Goal: Task Accomplishment & Management: Manage account settings

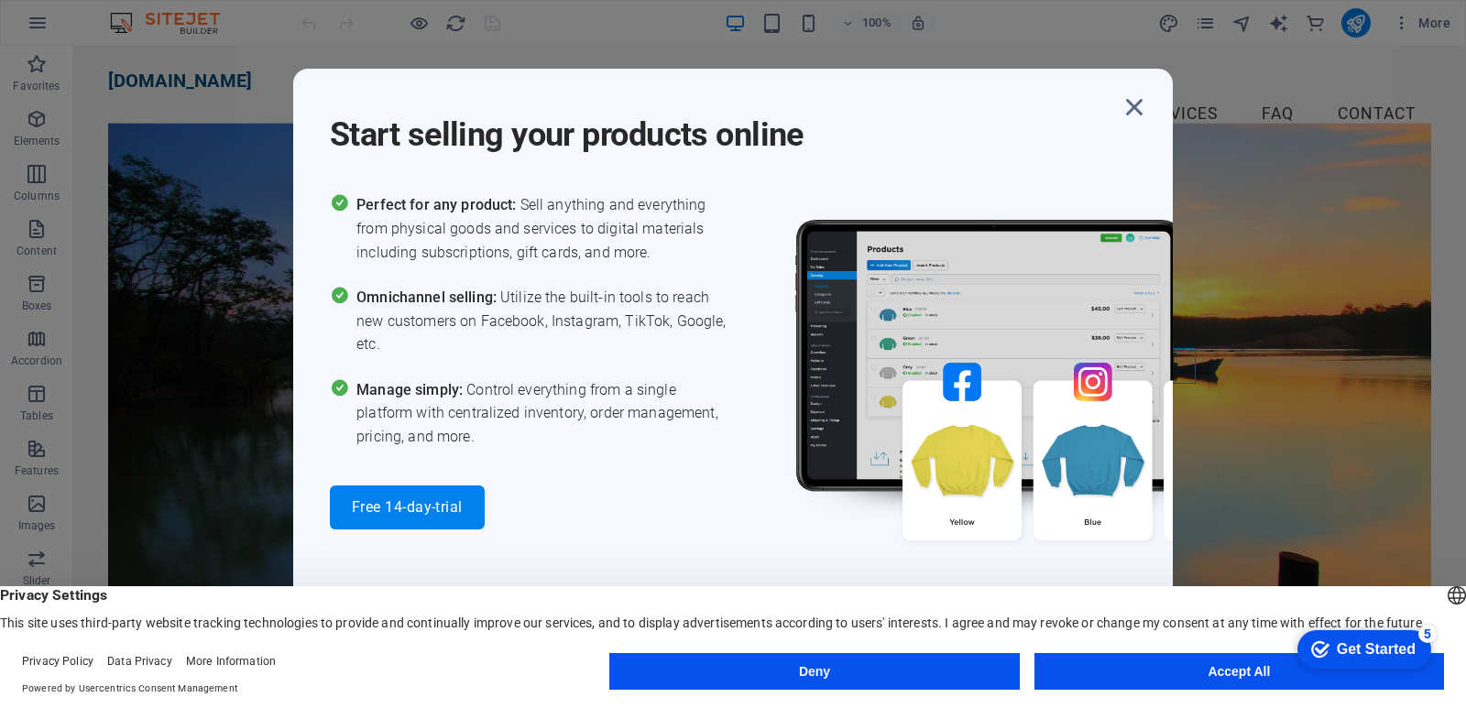
click at [1310, 417] on div "Start selling your products online Perfect for any product: Sell anything and e…" at bounding box center [733, 354] width 1466 height 708
drag, startPoint x: 1465, startPoint y: 387, endPoint x: 1465, endPoint y: 345, distance: 41.2
click at [1465, 345] on div "Start selling your products online Perfect for any product: Sell anything and e…" at bounding box center [733, 354] width 1466 height 708
drag, startPoint x: 1465, startPoint y: 345, endPoint x: 1465, endPoint y: 323, distance: 22.0
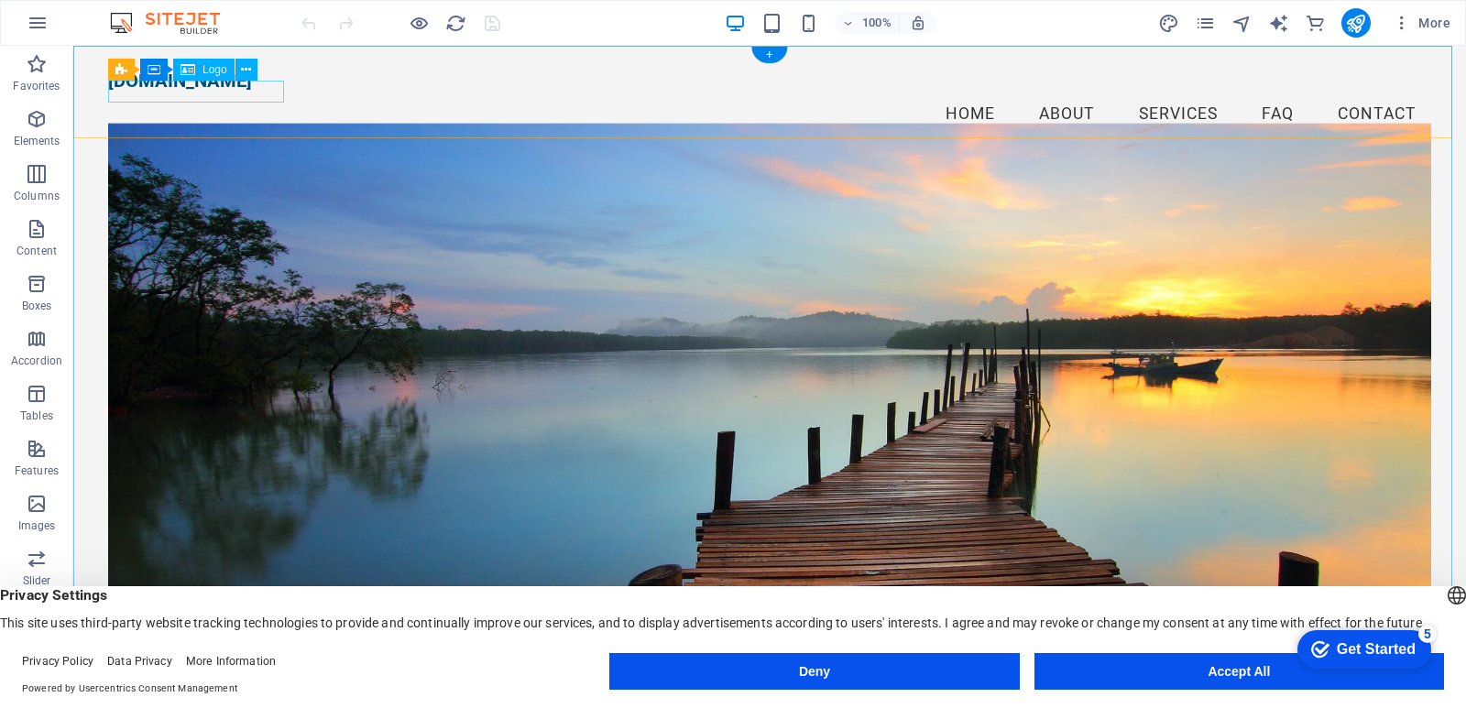
click at [192, 92] on div "executivedriver.co.za" at bounding box center [769, 81] width 1323 height 22
click at [271, 92] on div "executivedriver.co.za" at bounding box center [769, 81] width 1323 height 22
click at [272, 92] on div "executivedriver.co.za" at bounding box center [769, 81] width 1323 height 22
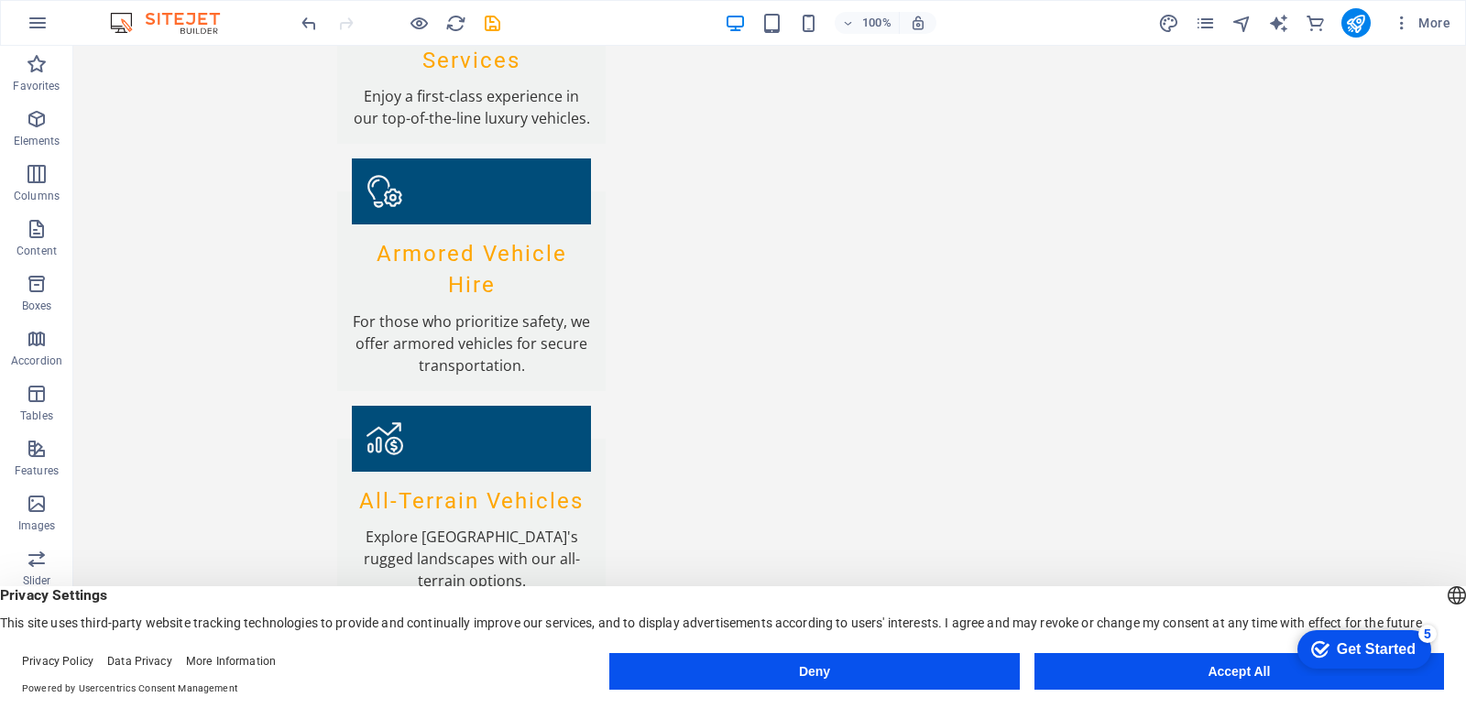
scroll to position [2768, 0]
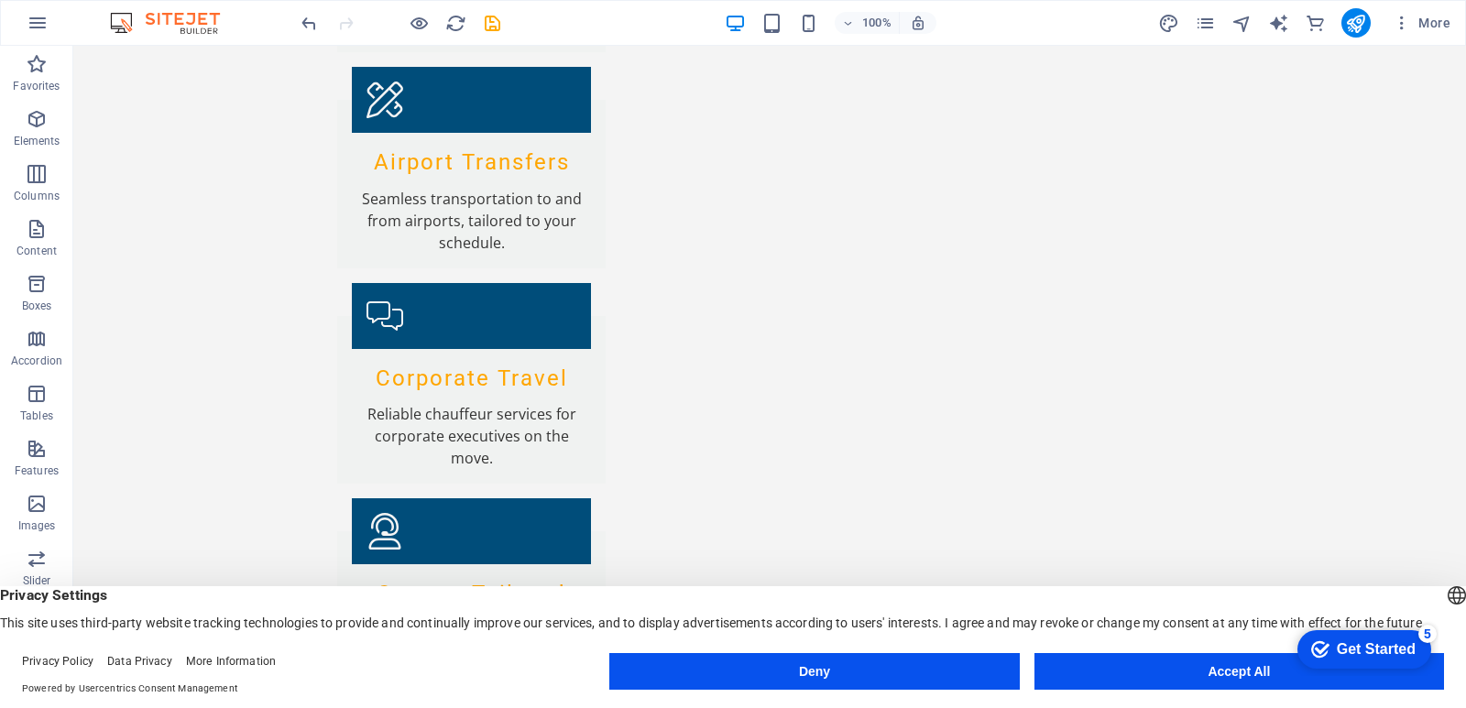
click at [1462, 586] on header "English Deutsch Privacy Settings This site uses third-party website tracking te…" at bounding box center [733, 608] width 1466 height 45
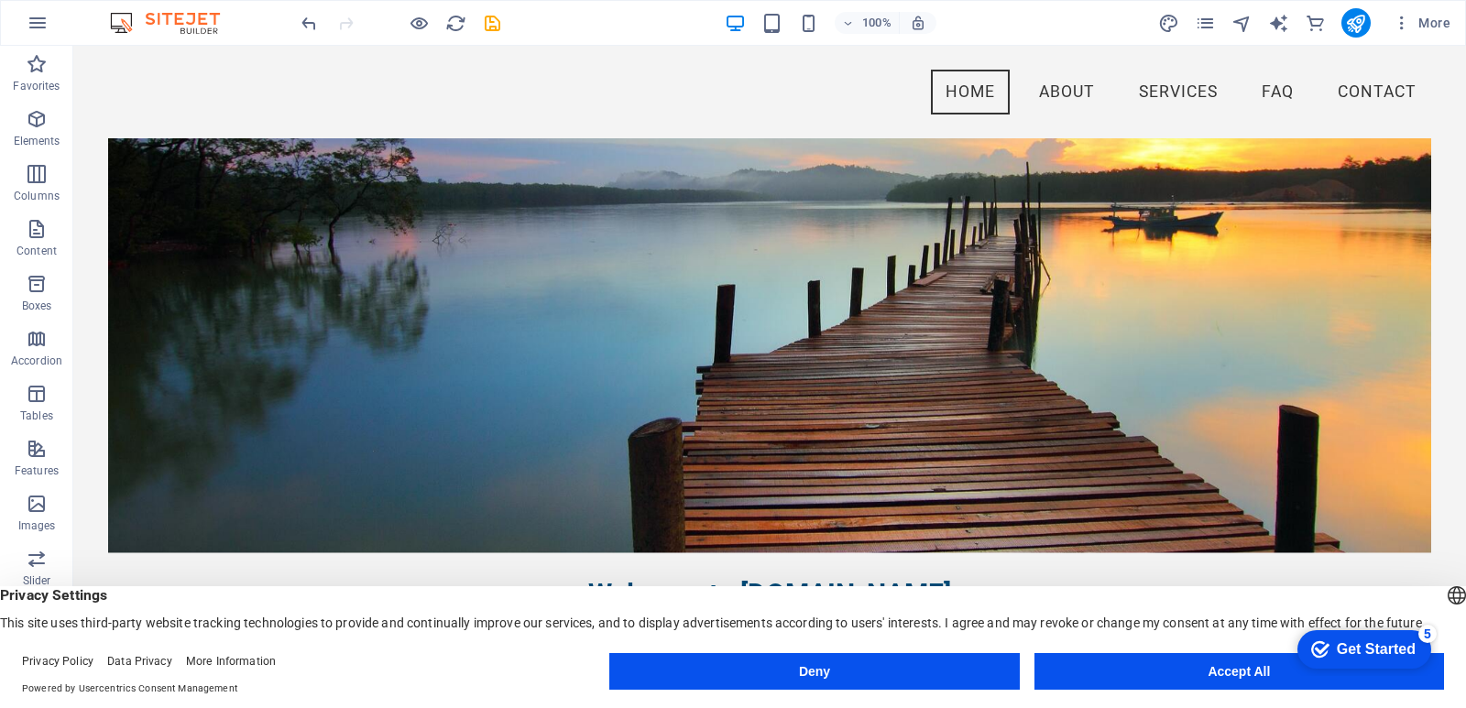
scroll to position [0, 0]
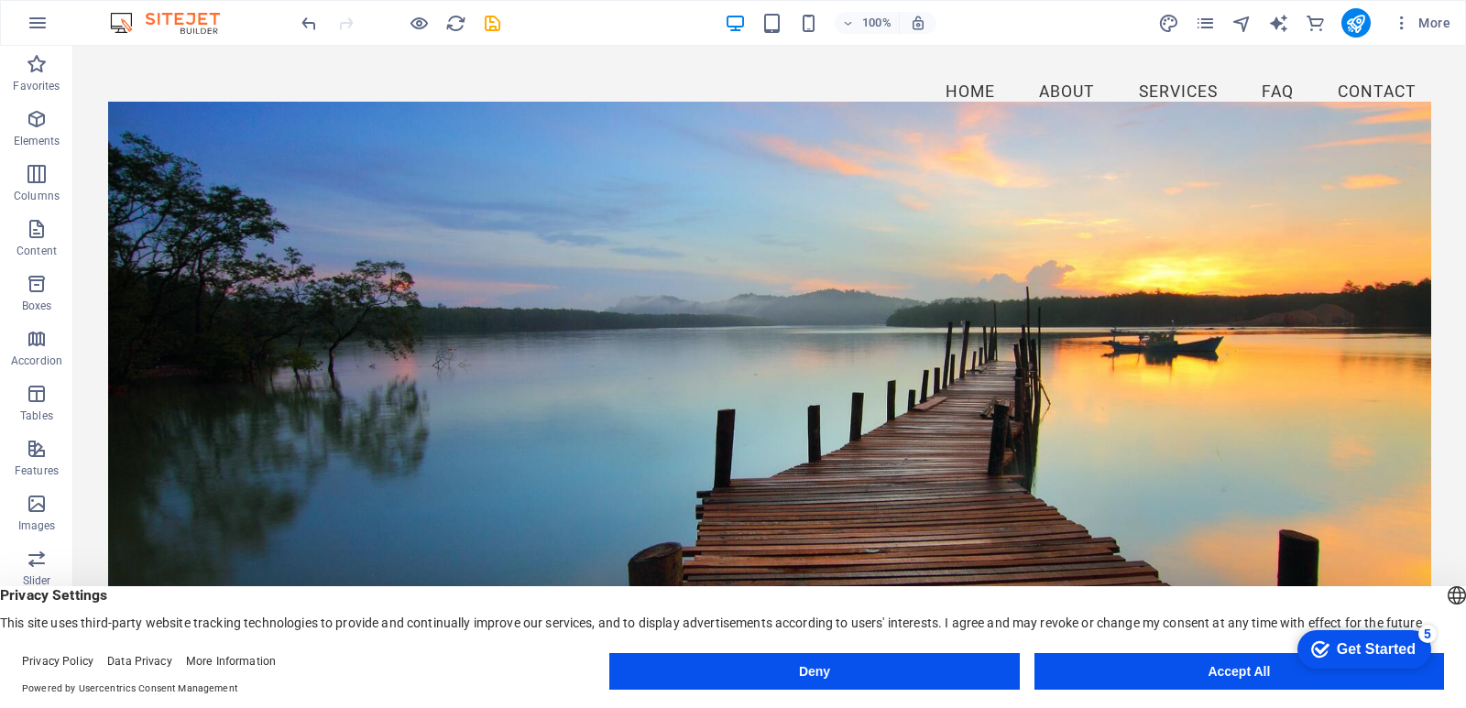
drag, startPoint x: 1465, startPoint y: 112, endPoint x: 1538, endPoint y: 76, distance: 81.5
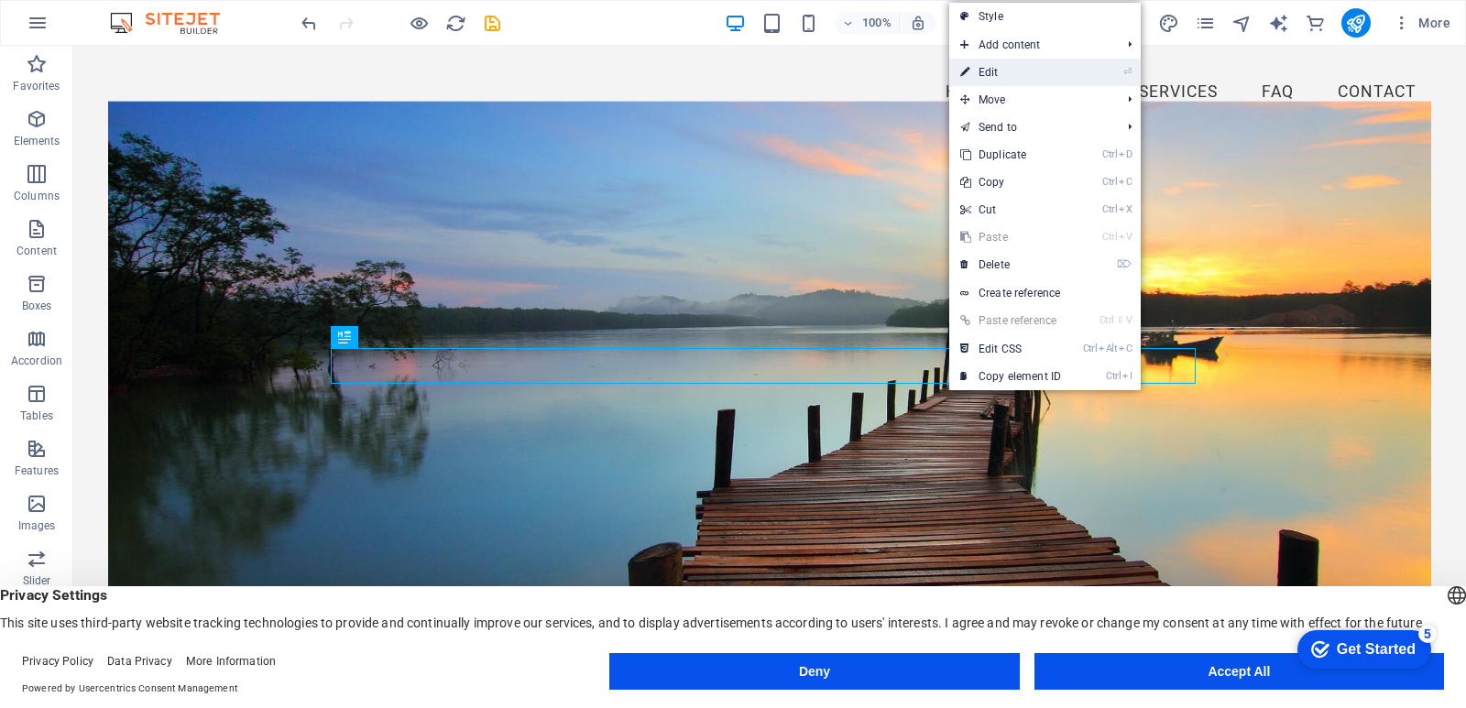
click at [1012, 80] on link "⏎ Edit" at bounding box center [1010, 72] width 123 height 27
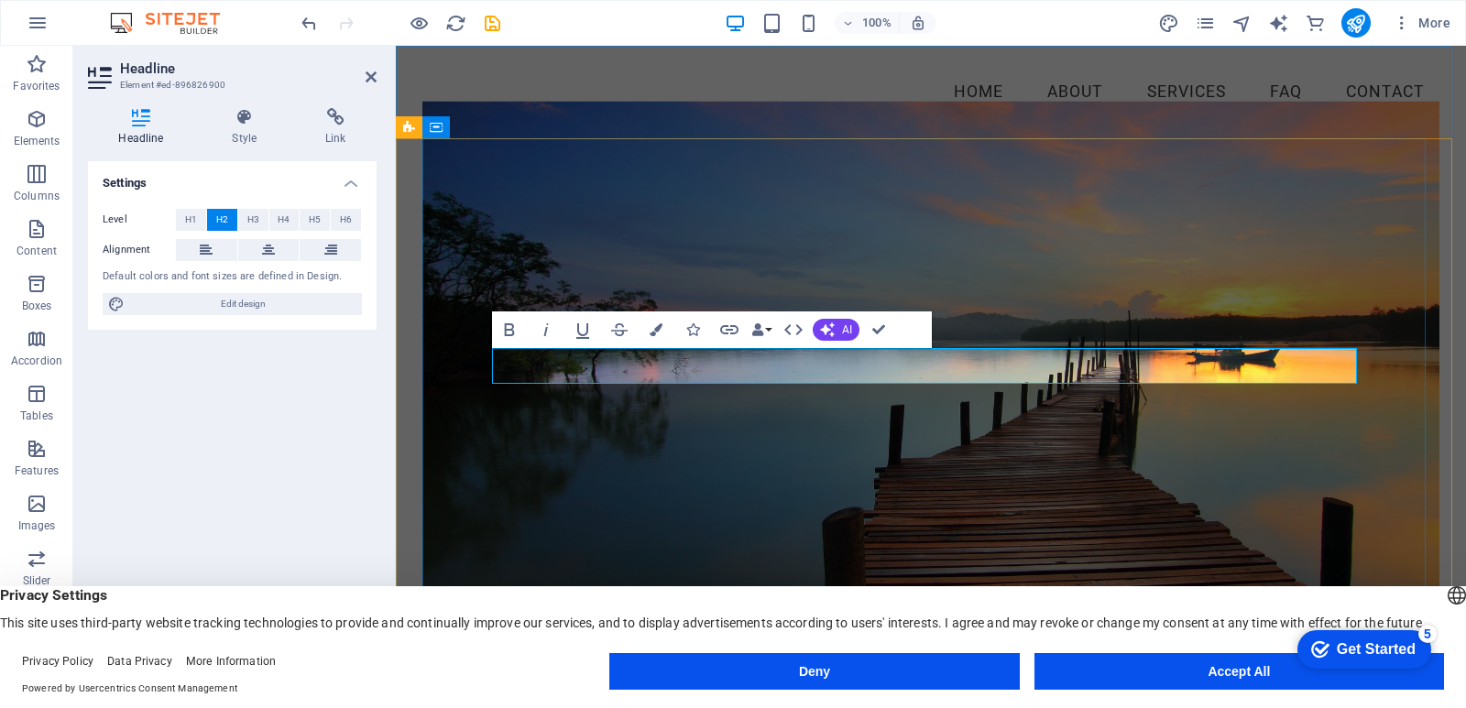
click at [515, 333] on icon "button" at bounding box center [509, 330] width 22 height 22
click at [770, 329] on button "Data Bindings" at bounding box center [762, 330] width 26 height 37
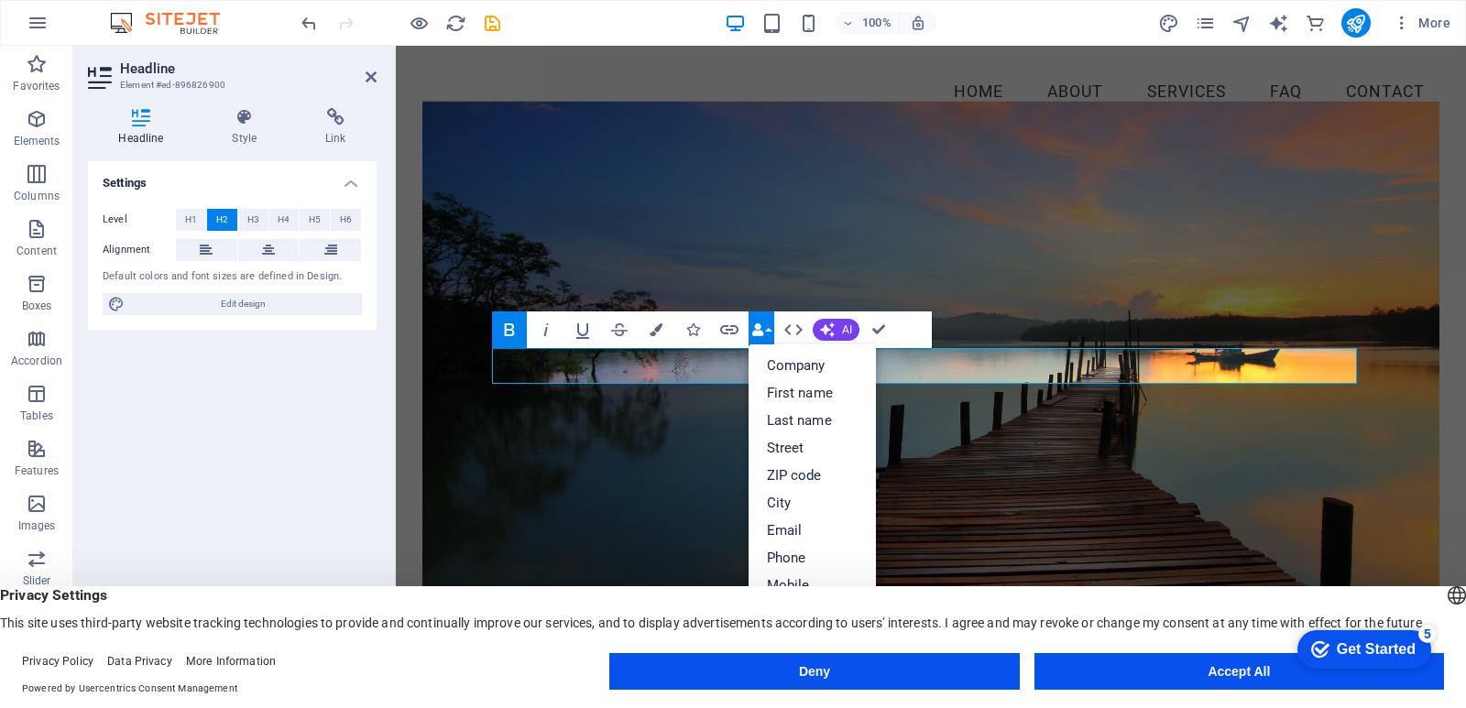
click at [770, 328] on button "Data Bindings" at bounding box center [762, 330] width 26 height 37
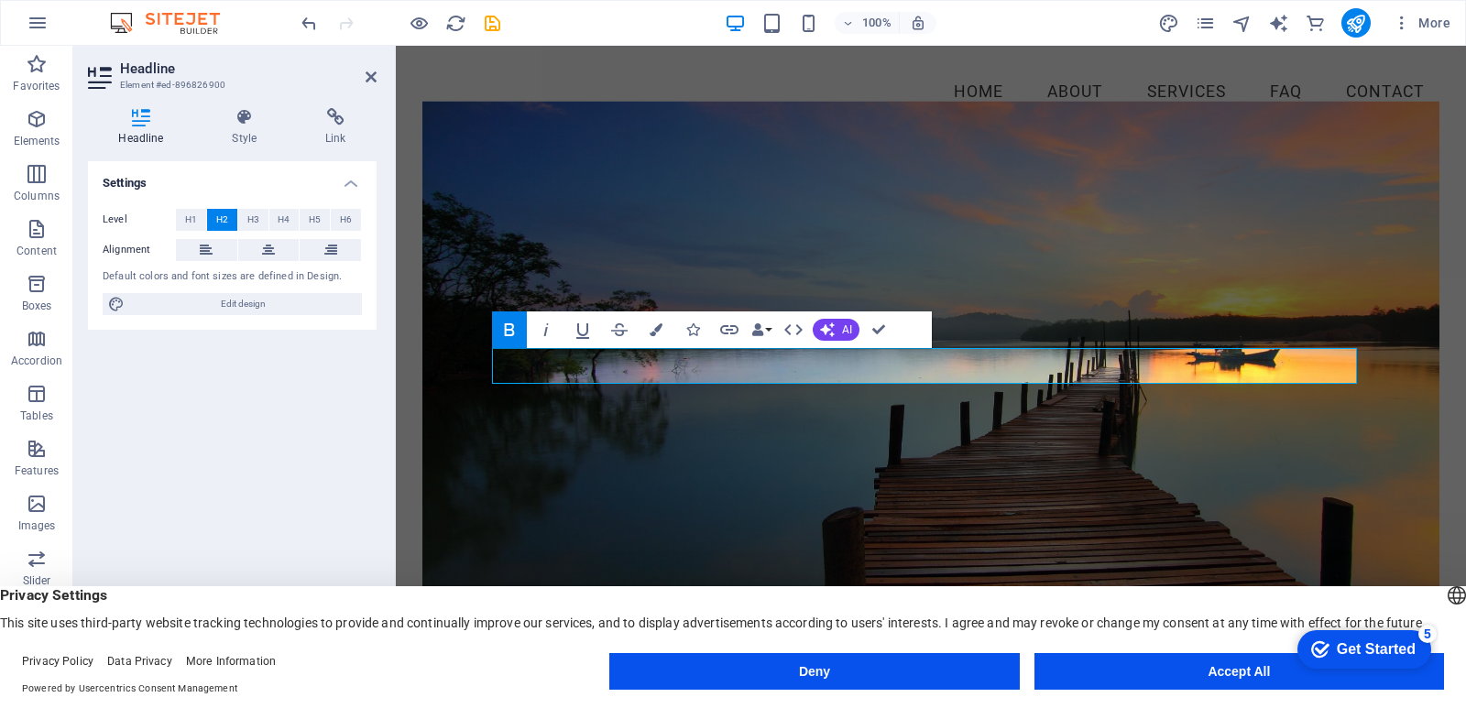
click at [1034, 275] on figure at bounding box center [930, 389] width 1017 height 576
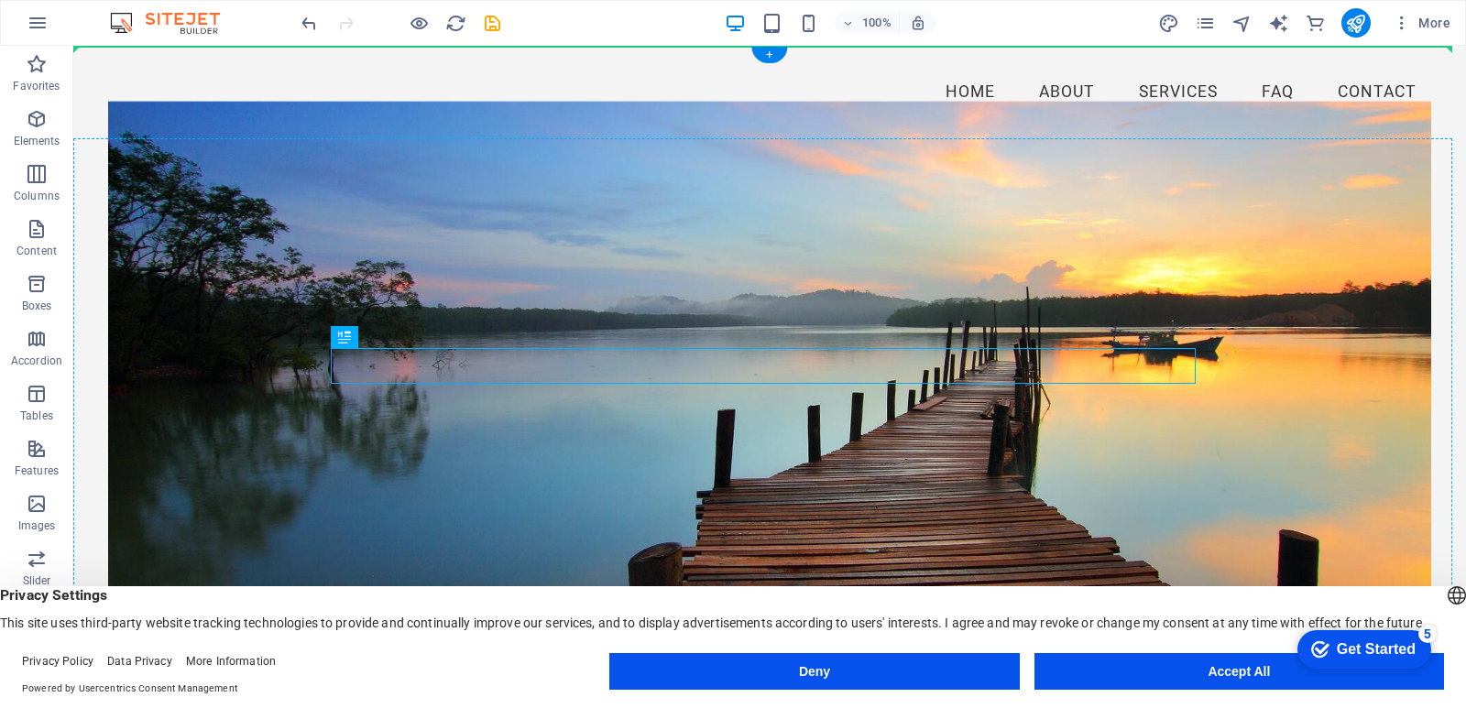
drag, startPoint x: 864, startPoint y: 365, endPoint x: 858, endPoint y: 231, distance: 133.9
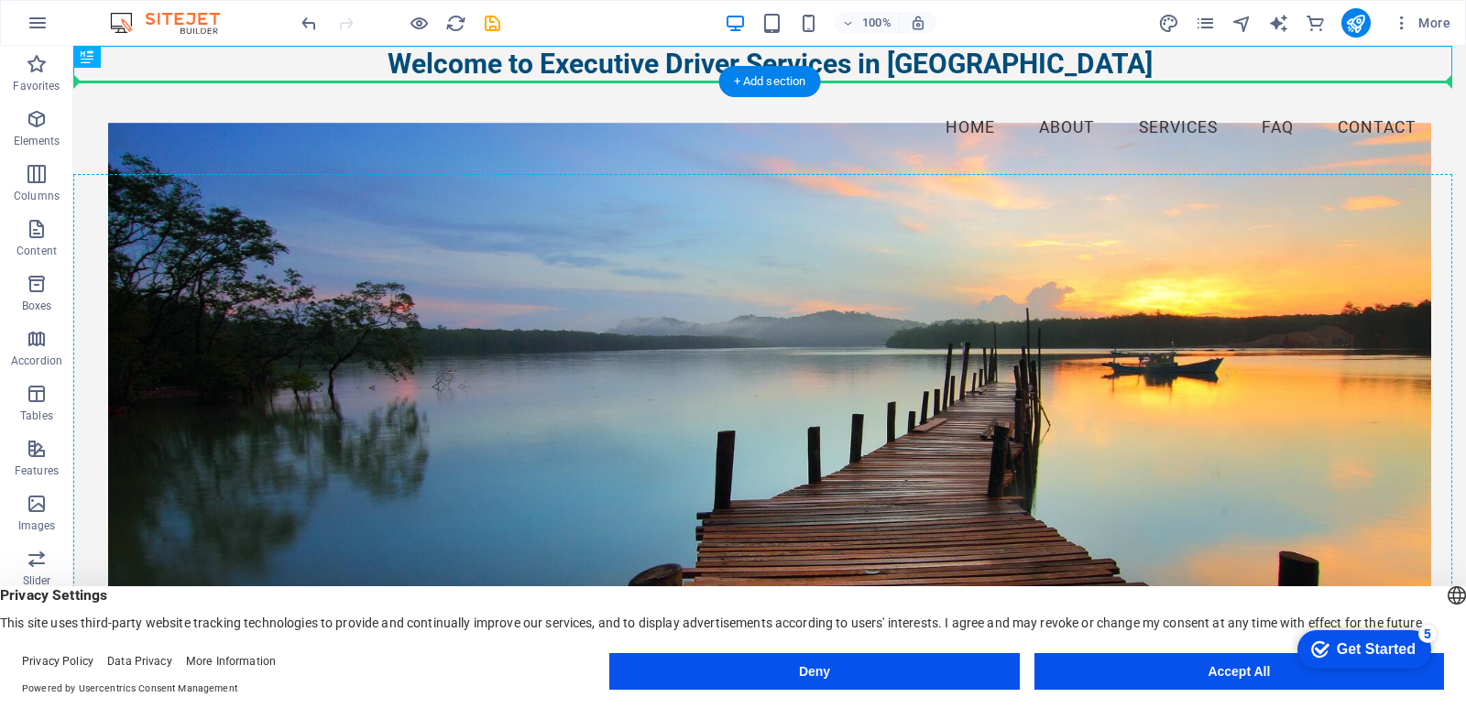
drag, startPoint x: 841, startPoint y: 64, endPoint x: 848, endPoint y: 280, distance: 216.3
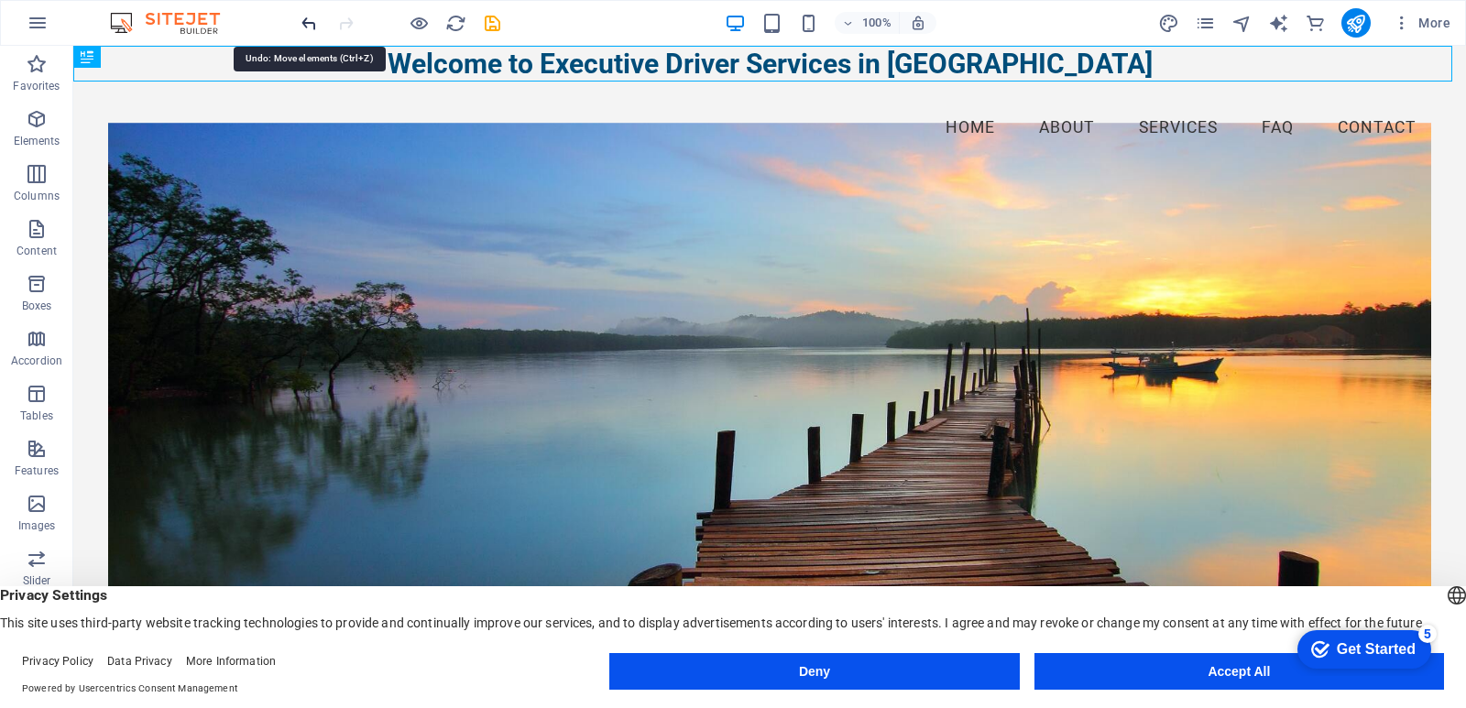
click at [303, 21] on icon "undo" at bounding box center [309, 23] width 21 height 21
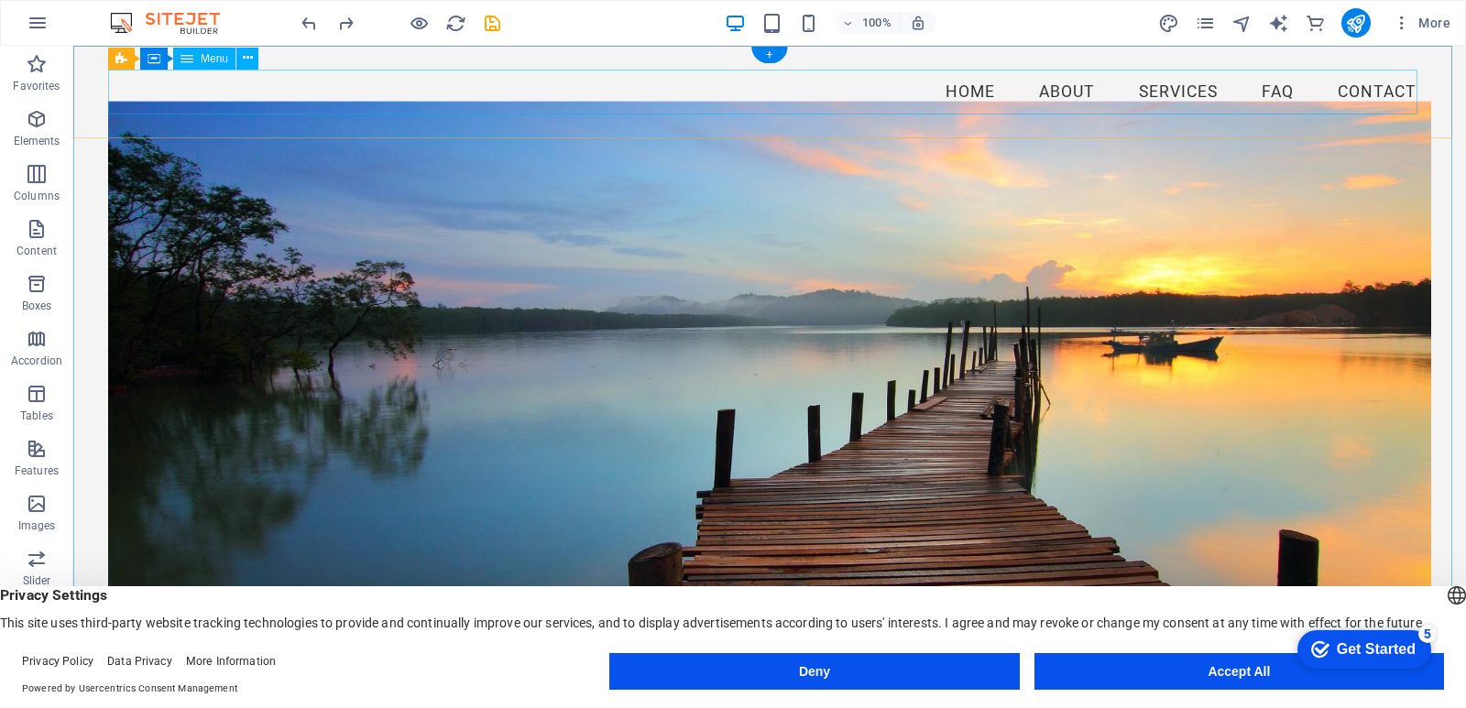
click at [955, 93] on nav "Home About Services FAQ Contact" at bounding box center [769, 93] width 1323 height 46
click at [1058, 90] on nav "Home About Services FAQ Contact" at bounding box center [769, 93] width 1323 height 46
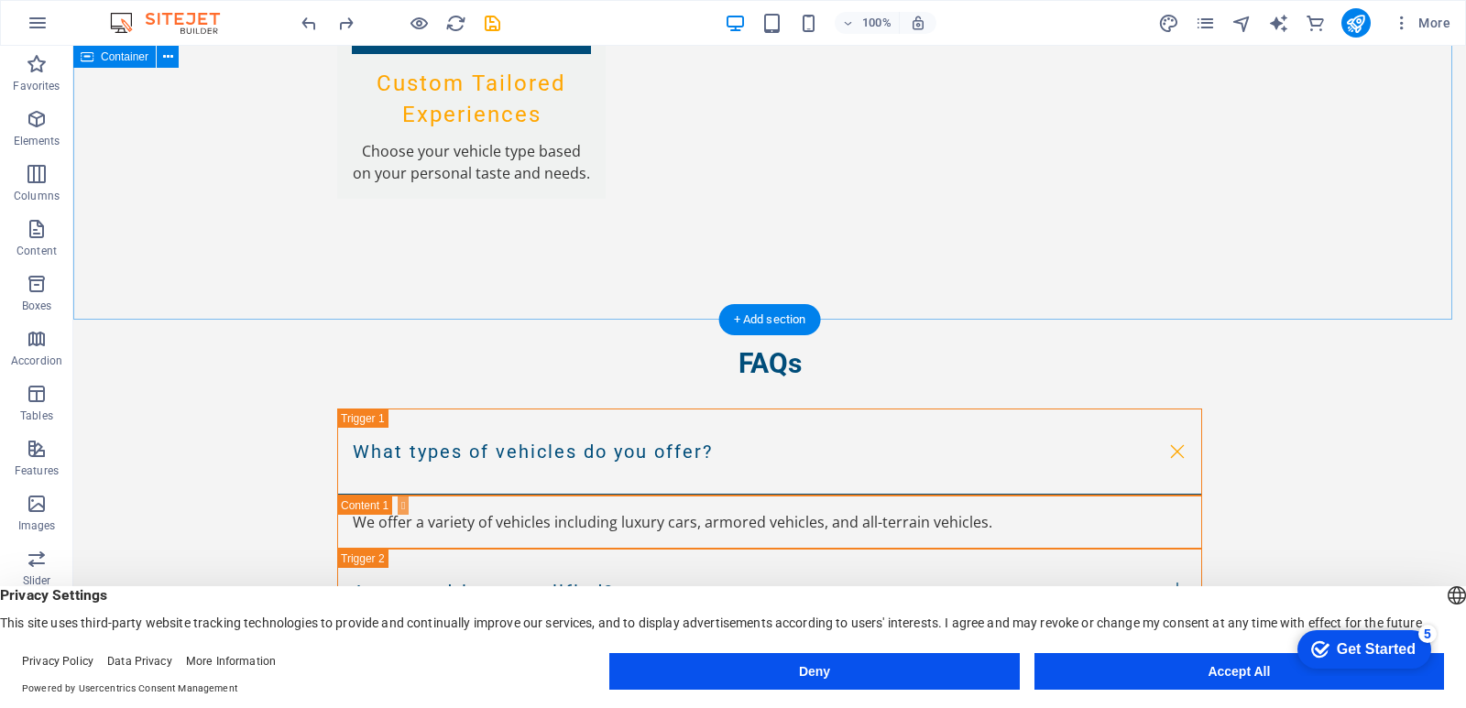
scroll to position [3303, 0]
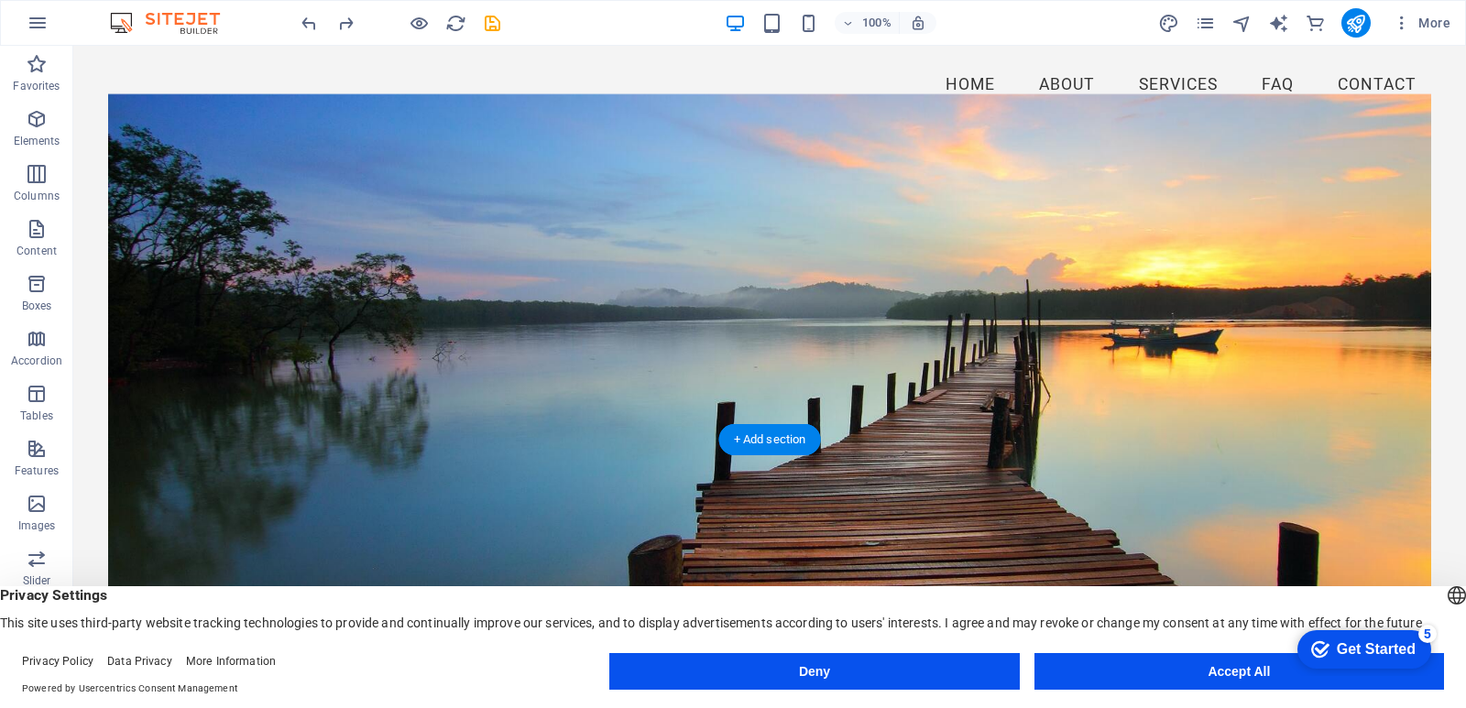
scroll to position [0, 0]
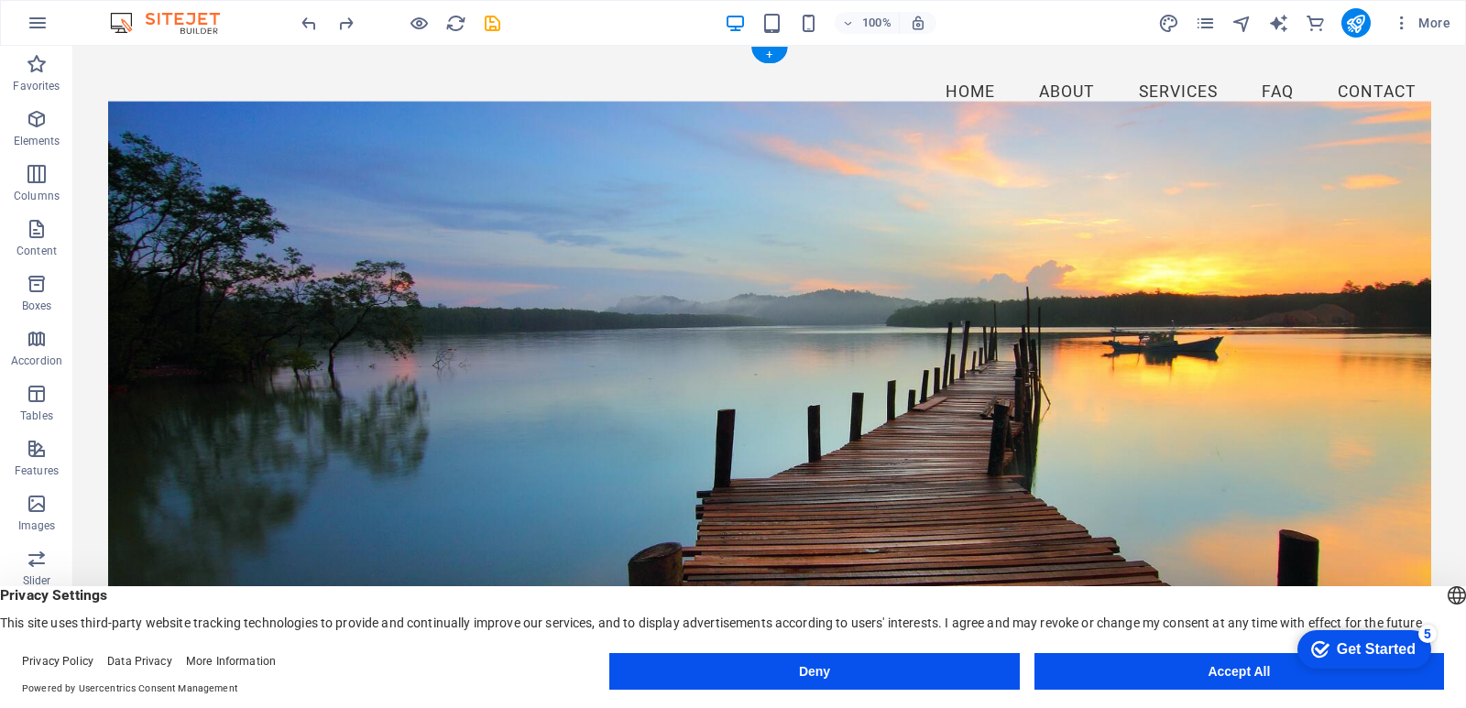
click at [1311, 253] on figure at bounding box center [769, 389] width 1323 height 576
click at [1380, 141] on figure at bounding box center [769, 389] width 1323 height 576
drag, startPoint x: 1388, startPoint y: 157, endPoint x: 1367, endPoint y: 281, distance: 126.4
click at [1367, 281] on figure at bounding box center [769, 389] width 1323 height 576
click at [739, 268] on figure at bounding box center [769, 389] width 1323 height 576
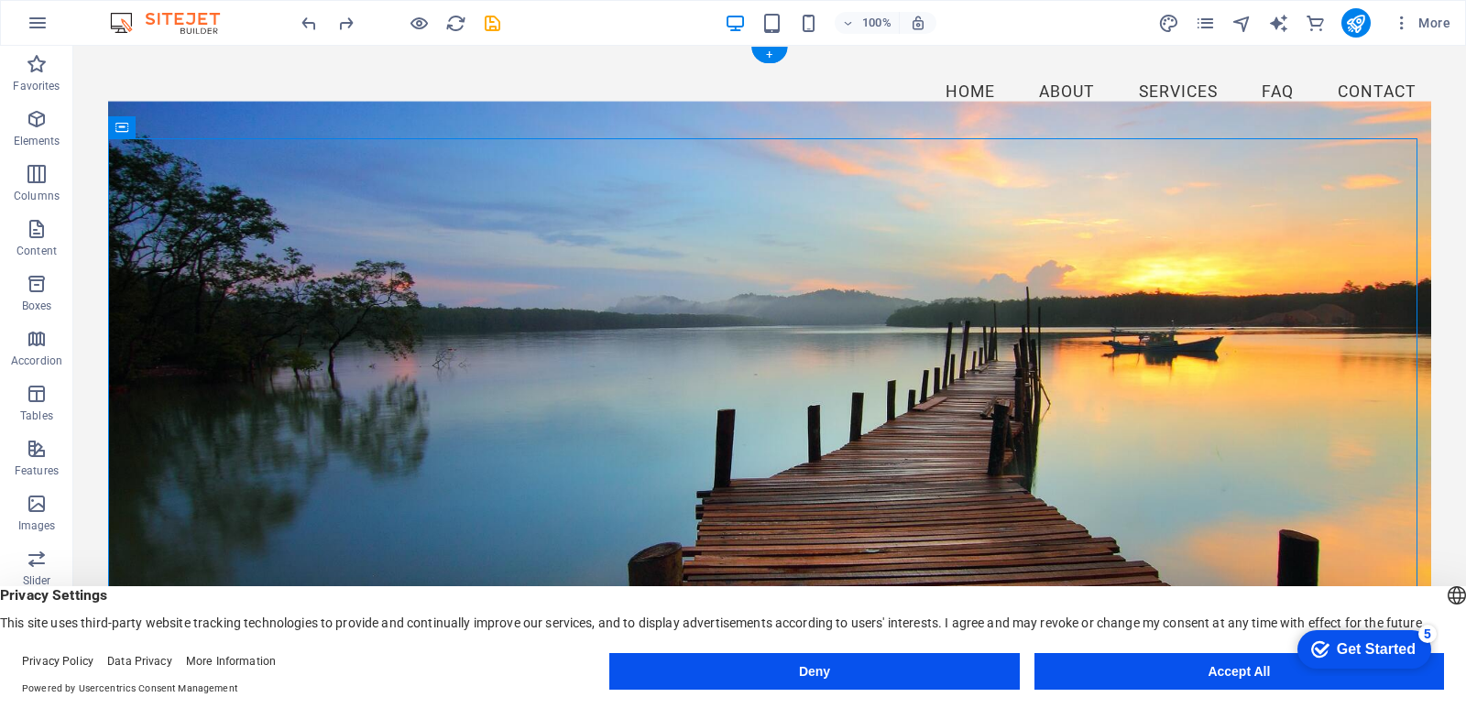
drag, startPoint x: 1287, startPoint y: 457, endPoint x: 1272, endPoint y: 324, distance: 133.8
click at [1272, 324] on figure at bounding box center [769, 389] width 1323 height 576
click at [294, 235] on figure at bounding box center [769, 389] width 1323 height 576
click at [40, 277] on icon "button" at bounding box center [37, 284] width 22 height 22
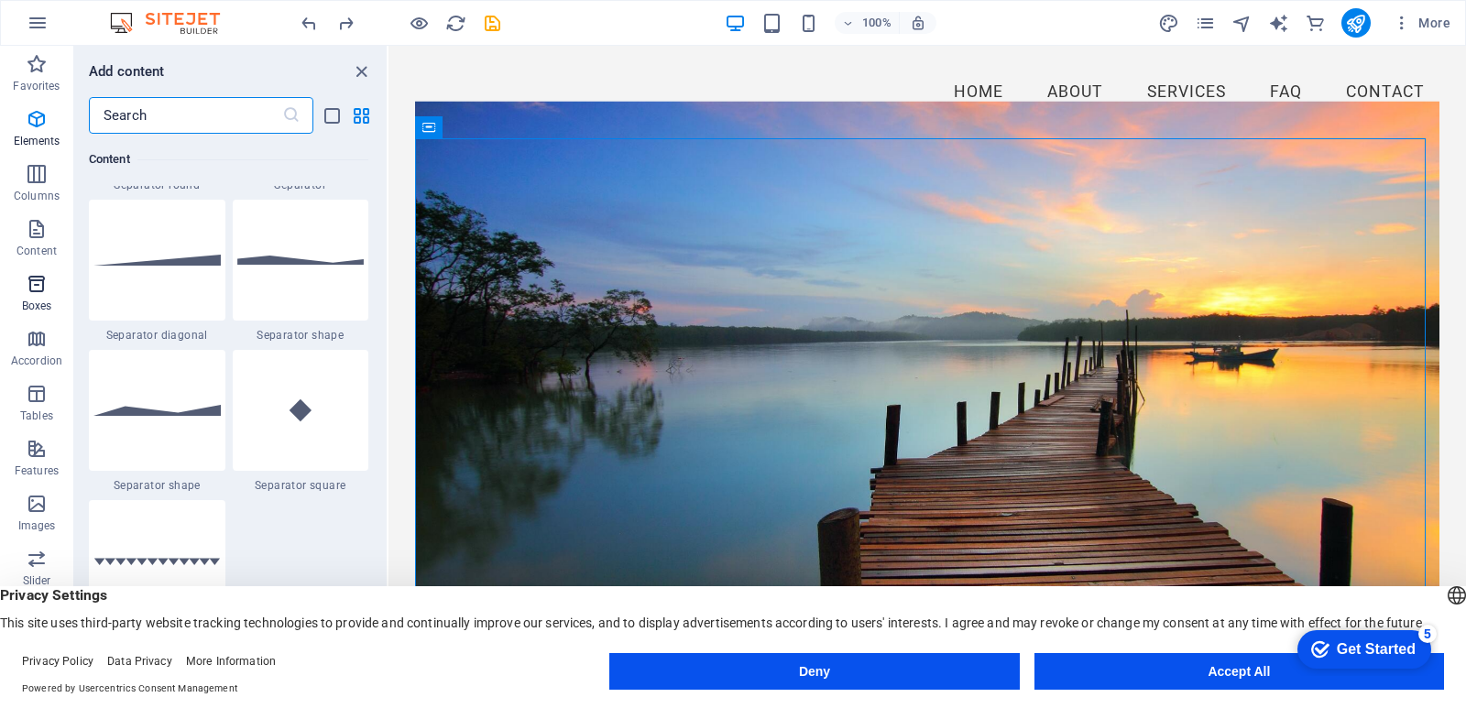
scroll to position [5054, 0]
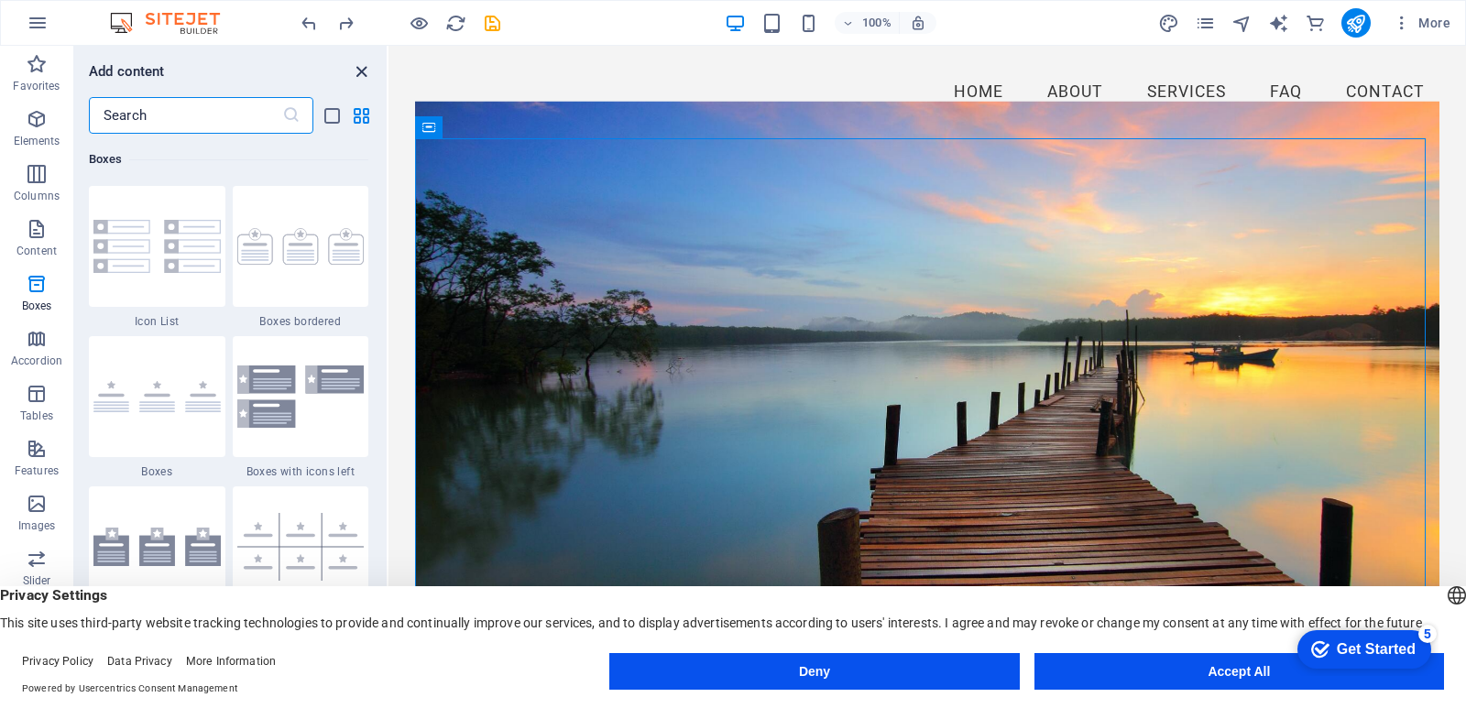
click at [367, 68] on icon "close panel" at bounding box center [361, 71] width 21 height 21
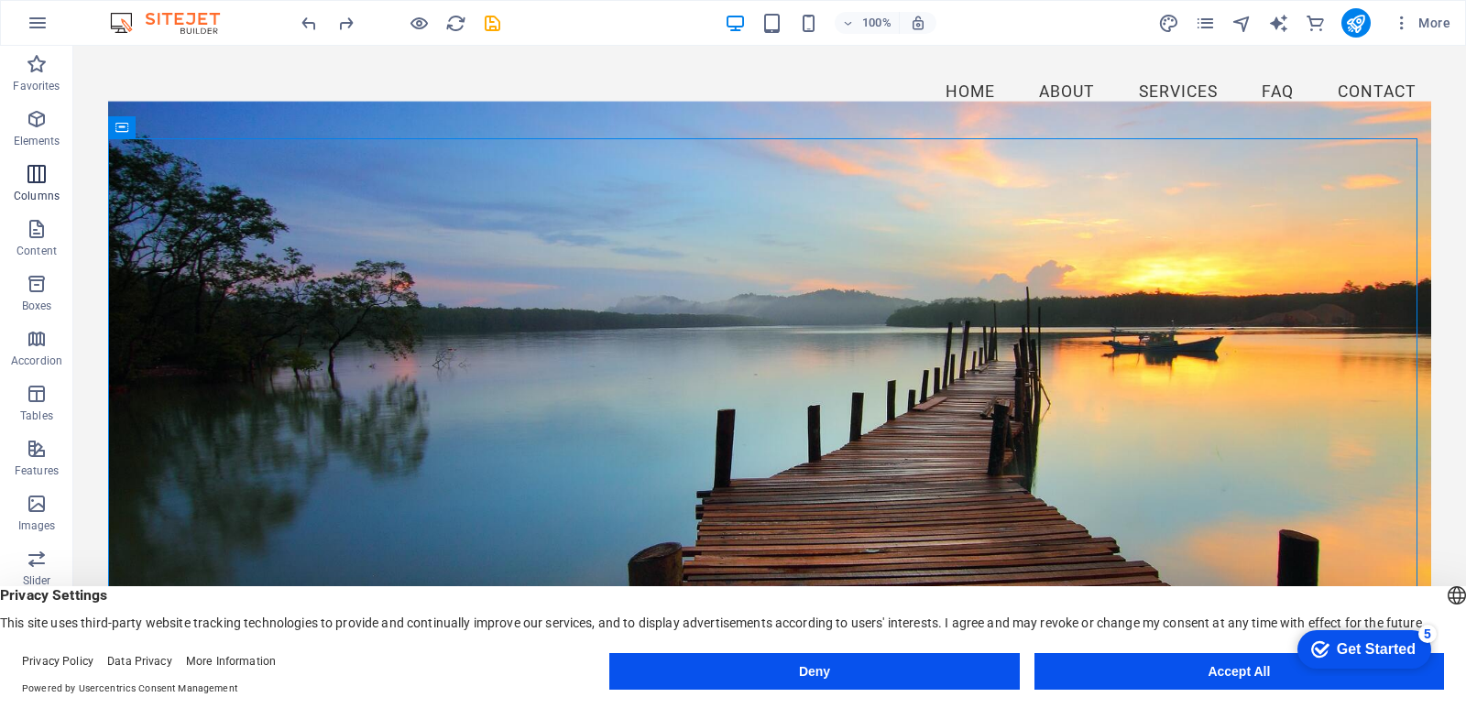
click at [34, 171] on icon "button" at bounding box center [37, 174] width 22 height 22
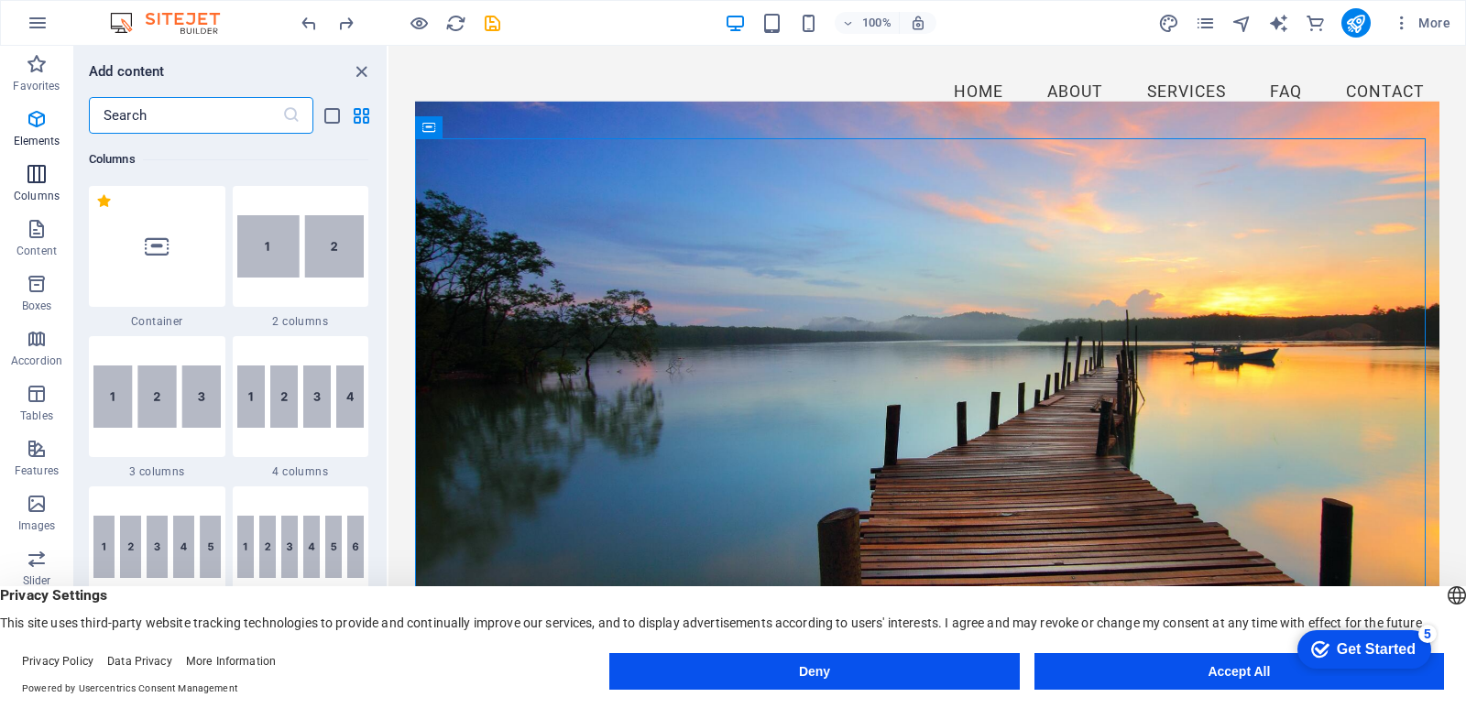
scroll to position [907, 0]
click at [364, 67] on icon "close panel" at bounding box center [361, 71] width 21 height 21
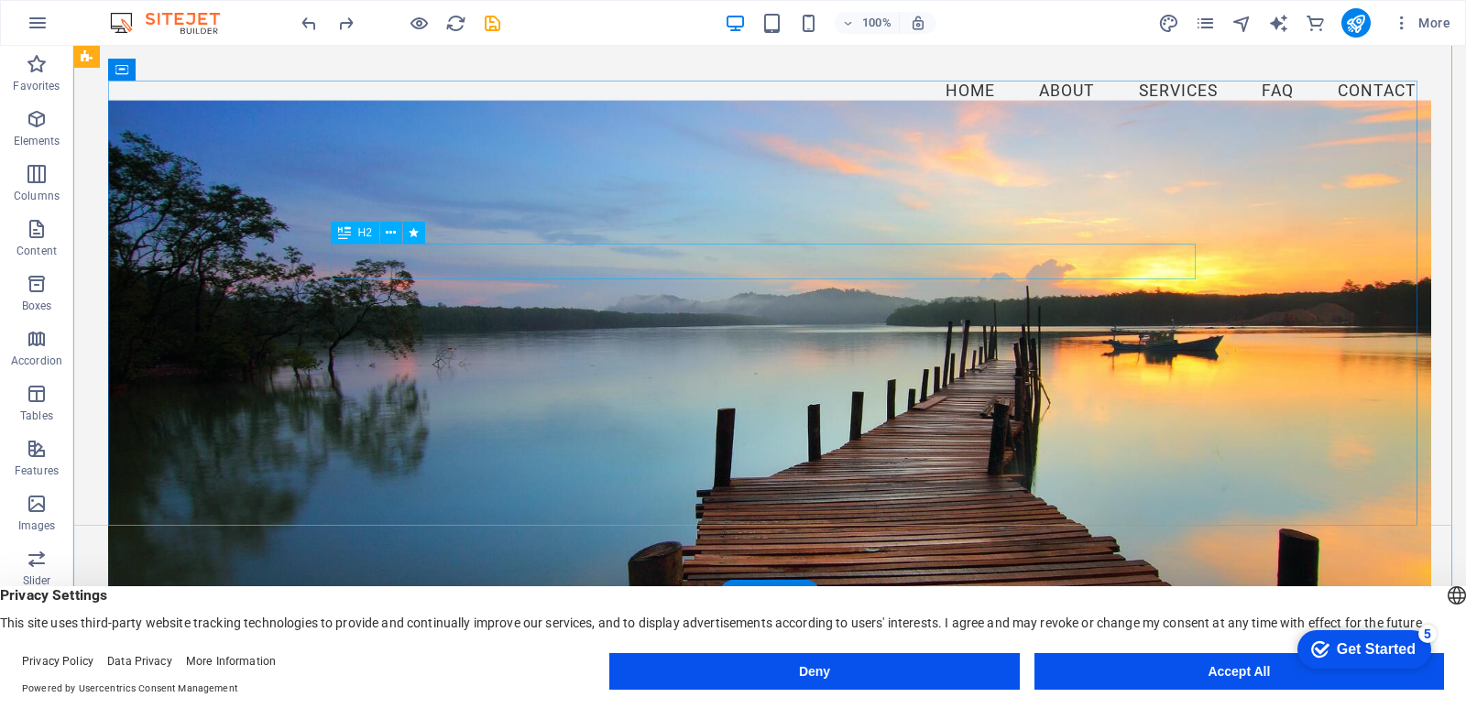
scroll to position [0, 0]
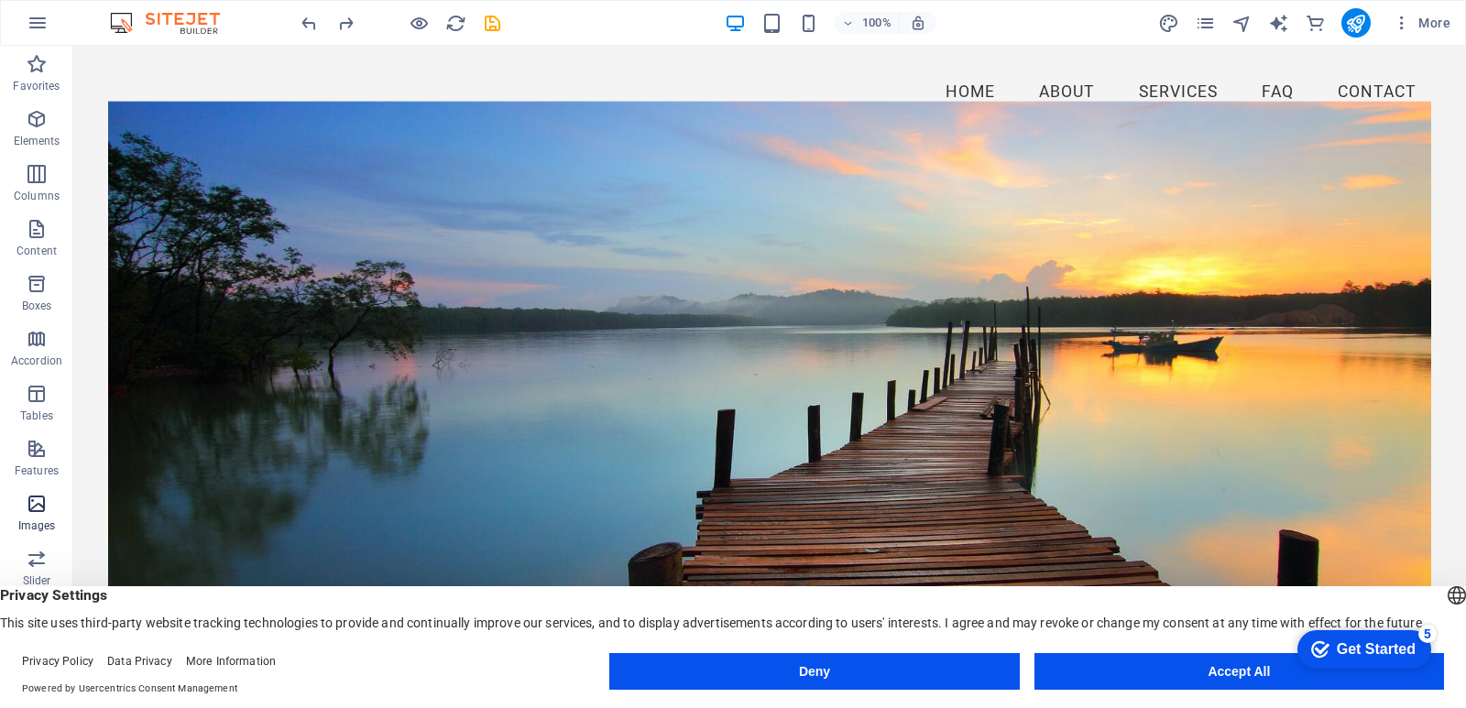
click at [32, 508] on icon "button" at bounding box center [37, 504] width 22 height 22
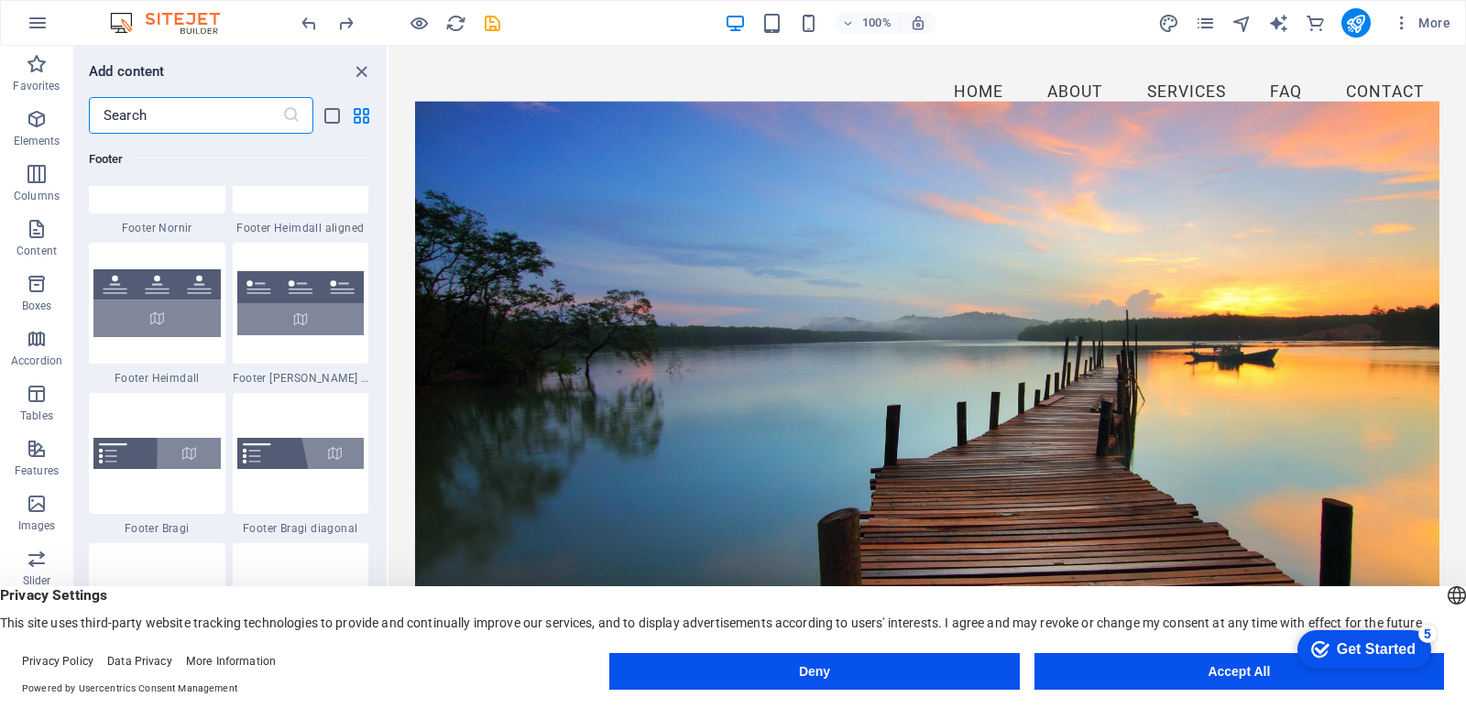
scroll to position [12346, 0]
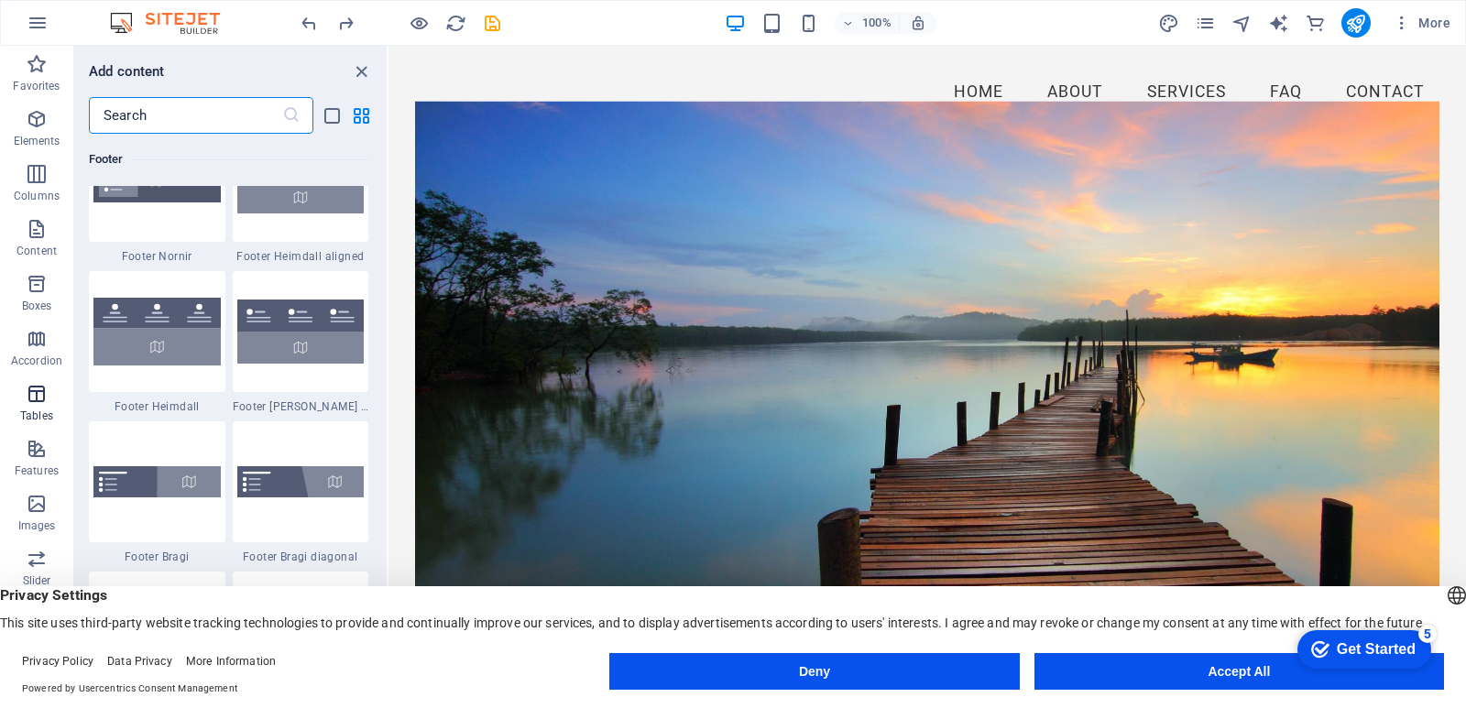
click at [38, 394] on icon "button" at bounding box center [37, 394] width 22 height 22
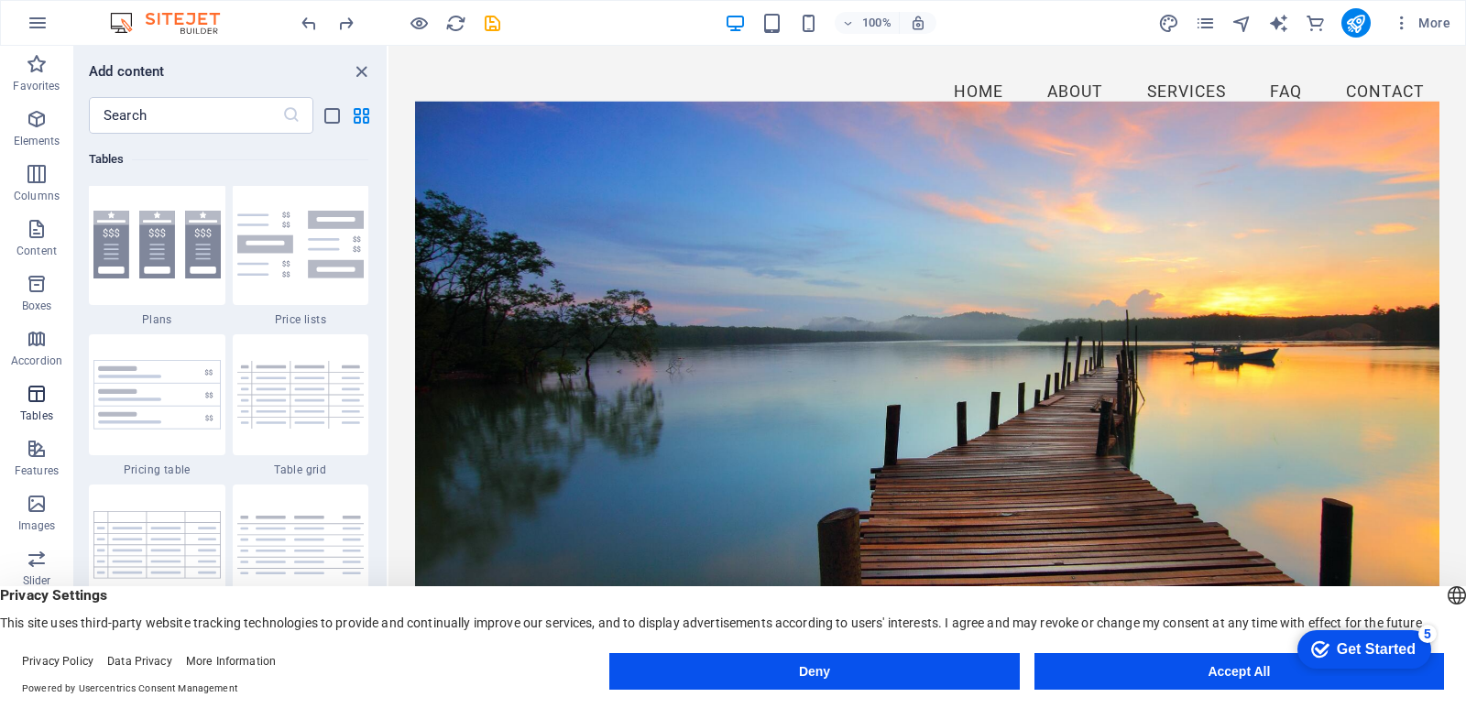
scroll to position [6346, 0]
click at [35, 342] on icon "button" at bounding box center [37, 339] width 22 height 22
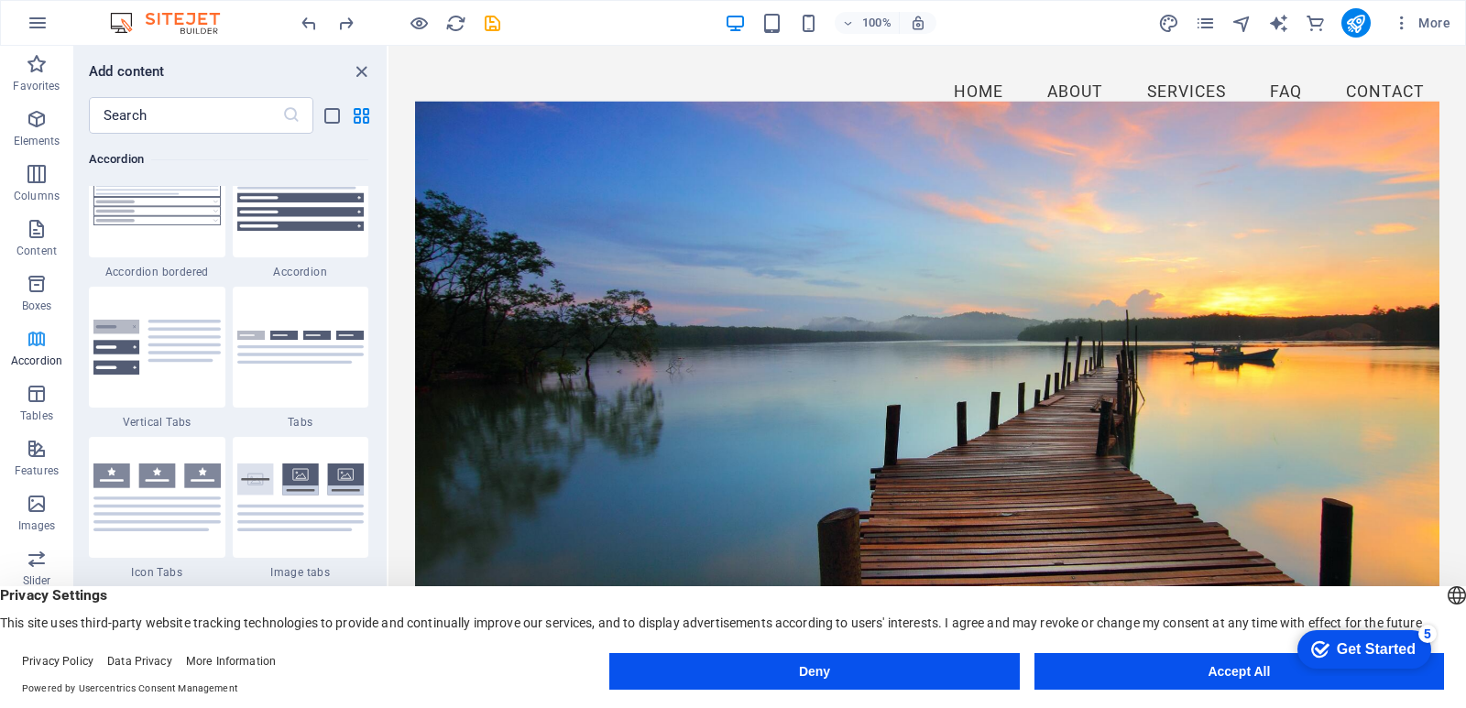
scroll to position [5850, 0]
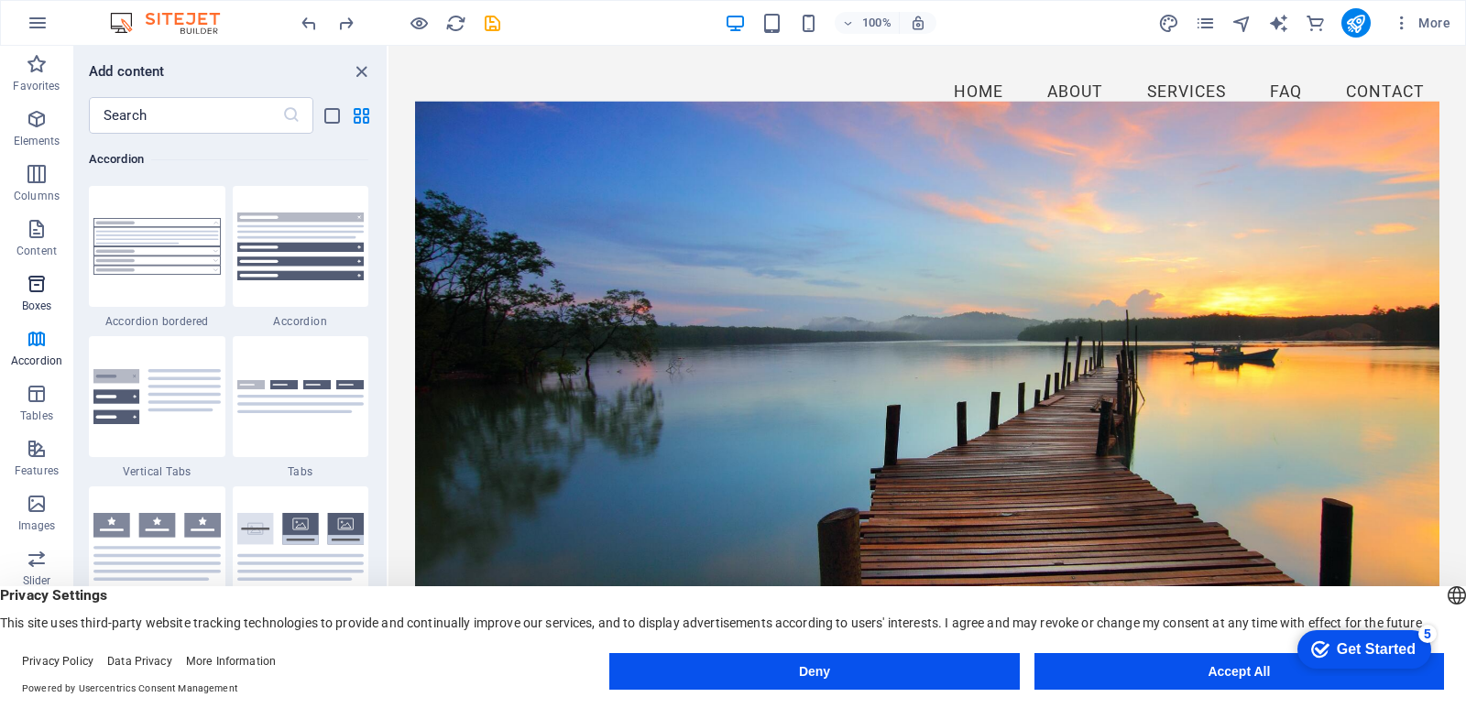
click at [34, 280] on icon "button" at bounding box center [37, 284] width 22 height 22
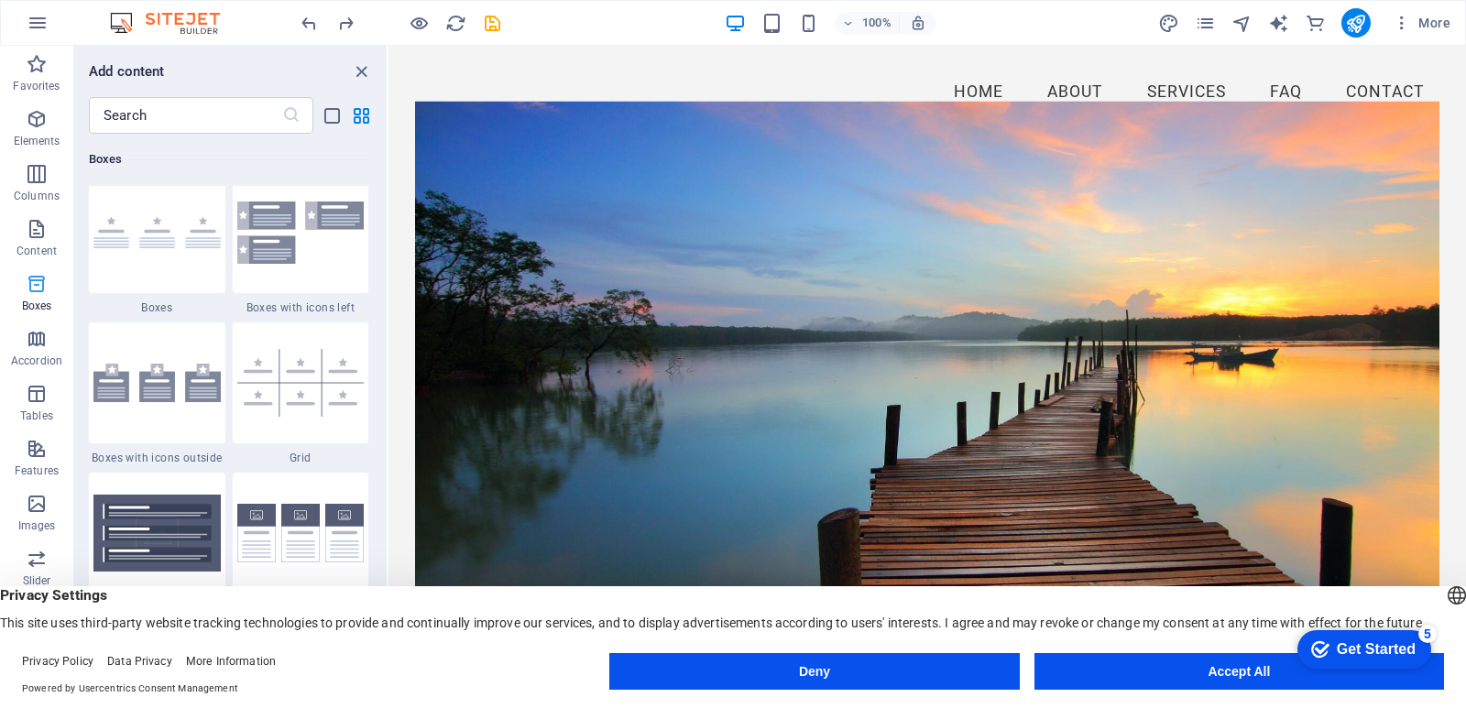
scroll to position [5054, 0]
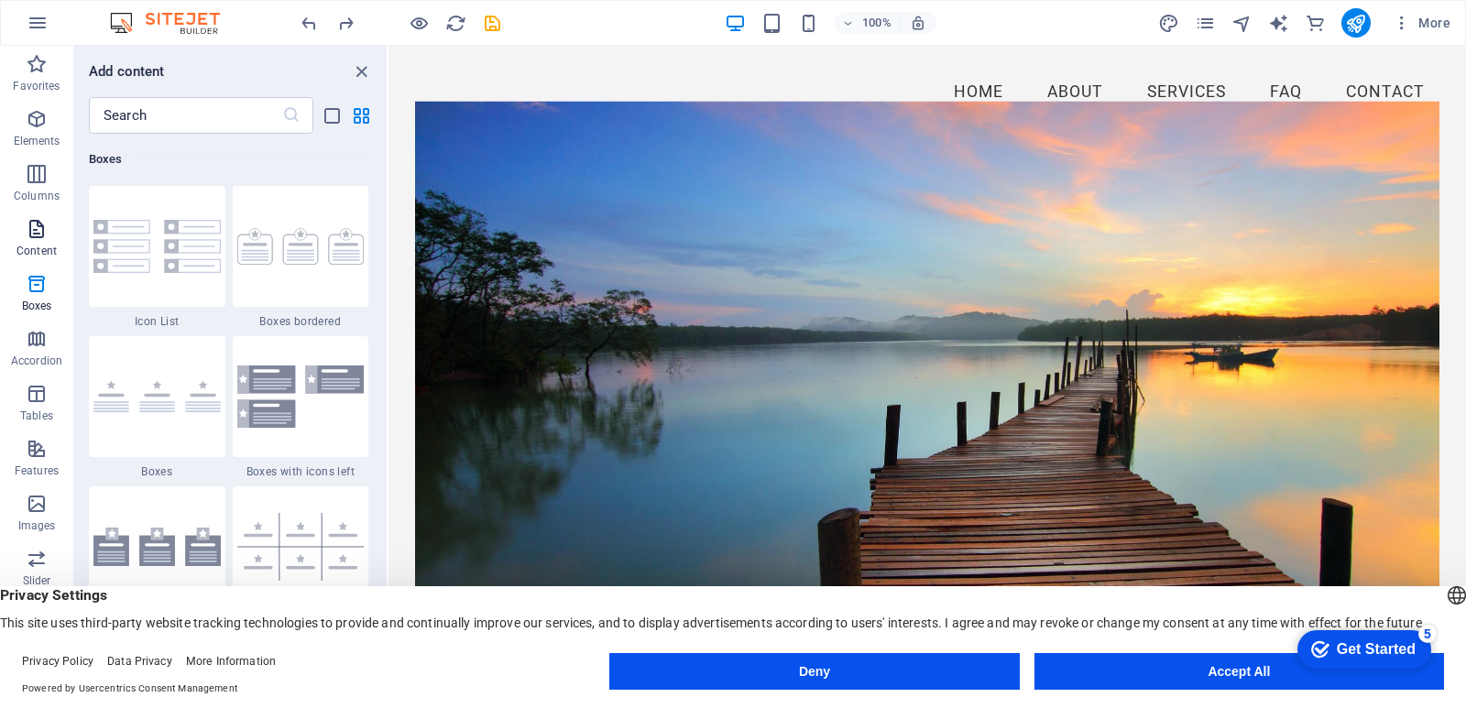
click at [38, 235] on icon "button" at bounding box center [37, 229] width 22 height 22
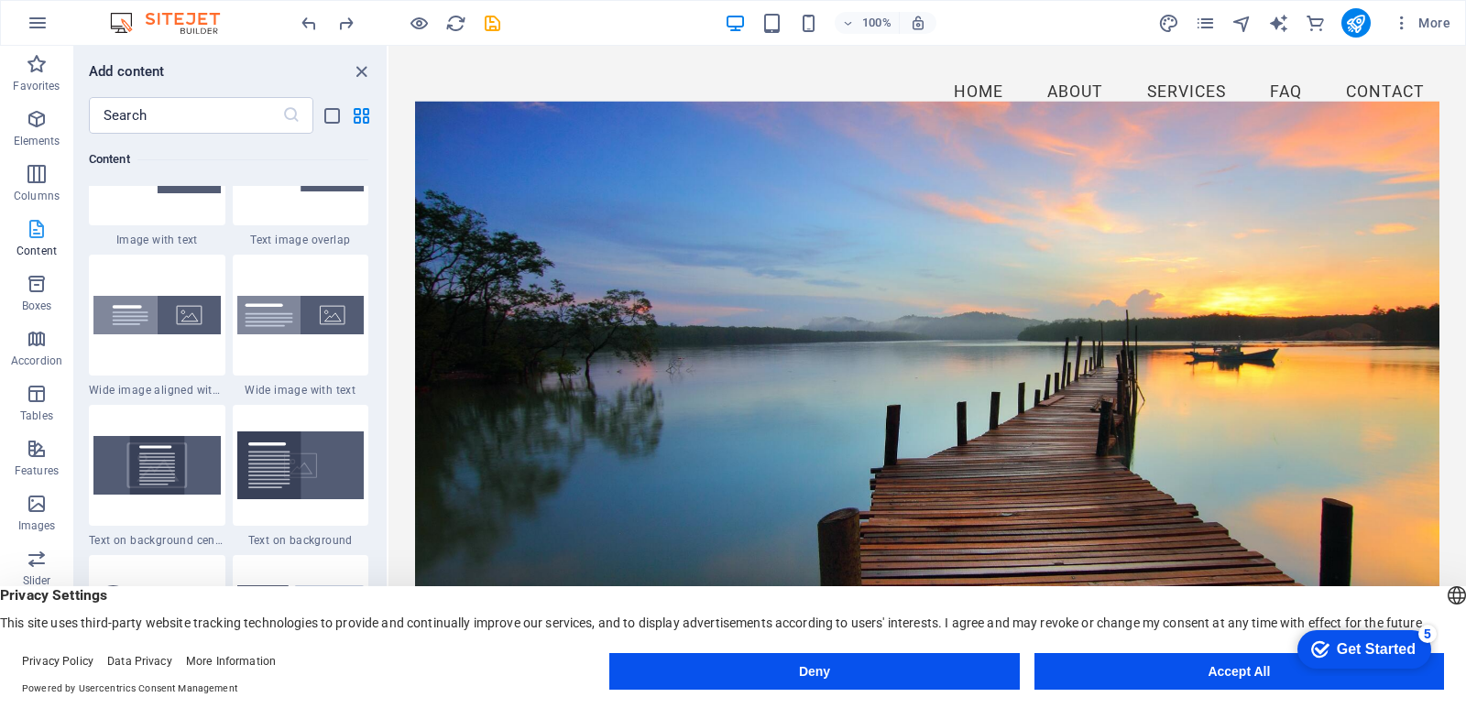
scroll to position [3206, 0]
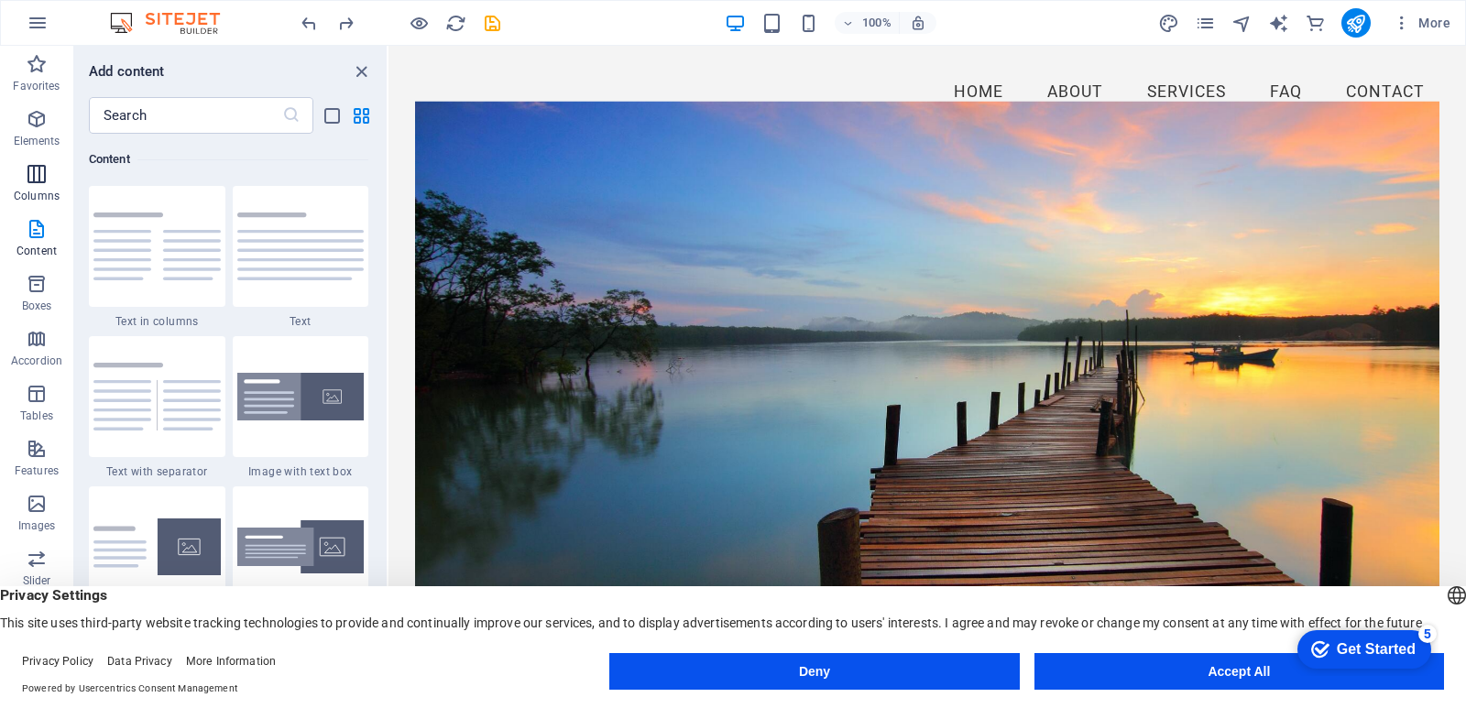
click at [38, 181] on icon "button" at bounding box center [37, 174] width 22 height 22
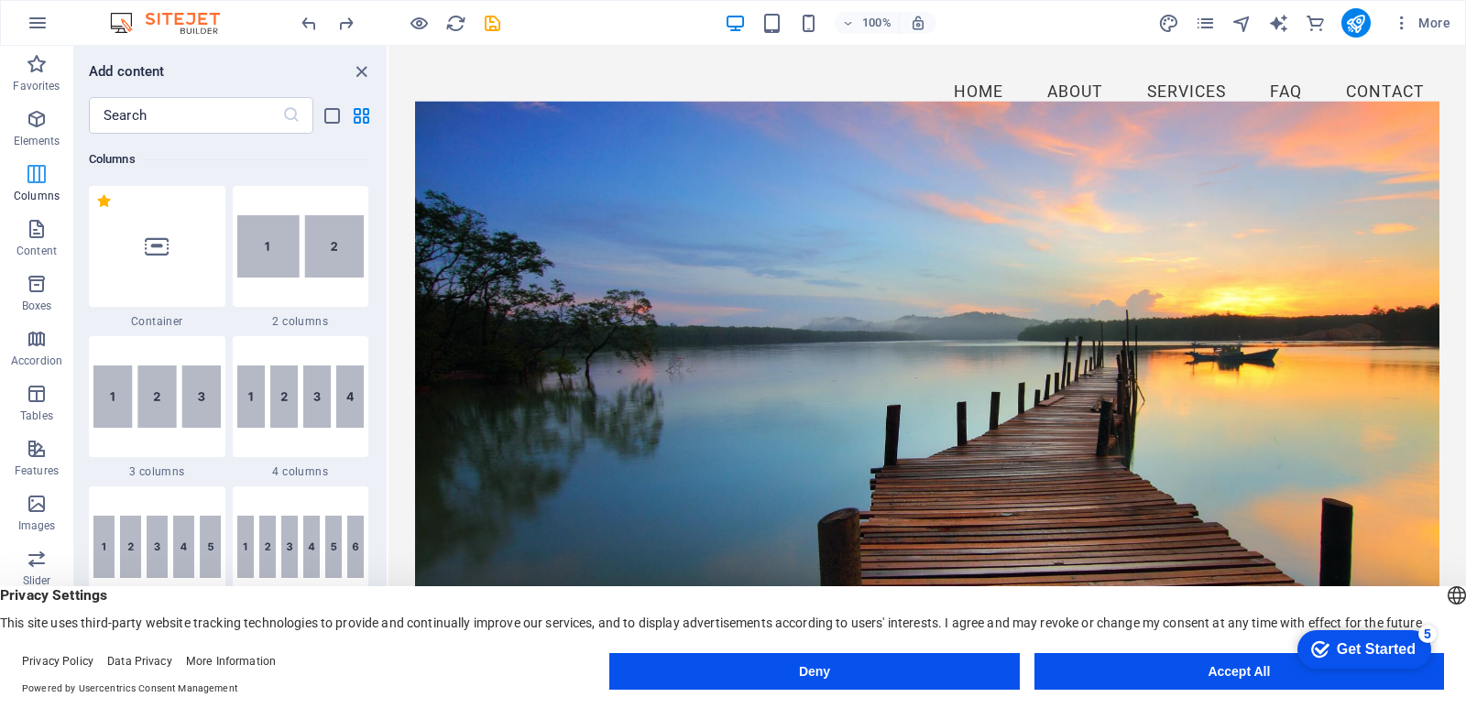
scroll to position [907, 0]
click at [31, 122] on icon "button" at bounding box center [37, 119] width 22 height 22
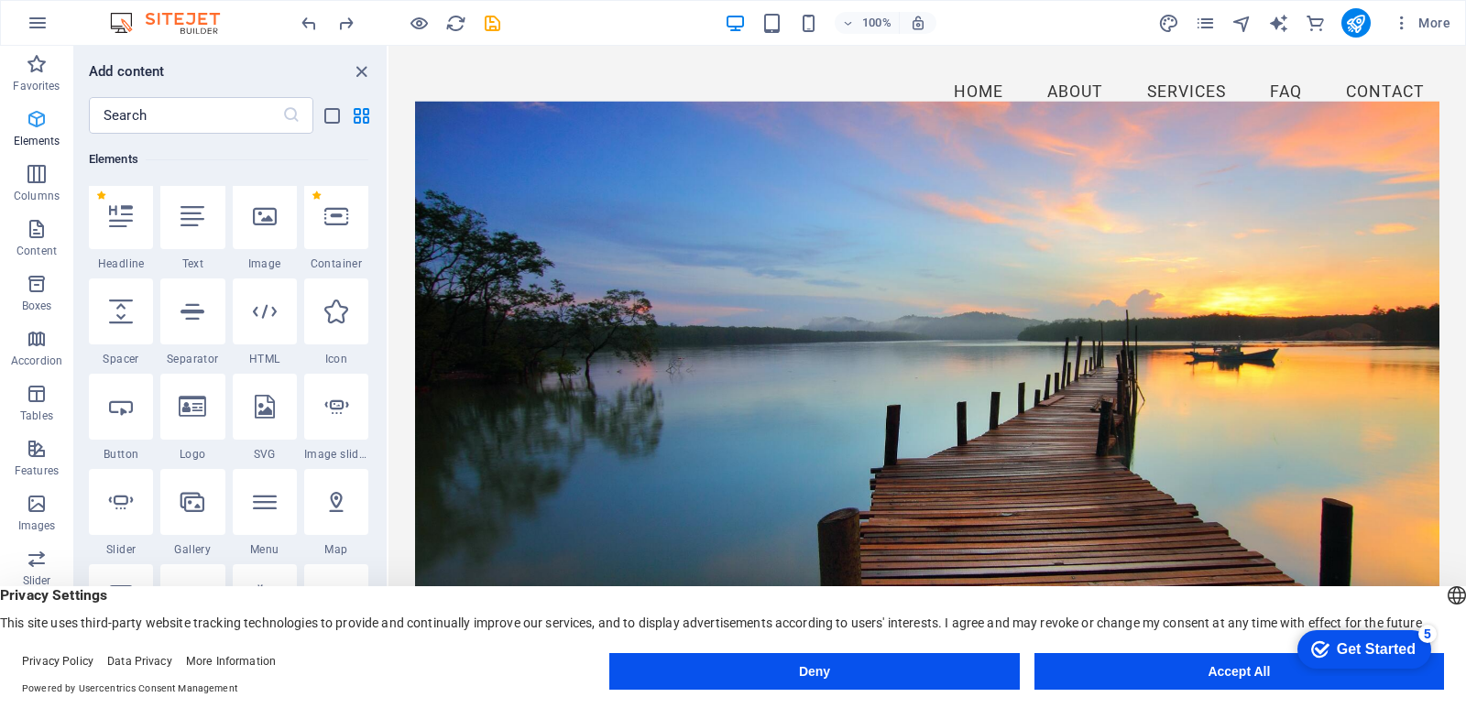
scroll to position [195, 0]
click at [356, 68] on icon "close panel" at bounding box center [361, 71] width 21 height 21
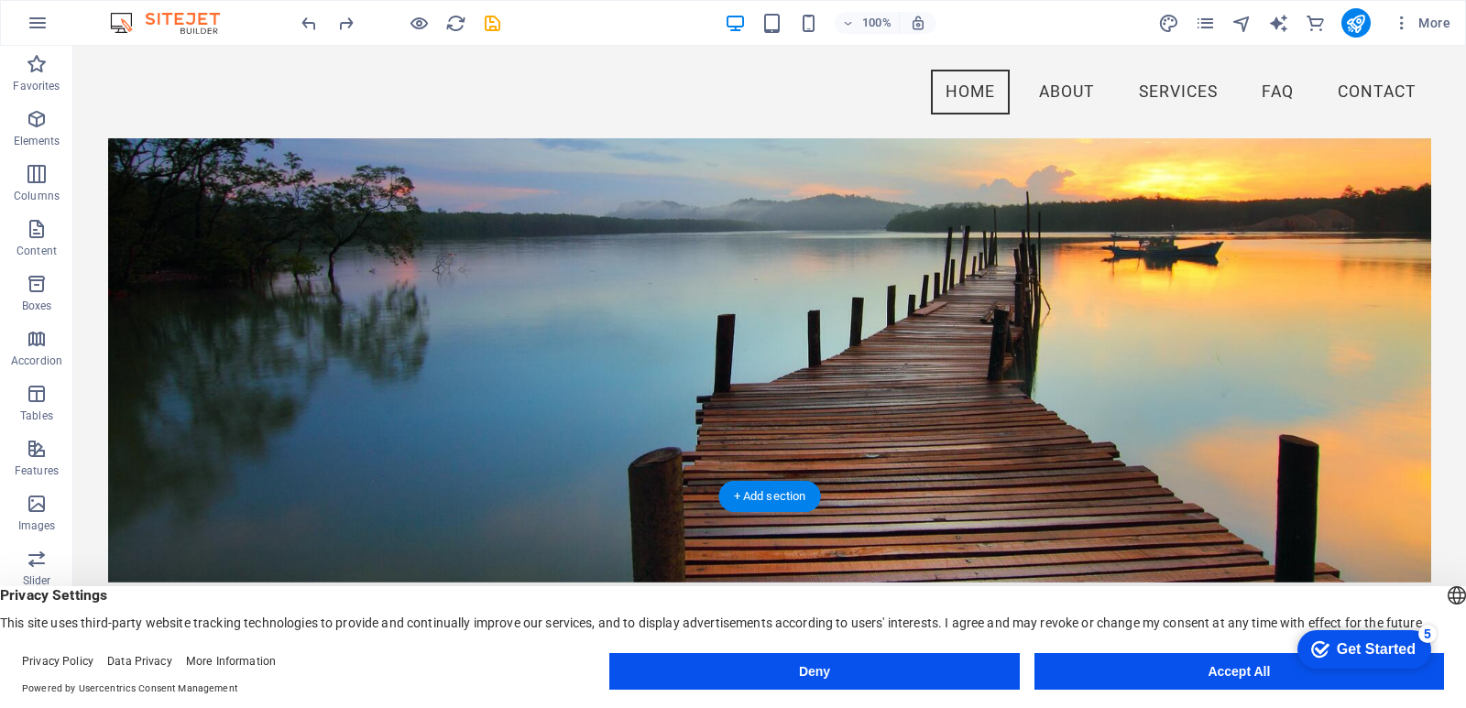
scroll to position [0, 0]
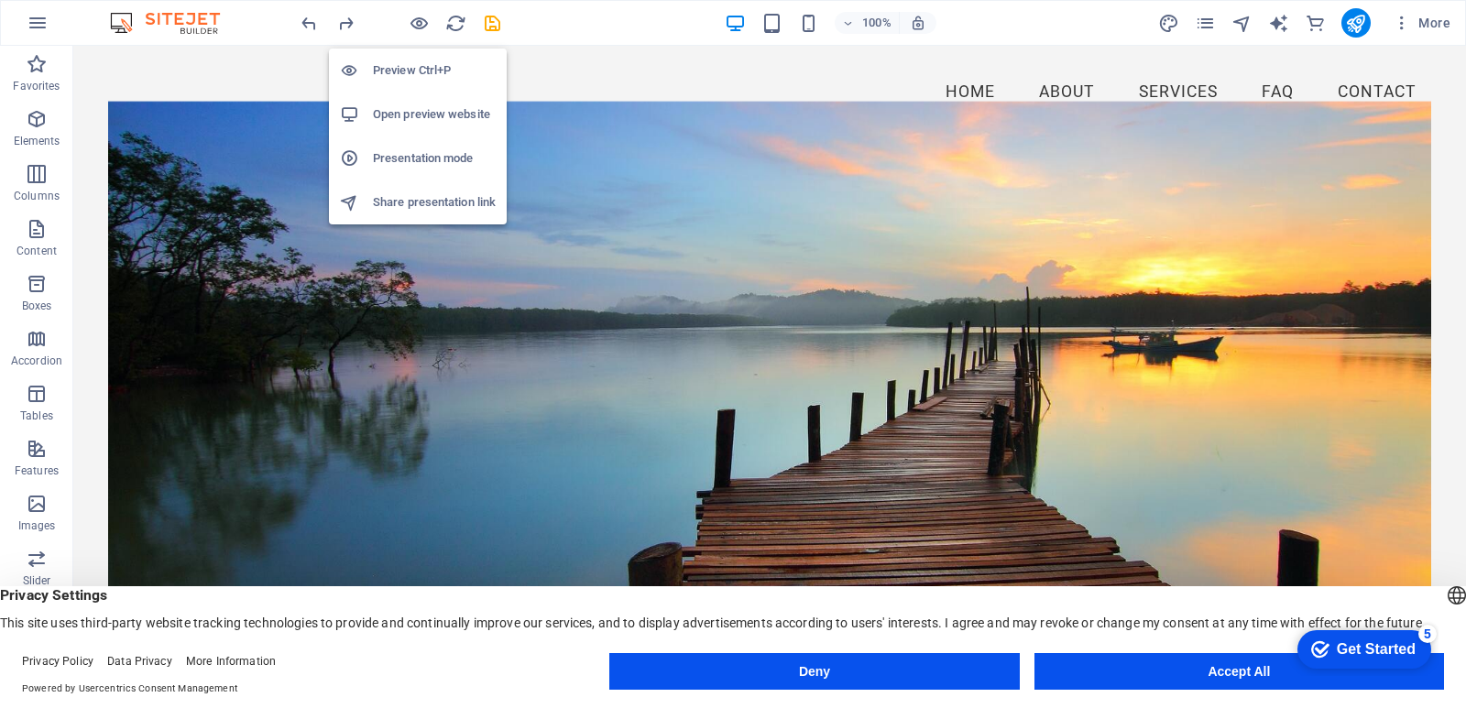
click at [407, 67] on h6 "Preview Ctrl+P" at bounding box center [434, 71] width 123 height 22
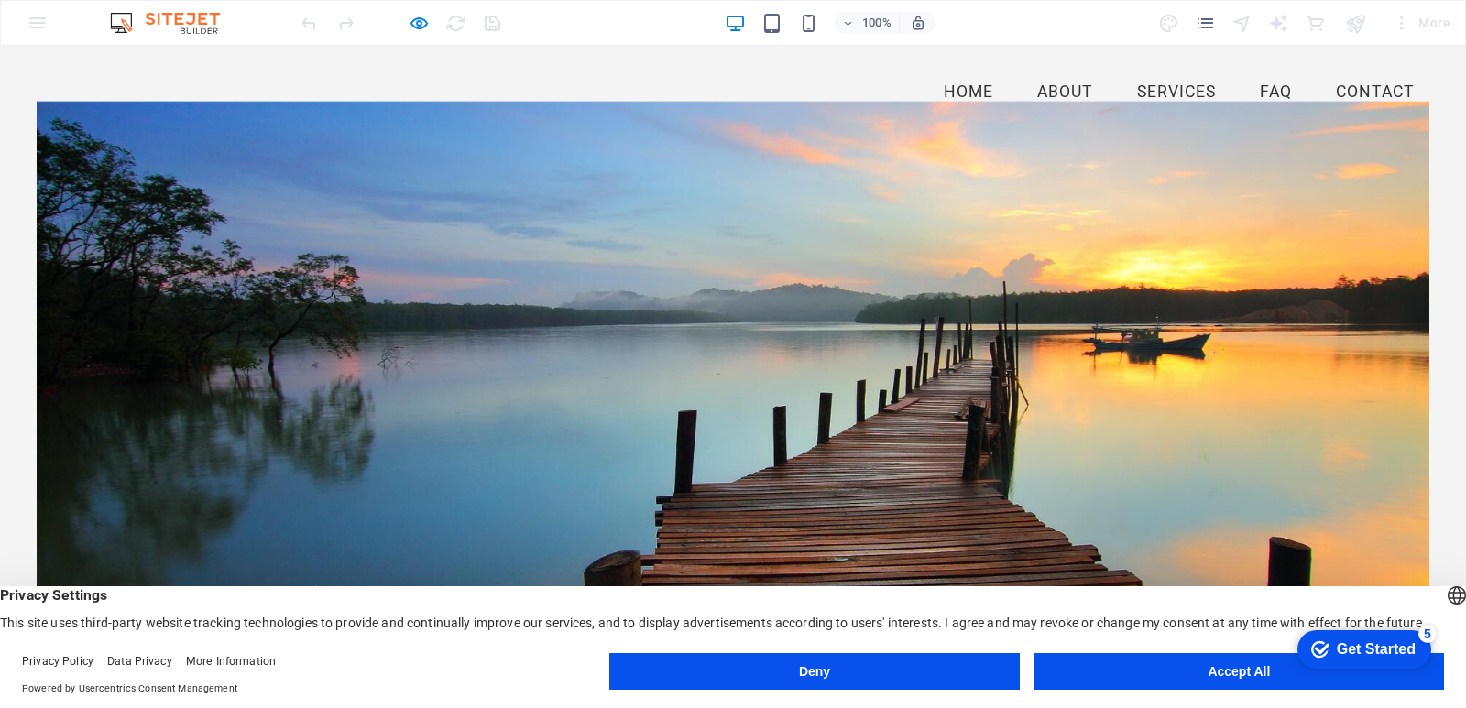
click at [958, 87] on link "Home" at bounding box center [968, 93] width 79 height 46
click at [1056, 91] on link "About" at bounding box center [1065, 93] width 85 height 46
click at [1266, 86] on link "FAQ" at bounding box center [1275, 93] width 61 height 46
click at [1357, 93] on link "Contact" at bounding box center [1375, 93] width 108 height 46
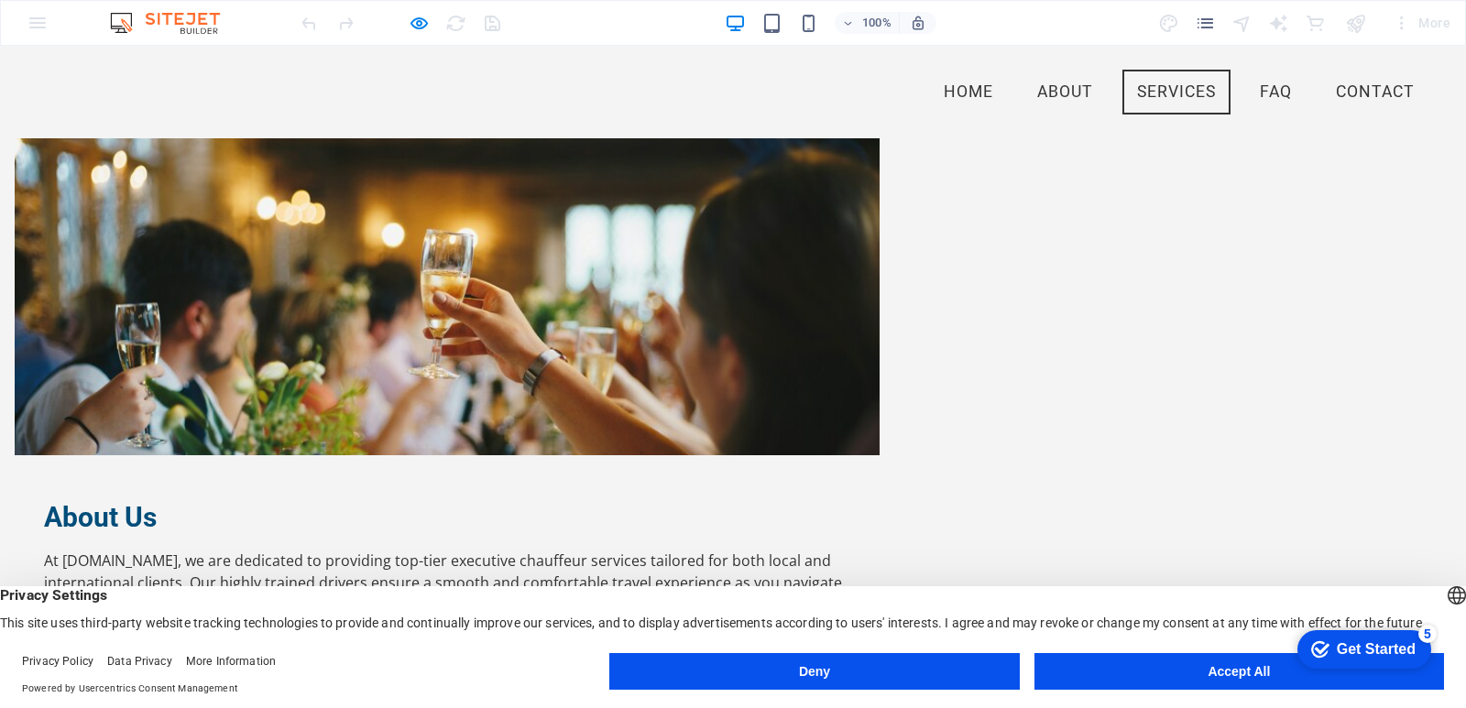
scroll to position [713, 0]
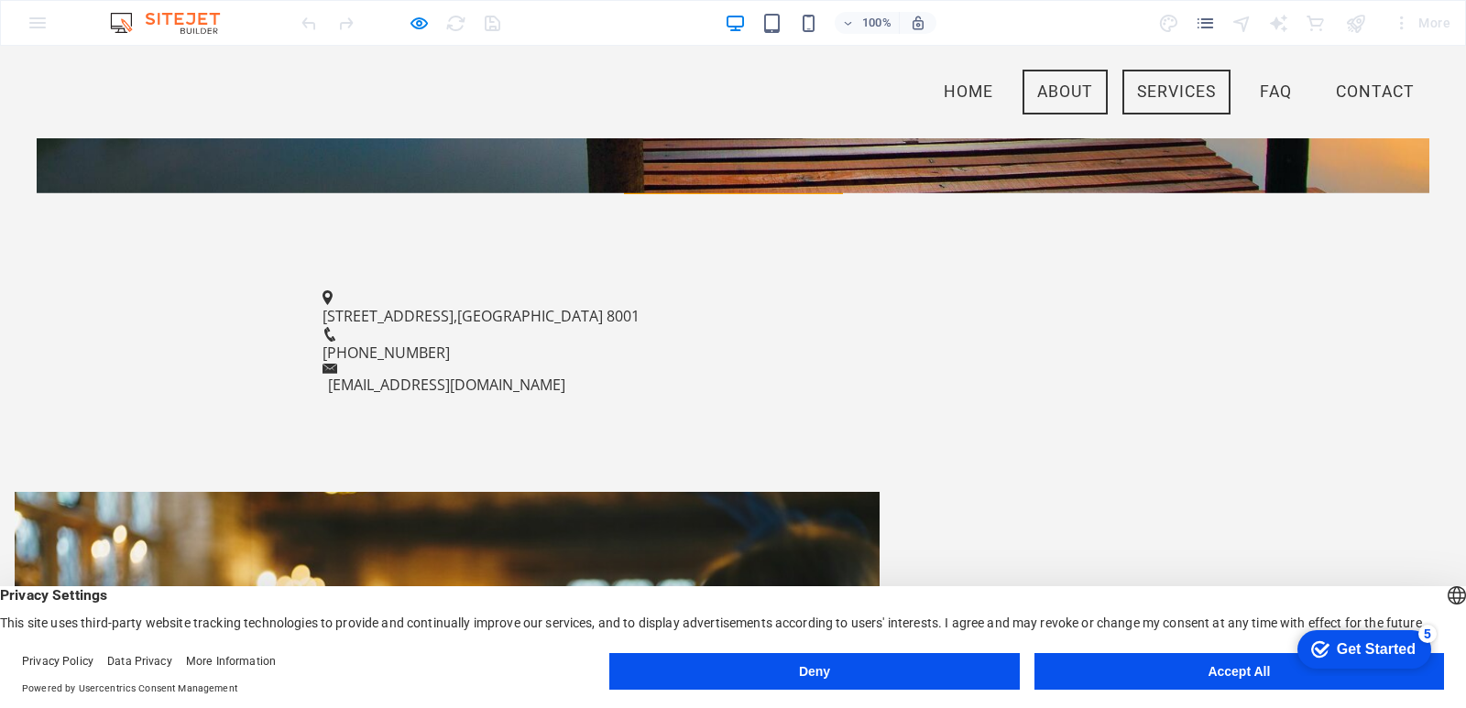
click at [1140, 88] on link "Services" at bounding box center [1176, 93] width 108 height 46
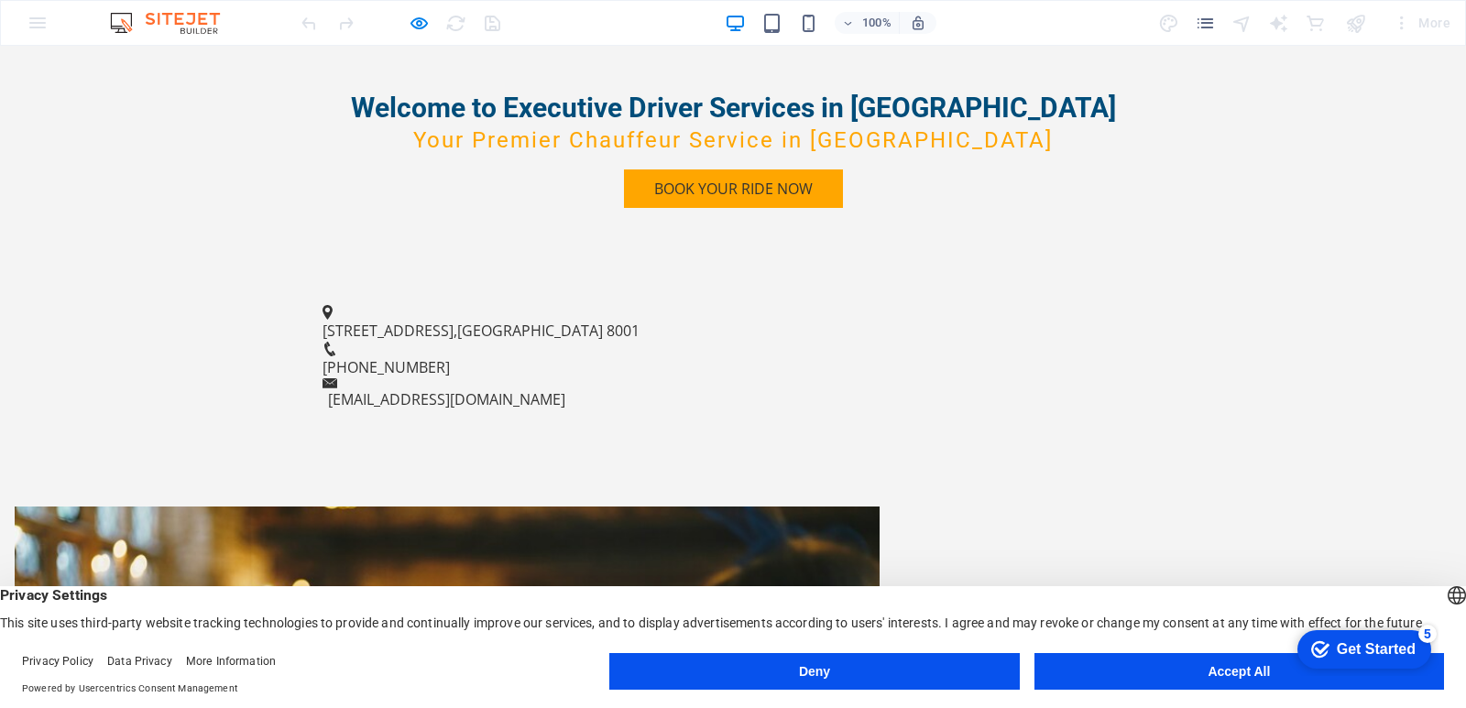
scroll to position [0, 0]
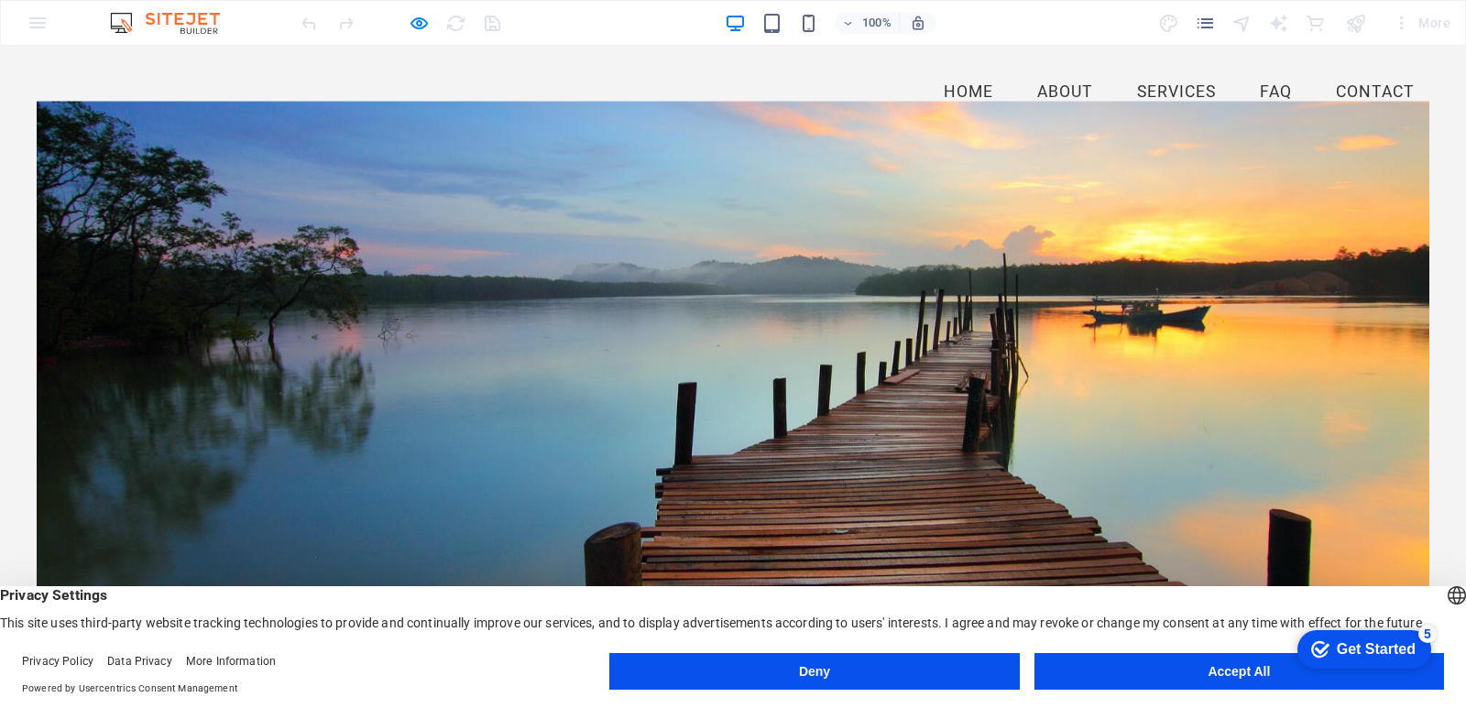
click at [1050, 90] on link "About" at bounding box center [1065, 93] width 85 height 46
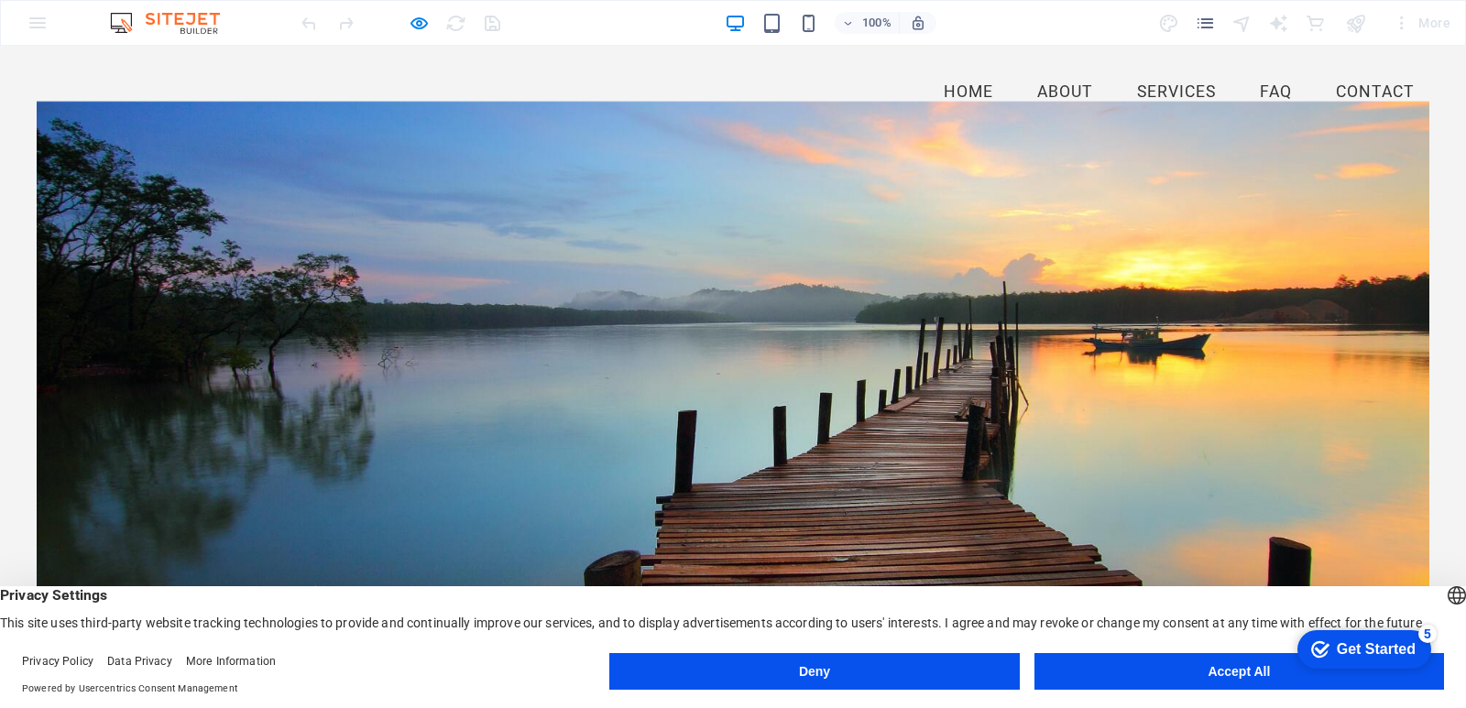
click at [1255, 87] on link "FAQ" at bounding box center [1275, 93] width 61 height 46
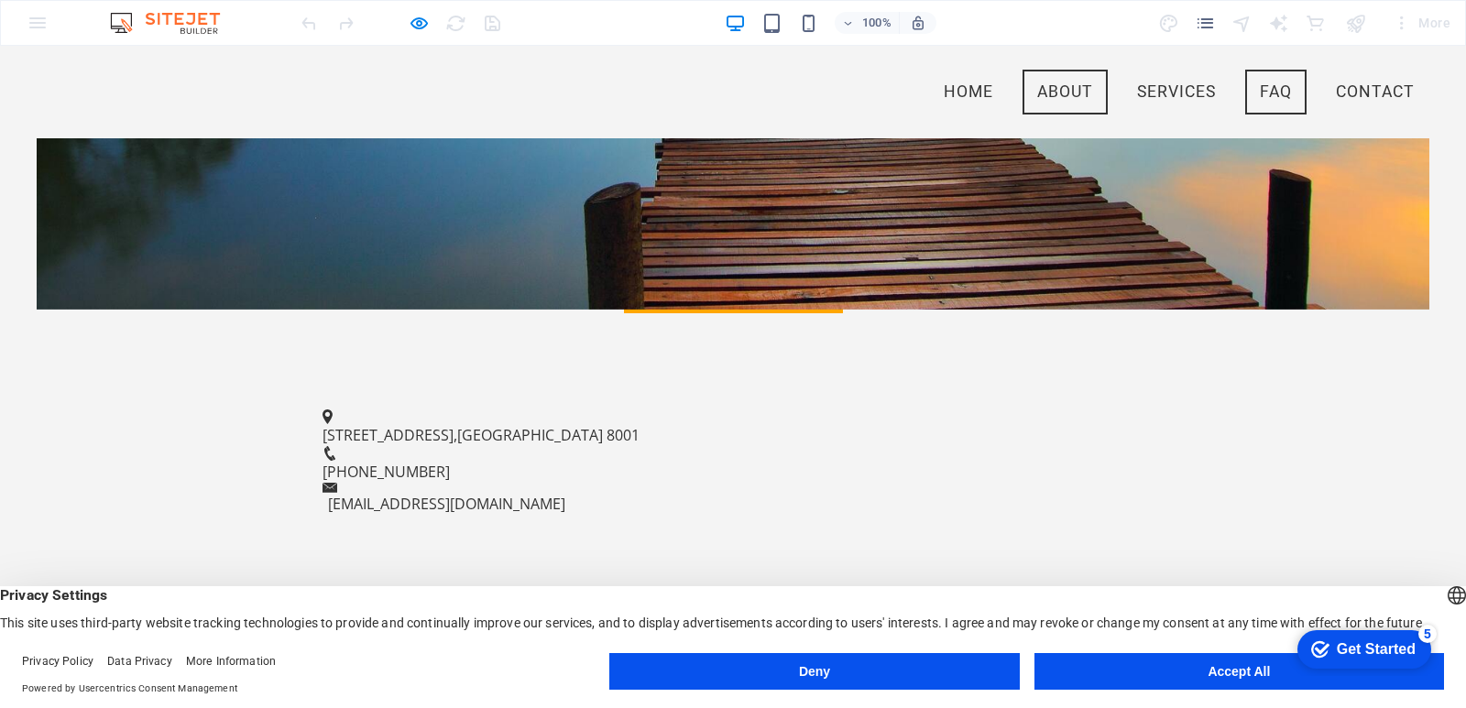
scroll to position [553, 0]
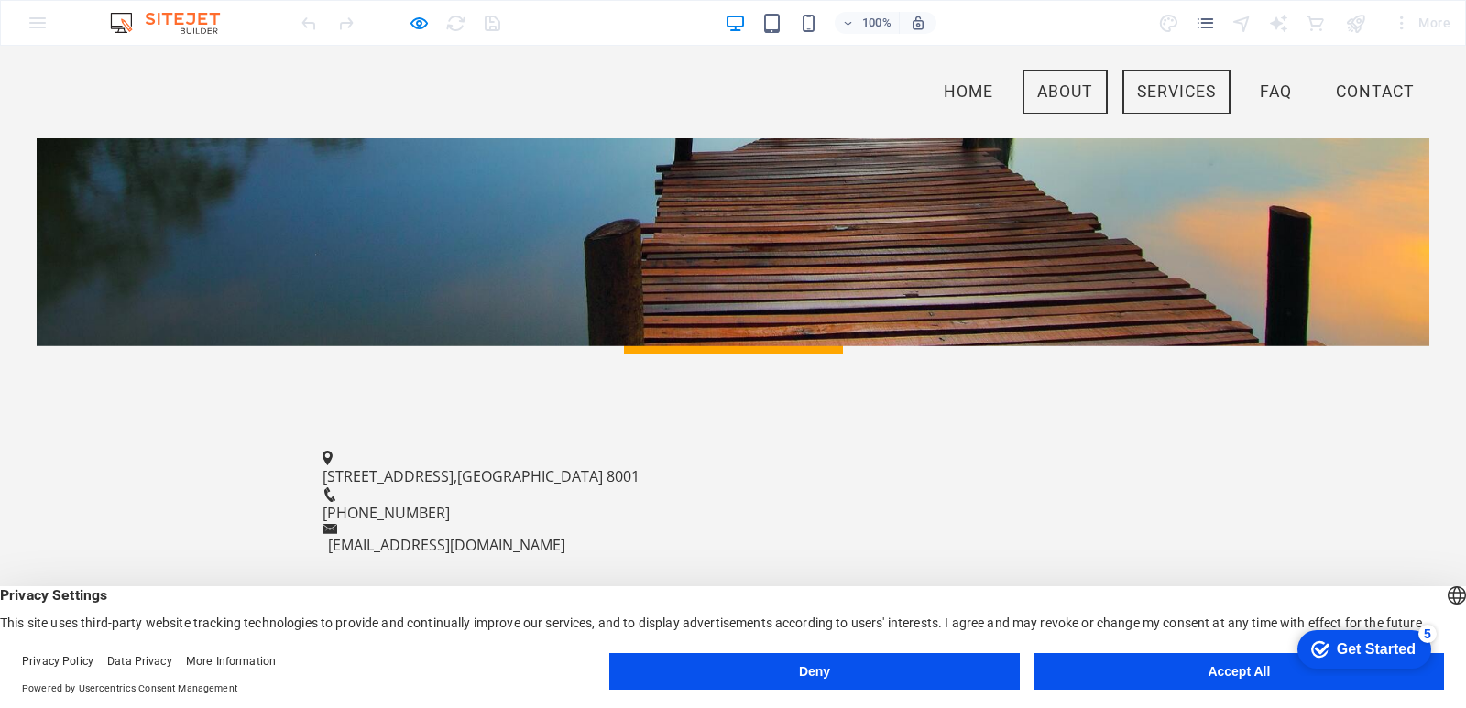
click at [1162, 91] on link "Services" at bounding box center [1176, 93] width 108 height 46
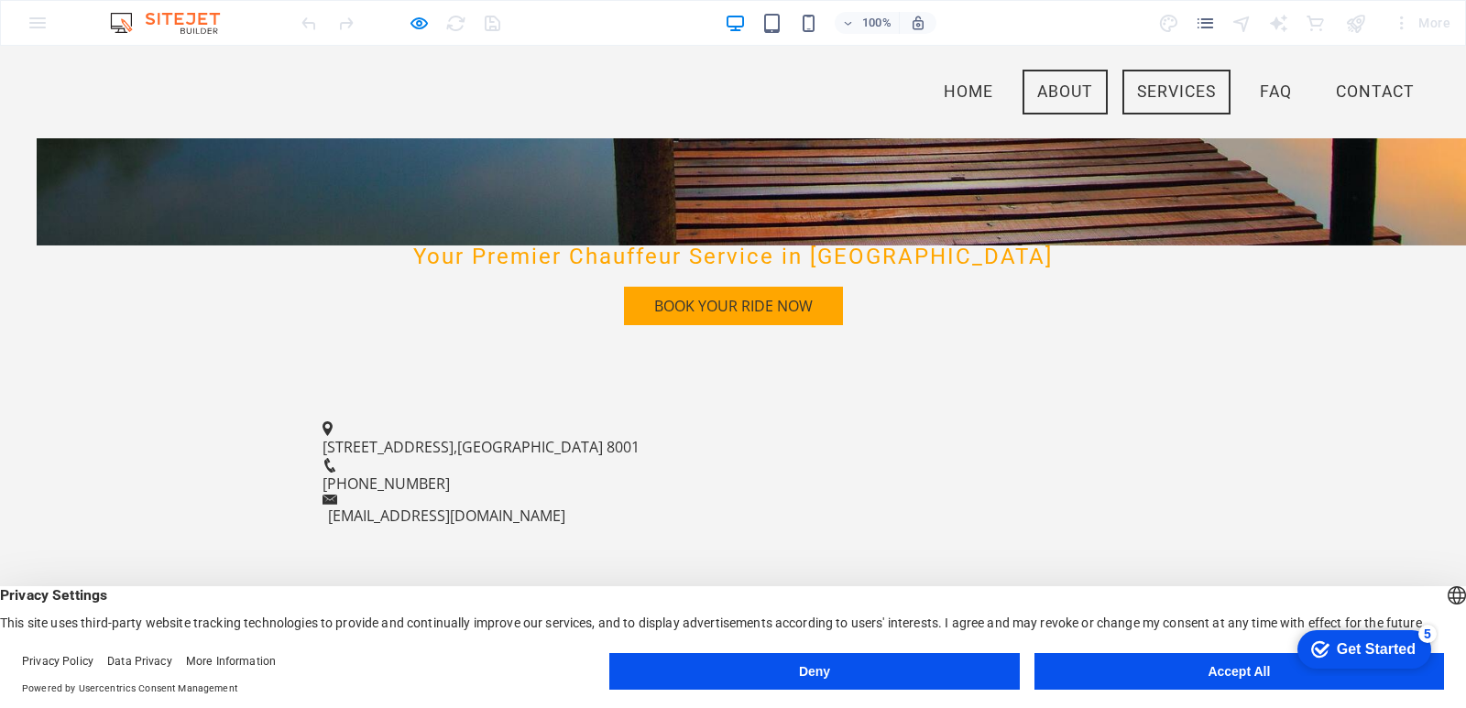
scroll to position [0, 0]
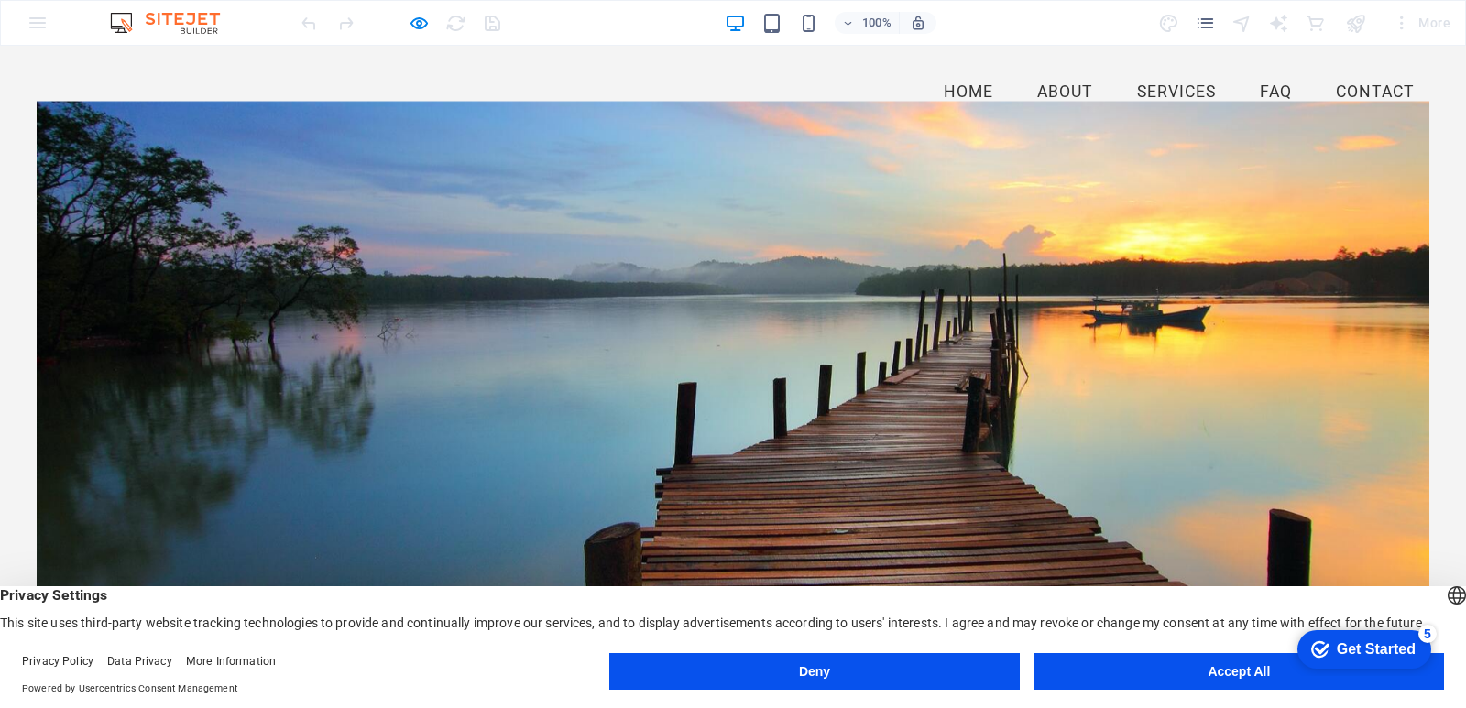
click at [1037, 91] on link "About" at bounding box center [1065, 93] width 85 height 46
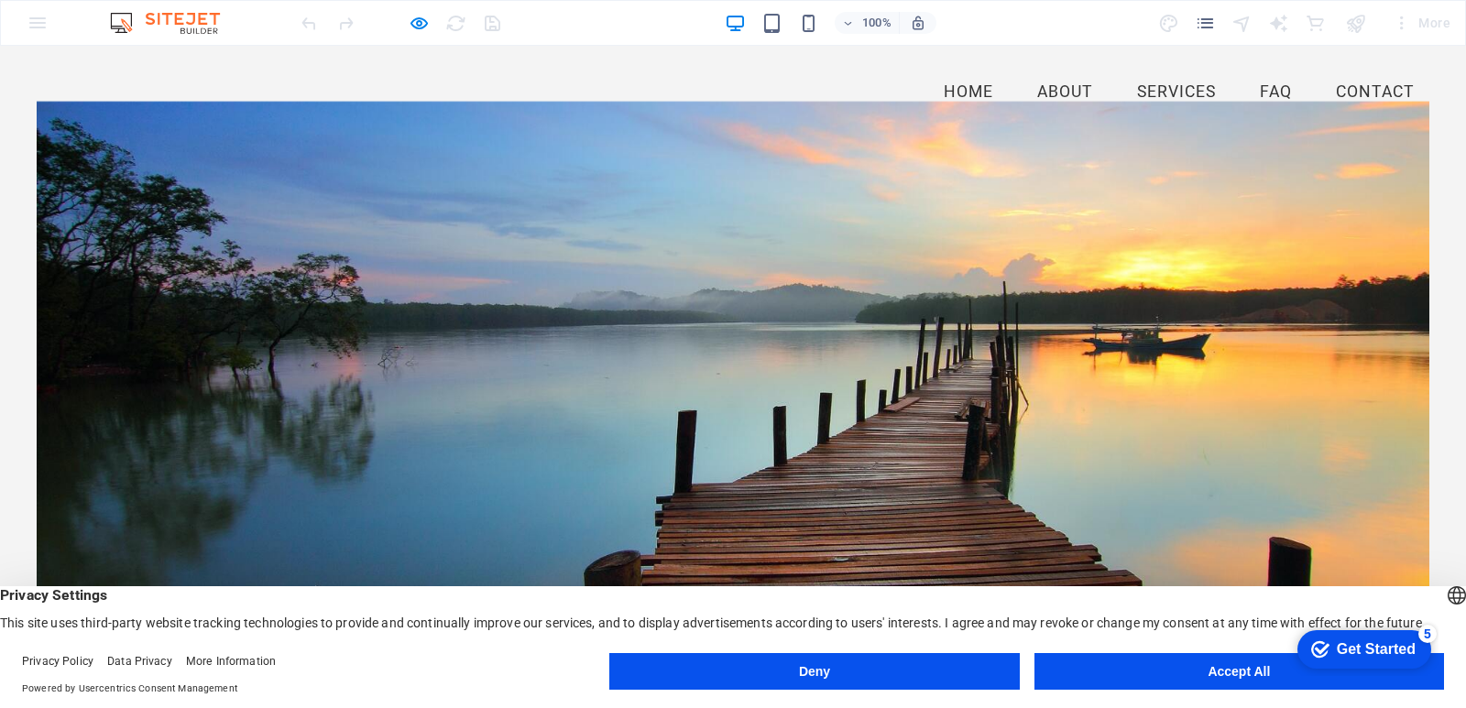
click at [947, 96] on link "Home" at bounding box center [968, 93] width 79 height 46
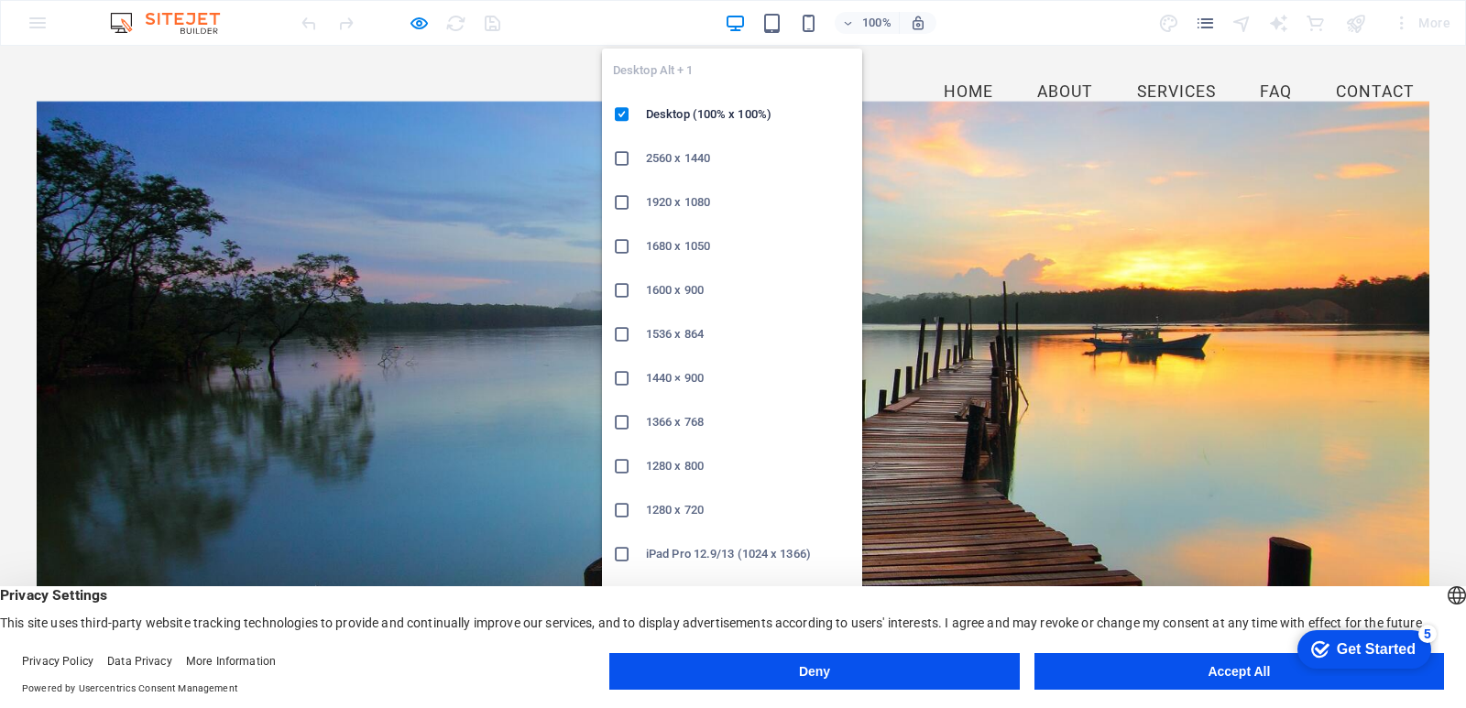
click at [733, 24] on icon "button" at bounding box center [735, 23] width 21 height 21
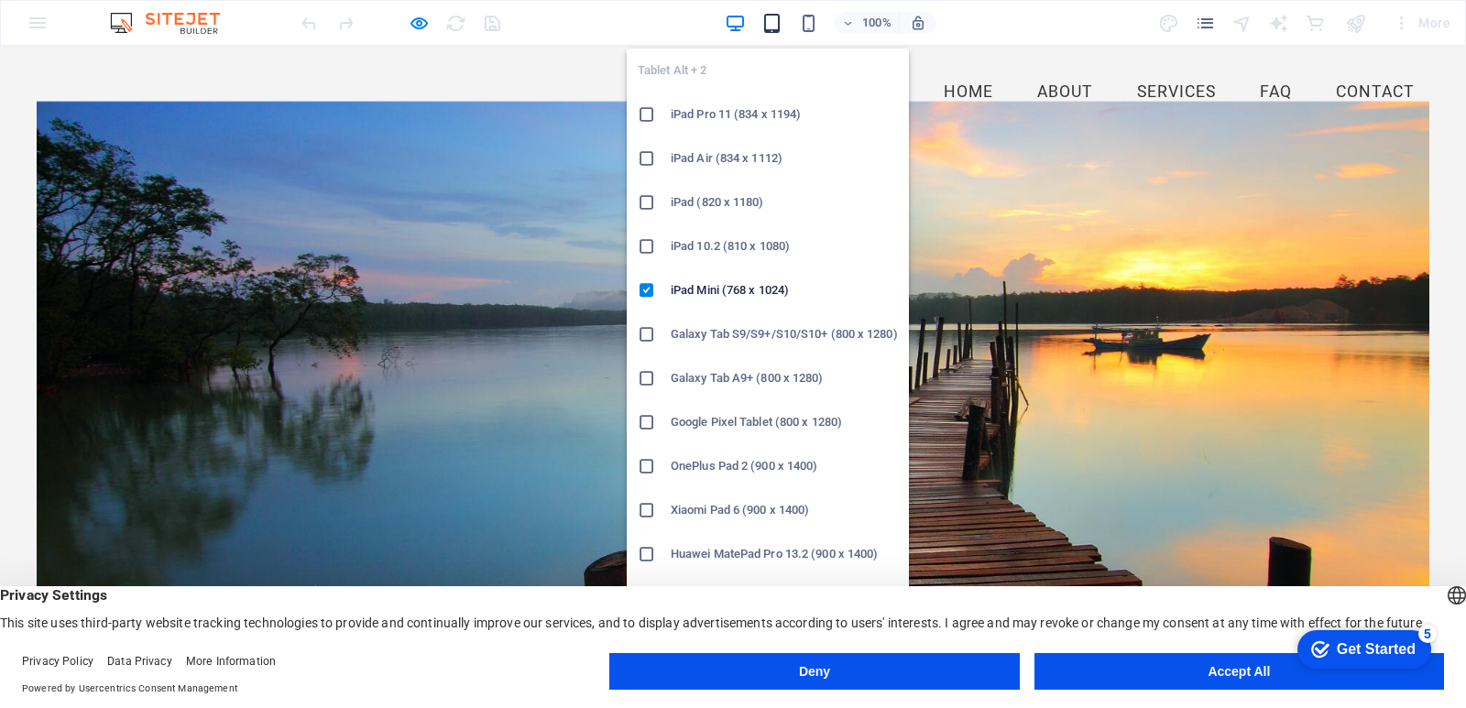
click at [772, 20] on icon "button" at bounding box center [771, 23] width 21 height 21
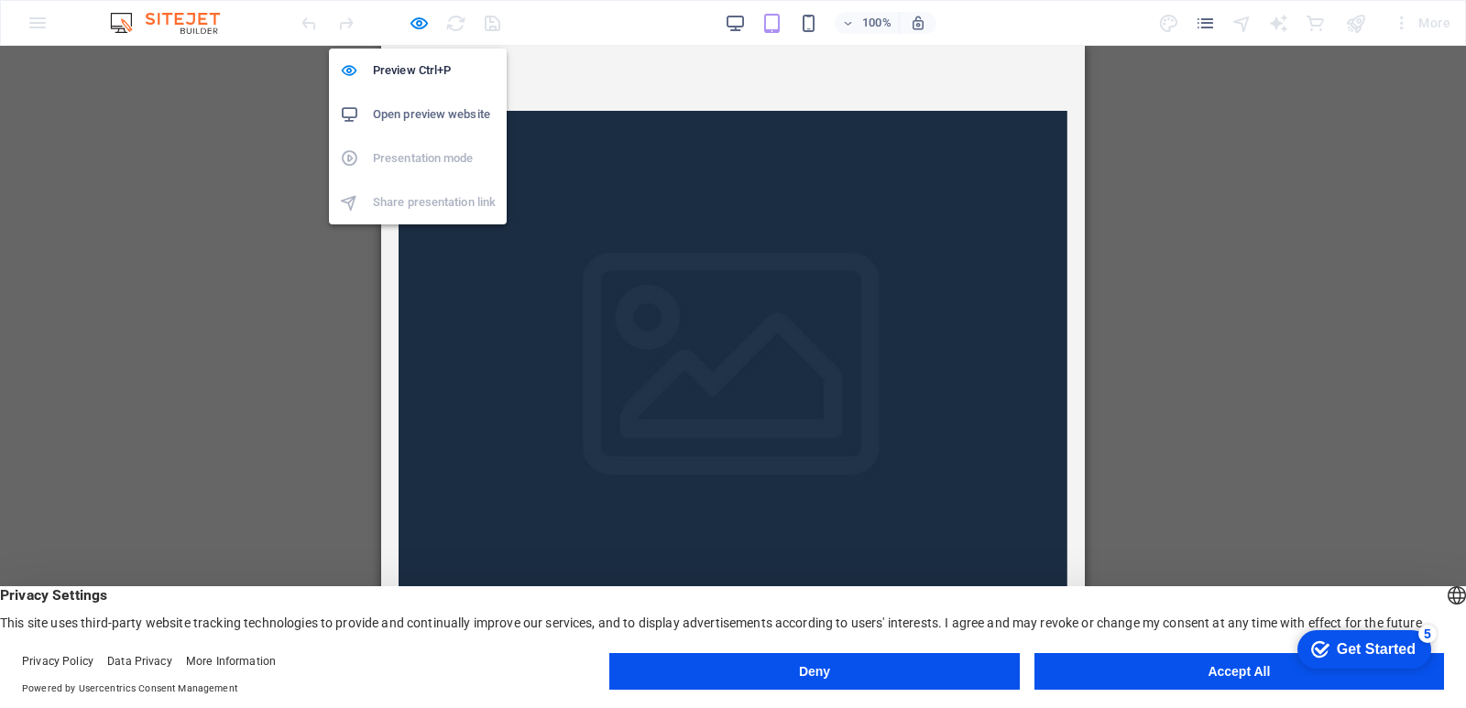
click at [408, 110] on h6 "Open preview website" at bounding box center [434, 115] width 123 height 22
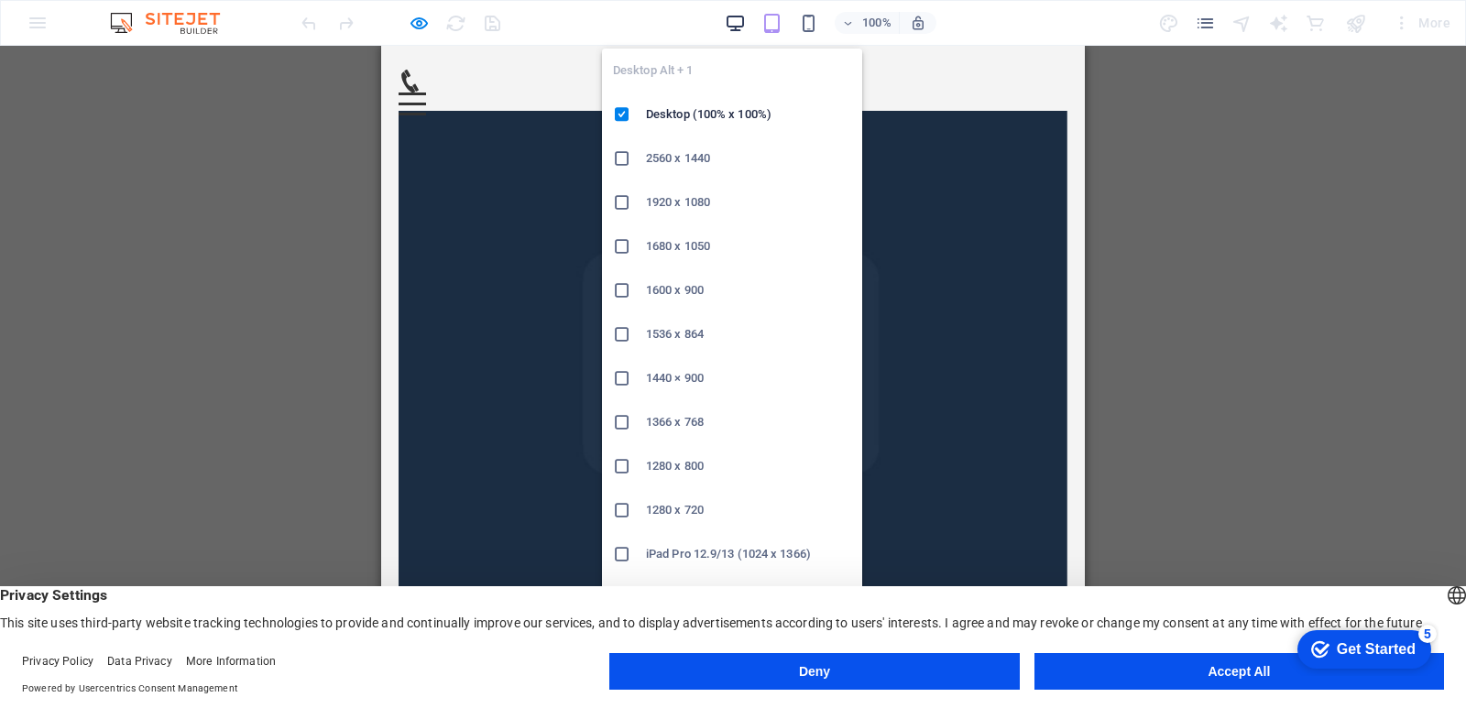
click at [732, 19] on icon "button" at bounding box center [735, 23] width 21 height 21
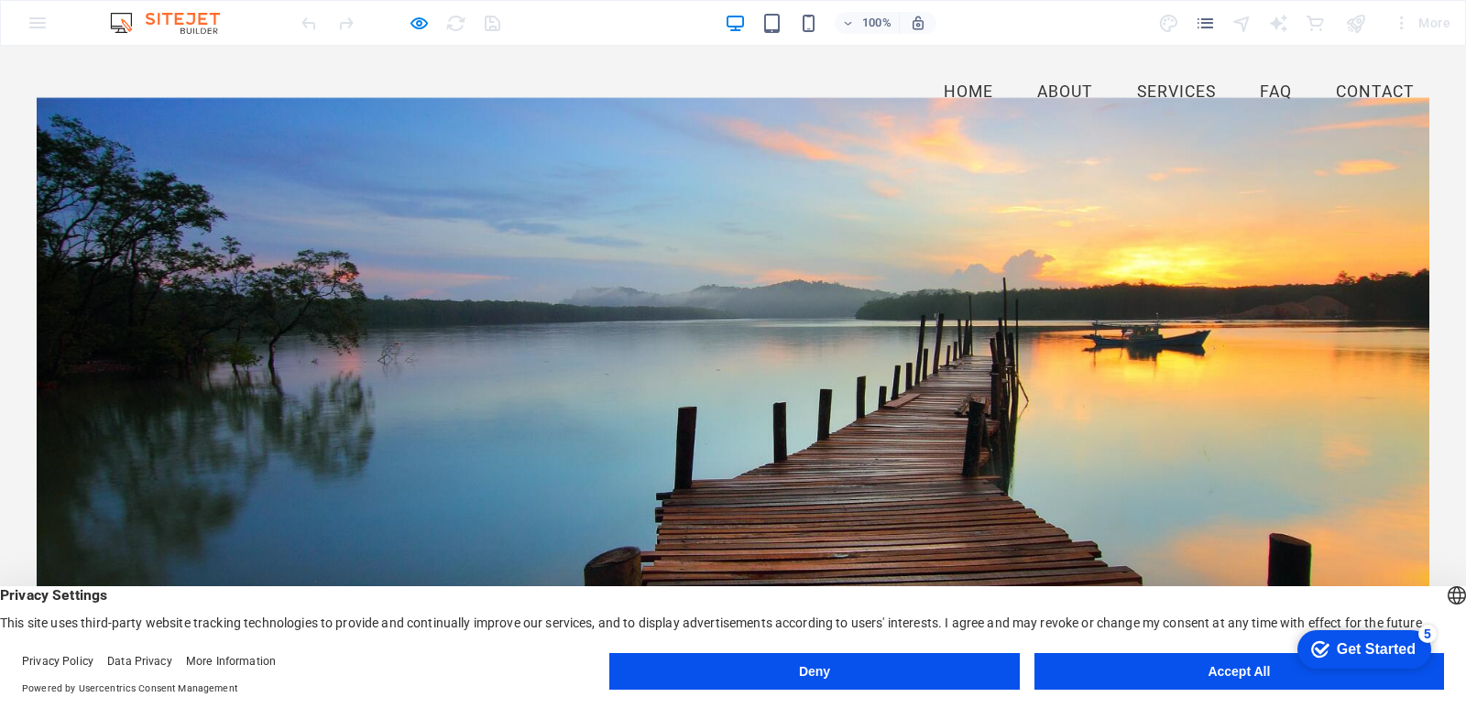
click at [739, 236] on div at bounding box center [733, 385] width 1393 height 576
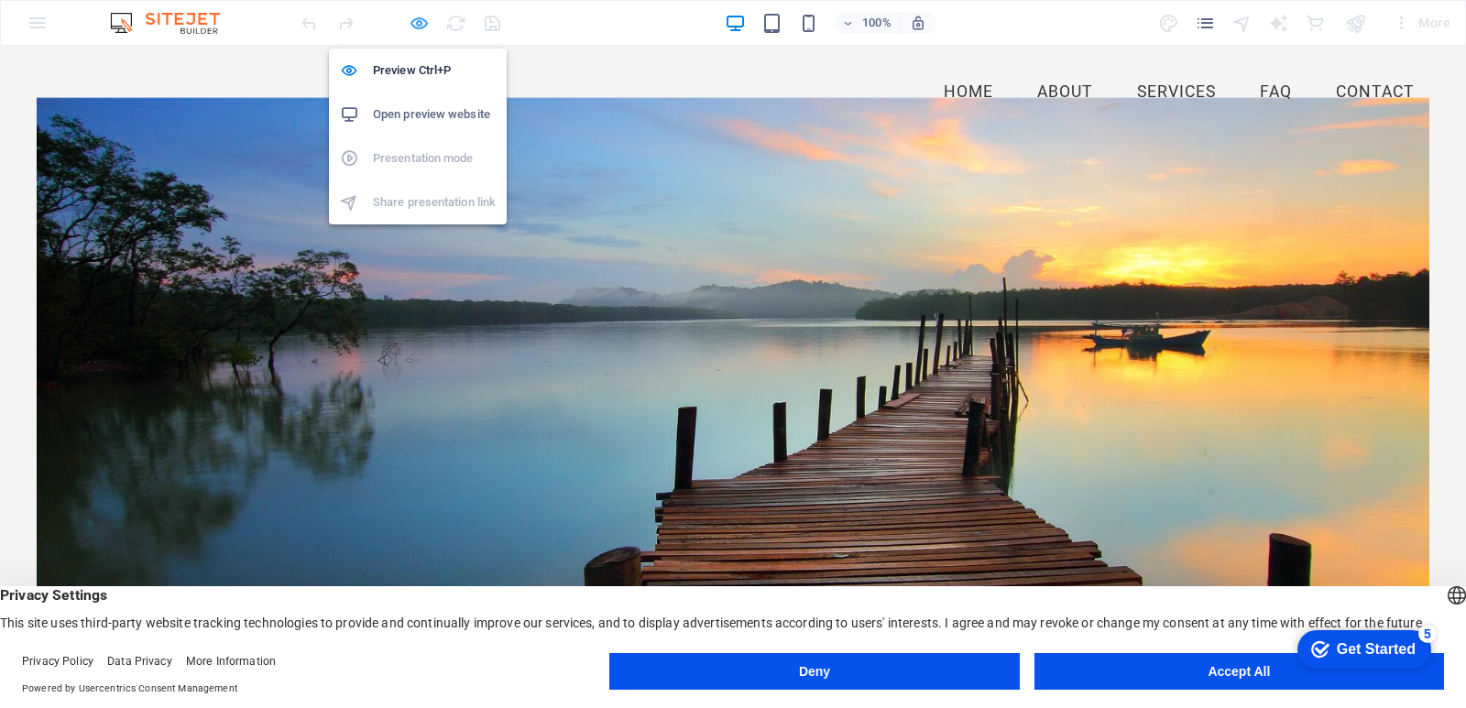
click at [416, 22] on icon "button" at bounding box center [419, 23] width 21 height 21
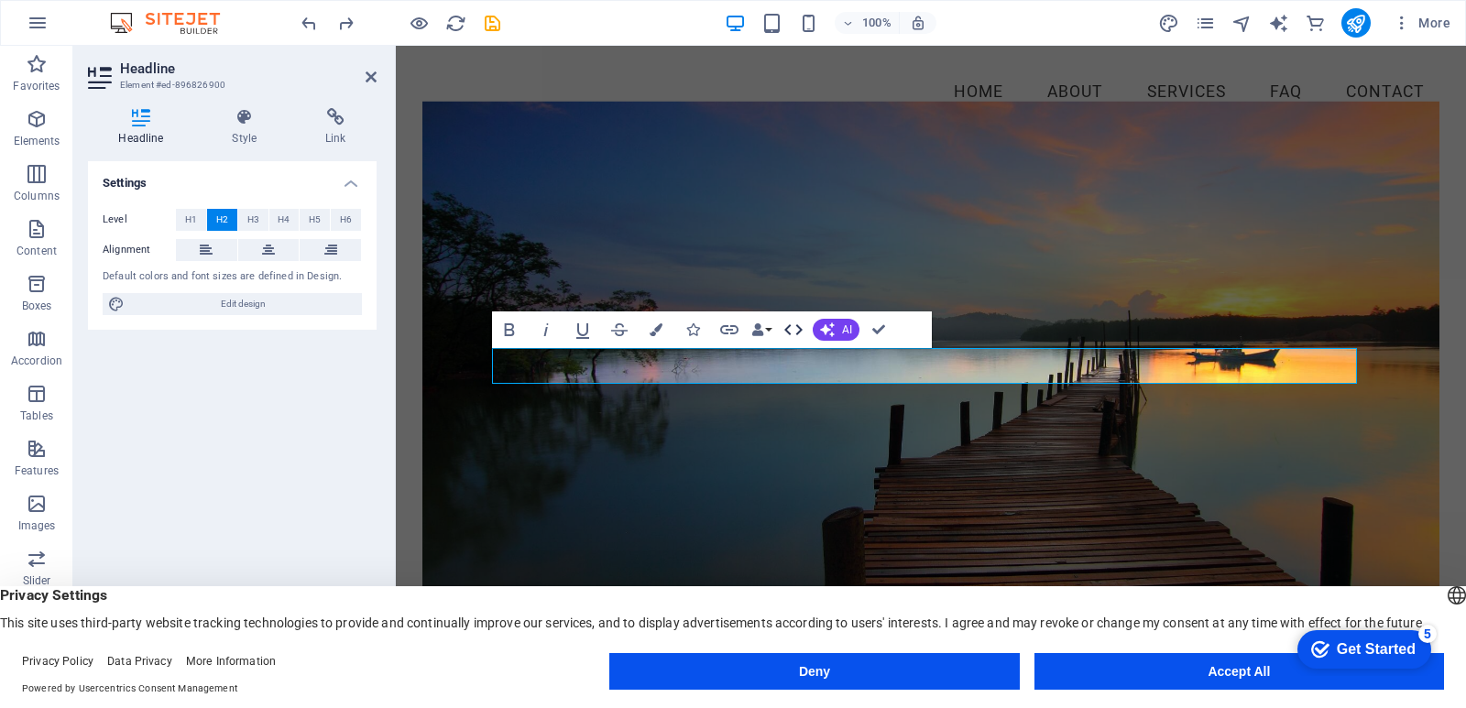
click at [798, 330] on icon "button" at bounding box center [794, 330] width 22 height 22
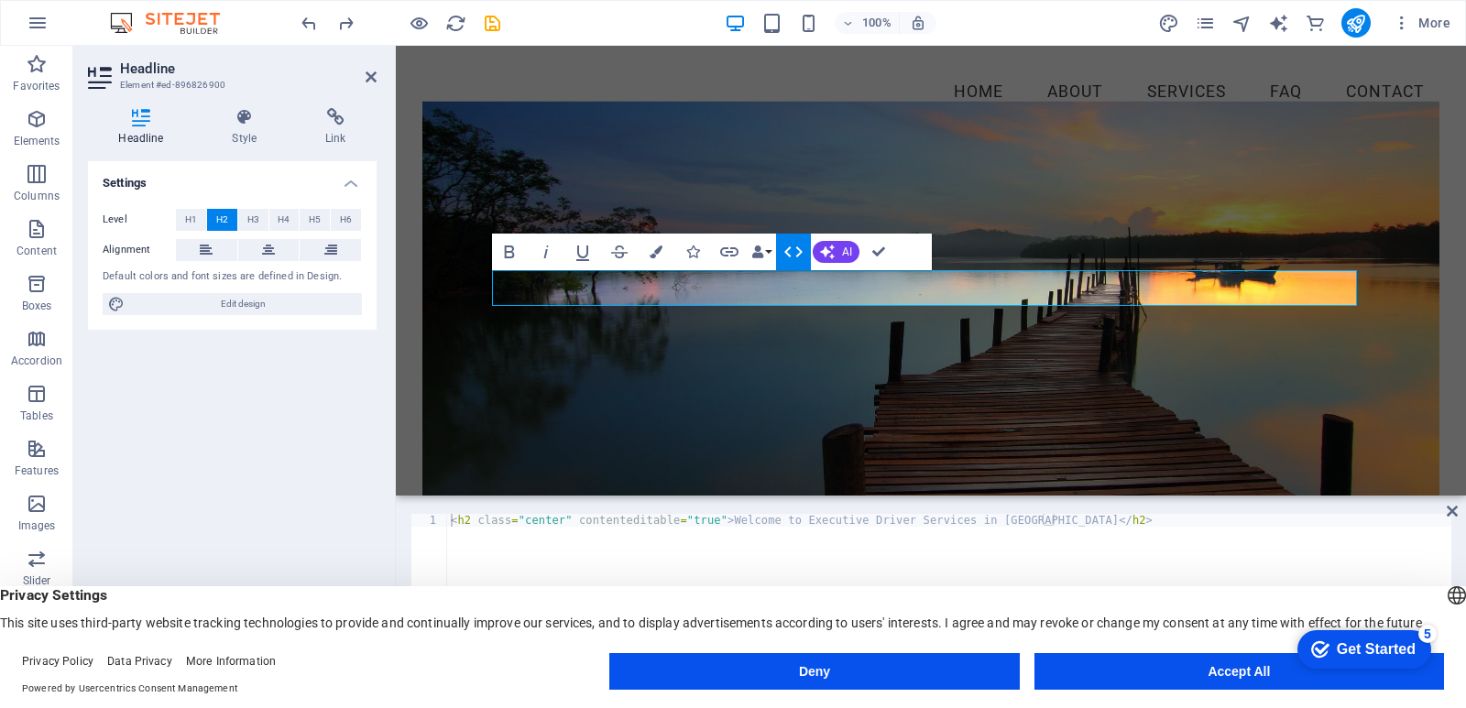
click at [750, 410] on figure at bounding box center [930, 306] width 1017 height 410
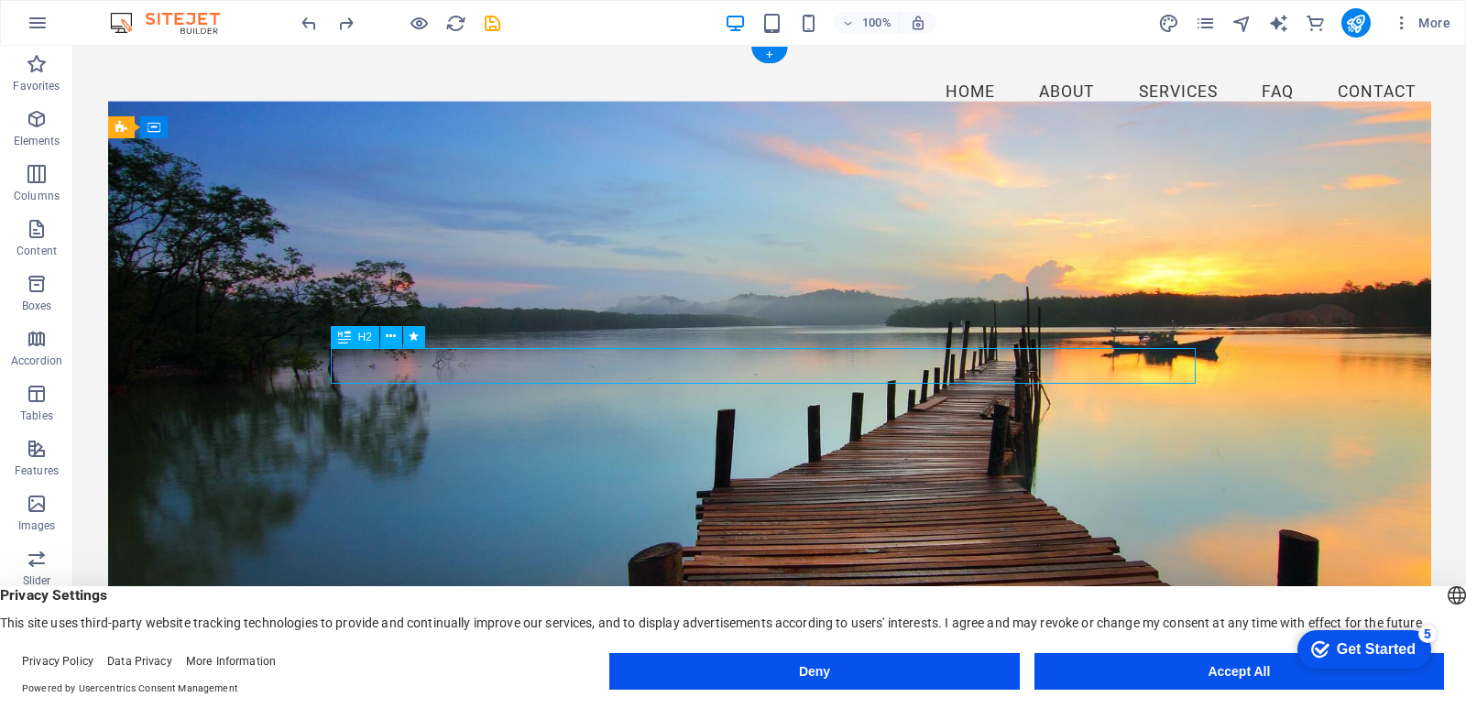
click at [393, 335] on icon at bounding box center [391, 336] width 10 height 19
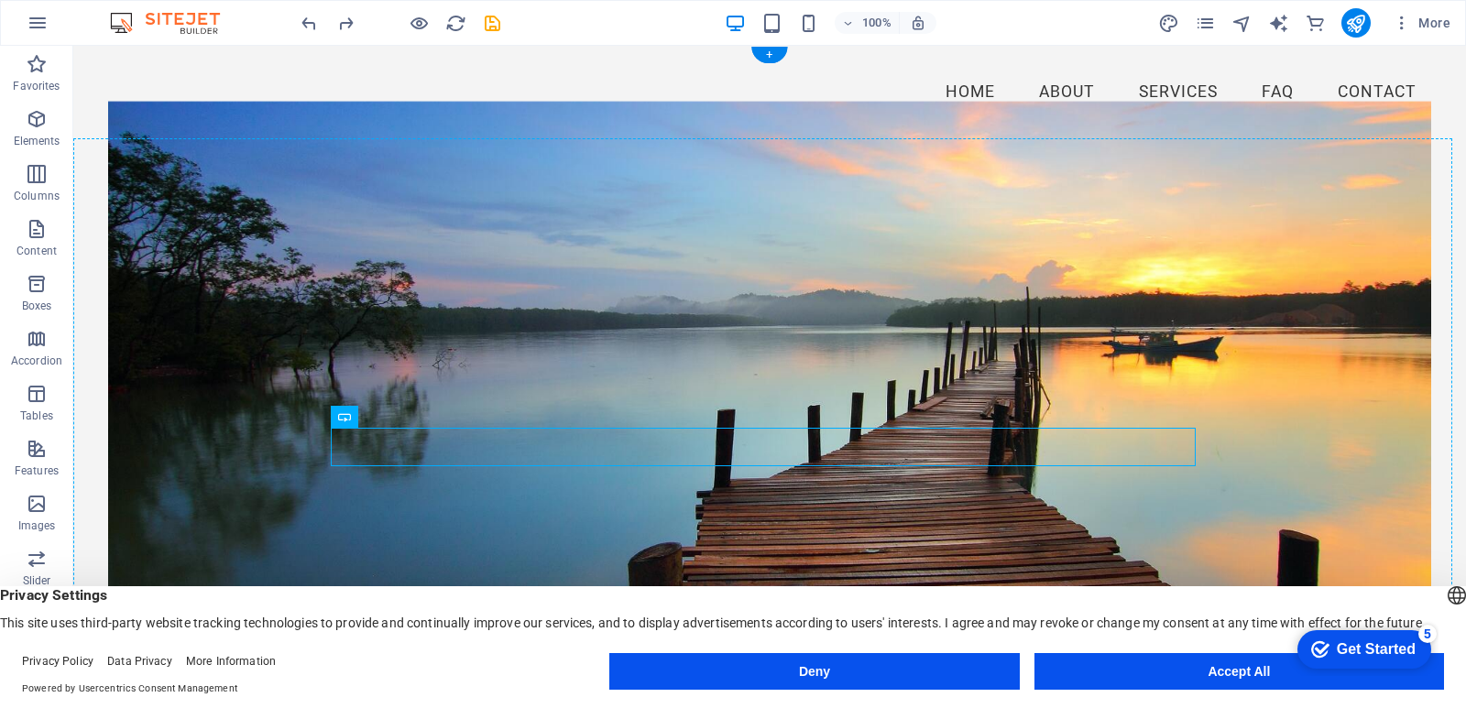
drag, startPoint x: 776, startPoint y: 450, endPoint x: 780, endPoint y: 475, distance: 25.0
click at [301, 22] on icon "undo" at bounding box center [309, 23] width 21 height 21
click at [861, 211] on figure at bounding box center [769, 389] width 1323 height 576
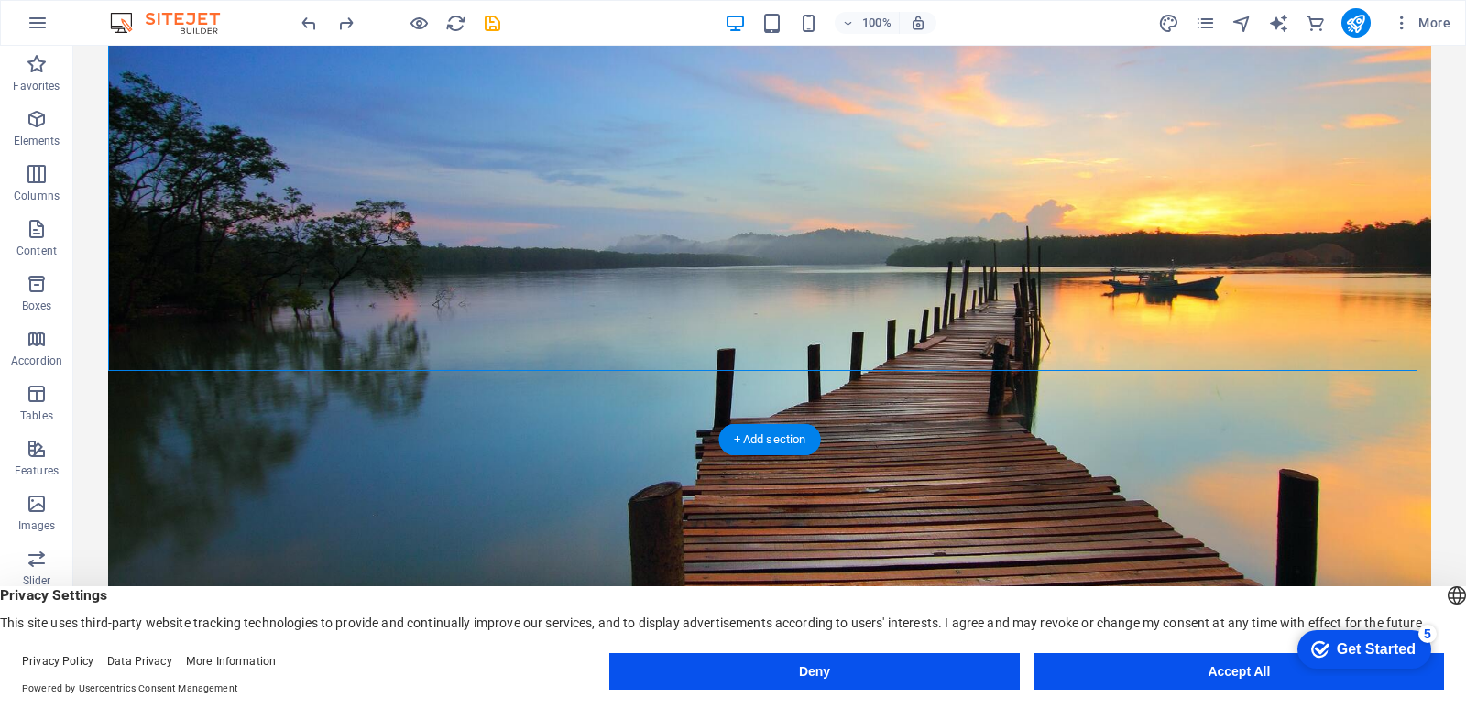
scroll to position [611, 0]
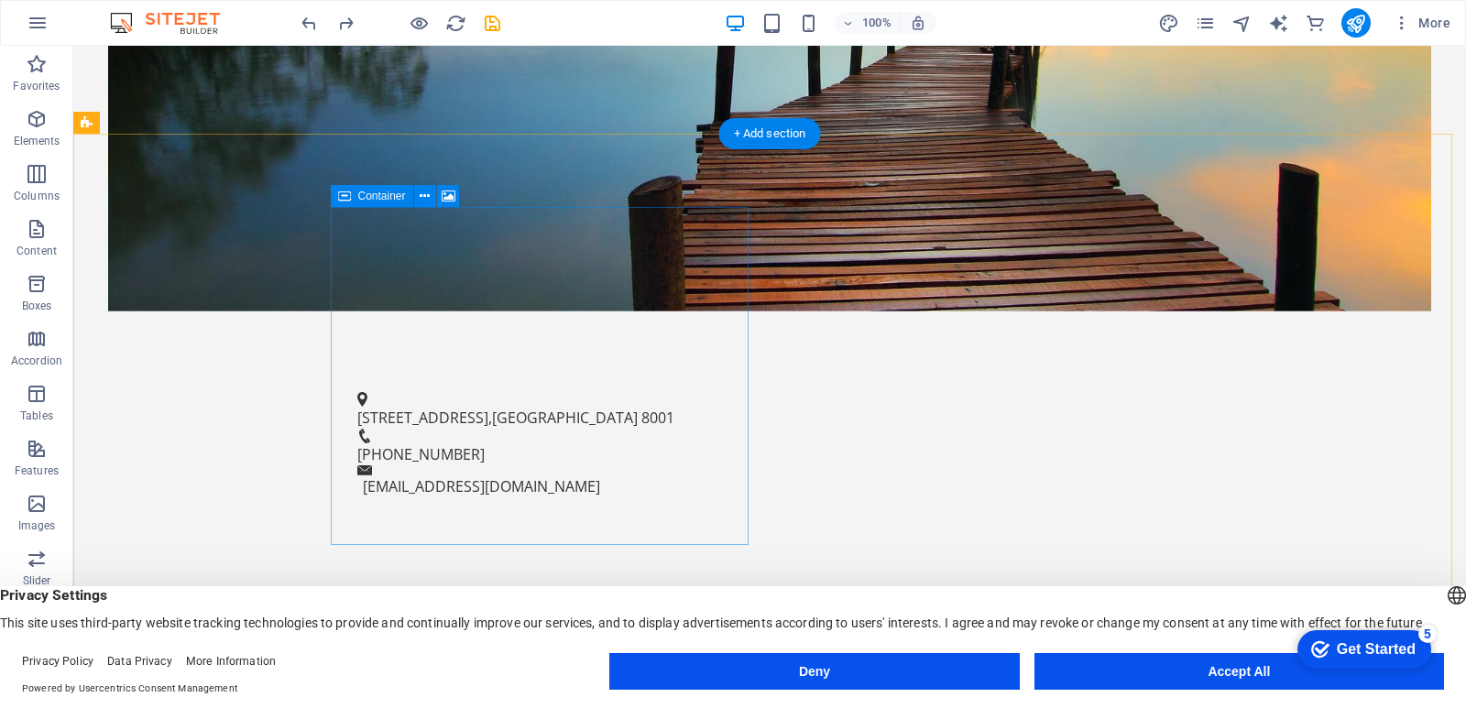
click at [443, 196] on icon at bounding box center [449, 196] width 14 height 19
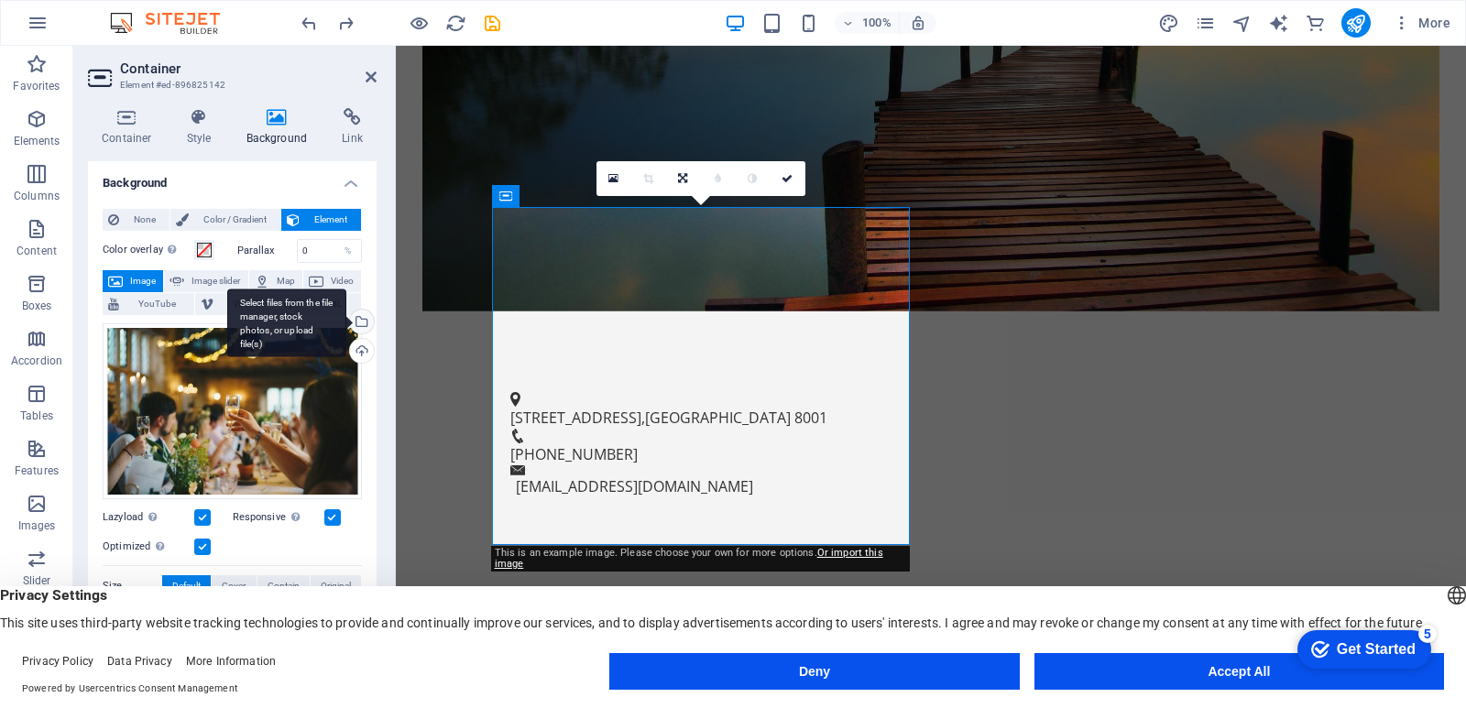
click at [360, 321] on div "Select files from the file manager, stock photos, or upload file(s)" at bounding box center [359, 323] width 27 height 27
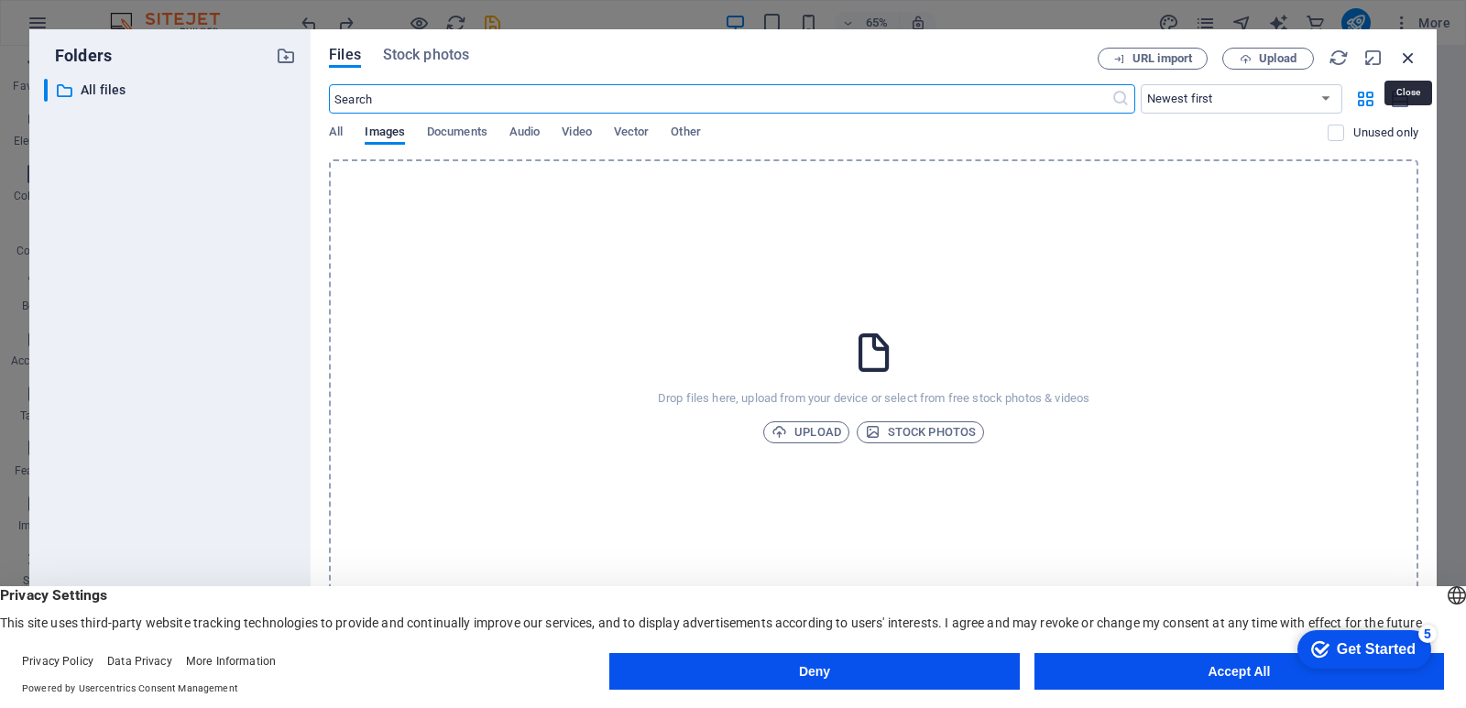
click at [1403, 49] on icon "button" at bounding box center [1408, 58] width 20 height 20
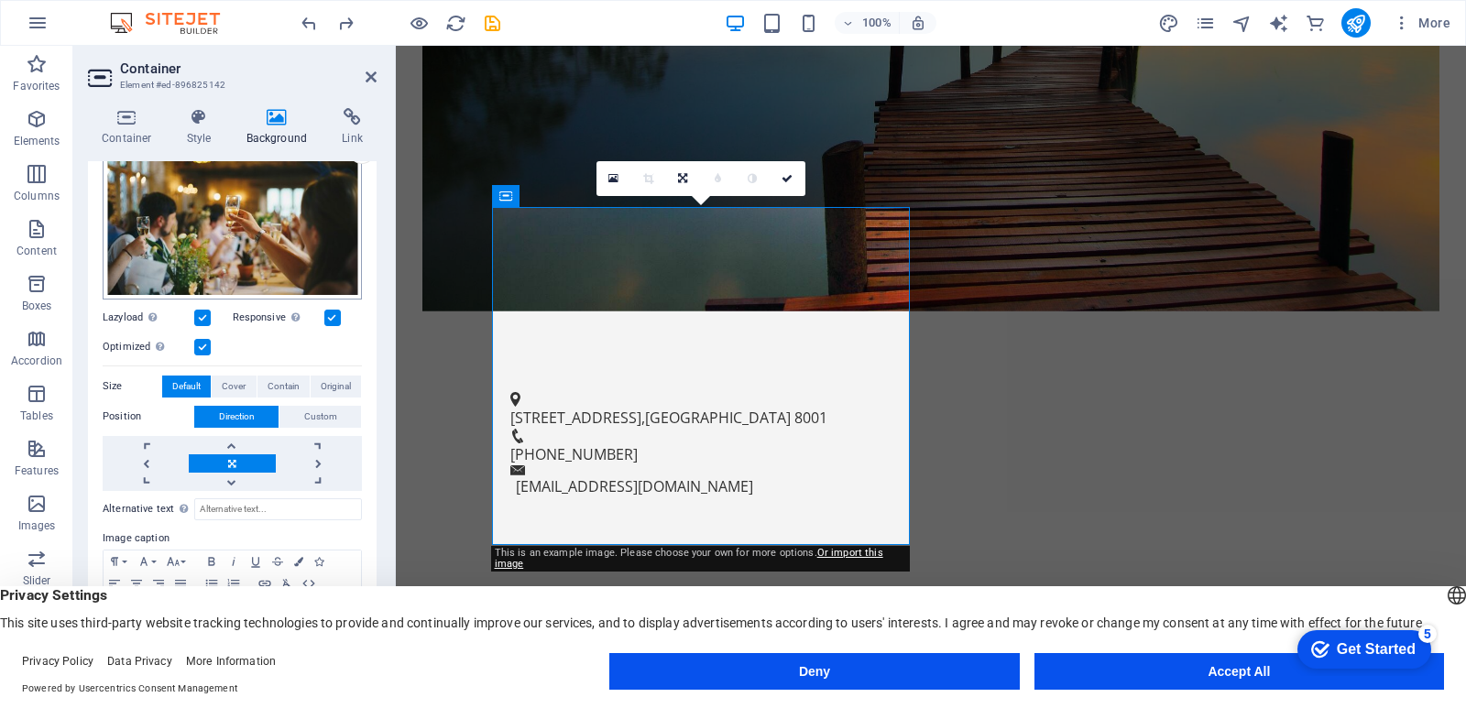
scroll to position [0, 0]
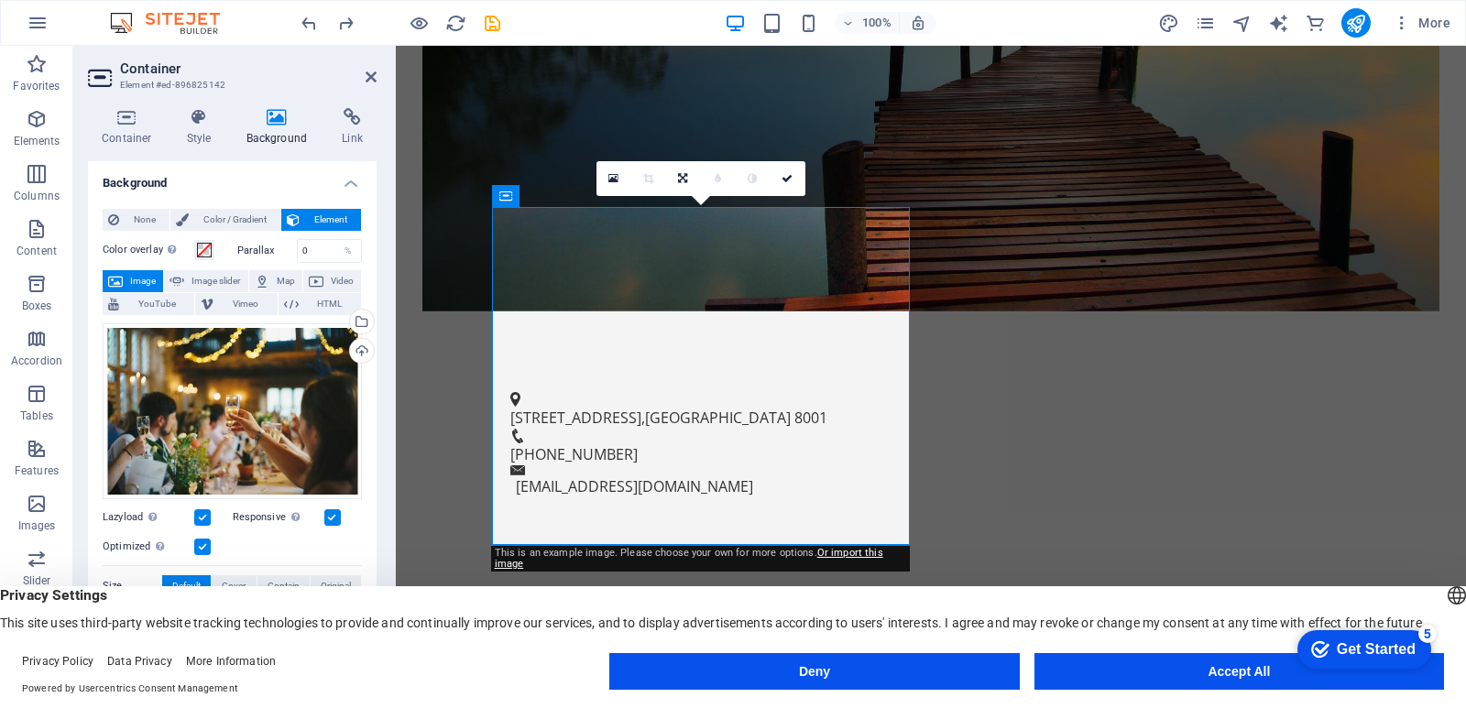
click at [276, 118] on icon at bounding box center [277, 117] width 89 height 18
click at [195, 117] on icon at bounding box center [199, 117] width 52 height 18
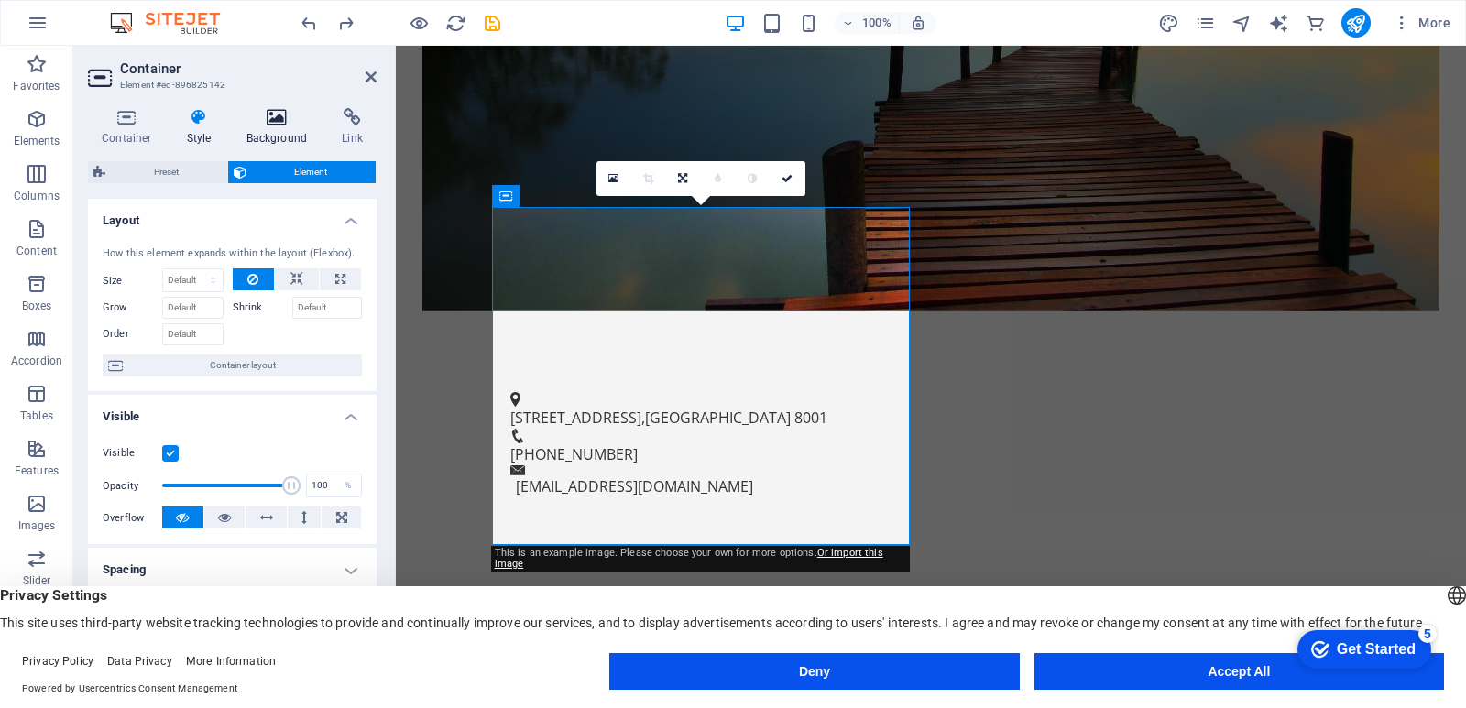
click at [284, 115] on icon at bounding box center [277, 117] width 89 height 18
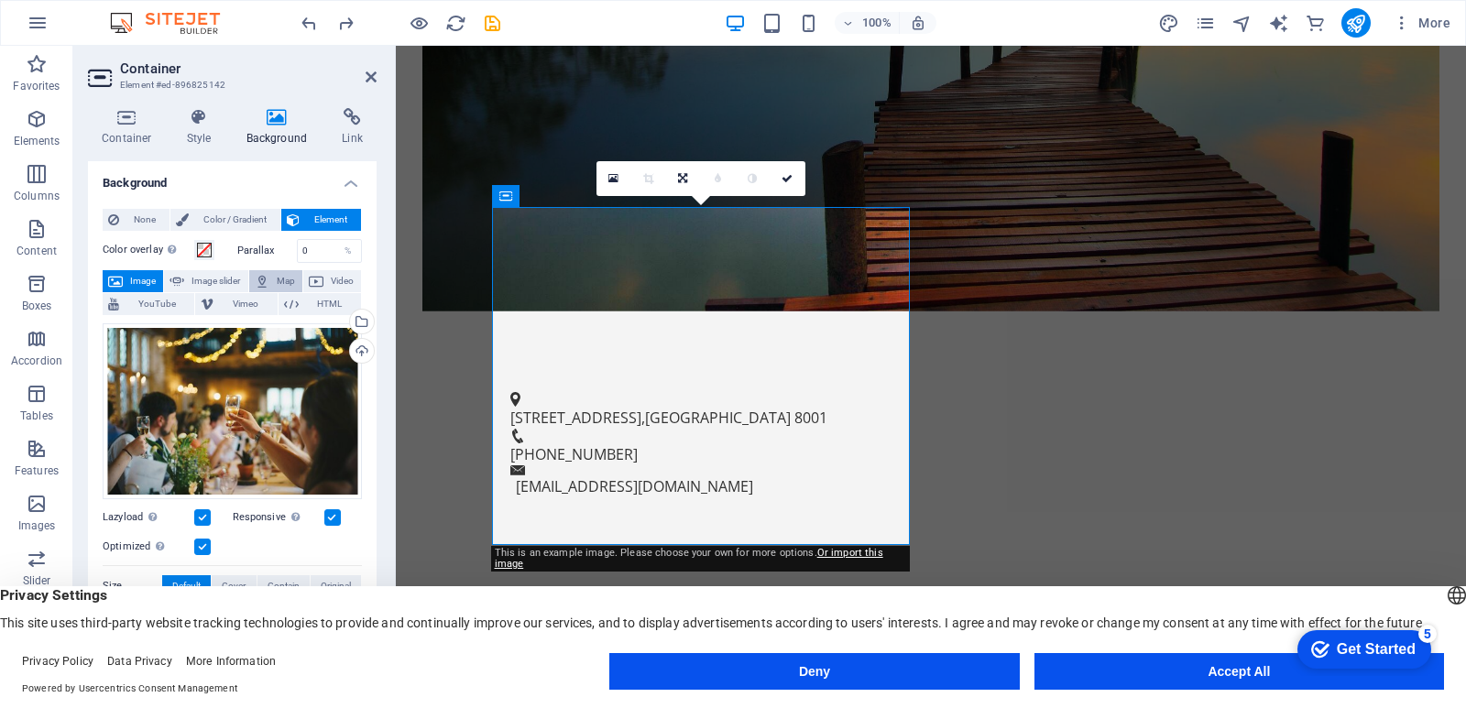
click at [269, 279] on button "Map" at bounding box center [275, 281] width 53 height 22
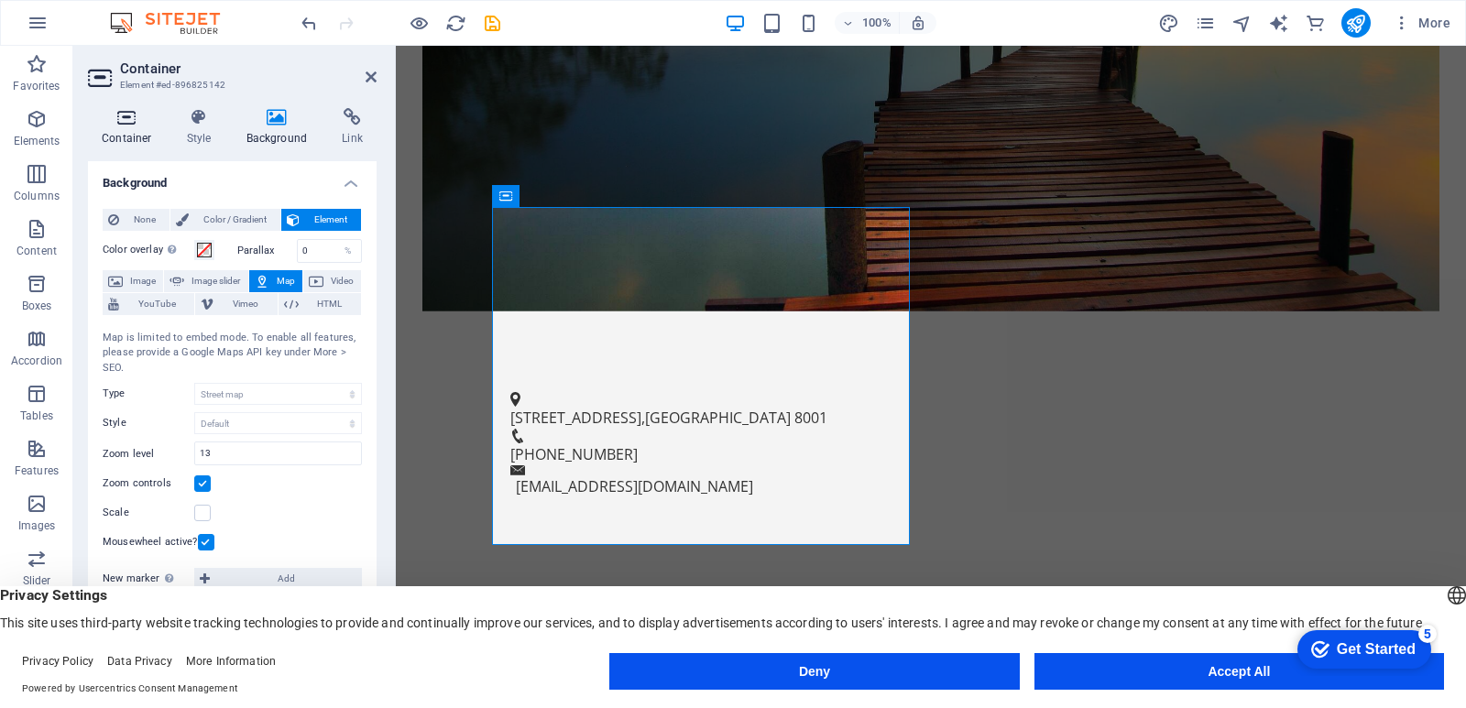
click at [129, 121] on icon at bounding box center [127, 117] width 78 height 18
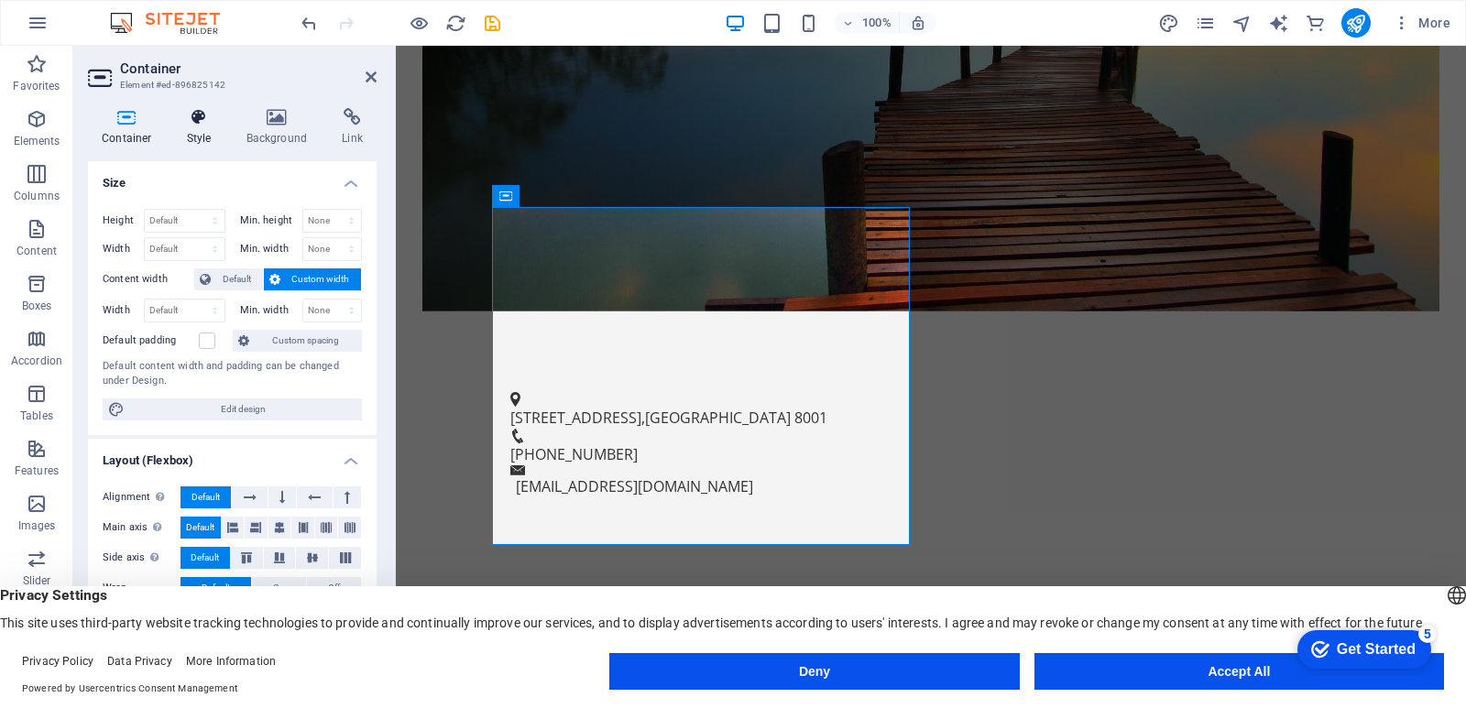
click at [198, 123] on icon at bounding box center [199, 117] width 52 height 18
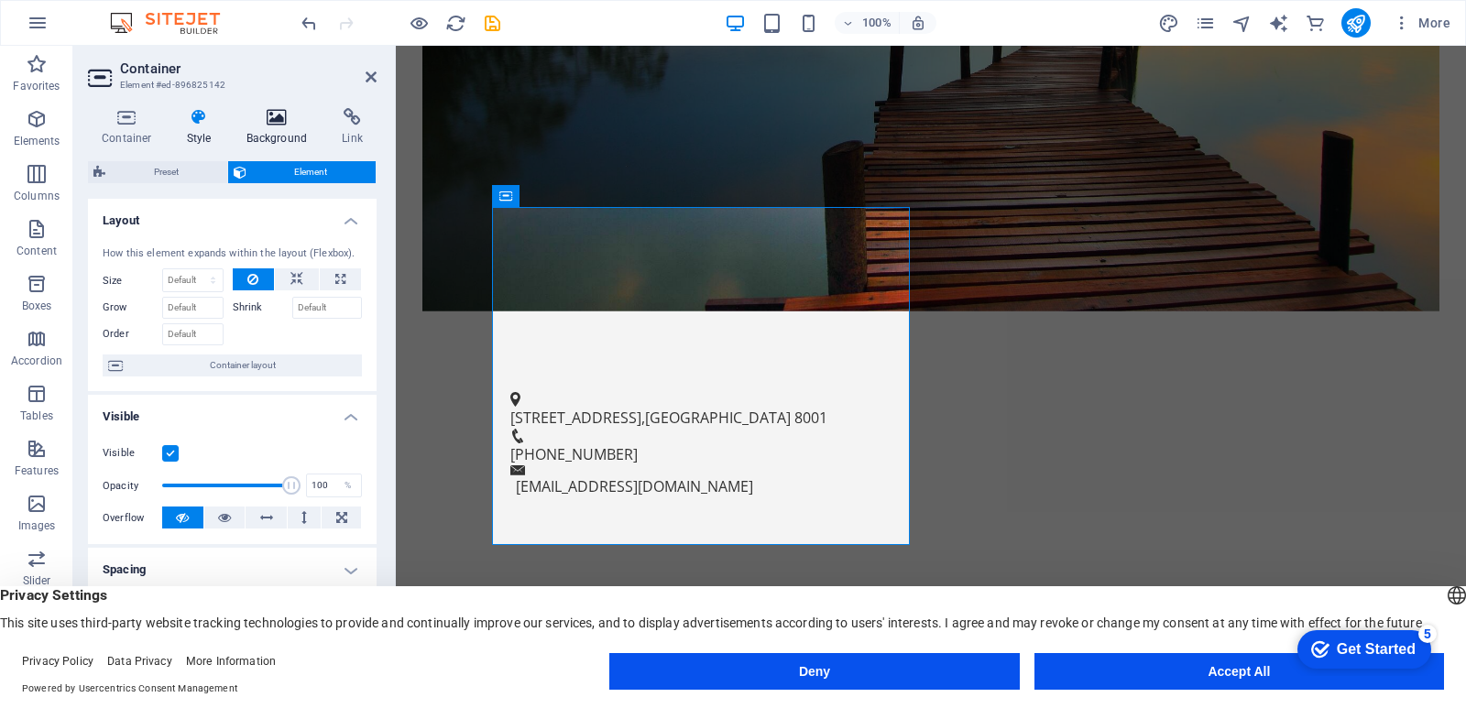
click at [274, 124] on icon at bounding box center [277, 117] width 89 height 18
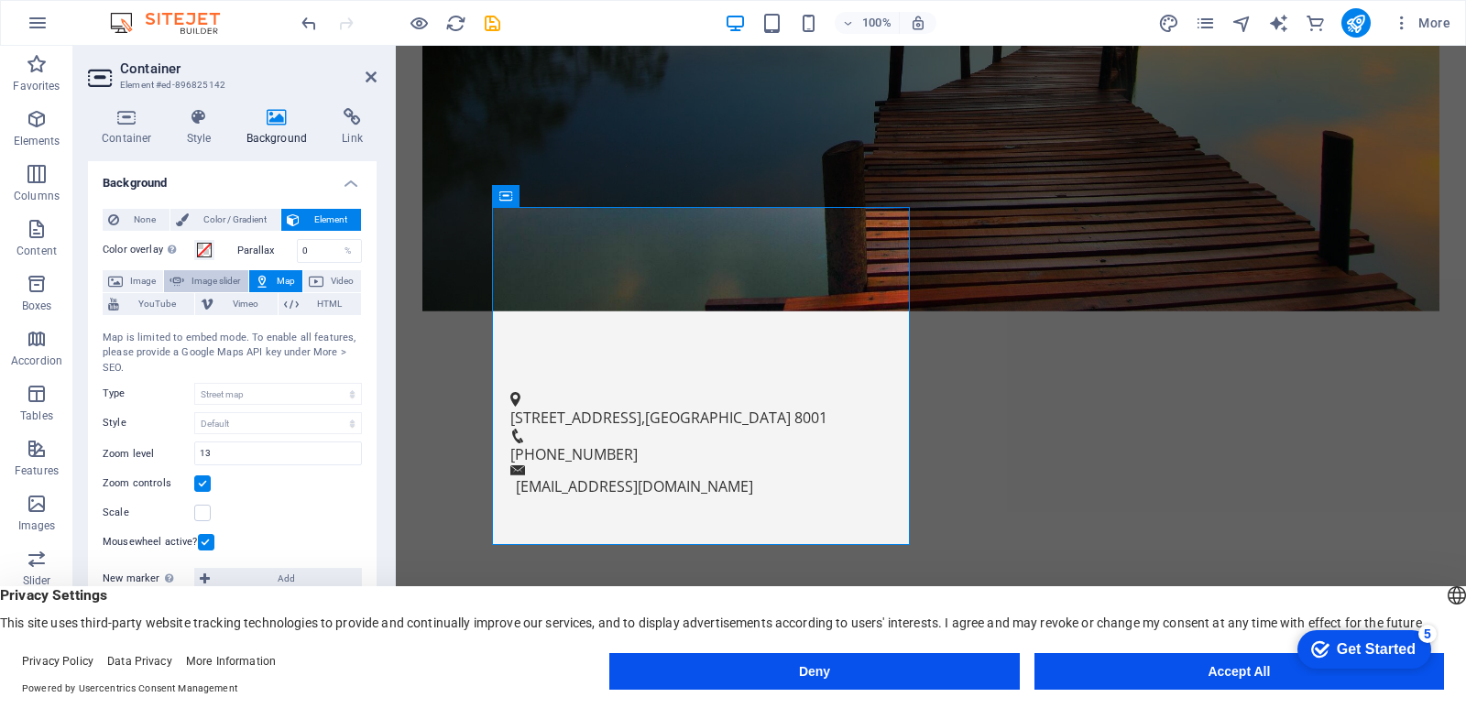
click at [209, 282] on span "Image slider" at bounding box center [216, 281] width 52 height 22
select select "ms"
select select "s"
select select "progressive"
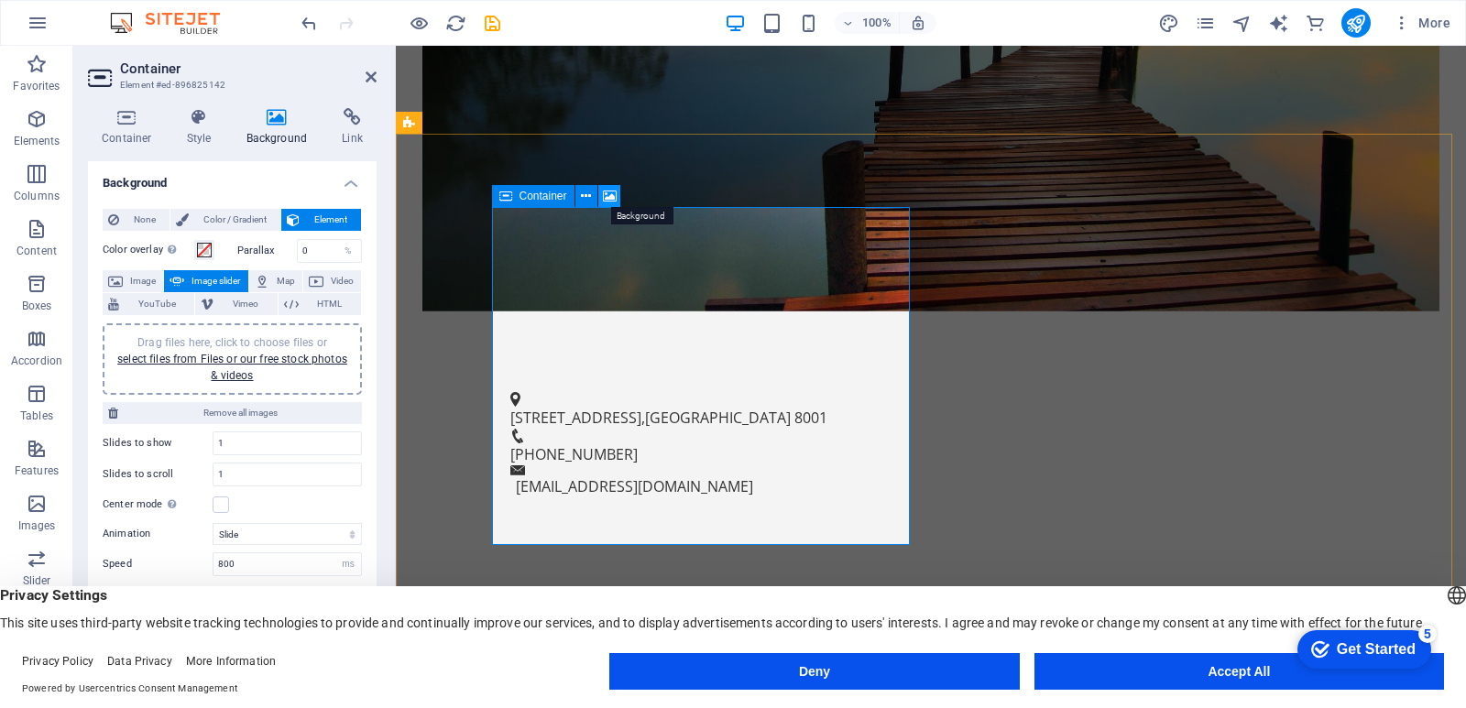
click at [609, 196] on icon at bounding box center [610, 196] width 14 height 19
click at [350, 184] on h4 "Background" at bounding box center [232, 177] width 289 height 33
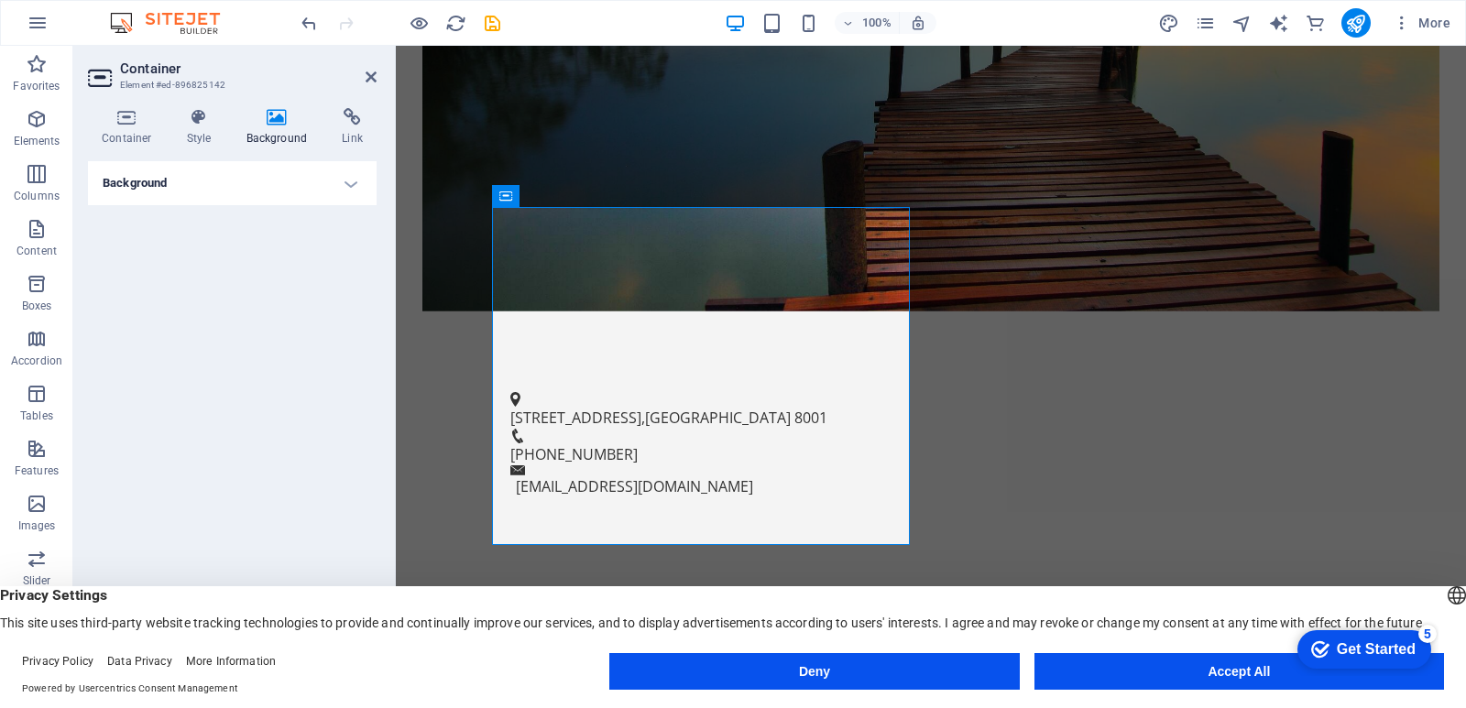
click at [349, 183] on h4 "Background" at bounding box center [232, 183] width 289 height 44
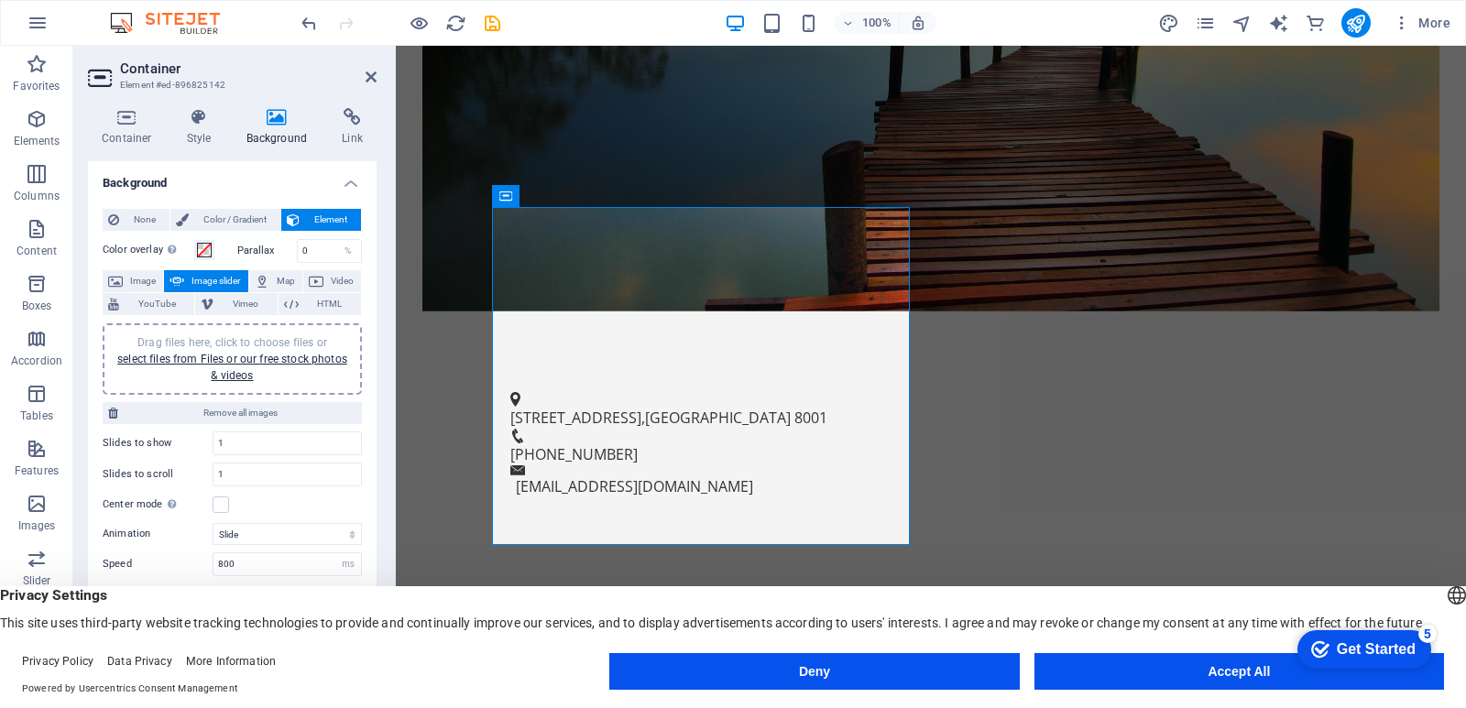
click at [275, 120] on icon at bounding box center [277, 117] width 89 height 18
click at [98, 76] on icon at bounding box center [101, 77] width 27 height 29
click at [369, 75] on icon at bounding box center [371, 77] width 11 height 15
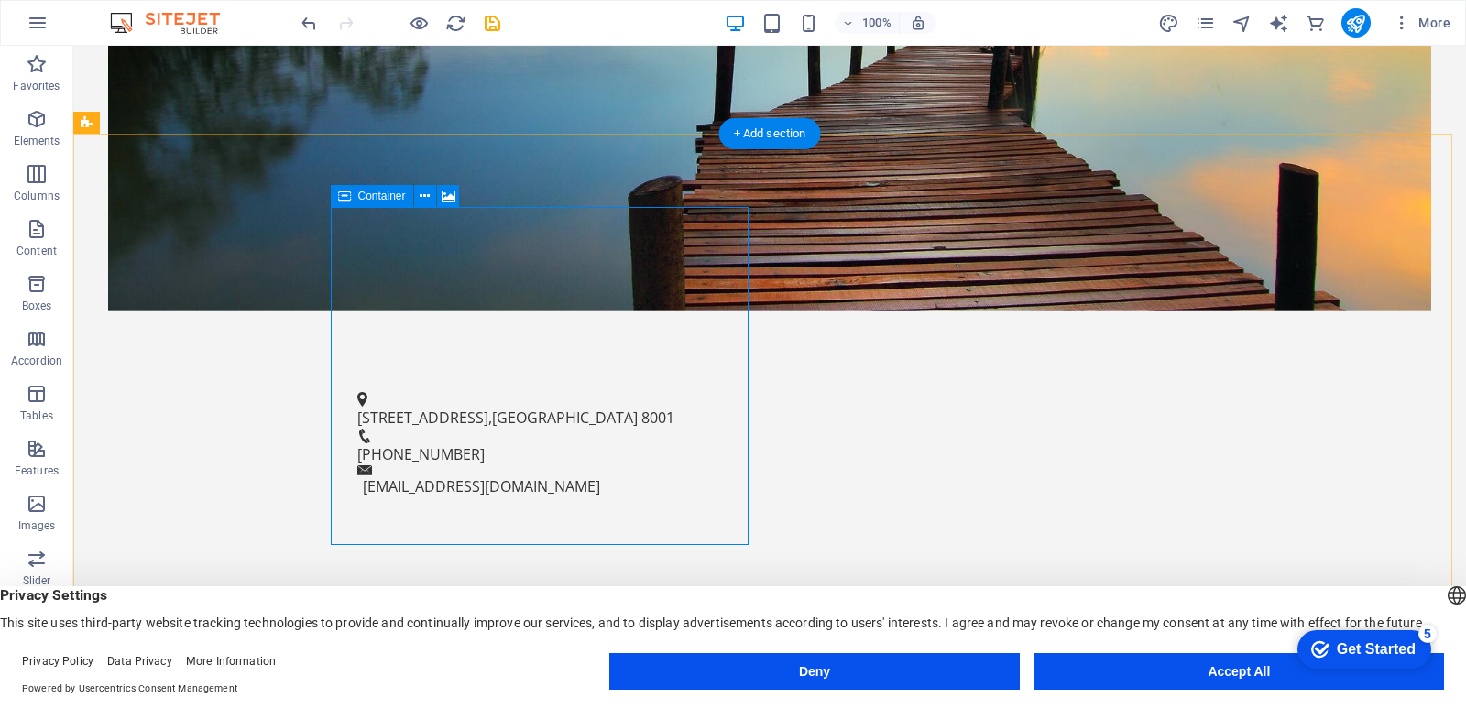
click at [451, 201] on icon at bounding box center [449, 196] width 14 height 19
select select "ms"
select select "s"
select select "progressive"
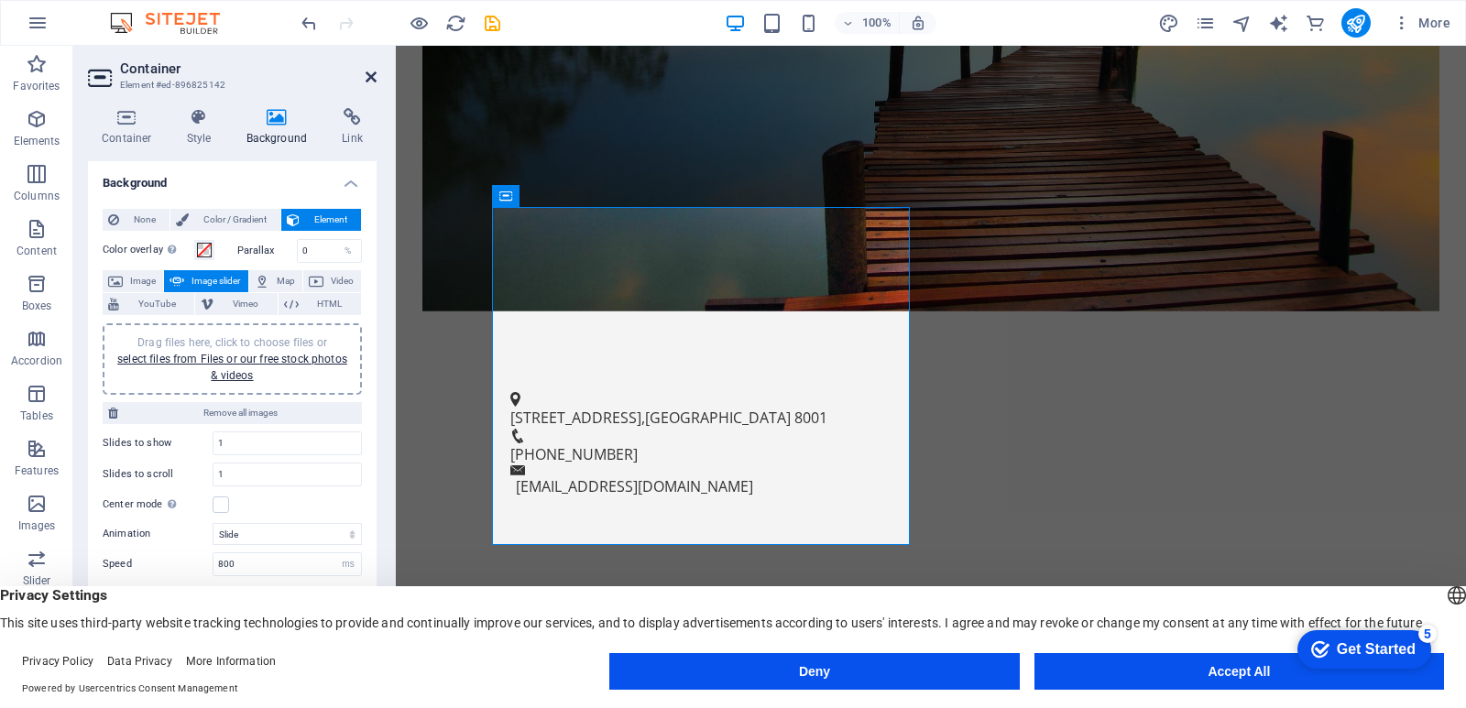
click at [369, 74] on icon at bounding box center [371, 77] width 11 height 15
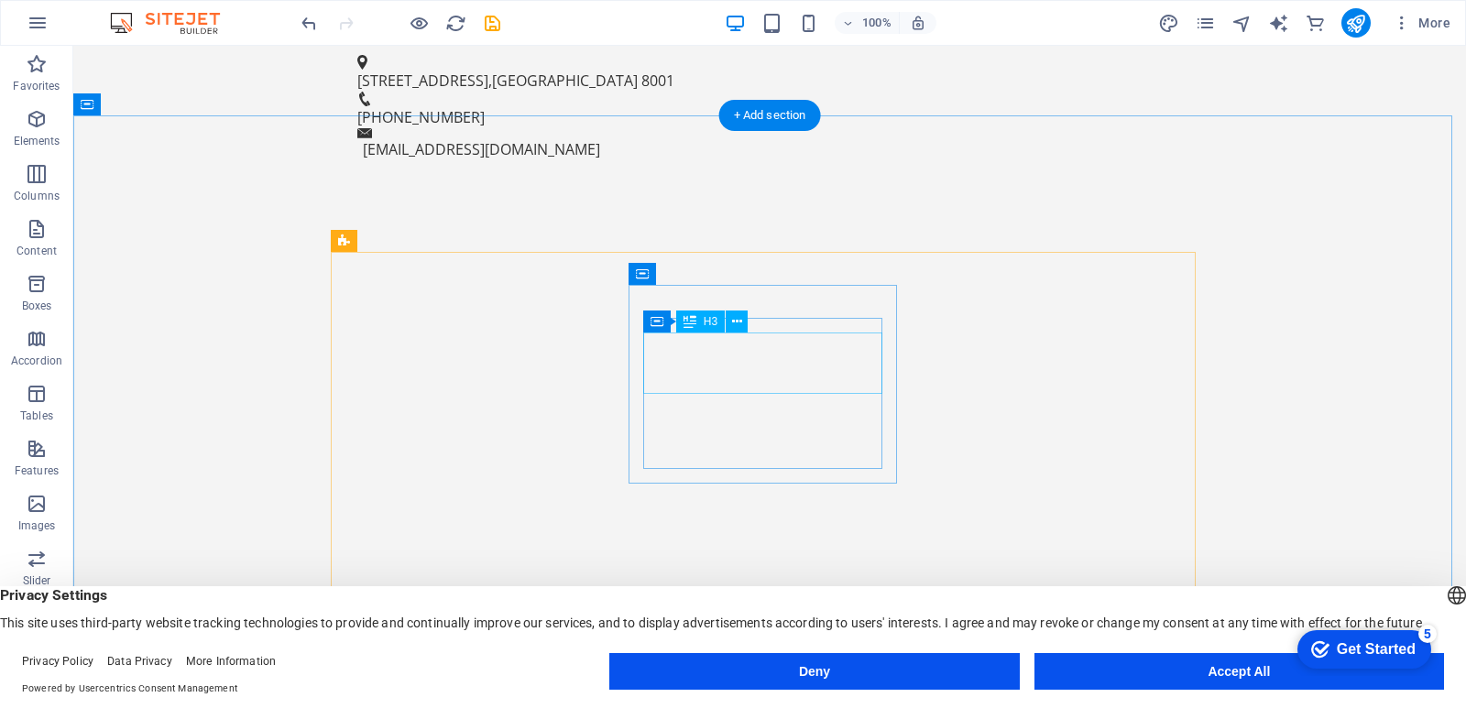
scroll to position [1221, 0]
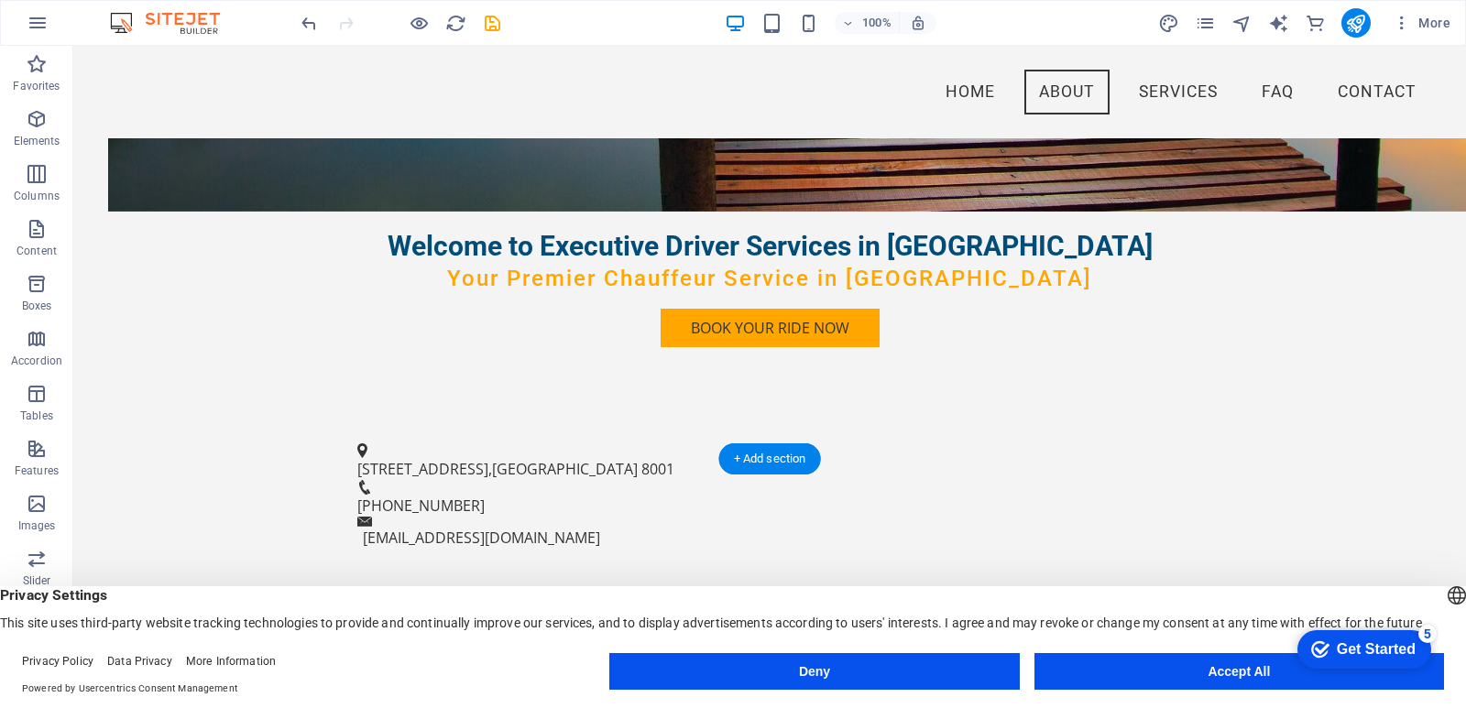
scroll to position [0, 0]
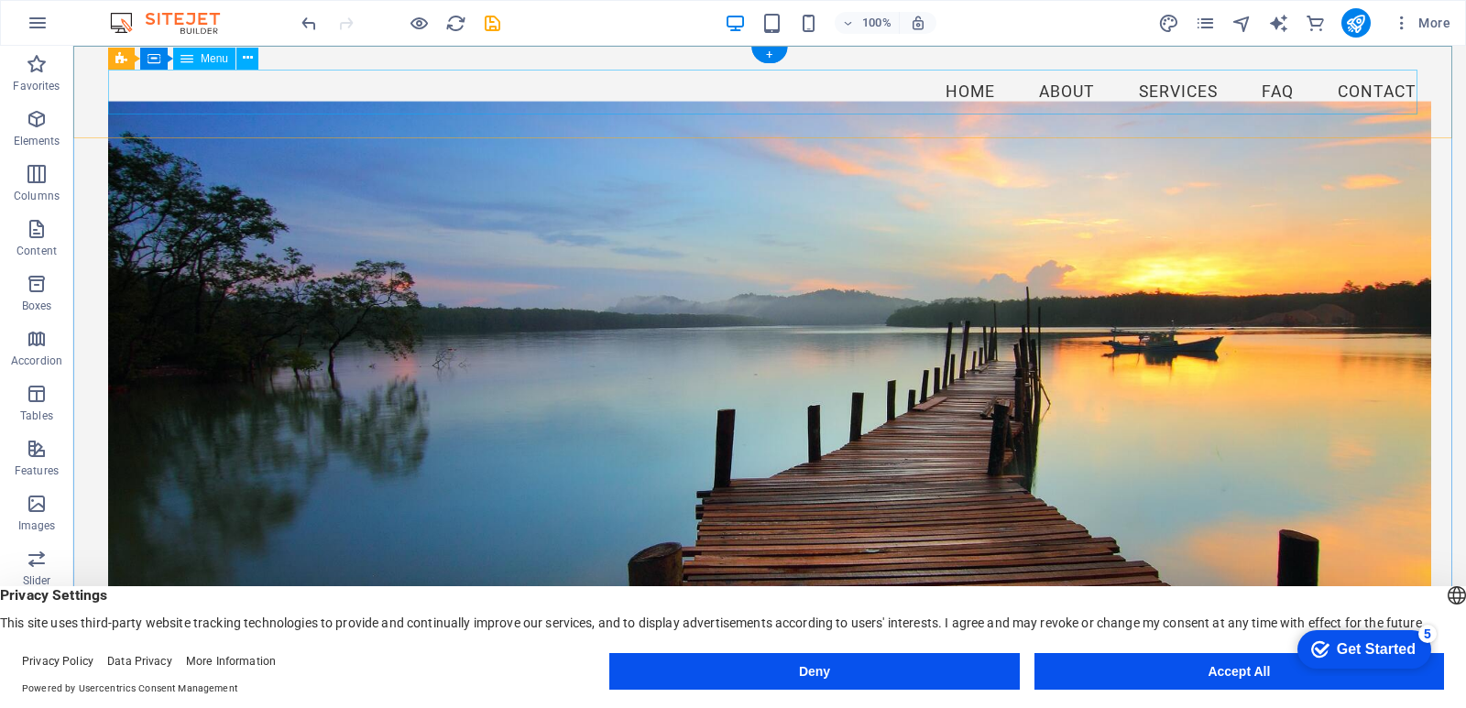
click at [1142, 91] on nav "Home About Services FAQ Contact" at bounding box center [769, 93] width 1323 height 46
click at [32, 283] on icon "button" at bounding box center [37, 284] width 22 height 22
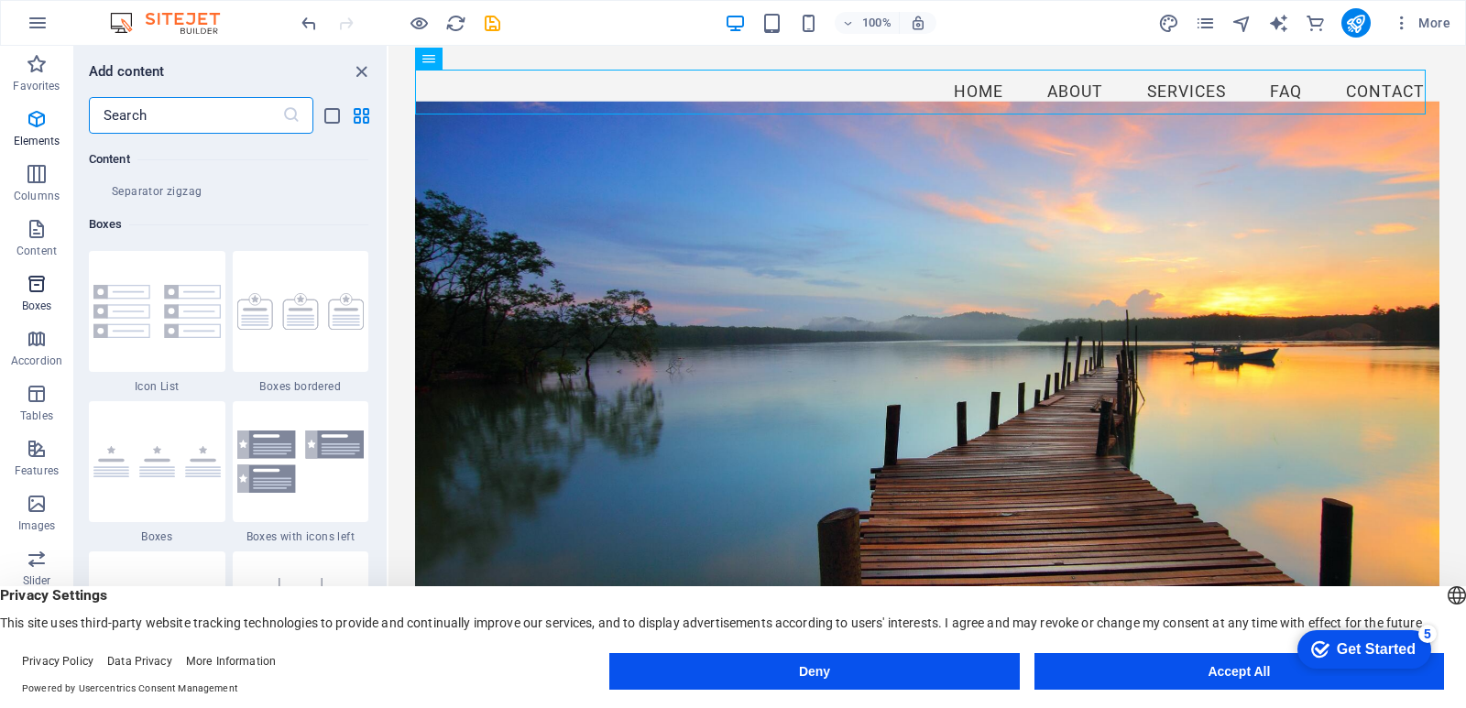
scroll to position [5054, 0]
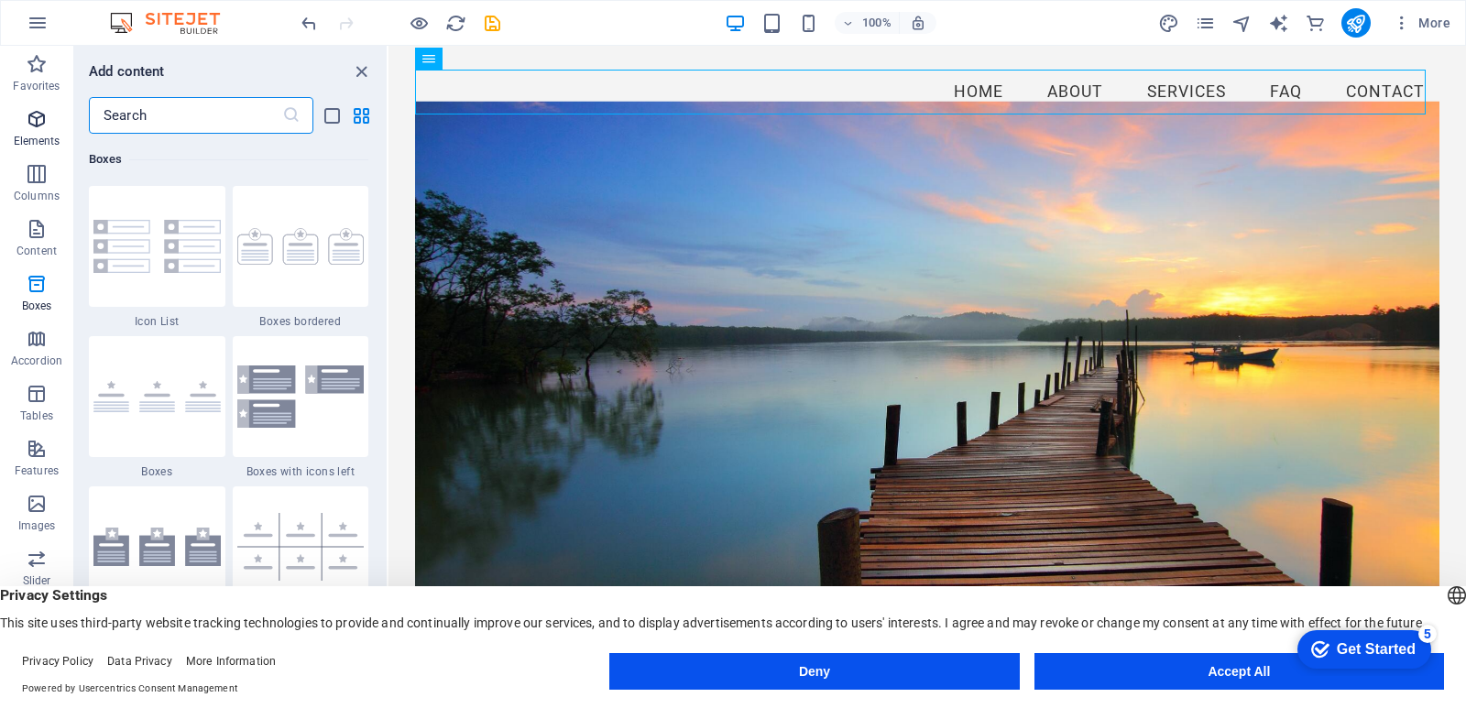
click at [37, 119] on icon "button" at bounding box center [37, 119] width 22 height 22
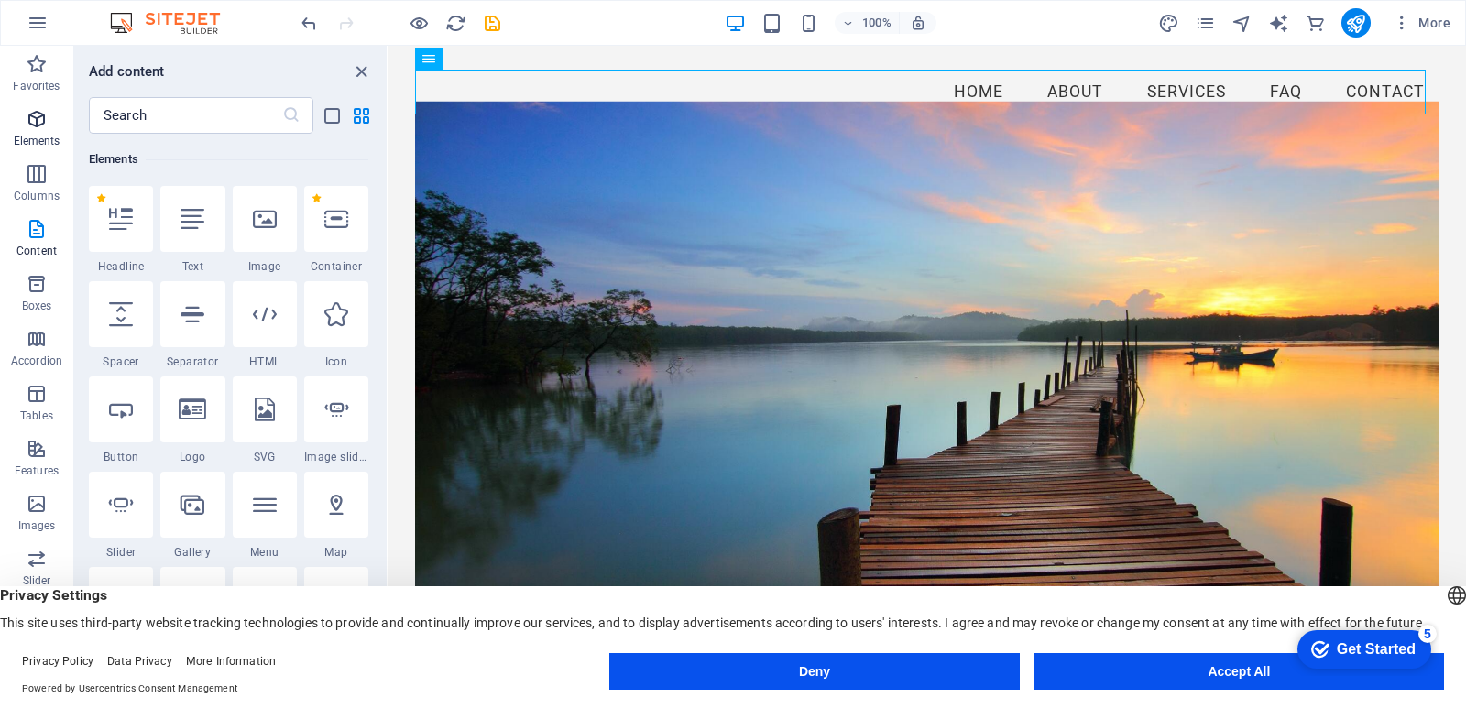
scroll to position [195, 0]
click at [32, 172] on icon "button" at bounding box center [37, 174] width 22 height 22
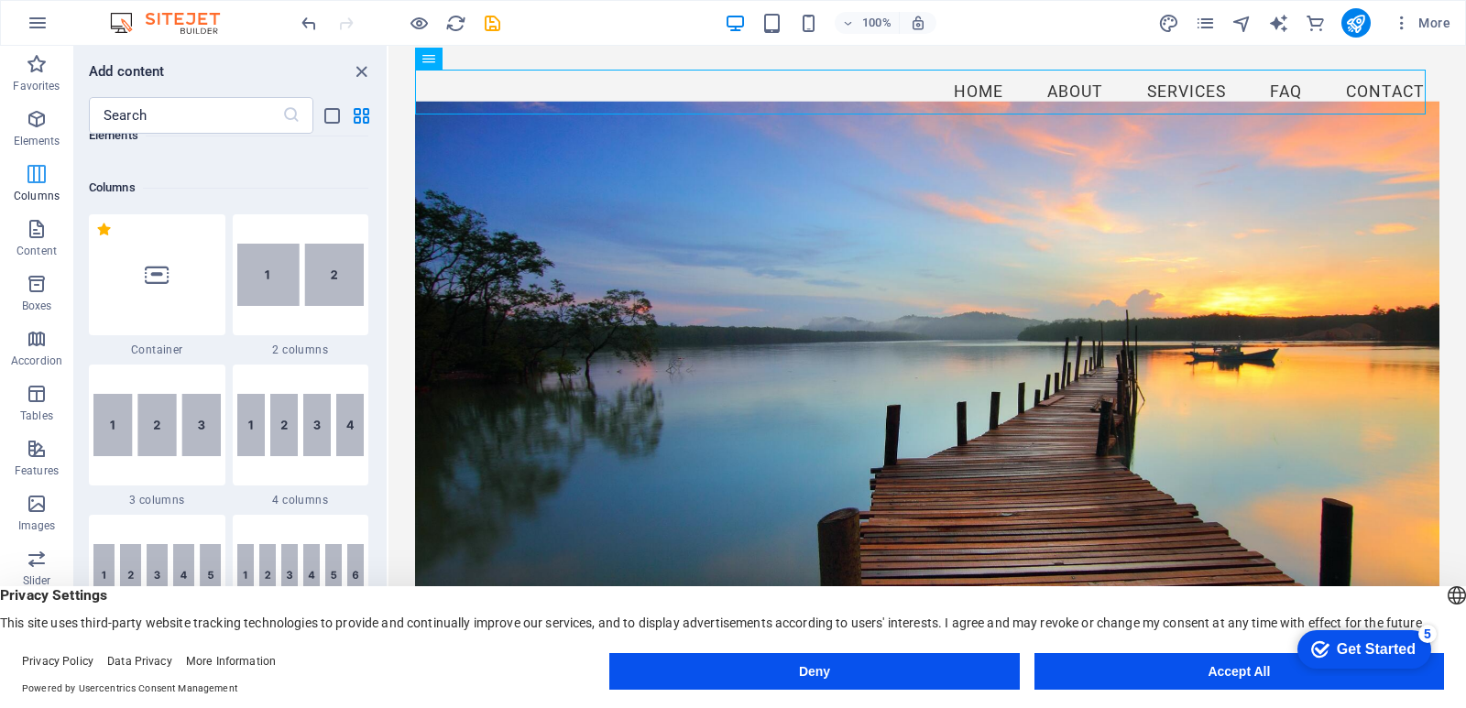
scroll to position [907, 0]
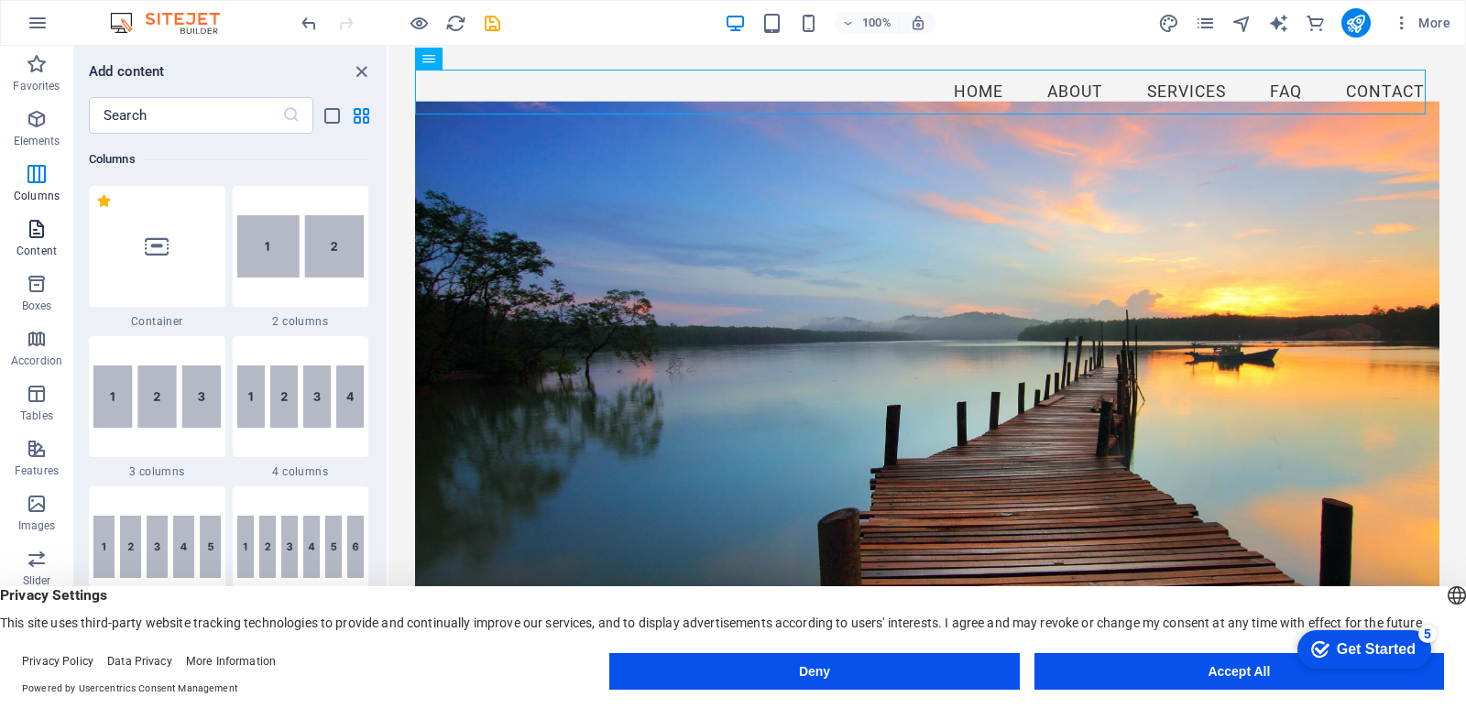
click at [33, 228] on icon "button" at bounding box center [37, 229] width 22 height 22
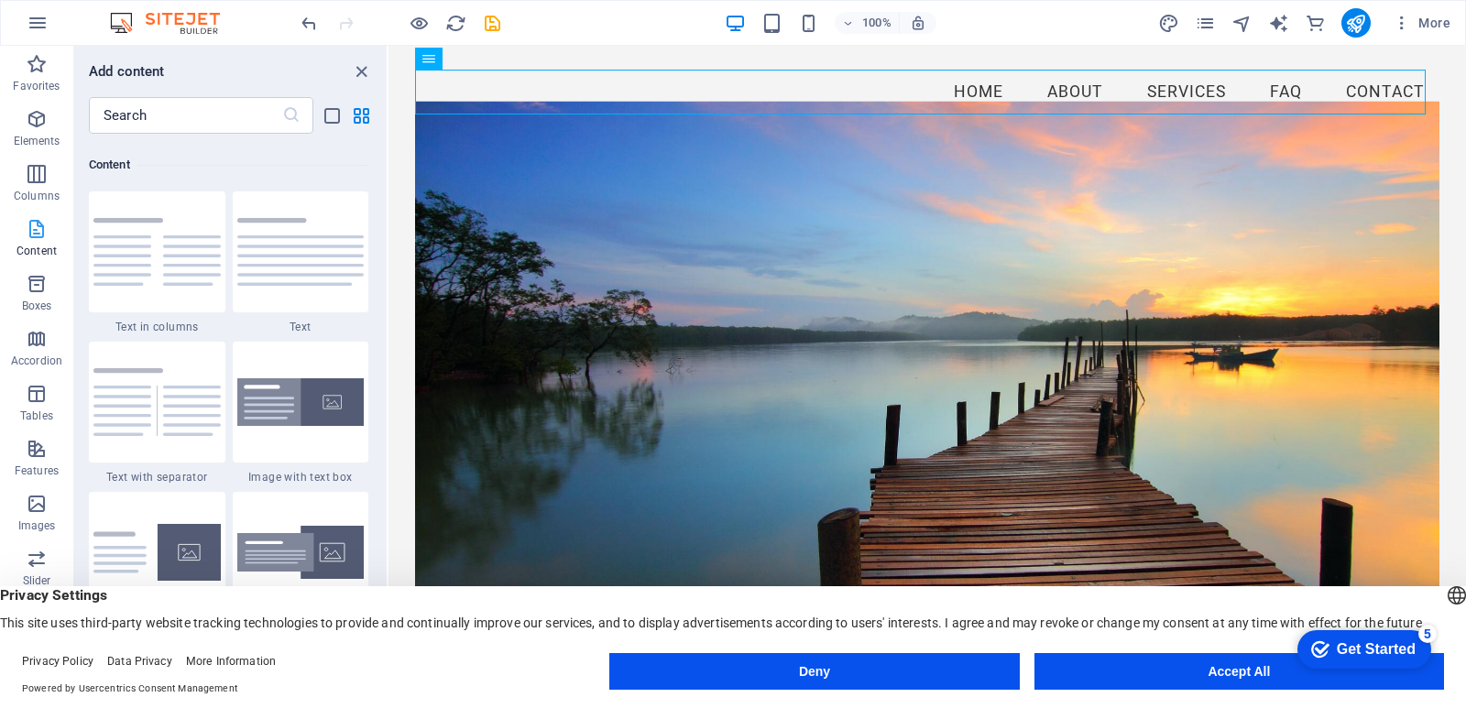
scroll to position [3206, 0]
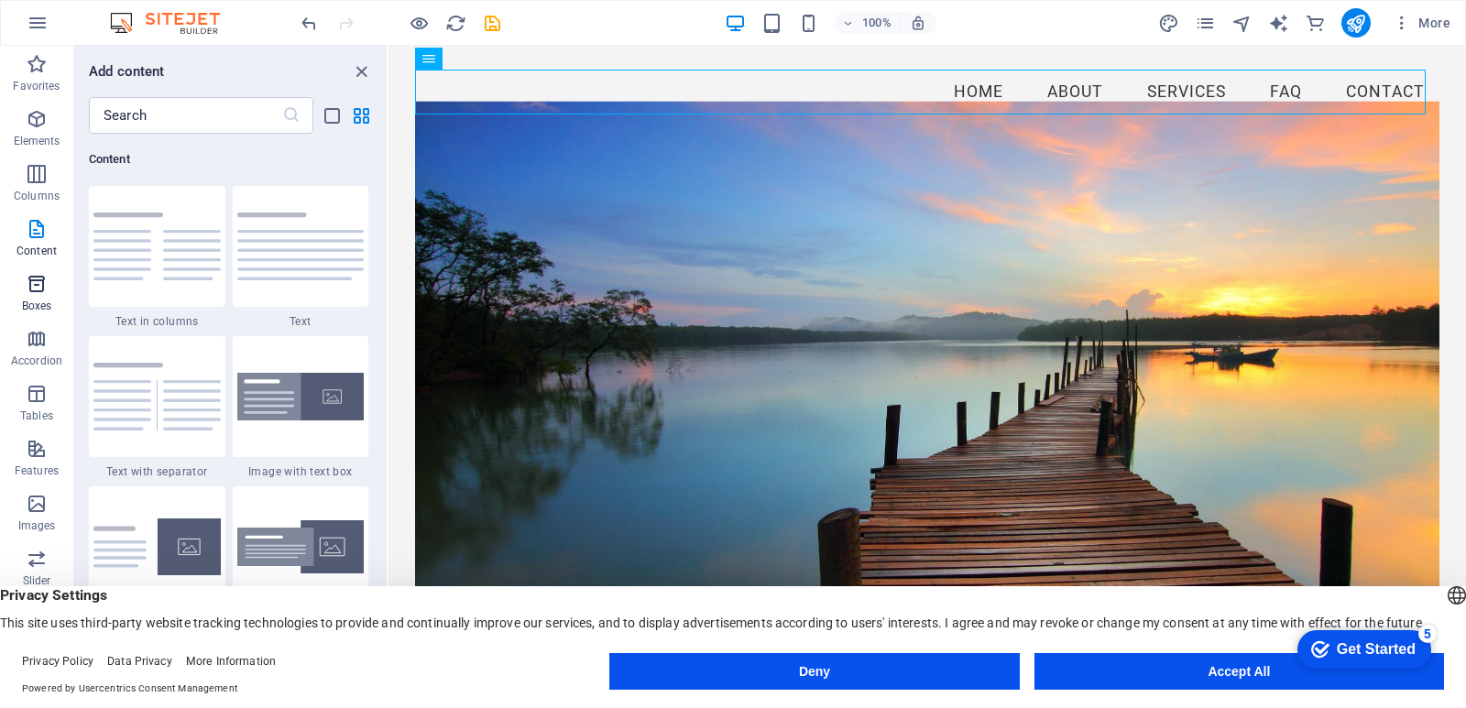
click at [28, 284] on icon "button" at bounding box center [37, 284] width 22 height 22
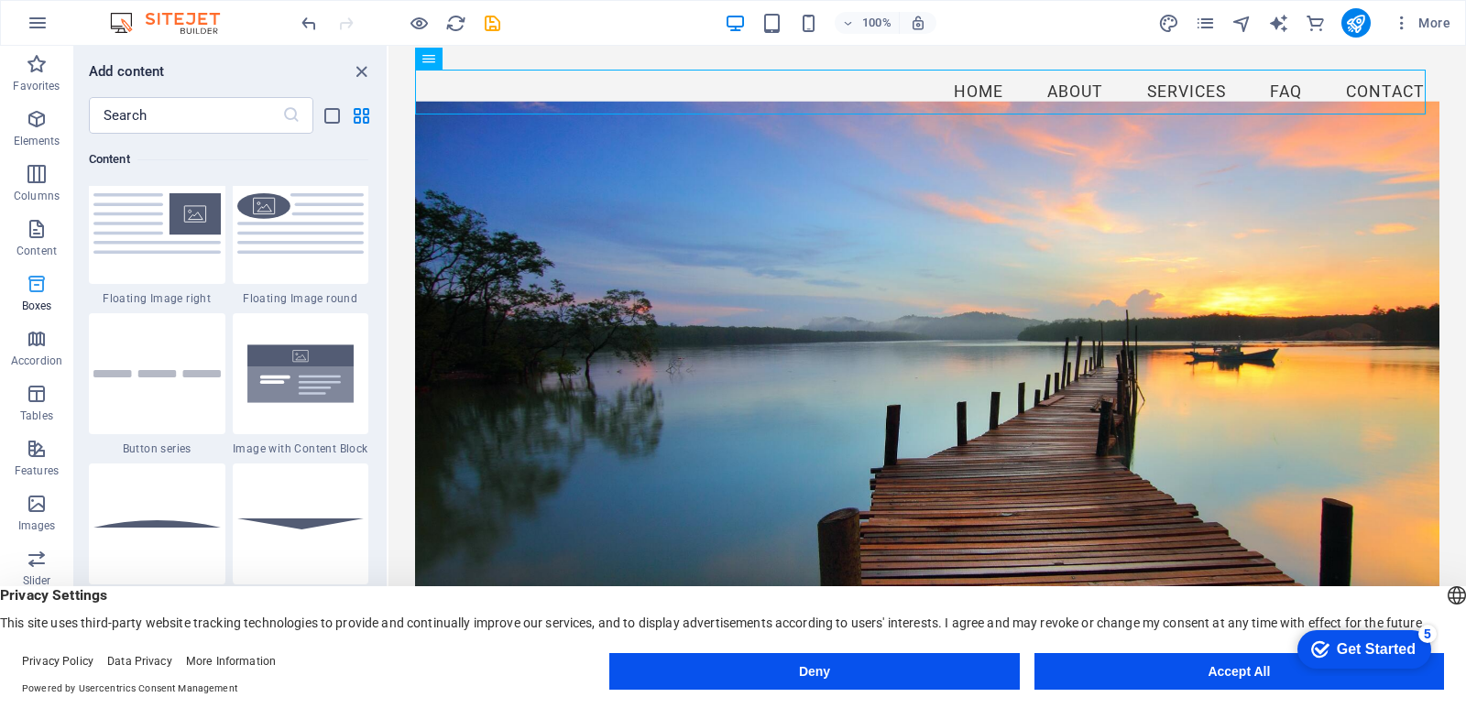
scroll to position [5054, 0]
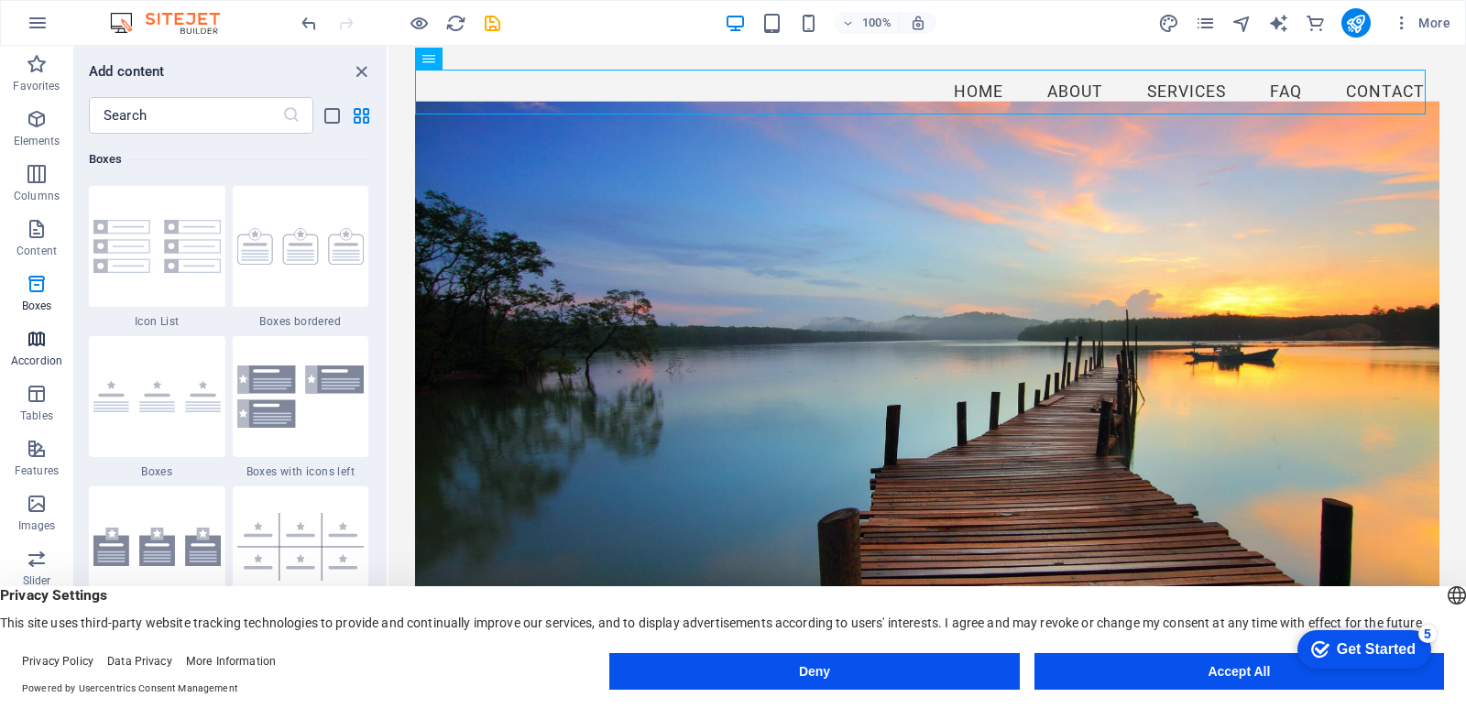
click at [36, 347] on icon "button" at bounding box center [37, 339] width 22 height 22
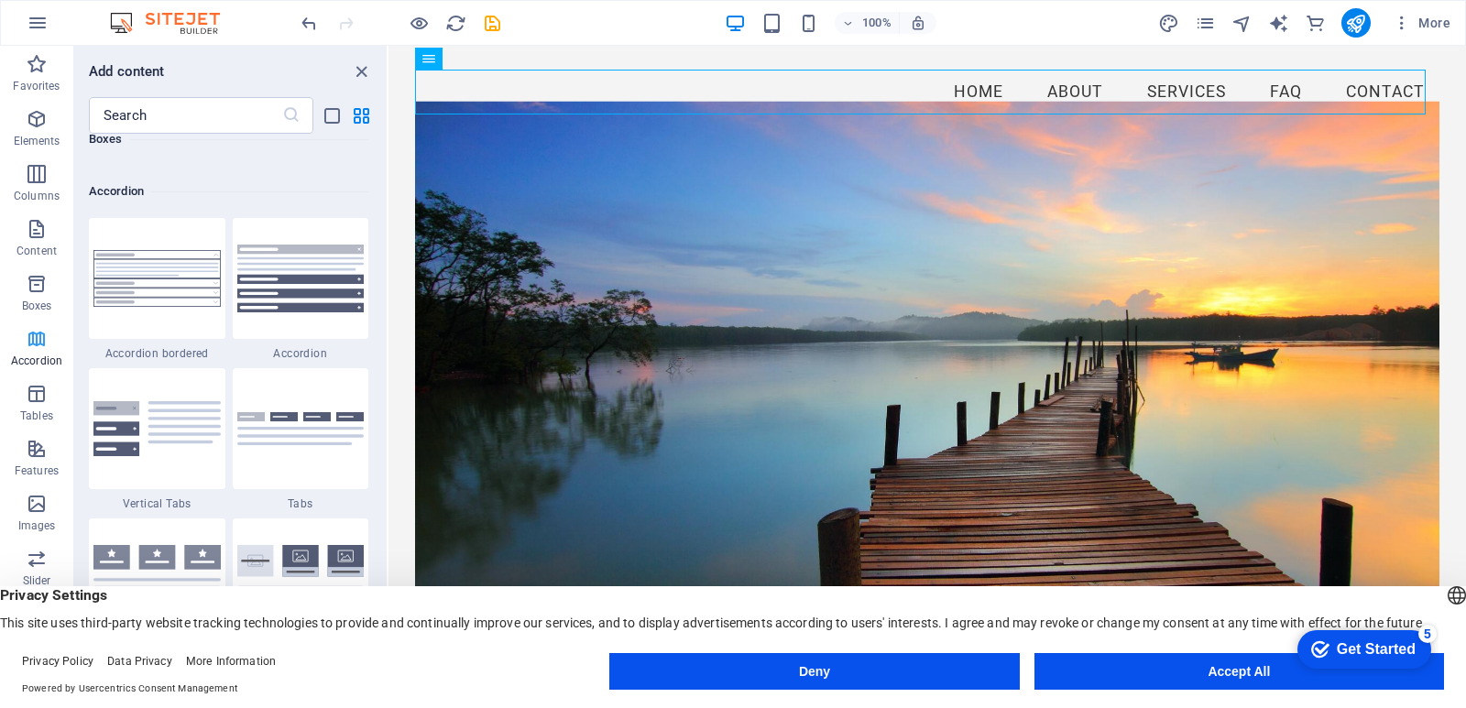
scroll to position [5850, 0]
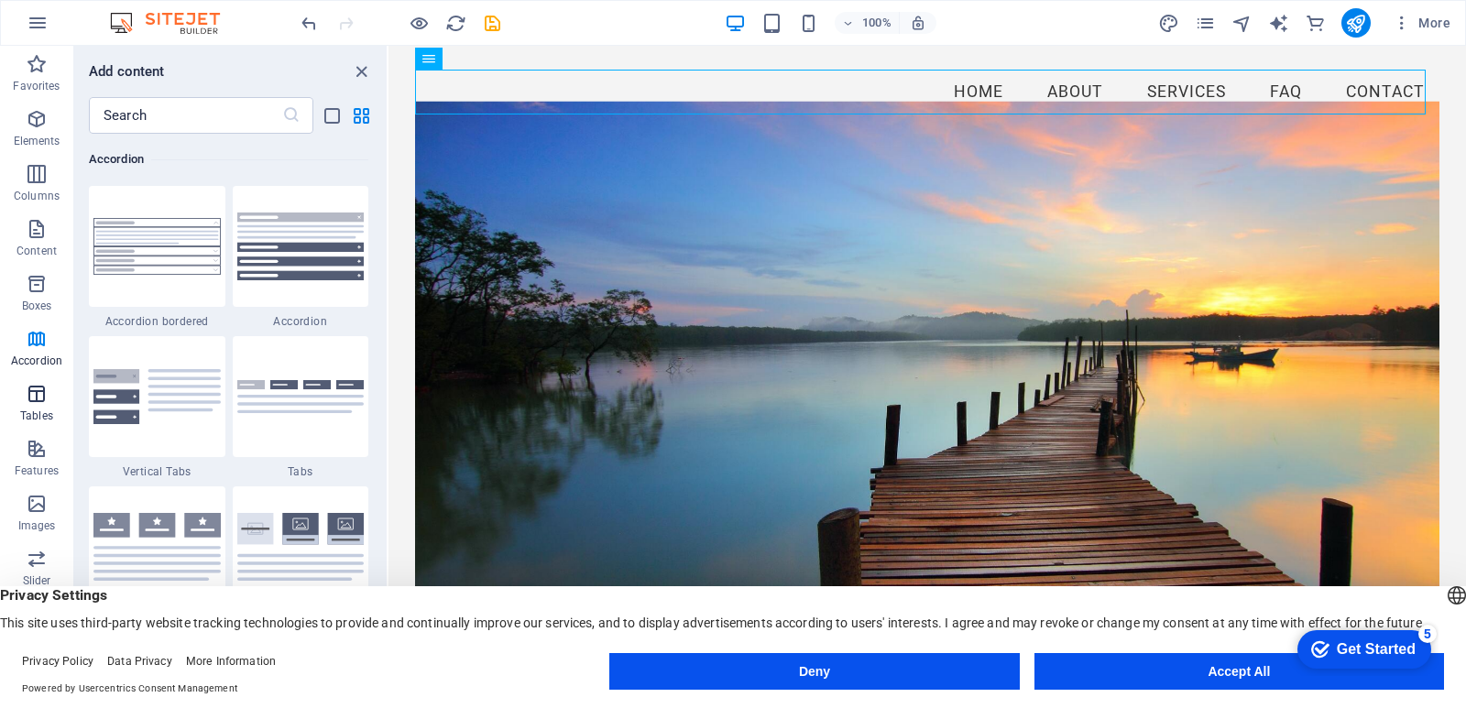
click at [34, 399] on icon "button" at bounding box center [37, 394] width 22 height 22
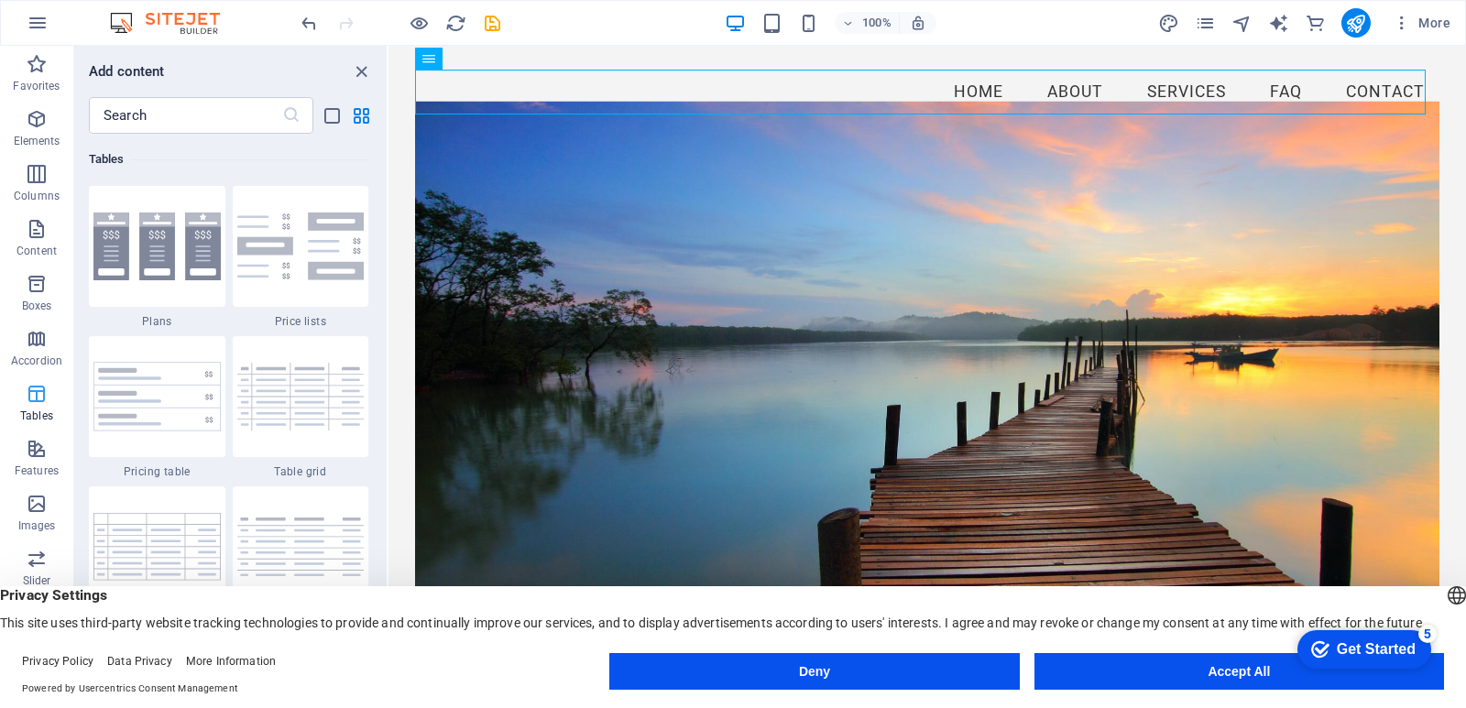
scroll to position [6346, 0]
click at [30, 462] on span "Features" at bounding box center [36, 460] width 73 height 44
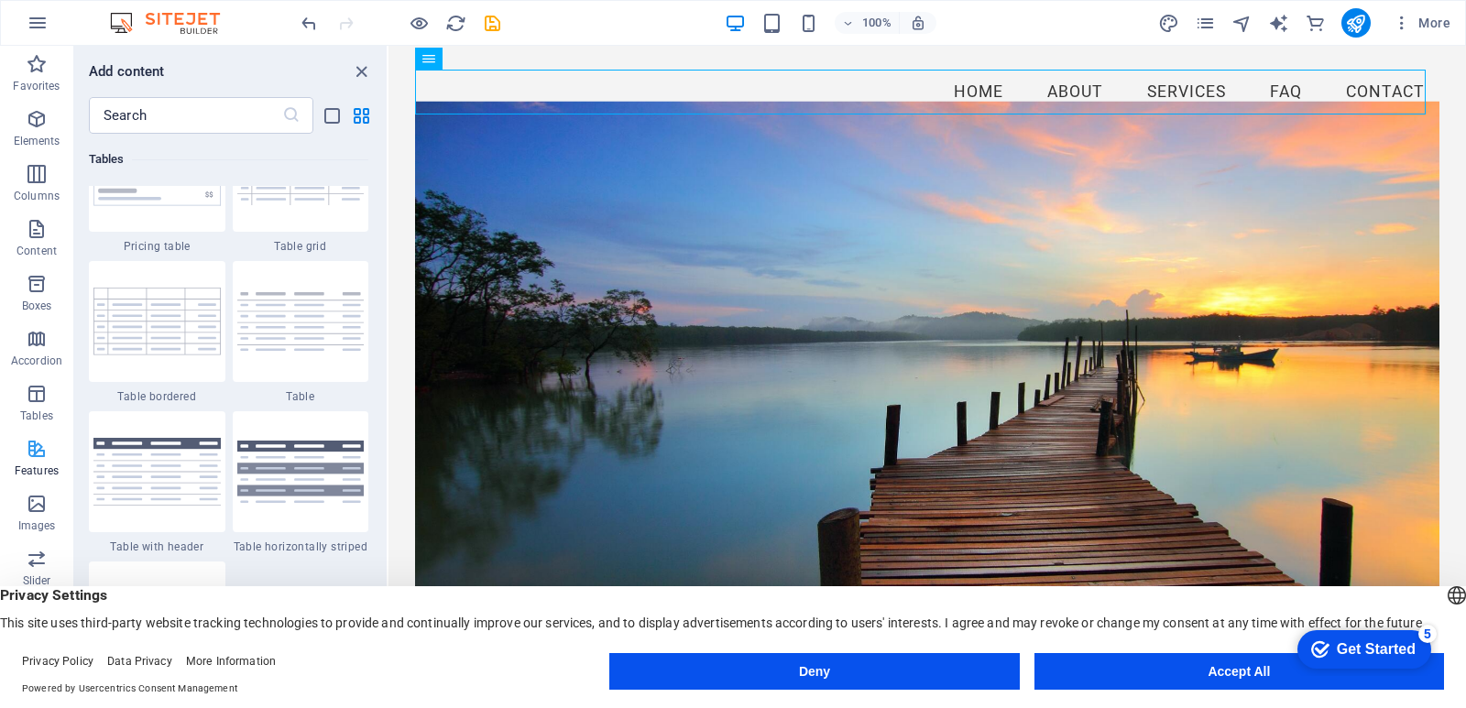
scroll to position [7142, 0]
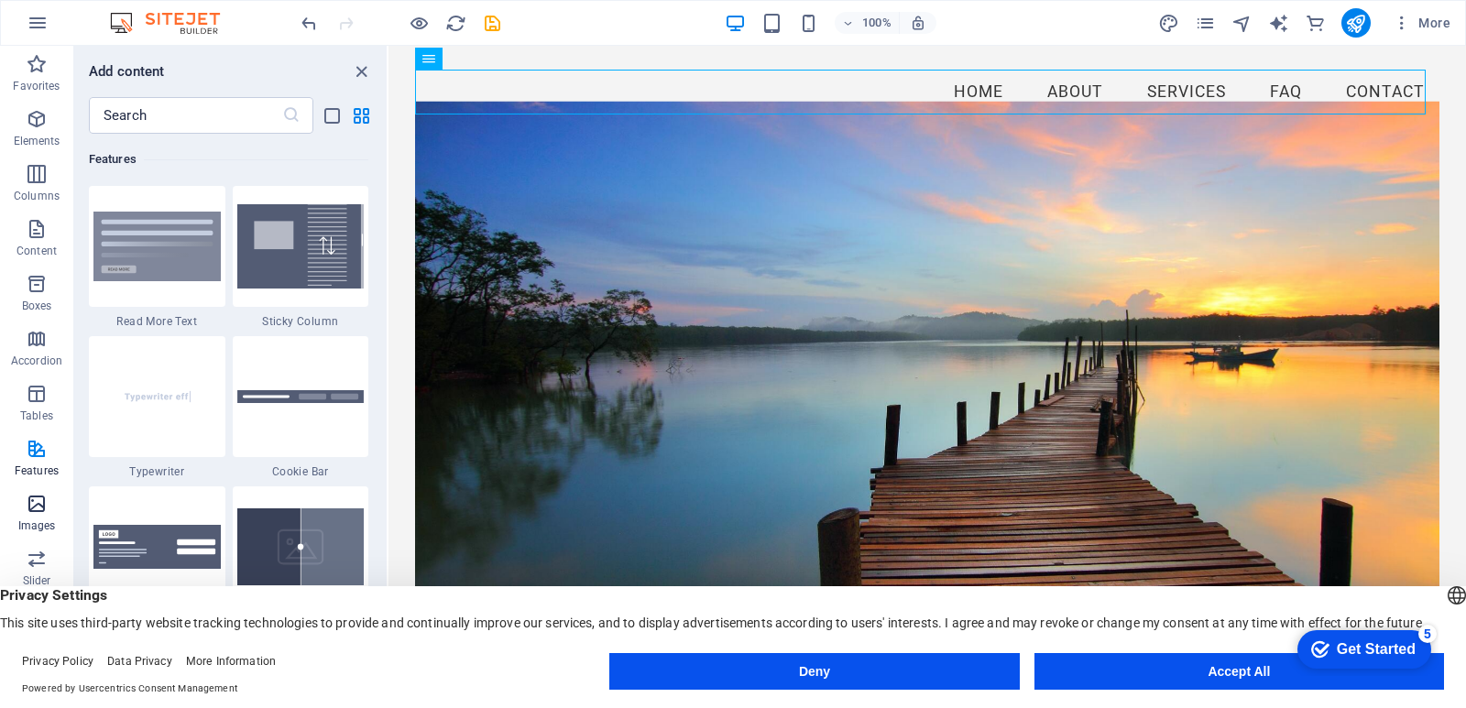
click at [37, 503] on icon "button" at bounding box center [37, 504] width 22 height 22
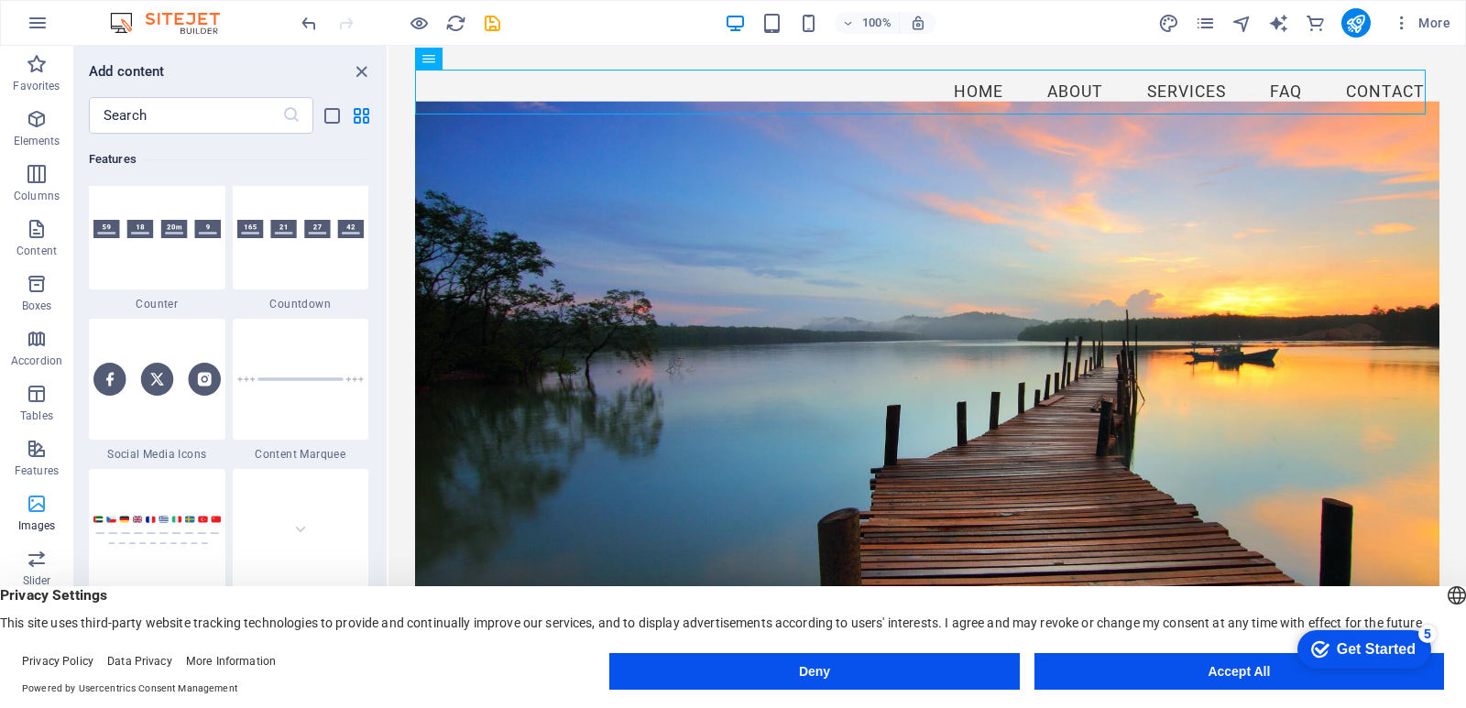
scroll to position [9291, 0]
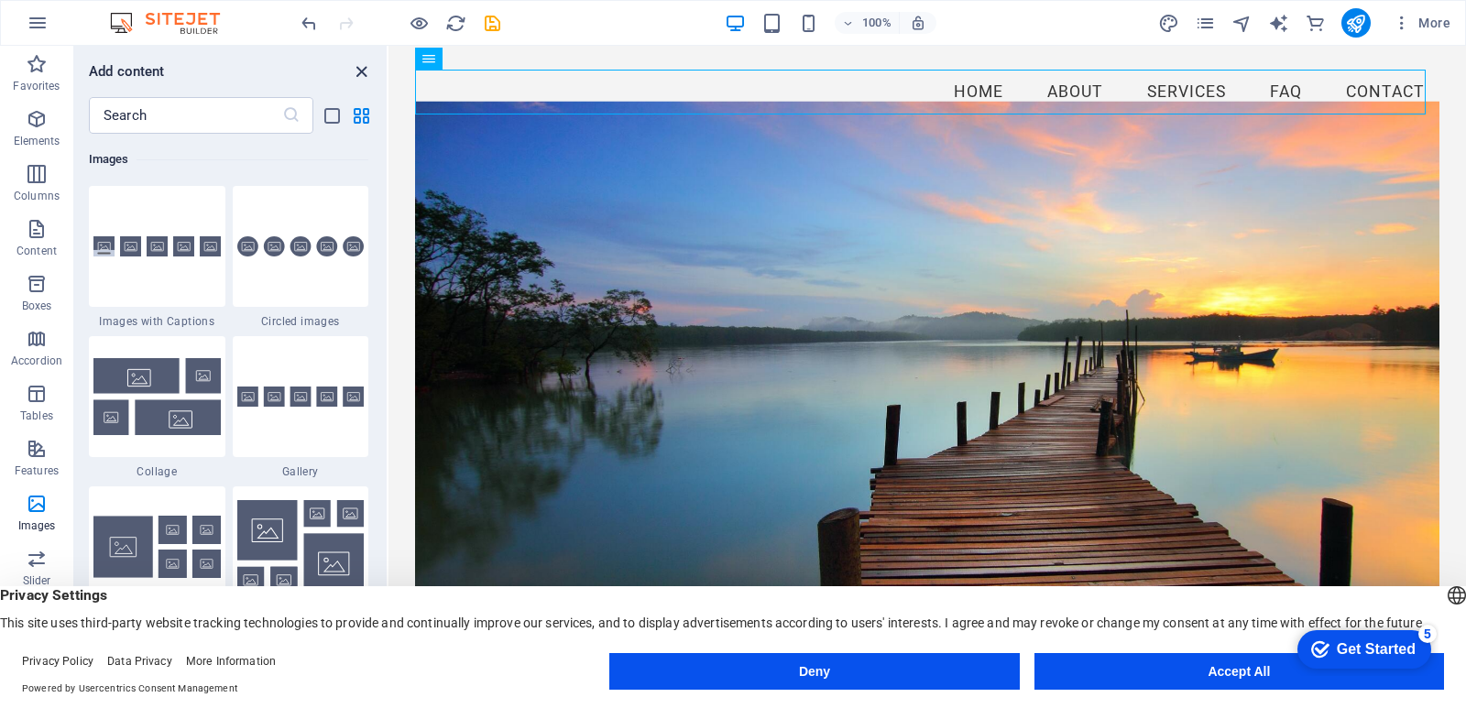
drag, startPoint x: 287, startPoint y: 25, endPoint x: 361, endPoint y: 70, distance: 86.7
click at [361, 70] on icon "close panel" at bounding box center [361, 71] width 21 height 21
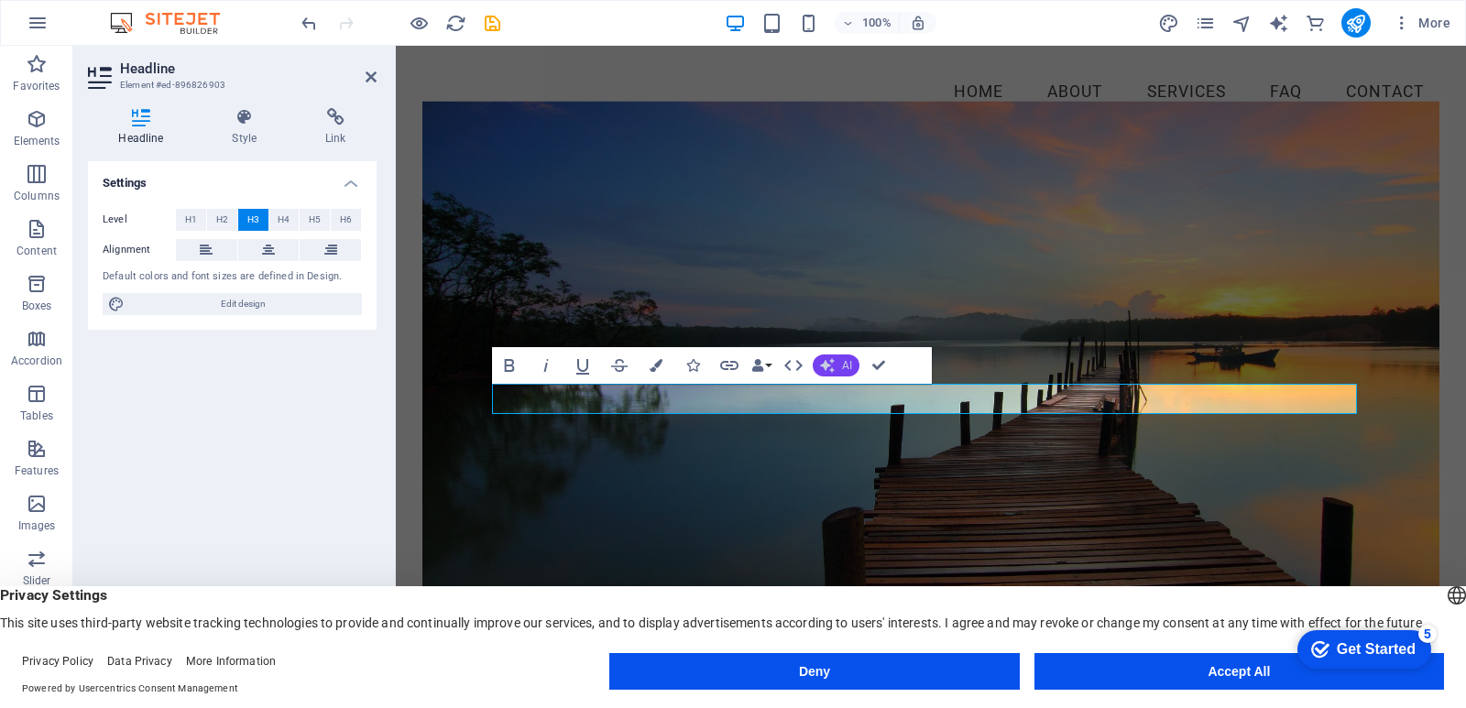
click at [837, 359] on button "AI" at bounding box center [836, 366] width 47 height 22
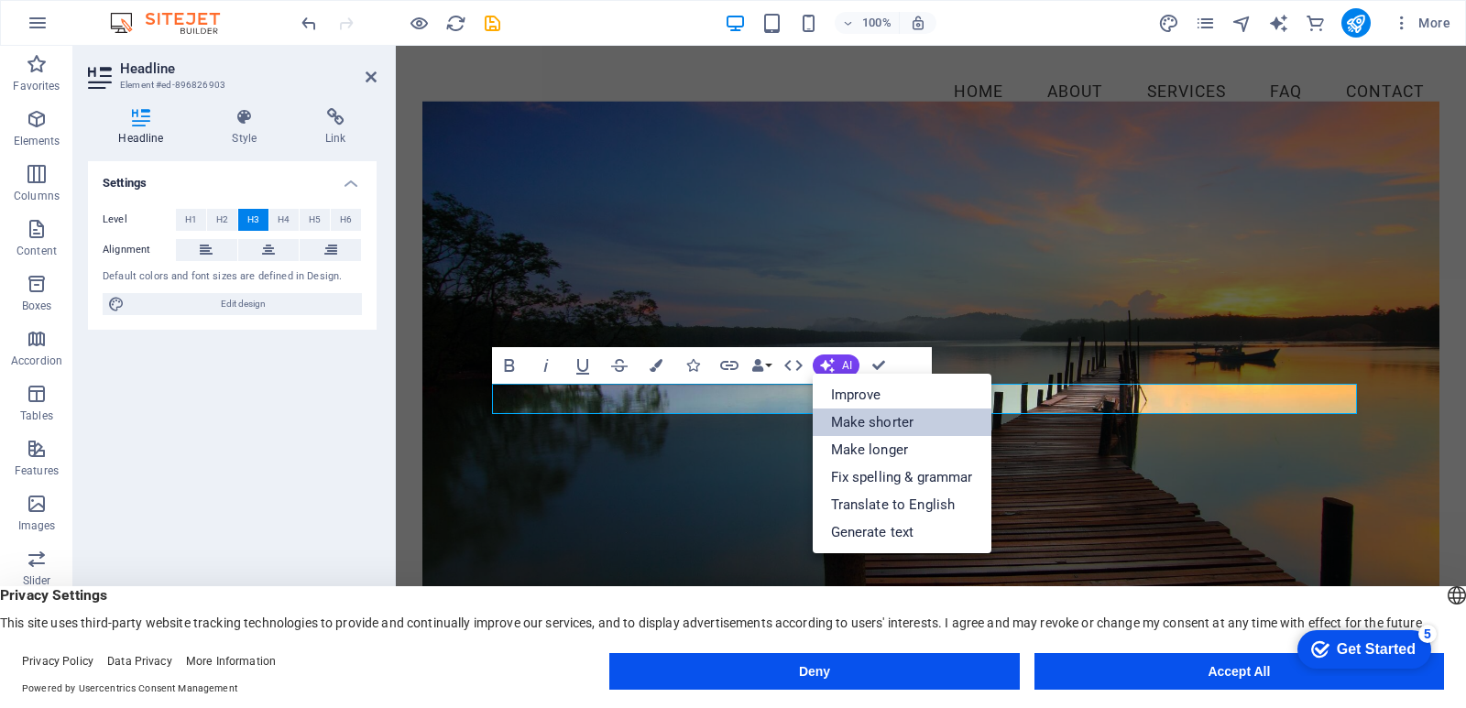
click at [860, 422] on link "Make shorter" at bounding box center [902, 422] width 179 height 27
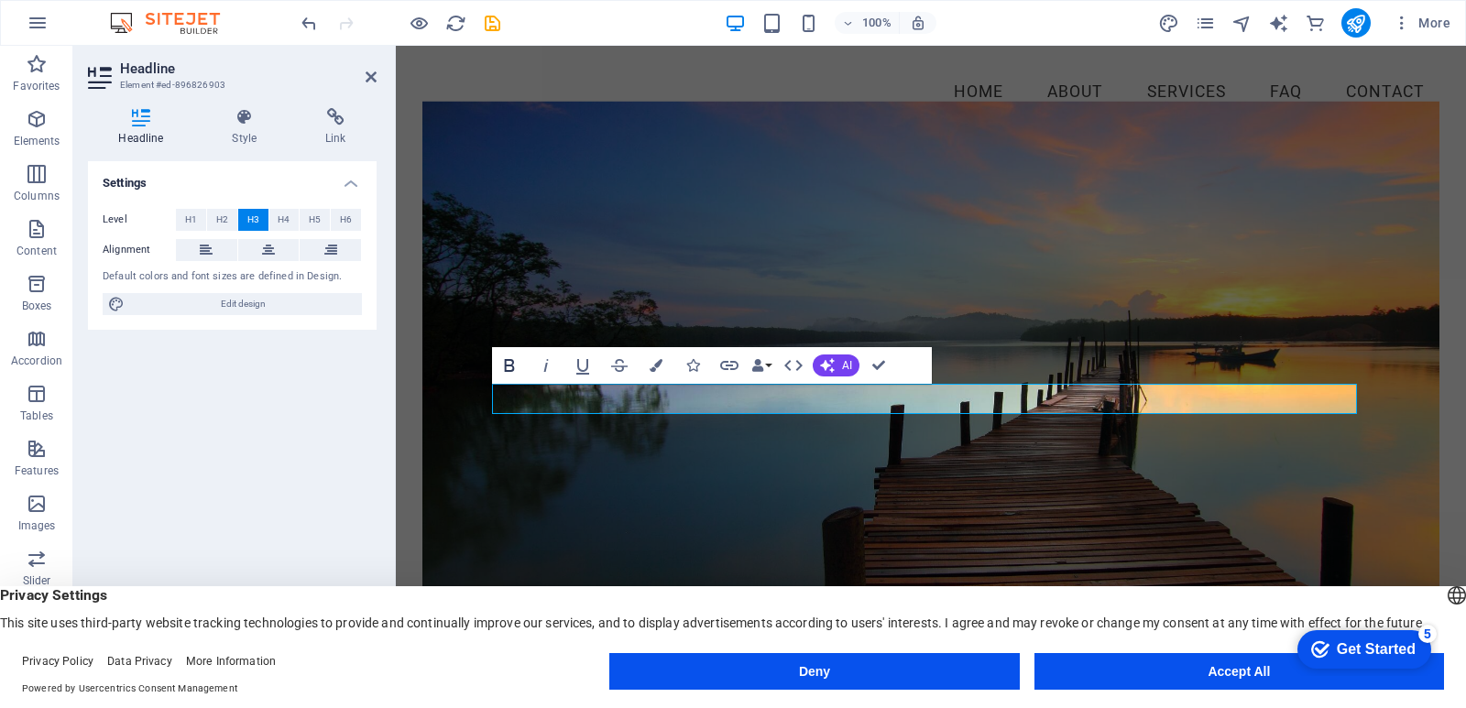
click at [506, 367] on icon "button" at bounding box center [509, 366] width 22 height 22
click at [659, 364] on icon "button" at bounding box center [656, 365] width 13 height 13
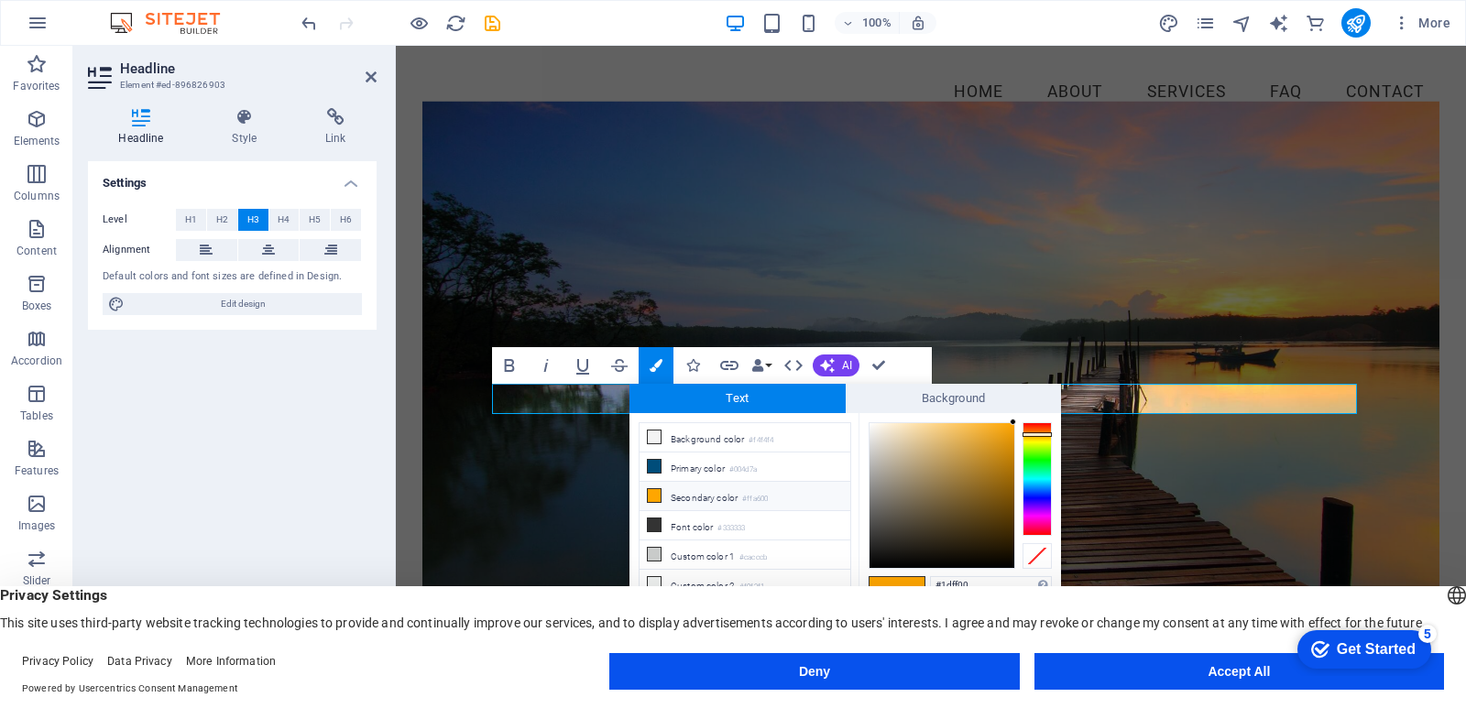
click at [1040, 457] on div at bounding box center [1037, 479] width 29 height 114
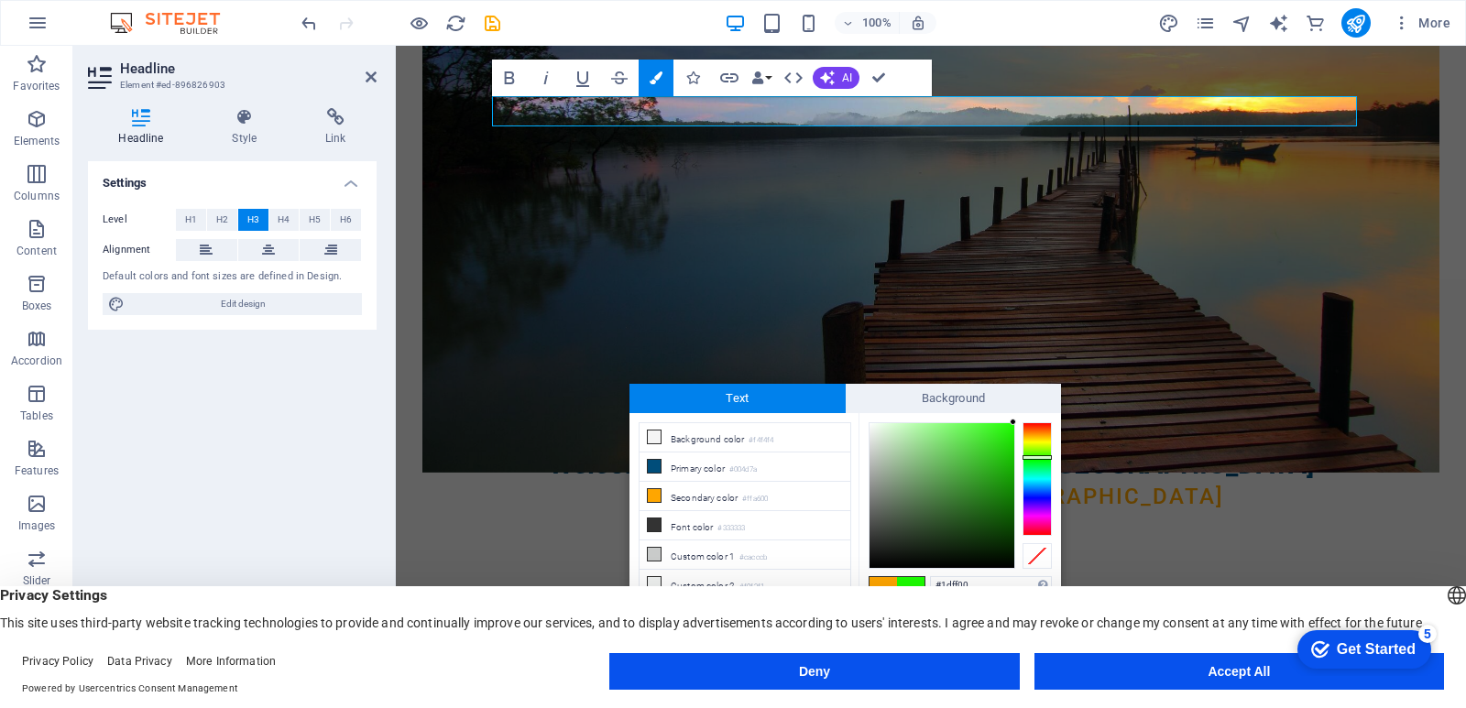
scroll to position [355, 0]
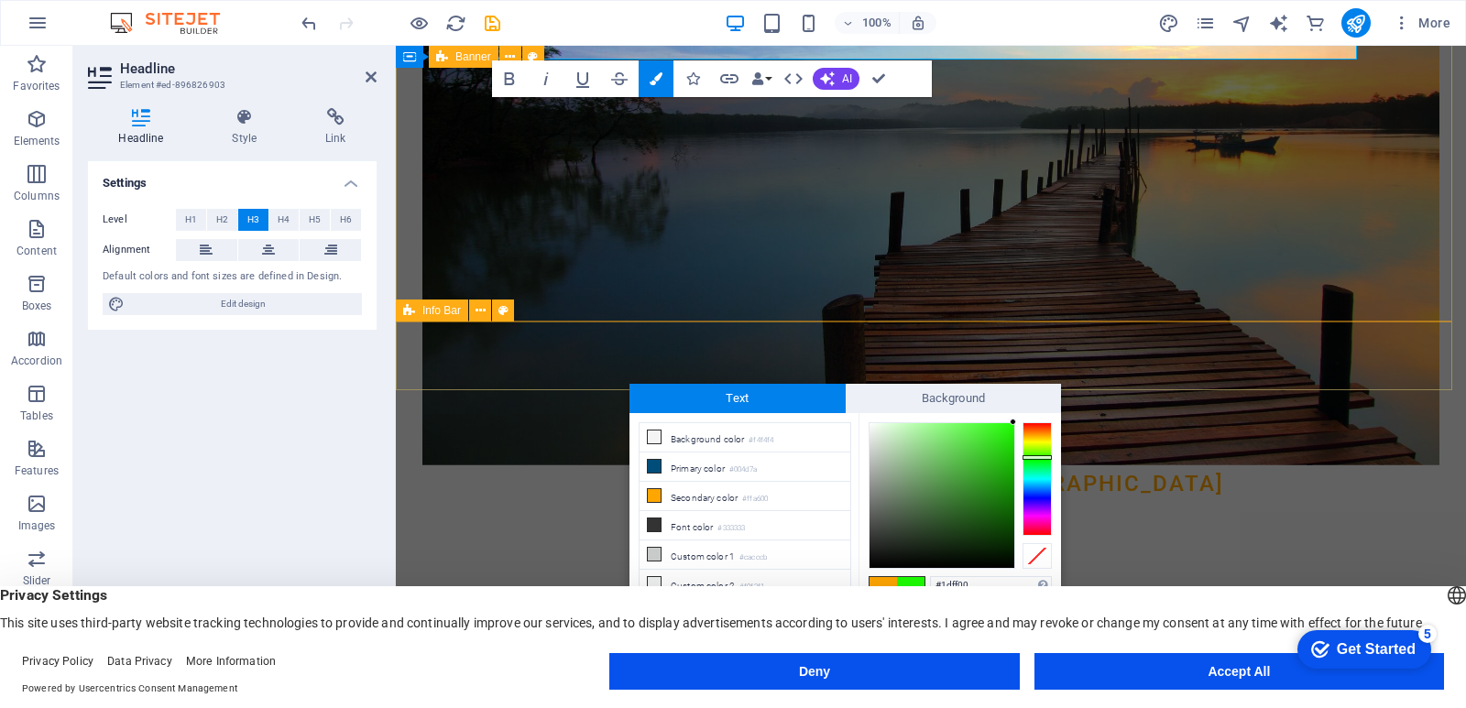
drag, startPoint x: 1252, startPoint y: 443, endPoint x: 868, endPoint y: 335, distance: 398.6
click at [1030, 455] on div at bounding box center [1037, 456] width 29 height 5
click at [1033, 458] on div at bounding box center [1037, 479] width 29 height 114
type input "#2a9e22"
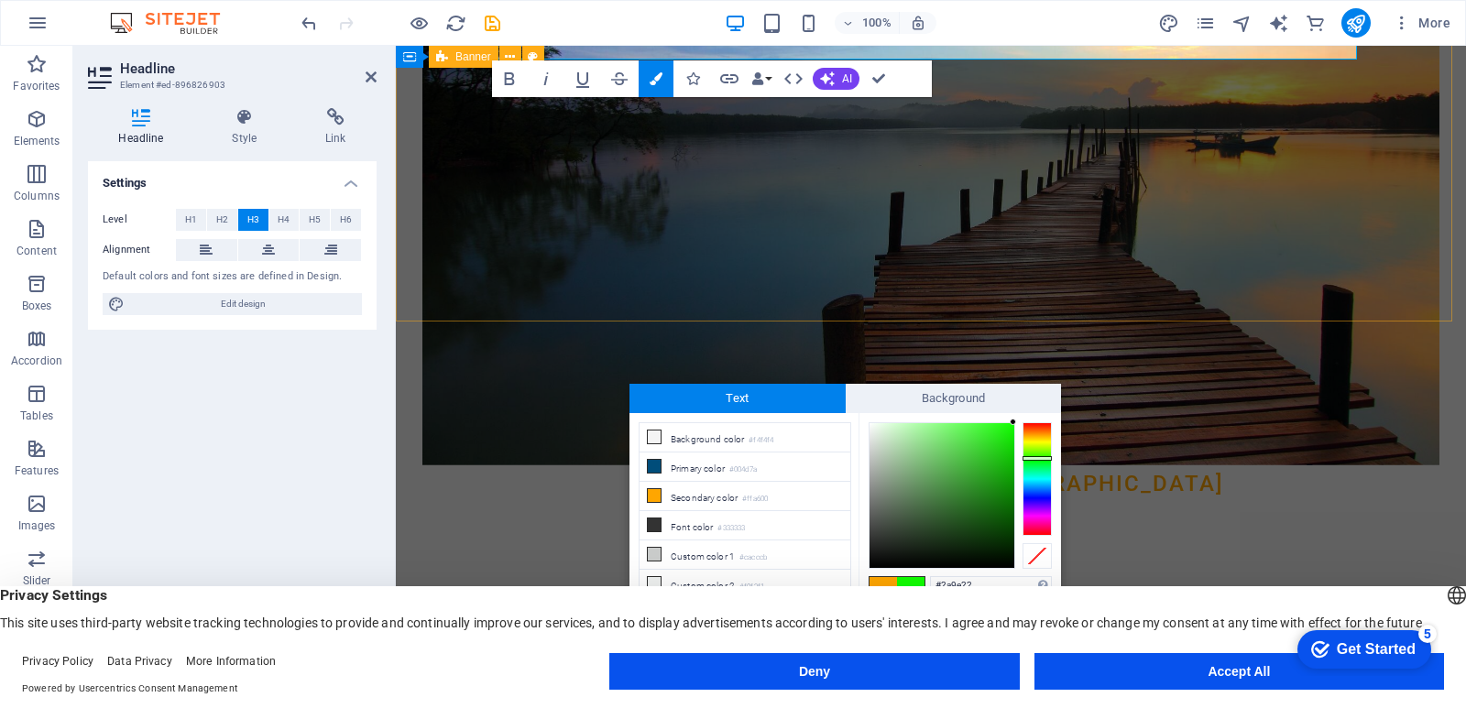
click at [982, 477] on div at bounding box center [942, 495] width 145 height 145
click at [947, 395] on span "Background" at bounding box center [954, 398] width 216 height 29
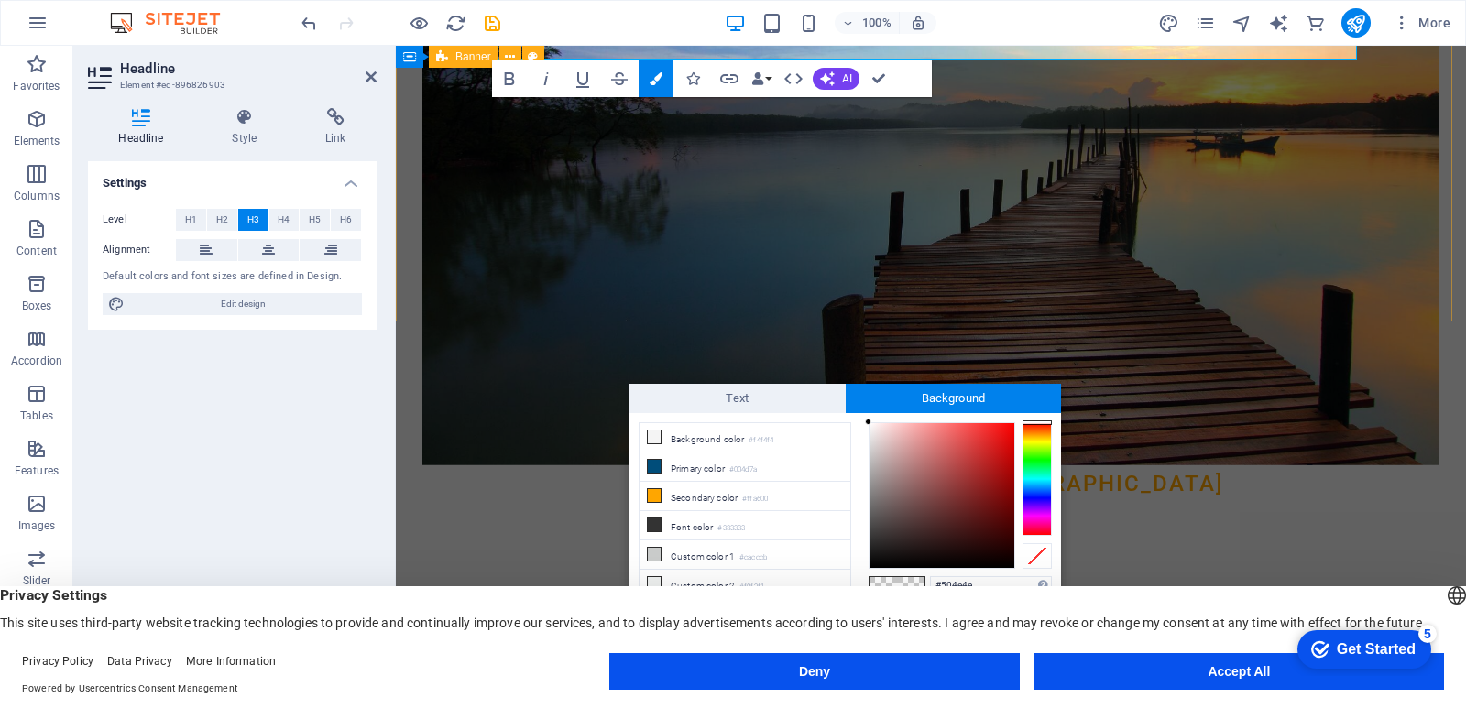
type input "#524f4f"
click at [873, 520] on div at bounding box center [942, 495] width 145 height 145
drag, startPoint x: 648, startPoint y: 399, endPoint x: 603, endPoint y: 323, distance: 88.3
click at [603, 323] on body "executivedriver.co.za Home Favorites Elements Columns Content Boxes Accordion T…" at bounding box center [733, 354] width 1466 height 708
click at [131, 119] on icon at bounding box center [141, 117] width 106 height 18
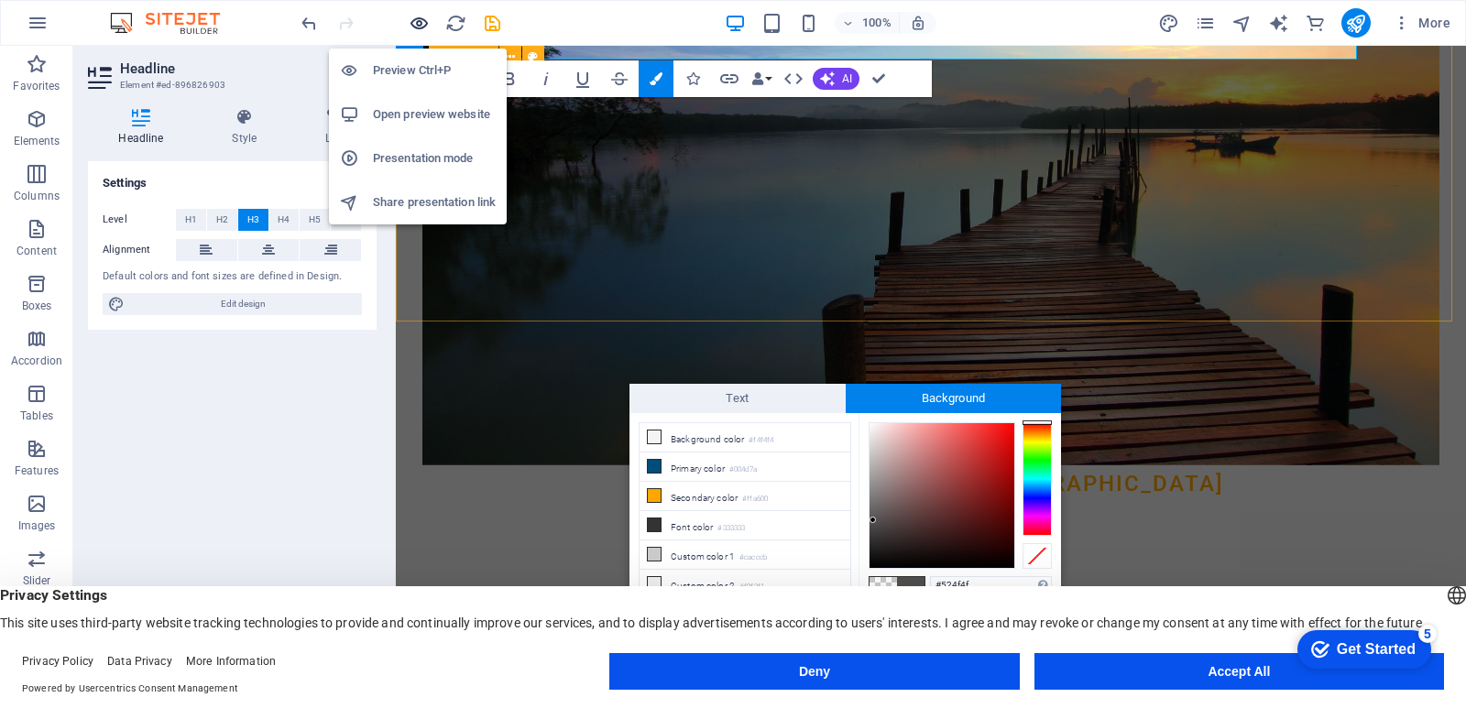
click at [421, 26] on icon "button" at bounding box center [419, 23] width 21 height 21
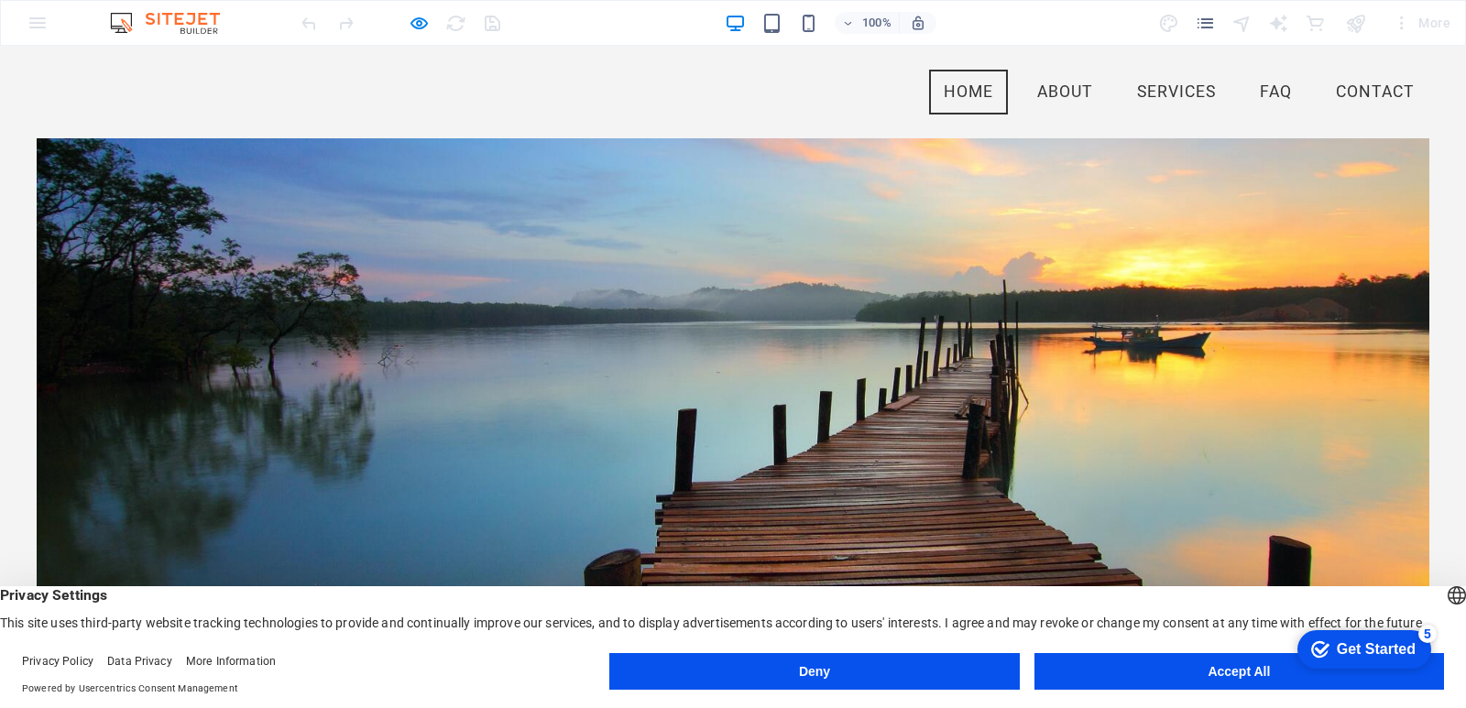
scroll to position [0, 0]
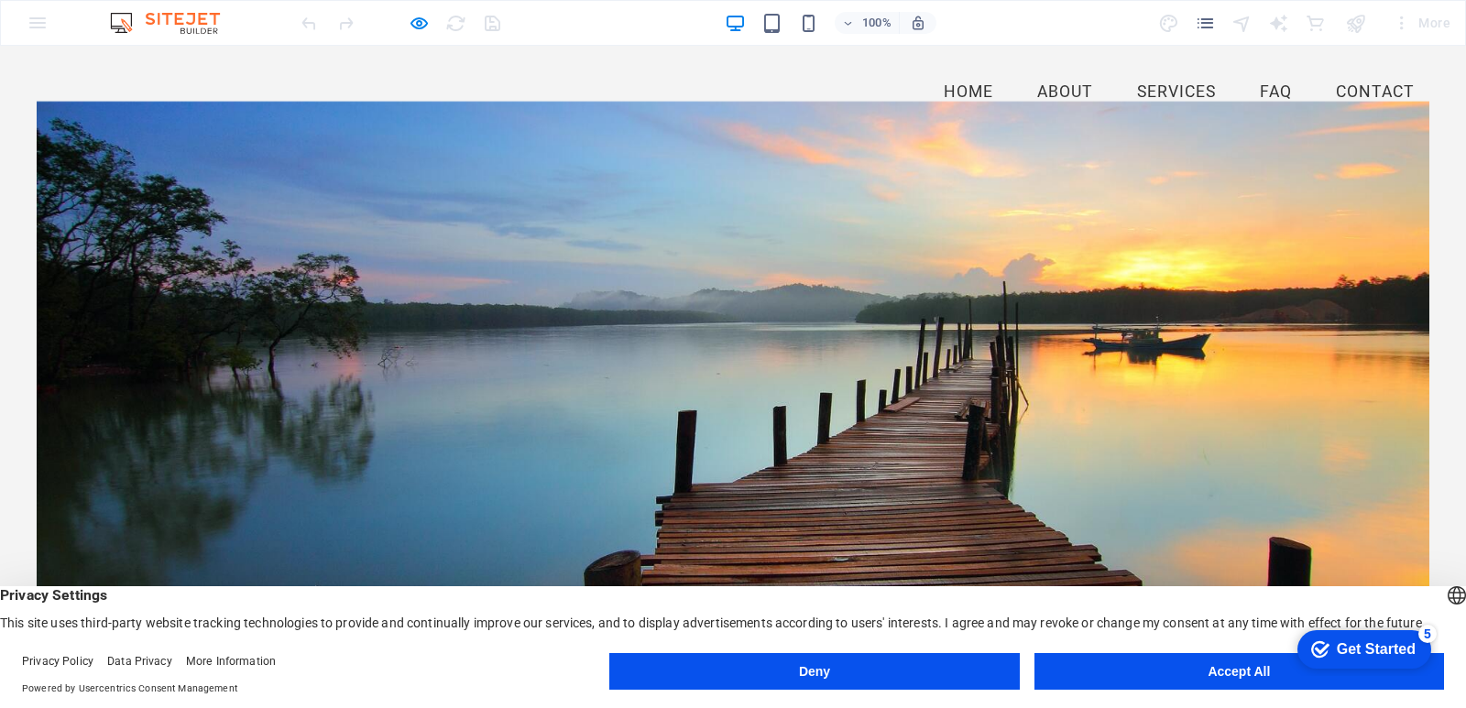
click at [121, 22] on img at bounding box center [173, 23] width 137 height 22
click at [128, 23] on img at bounding box center [173, 23] width 137 height 22
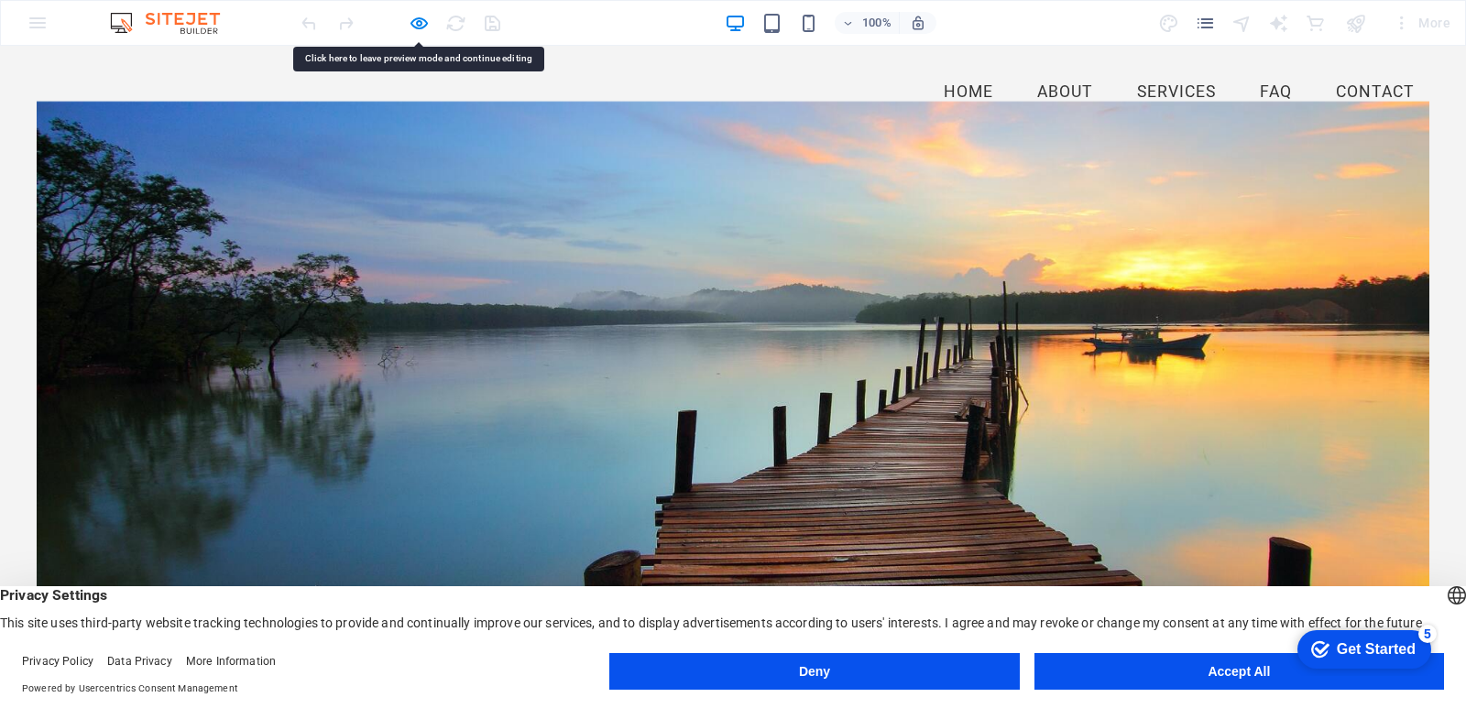
click at [795, 254] on div at bounding box center [733, 389] width 1393 height 576
click at [1041, 85] on link "About" at bounding box center [1065, 93] width 85 height 46
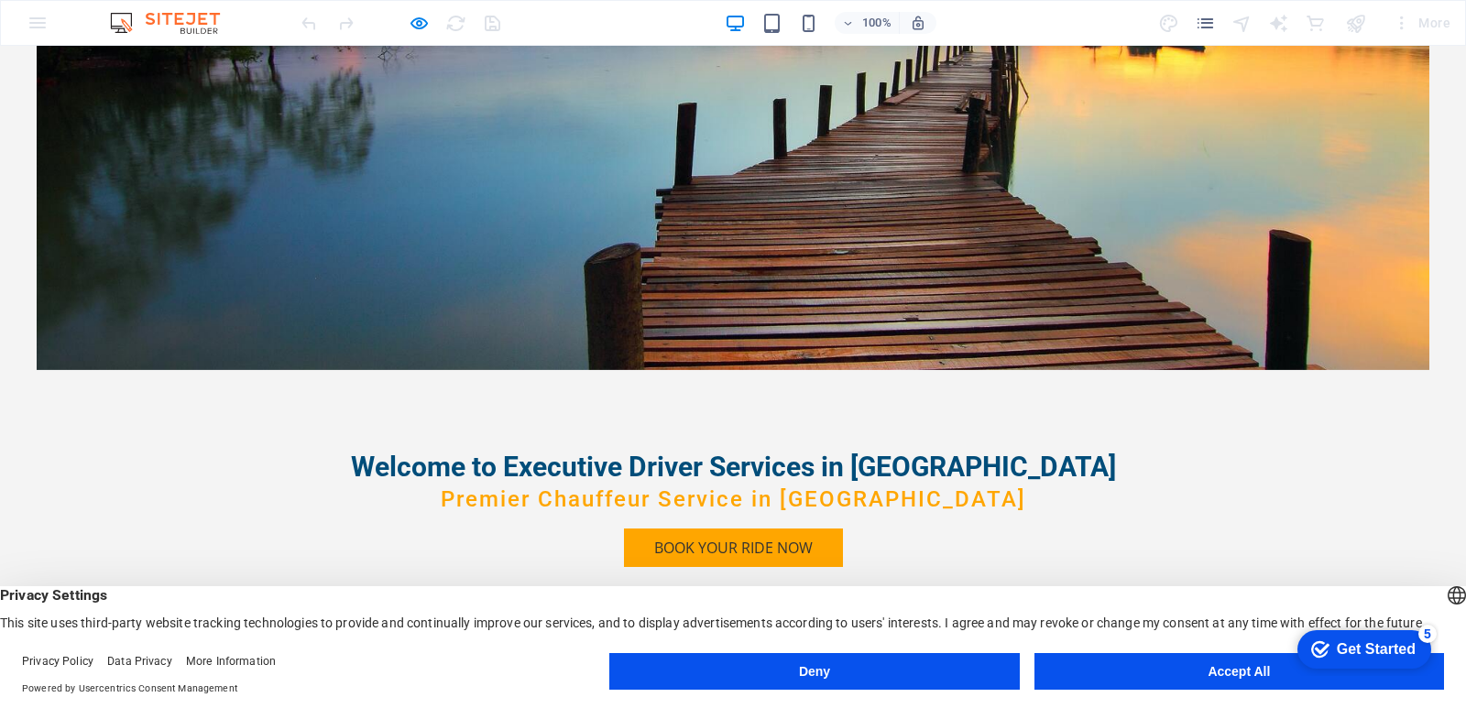
scroll to position [73, 0]
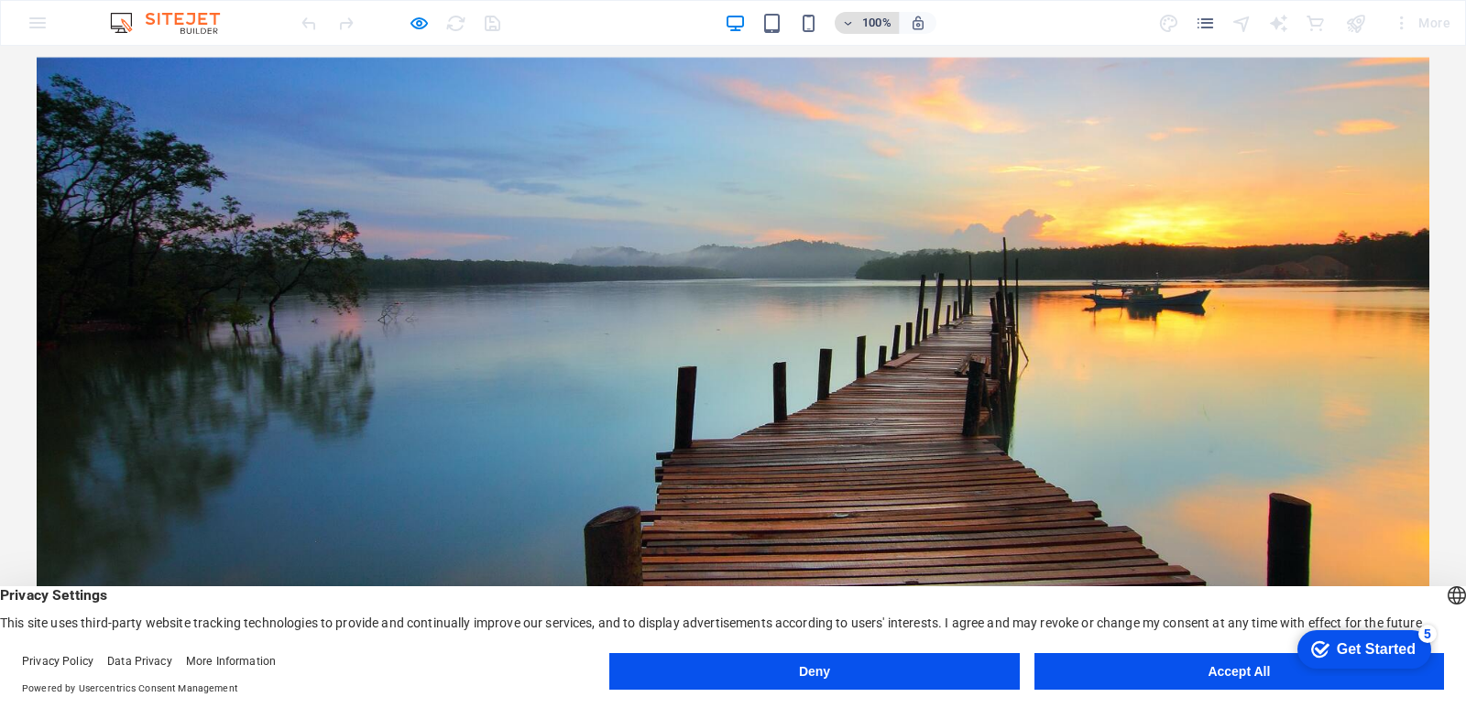
click at [859, 20] on span "100%" at bounding box center [866, 23] width 49 height 22
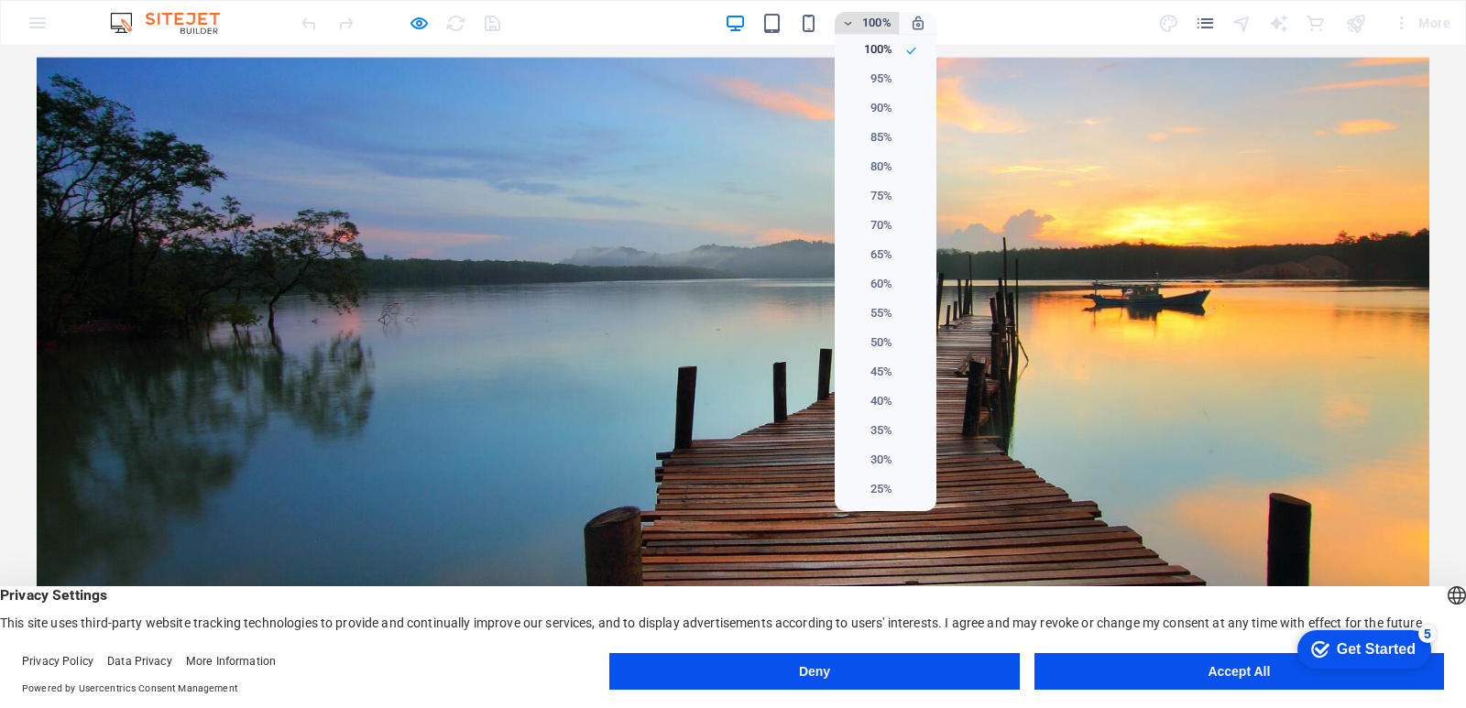
click at [859, 20] on div at bounding box center [733, 354] width 1466 height 708
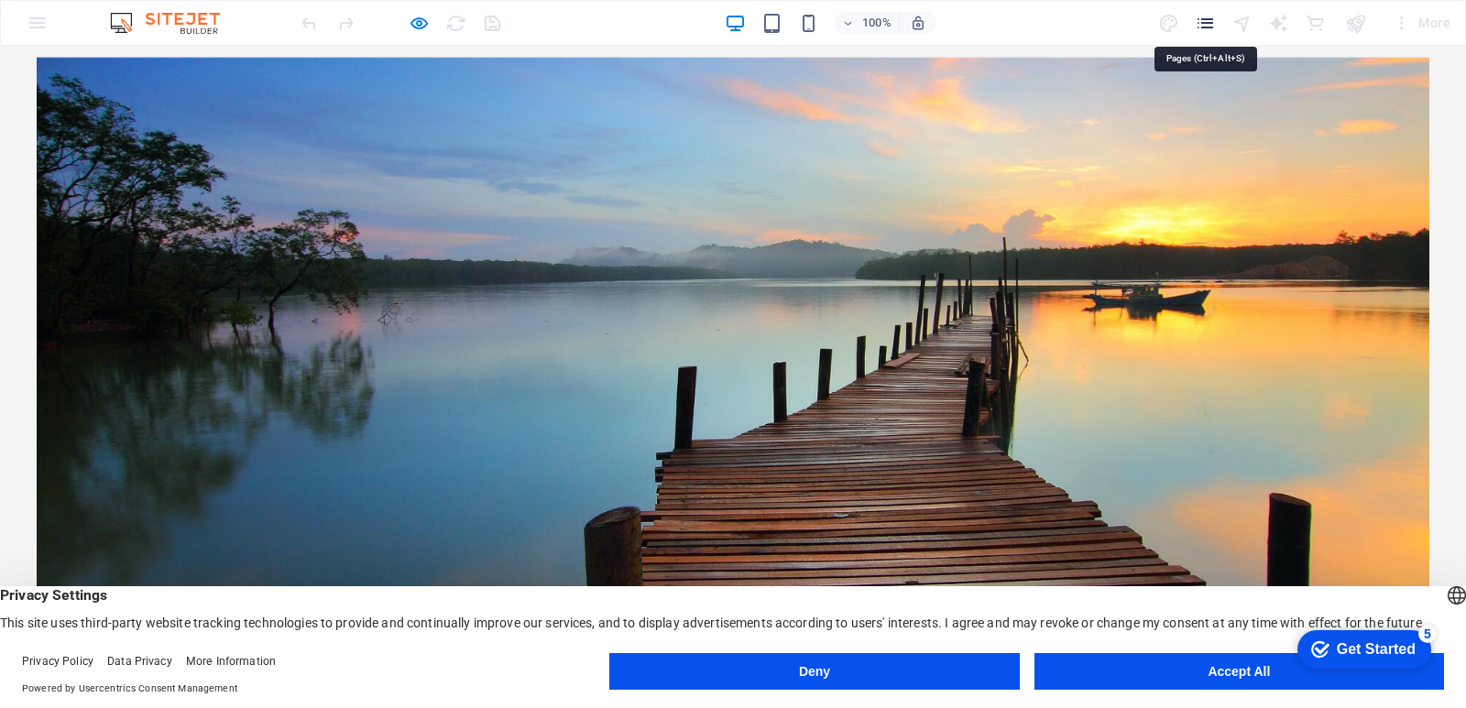
click at [1206, 23] on icon "pages" at bounding box center [1205, 23] width 21 height 21
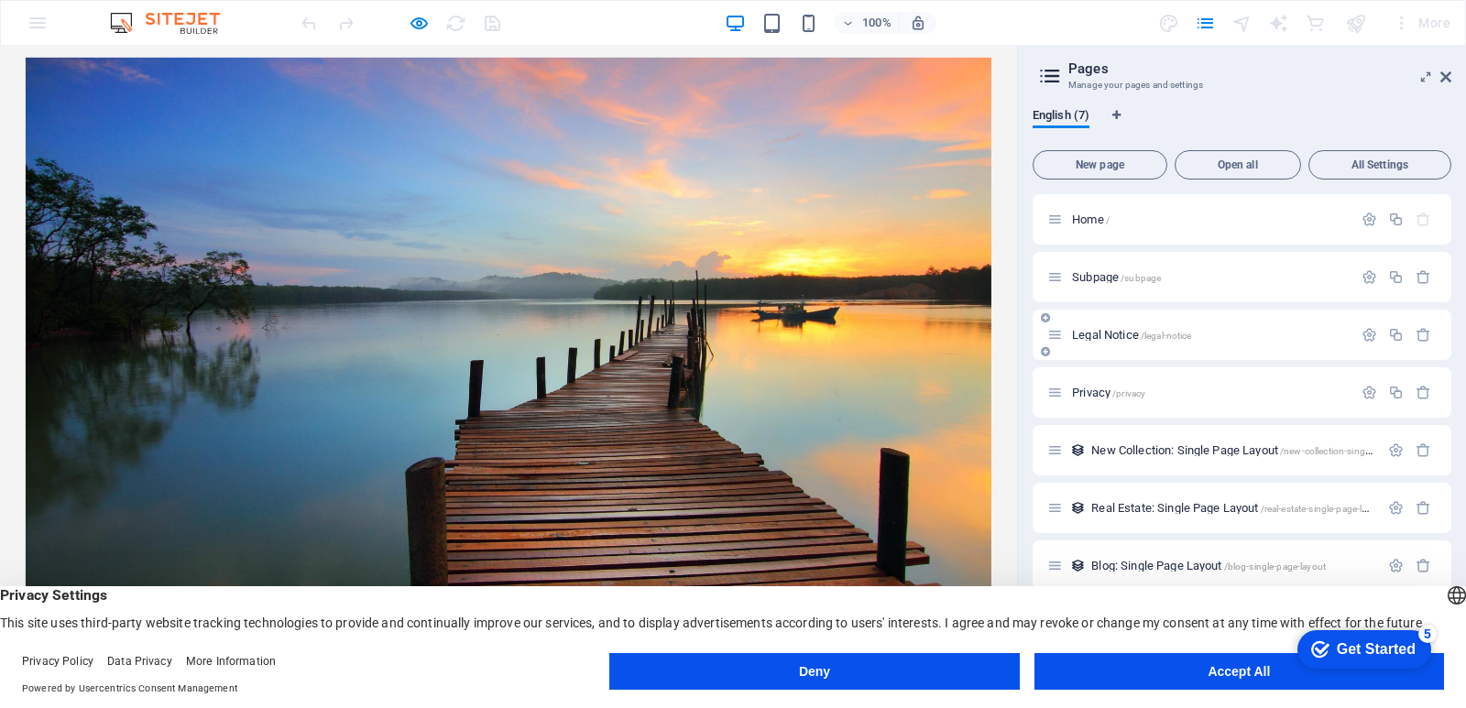
click at [1057, 340] on icon at bounding box center [1055, 335] width 16 height 16
click at [1227, 674] on button "Accept All" at bounding box center [1239, 671] width 410 height 37
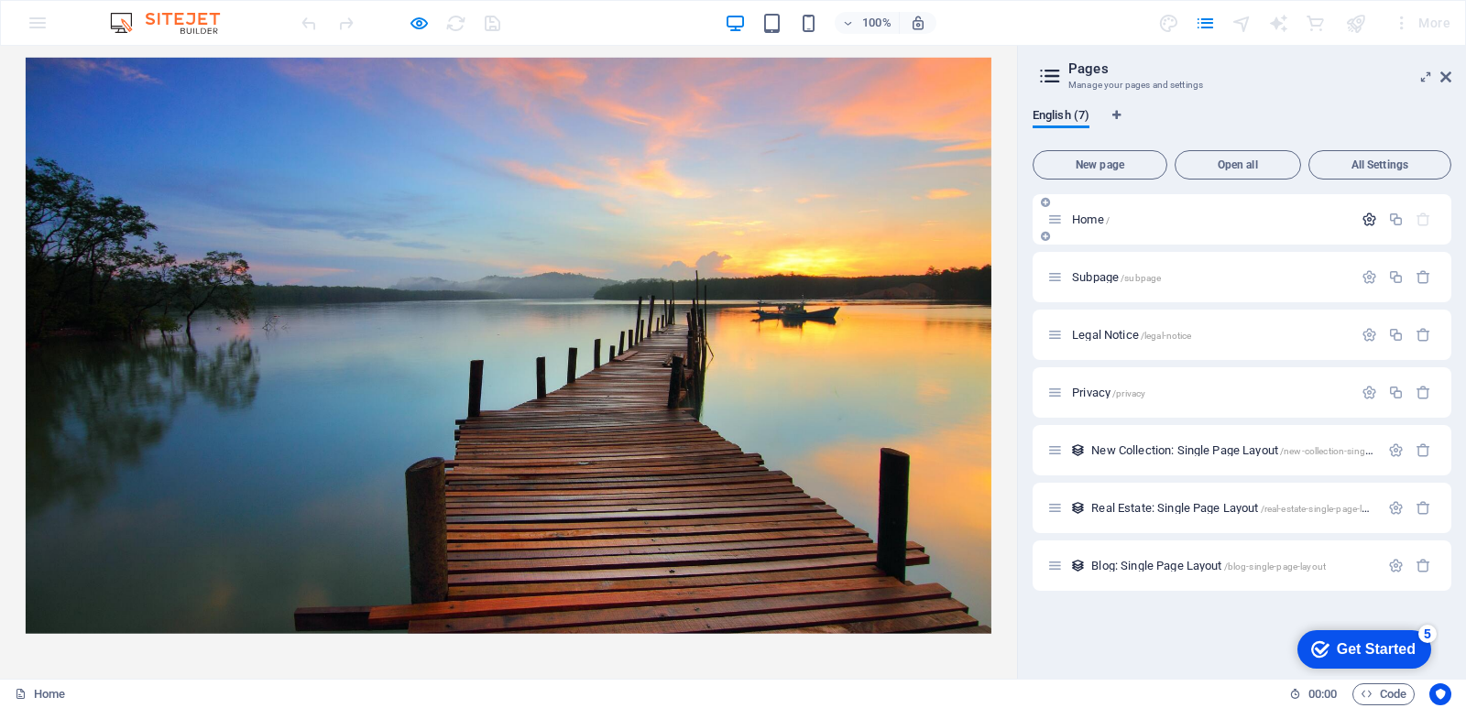
click at [1370, 216] on icon "button" at bounding box center [1370, 220] width 16 height 16
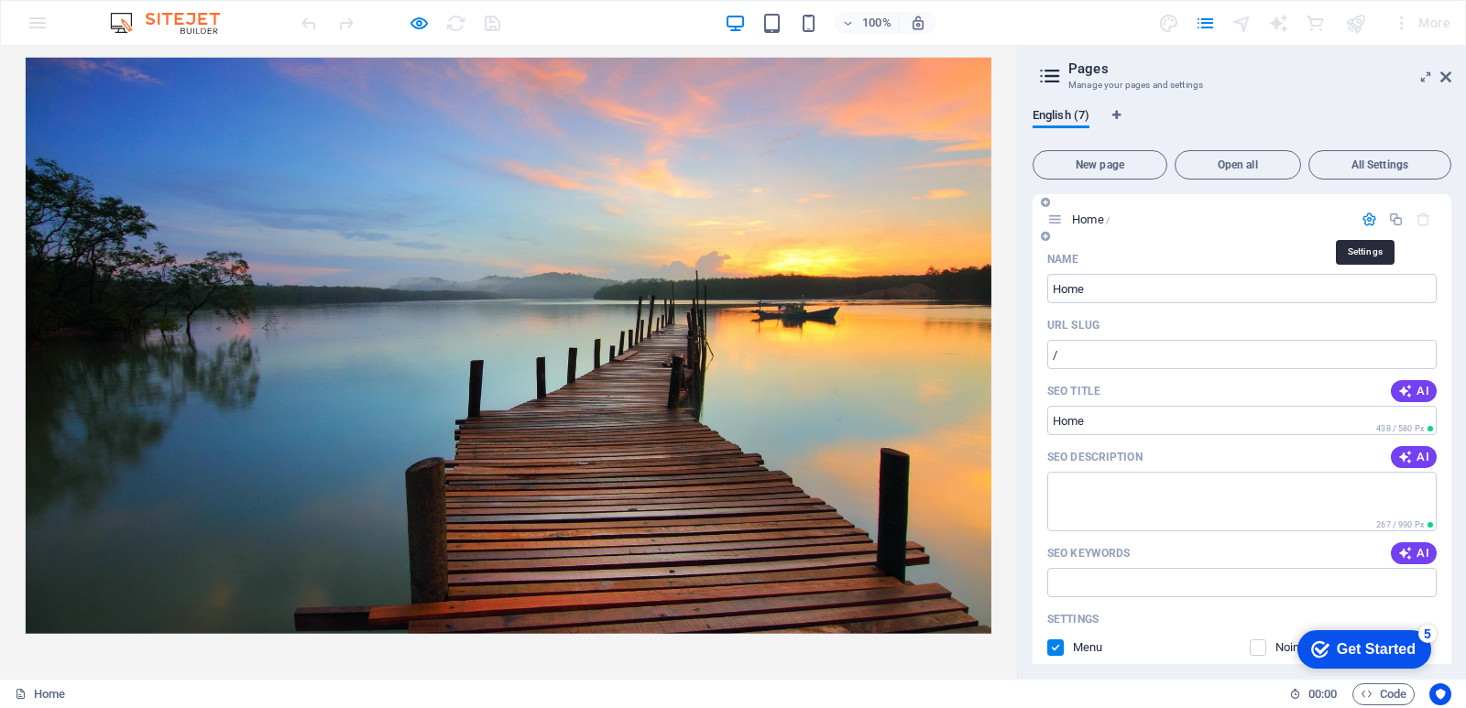
click at [1370, 216] on icon "button" at bounding box center [1370, 220] width 16 height 16
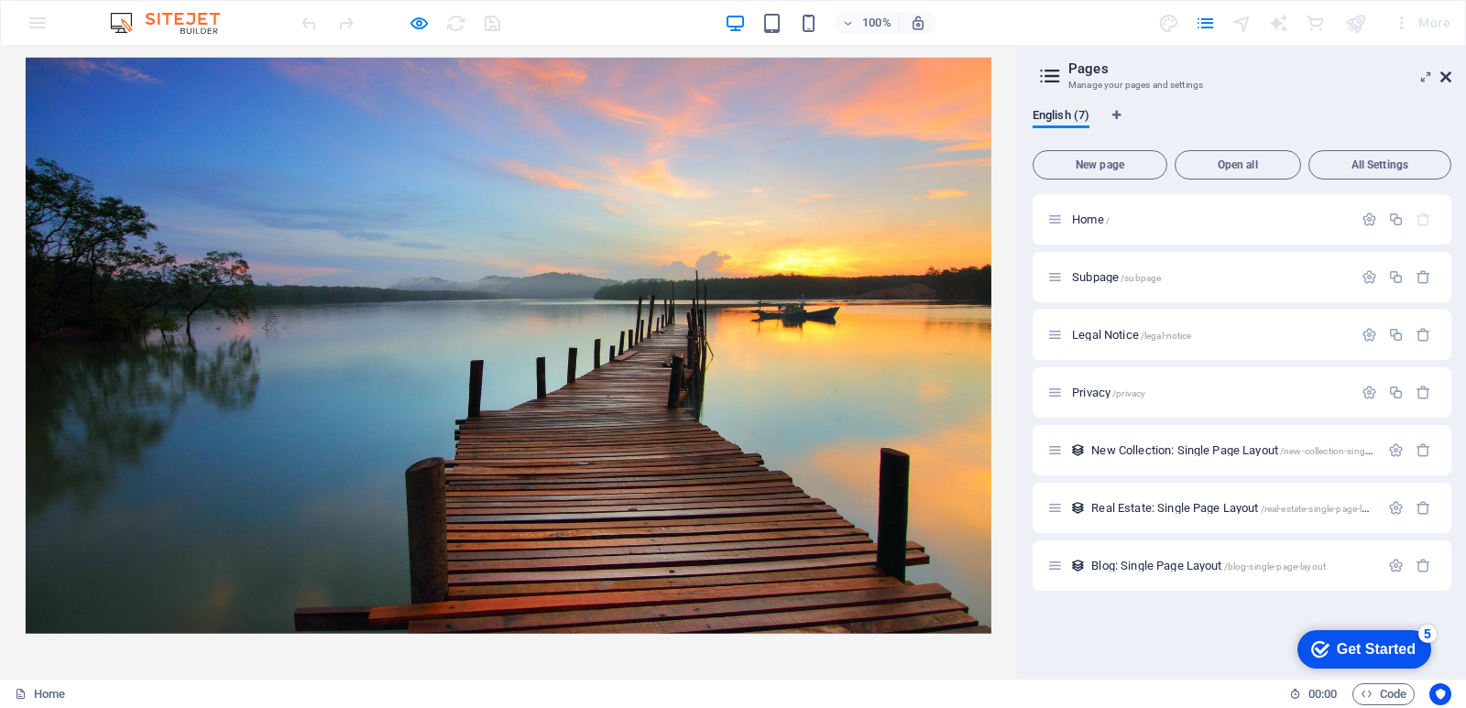
drag, startPoint x: 1443, startPoint y: 71, endPoint x: 1443, endPoint y: 28, distance: 43.1
click at [1443, 71] on icon at bounding box center [1445, 77] width 11 height 15
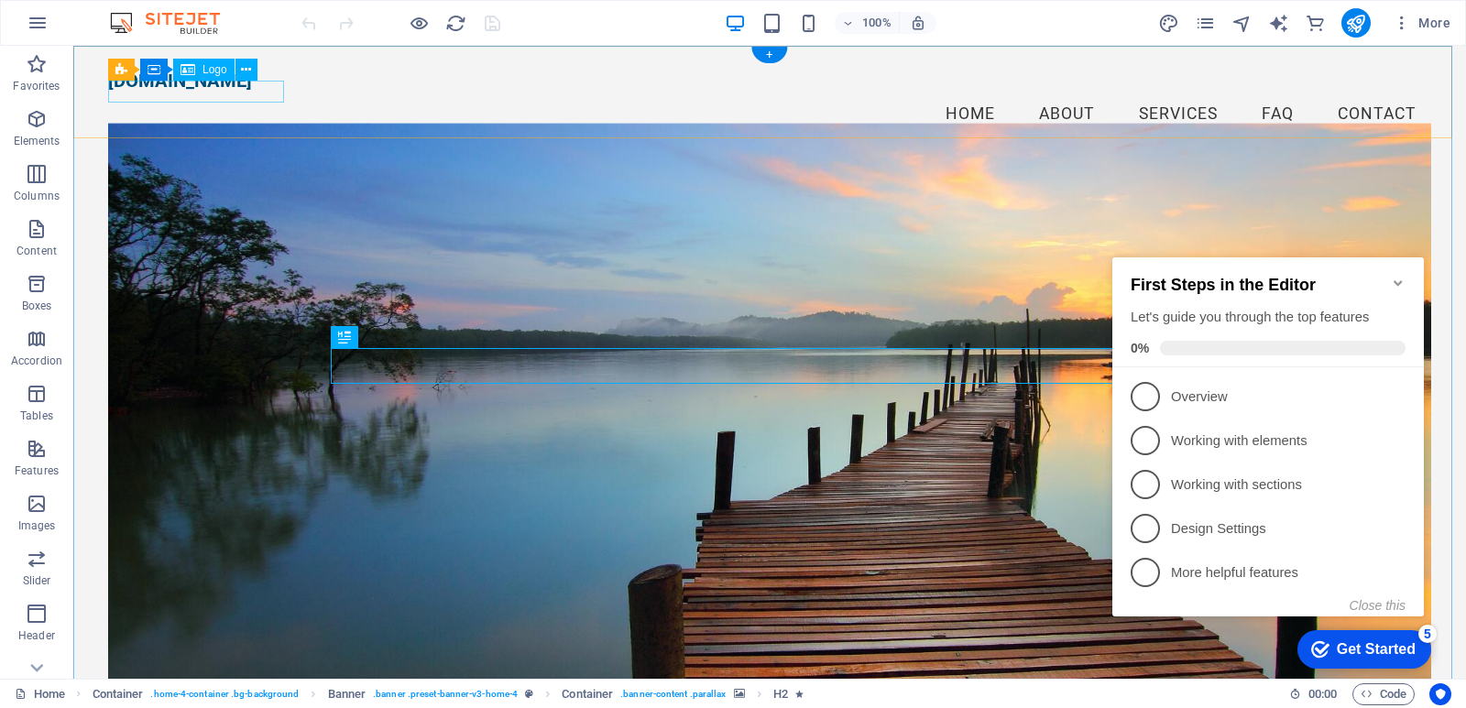
click at [252, 92] on div "executivedriver.co.za" at bounding box center [769, 81] width 1323 height 22
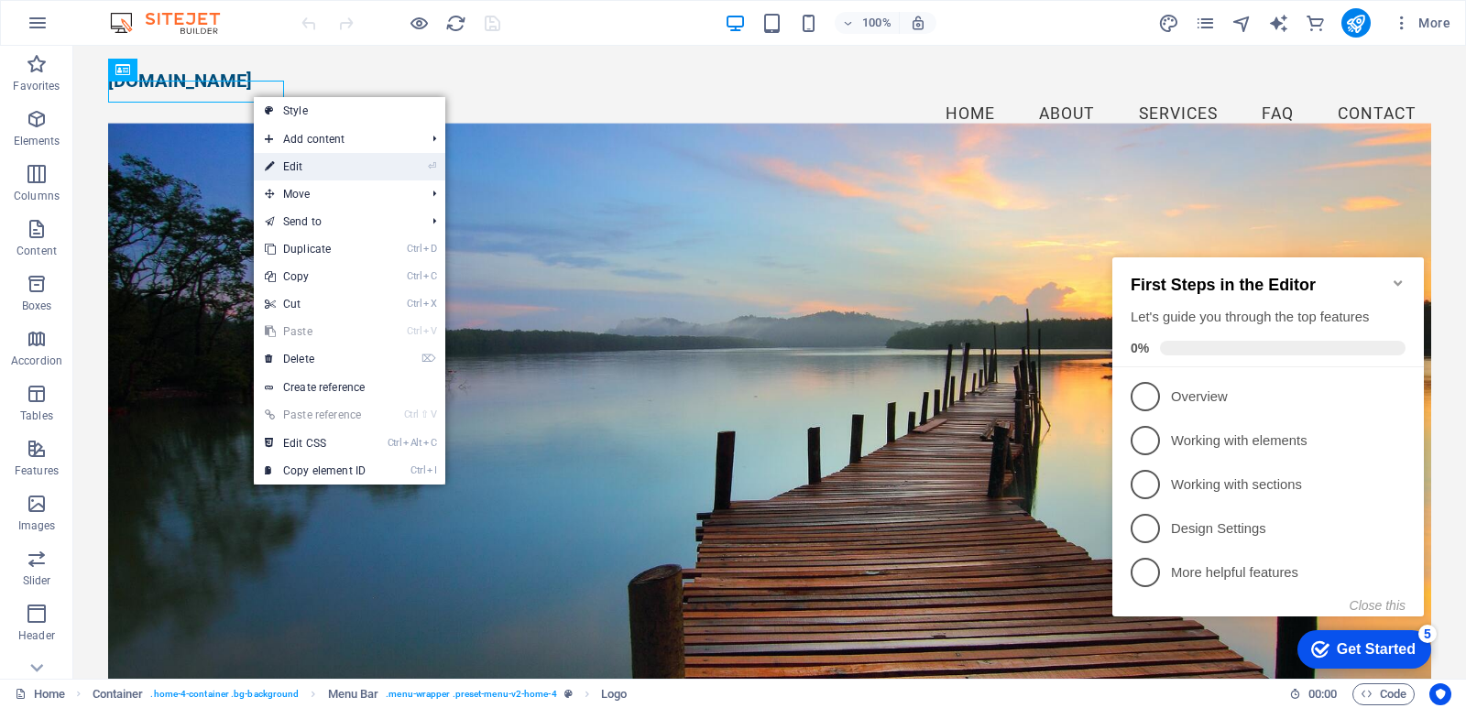
click at [290, 170] on link "⏎ Edit" at bounding box center [315, 166] width 123 height 27
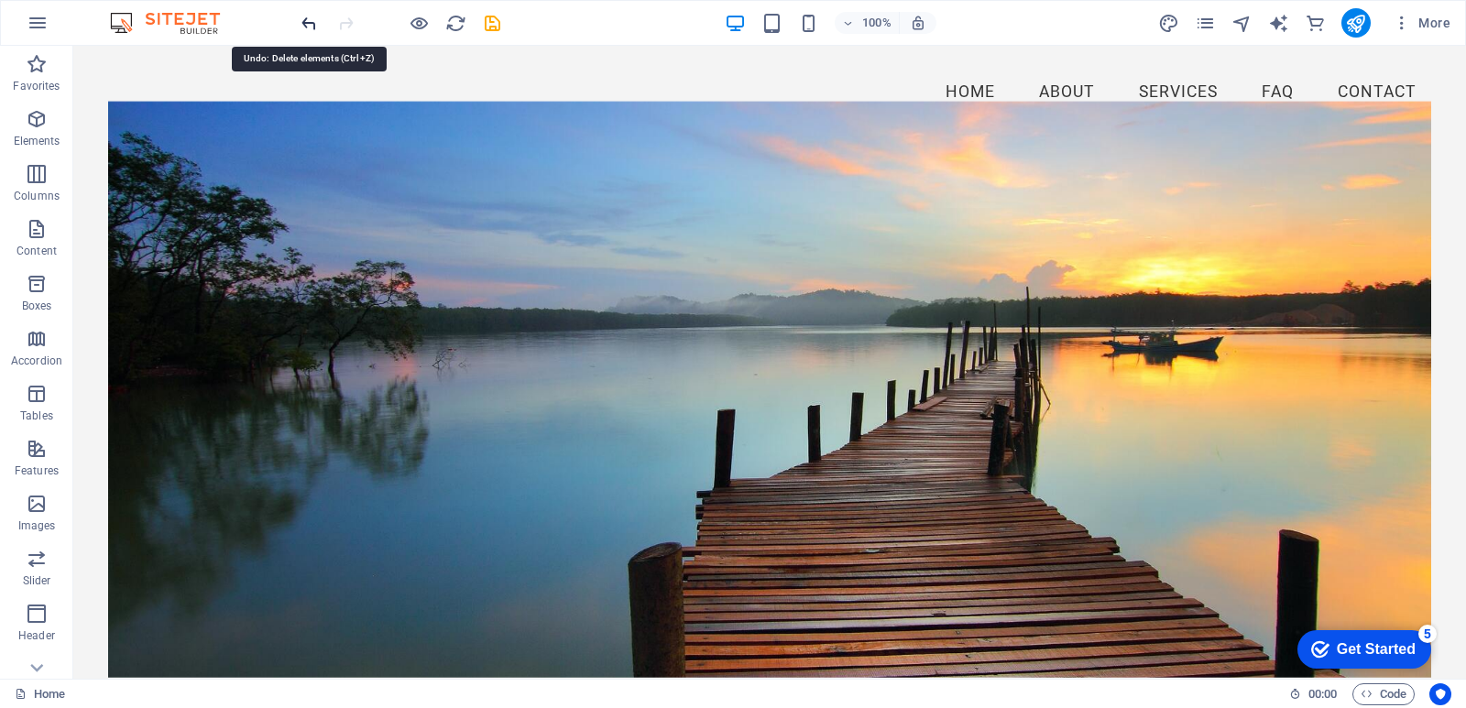
click at [313, 23] on icon "undo" at bounding box center [309, 23] width 21 height 21
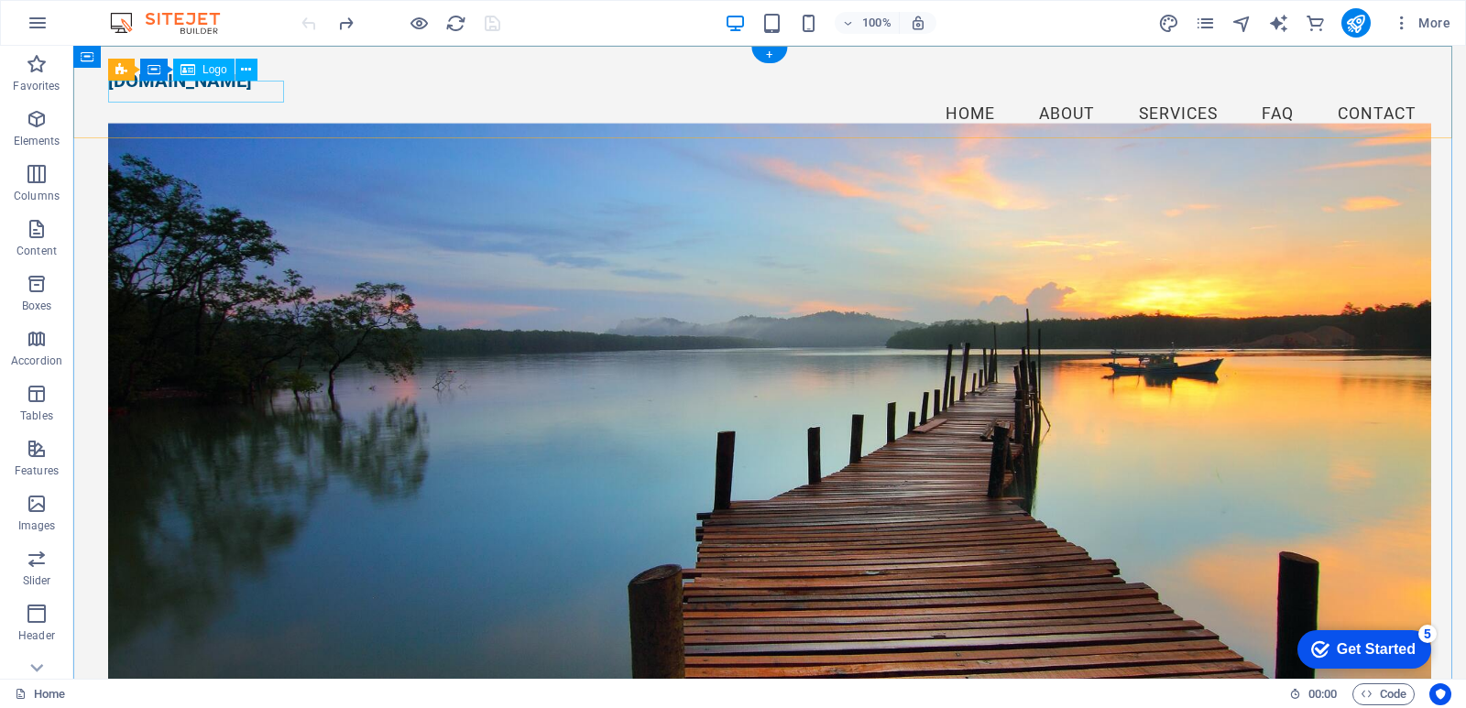
click at [254, 92] on div "executivedriver.co.za" at bounding box center [769, 81] width 1323 height 22
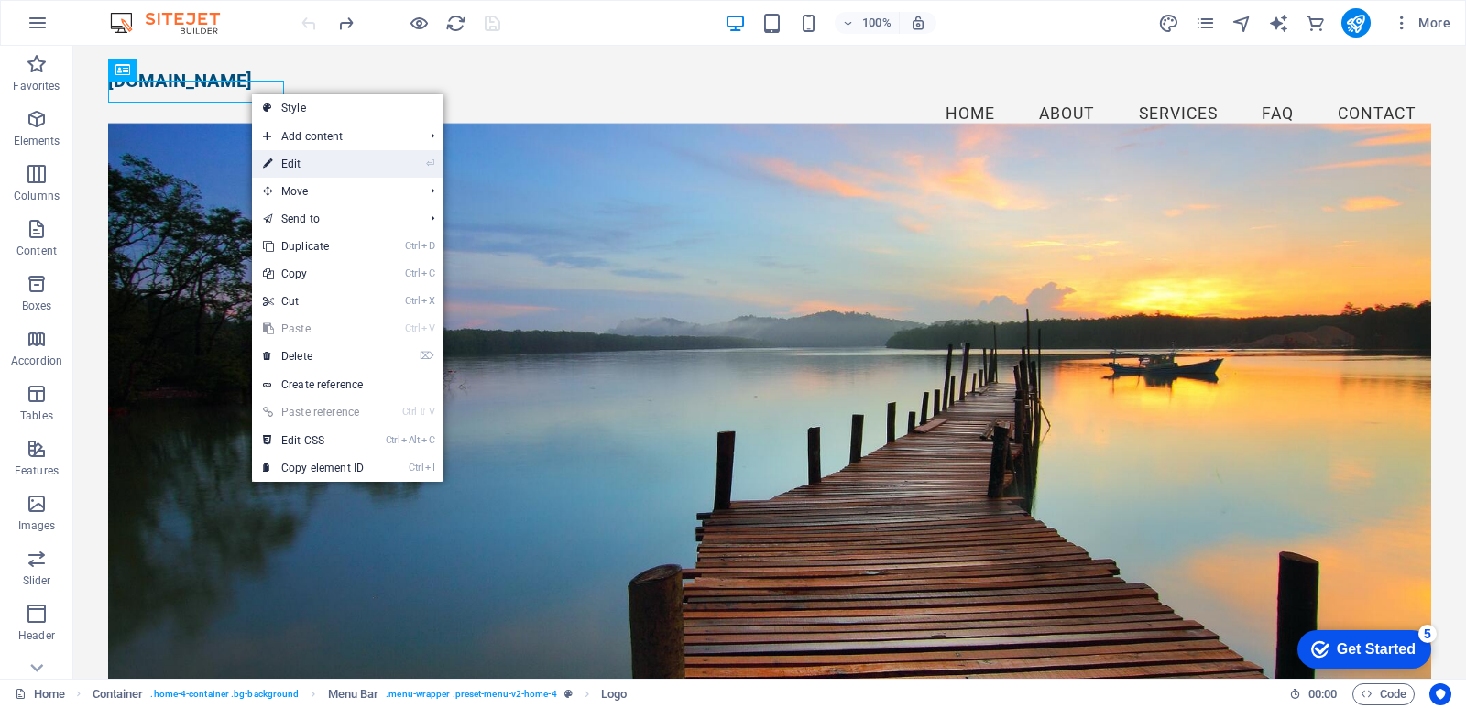
click at [287, 162] on link "⏎ Edit" at bounding box center [313, 163] width 123 height 27
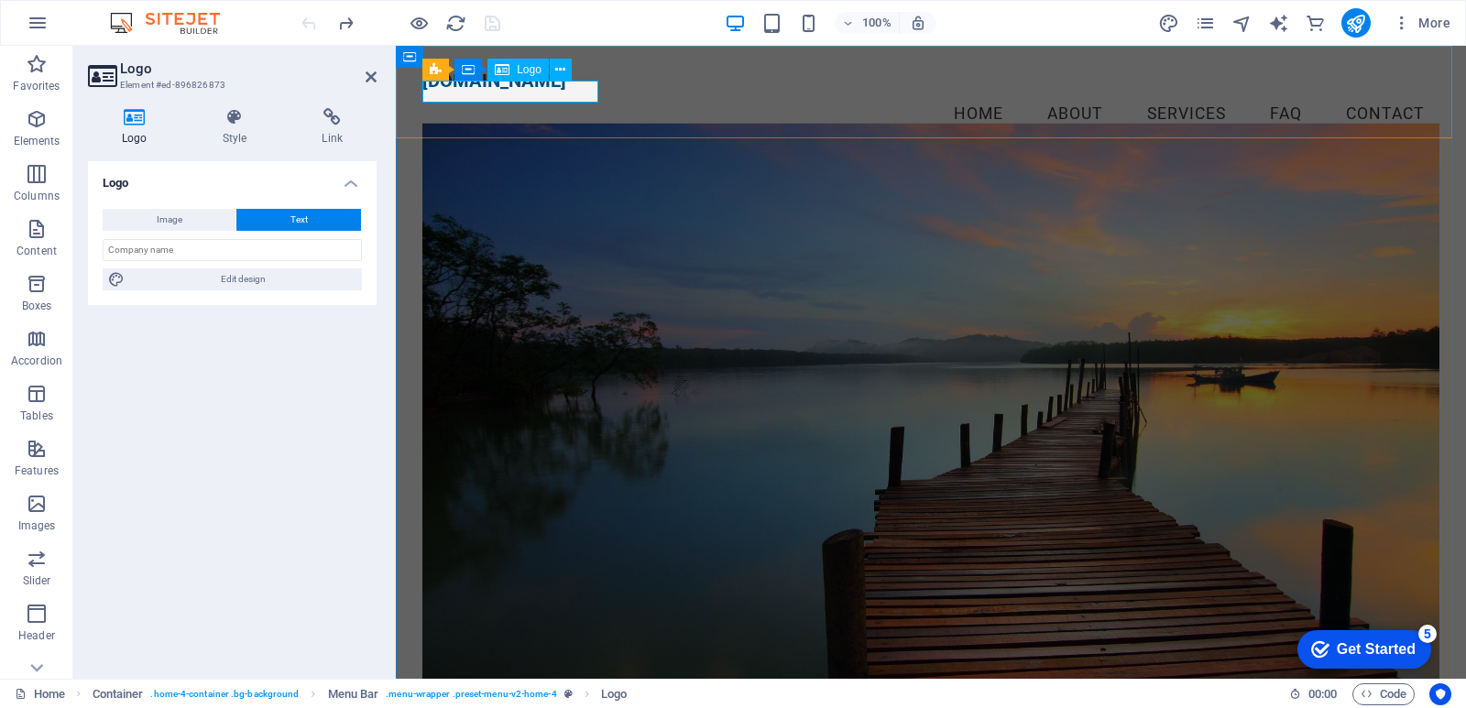
click at [561, 92] on div "executivedriver.co.za" at bounding box center [930, 81] width 1017 height 22
click at [562, 92] on div "executivedriver.co.za" at bounding box center [930, 81] width 1017 height 22
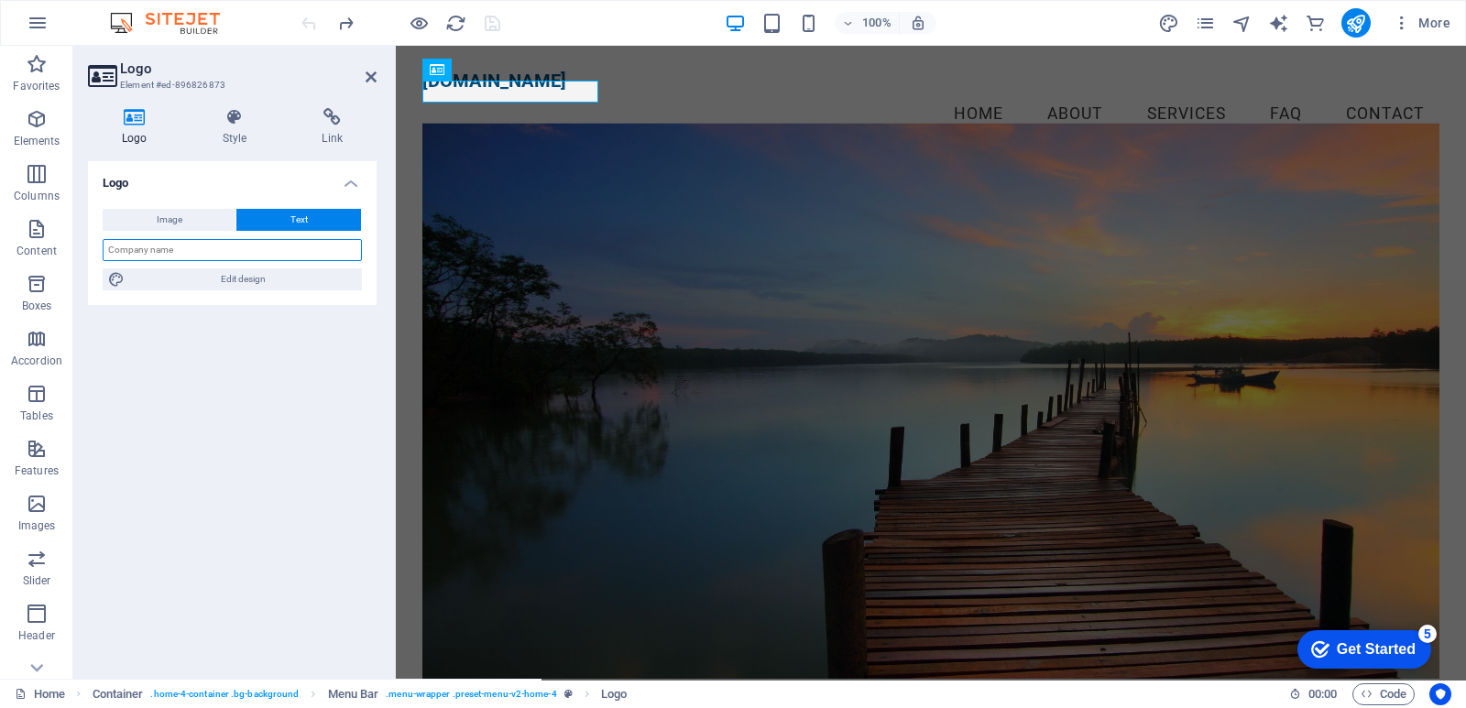
drag, startPoint x: 186, startPoint y: 250, endPoint x: 88, endPoint y: 250, distance: 98.0
click at [88, 250] on div "Image Text Drag files here, click to choose files or select files from Files or…" at bounding box center [232, 249] width 289 height 111
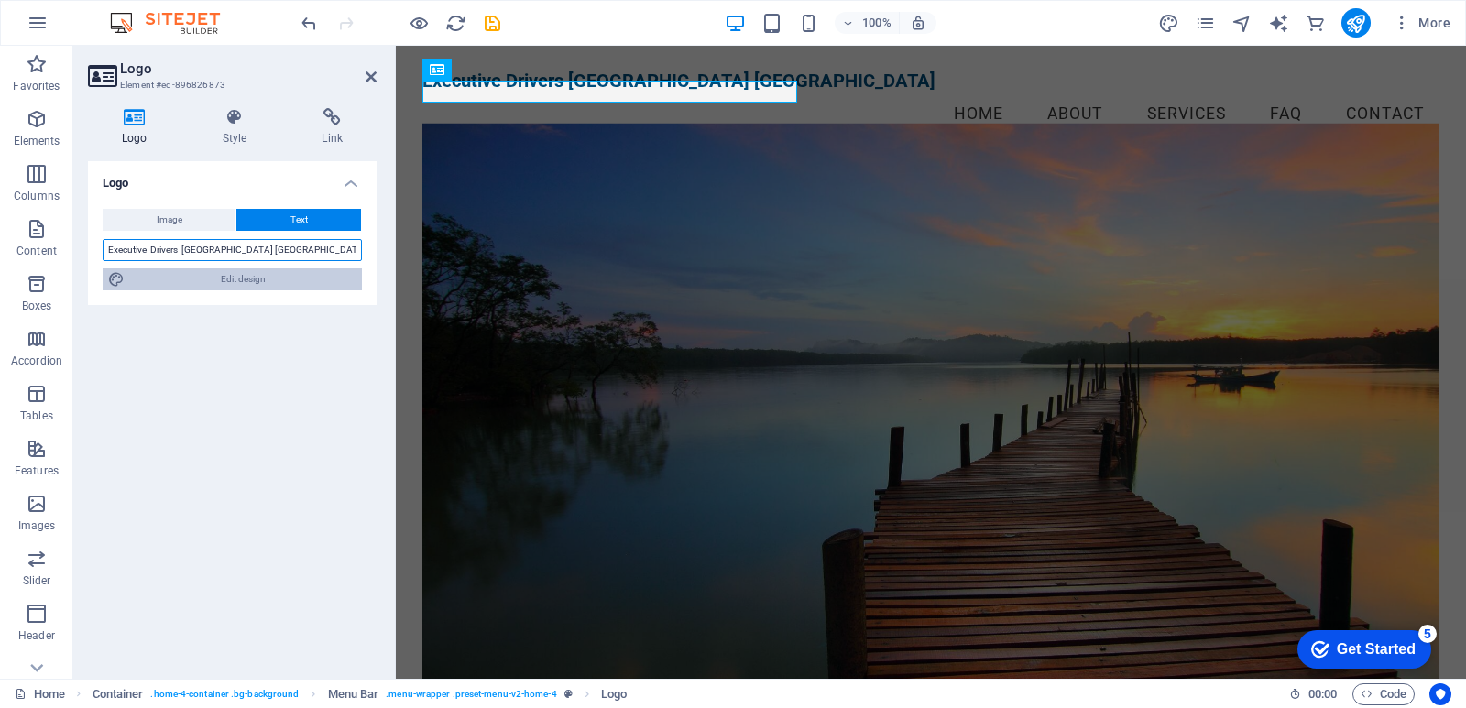
type input "Executive Drivers [GEOGRAPHIC_DATA] [GEOGRAPHIC_DATA]"
click at [113, 279] on icon at bounding box center [116, 279] width 16 height 22
select select "rem"
select select "700"
select select "px"
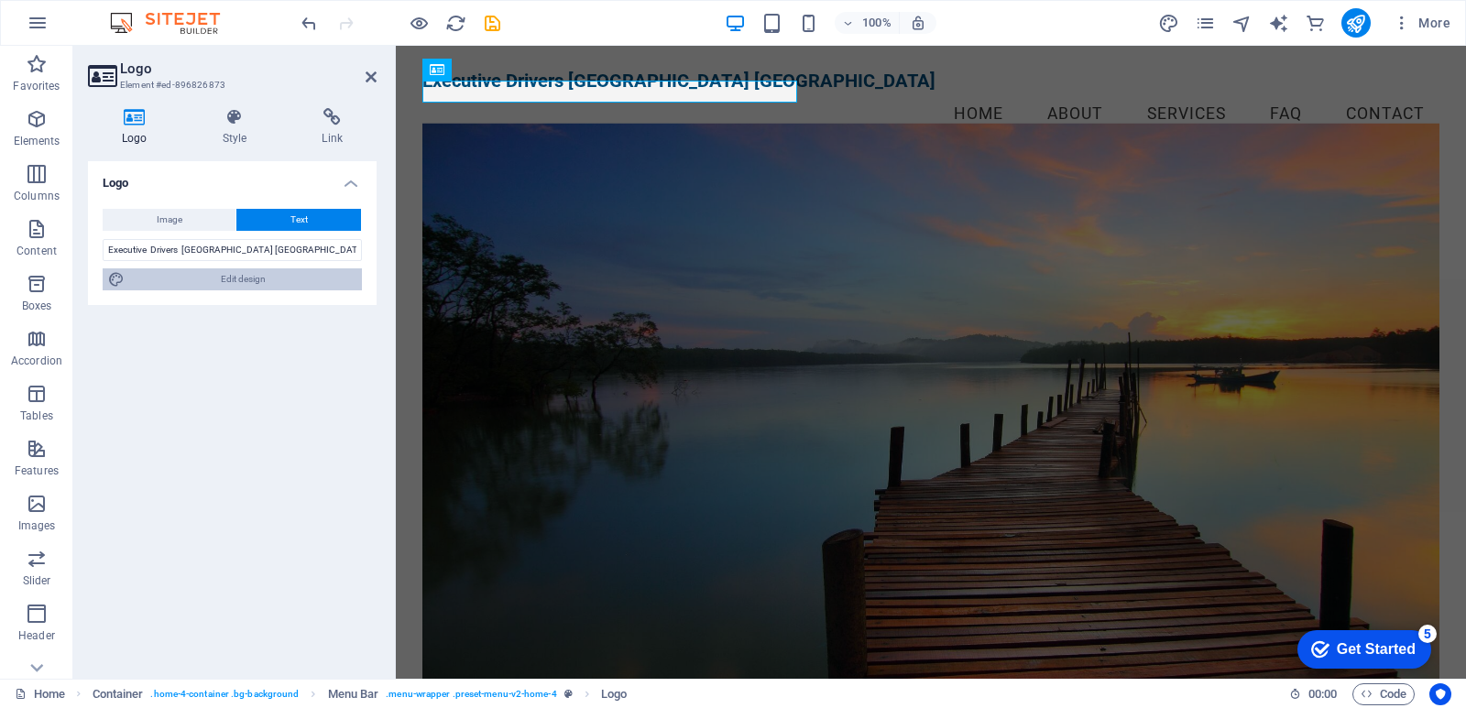
select select "rem"
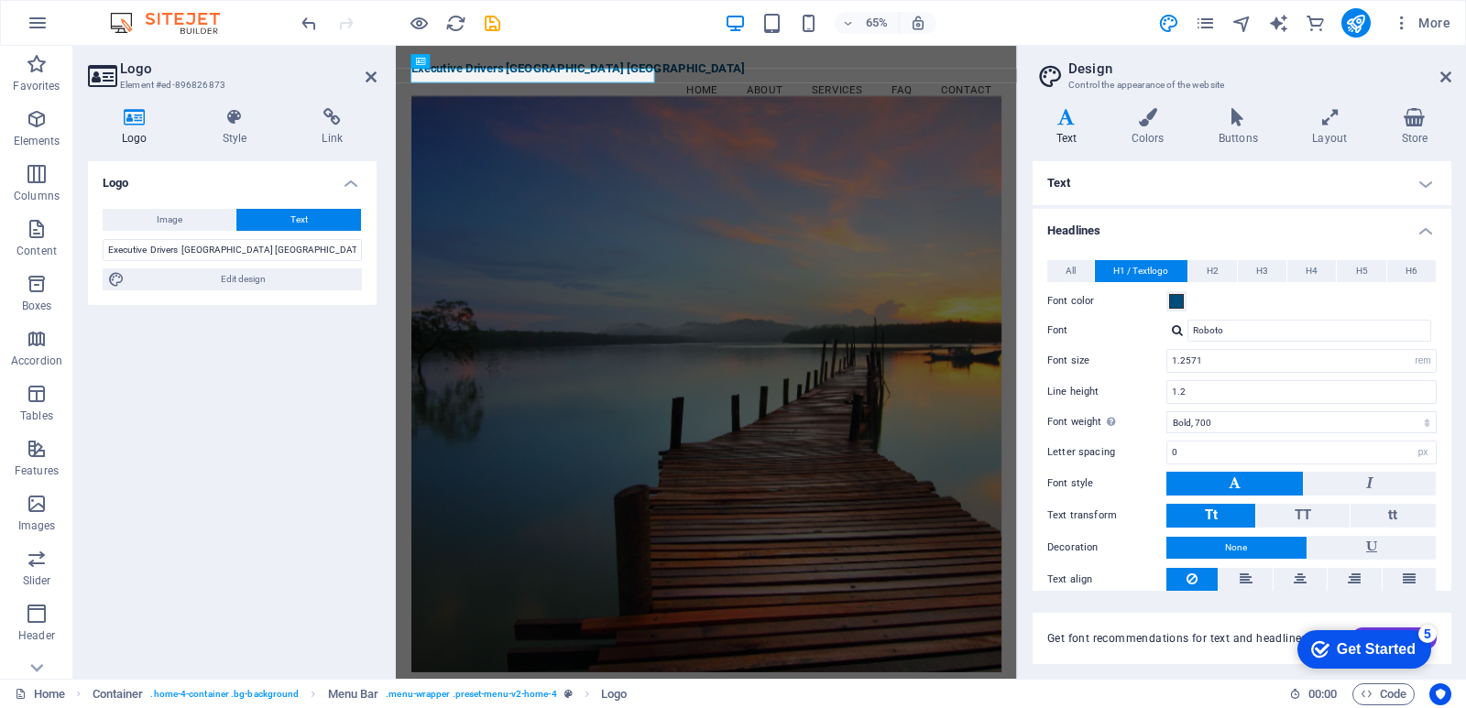
click at [1065, 129] on h4 "Text" at bounding box center [1070, 127] width 75 height 38
click at [1157, 113] on icon at bounding box center [1148, 117] width 80 height 18
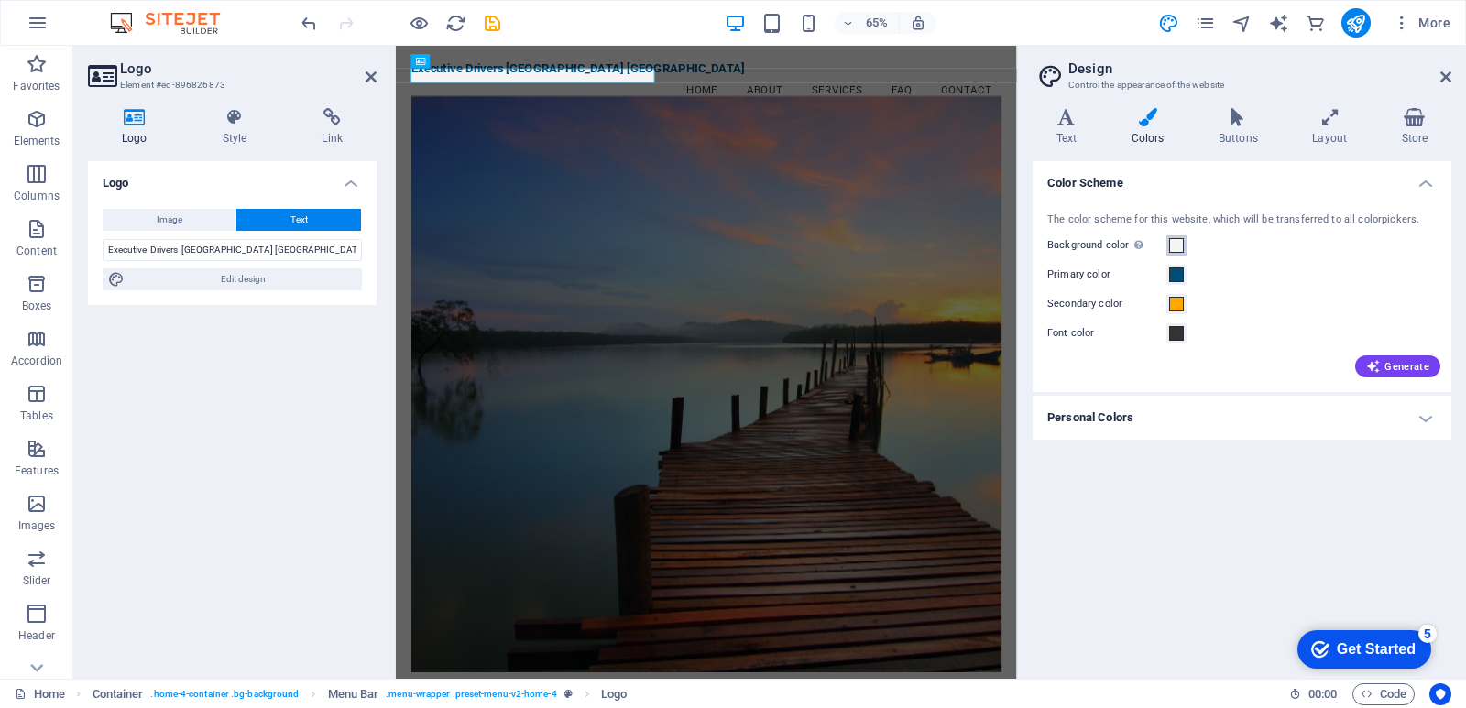
click at [1177, 248] on span at bounding box center [1176, 245] width 15 height 15
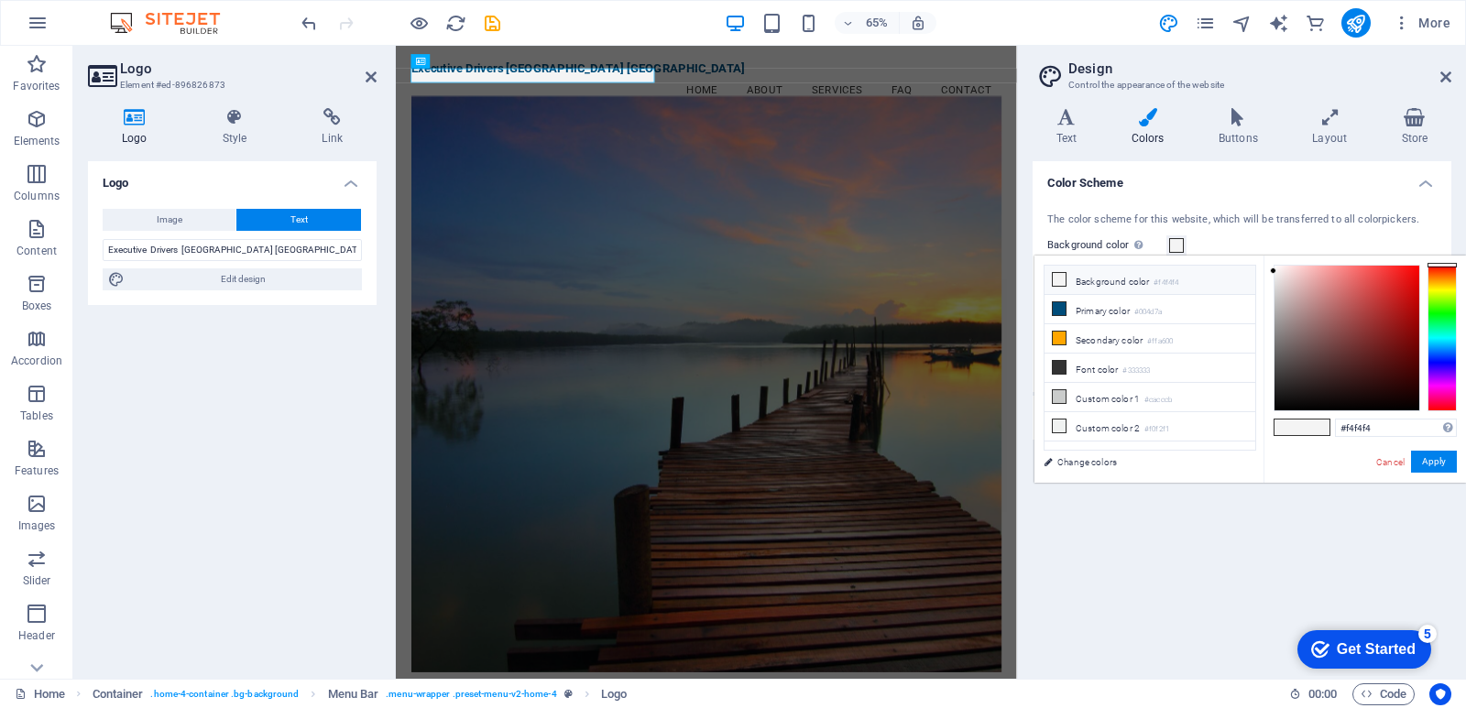
click at [1066, 279] on span at bounding box center [1059, 279] width 15 height 15
click at [1059, 282] on icon at bounding box center [1059, 279] width 13 height 13
click at [1426, 452] on button "Apply" at bounding box center [1434, 462] width 46 height 22
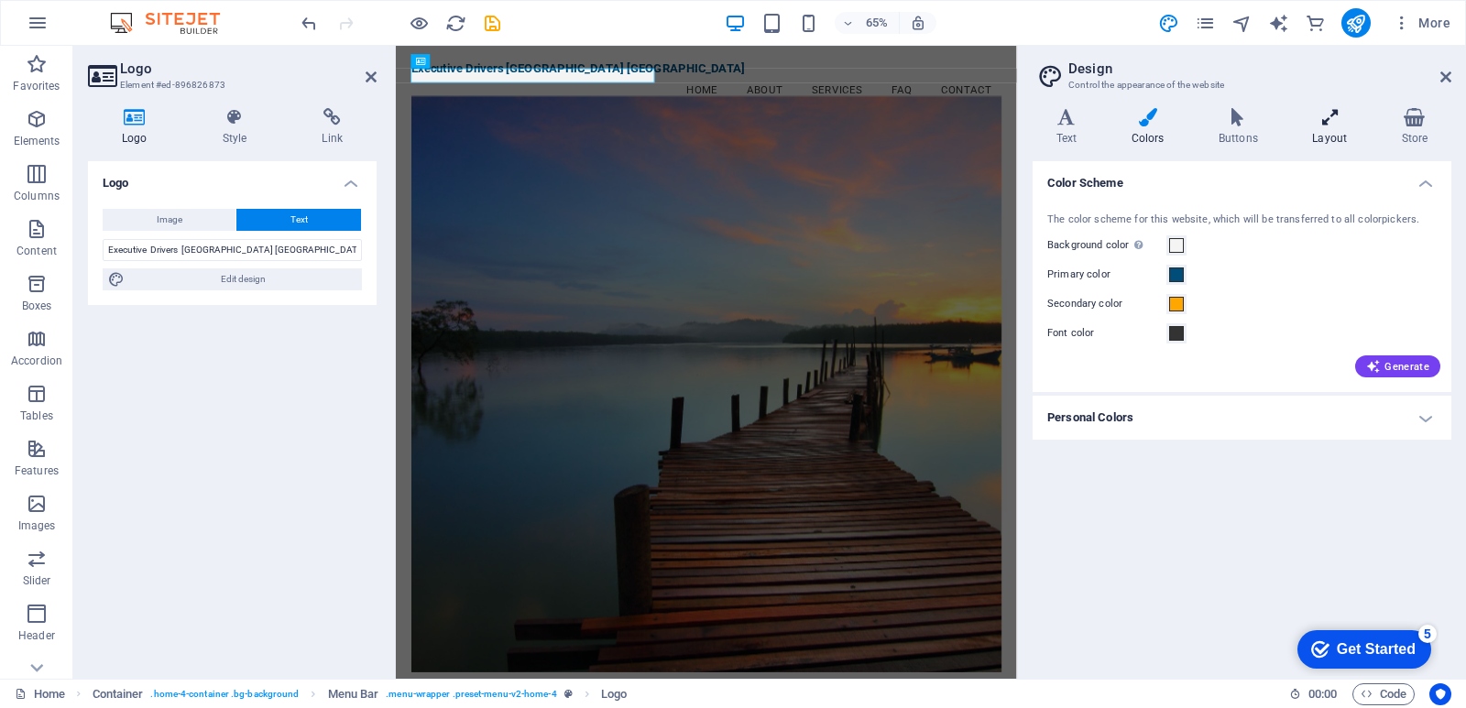
click at [1324, 116] on icon at bounding box center [1330, 117] width 82 height 18
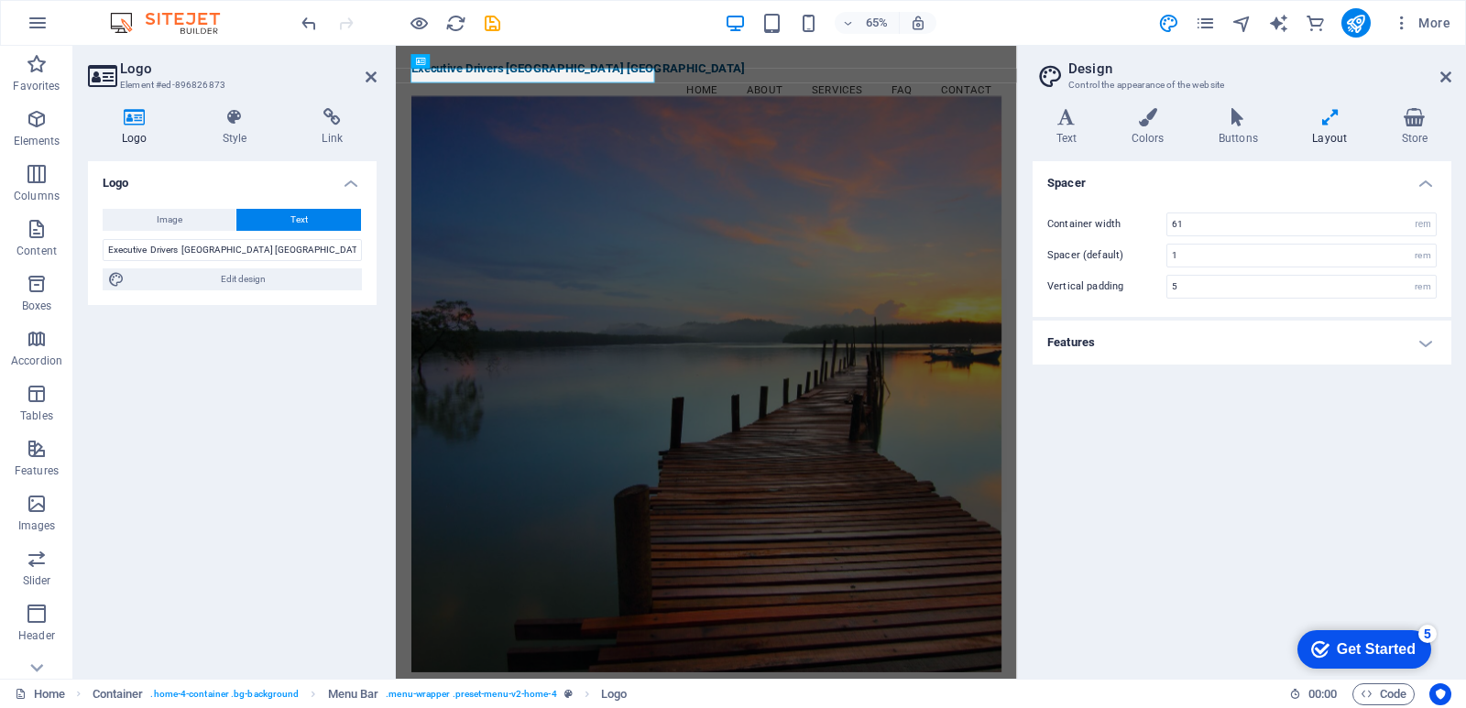
click at [1421, 340] on h4 "Features" at bounding box center [1242, 343] width 419 height 44
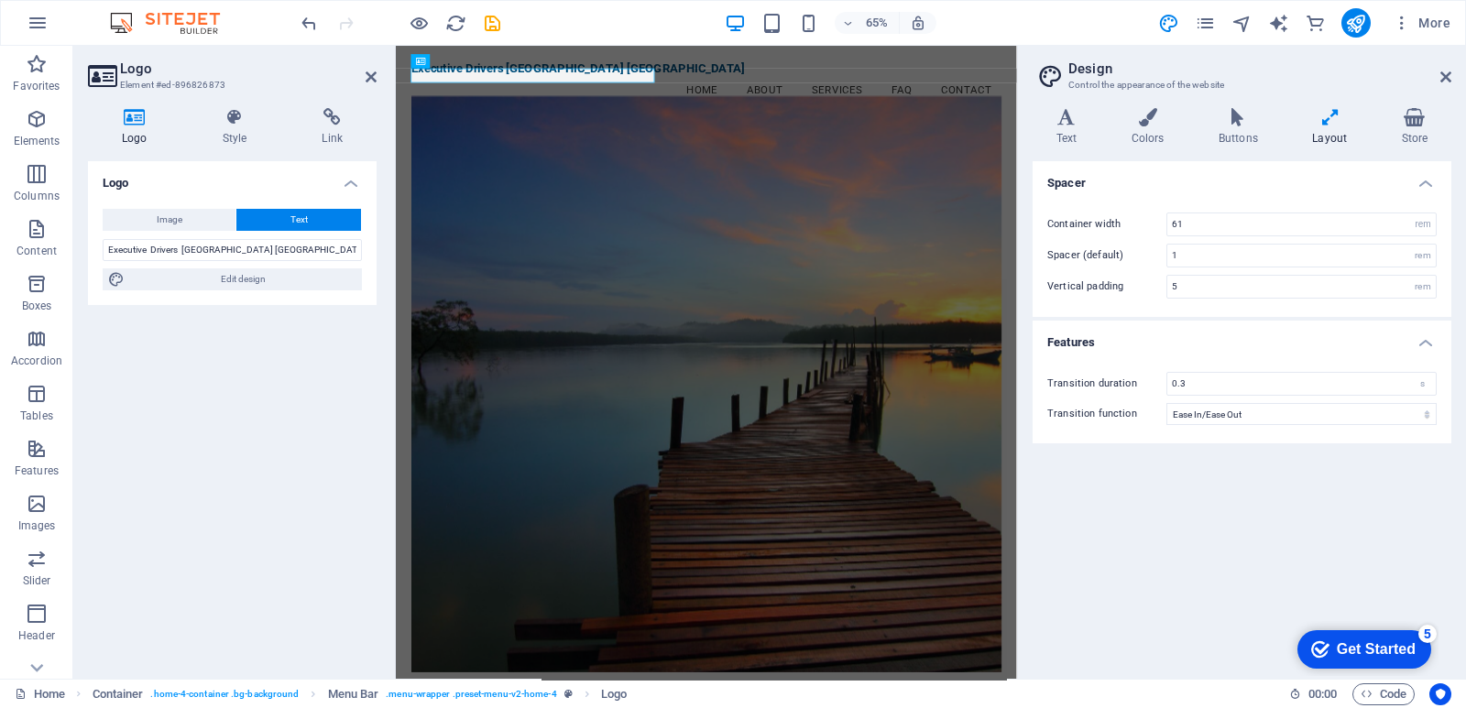
click at [1421, 340] on h4 "Features" at bounding box center [1242, 337] width 419 height 33
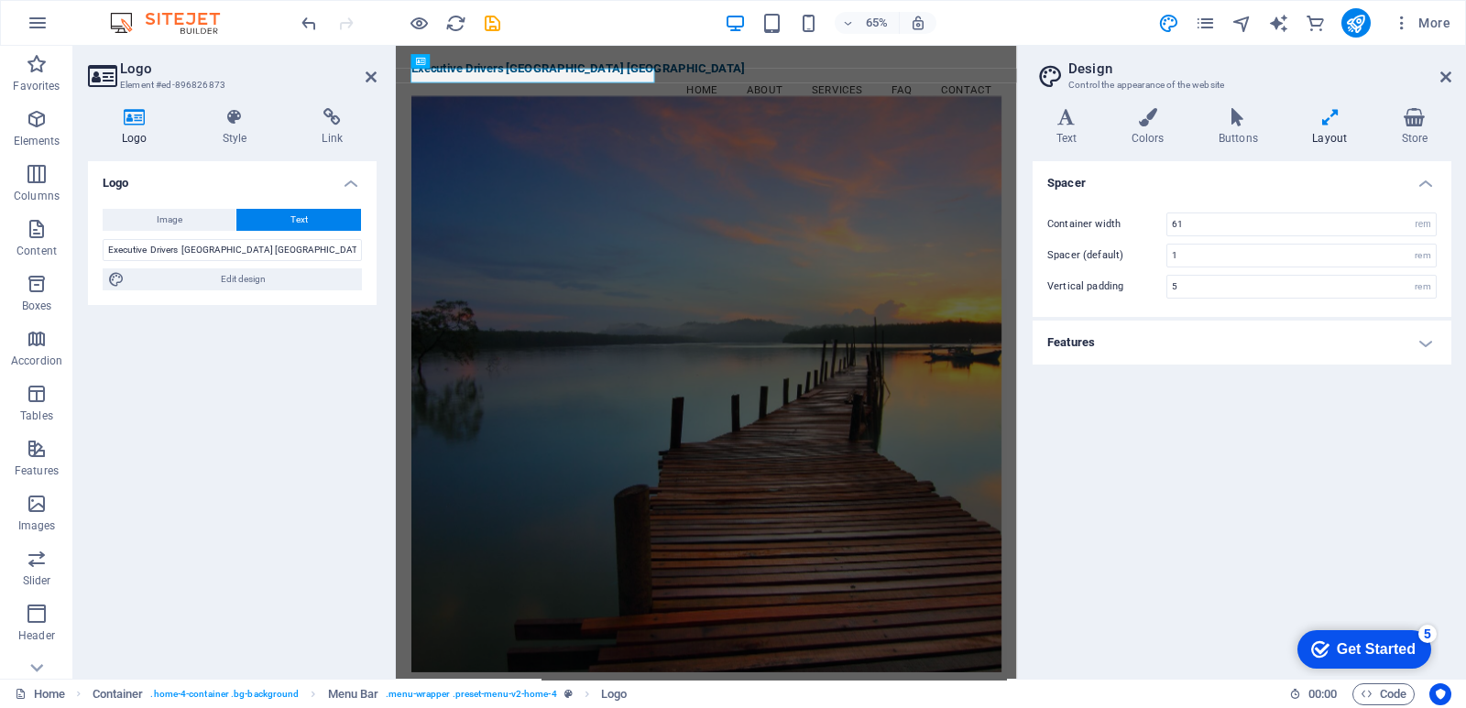
click at [1043, 228] on figure at bounding box center [874, 567] width 908 height 887
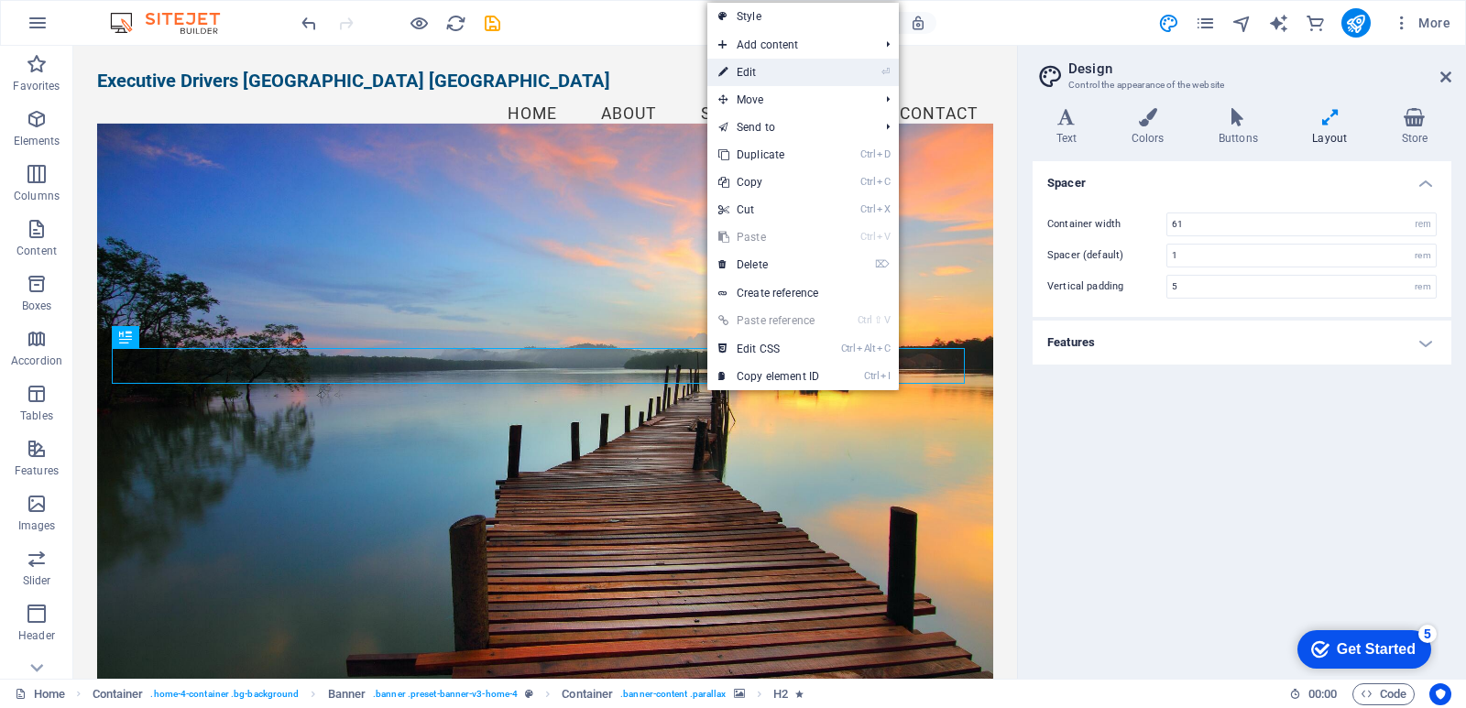
click at [750, 72] on link "⏎ Edit" at bounding box center [768, 72] width 123 height 27
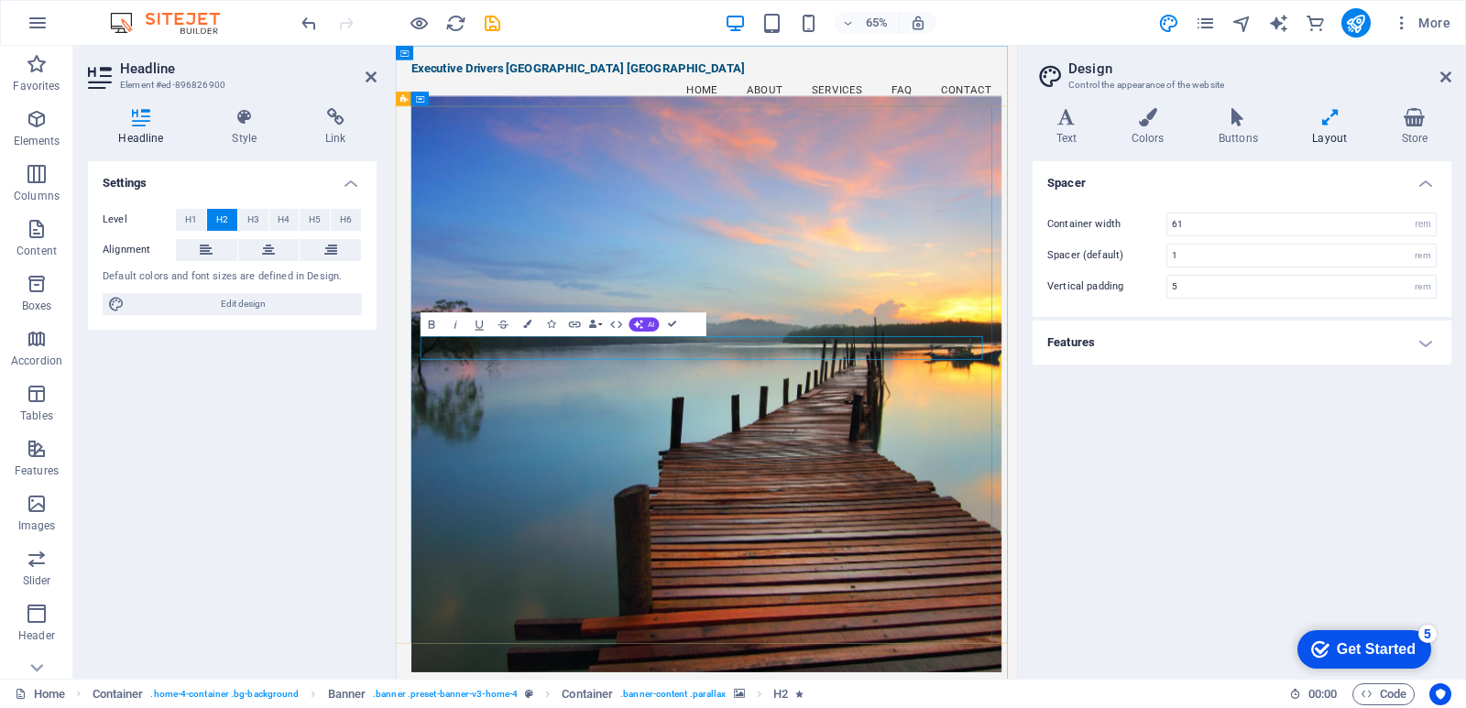
drag, startPoint x: 1072, startPoint y: 513, endPoint x: 629, endPoint y: 519, distance: 442.6
copy h2 "Welcome to ExecutiveDriver.co.za"
click at [312, 275] on div "Default colors and font sizes are defined in Design." at bounding box center [232, 277] width 259 height 16
drag, startPoint x: 340, startPoint y: 276, endPoint x: 155, endPoint y: 277, distance: 185.1
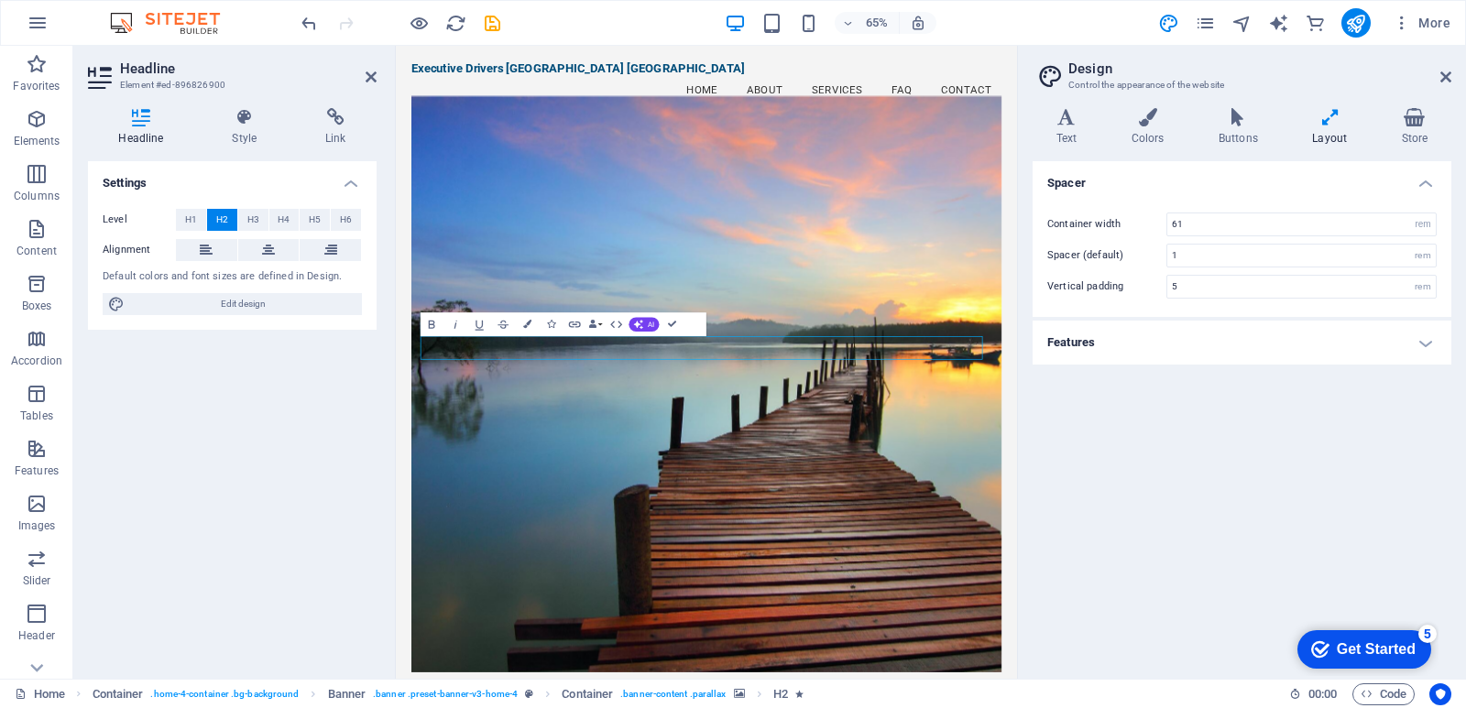
click at [155, 277] on div "Default colors and font sizes are defined in Design." at bounding box center [232, 277] width 259 height 16
click at [235, 305] on span "Edit design" at bounding box center [243, 304] width 226 height 22
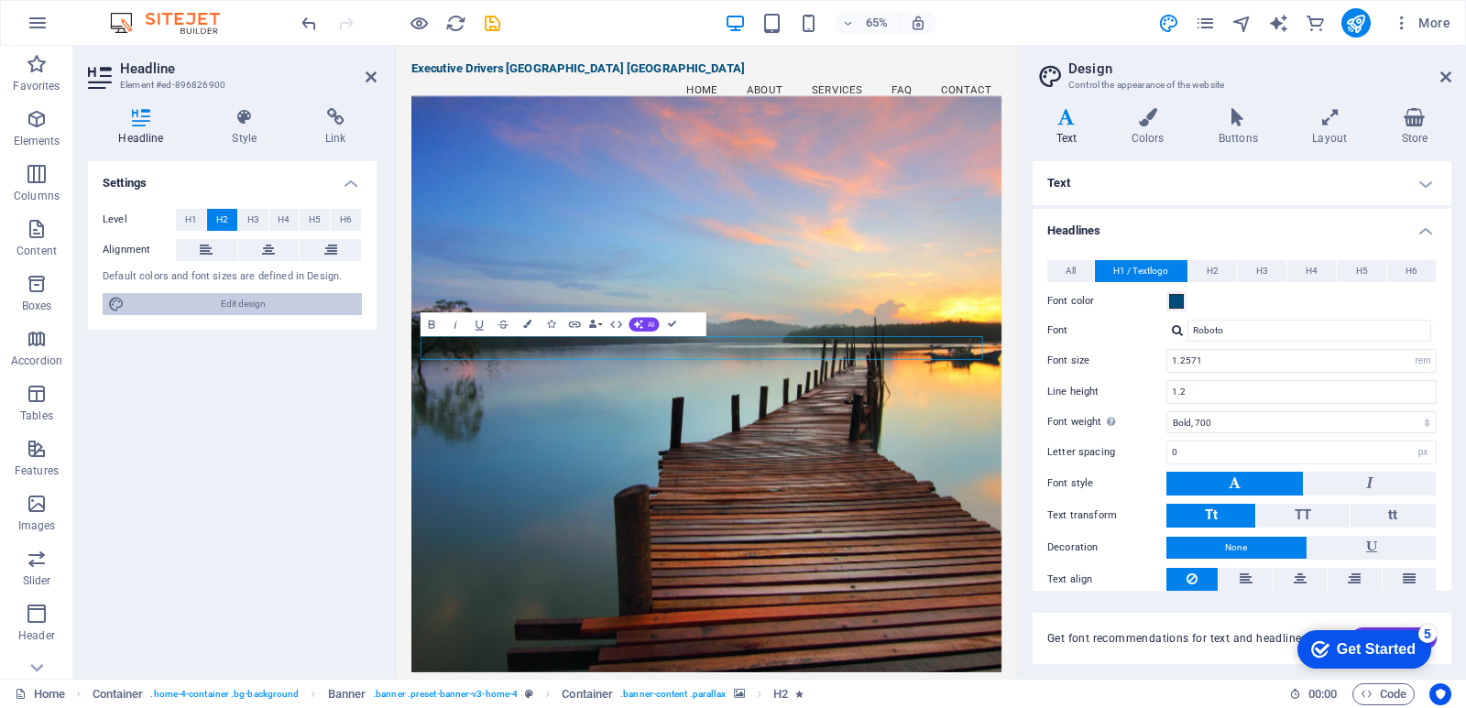
click at [236, 305] on span "Edit design" at bounding box center [243, 304] width 226 height 22
click at [1063, 181] on h4 "Text" at bounding box center [1242, 183] width 419 height 44
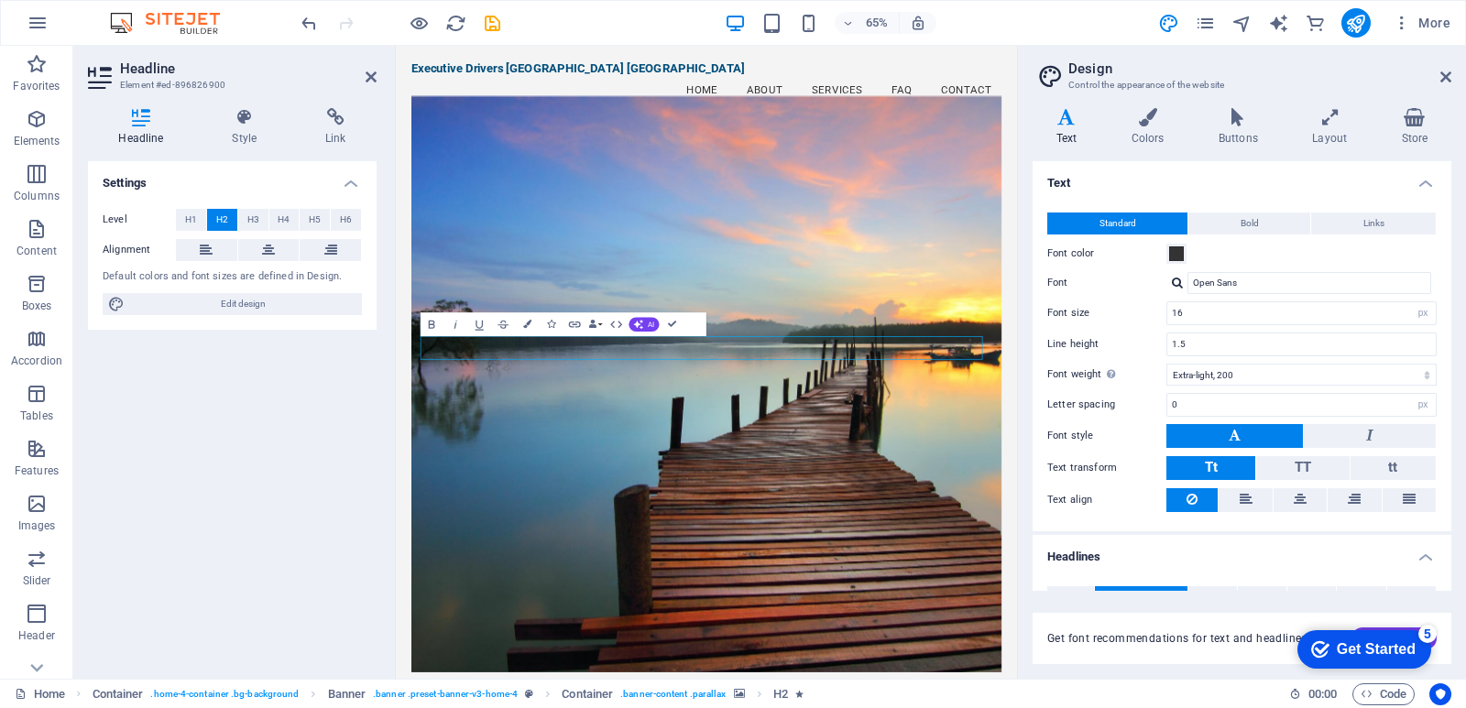
click at [150, 277] on div "Default colors and font sizes are defined in Design." at bounding box center [232, 277] width 259 height 16
click at [274, 250] on icon at bounding box center [268, 250] width 13 height 22
click at [202, 248] on icon at bounding box center [206, 250] width 13 height 22
click at [346, 174] on h4 "Settings" at bounding box center [232, 177] width 289 height 33
click at [236, 115] on icon at bounding box center [245, 117] width 86 height 18
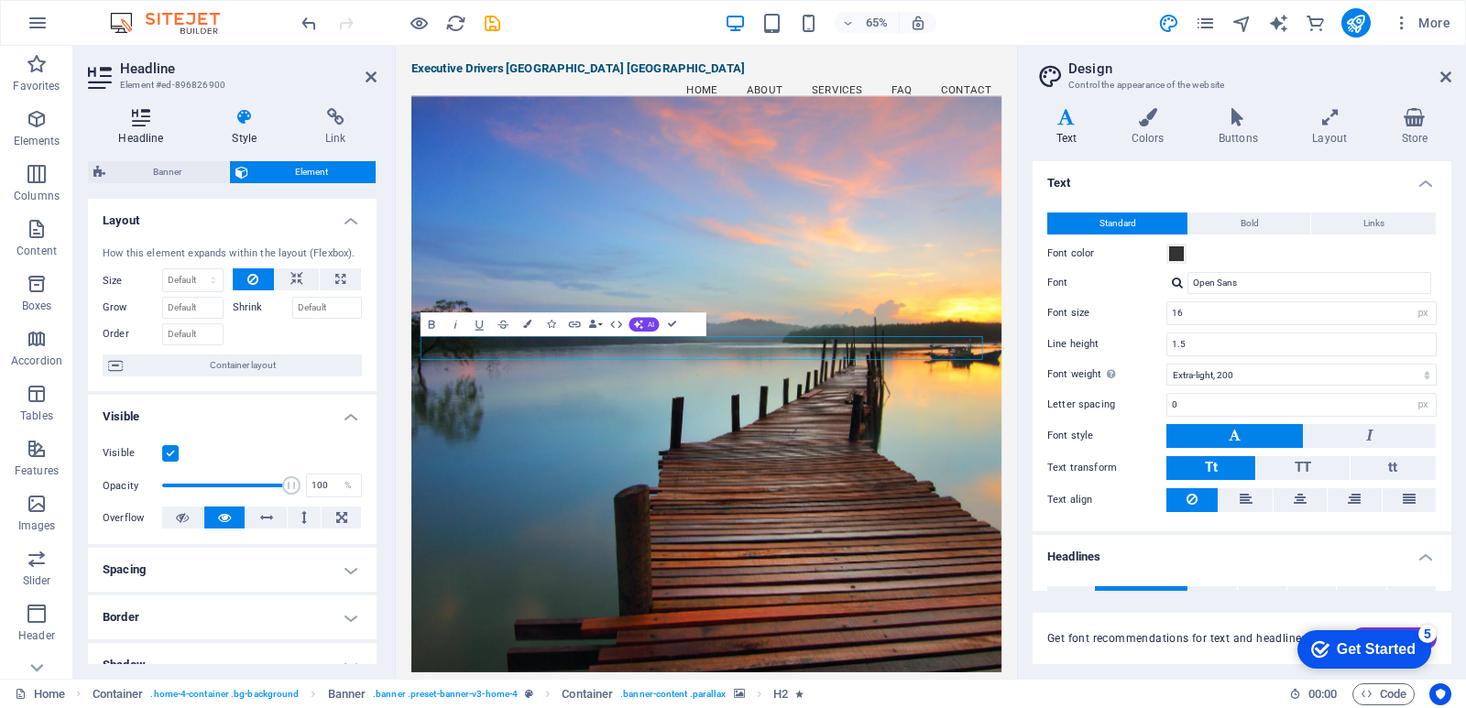
click at [142, 123] on icon at bounding box center [141, 117] width 106 height 18
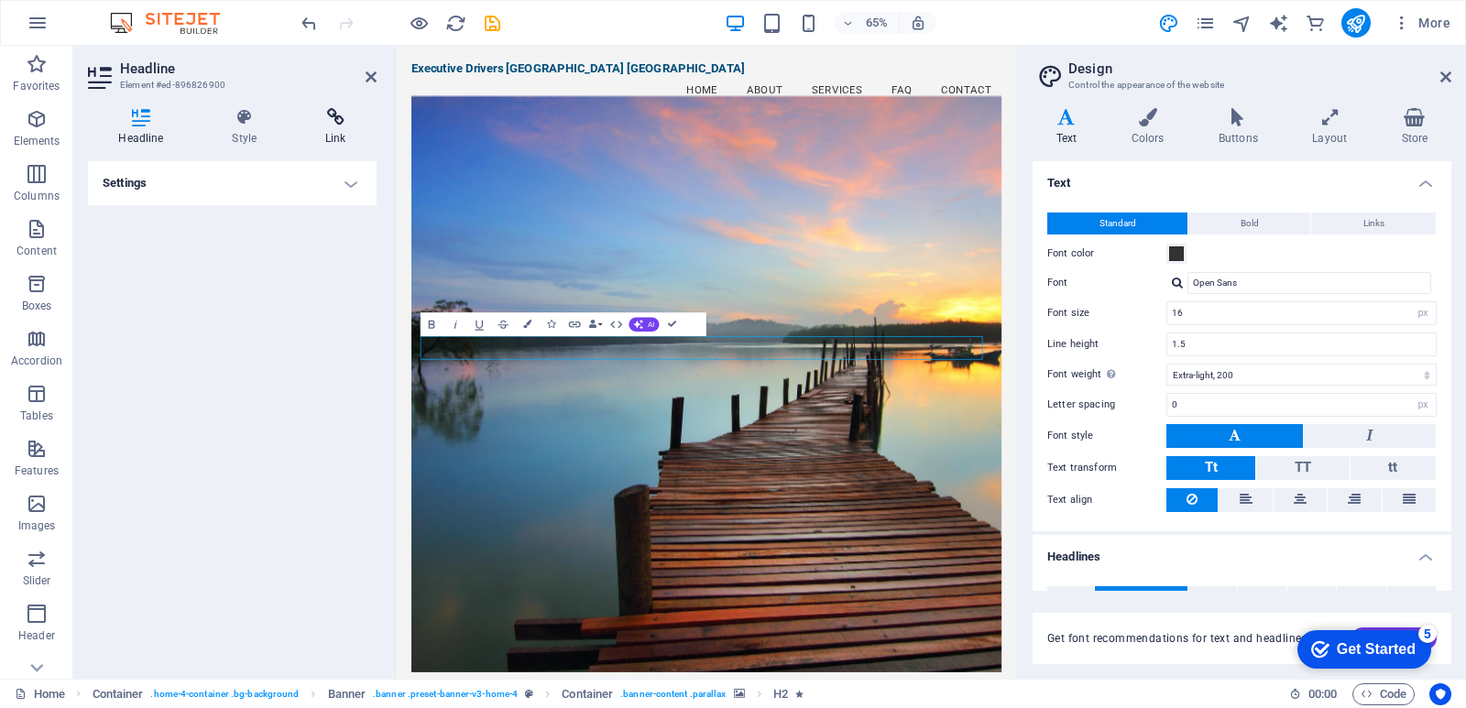
click at [345, 119] on icon at bounding box center [336, 117] width 82 height 18
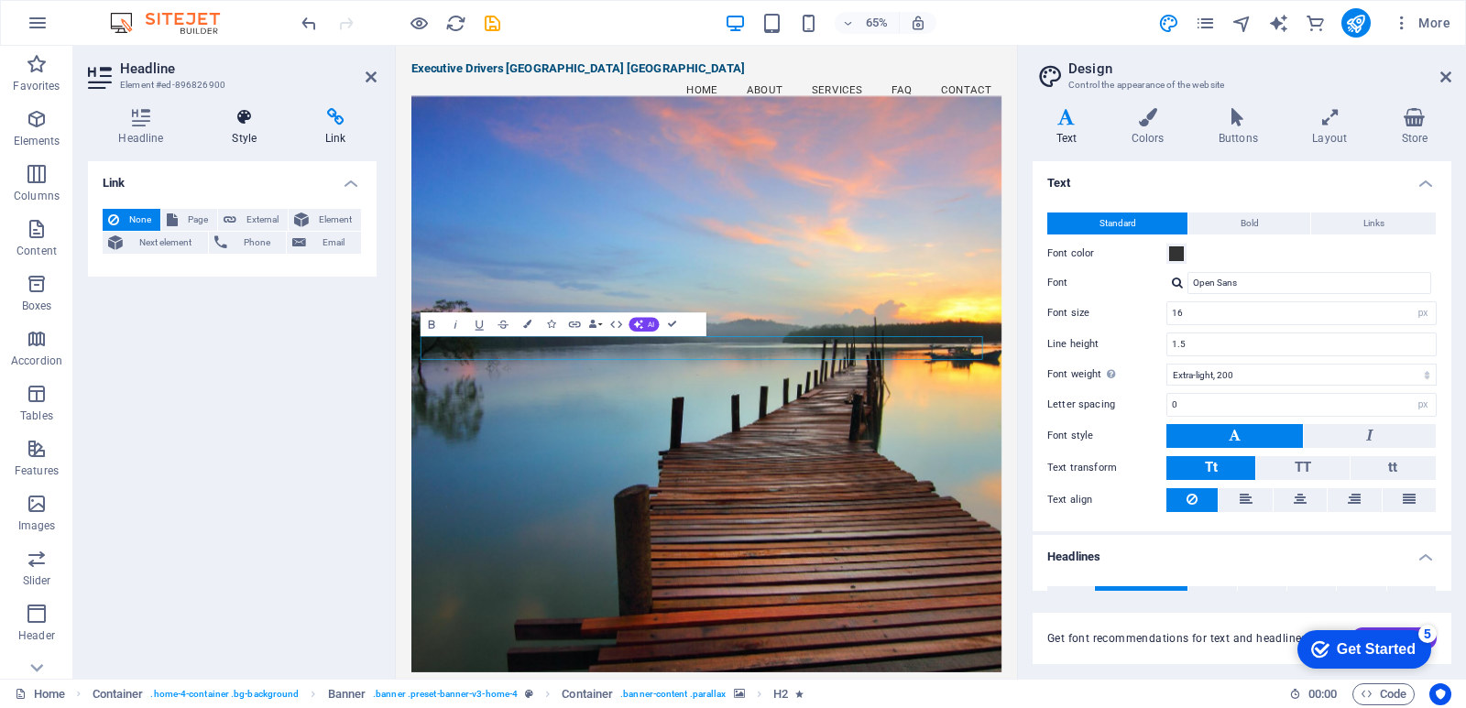
click at [239, 117] on icon at bounding box center [245, 117] width 86 height 18
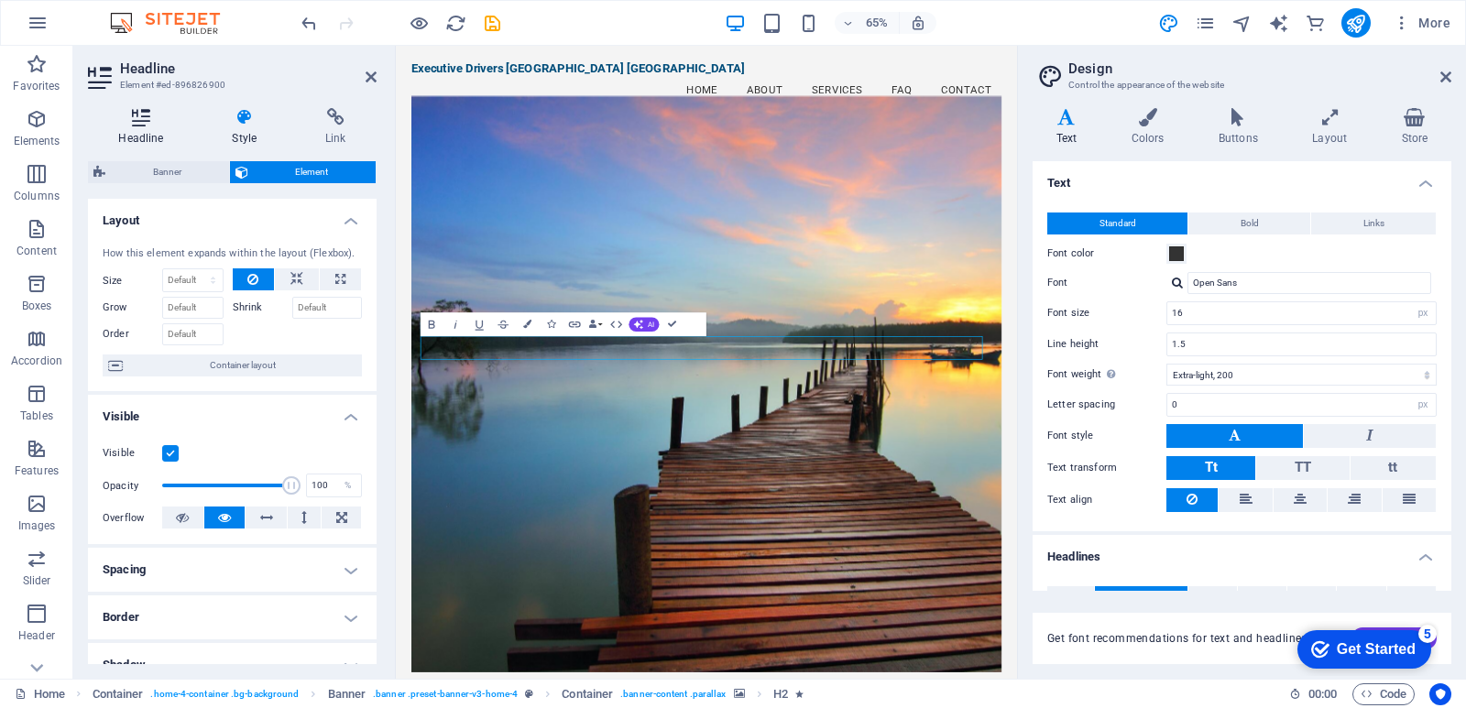
click at [148, 129] on h4 "Headline" at bounding box center [145, 127] width 114 height 38
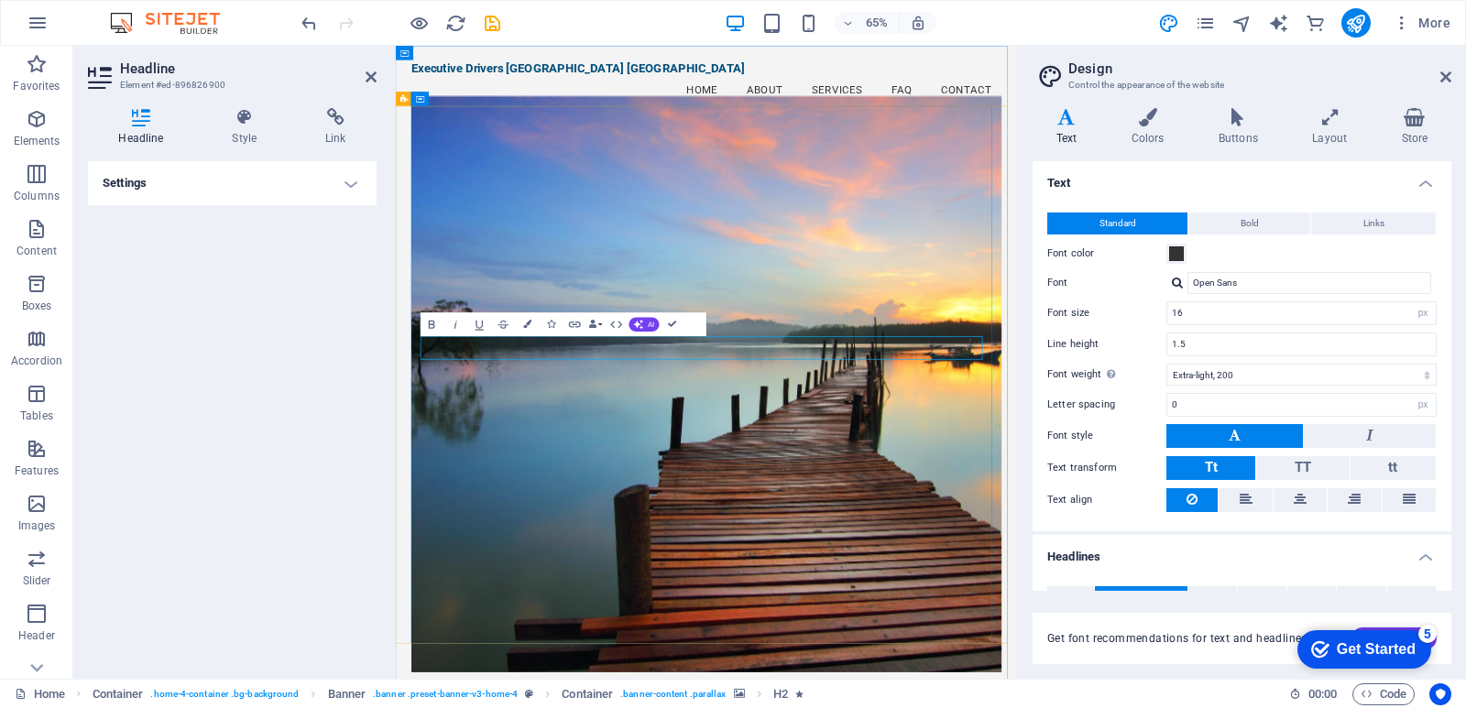
drag, startPoint x: 838, startPoint y: 510, endPoint x: 784, endPoint y: 512, distance: 54.1
click at [429, 324] on icon "button" at bounding box center [432, 324] width 6 height 8
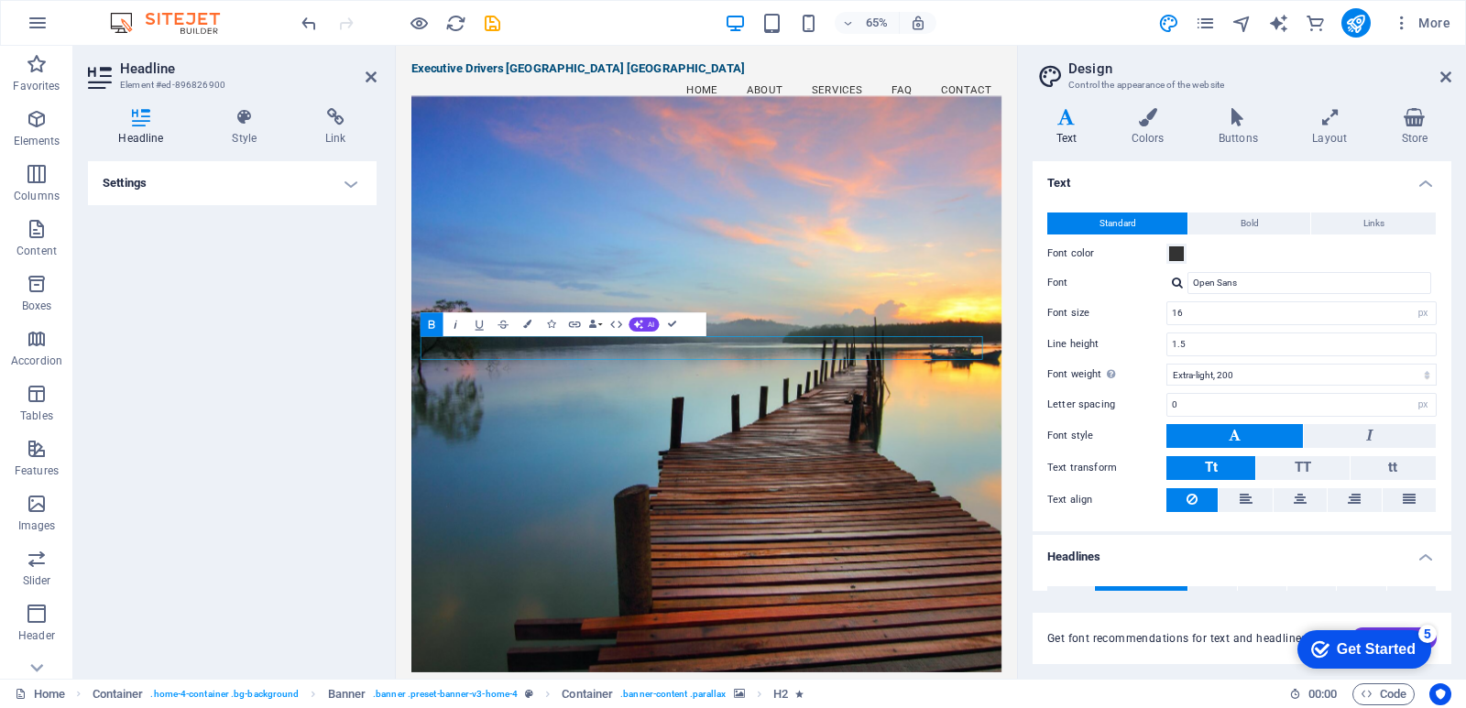
click at [455, 324] on icon "button" at bounding box center [455, 324] width 3 height 8
click at [528, 324] on icon "button" at bounding box center [527, 324] width 8 height 8
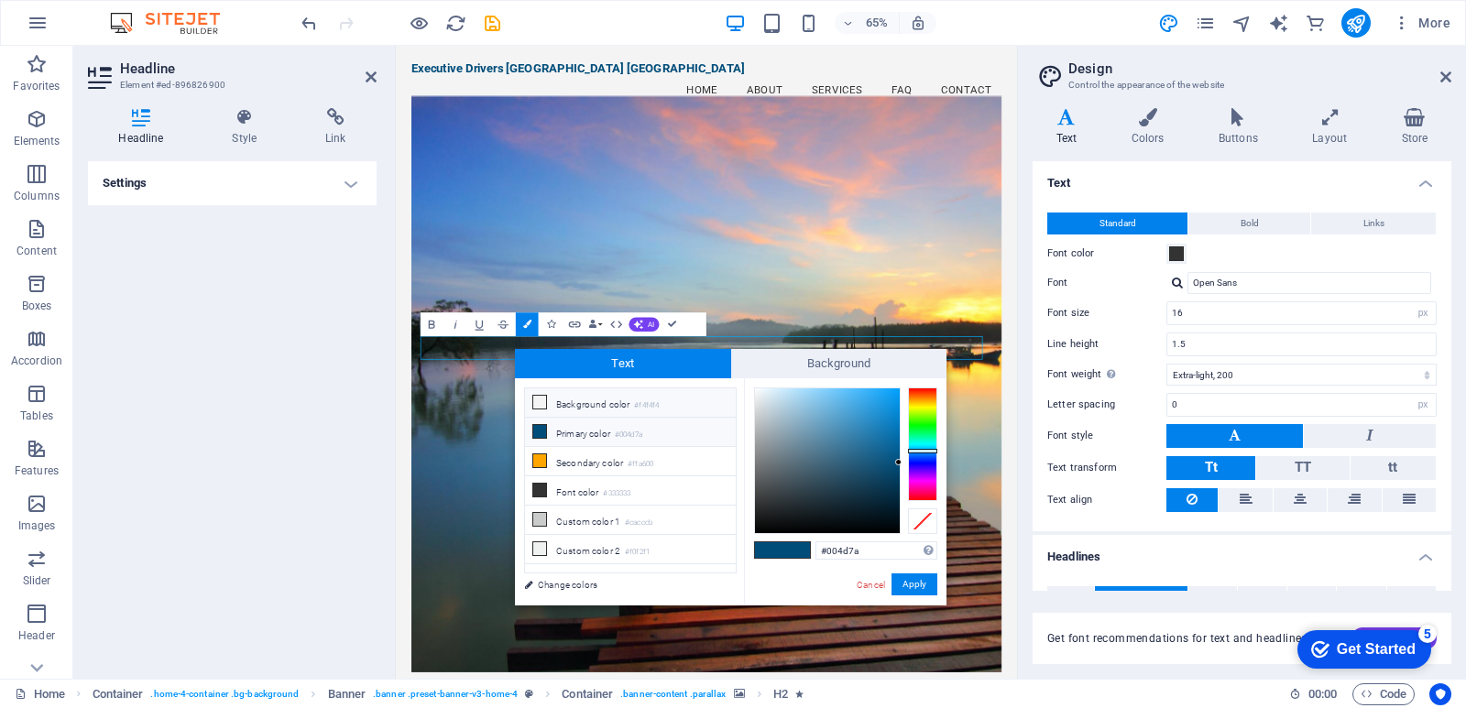
click at [544, 401] on icon at bounding box center [539, 402] width 13 height 13
type input "#f4f4f4"
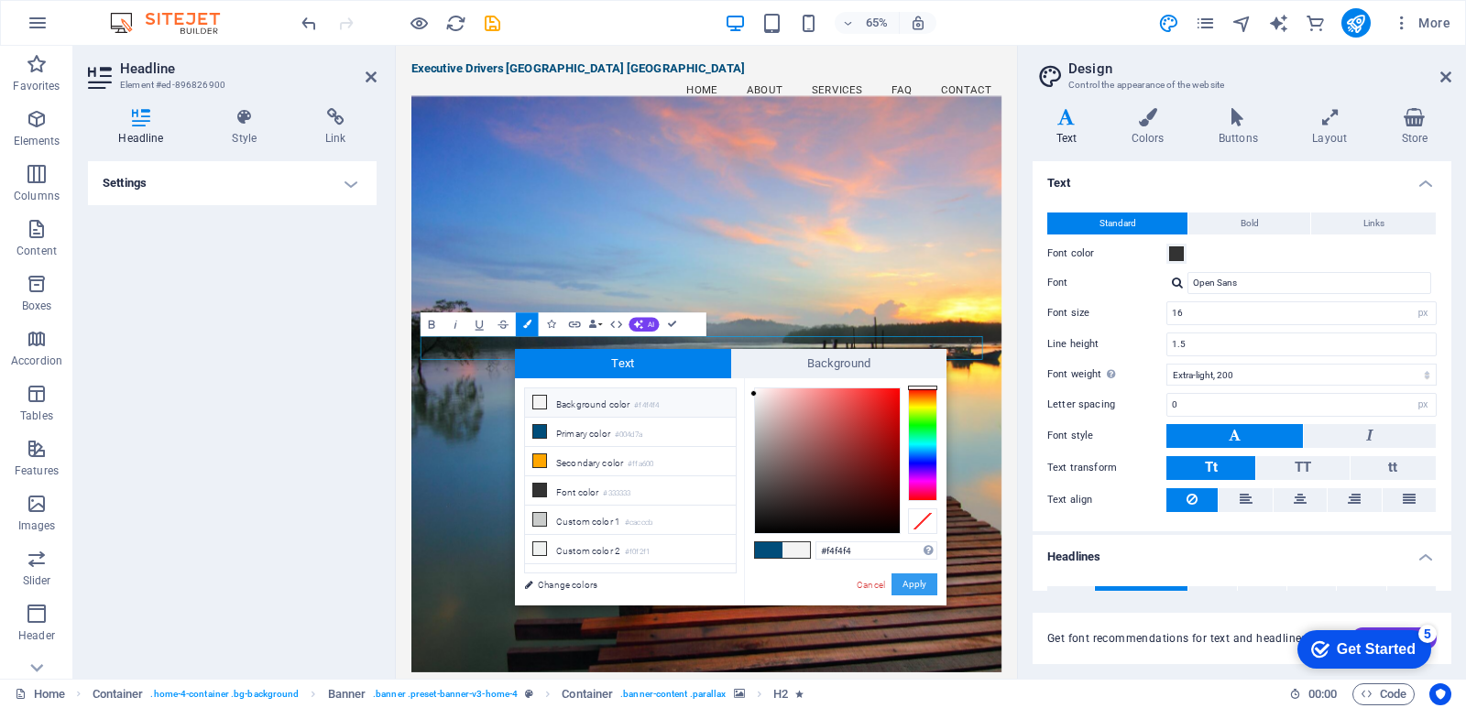
click at [902, 577] on button "Apply" at bounding box center [915, 585] width 46 height 22
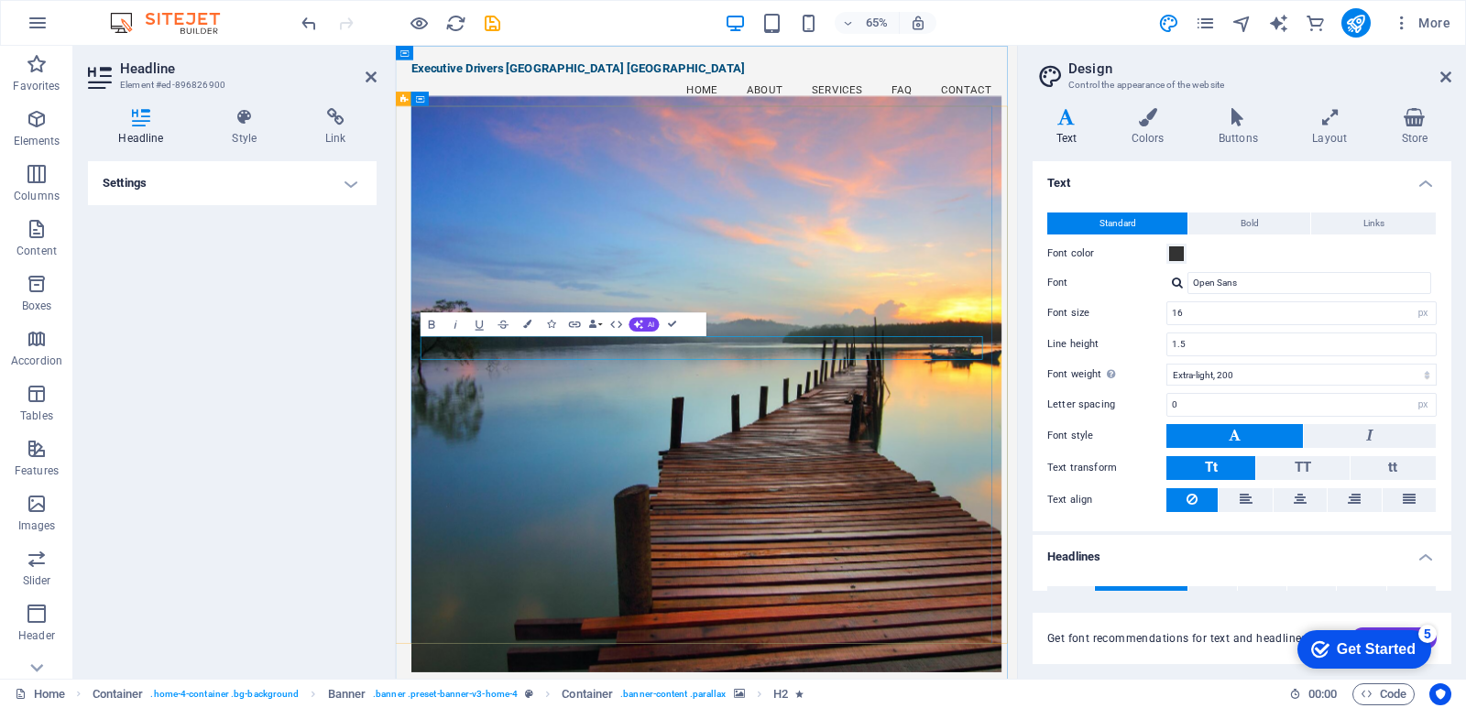
click at [860, 392] on figure at bounding box center [874, 567] width 908 height 887
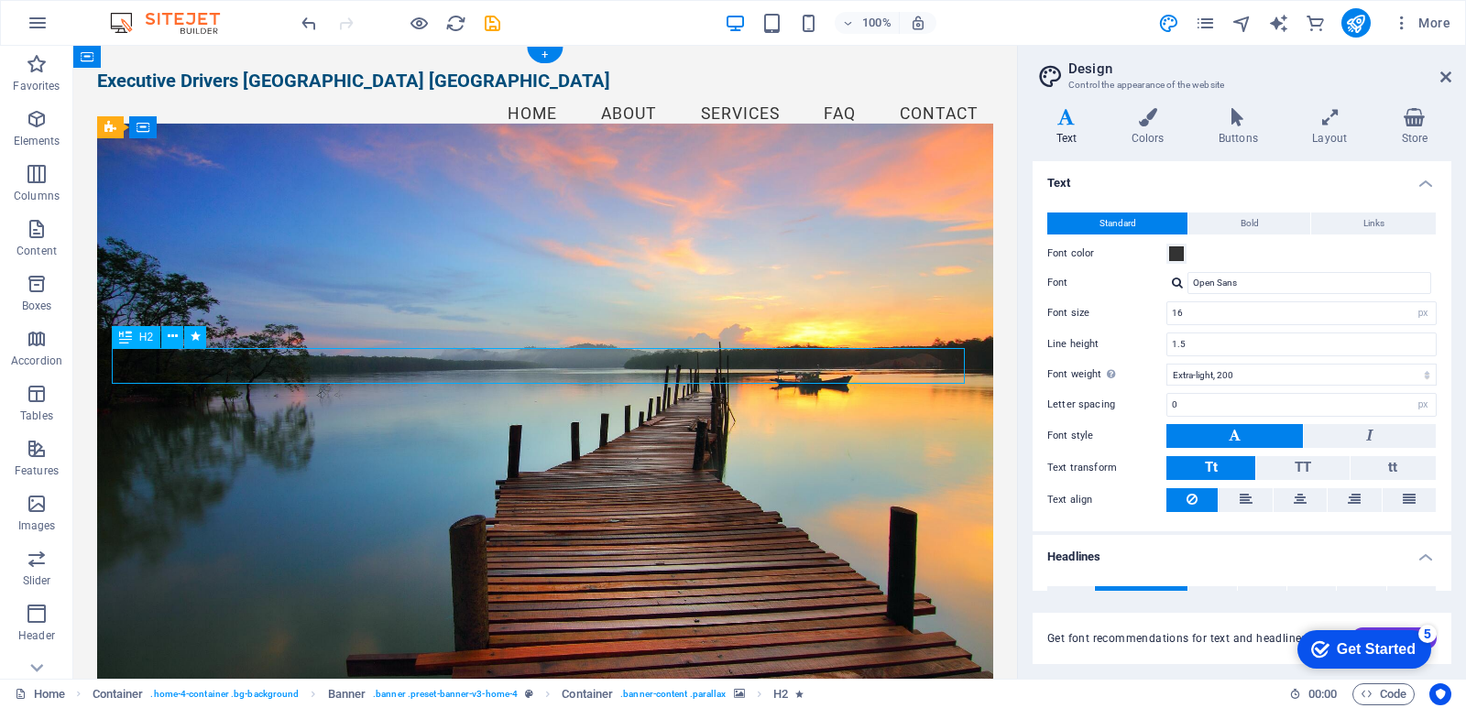
drag, startPoint x: 549, startPoint y: 367, endPoint x: 341, endPoint y: 353, distance: 208.5
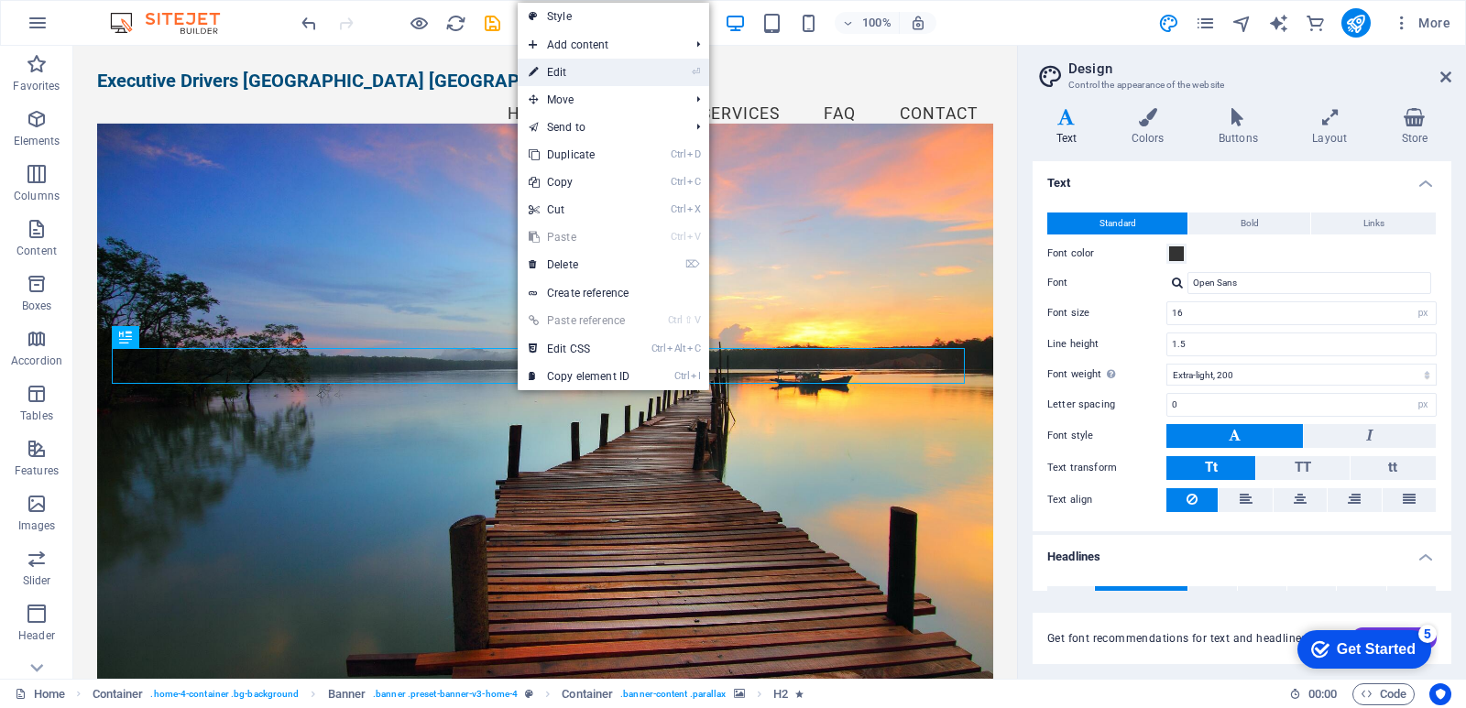
click at [560, 75] on link "⏎ Edit" at bounding box center [579, 72] width 123 height 27
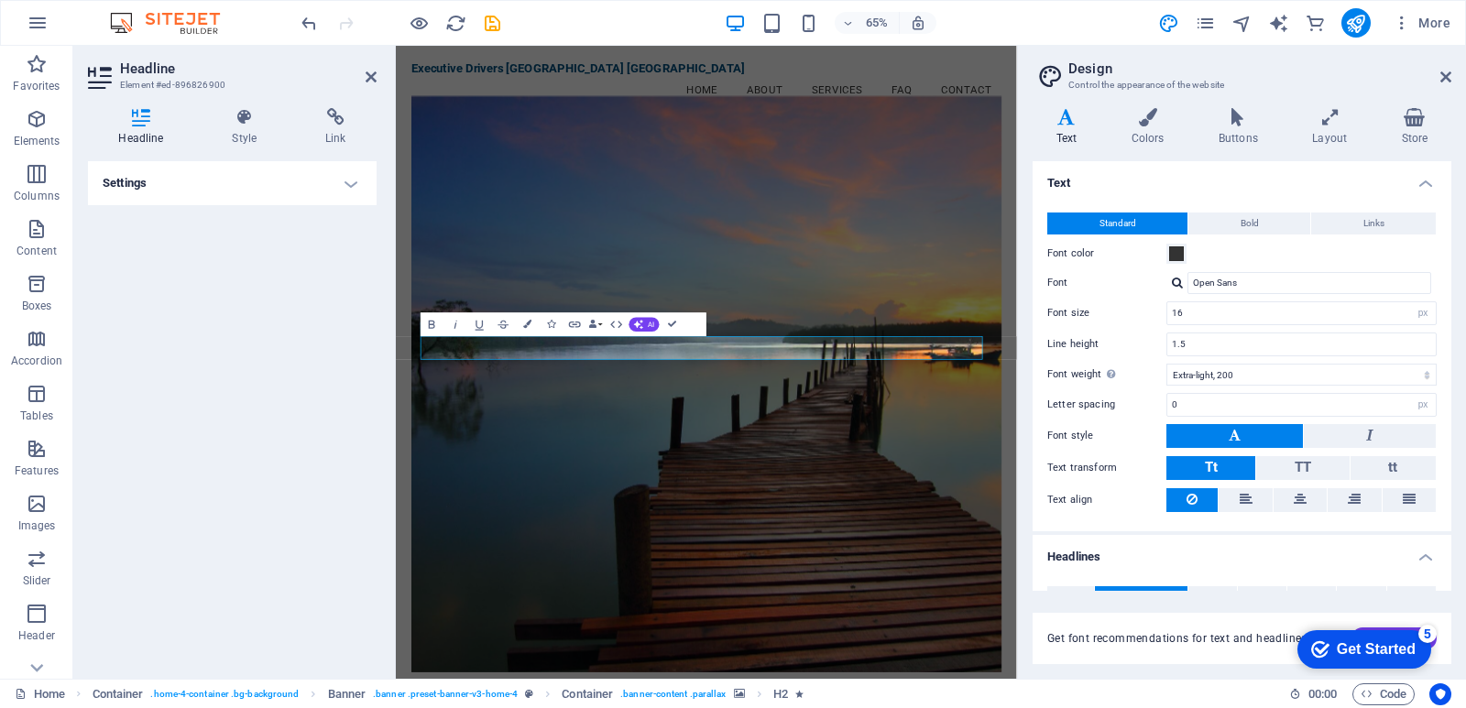
click at [139, 126] on icon at bounding box center [141, 117] width 106 height 18
click at [353, 183] on h4 "Settings" at bounding box center [232, 183] width 289 height 44
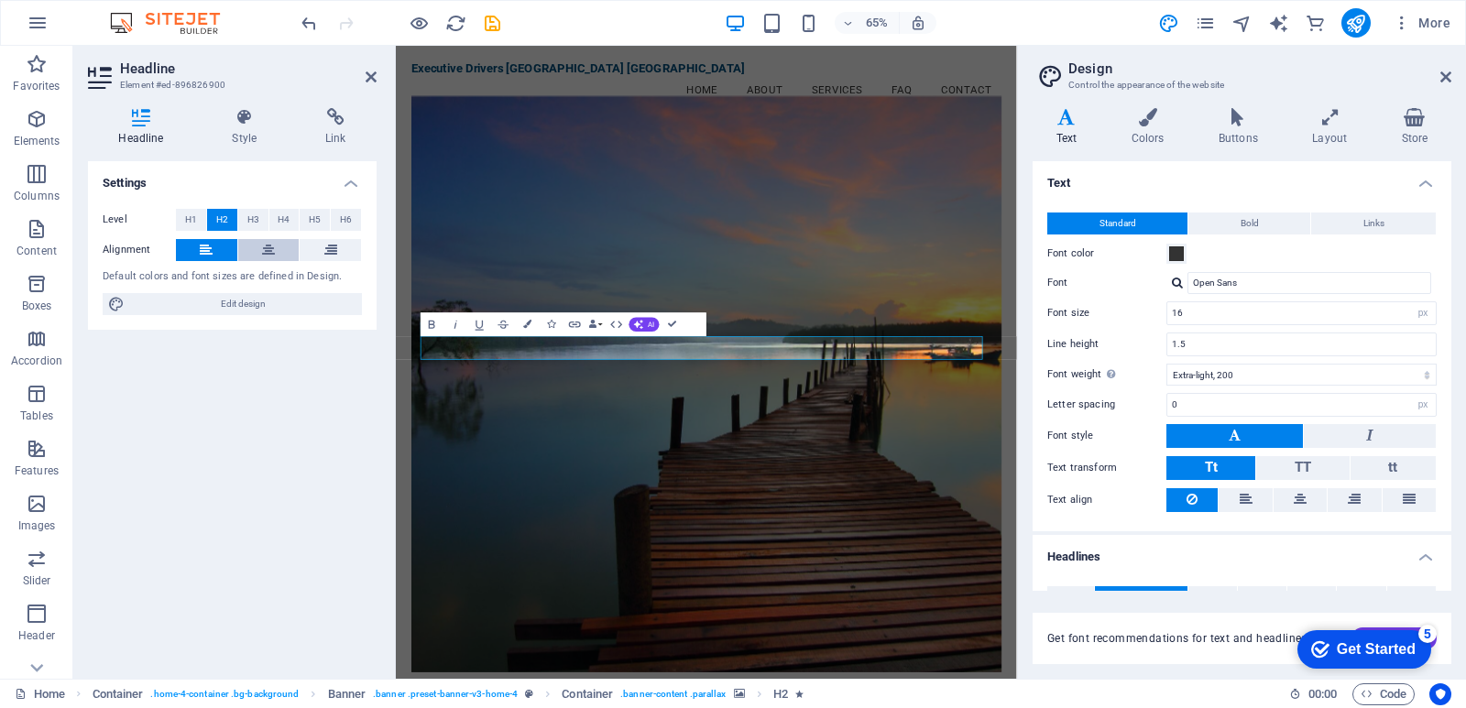
click at [262, 251] on icon at bounding box center [268, 250] width 13 height 22
click at [241, 308] on span "Edit design" at bounding box center [243, 304] width 226 height 22
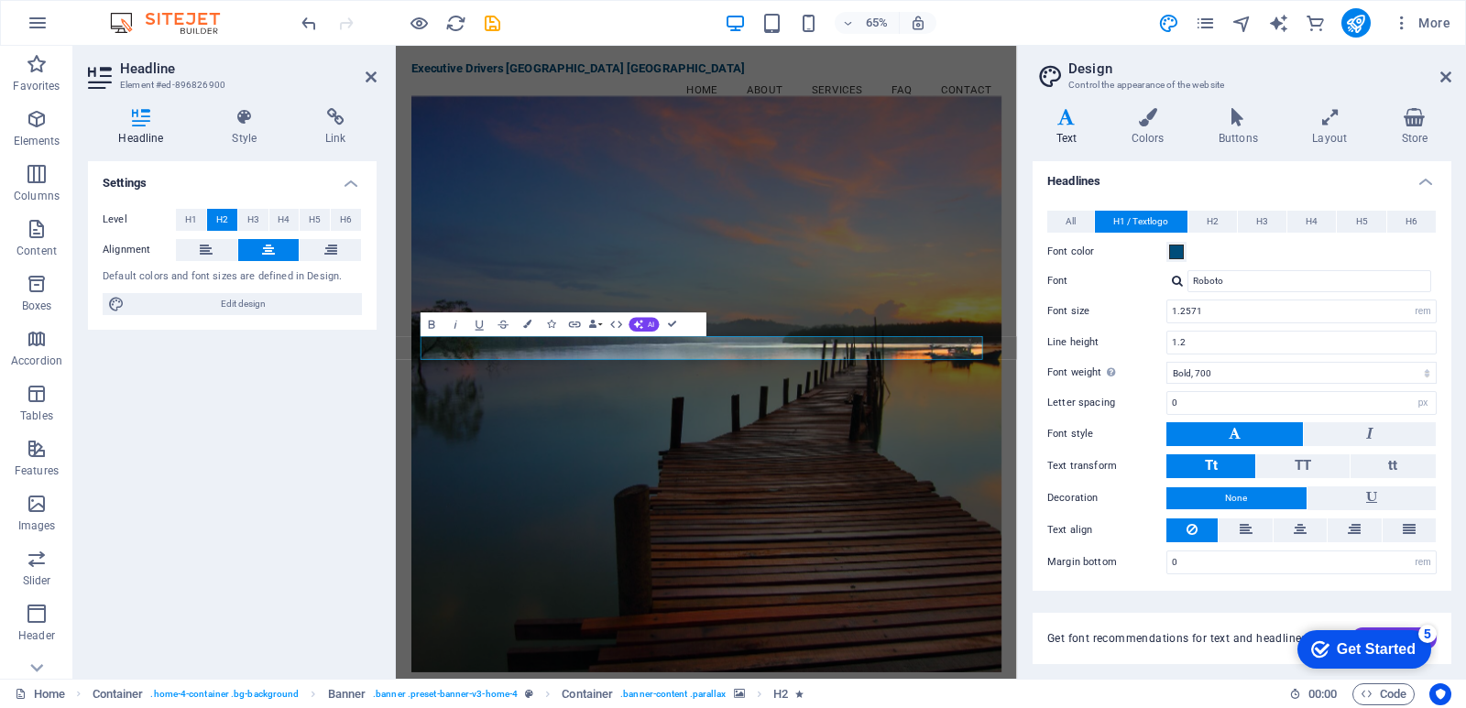
click at [352, 184] on h4 "Settings" at bounding box center [232, 177] width 289 height 33
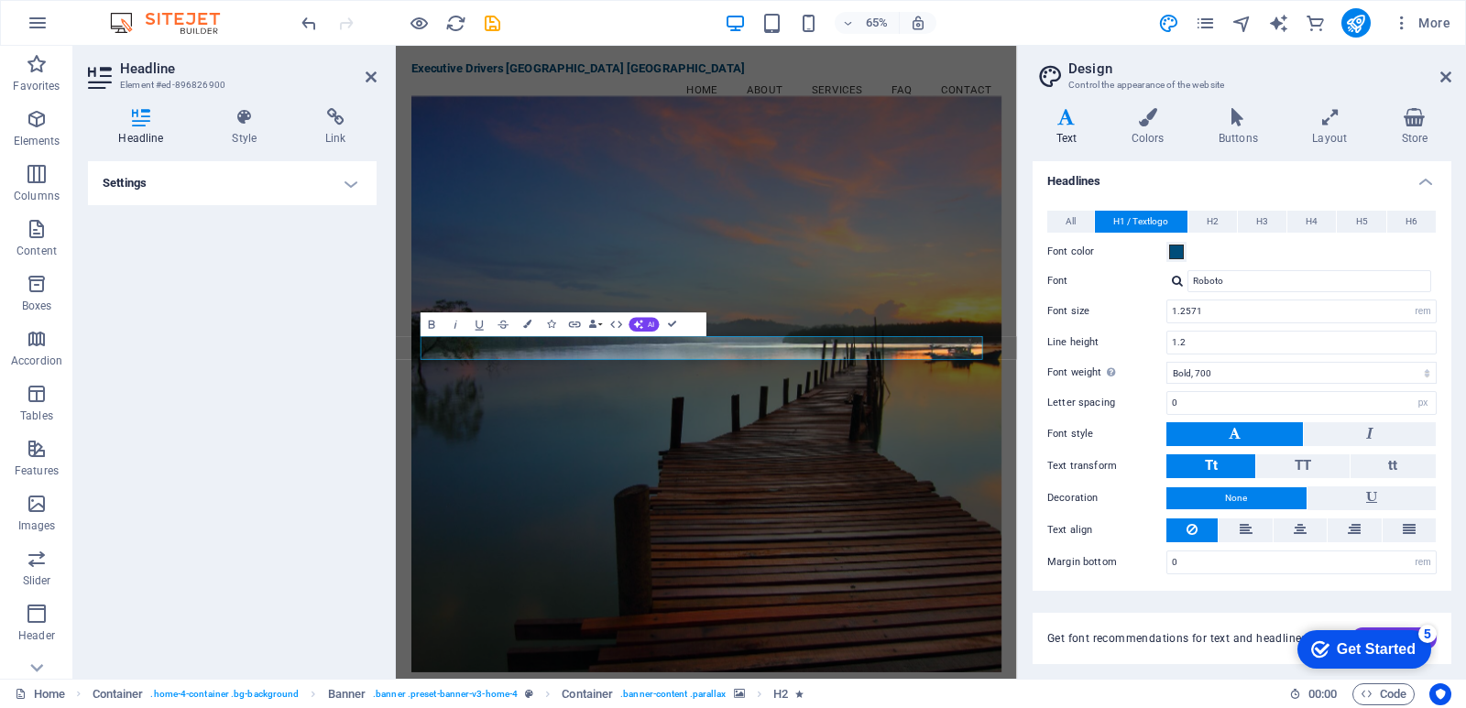
click at [352, 184] on h4 "Settings" at bounding box center [232, 183] width 289 height 44
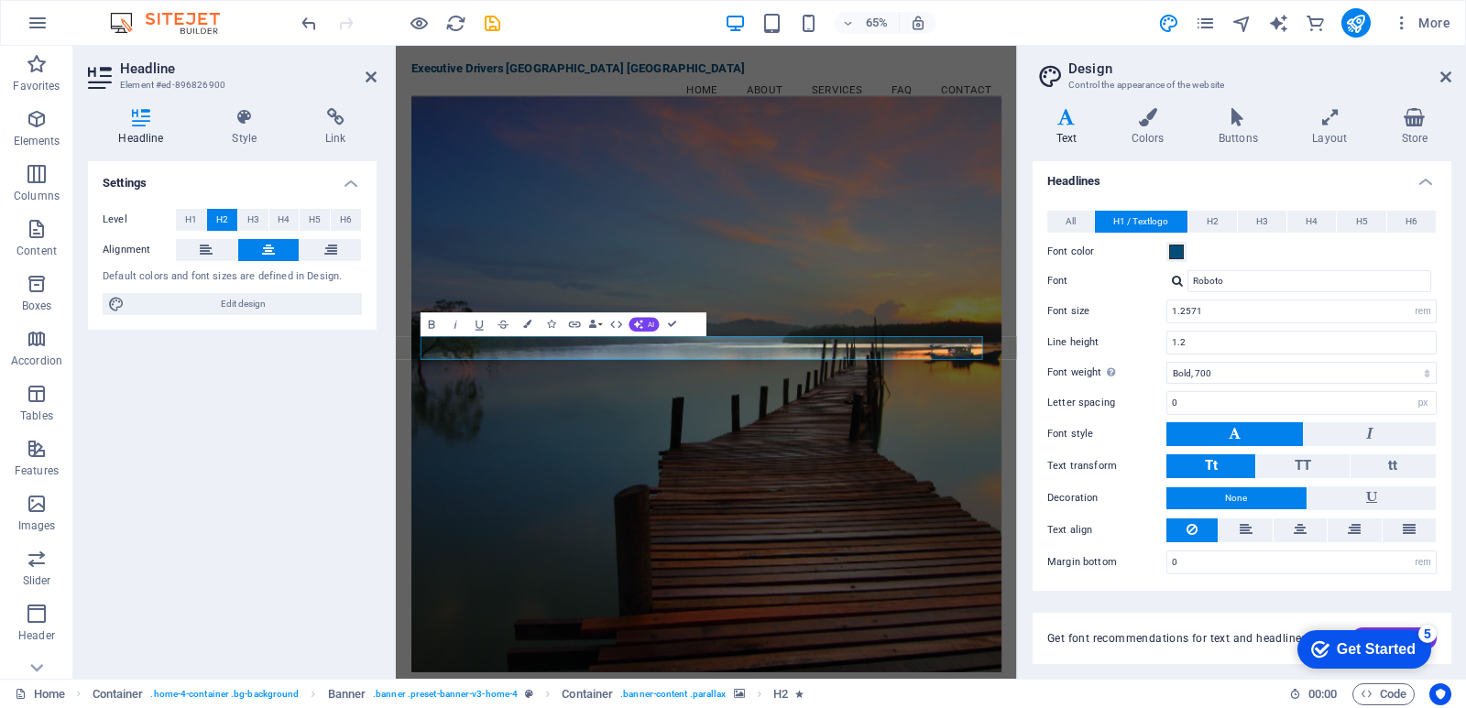
click at [320, 279] on div "Default colors and font sizes are defined in Design." at bounding box center [232, 277] width 259 height 16
click at [230, 307] on span "Edit design" at bounding box center [243, 304] width 226 height 22
click at [239, 126] on h4 "Style" at bounding box center [248, 127] width 93 height 38
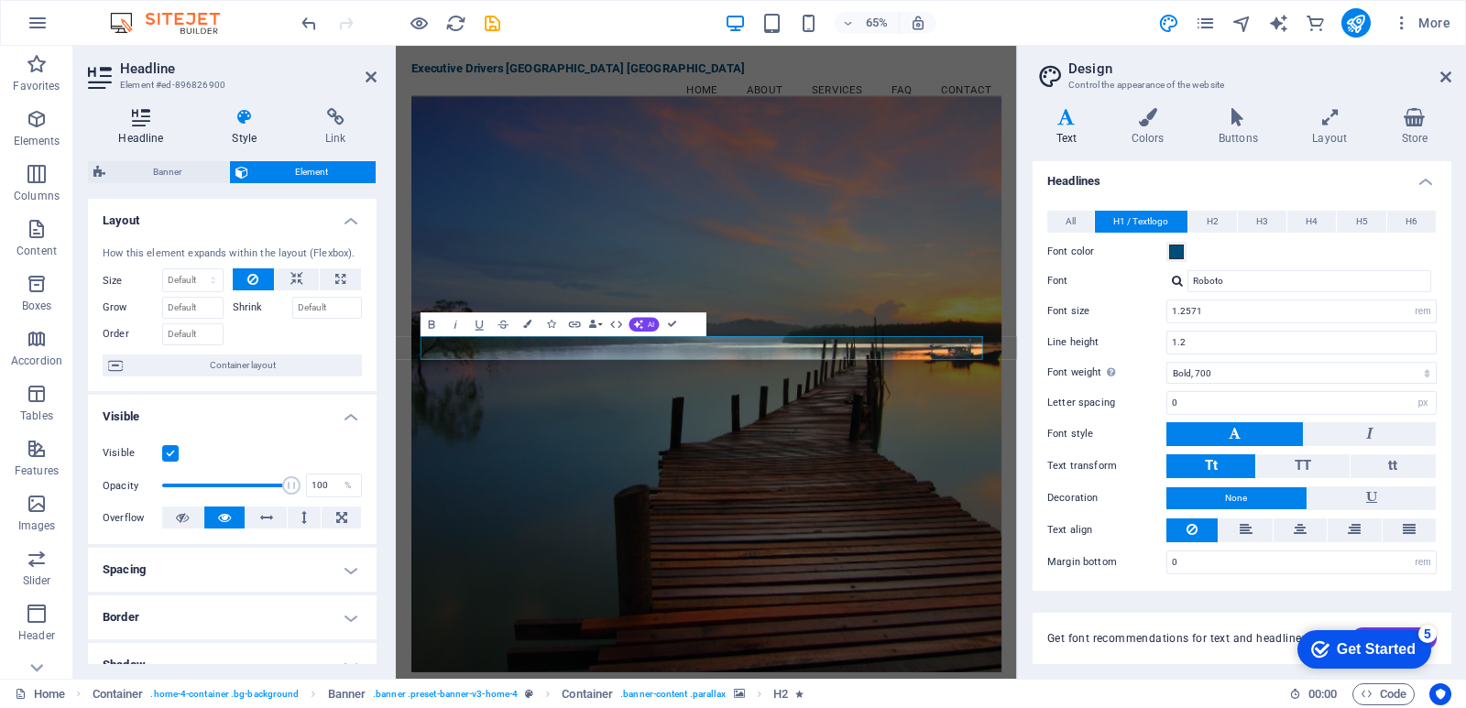
click at [138, 121] on icon at bounding box center [141, 117] width 106 height 18
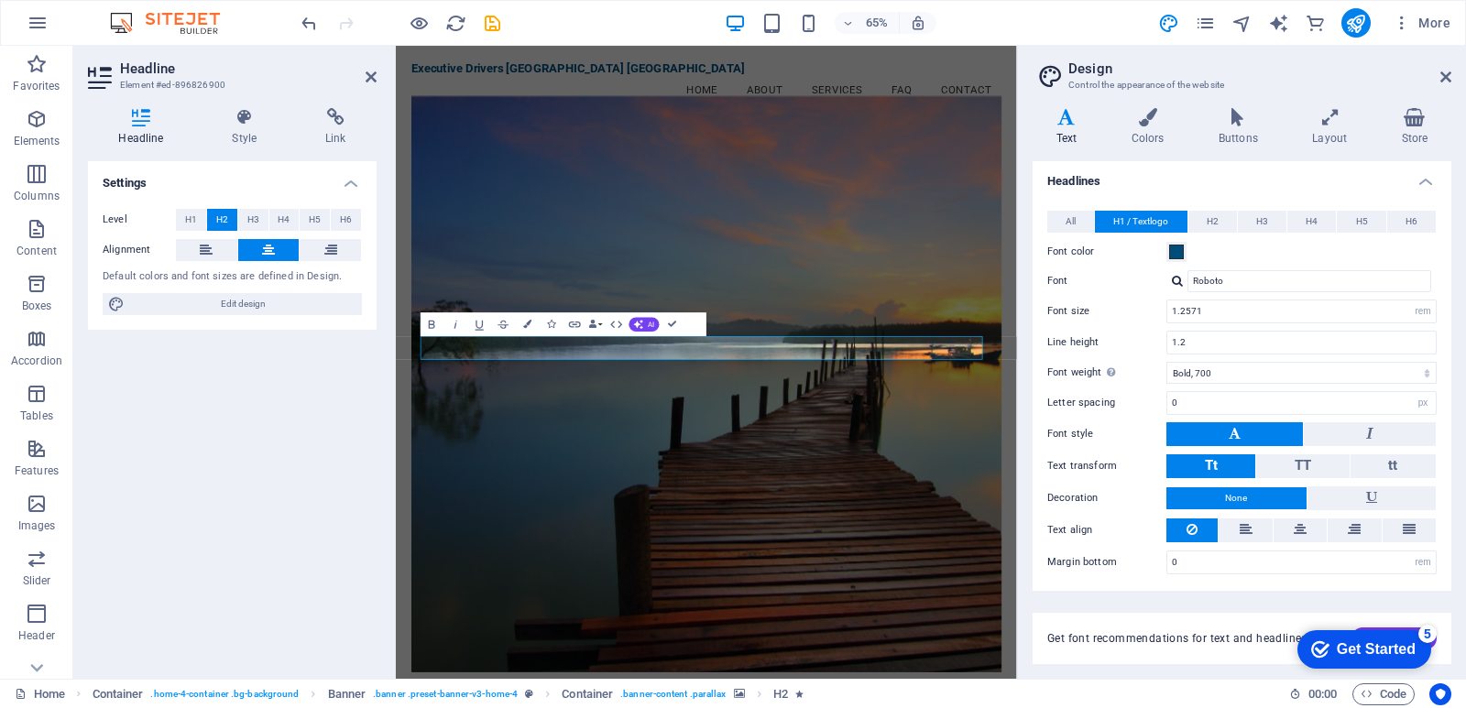
click at [170, 271] on div "Default colors and font sizes are defined in Design." at bounding box center [232, 277] width 259 height 16
click at [235, 301] on span "Edit design" at bounding box center [243, 304] width 226 height 22
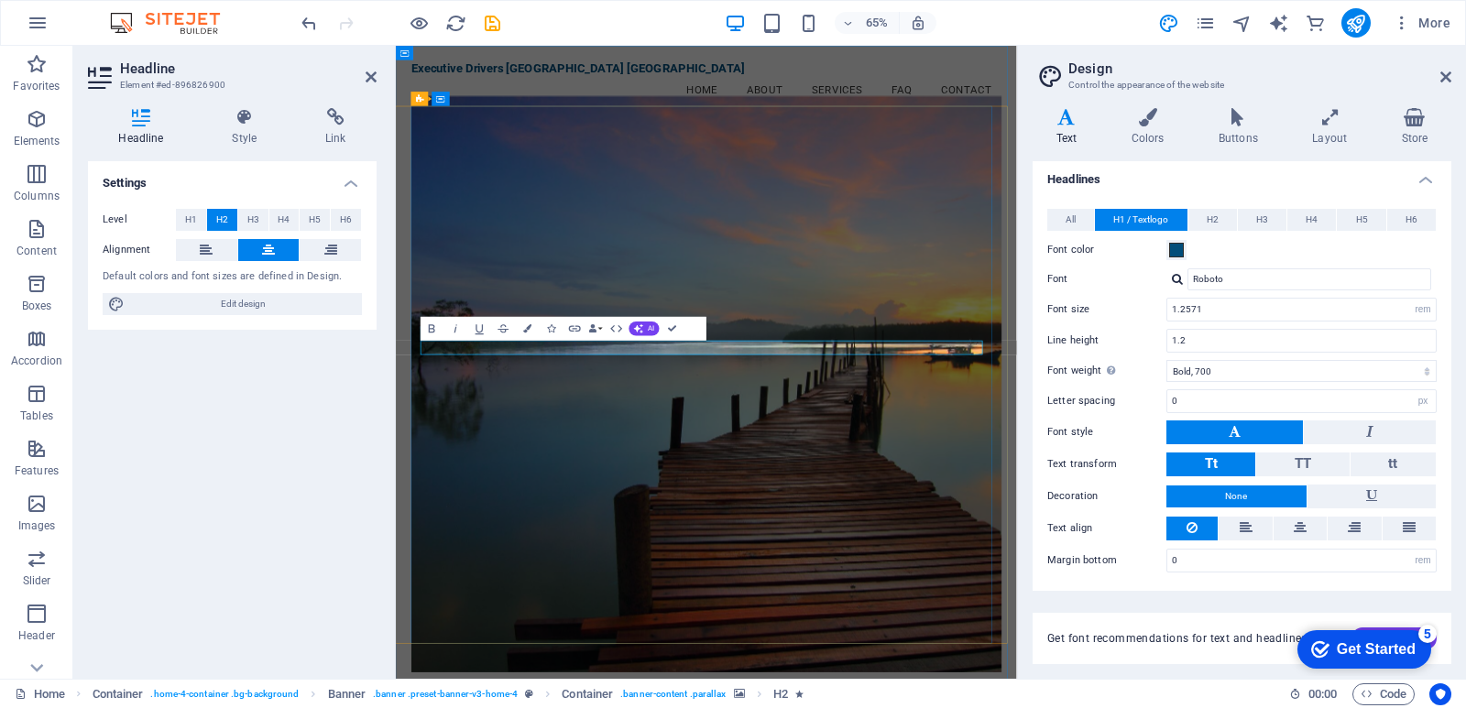
drag, startPoint x: 507, startPoint y: 459, endPoint x: 310, endPoint y: 20, distance: 481.1
click at [308, 23] on icon "undo" at bounding box center [309, 23] width 21 height 21
click at [310, 20] on icon "undo" at bounding box center [309, 23] width 21 height 21
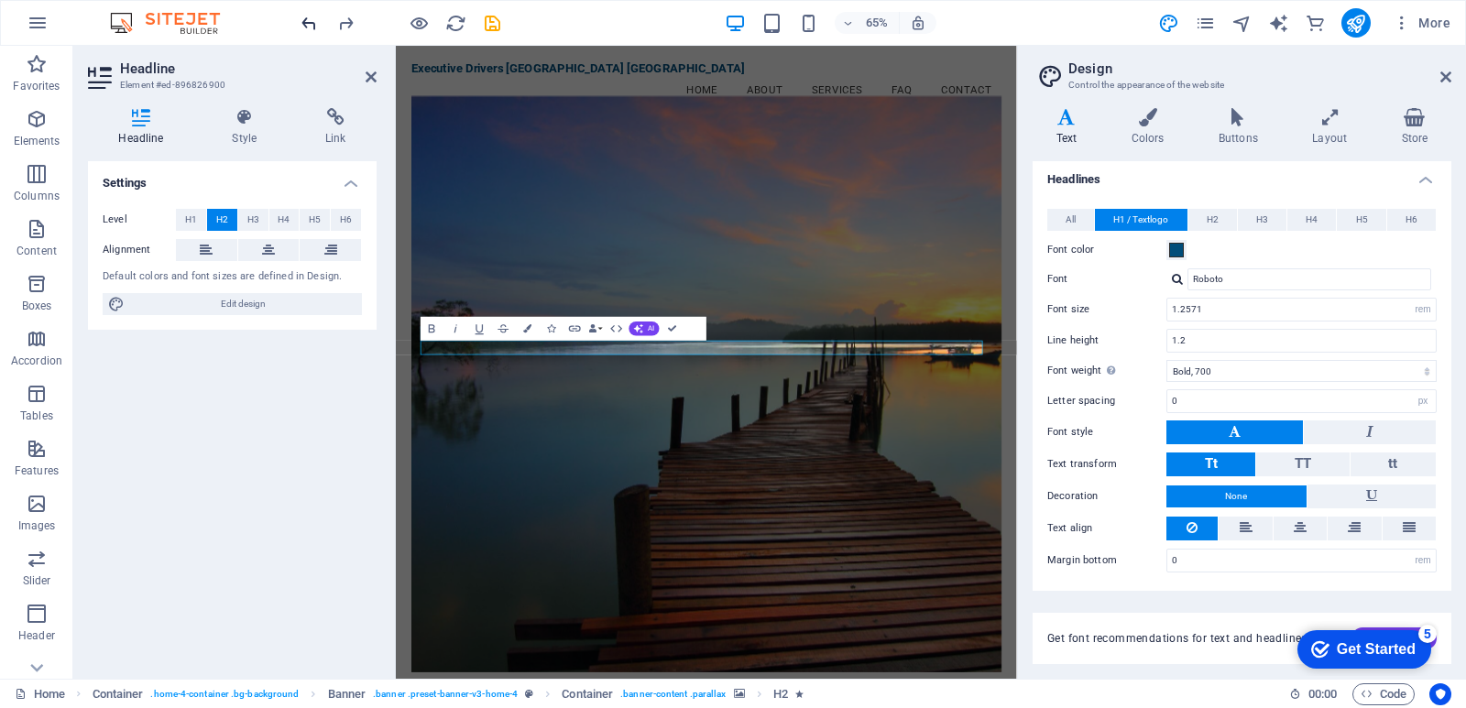
click at [303, 22] on icon "undo" at bounding box center [309, 23] width 21 height 21
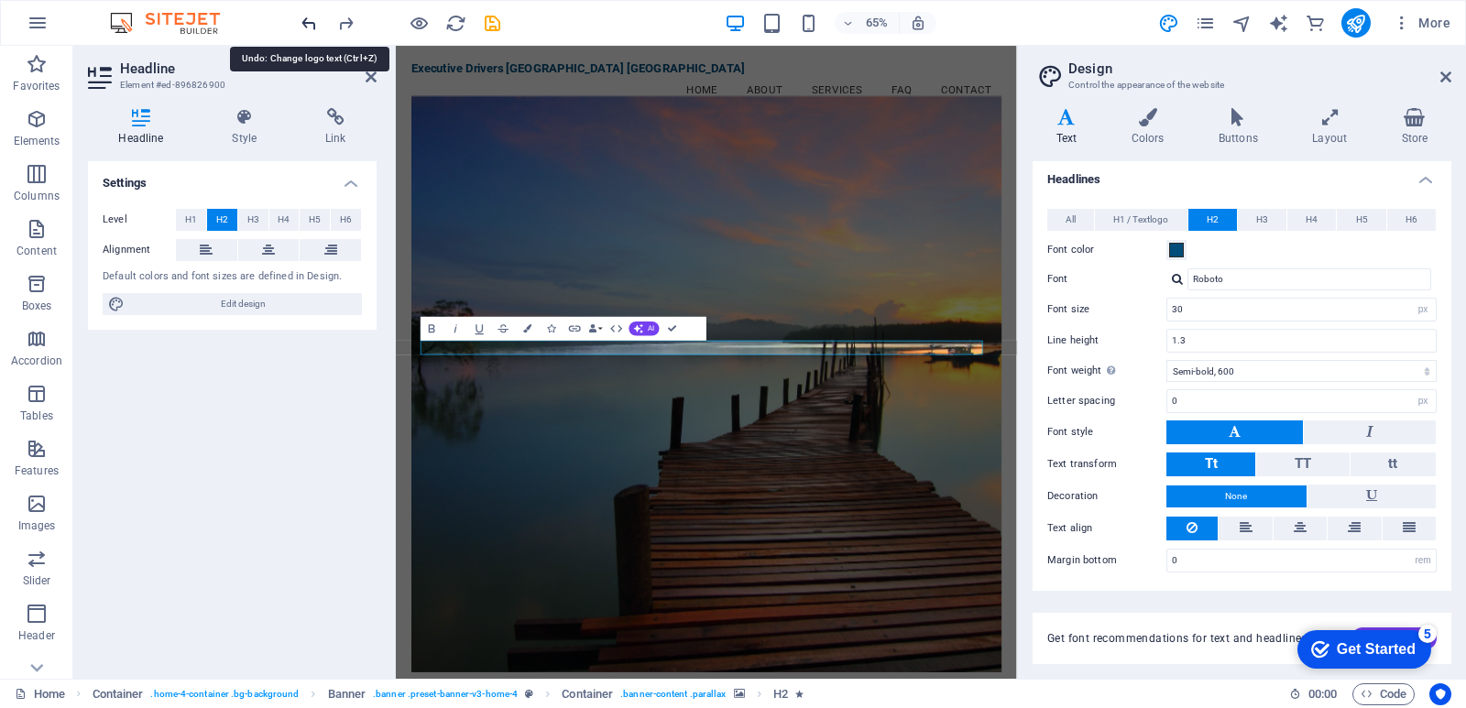
click at [306, 22] on icon "undo" at bounding box center [309, 23] width 21 height 21
drag, startPoint x: 913, startPoint y: 512, endPoint x: 422, endPoint y: 516, distance: 490.2
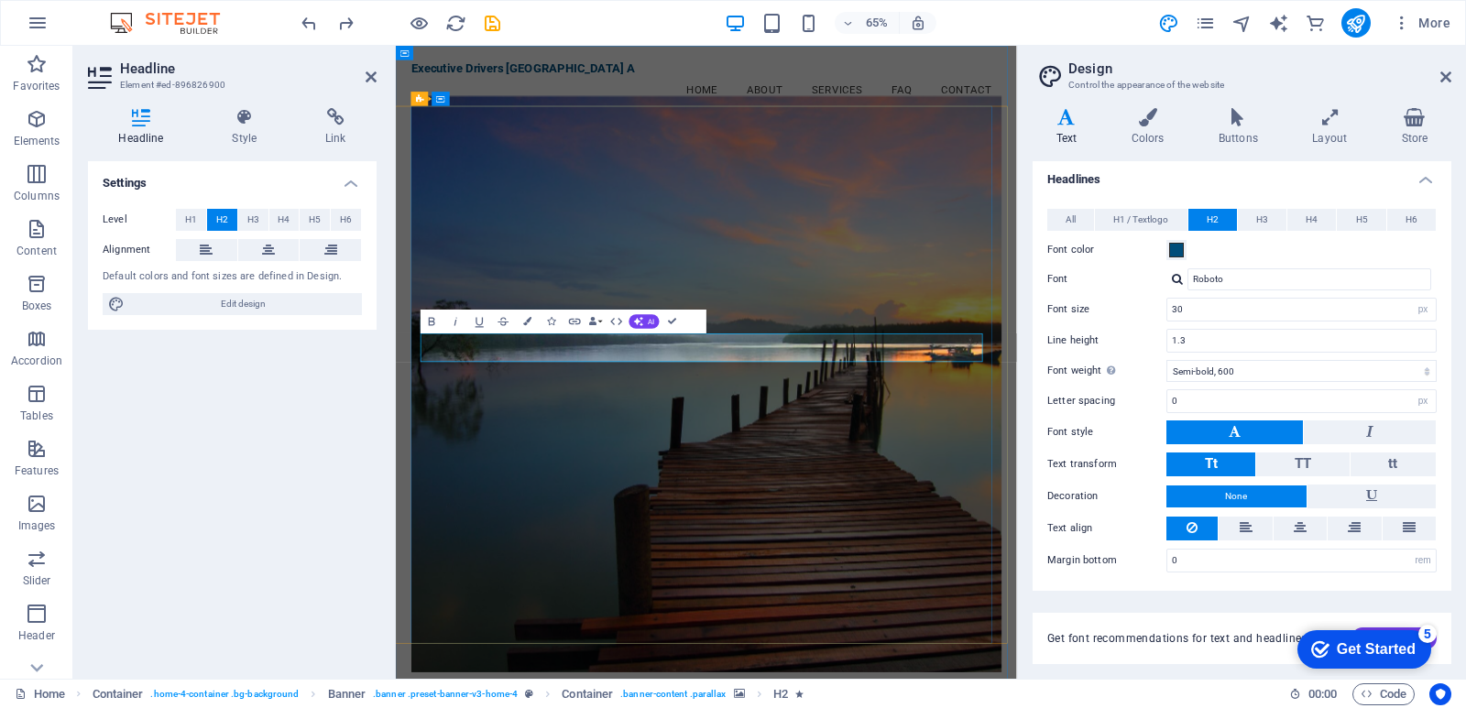
drag, startPoint x: 548, startPoint y: 515, endPoint x: 507, endPoint y: 508, distance: 41.9
drag, startPoint x: 758, startPoint y: 513, endPoint x: 713, endPoint y: 516, distance: 45.0
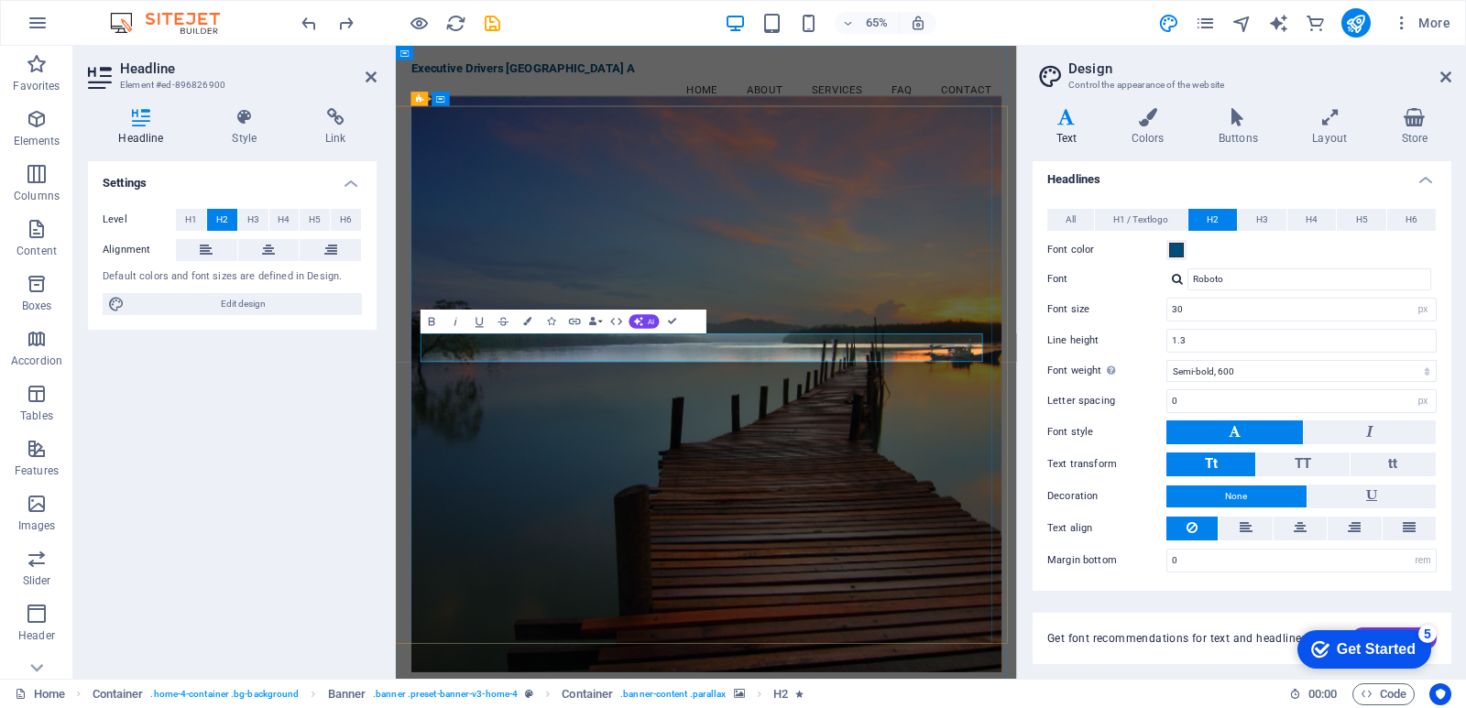
click at [238, 118] on icon at bounding box center [245, 117] width 86 height 18
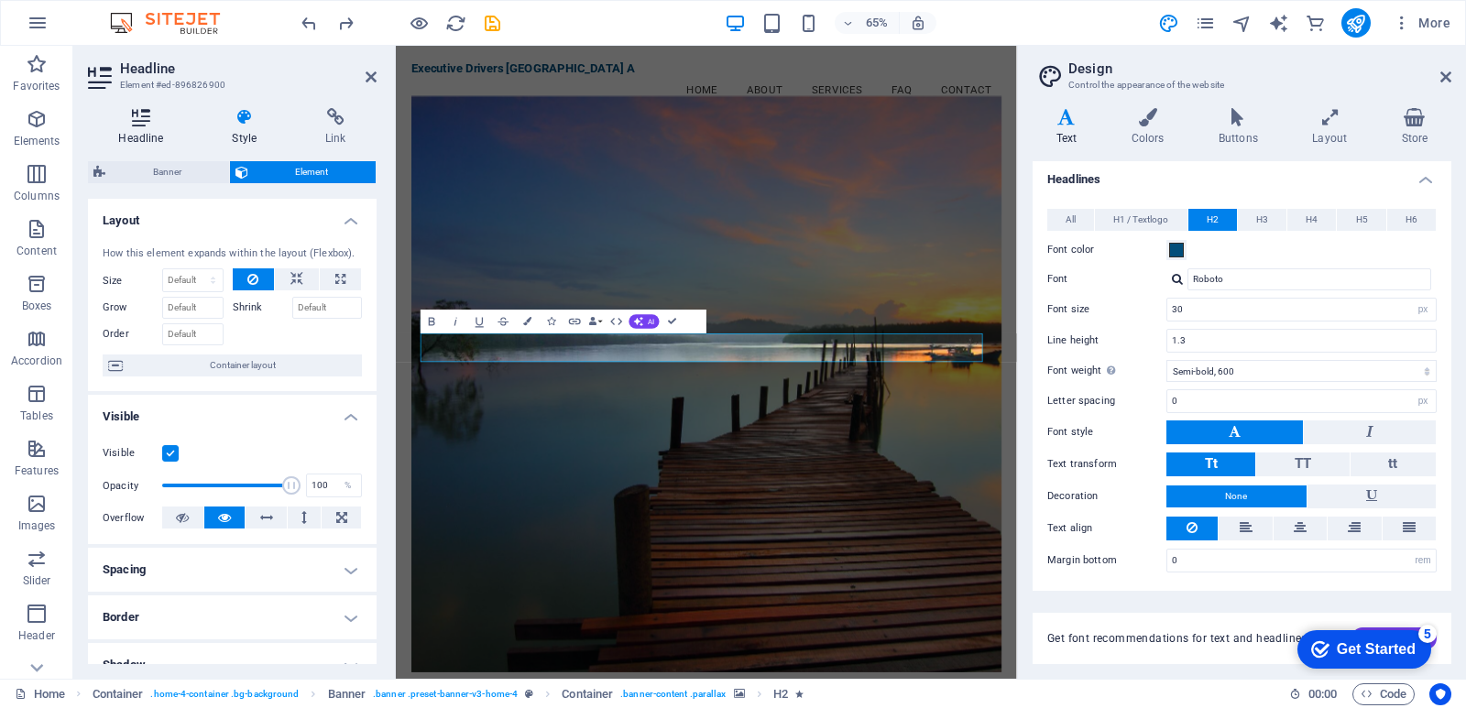
click at [146, 123] on icon at bounding box center [141, 117] width 106 height 18
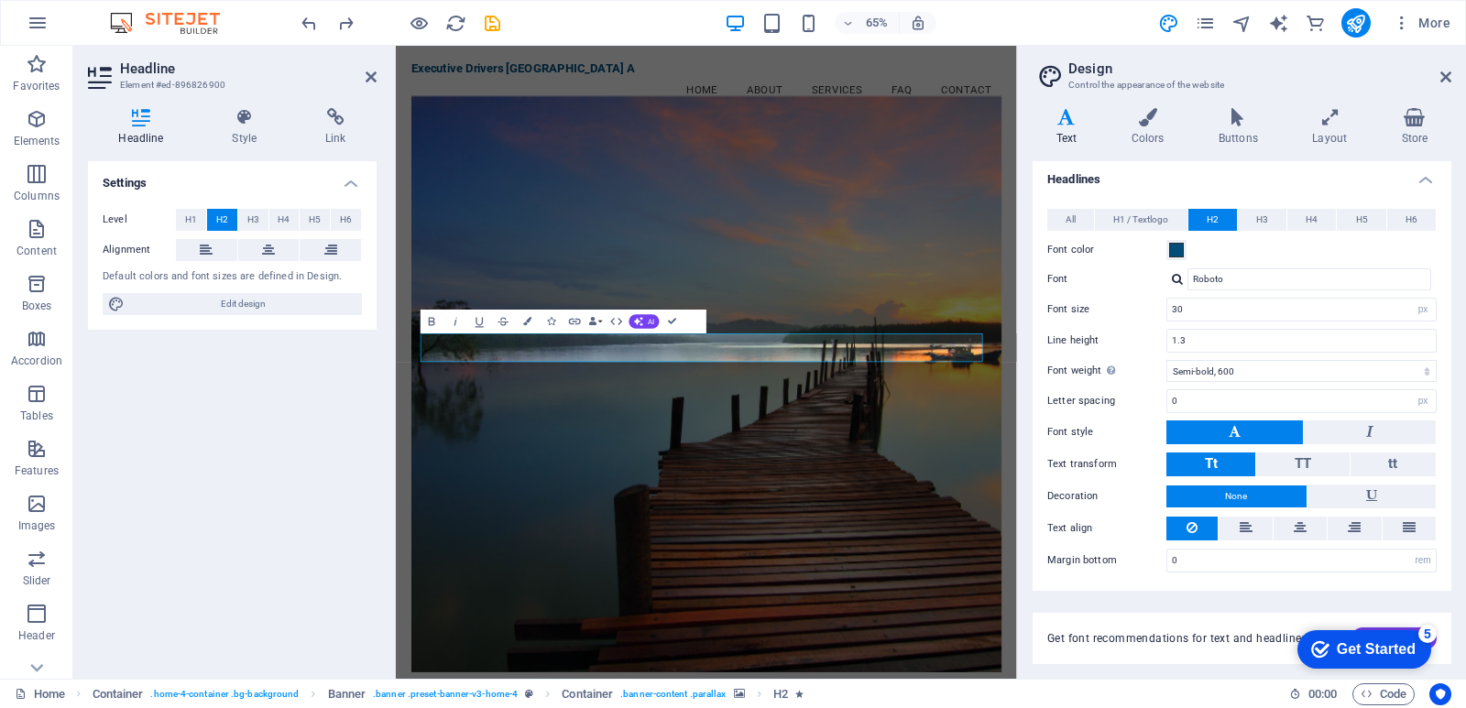
click at [347, 182] on h4 "Settings" at bounding box center [232, 177] width 289 height 33
click at [348, 182] on h4 "Settings" at bounding box center [232, 183] width 289 height 44
click at [47, 22] on icon "button" at bounding box center [38, 23] width 22 height 22
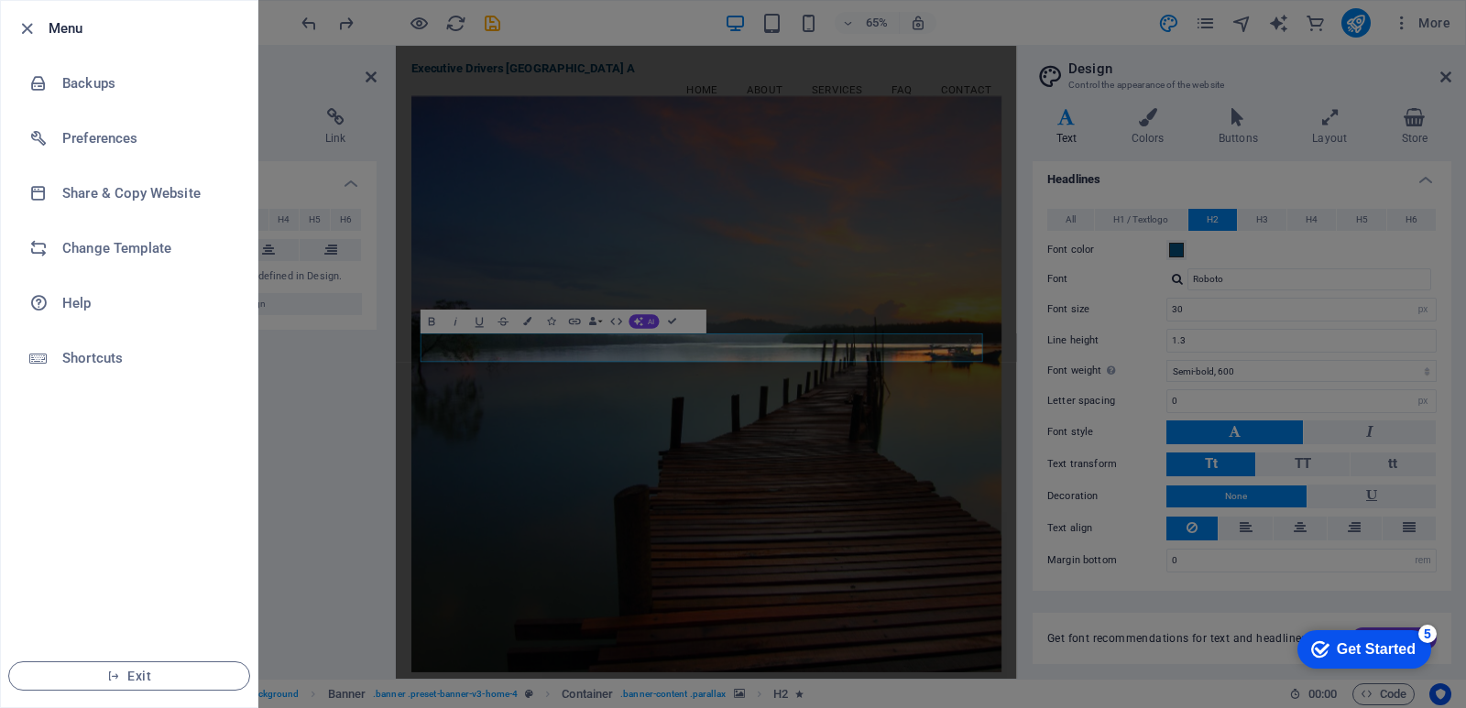
click at [280, 35] on div at bounding box center [733, 354] width 1466 height 708
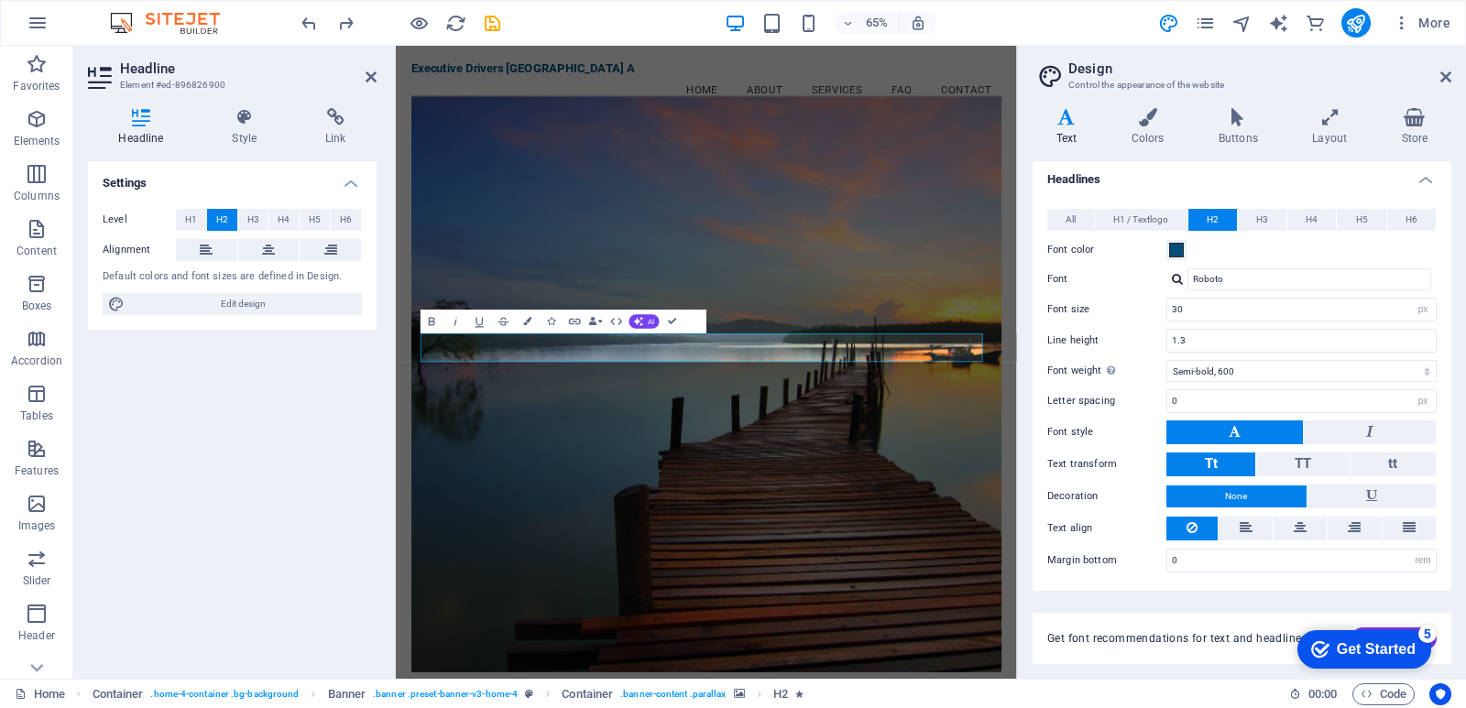
click at [142, 183] on h4 "Settings" at bounding box center [232, 177] width 289 height 33
click at [142, 183] on h4 "Settings" at bounding box center [232, 183] width 289 height 44
click at [350, 181] on h4 "Settings" at bounding box center [232, 177] width 289 height 33
click at [350, 181] on h4 "Settings" at bounding box center [232, 183] width 289 height 44
click at [264, 247] on icon at bounding box center [268, 250] width 13 height 22
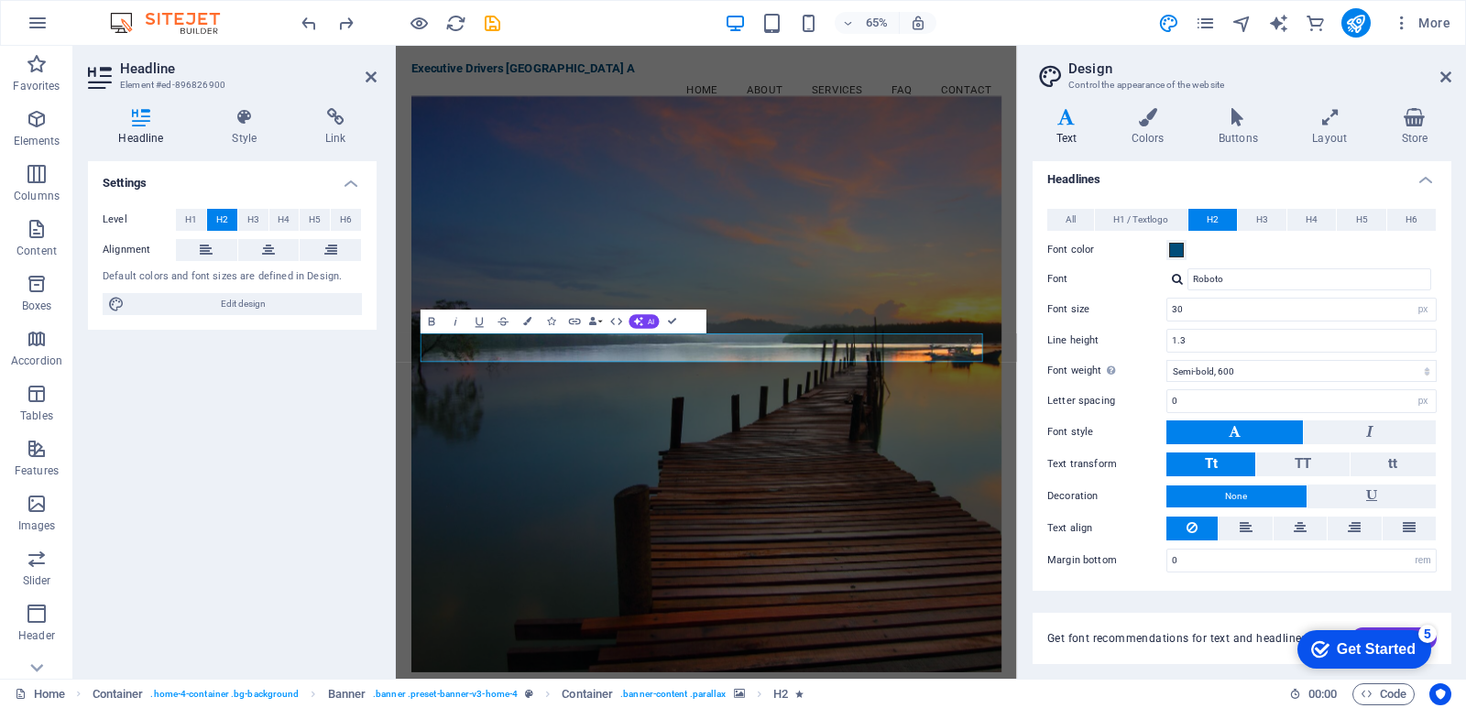
click at [500, 322] on icon "button" at bounding box center [504, 321] width 15 height 15
drag, startPoint x: 202, startPoint y: 250, endPoint x: 159, endPoint y: 365, distance: 122.7
click at [202, 248] on icon at bounding box center [206, 250] width 13 height 22
click at [268, 246] on icon at bounding box center [268, 250] width 13 height 22
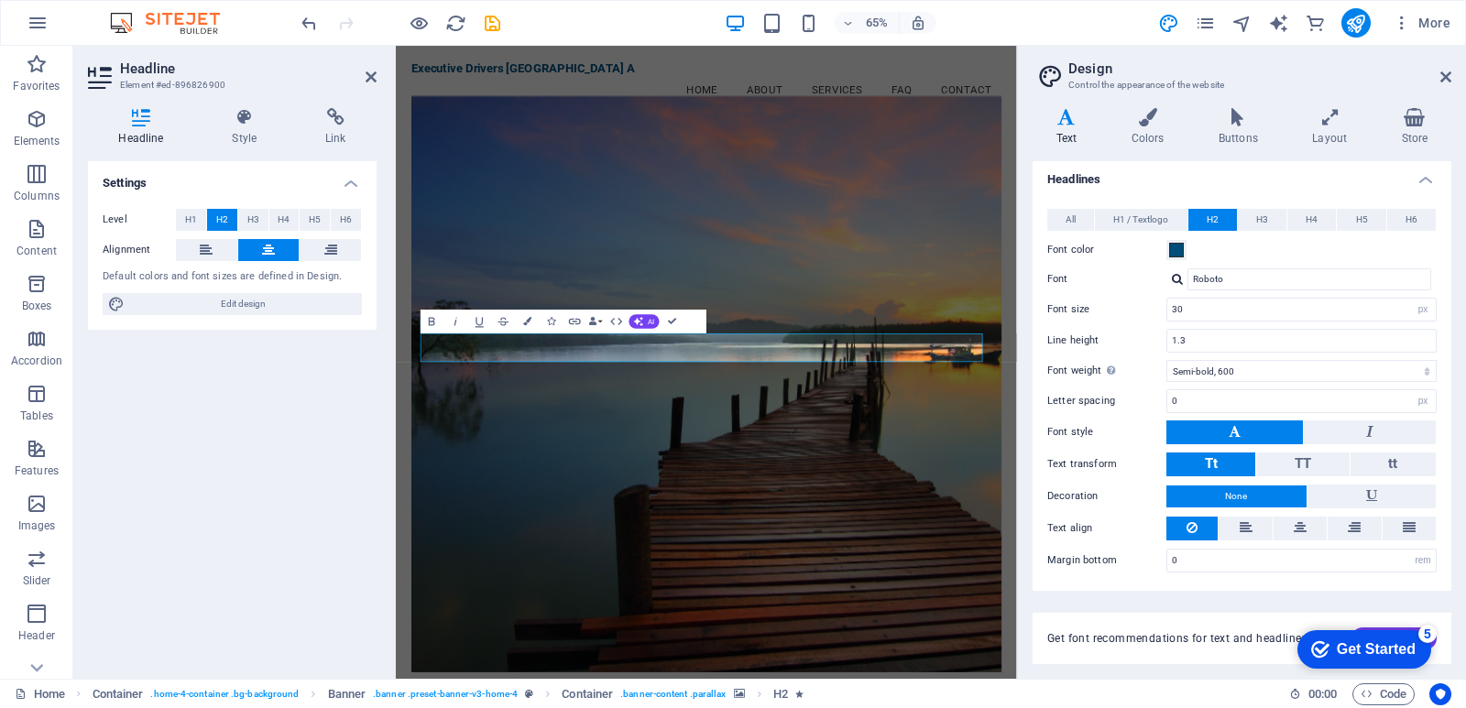
click at [201, 249] on icon at bounding box center [206, 250] width 13 height 22
click at [200, 429] on div "Settings Level H1 H2 H3 H4 H5 H6 Alignment Default colors and font sizes are de…" at bounding box center [232, 412] width 289 height 503
drag, startPoint x: 264, startPoint y: 247, endPoint x: 279, endPoint y: 369, distance: 122.9
click at [265, 247] on icon at bounding box center [268, 250] width 13 height 22
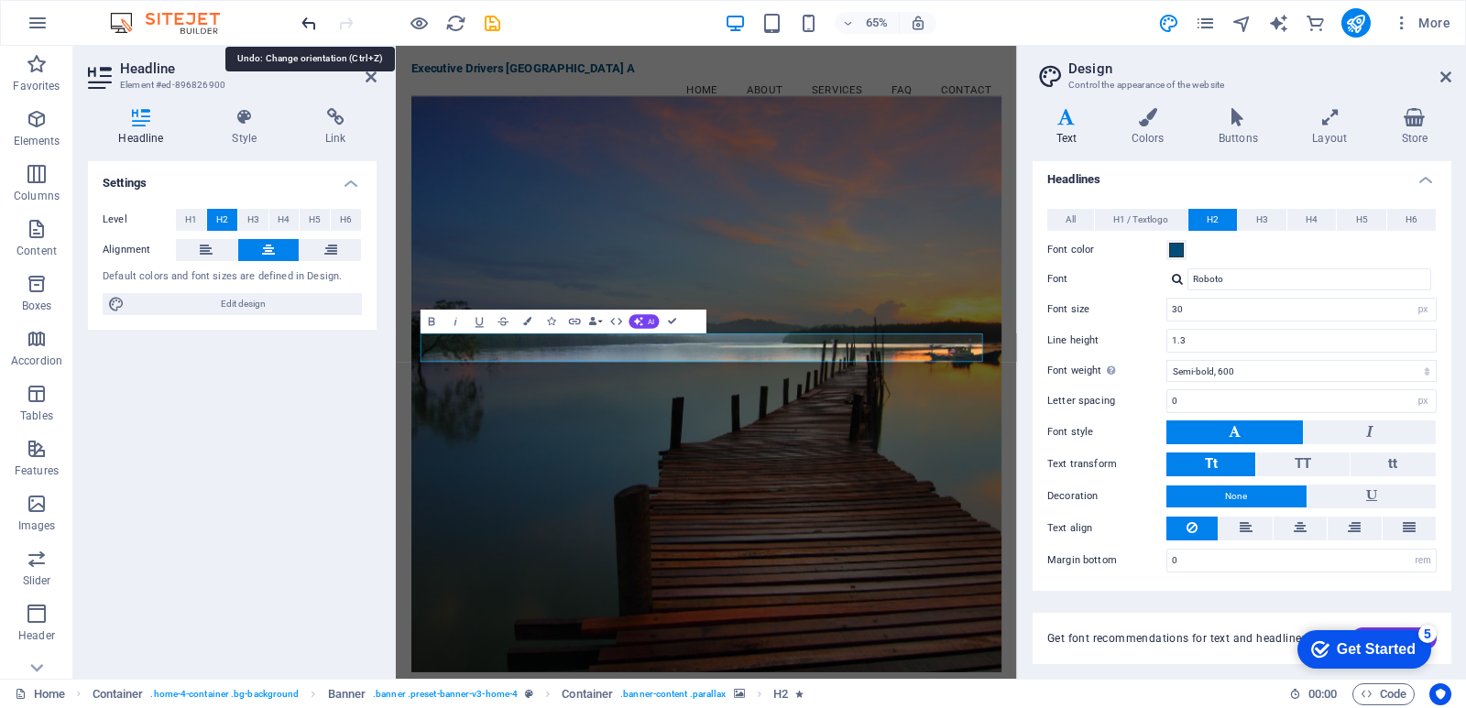
click at [307, 23] on icon "undo" at bounding box center [309, 23] width 21 height 21
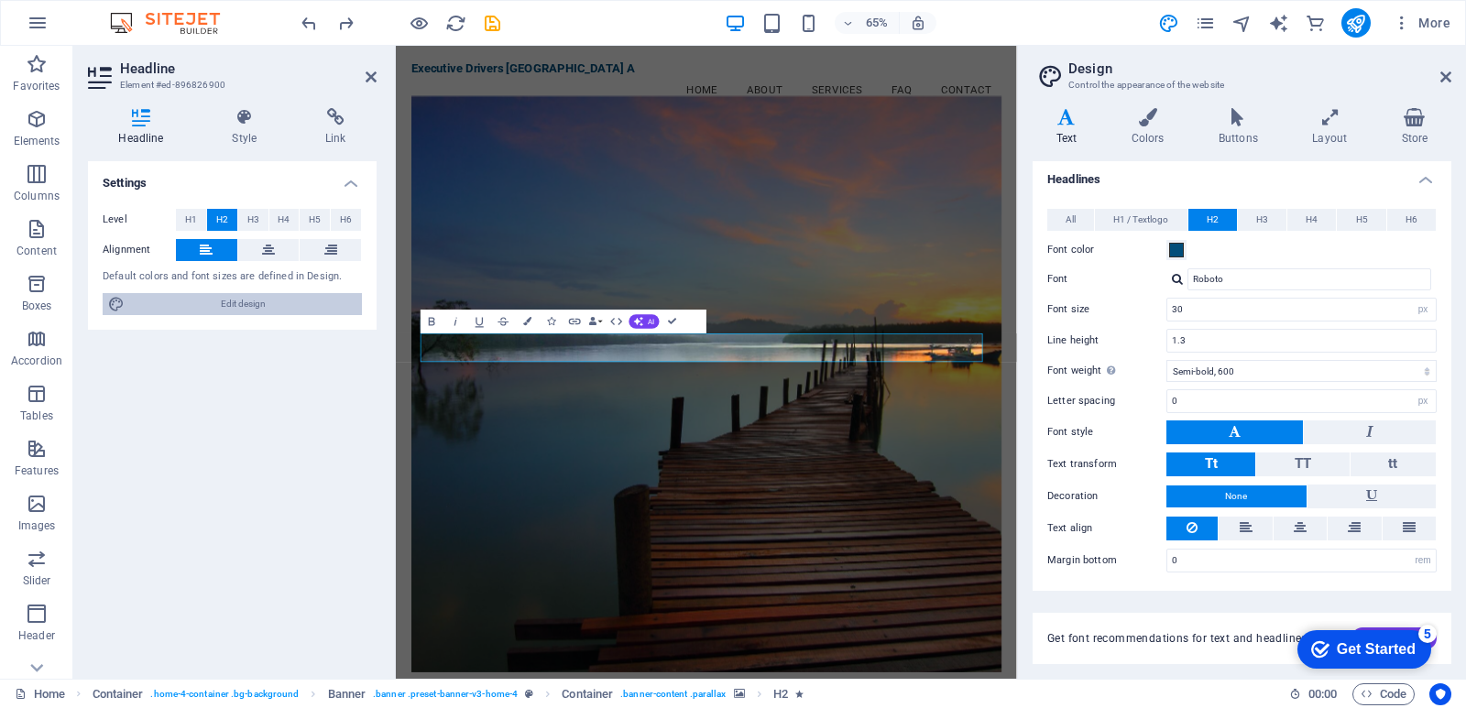
click at [222, 301] on span "Edit design" at bounding box center [243, 304] width 226 height 22
click at [1445, 77] on icon at bounding box center [1445, 77] width 11 height 15
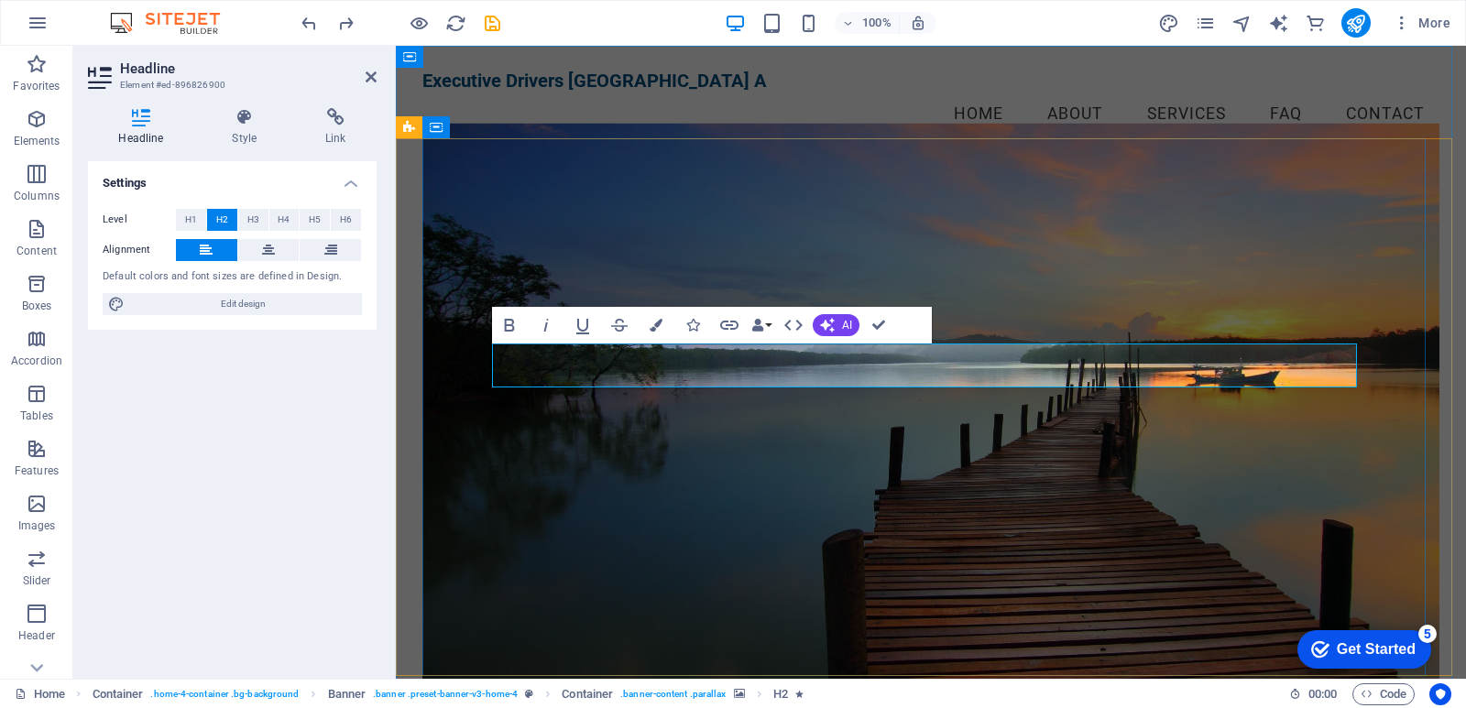
click at [767, 323] on button "Data Bindings" at bounding box center [762, 325] width 26 height 37
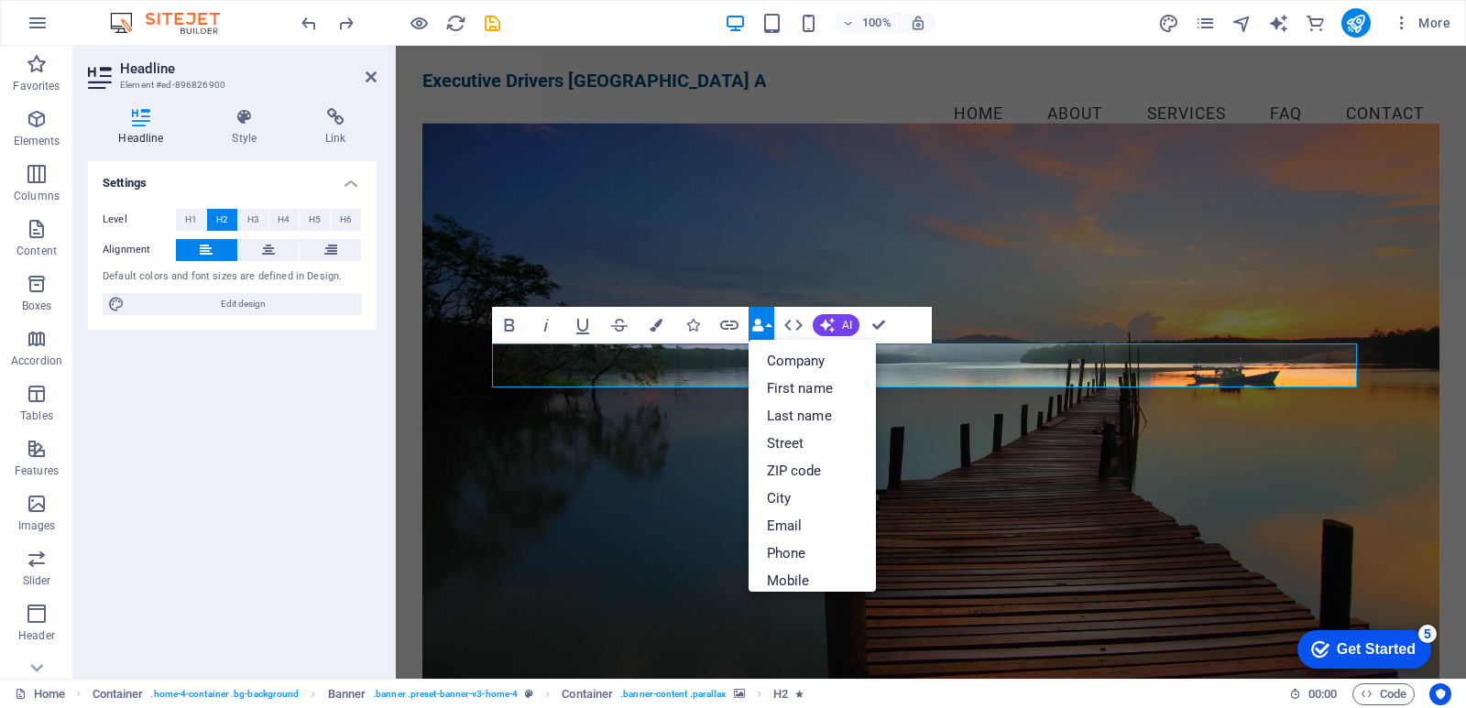
click at [767, 323] on button "Data Bindings" at bounding box center [762, 325] width 26 height 37
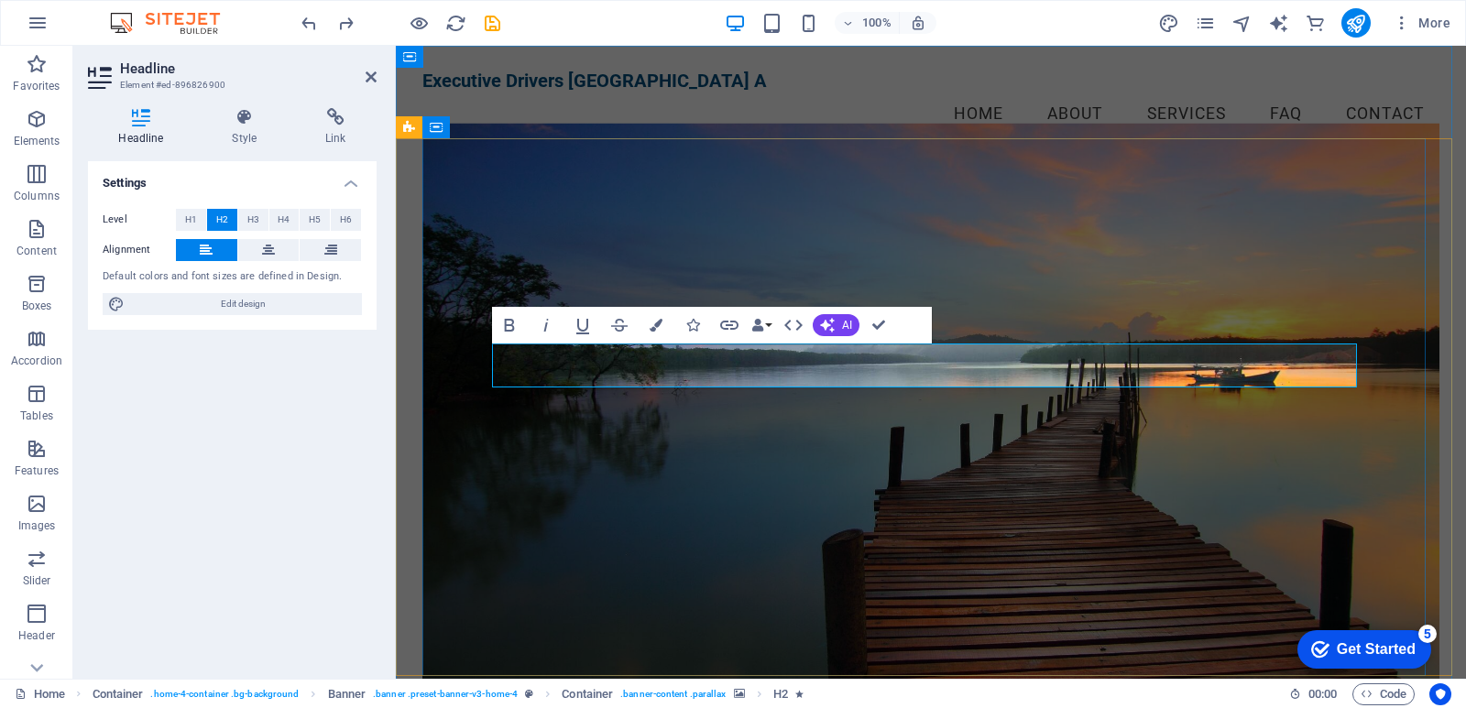
click at [265, 250] on icon at bounding box center [268, 250] width 13 height 22
click at [243, 123] on icon at bounding box center [245, 117] width 86 height 18
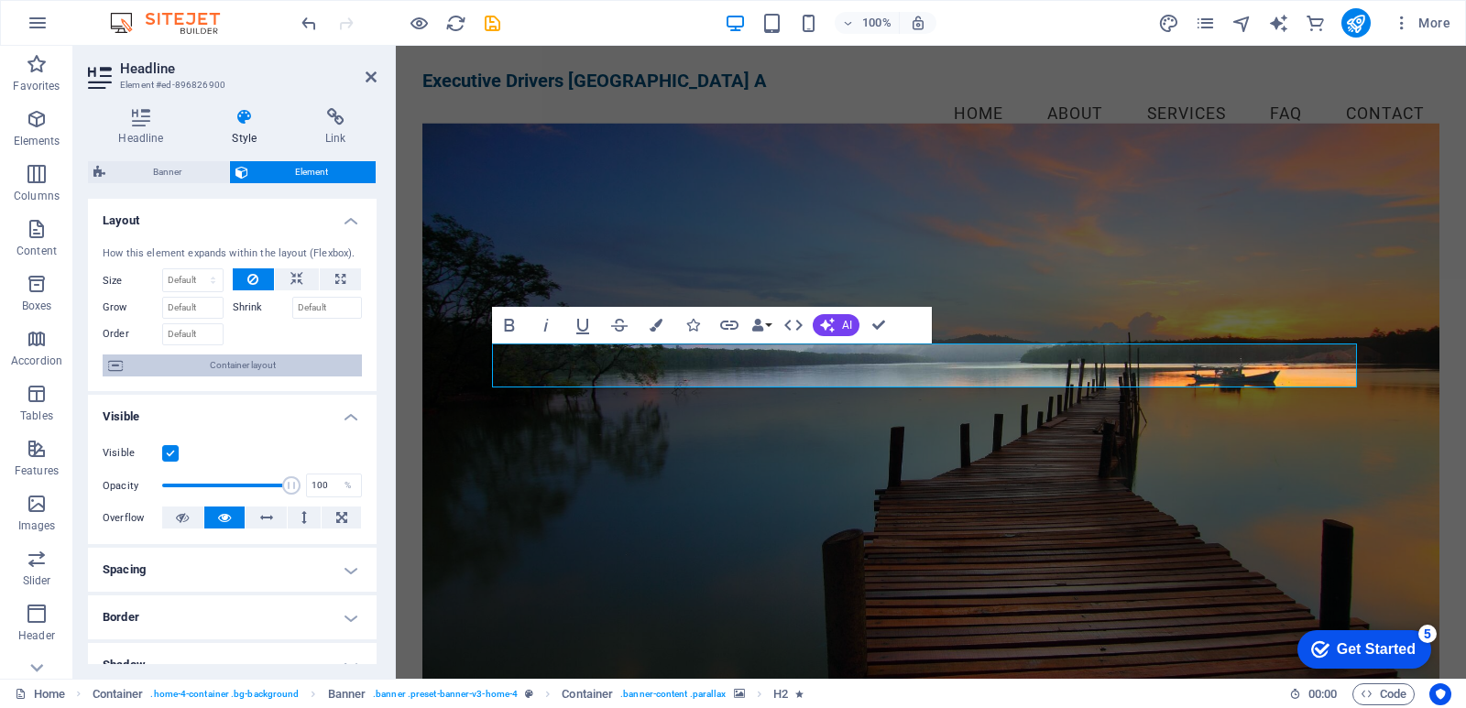
click at [253, 365] on span "Container layout" at bounding box center [242, 366] width 228 height 22
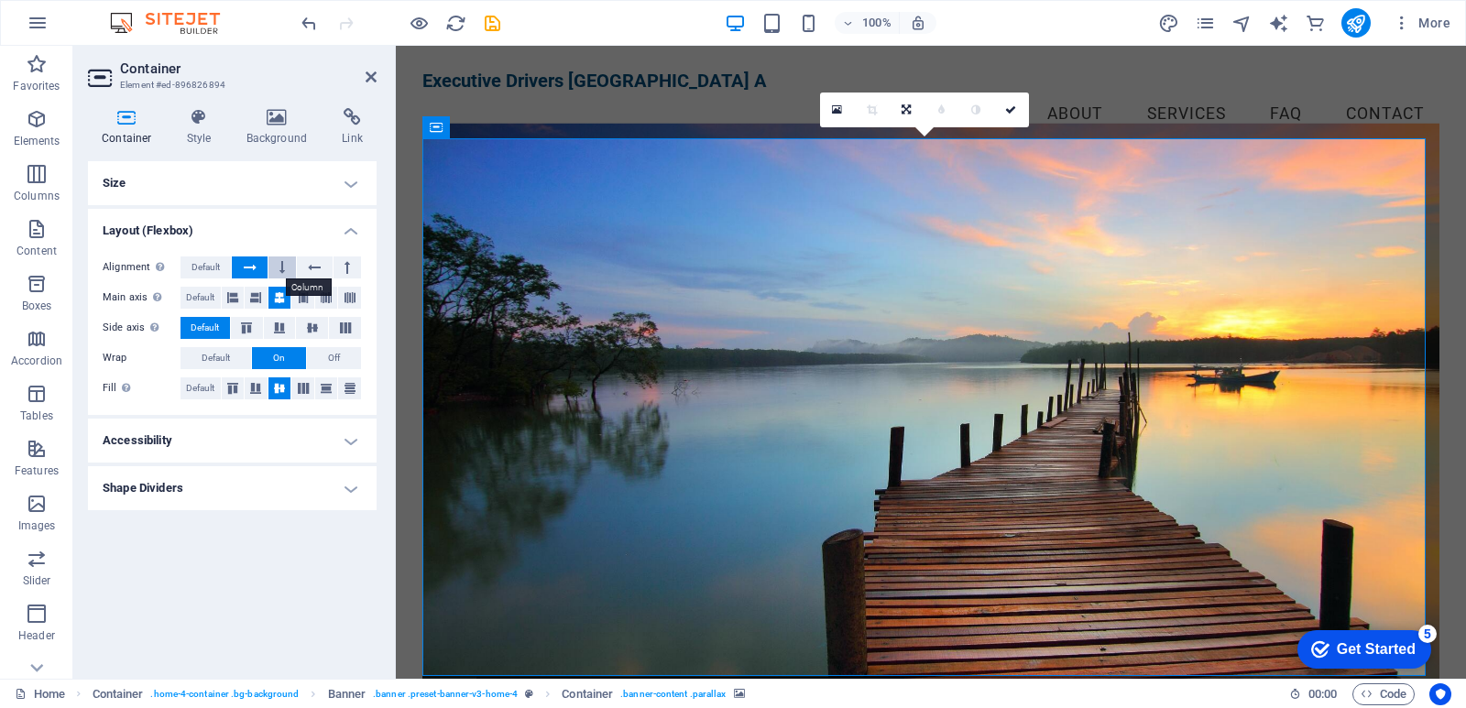
click at [279, 265] on button at bounding box center [281, 268] width 27 height 22
click at [347, 266] on icon at bounding box center [347, 268] width 5 height 22
click at [281, 268] on icon at bounding box center [281, 268] width 5 height 22
click at [246, 271] on icon at bounding box center [250, 268] width 13 height 22
click at [342, 323] on icon at bounding box center [345, 328] width 22 height 11
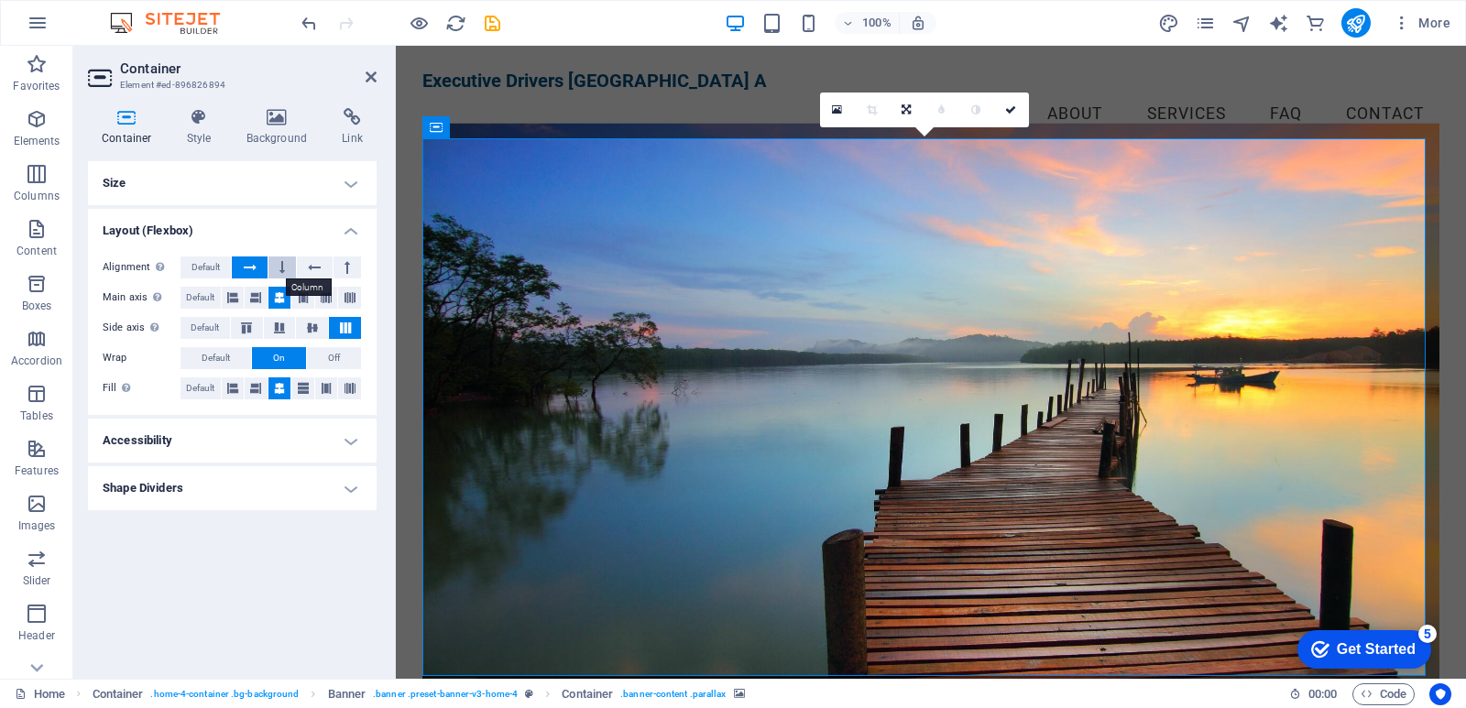
click at [279, 268] on icon at bounding box center [281, 268] width 5 height 22
click at [315, 265] on icon at bounding box center [314, 268] width 13 height 22
click at [346, 263] on icon at bounding box center [347, 268] width 5 height 22
click at [247, 268] on icon at bounding box center [250, 268] width 13 height 22
click at [282, 267] on icon at bounding box center [281, 268] width 5 height 22
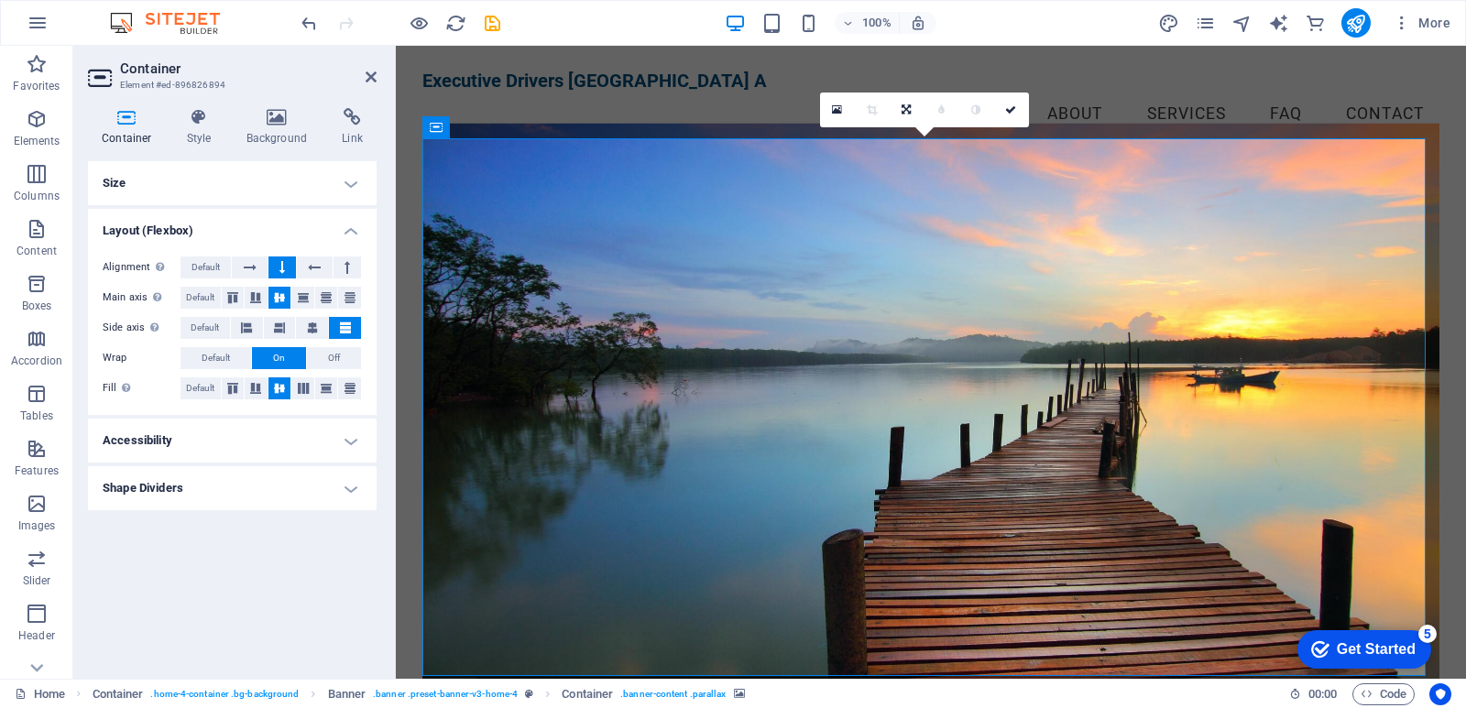
click at [344, 490] on h4 "Shape Dividers" at bounding box center [232, 488] width 289 height 44
click at [344, 490] on h4 "Shape Dividers" at bounding box center [232, 482] width 289 height 33
click at [348, 432] on h4 "Accessibility" at bounding box center [232, 441] width 289 height 44
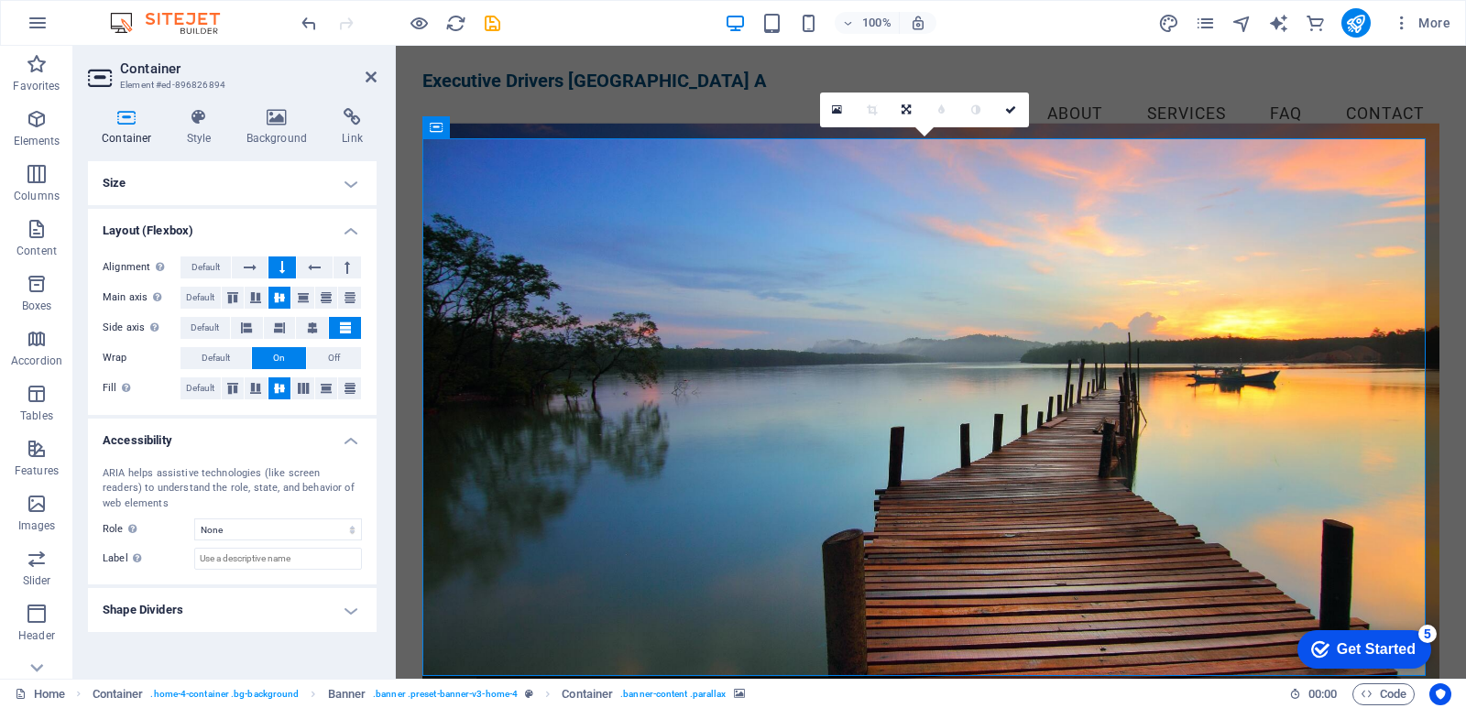
click at [348, 434] on h4 "Accessibility" at bounding box center [232, 435] width 289 height 33
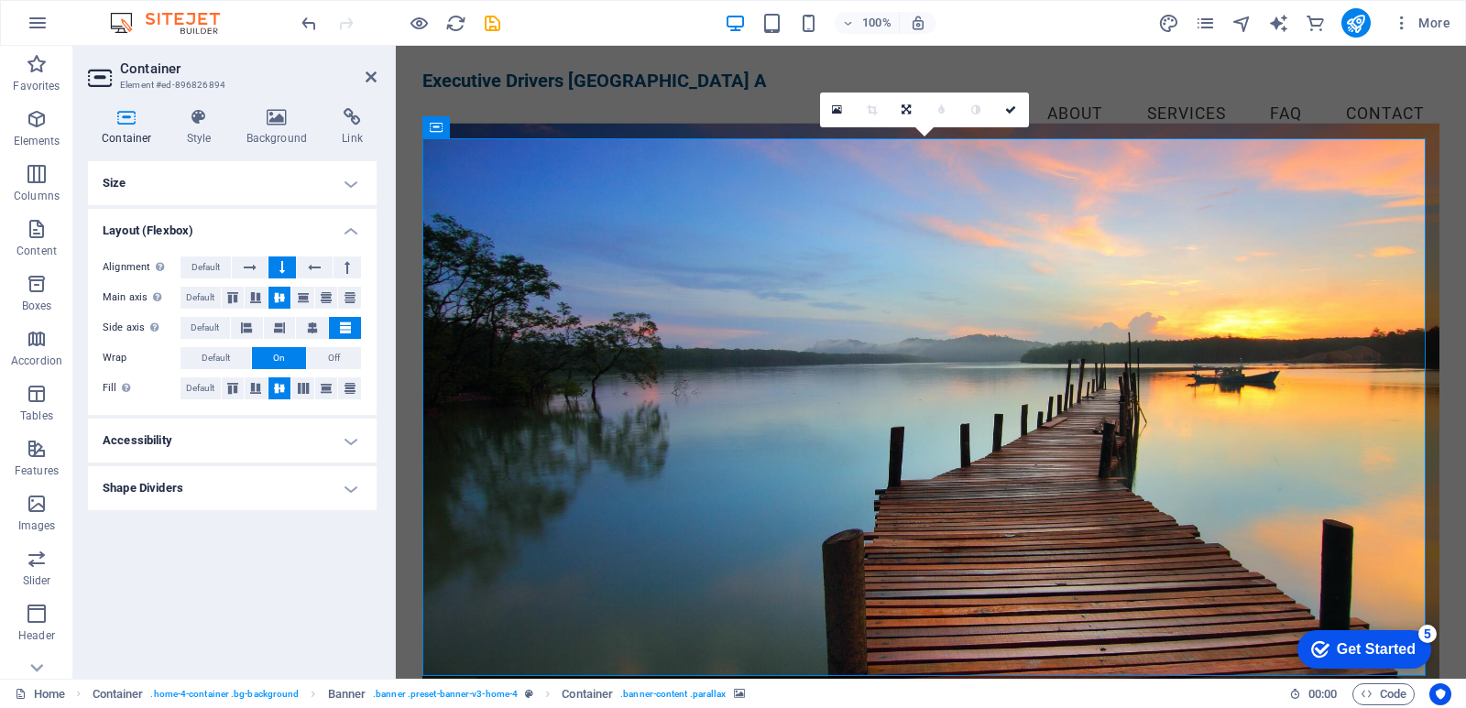
click at [348, 434] on h4 "Accessibility" at bounding box center [232, 441] width 289 height 44
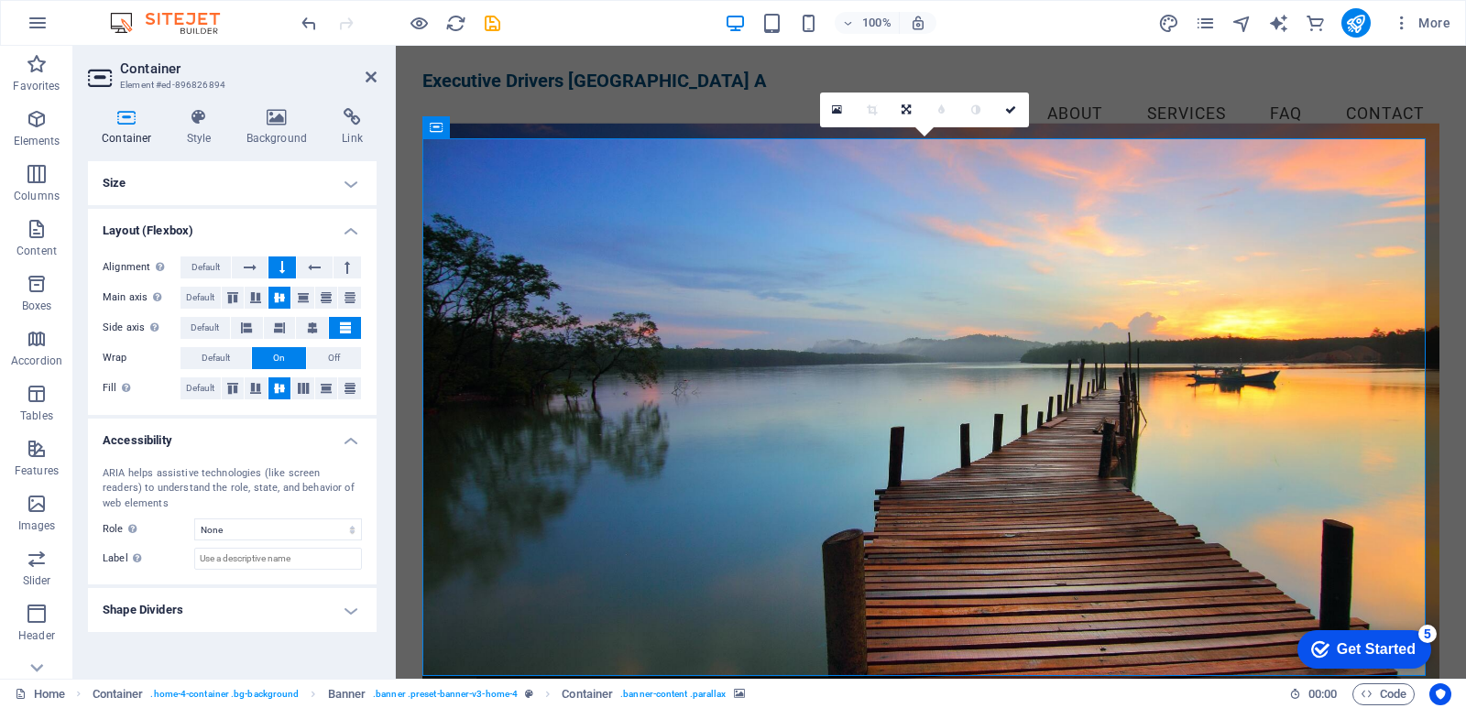
click at [348, 434] on h4 "Accessibility" at bounding box center [232, 435] width 289 height 33
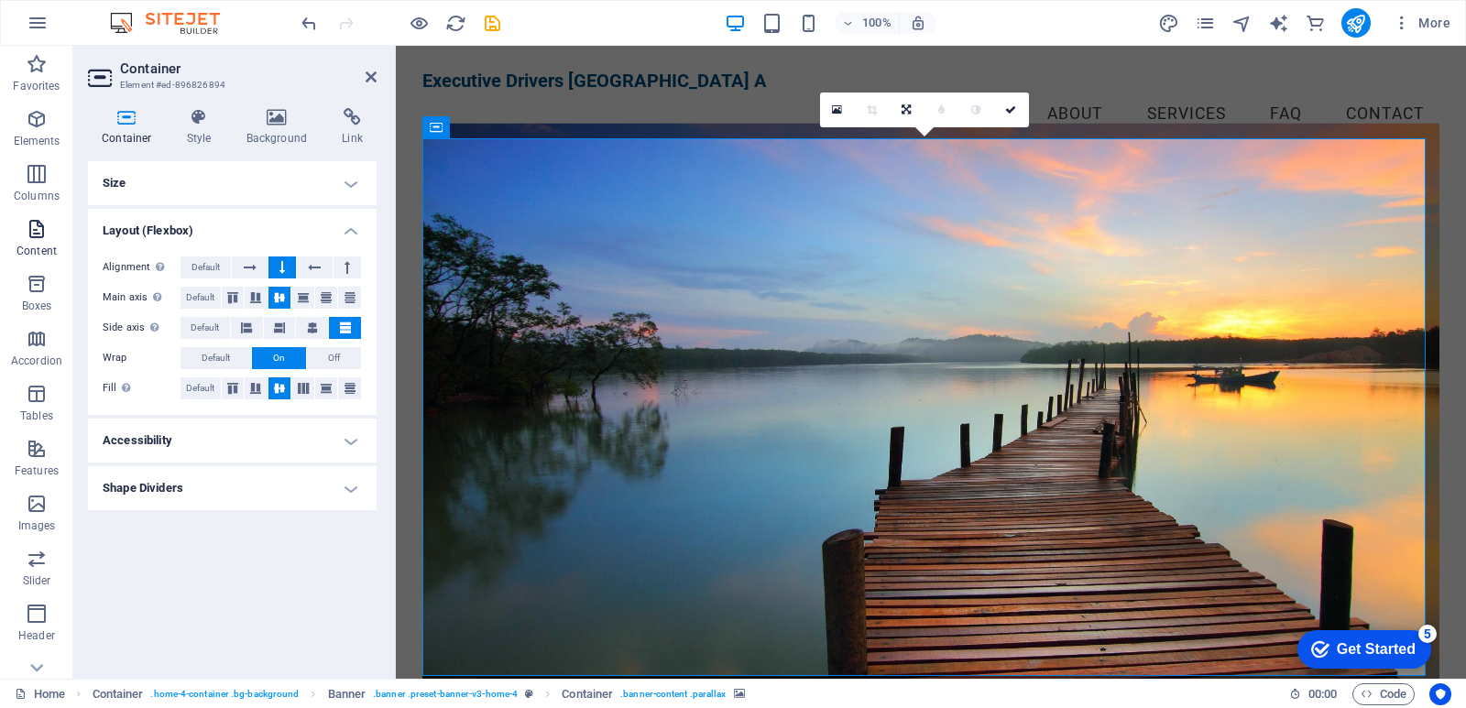
click at [38, 233] on icon "button" at bounding box center [37, 229] width 22 height 22
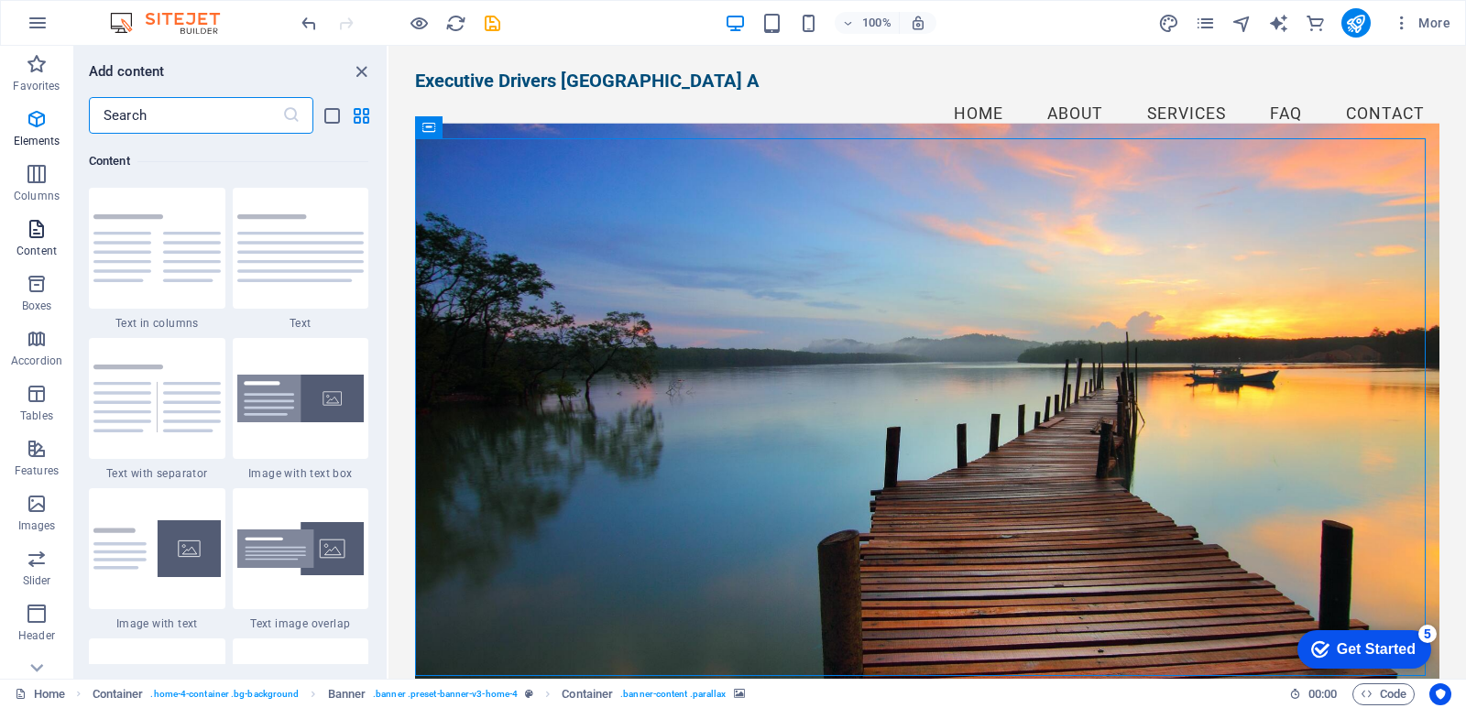
scroll to position [3206, 0]
click at [362, 71] on icon "close panel" at bounding box center [361, 71] width 21 height 21
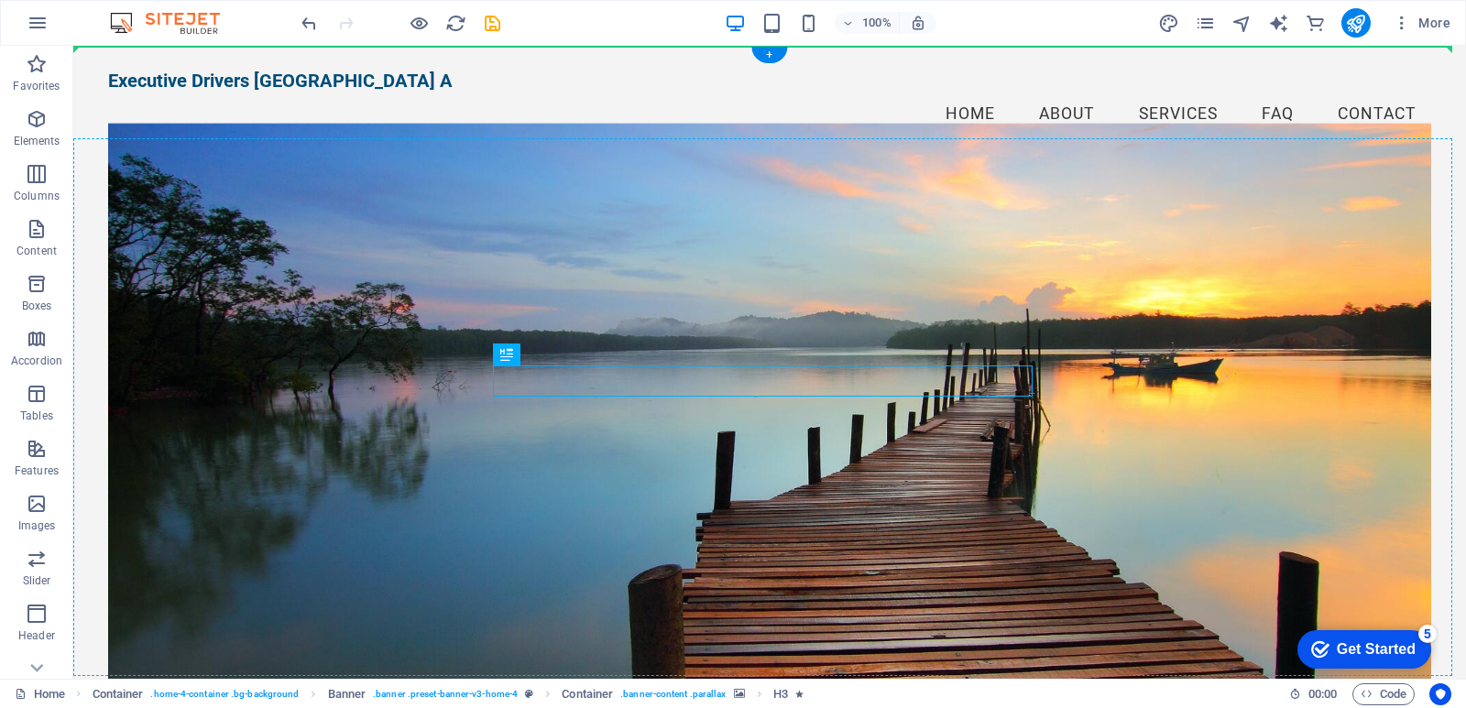
drag, startPoint x: 776, startPoint y: 379, endPoint x: 767, endPoint y: 329, distance: 51.2
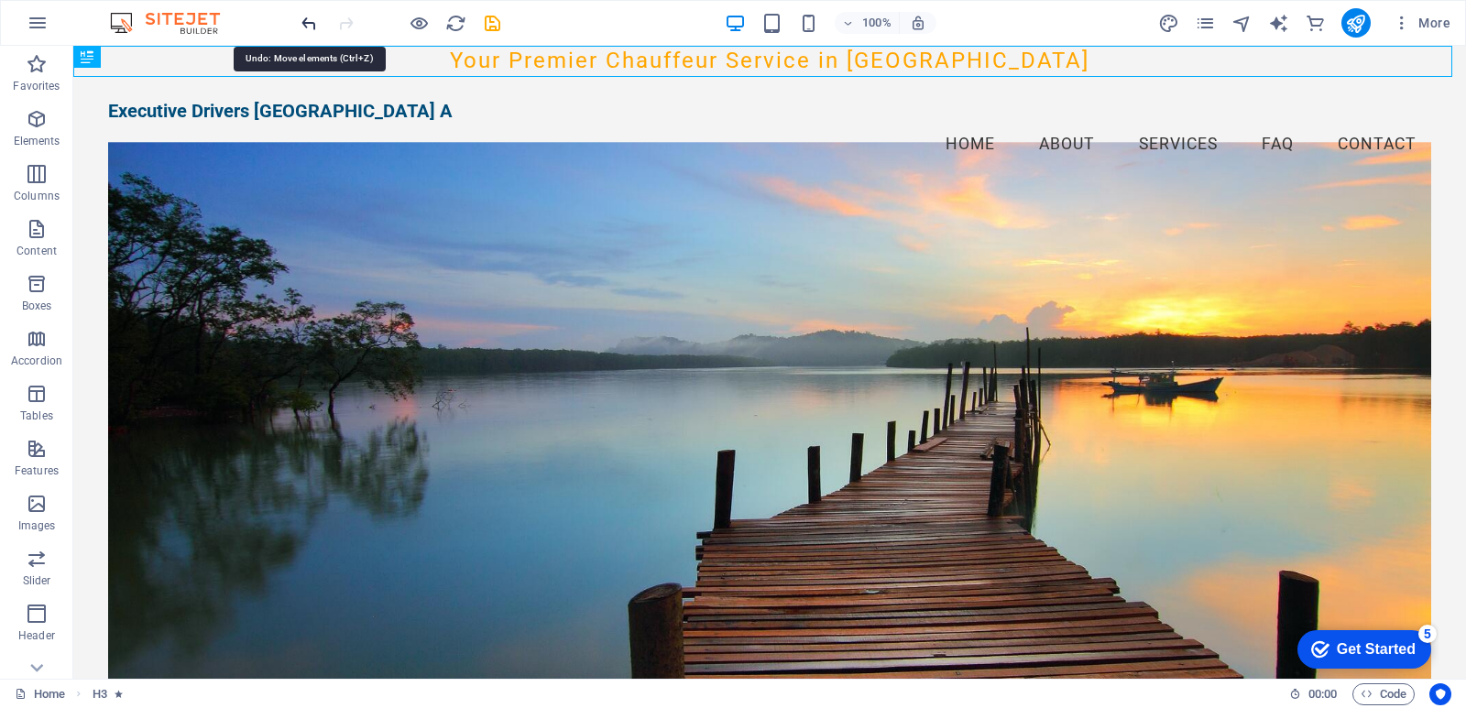
click at [312, 24] on icon "undo" at bounding box center [309, 23] width 21 height 21
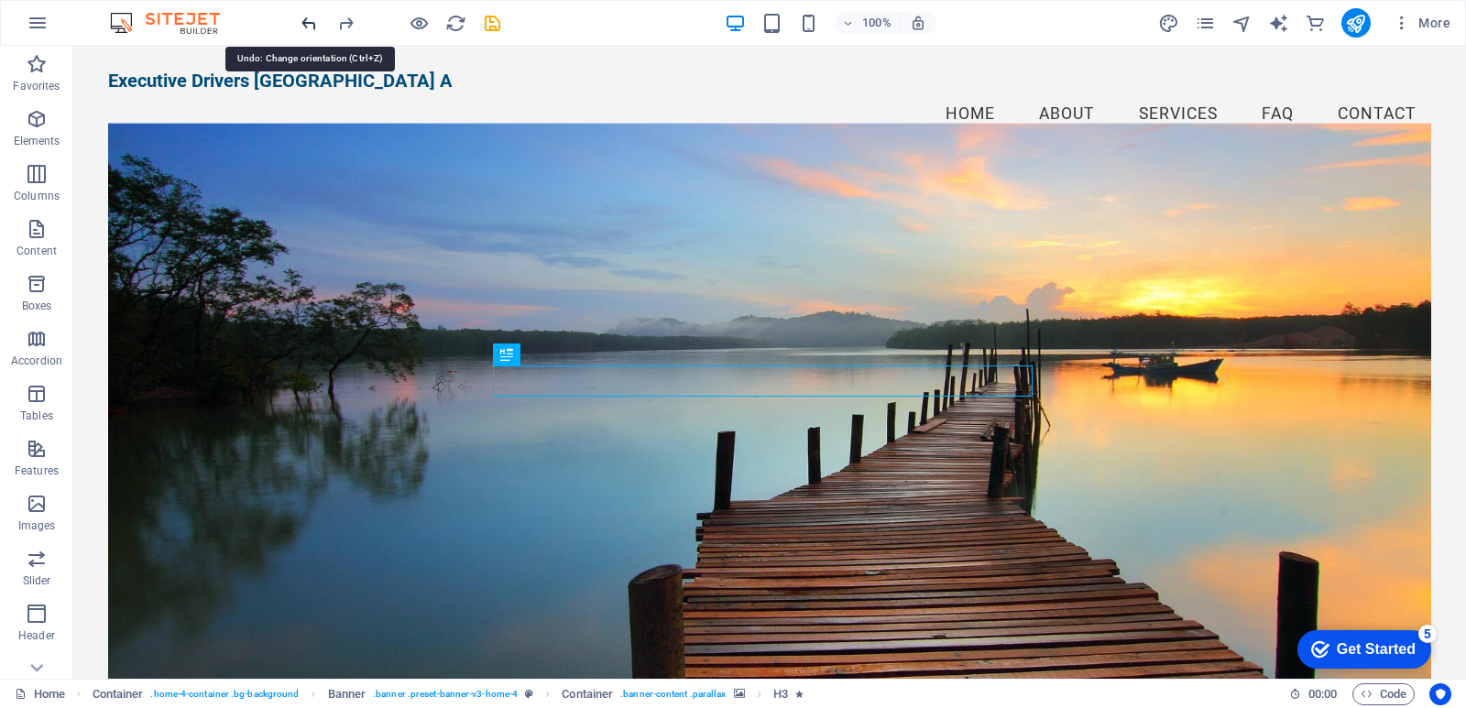
click at [312, 24] on icon "undo" at bounding box center [309, 23] width 21 height 21
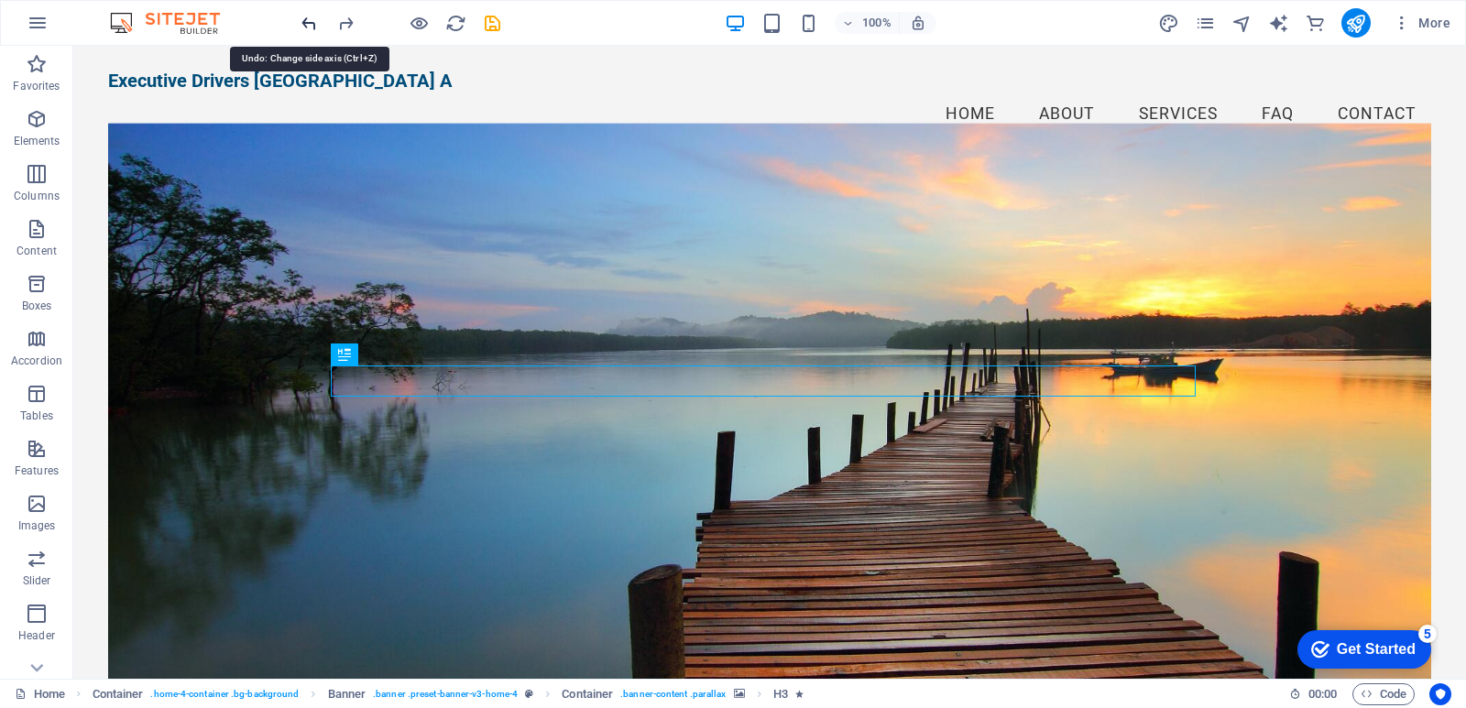
click at [312, 24] on icon "undo" at bounding box center [309, 23] width 21 height 21
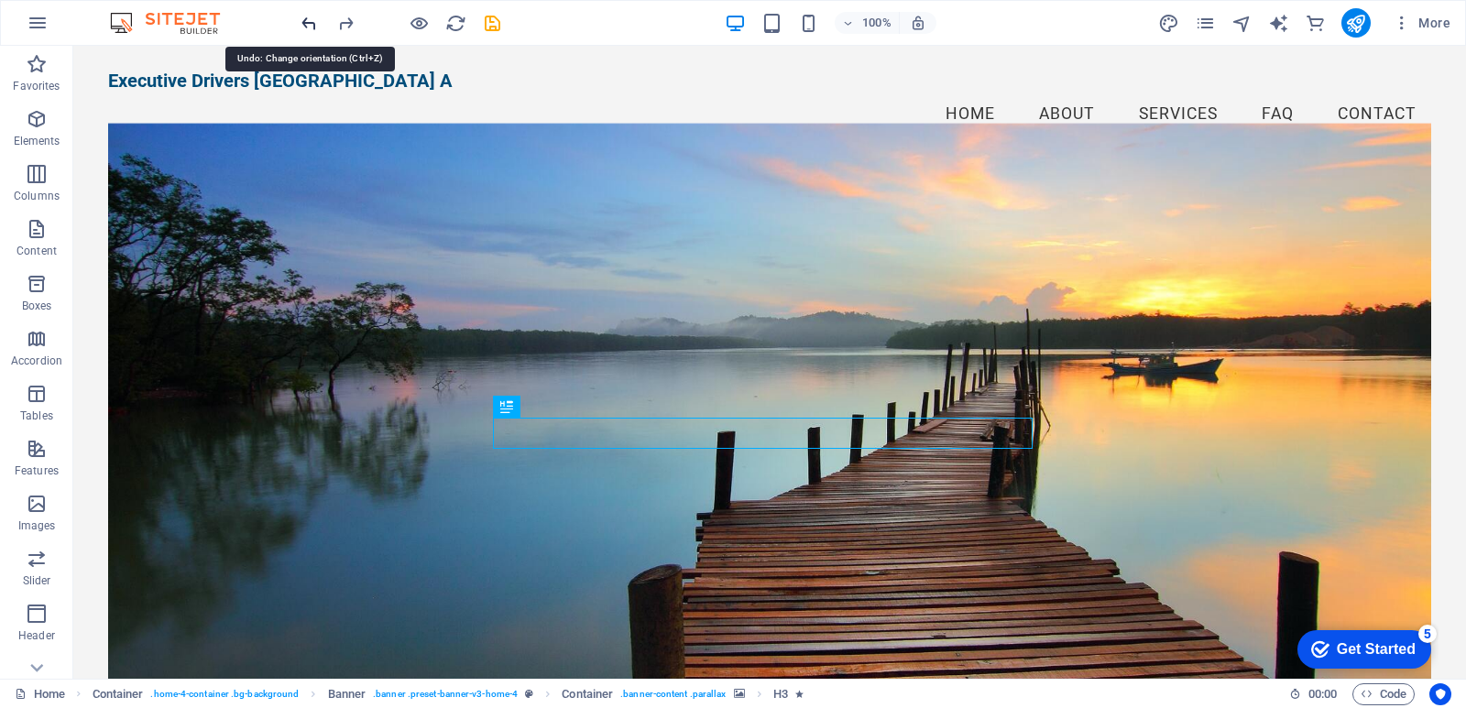
click at [312, 24] on icon "undo" at bounding box center [309, 23] width 21 height 21
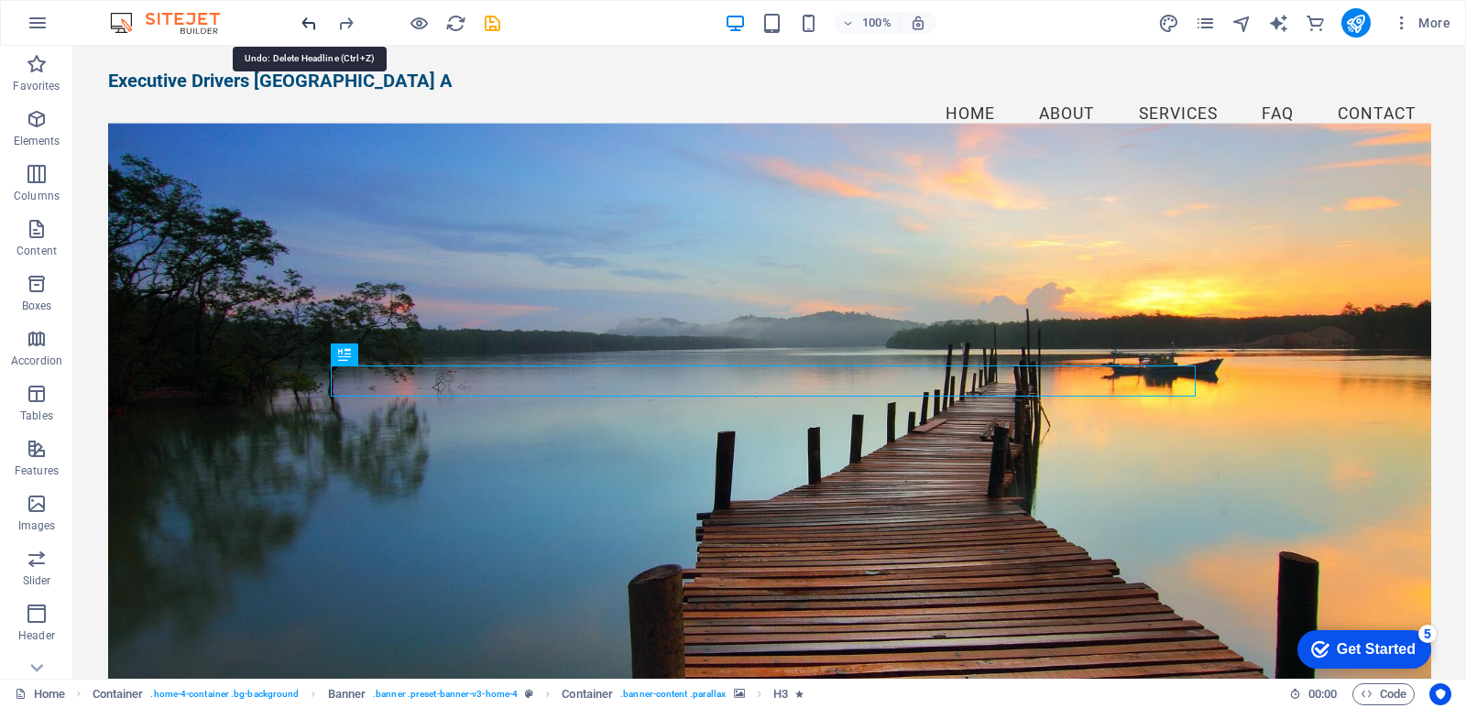
click at [312, 24] on icon "undo" at bounding box center [309, 23] width 21 height 21
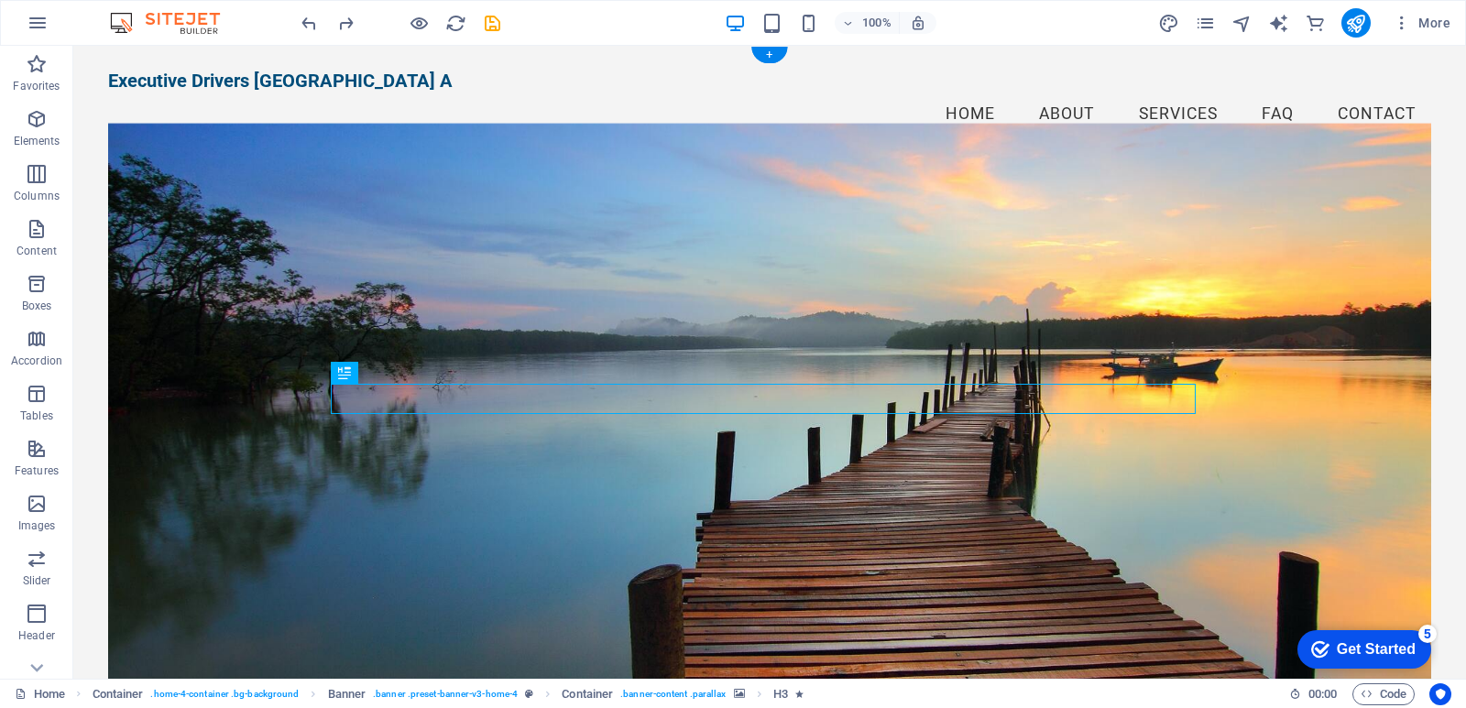
click at [769, 297] on figure at bounding box center [769, 412] width 1323 height 576
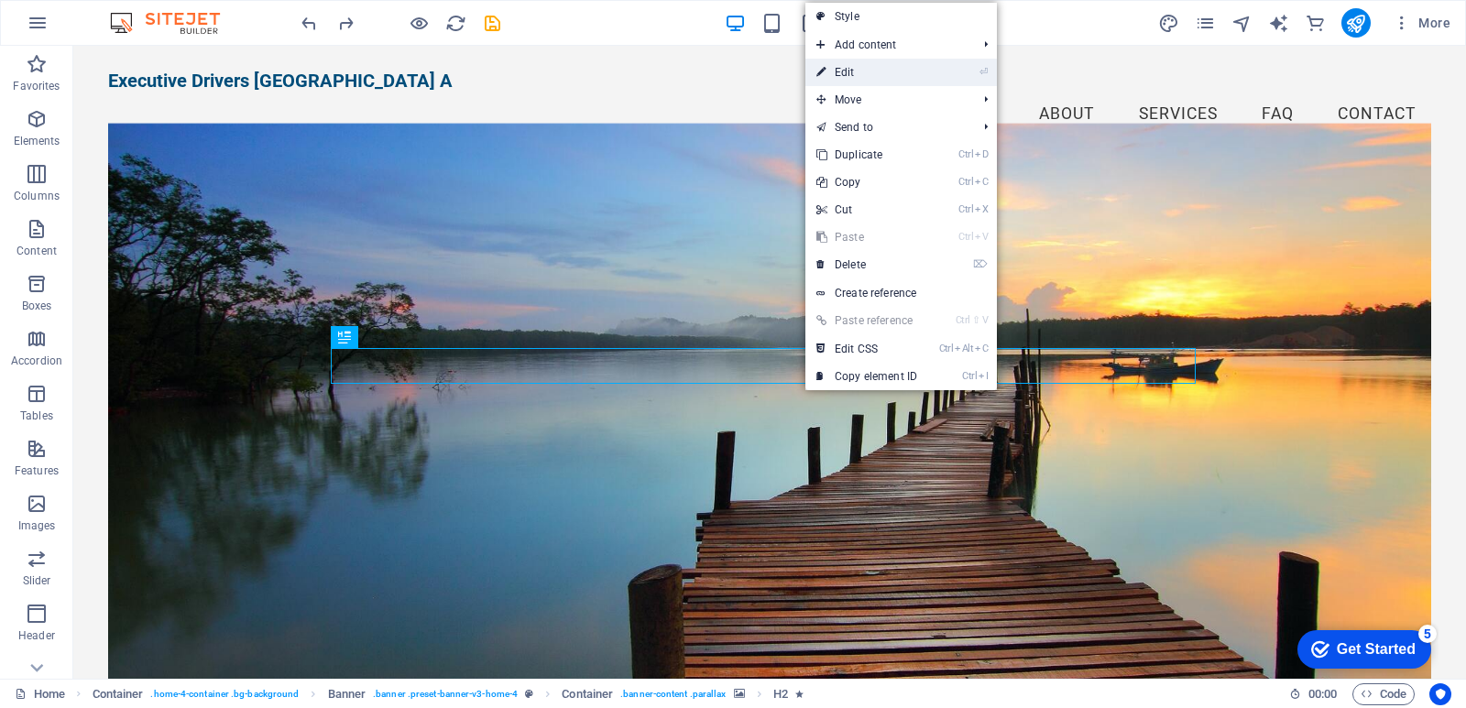
click at [848, 72] on link "⏎ Edit" at bounding box center [866, 72] width 123 height 27
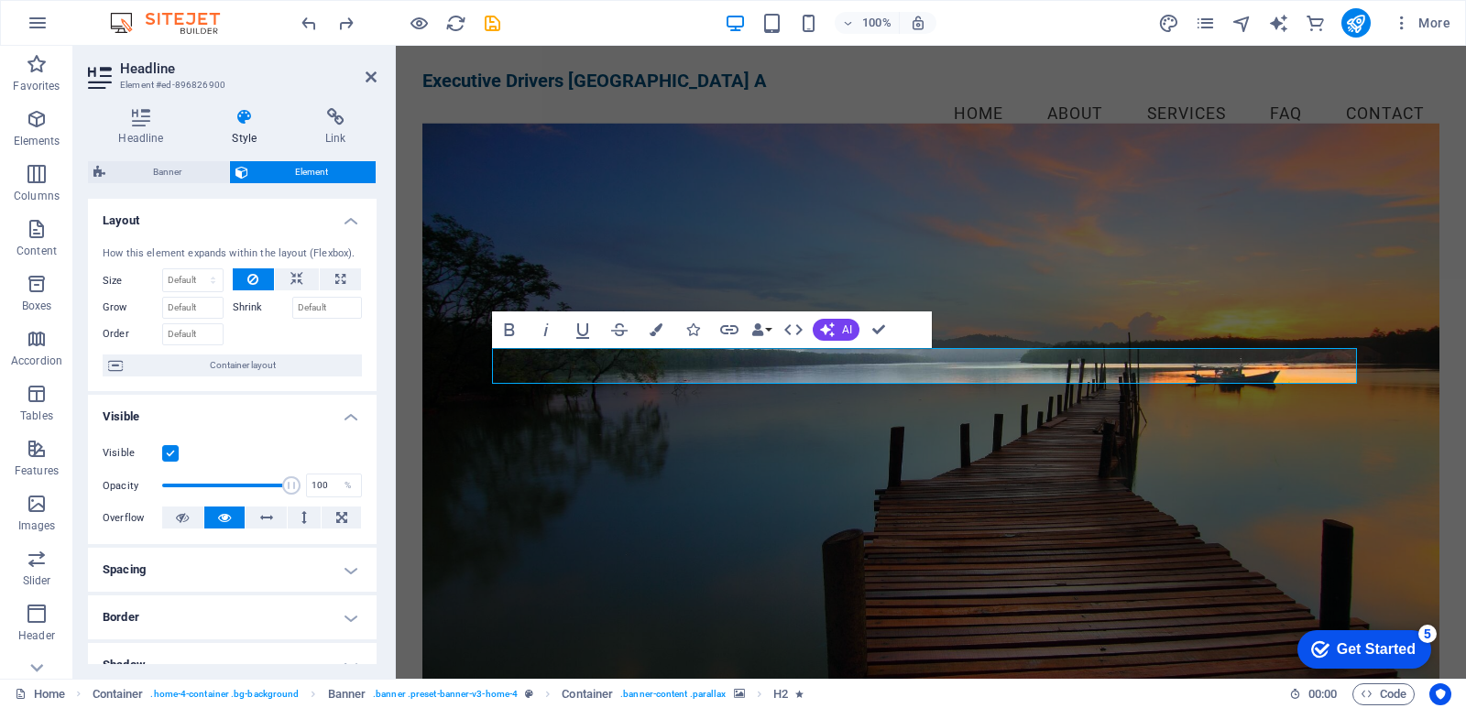
drag, startPoint x: 372, startPoint y: 269, endPoint x: 378, endPoint y: 373, distance: 103.7
click at [378, 373] on div "Headline Style Link Settings Level H1 H2 H3 H4 H5 H6 Alignment Default colors a…" at bounding box center [232, 386] width 318 height 586
drag, startPoint x: 1138, startPoint y: 367, endPoint x: 994, endPoint y: 379, distance: 144.3
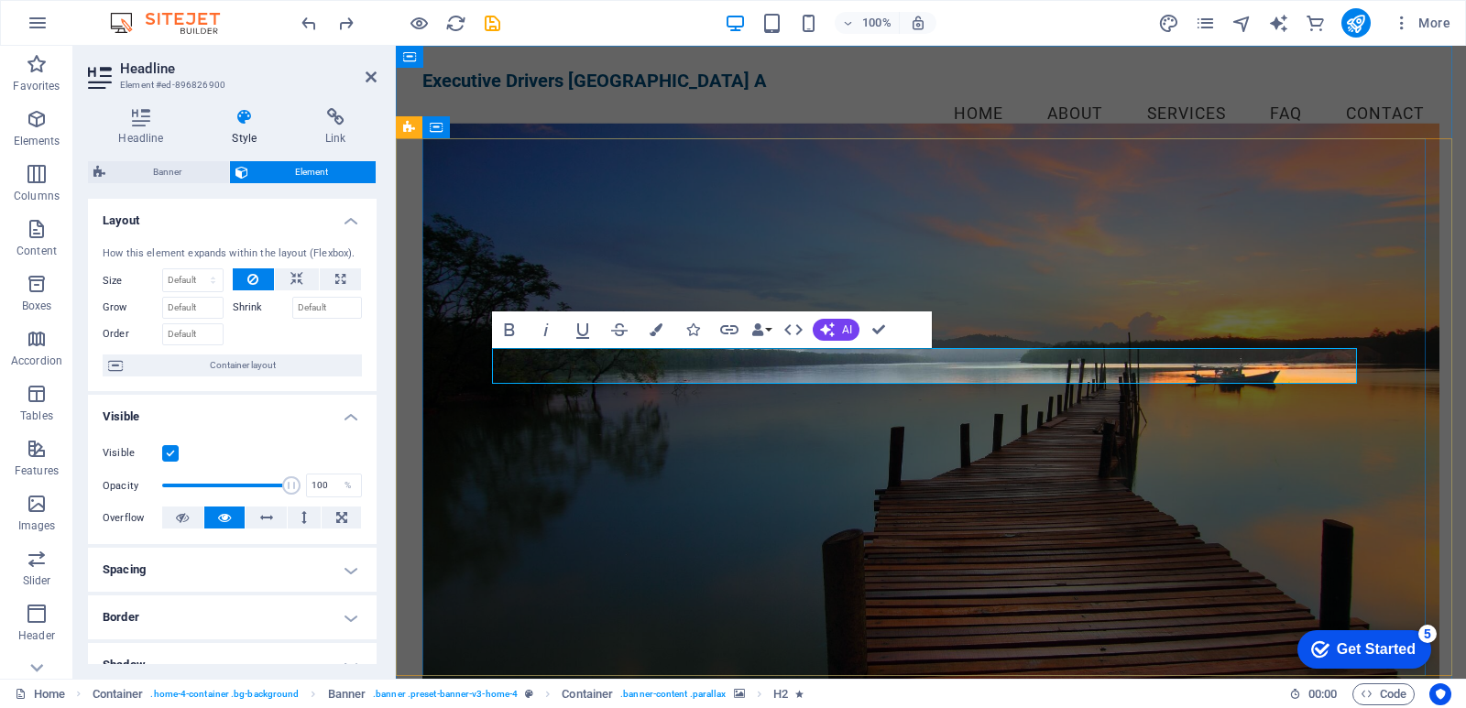
click at [241, 115] on icon at bounding box center [245, 117] width 86 height 18
click at [134, 126] on h4 "Headline" at bounding box center [145, 127] width 114 height 38
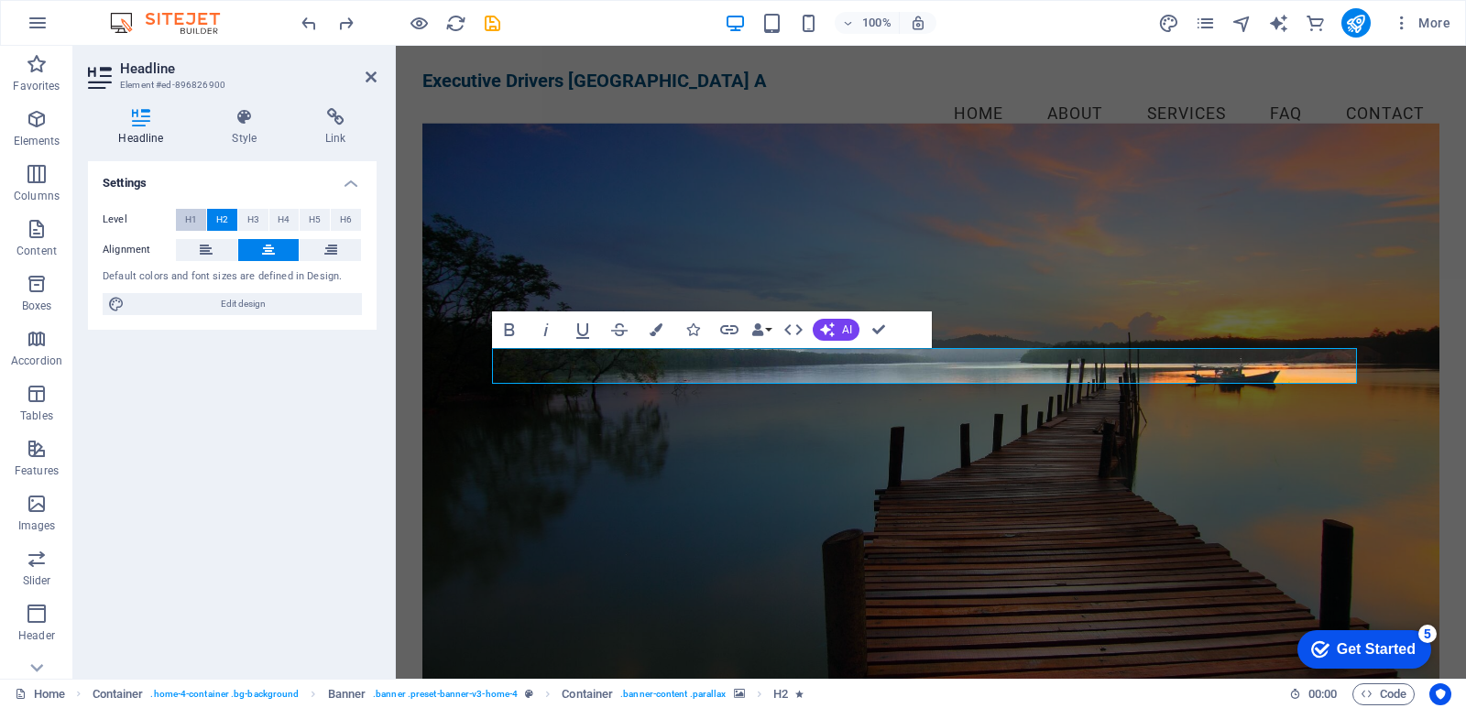
click at [188, 217] on span "H1" at bounding box center [191, 220] width 12 height 22
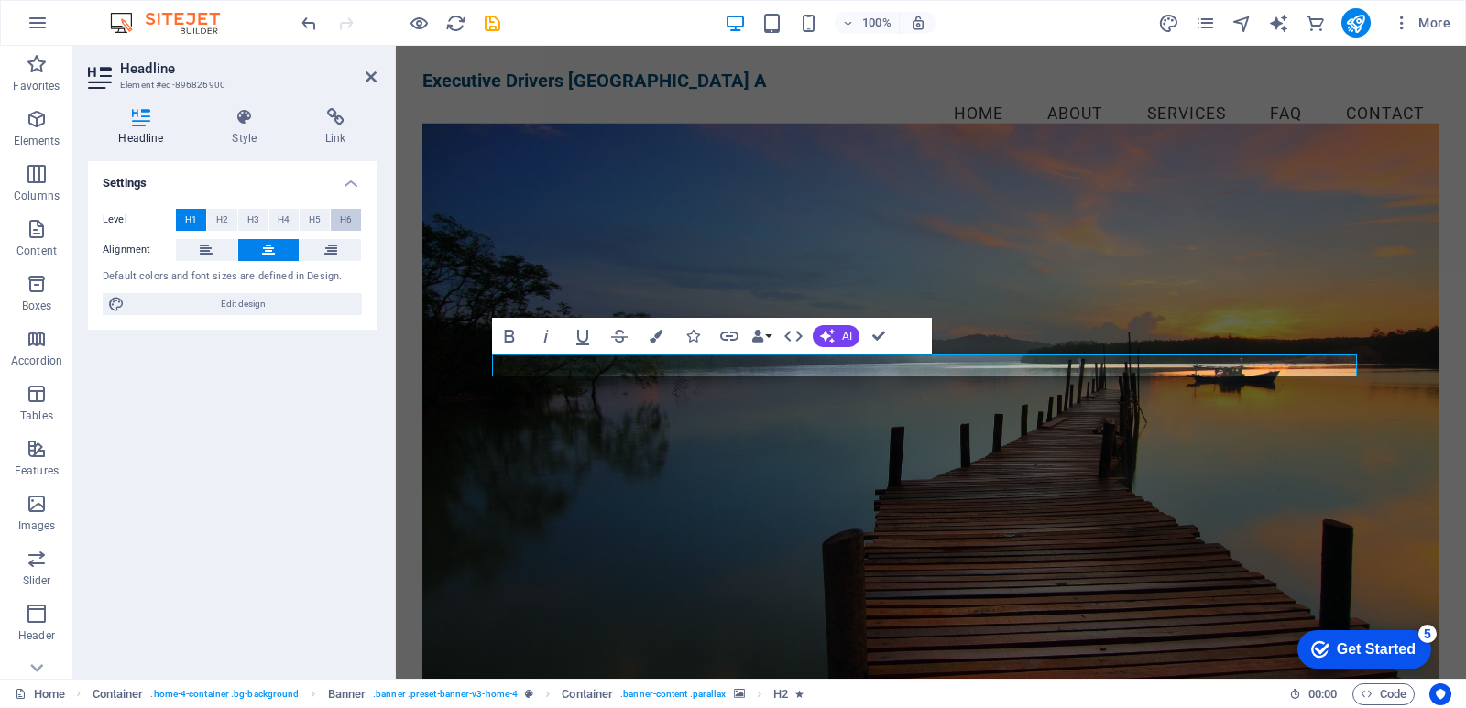
click at [341, 218] on span "H6" at bounding box center [346, 220] width 12 height 22
click at [308, 218] on button "H5" at bounding box center [315, 220] width 30 height 22
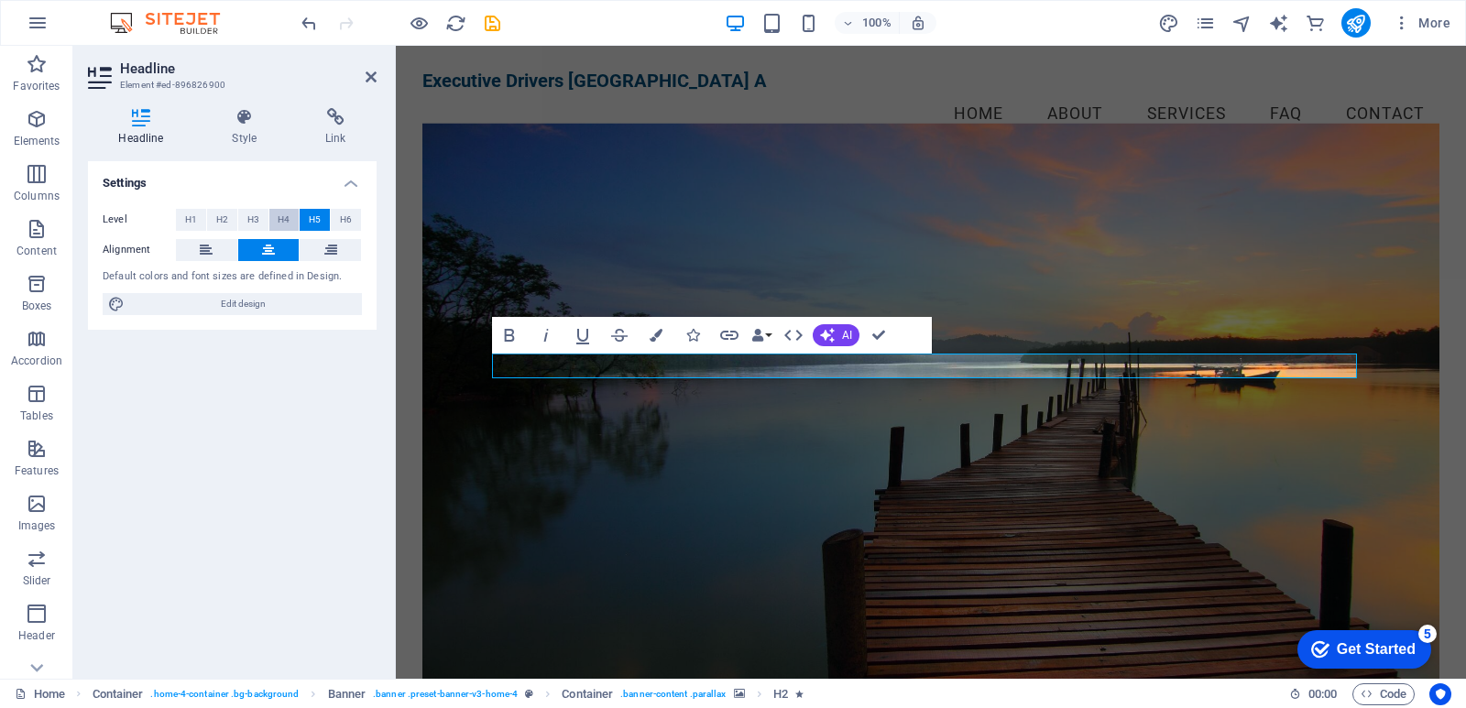
click at [279, 220] on span "H4" at bounding box center [284, 220] width 12 height 22
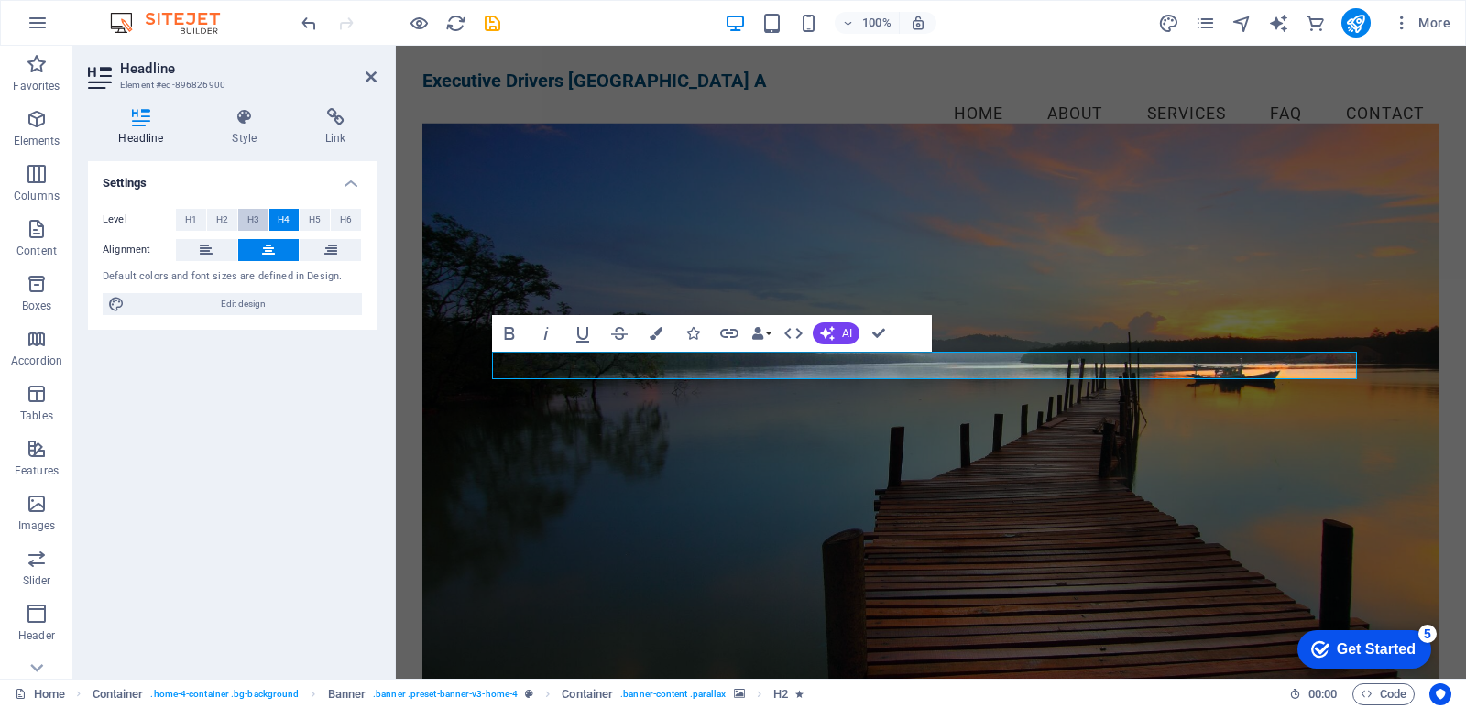
click at [250, 221] on span "H3" at bounding box center [253, 220] width 12 height 22
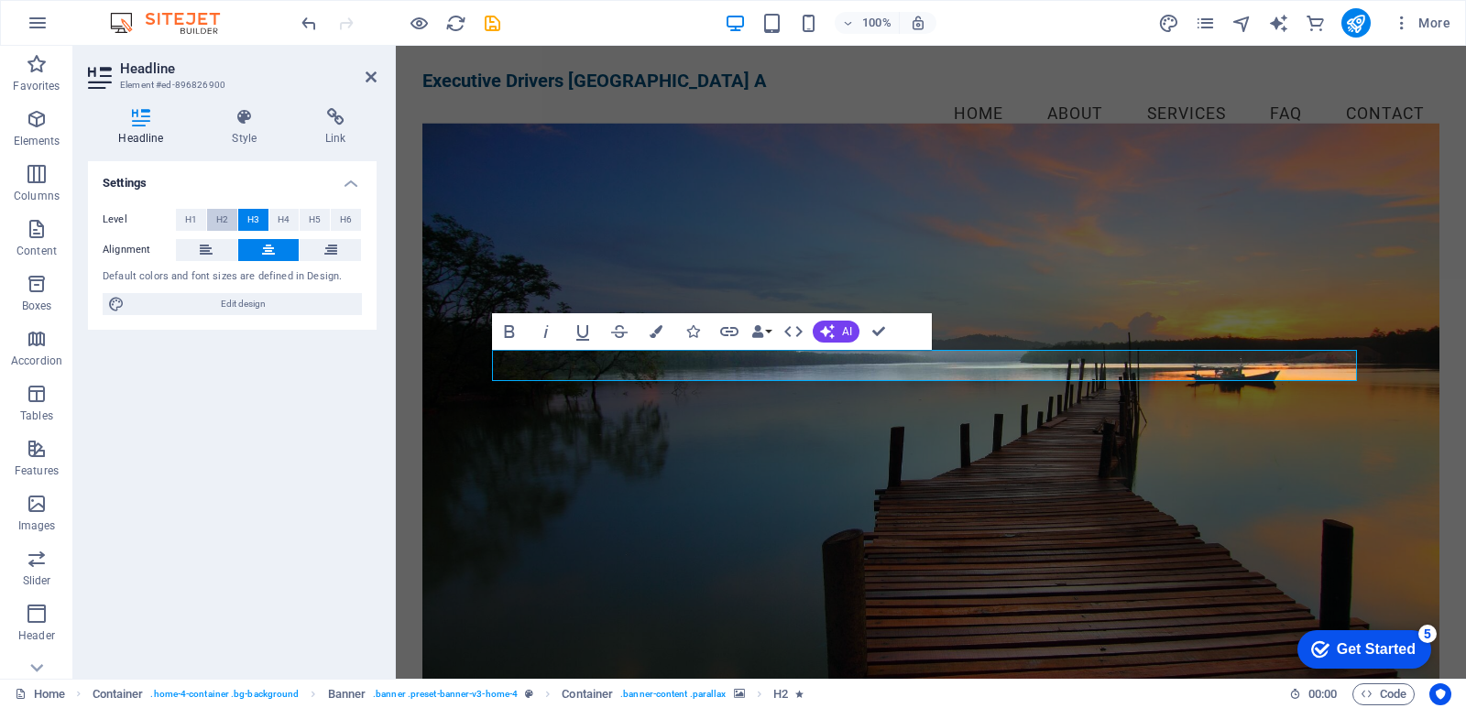
click at [222, 217] on span "H2" at bounding box center [222, 220] width 12 height 22
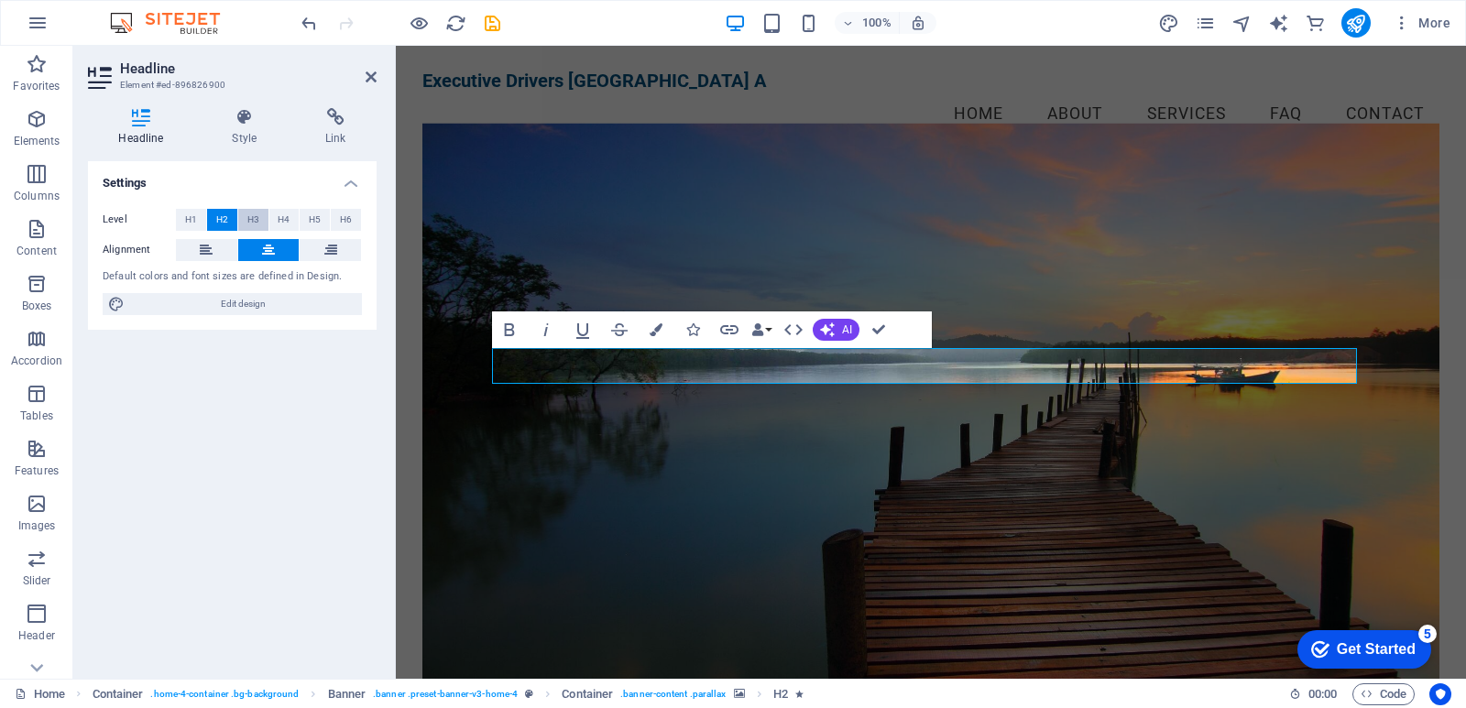
click at [259, 217] on button "H3" at bounding box center [253, 220] width 30 height 22
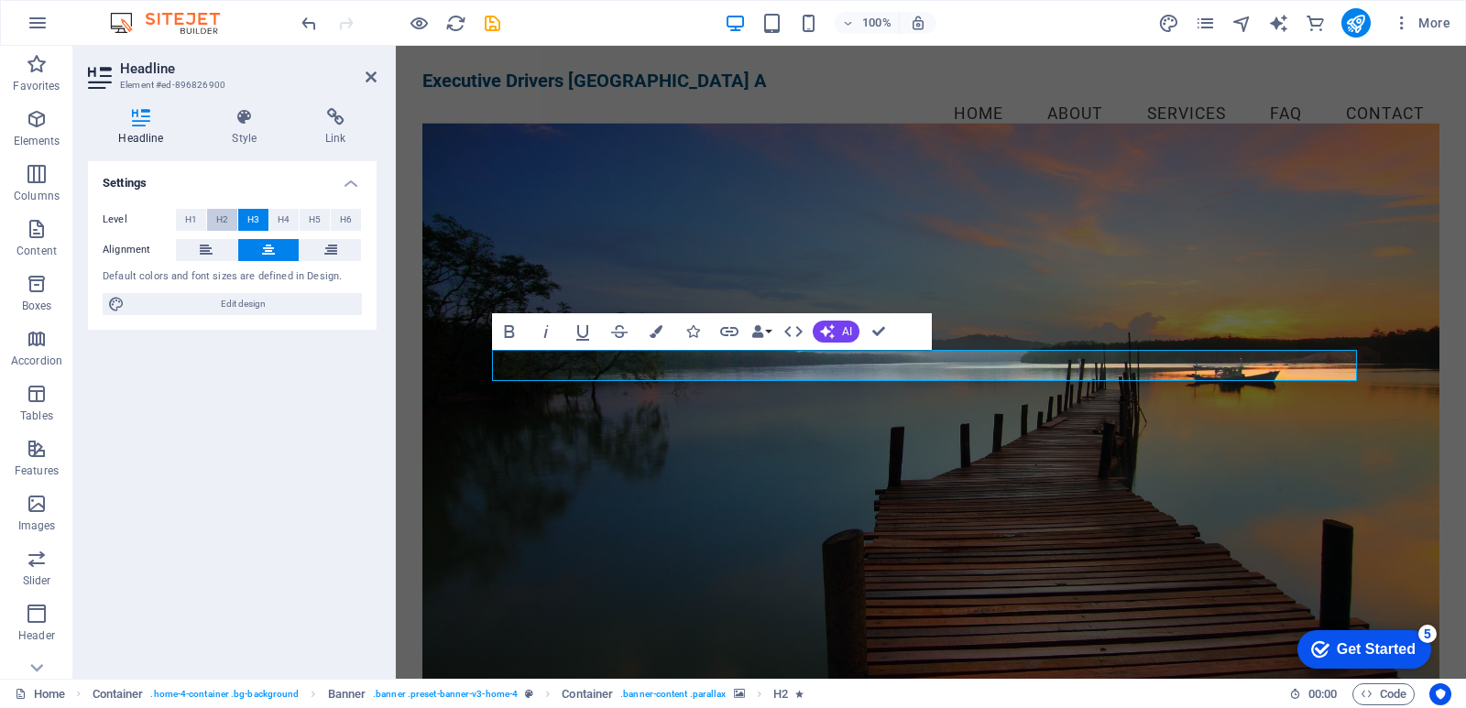
click at [216, 217] on span "H2" at bounding box center [222, 220] width 12 height 22
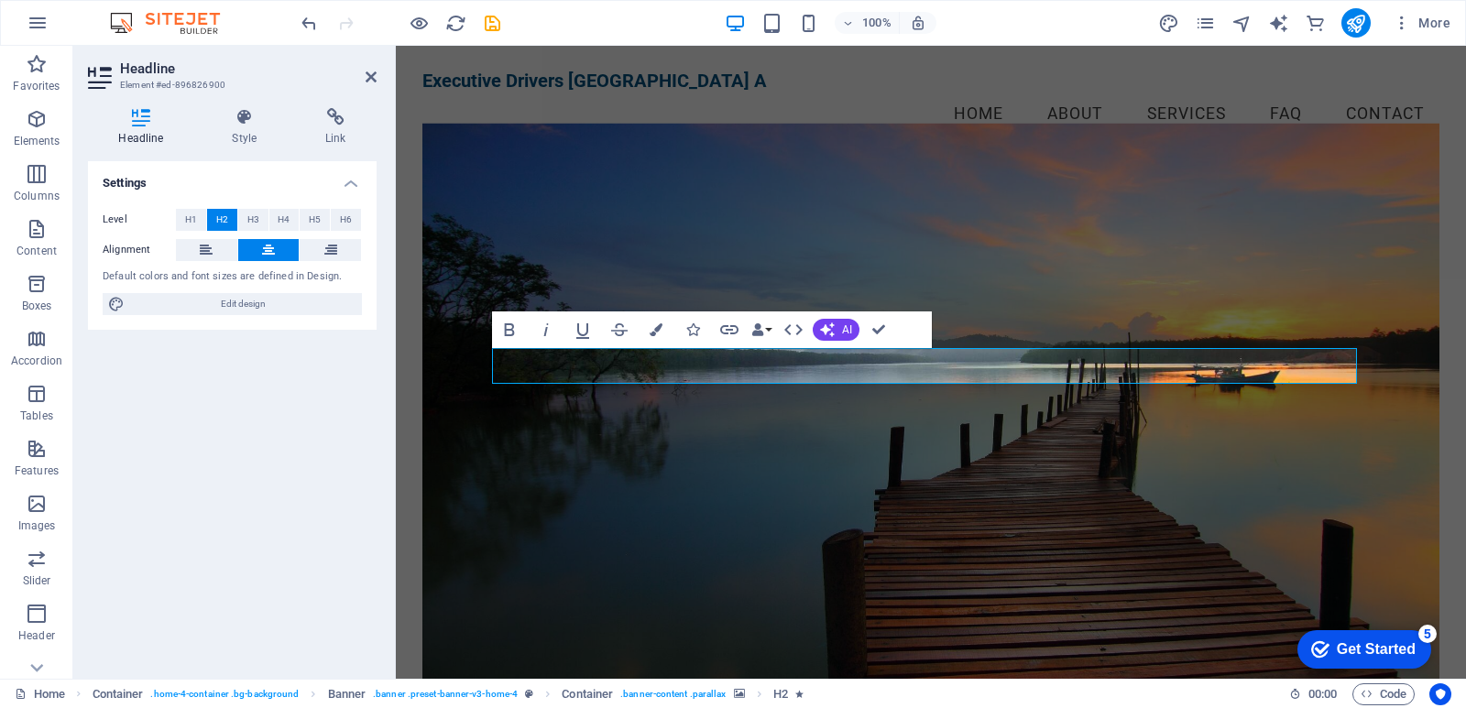
click at [589, 486] on figure at bounding box center [930, 412] width 1017 height 576
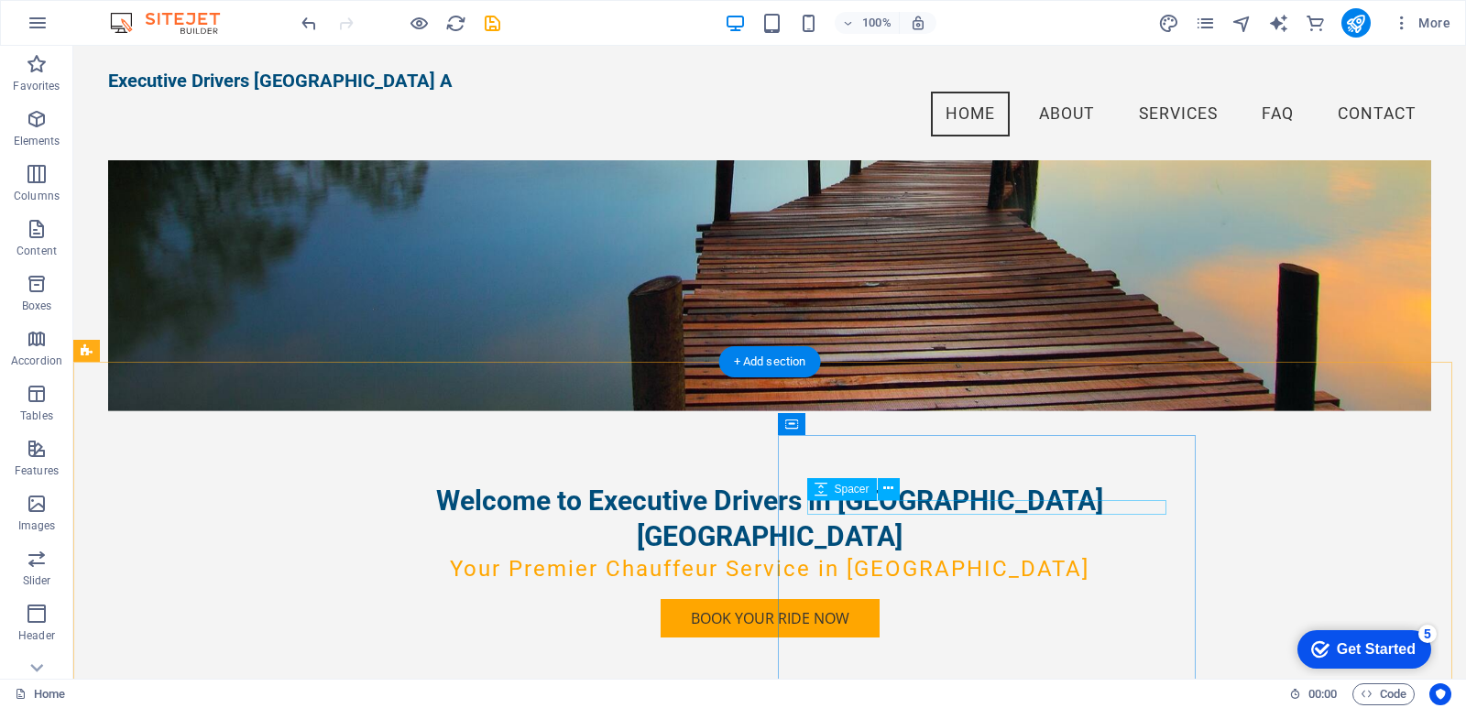
scroll to position [0, 0]
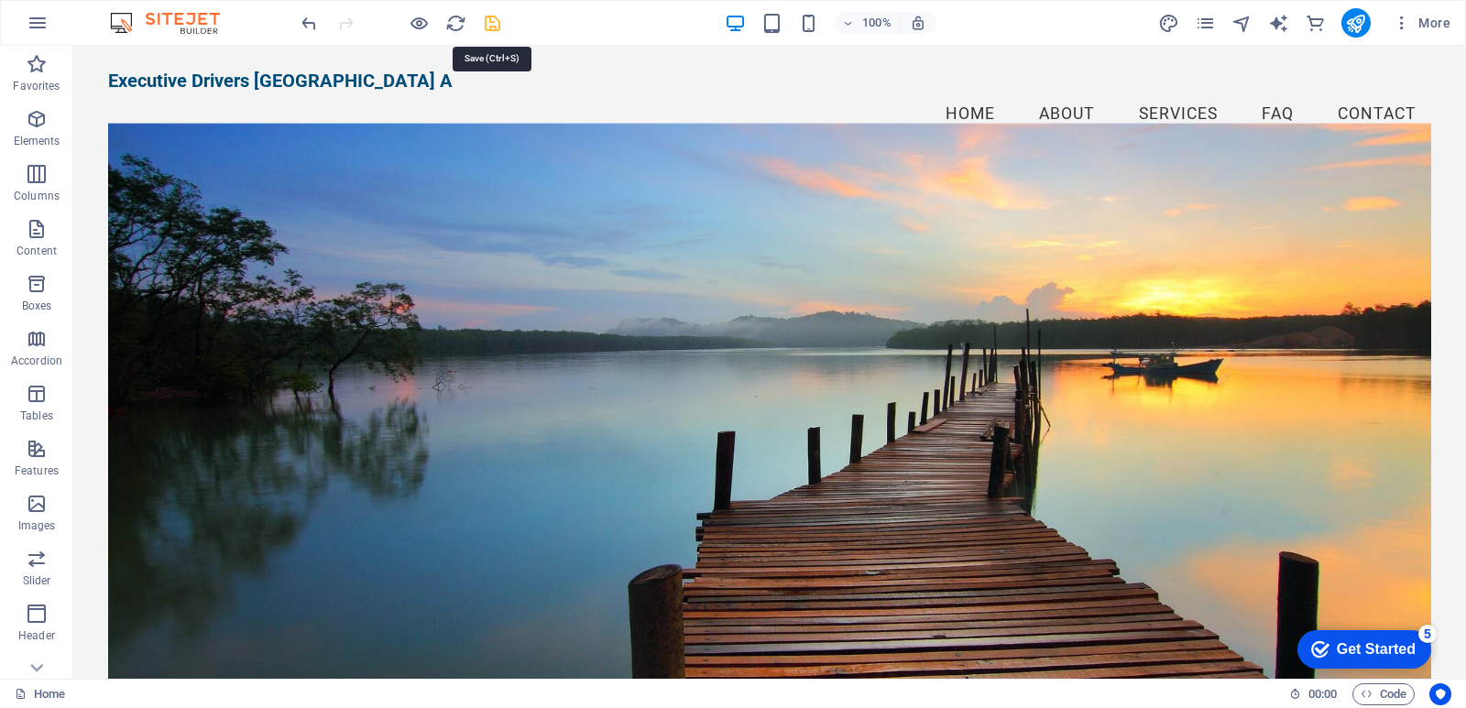
click at [487, 22] on icon "save" at bounding box center [492, 23] width 21 height 21
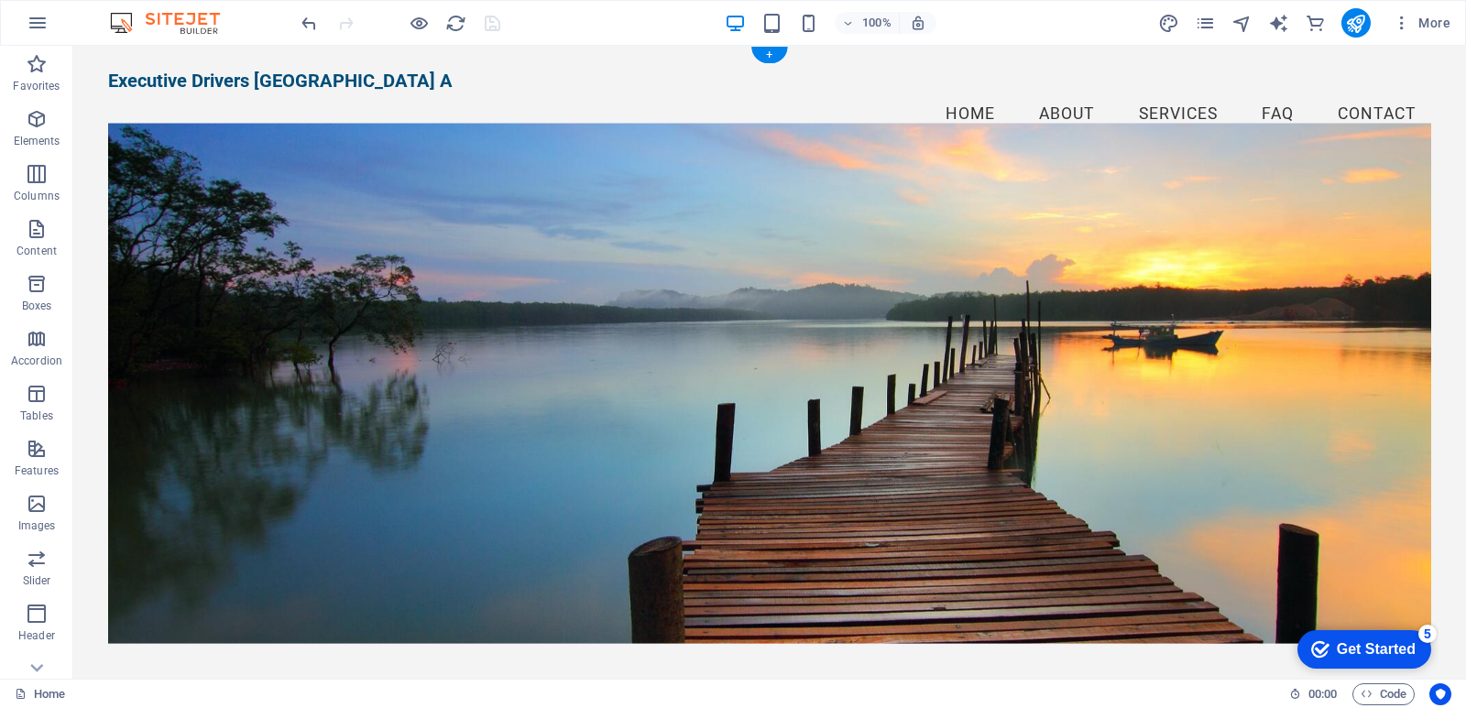
click at [564, 211] on figure at bounding box center [769, 384] width 1323 height 520
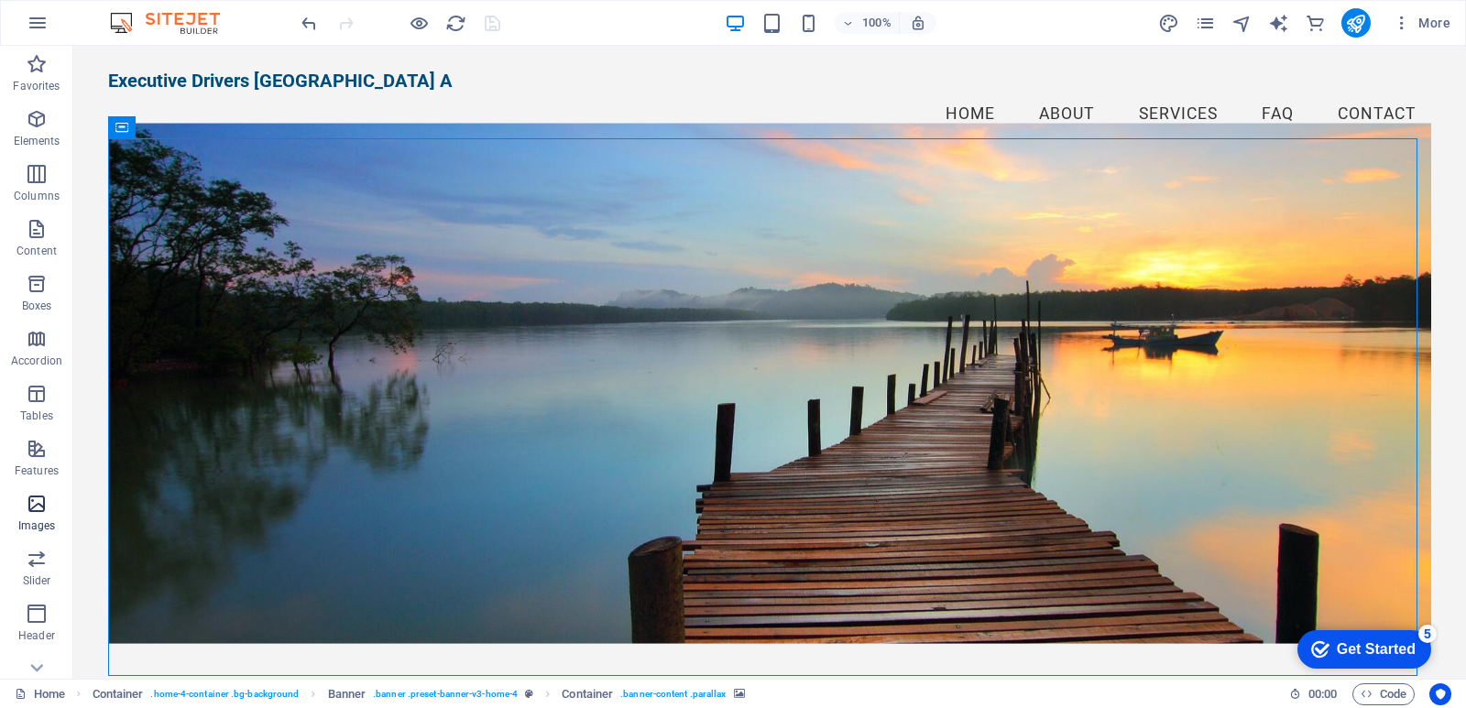
click at [37, 510] on icon "button" at bounding box center [37, 504] width 22 height 22
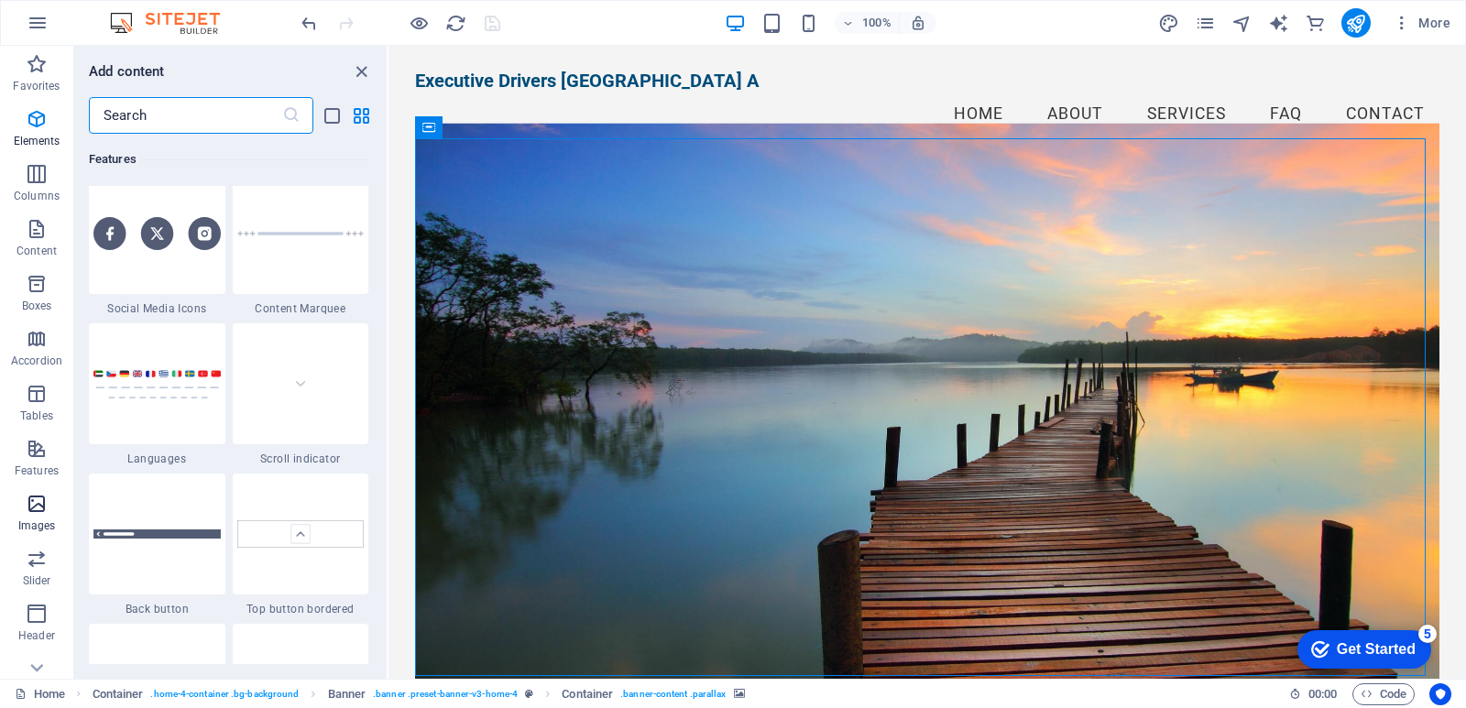
scroll to position [9291, 0]
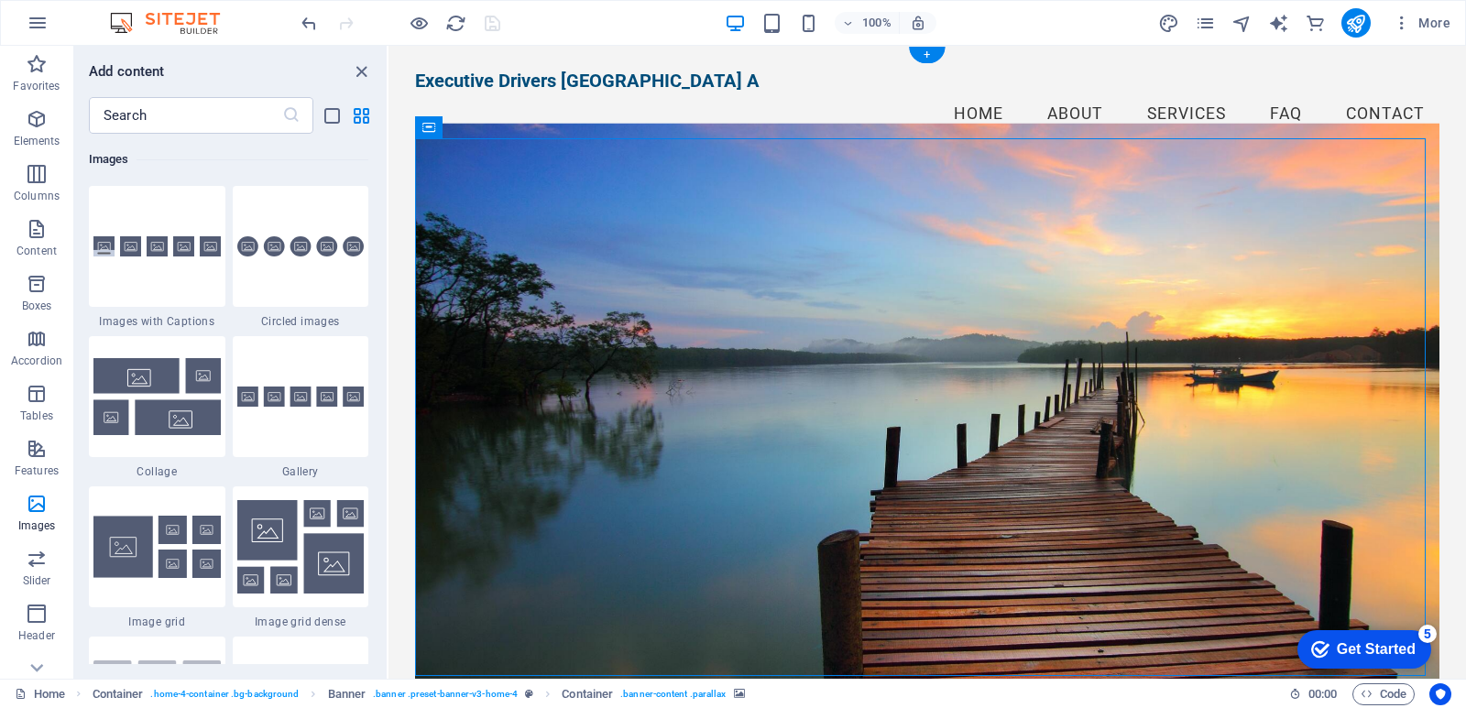
click at [739, 263] on figure at bounding box center [926, 412] width 1023 height 576
click at [358, 73] on icon "close panel" at bounding box center [361, 71] width 21 height 21
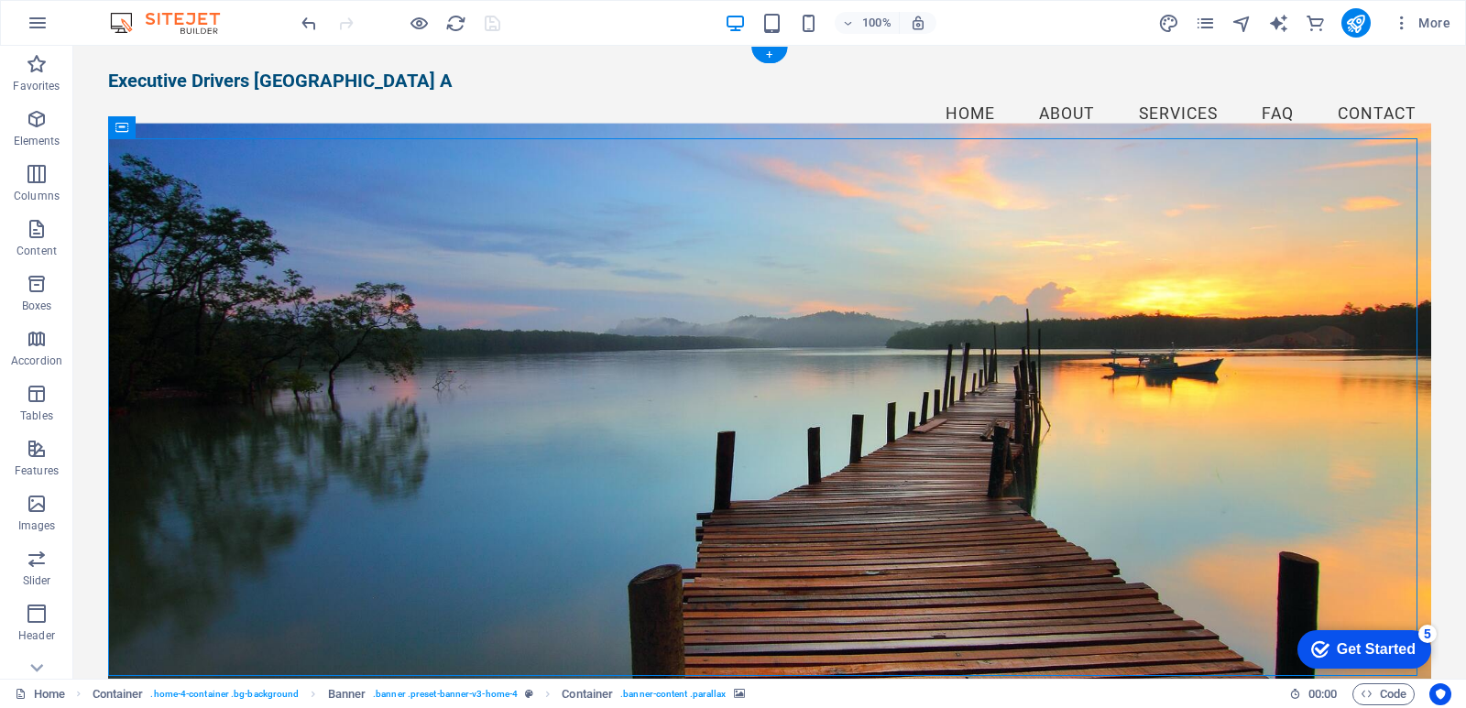
click at [548, 209] on figure at bounding box center [769, 412] width 1323 height 576
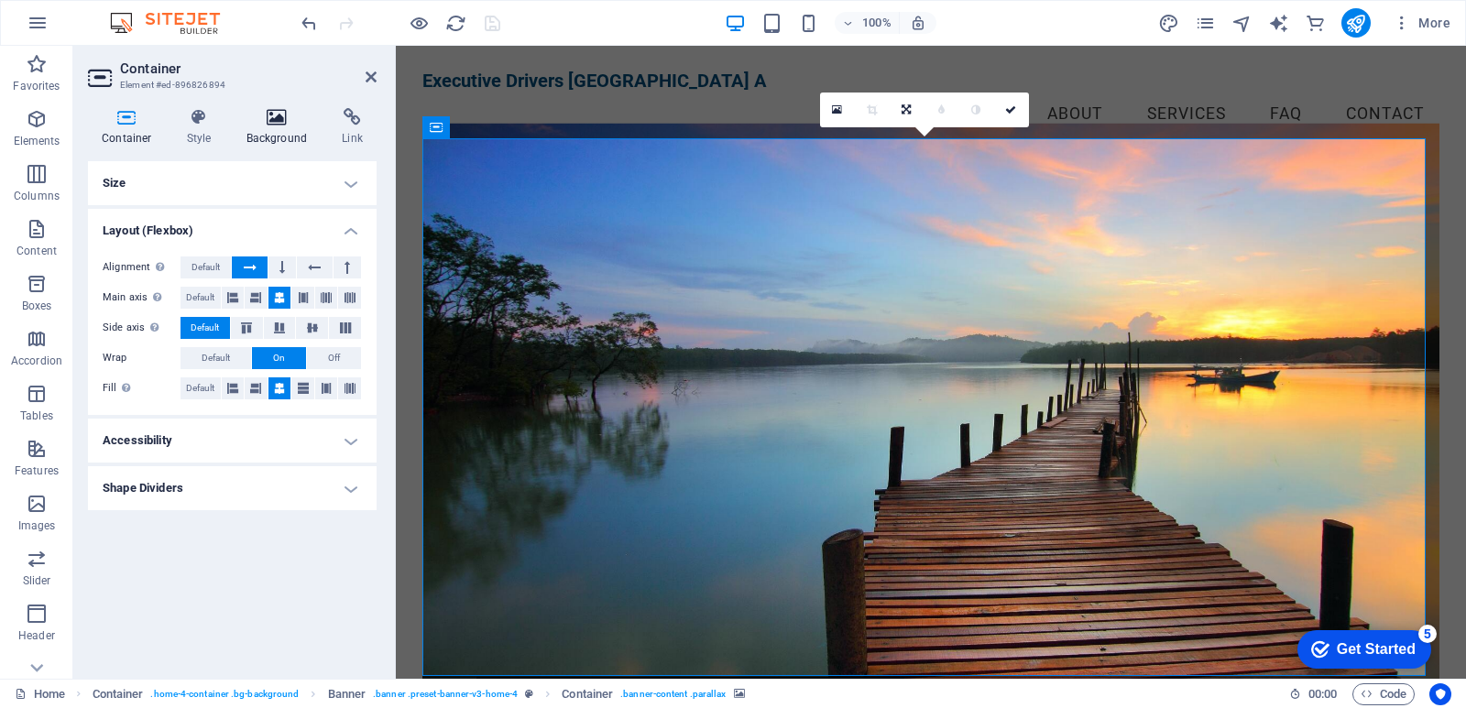
click at [280, 116] on icon at bounding box center [277, 117] width 89 height 18
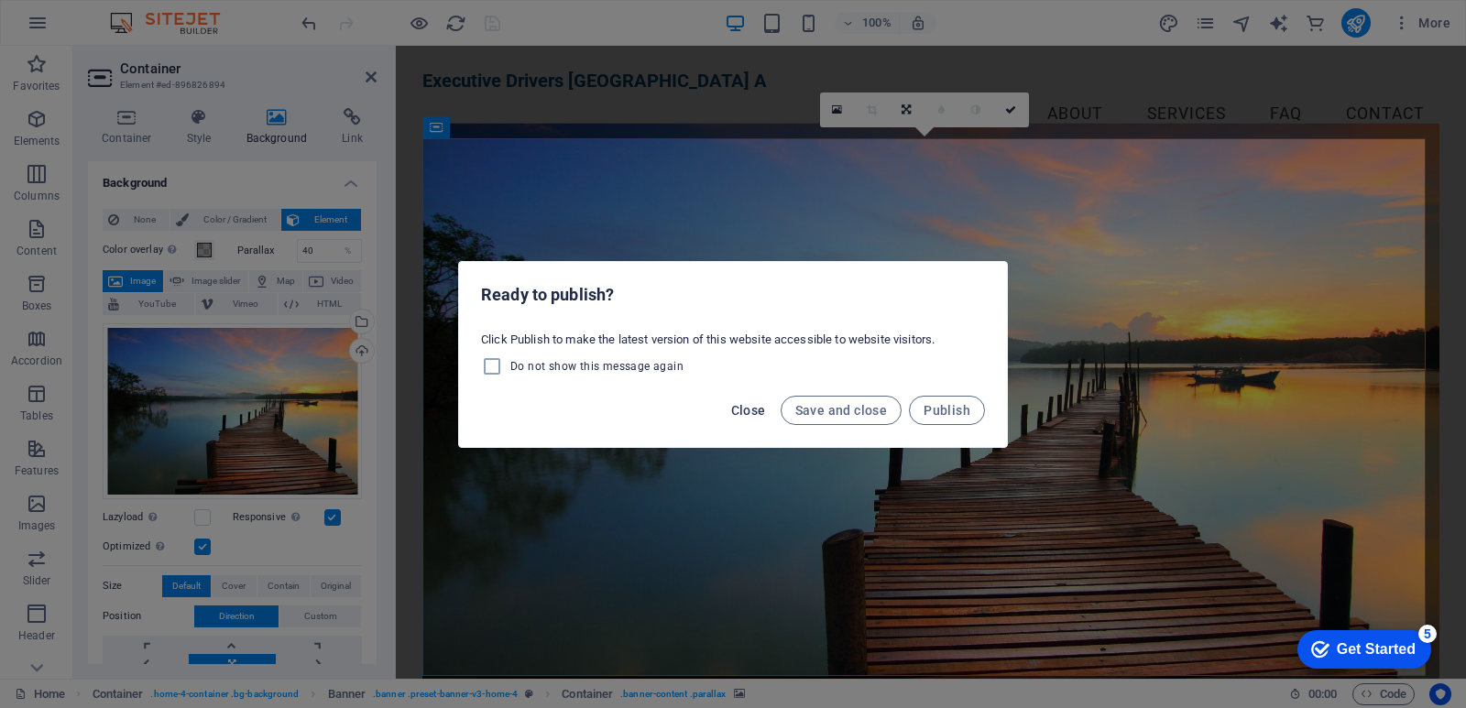
click at [747, 410] on span "Close" at bounding box center [748, 410] width 35 height 15
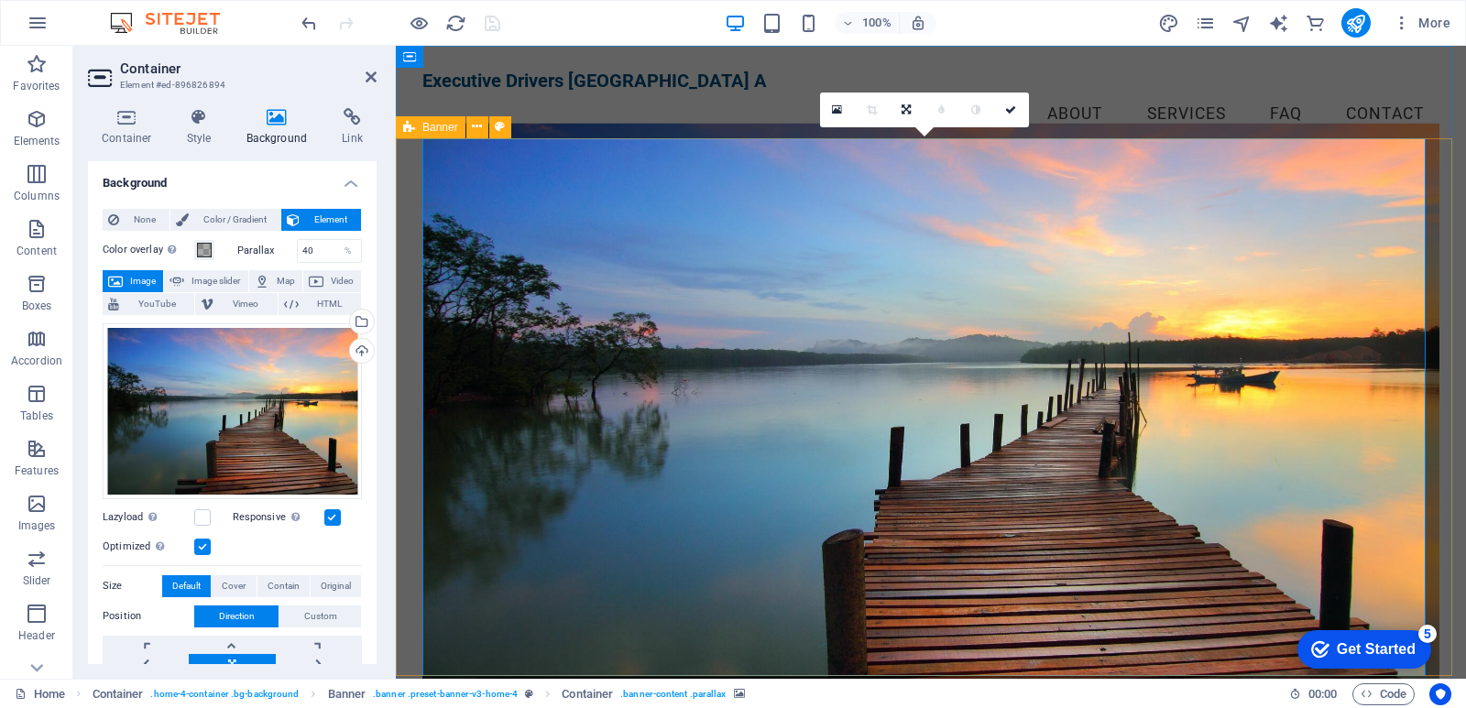
click at [671, 235] on figure at bounding box center [930, 412] width 1017 height 576
click at [357, 323] on div "Select files from the file manager, stock photos, or upload file(s)" at bounding box center [359, 323] width 27 height 27
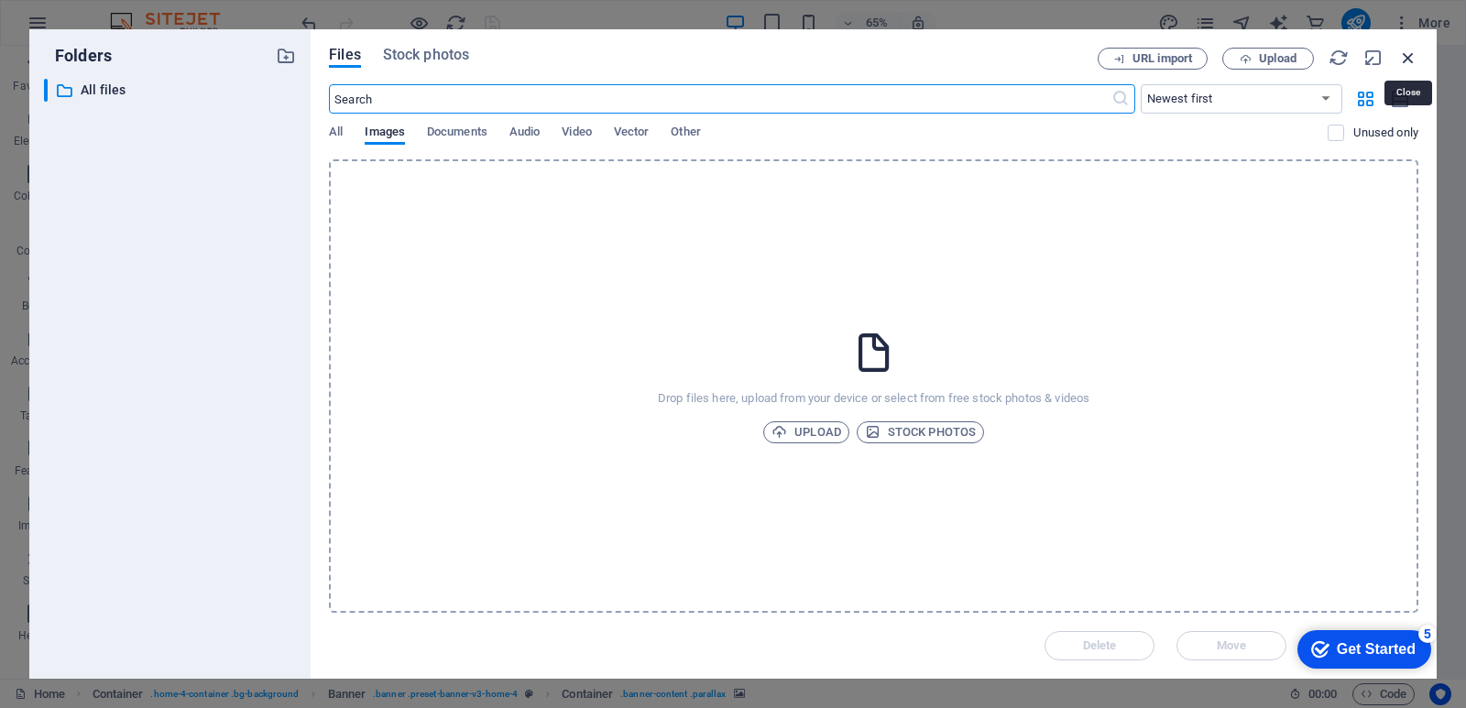
click at [1409, 50] on icon "button" at bounding box center [1408, 58] width 20 height 20
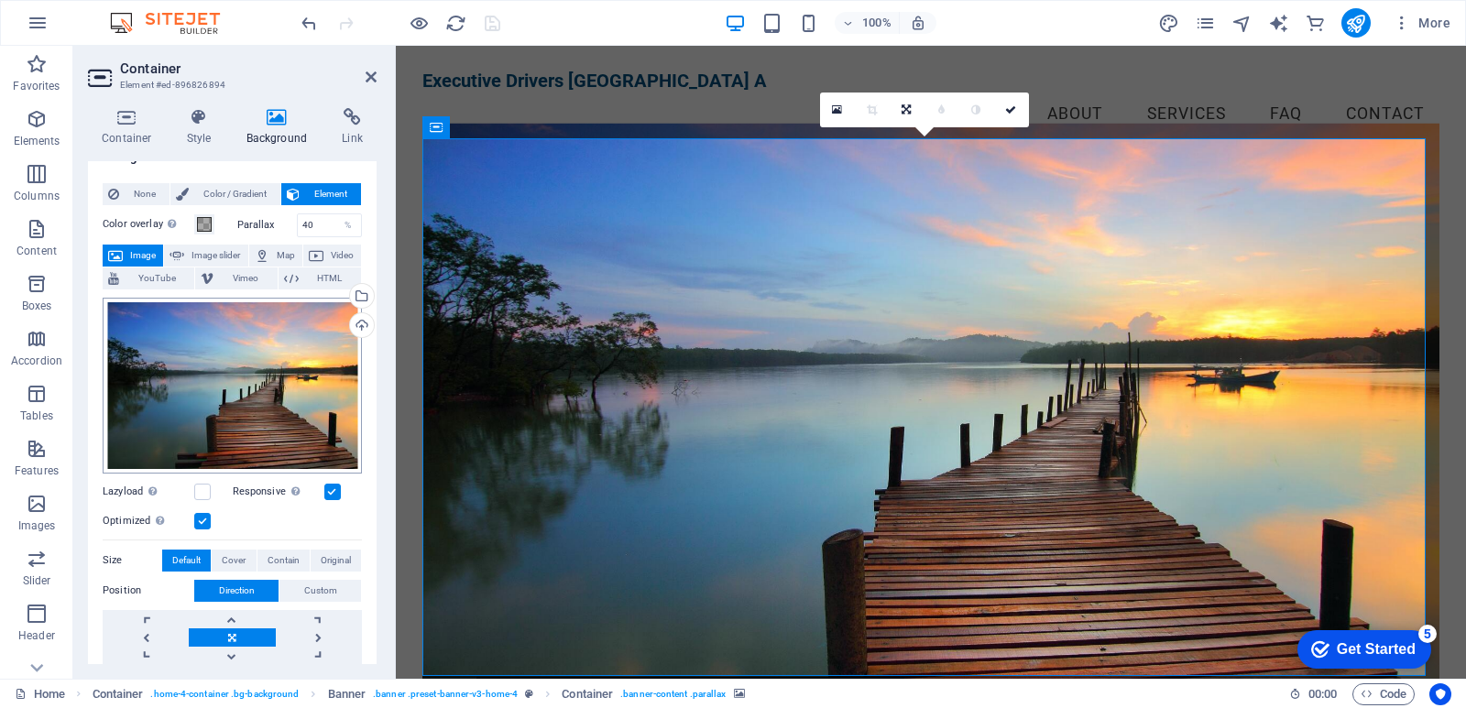
scroll to position [0, 0]
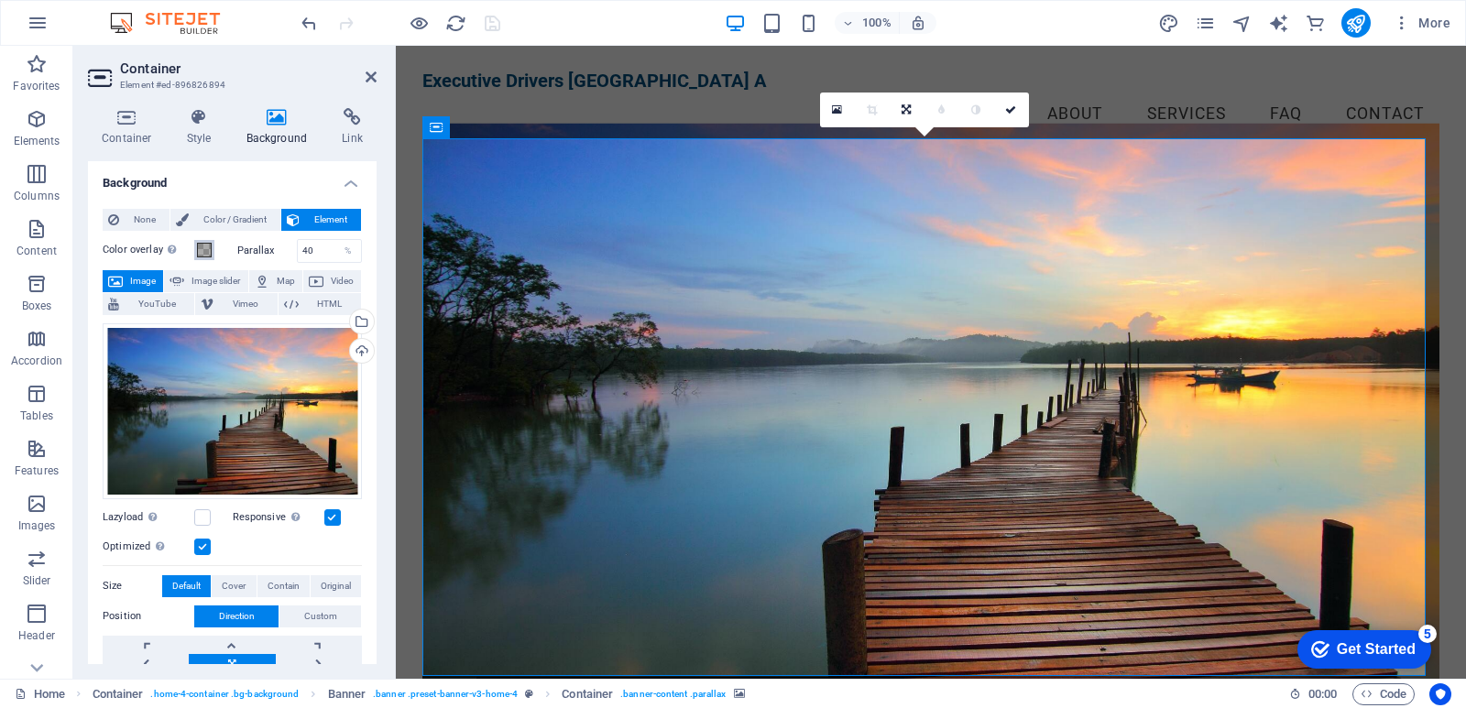
click at [204, 247] on span at bounding box center [204, 250] width 15 height 15
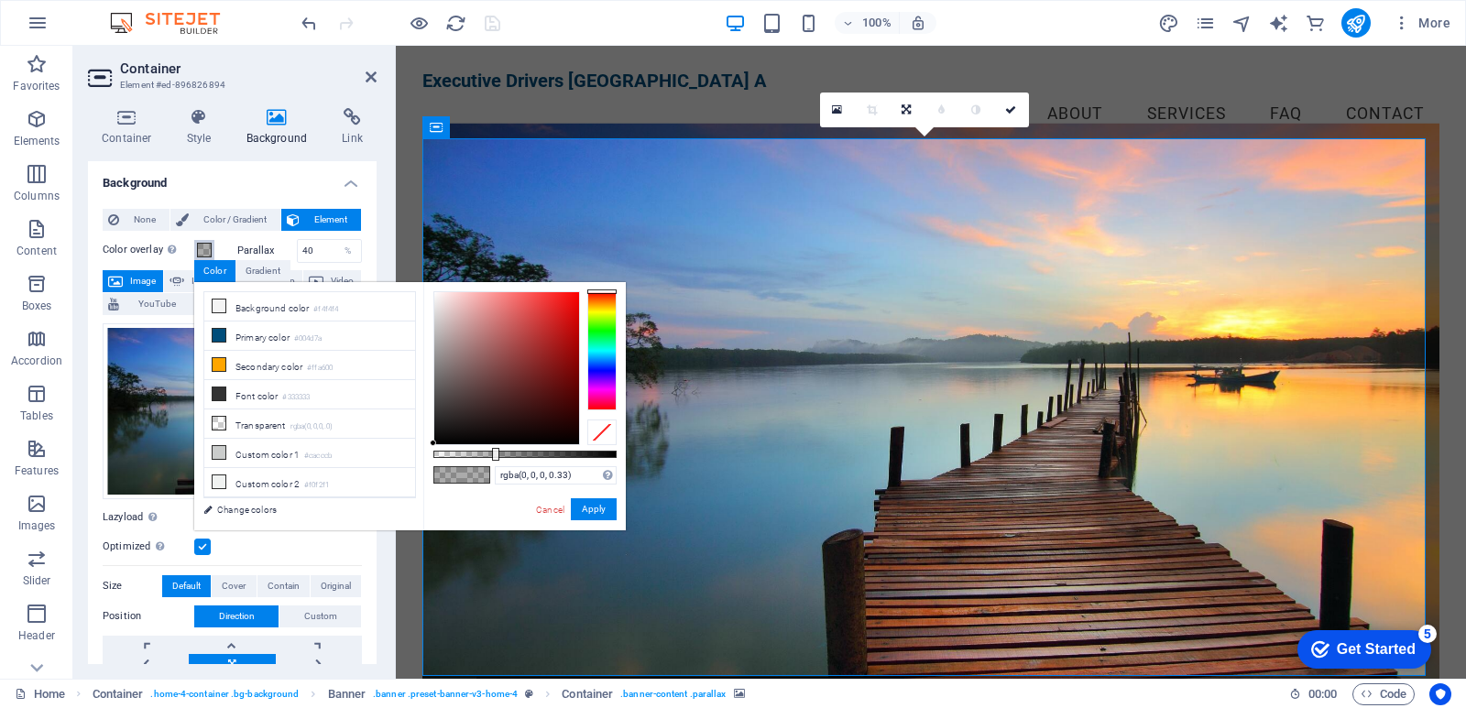
click at [204, 247] on span at bounding box center [204, 250] width 15 height 15
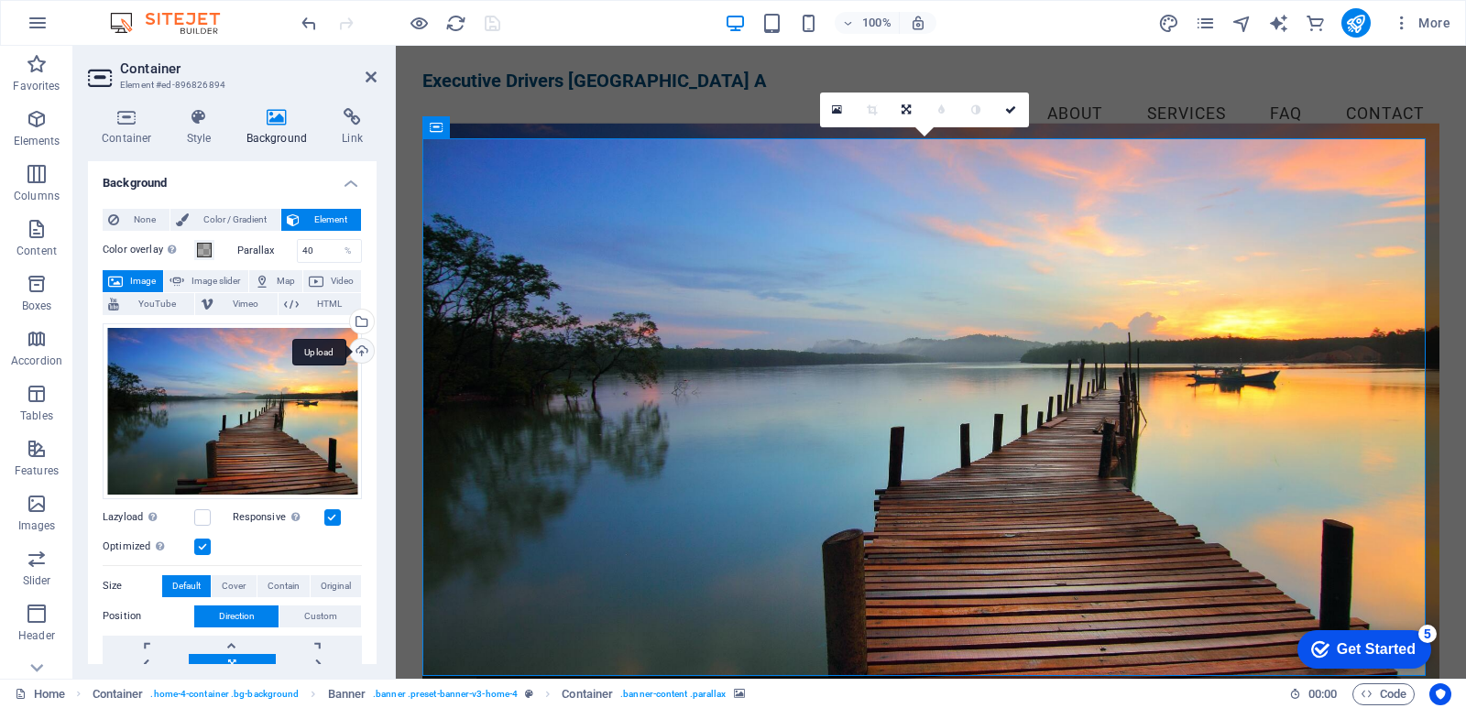
click at [357, 351] on div "Upload" at bounding box center [359, 352] width 27 height 27
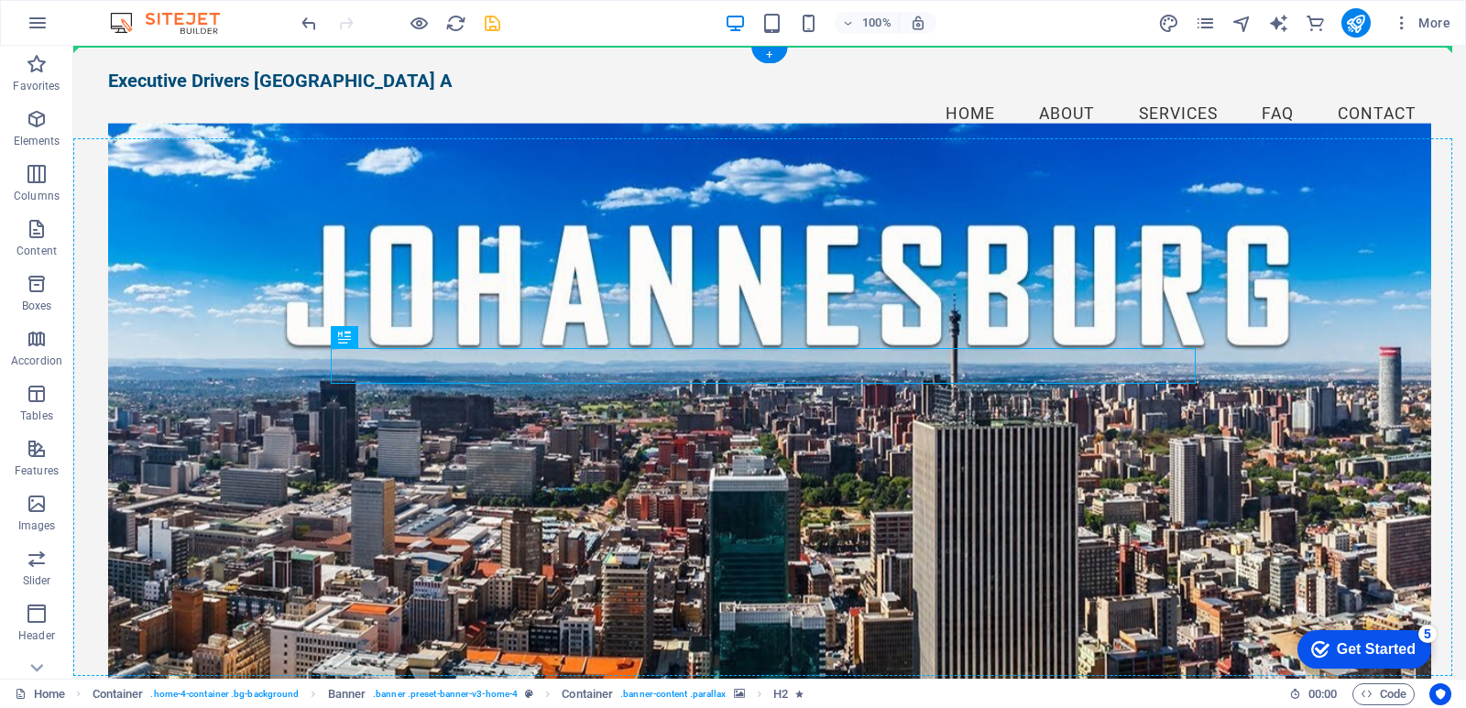
drag, startPoint x: 575, startPoint y: 365, endPoint x: 897, endPoint y: 265, distance: 336.8
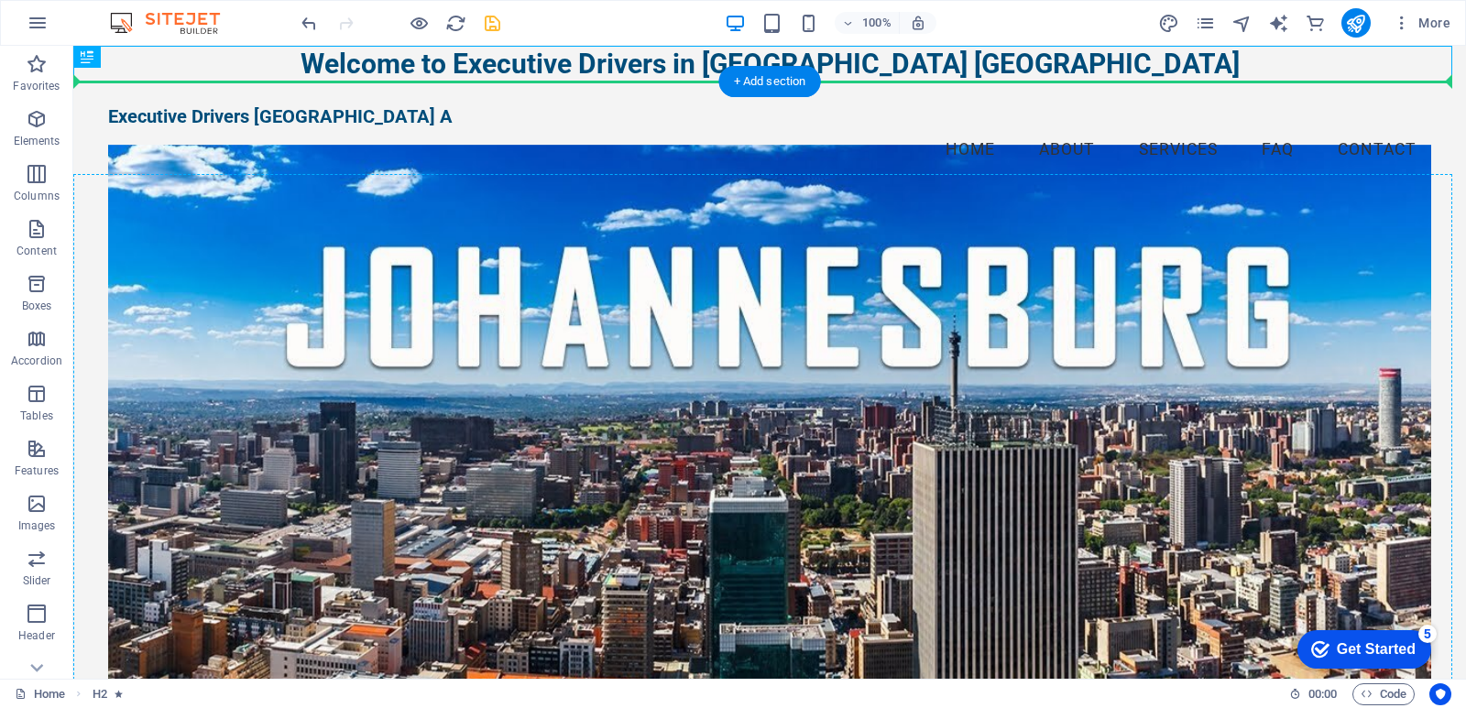
drag, startPoint x: 865, startPoint y: 64, endPoint x: 866, endPoint y: 210, distance: 145.7
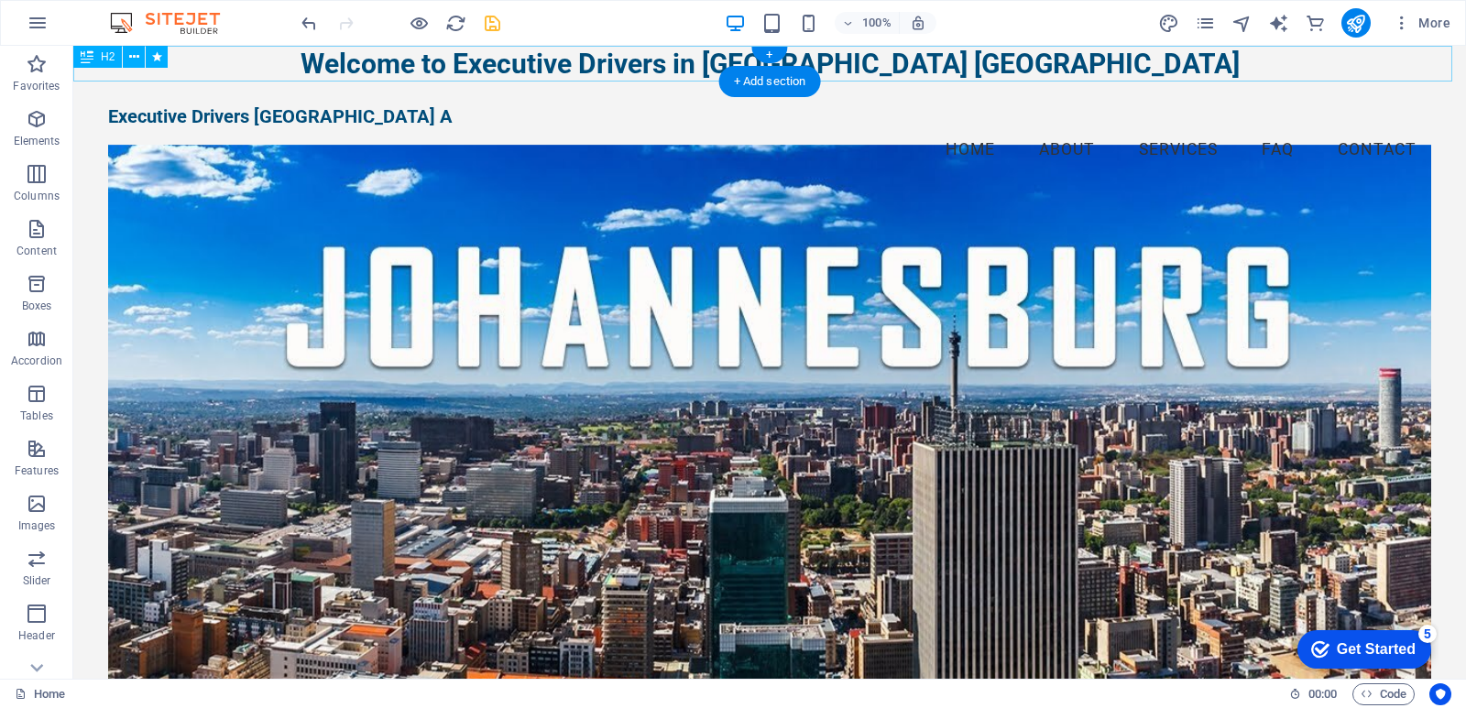
click at [863, 59] on div "Welcome to Executive Drivers in Johannesburg South Africa" at bounding box center [769, 64] width 1393 height 36
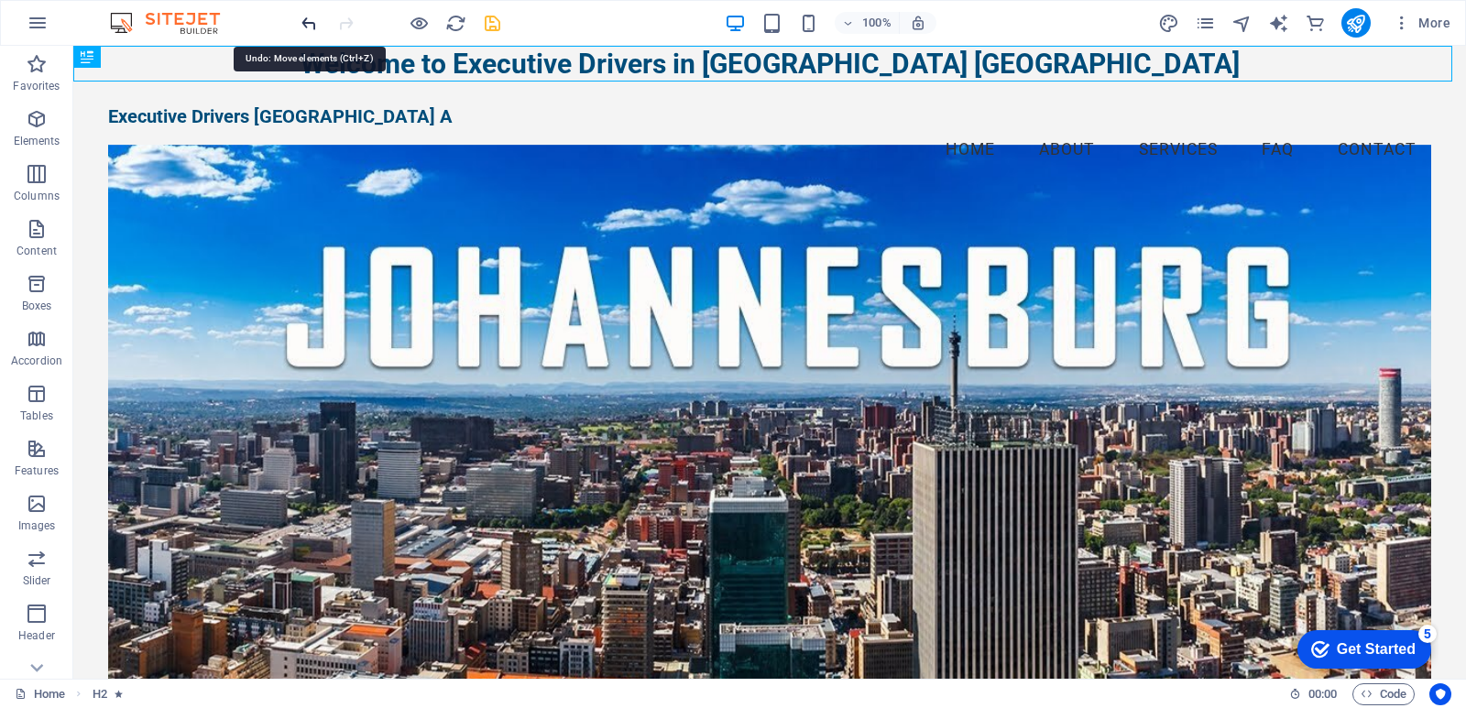
click at [304, 22] on icon "undo" at bounding box center [309, 23] width 21 height 21
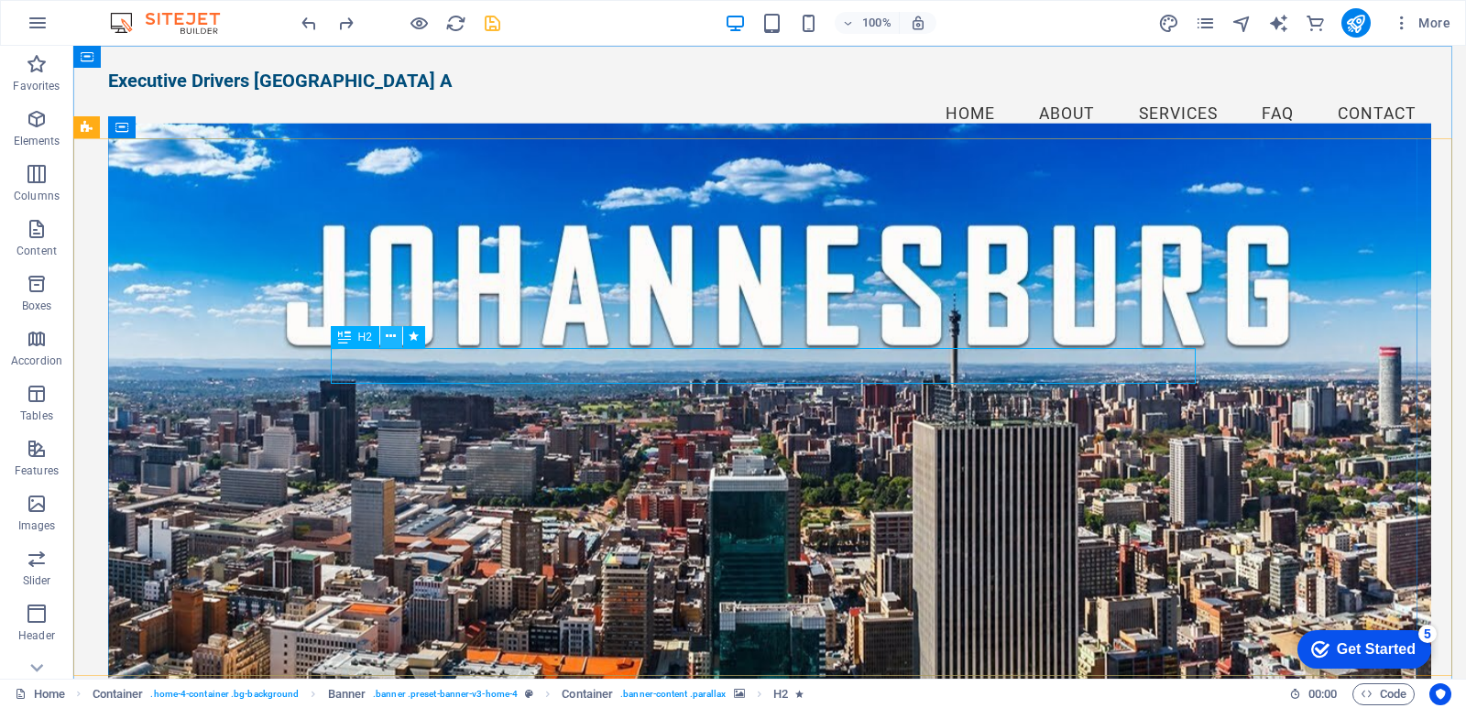
click at [389, 341] on icon at bounding box center [391, 336] width 10 height 19
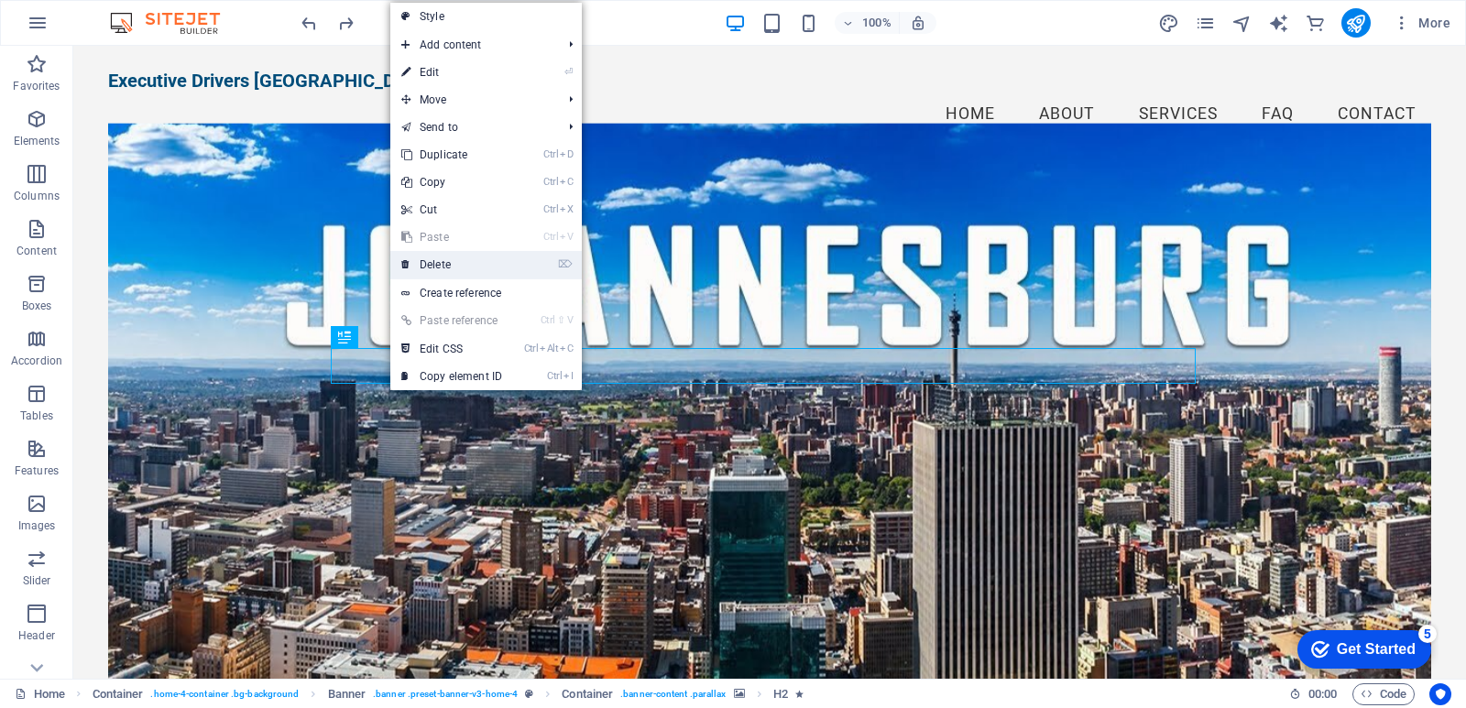
click at [438, 258] on link "⌦ Delete" at bounding box center [451, 264] width 123 height 27
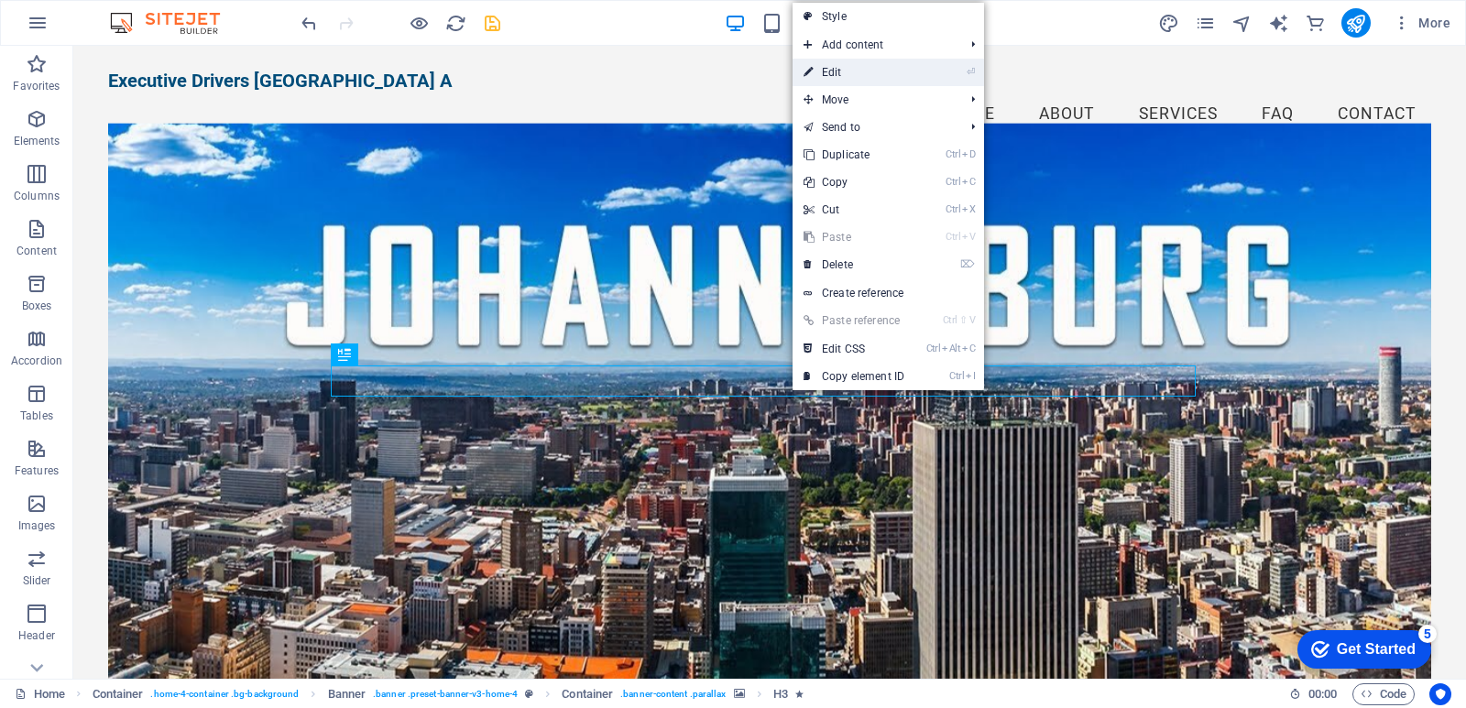
drag, startPoint x: 838, startPoint y: 75, endPoint x: 442, endPoint y: 29, distance: 399.4
click at [838, 75] on link "⏎ Edit" at bounding box center [854, 72] width 123 height 27
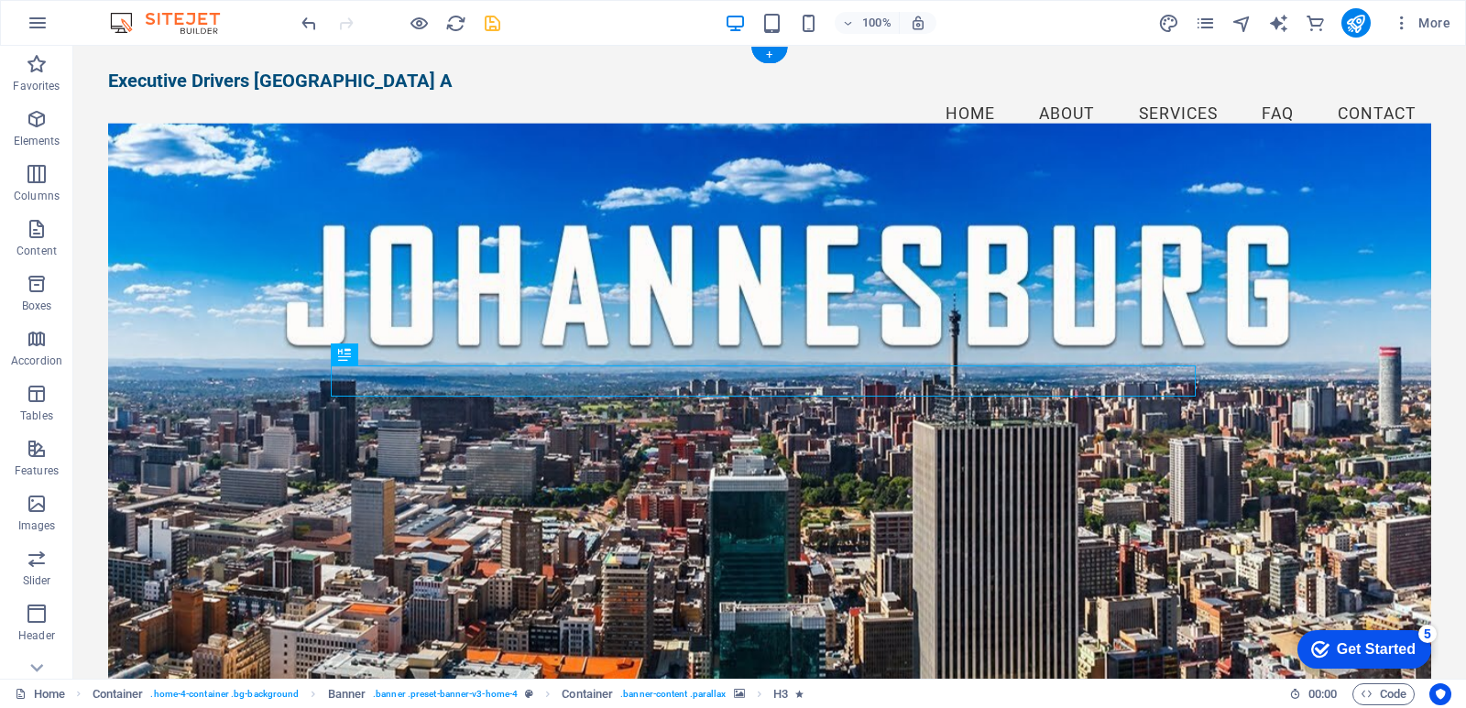
click at [491, 492] on figure at bounding box center [769, 412] width 1323 height 576
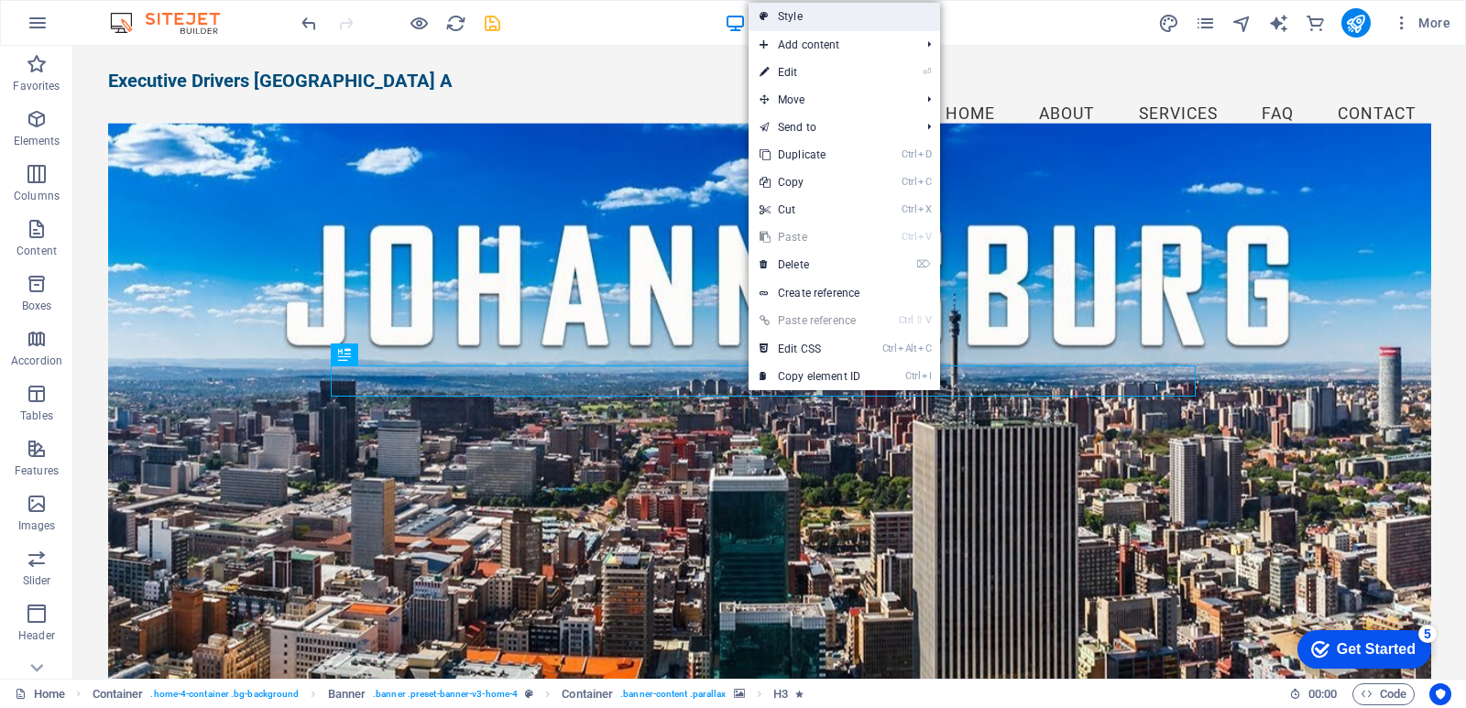
click at [790, 18] on link "Style" at bounding box center [845, 16] width 192 height 27
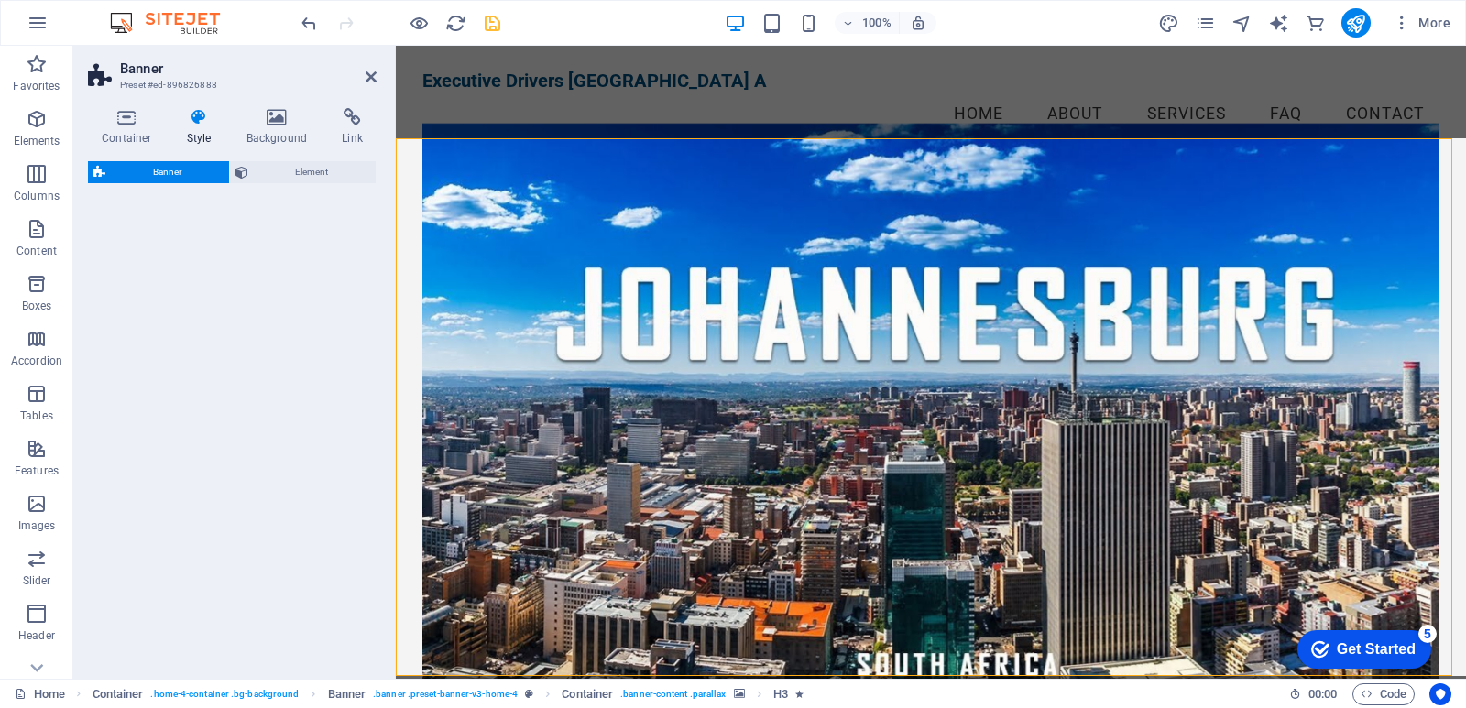
select select "preset-banner-v3-home-4"
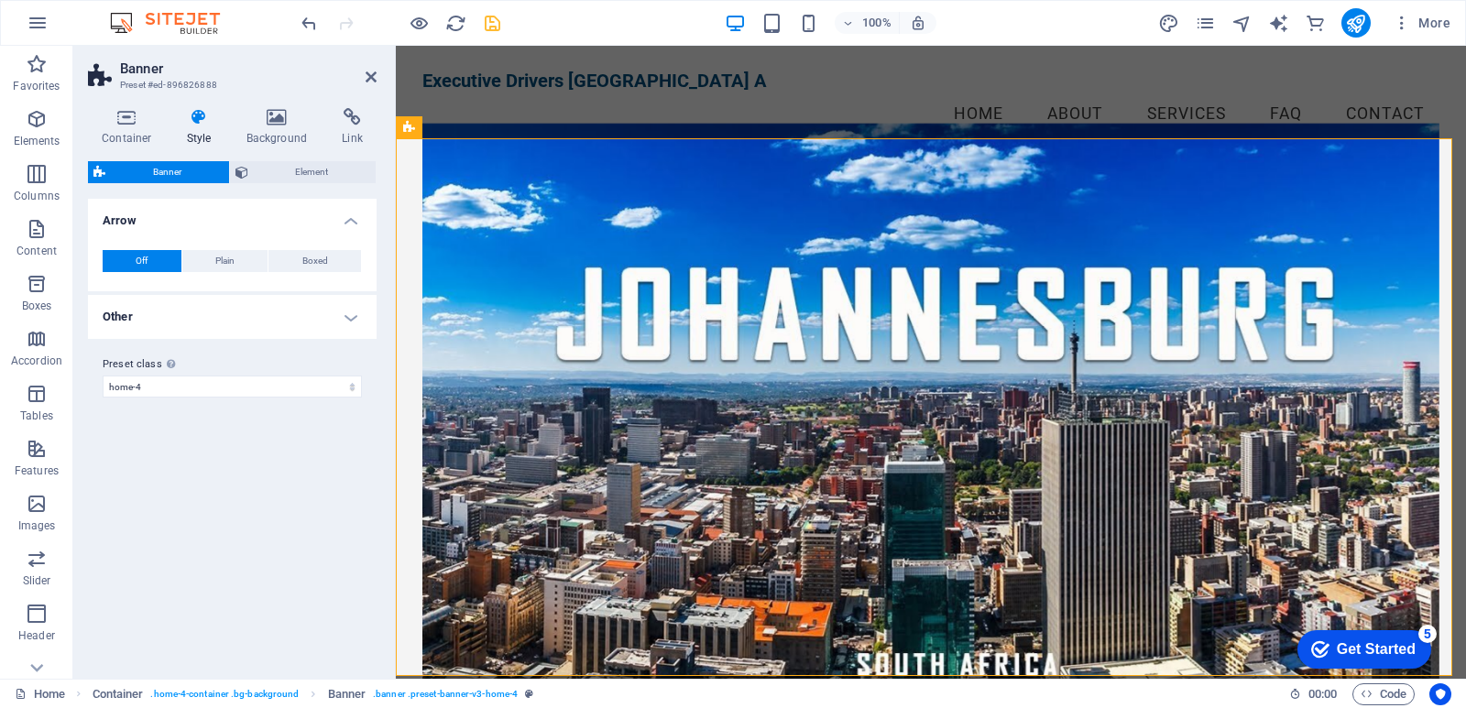
click at [655, 502] on figure at bounding box center [930, 412] width 1017 height 576
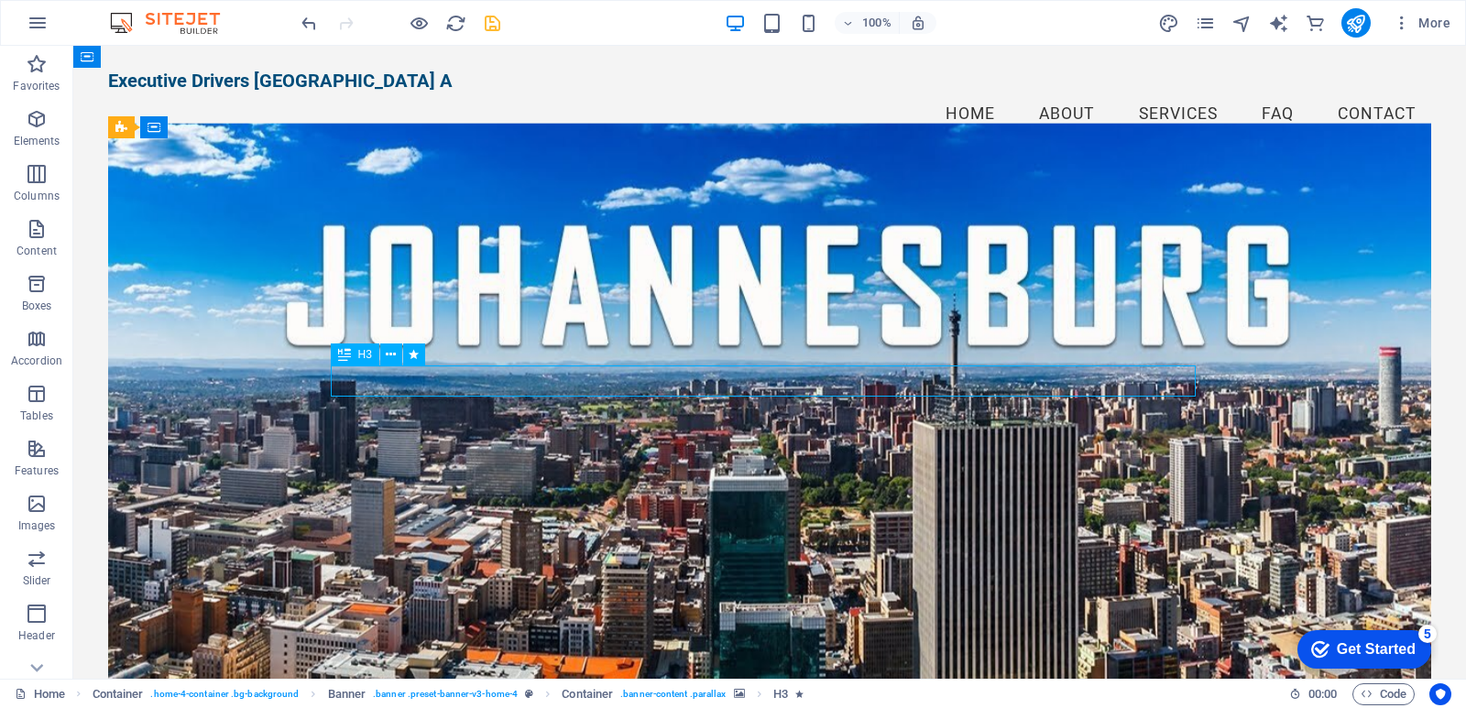
drag, startPoint x: 684, startPoint y: 378, endPoint x: 1002, endPoint y: 368, distance: 319.0
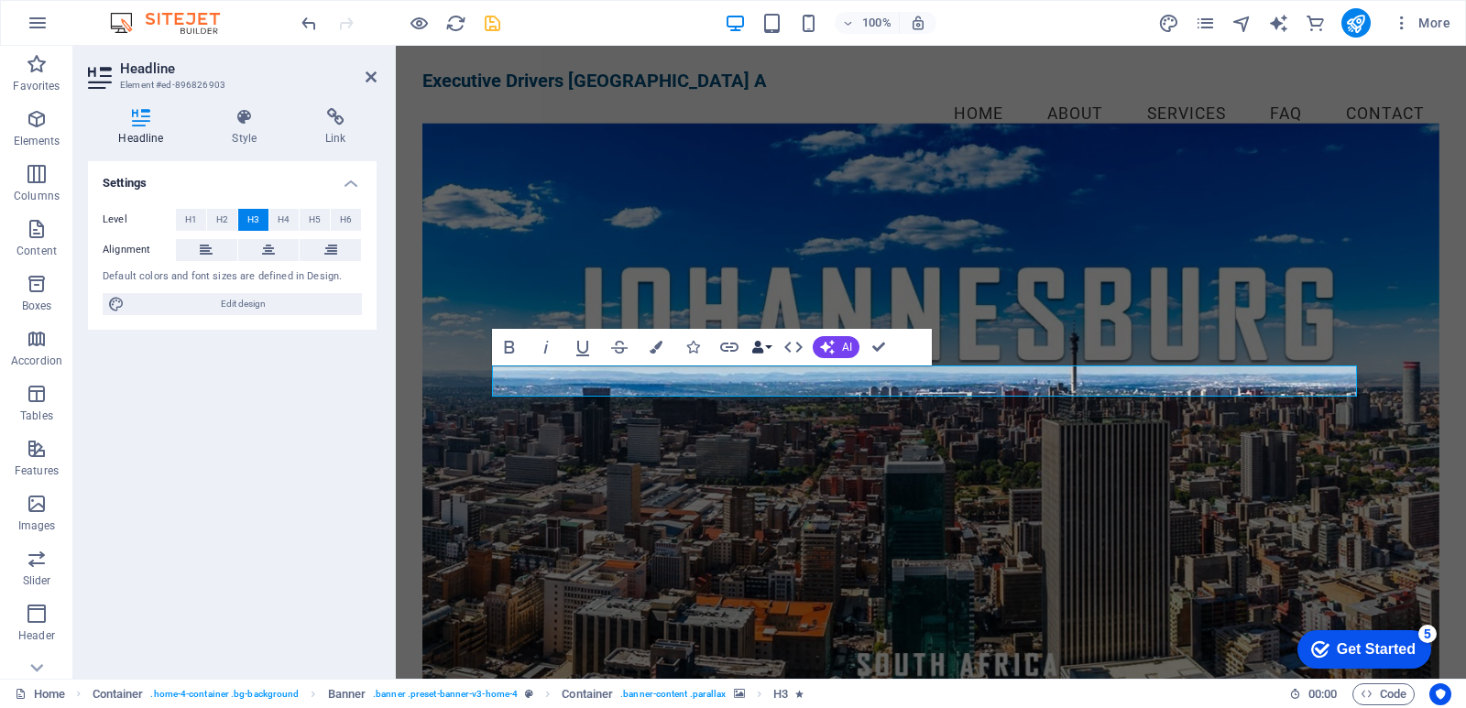
click at [768, 349] on button "Data Bindings" at bounding box center [762, 347] width 26 height 37
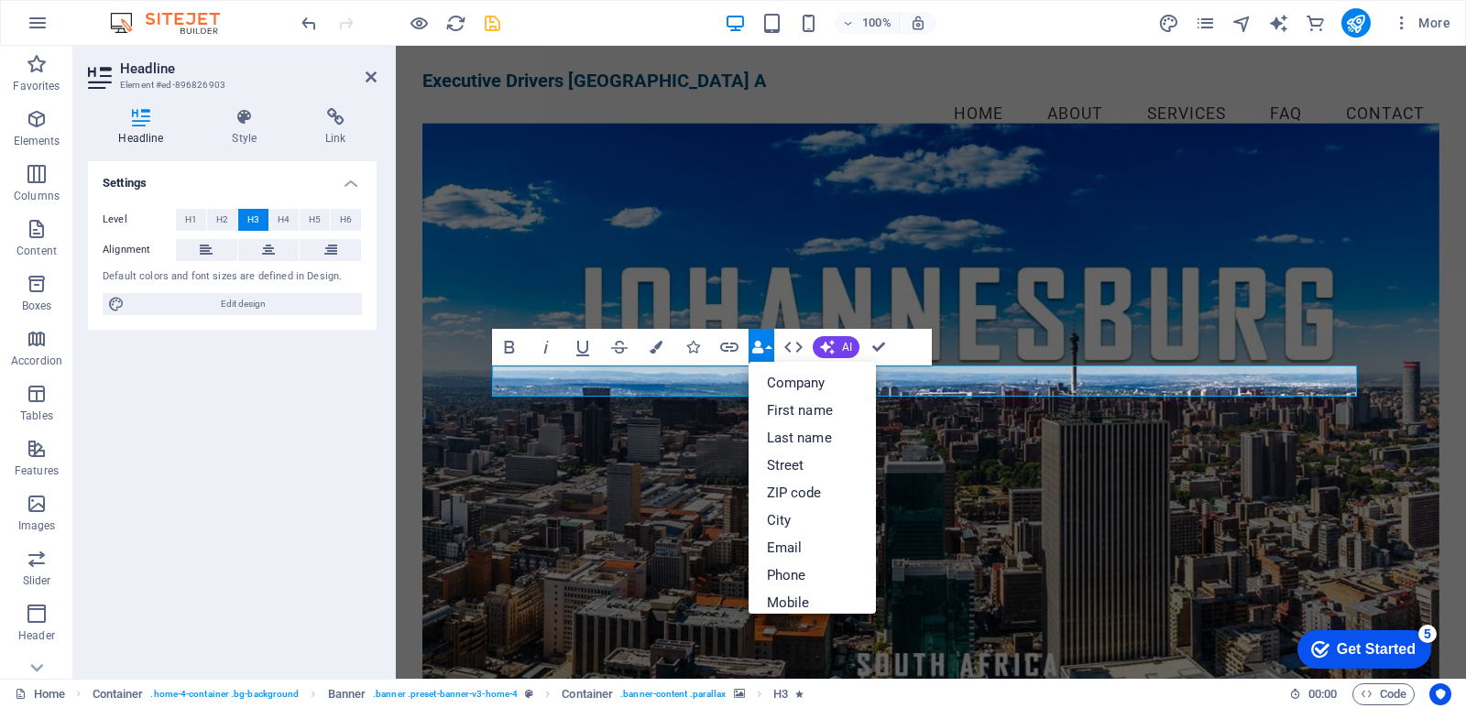
click at [768, 349] on button "Data Bindings" at bounding box center [762, 347] width 26 height 37
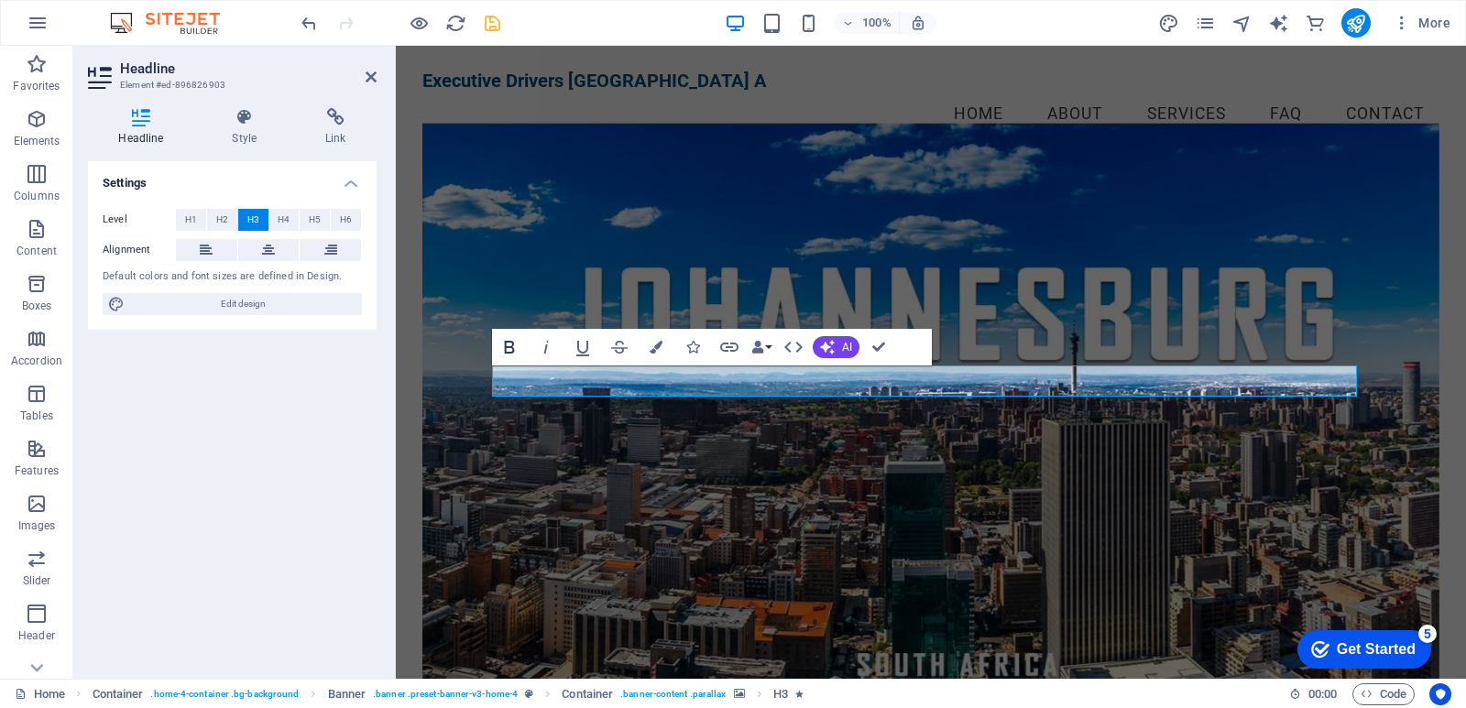
click at [509, 353] on icon "button" at bounding box center [509, 347] width 10 height 13
click at [547, 345] on icon "button" at bounding box center [545, 347] width 5 height 13
click at [502, 340] on icon "button" at bounding box center [509, 347] width 22 height 22
click at [542, 345] on icon "button" at bounding box center [546, 347] width 22 height 22
click at [654, 346] on icon "button" at bounding box center [656, 347] width 13 height 13
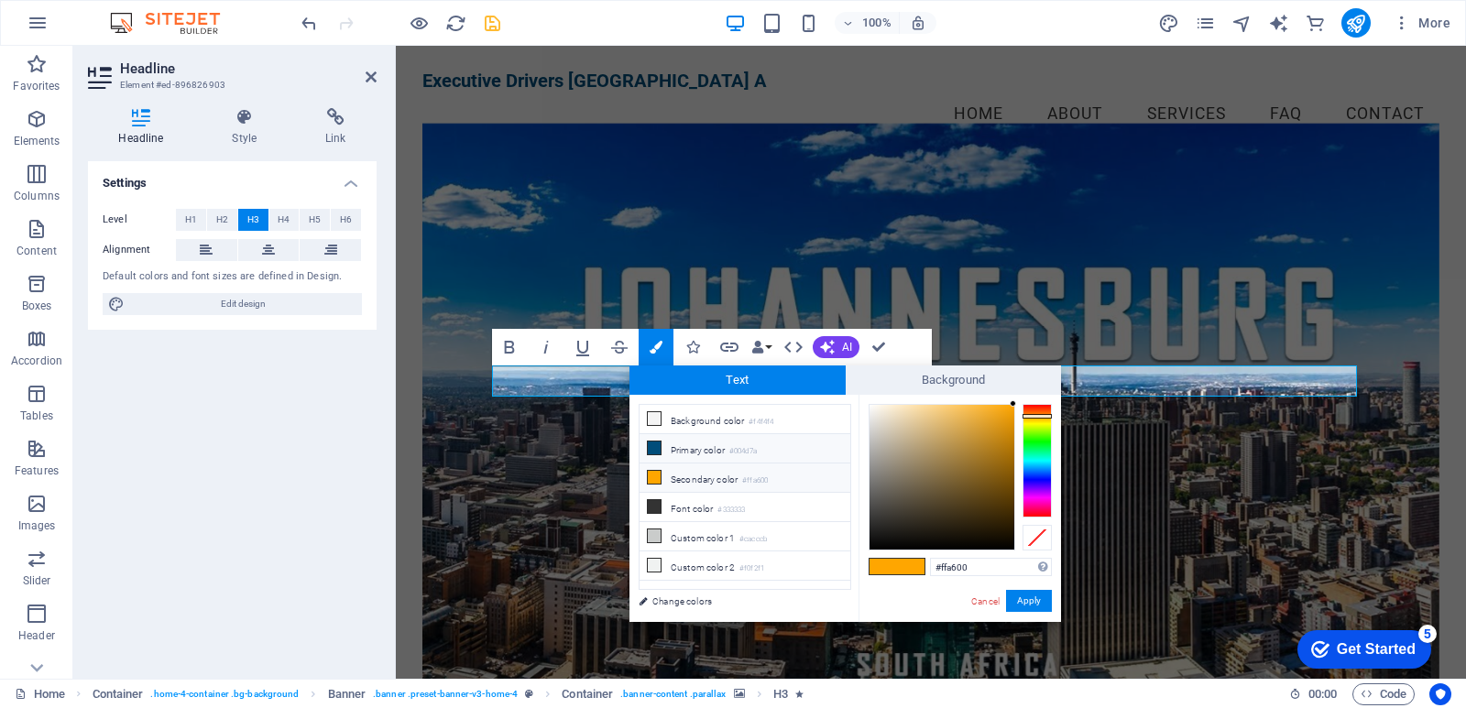
click at [652, 447] on icon at bounding box center [654, 448] width 13 height 13
type input "#004d7a"
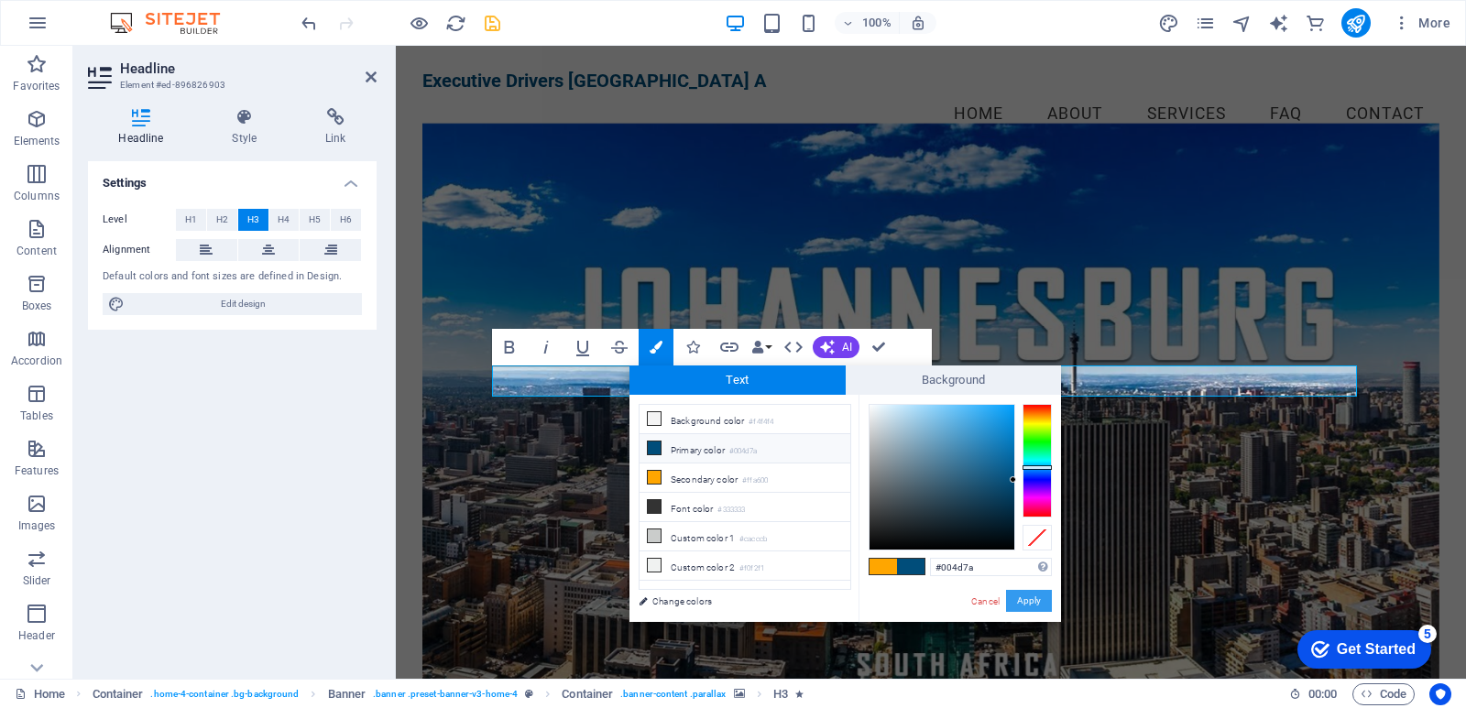
click at [1034, 596] on button "Apply" at bounding box center [1029, 601] width 46 height 22
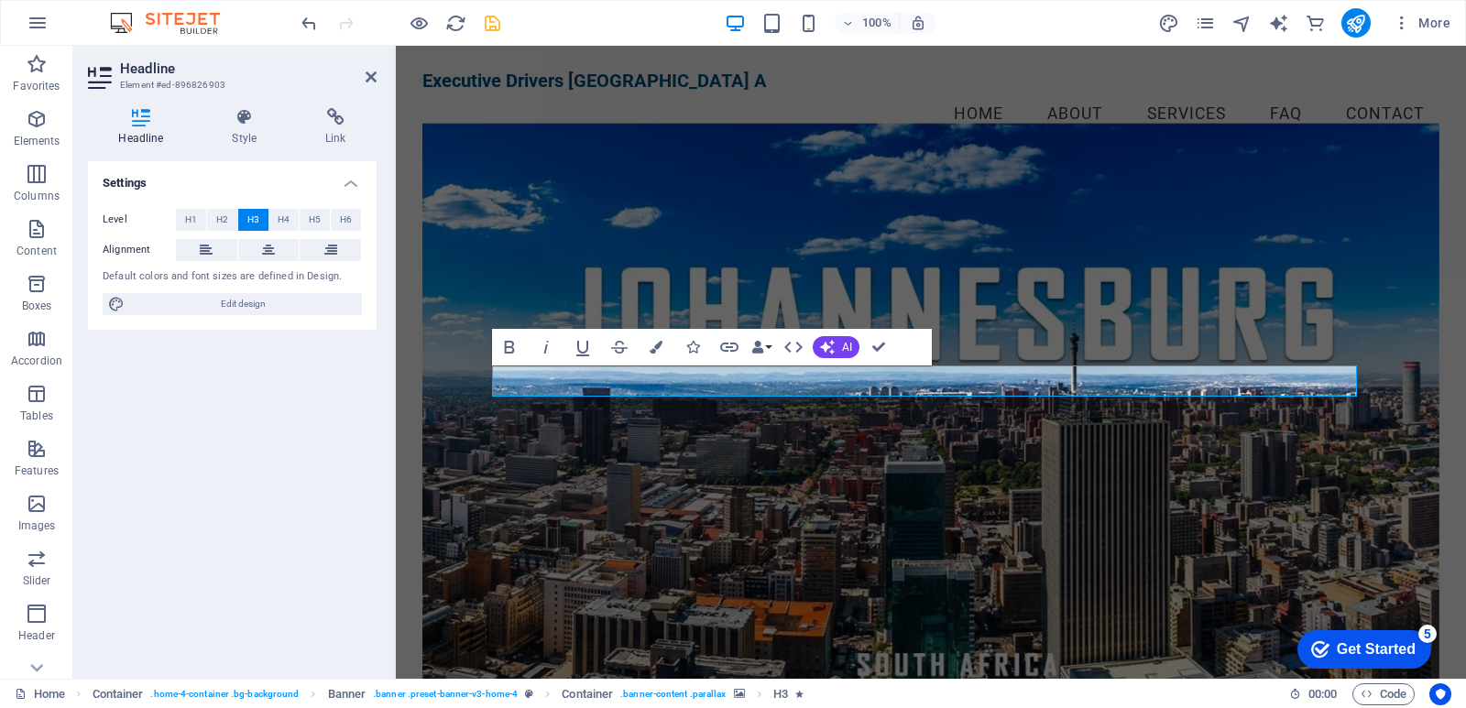
click at [653, 488] on figure at bounding box center [930, 412] width 1017 height 576
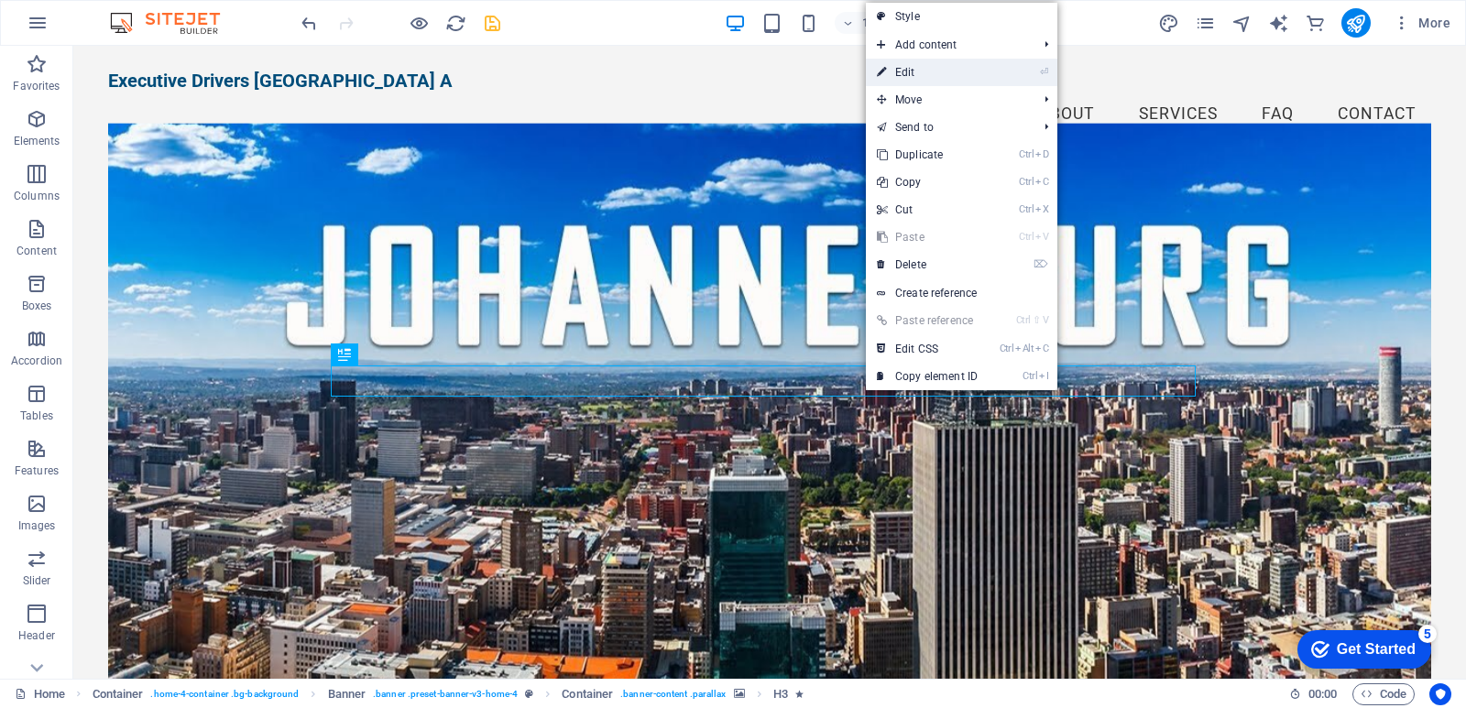
click at [907, 71] on link "⏎ Edit" at bounding box center [927, 72] width 123 height 27
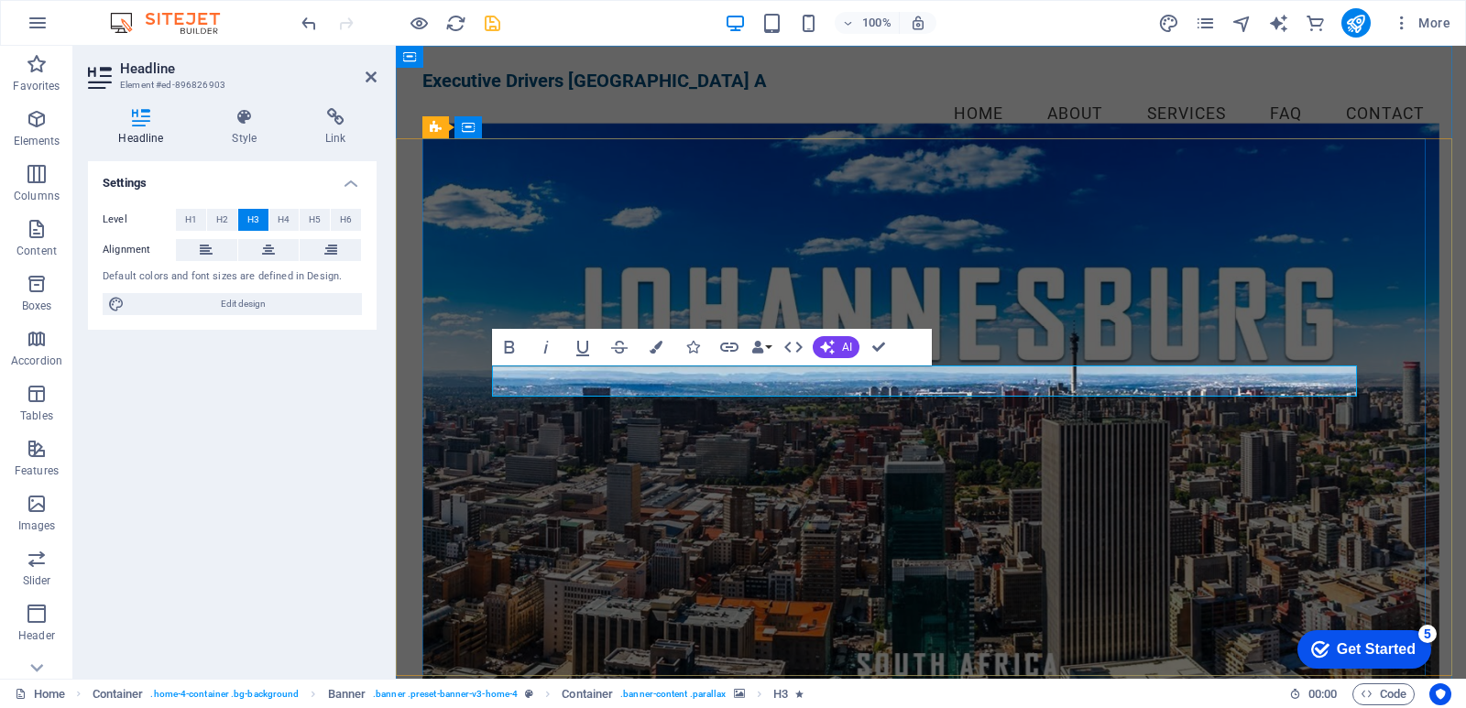
drag, startPoint x: 1058, startPoint y: 379, endPoint x: 1302, endPoint y: 379, distance: 243.7
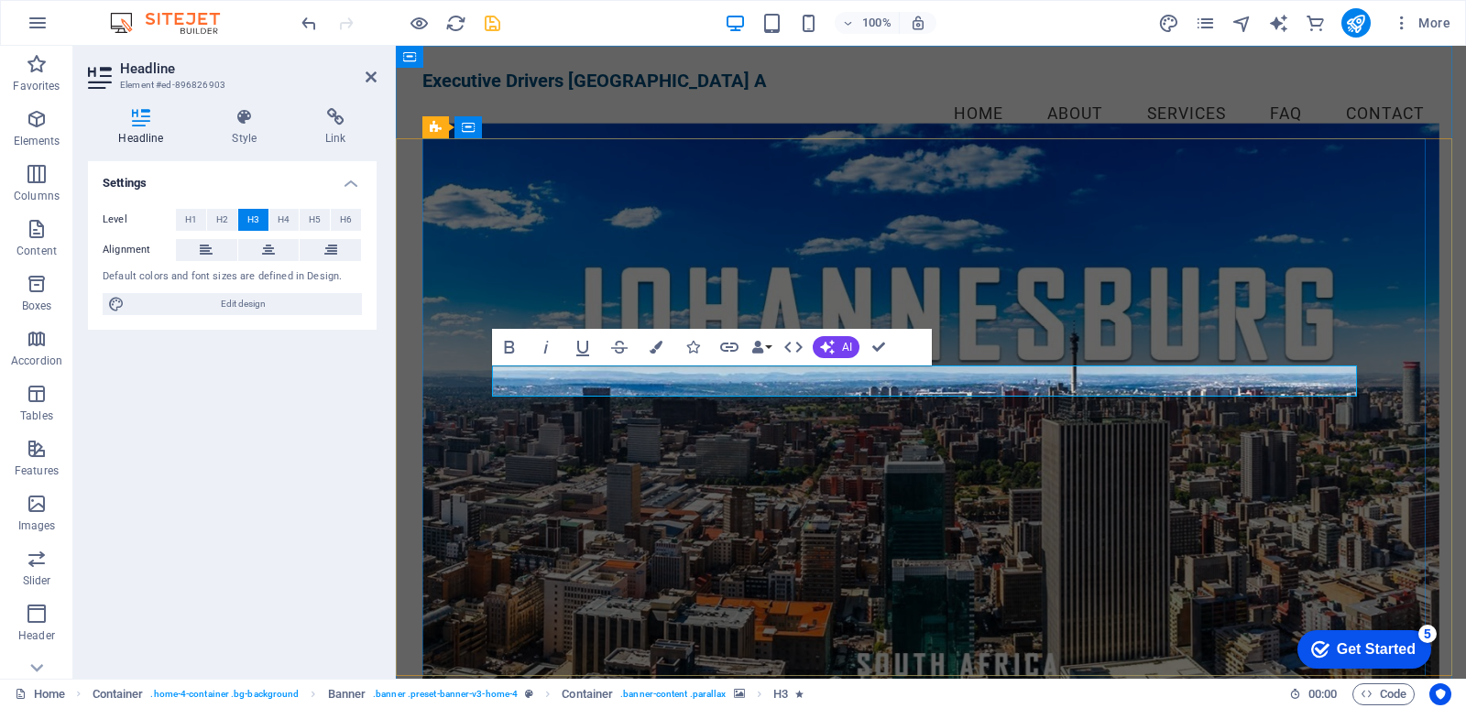
drag, startPoint x: 1301, startPoint y: 381, endPoint x: 479, endPoint y: 395, distance: 822.0
click at [479, 395] on div "Your Premier Chauffeur Service in Johannesburg South Africa Book Your Ride Now" at bounding box center [930, 578] width 1017 height 837
click at [794, 343] on icon "button" at bounding box center [794, 347] width 22 height 22
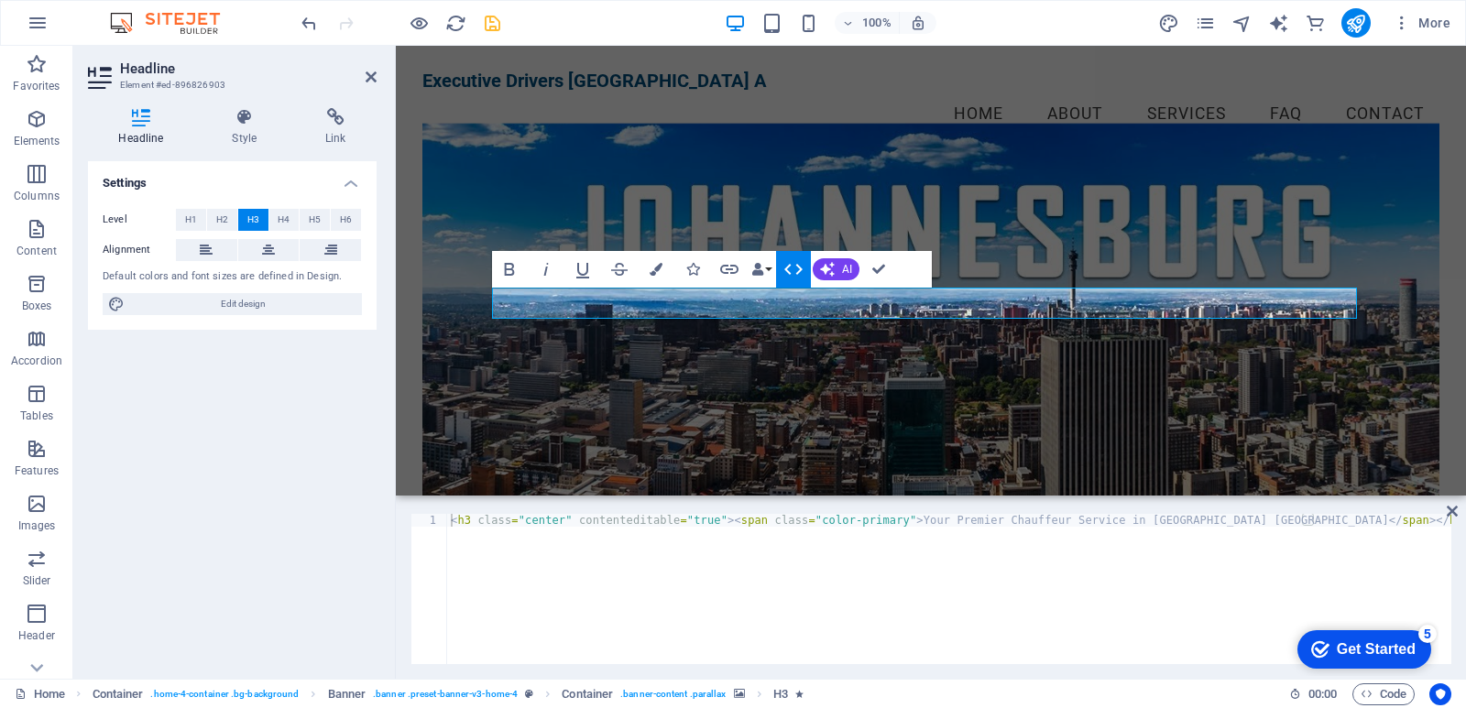
click at [780, 265] on button "HTML" at bounding box center [793, 269] width 35 height 37
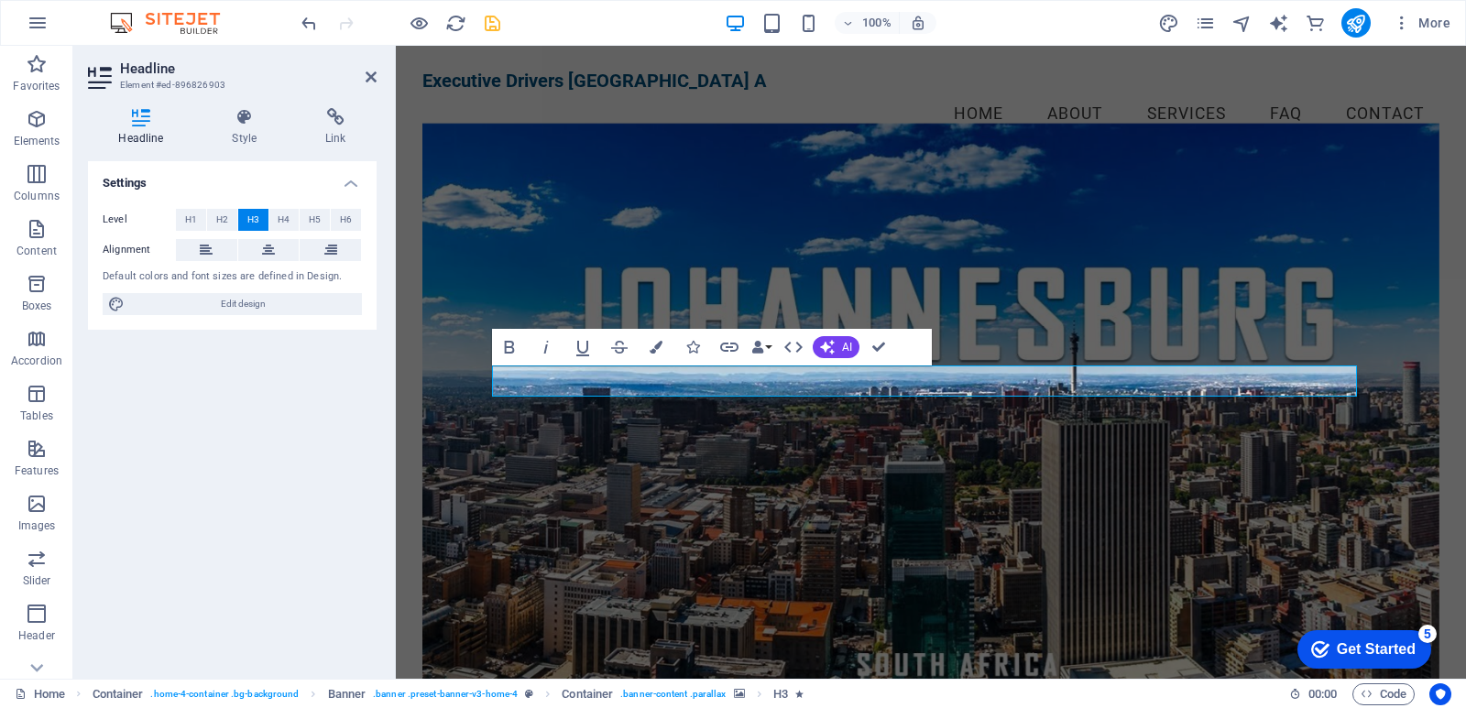
click at [512, 521] on figure at bounding box center [930, 412] width 1017 height 576
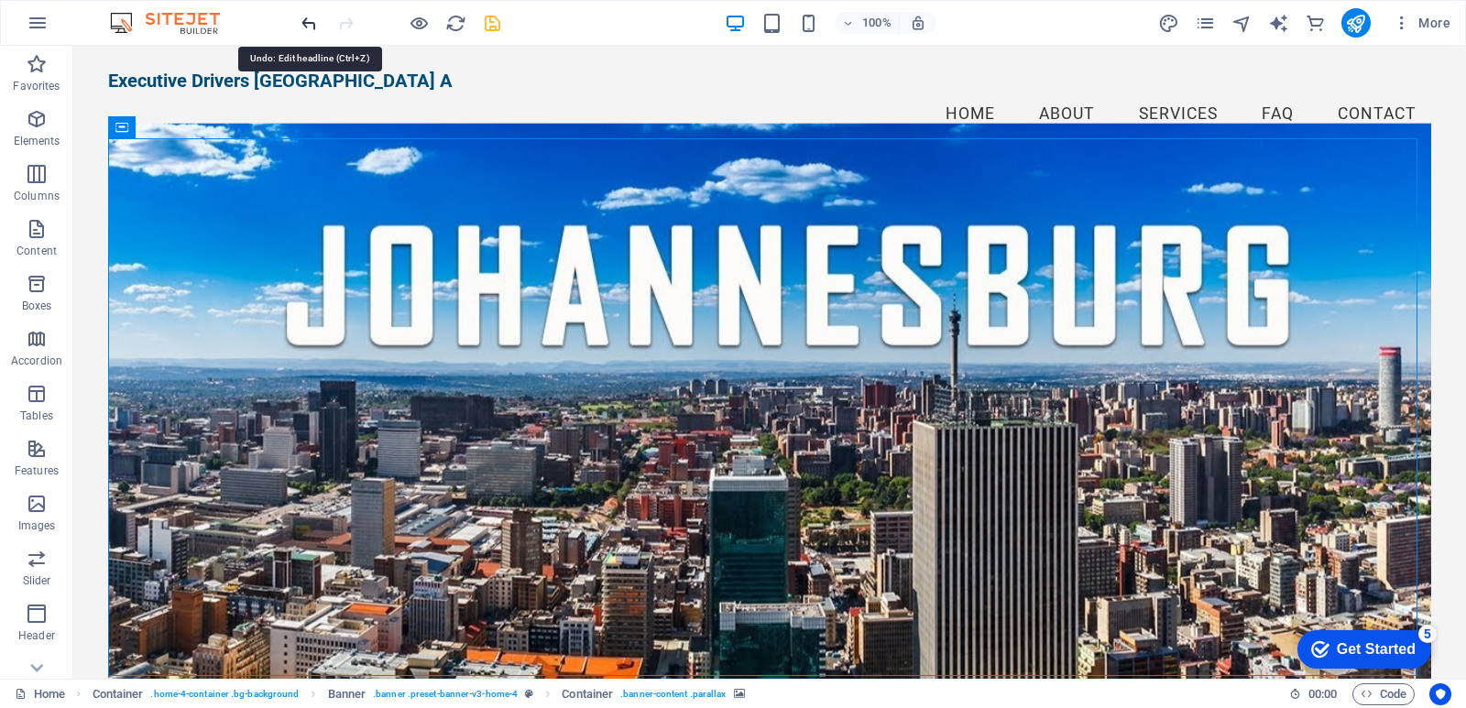
click at [309, 23] on icon "undo" at bounding box center [309, 23] width 21 height 21
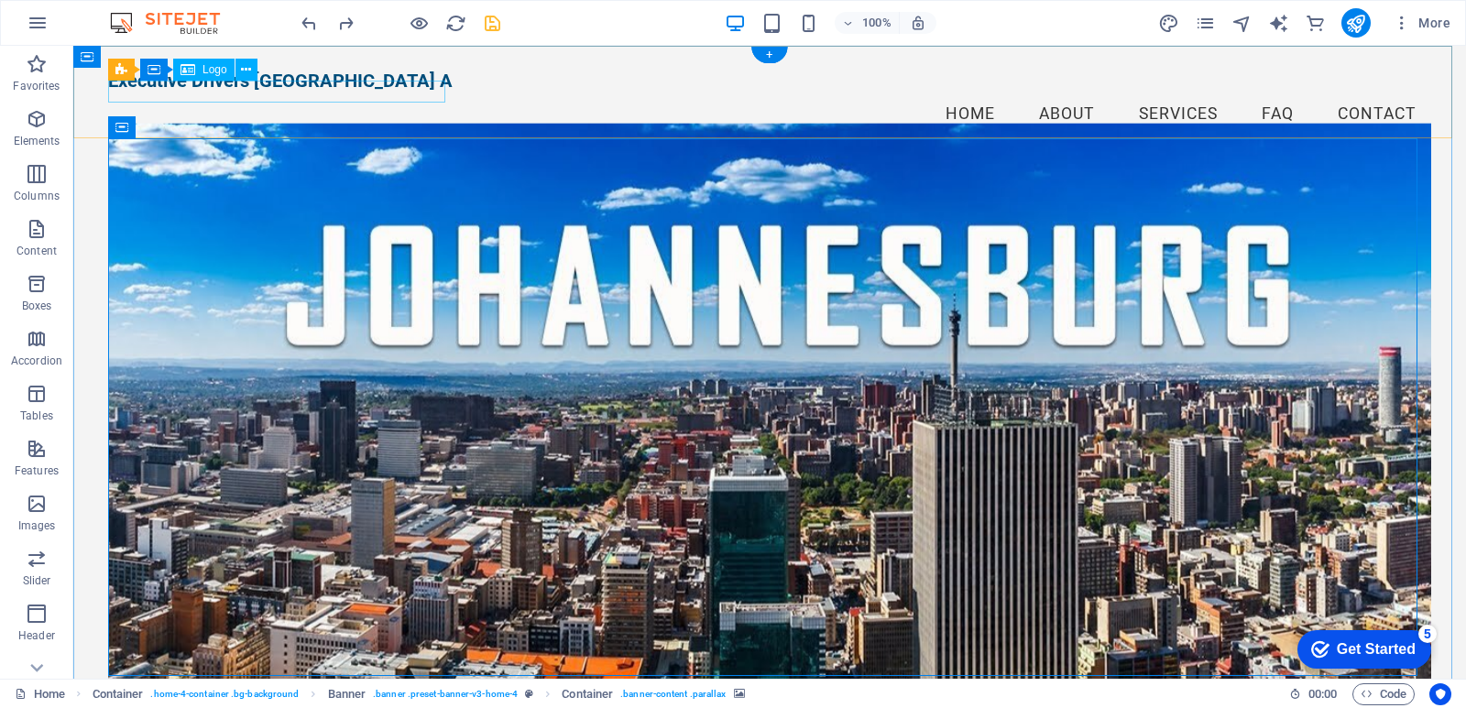
click at [393, 91] on div "Executive Drivers Johannesburg South A" at bounding box center [769, 81] width 1323 height 22
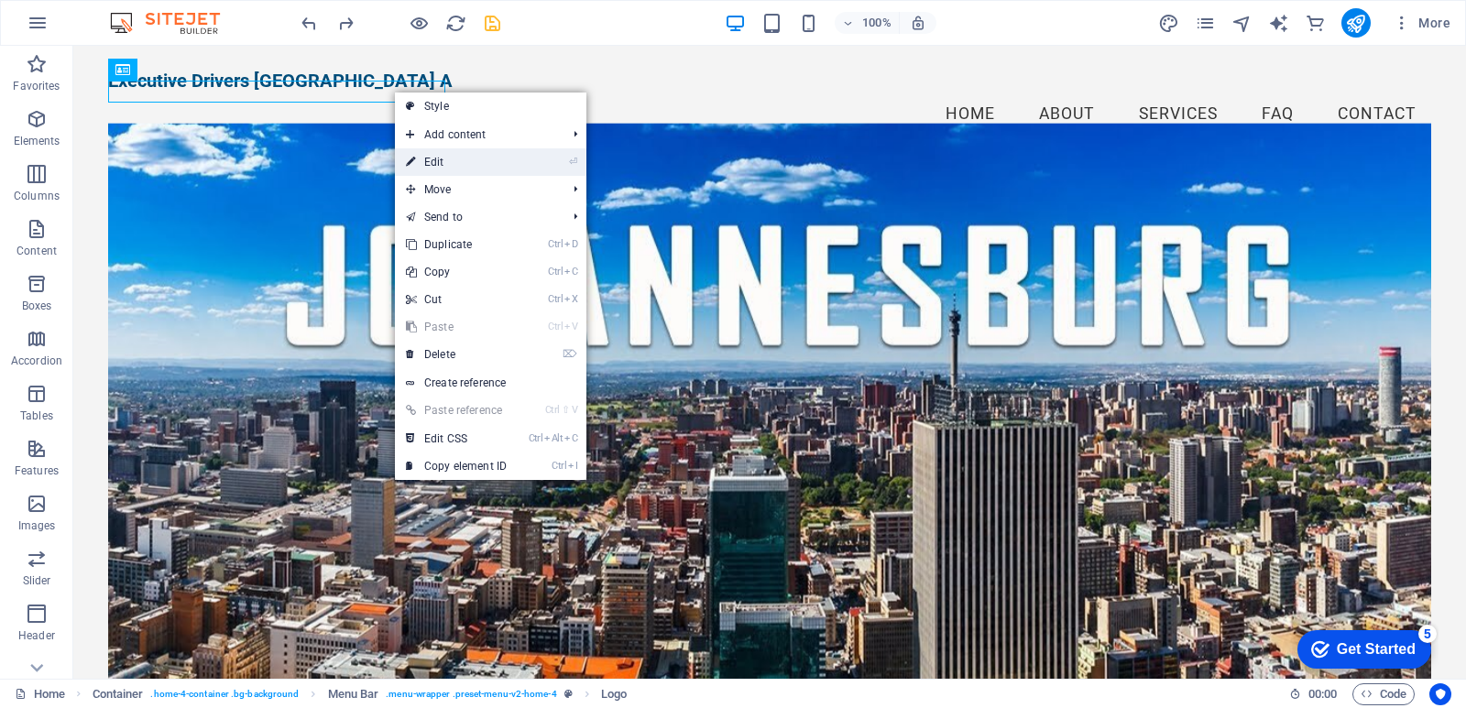
click at [438, 162] on link "⏎ Edit" at bounding box center [456, 161] width 123 height 27
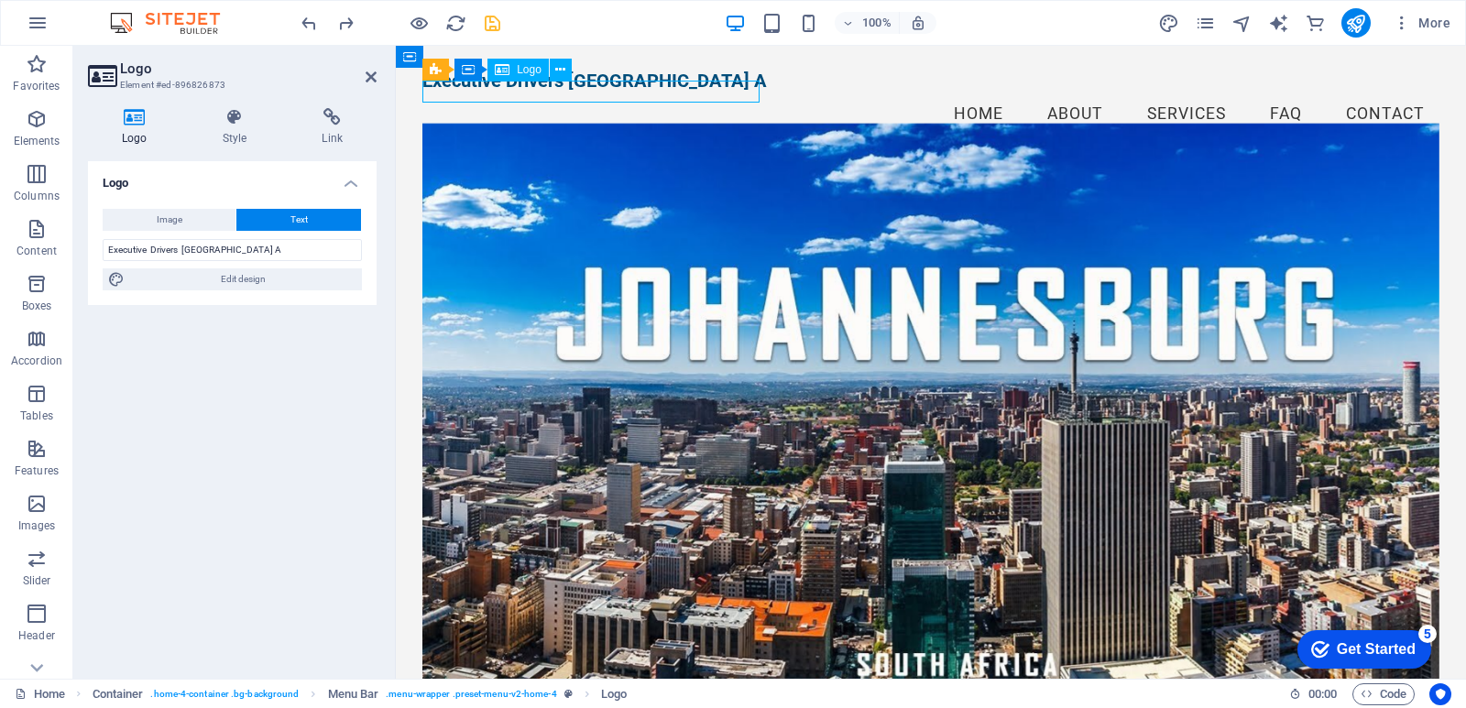
drag, startPoint x: 665, startPoint y: 92, endPoint x: 636, endPoint y: 98, distance: 30.0
click at [636, 92] on div "Executive Drivers Johannesburg South A" at bounding box center [930, 81] width 1017 height 22
click at [727, 90] on div "Executive Drivers Johannesburg South A" at bounding box center [930, 81] width 1017 height 22
click at [708, 92] on div "Executive Drivers Johannesburg South A" at bounding box center [930, 81] width 1017 height 22
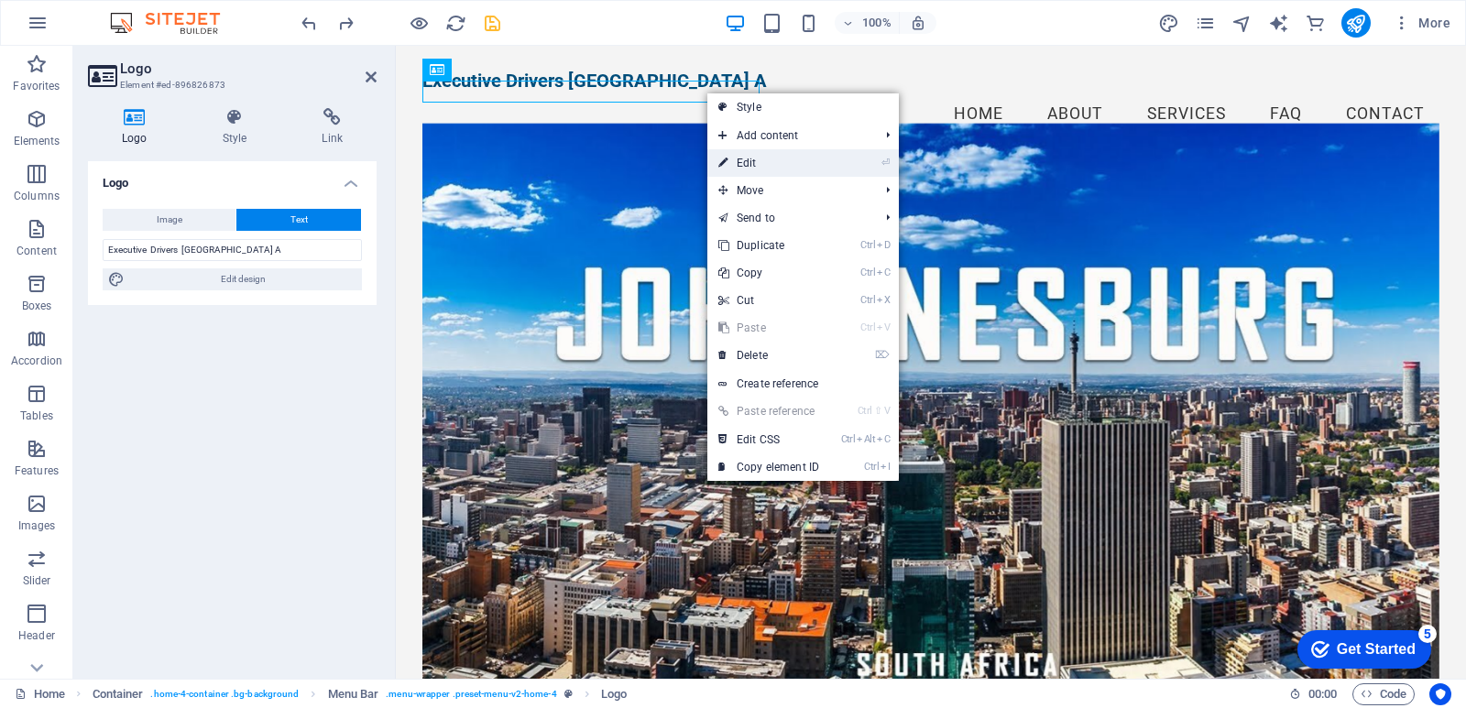
click at [748, 167] on link "⏎ Edit" at bounding box center [768, 162] width 123 height 27
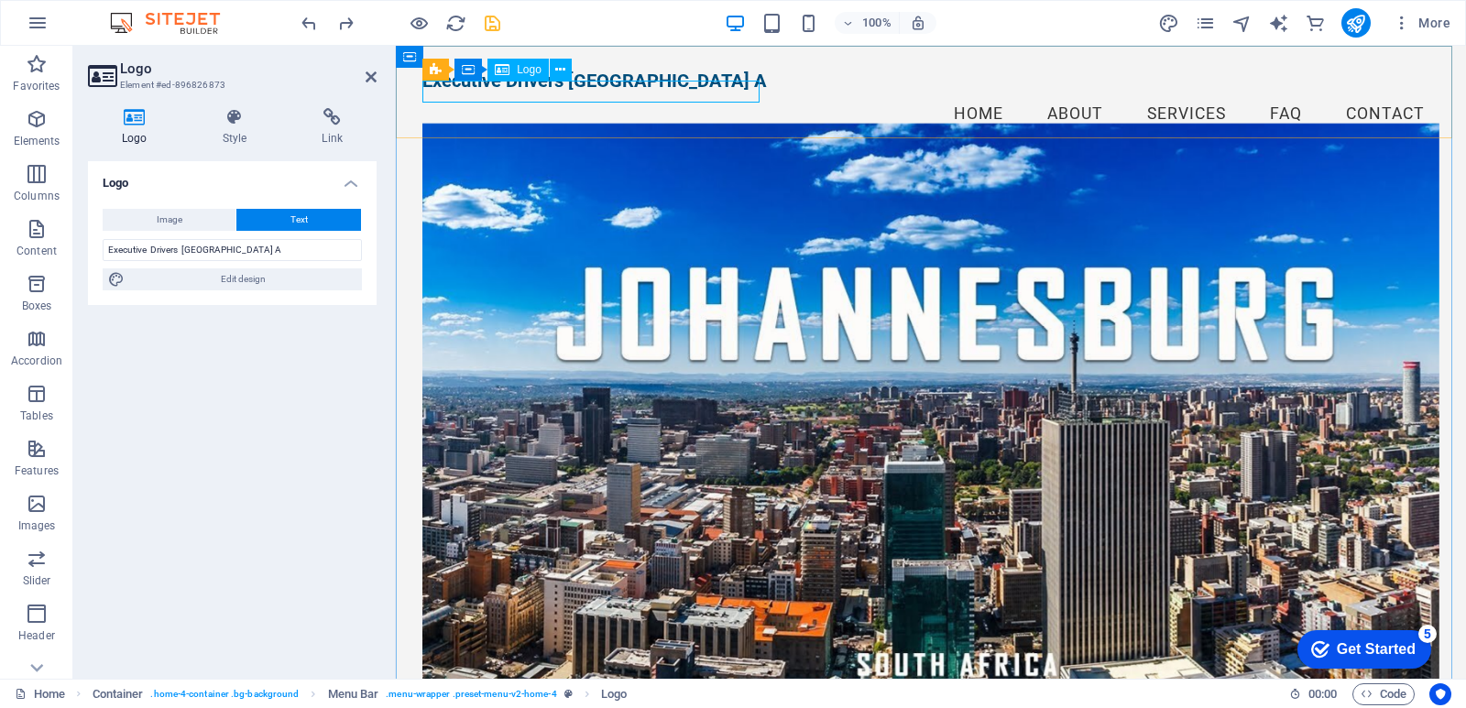
click at [693, 88] on div "Executive Drivers Johannesburg South A" at bounding box center [930, 81] width 1017 height 22
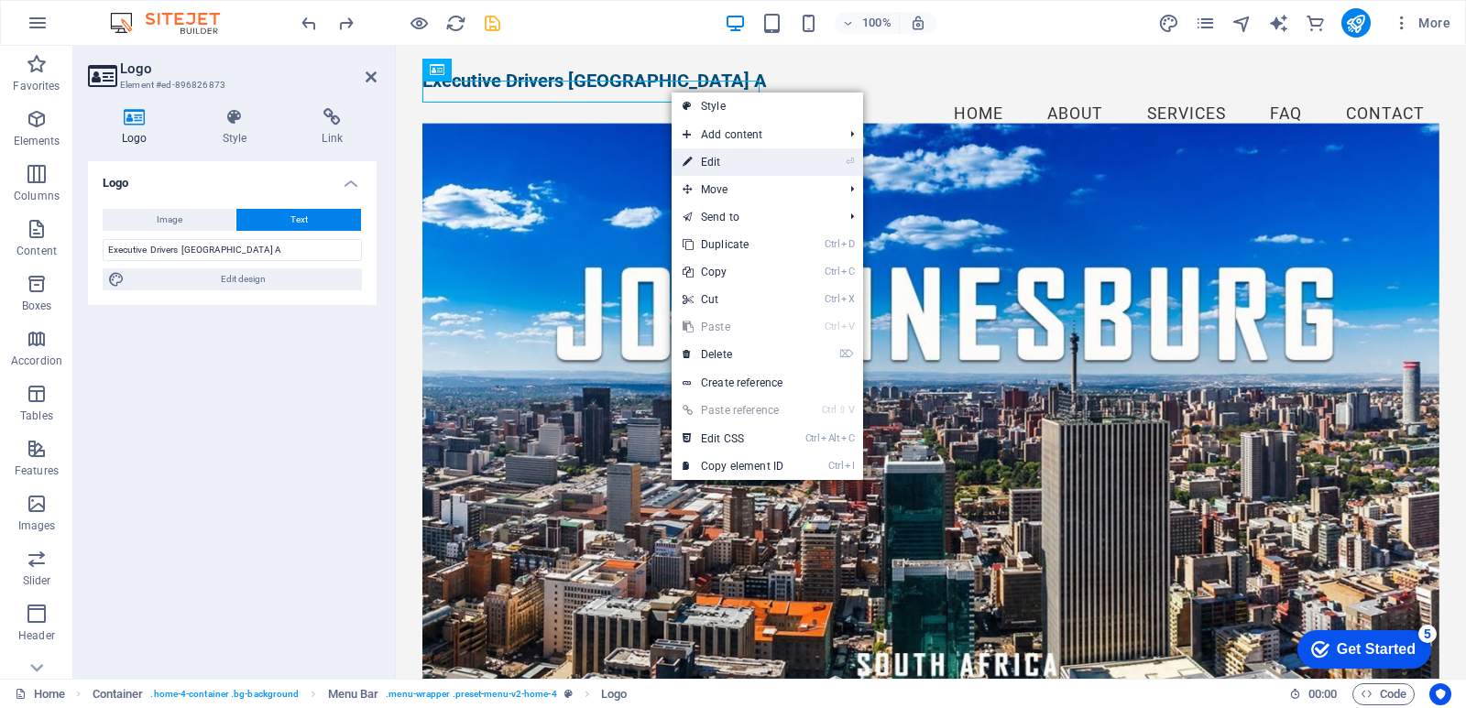
click at [710, 160] on link "⏎ Edit" at bounding box center [733, 161] width 123 height 27
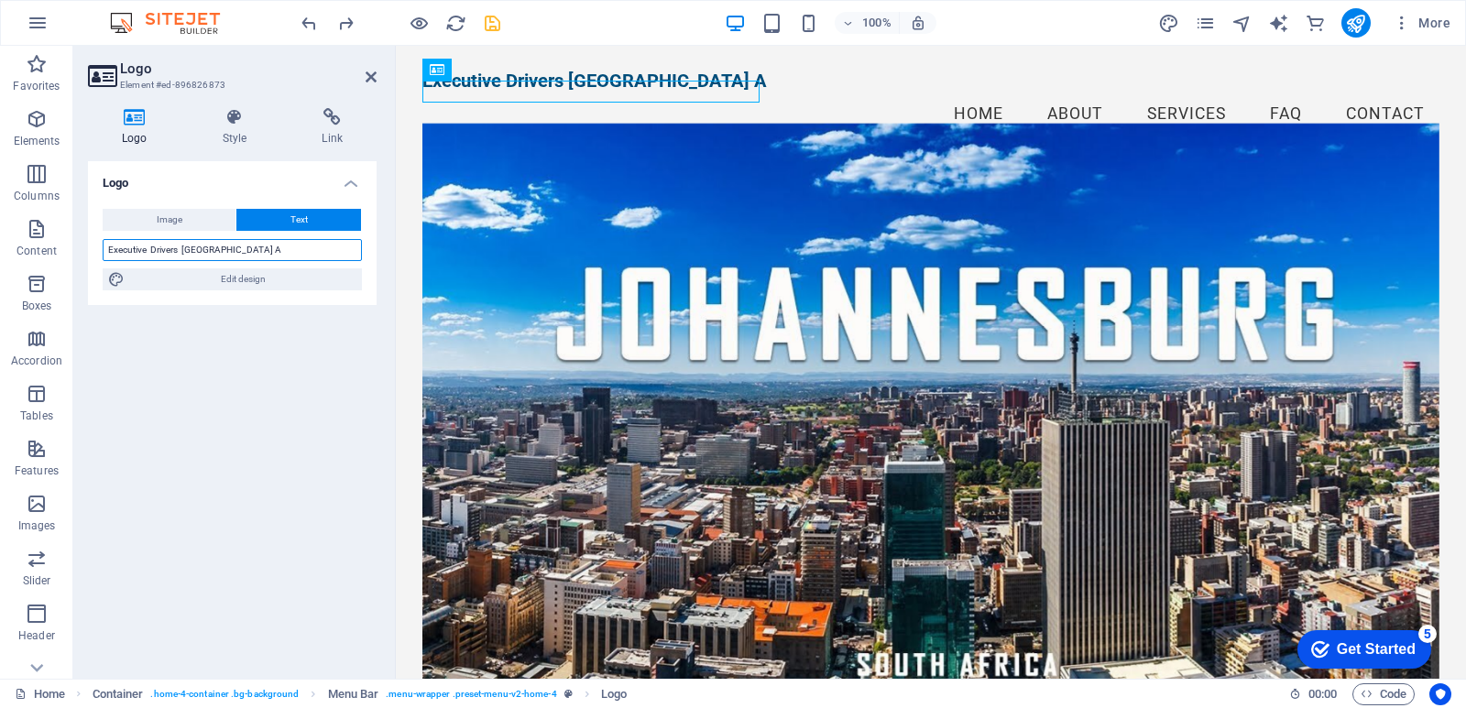
click at [292, 251] on input "Executive Drivers Johannesburg South A" at bounding box center [232, 250] width 259 height 22
type input "Executive Drivers [GEOGRAPHIC_DATA] [GEOGRAPHIC_DATA]"
click at [222, 422] on div "Logo Image Text Drag files here, click to choose files or select files from Fil…" at bounding box center [232, 412] width 289 height 503
click at [165, 222] on span "Image" at bounding box center [170, 220] width 26 height 22
select select "DISABLED_OPTION_VALUE"
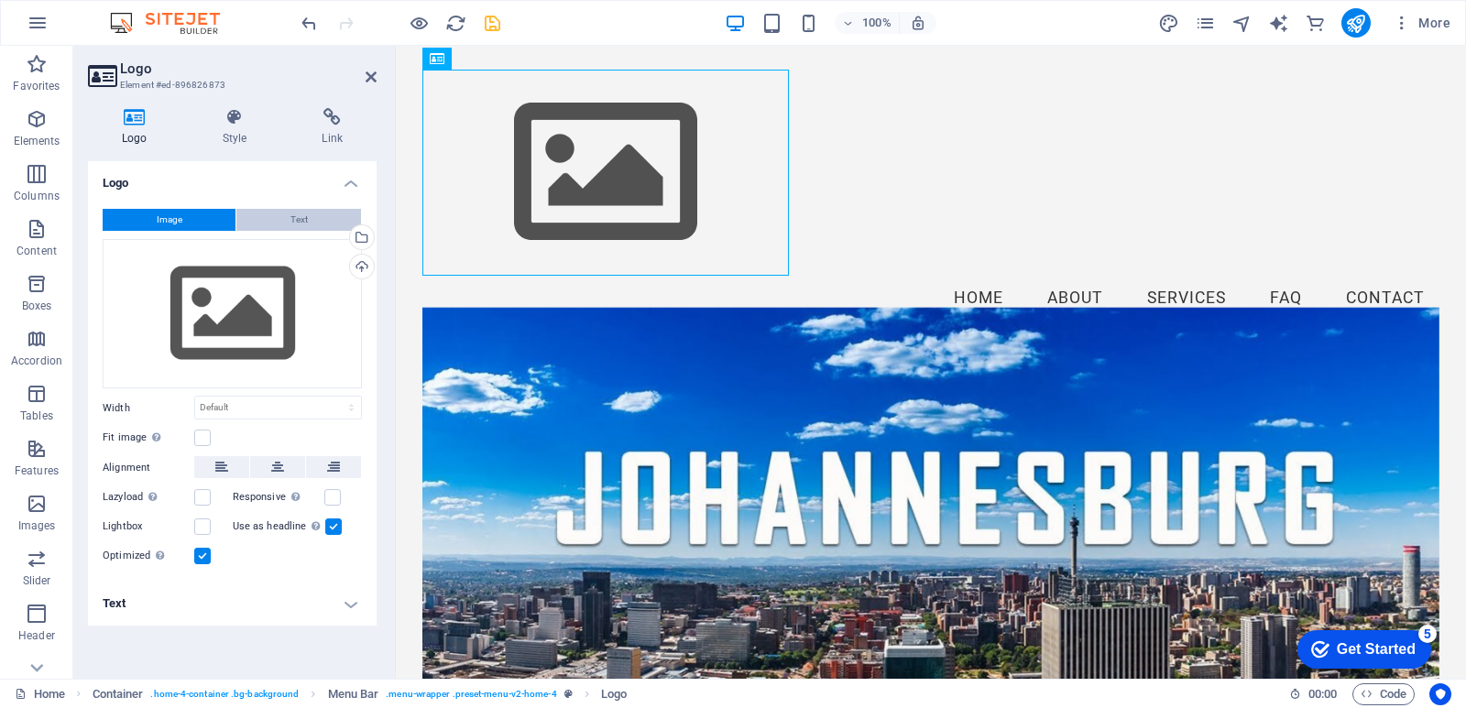
click at [316, 221] on button "Text" at bounding box center [298, 220] width 125 height 22
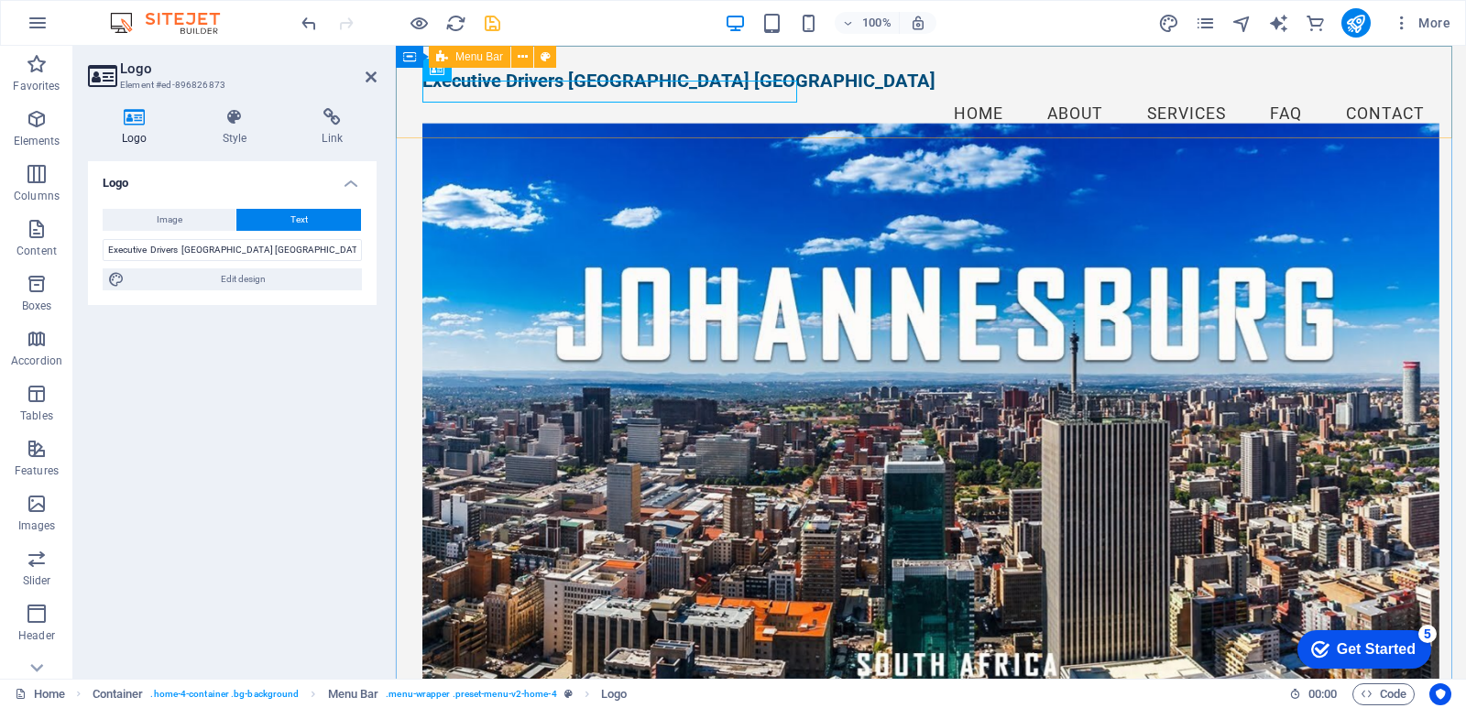
click at [612, 123] on div "Executive Drivers Johannesburg South Africa Menu Home About Services FAQ Contact" at bounding box center [931, 103] width 1070 height 115
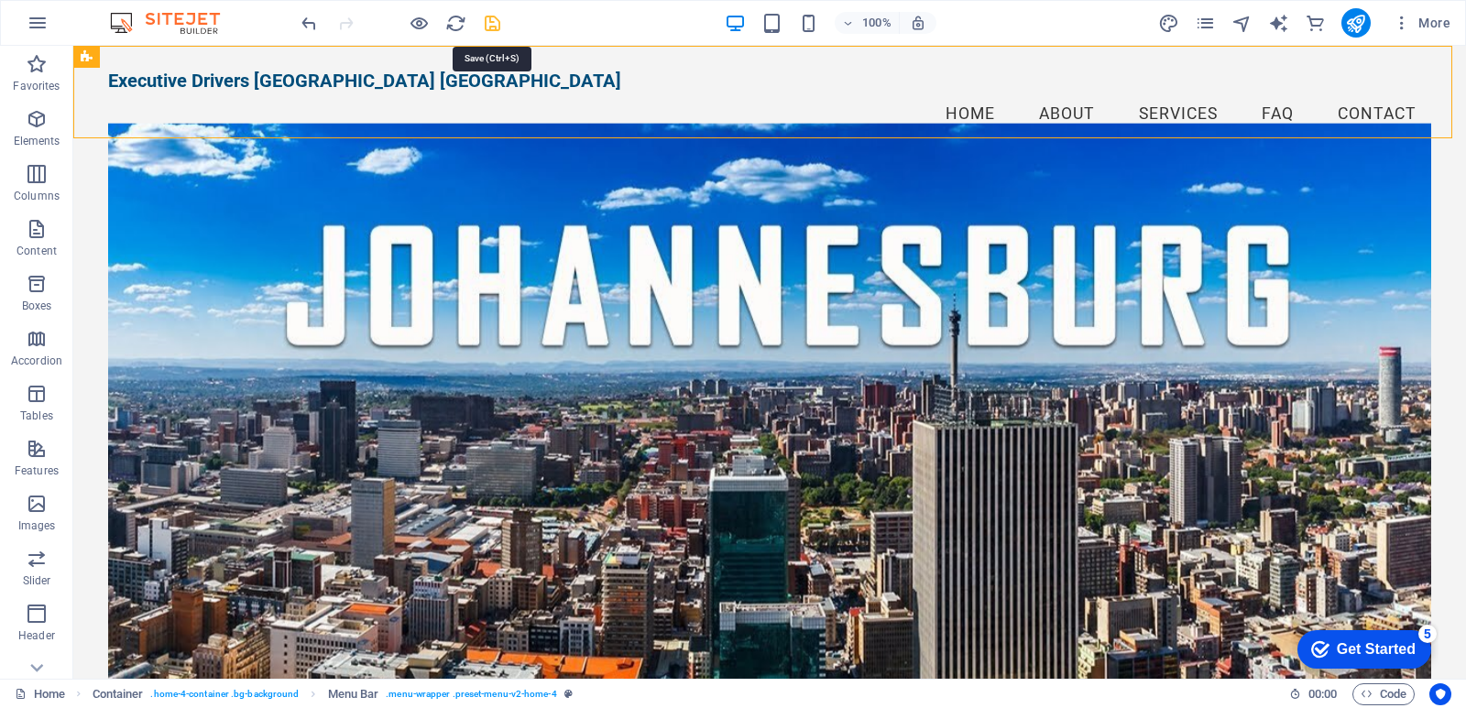
click at [483, 26] on icon "save" at bounding box center [492, 23] width 21 height 21
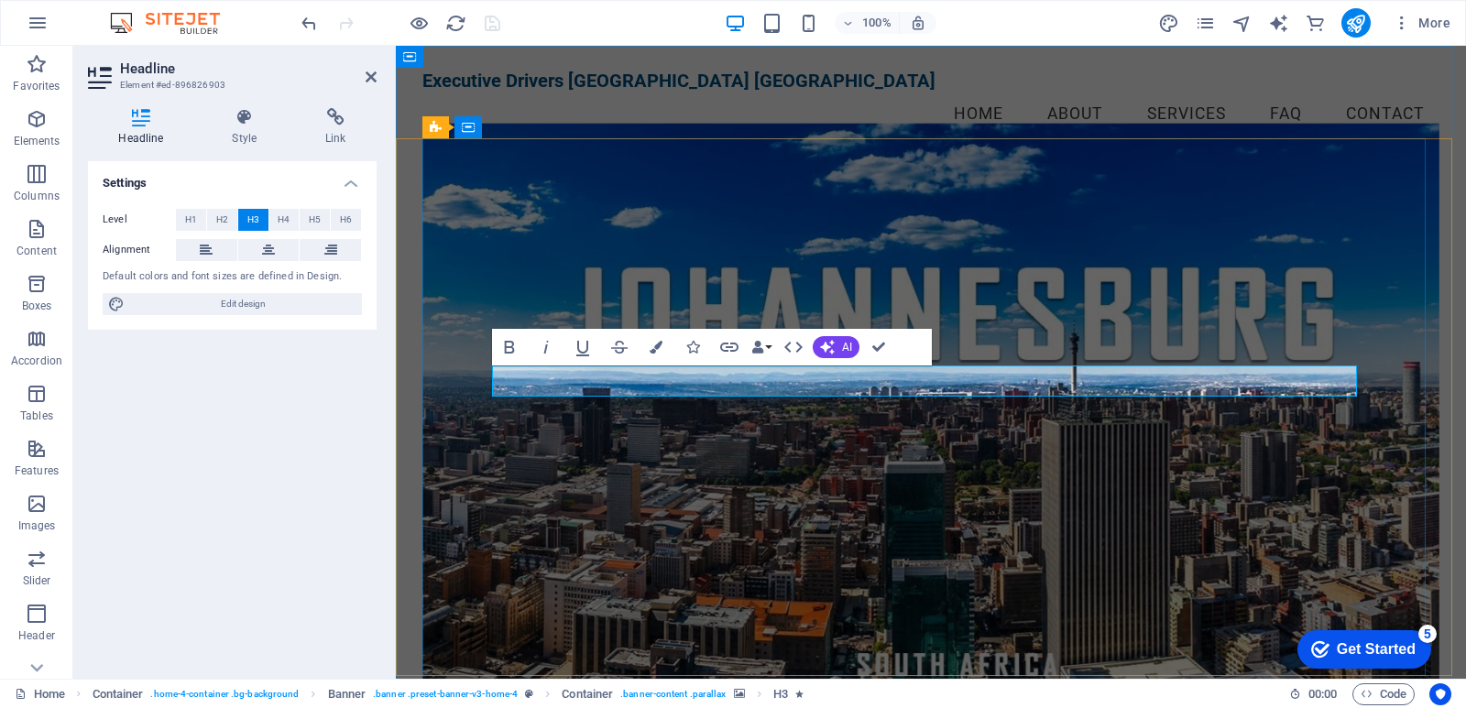
click at [542, 496] on figure at bounding box center [930, 412] width 1017 height 576
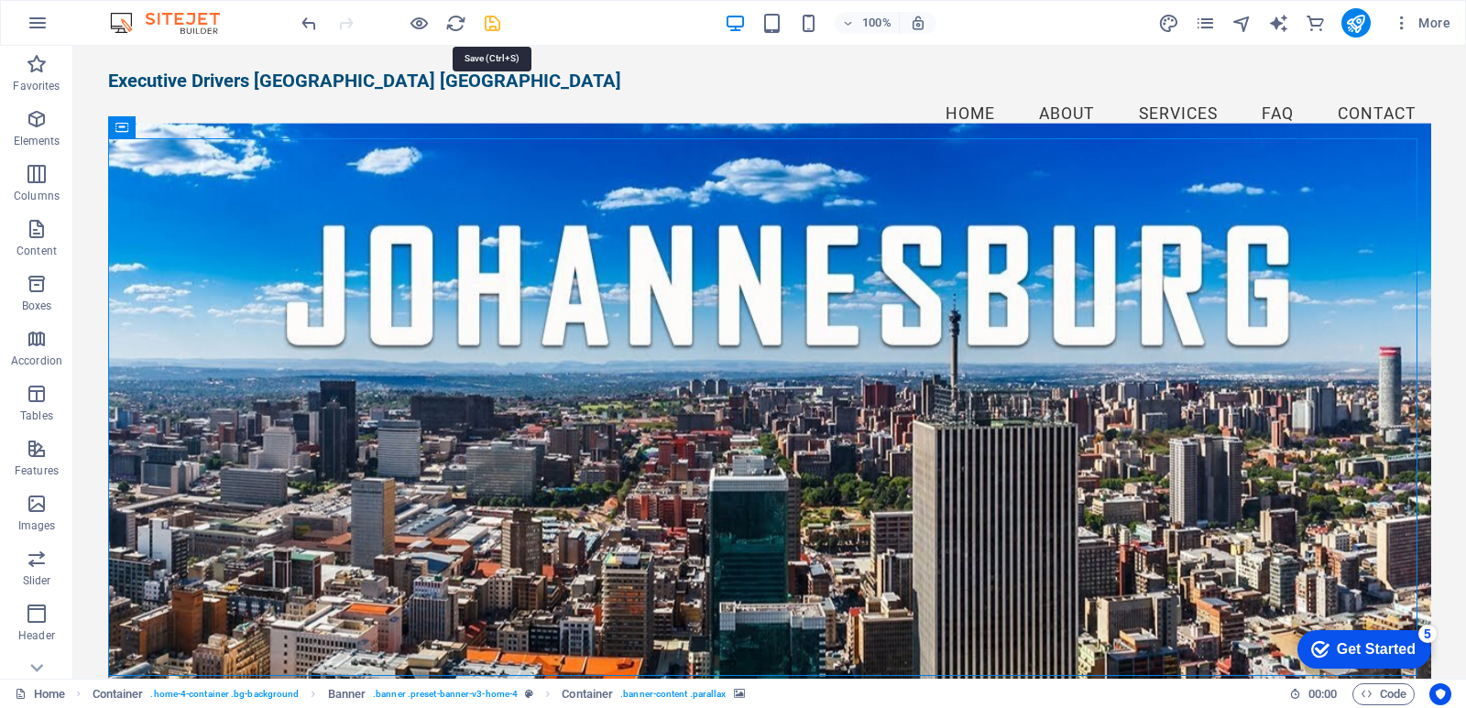
click at [491, 23] on icon "save" at bounding box center [492, 23] width 21 height 21
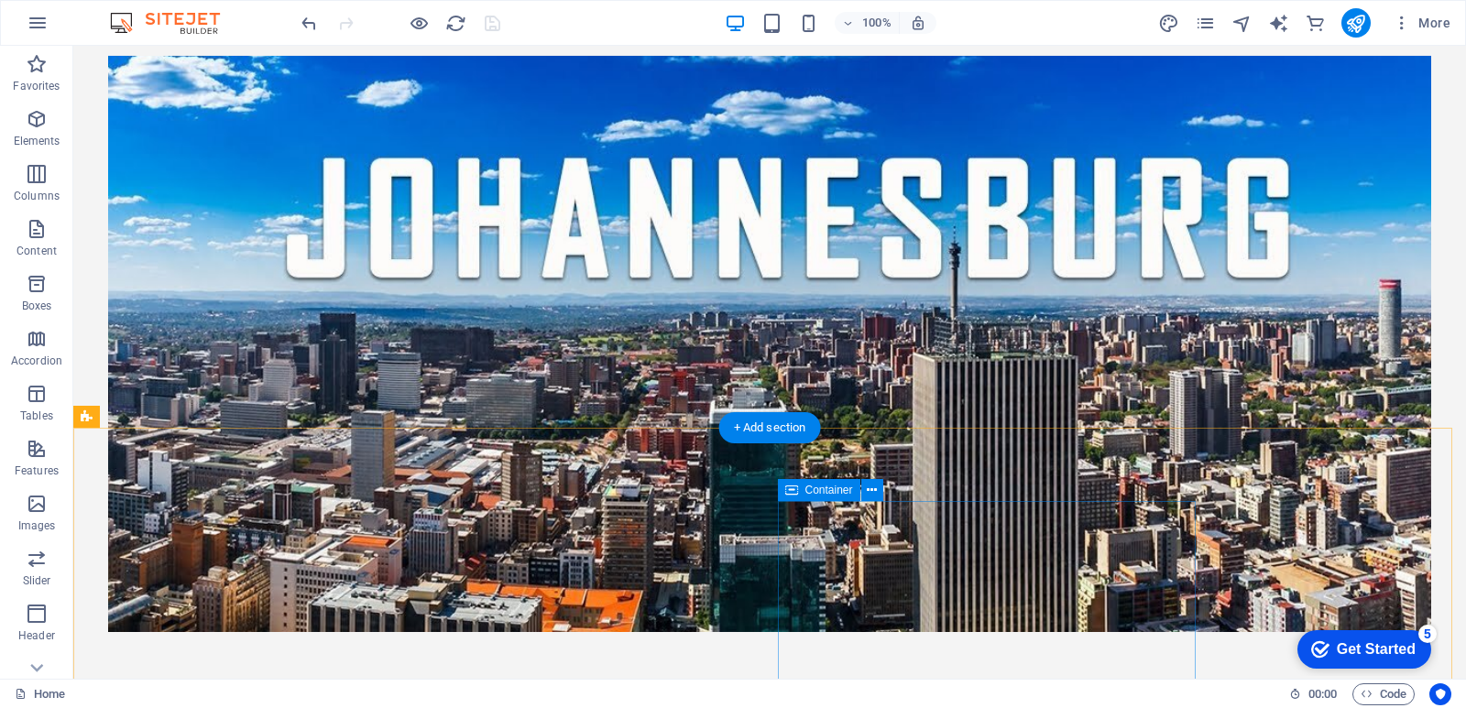
scroll to position [611, 0]
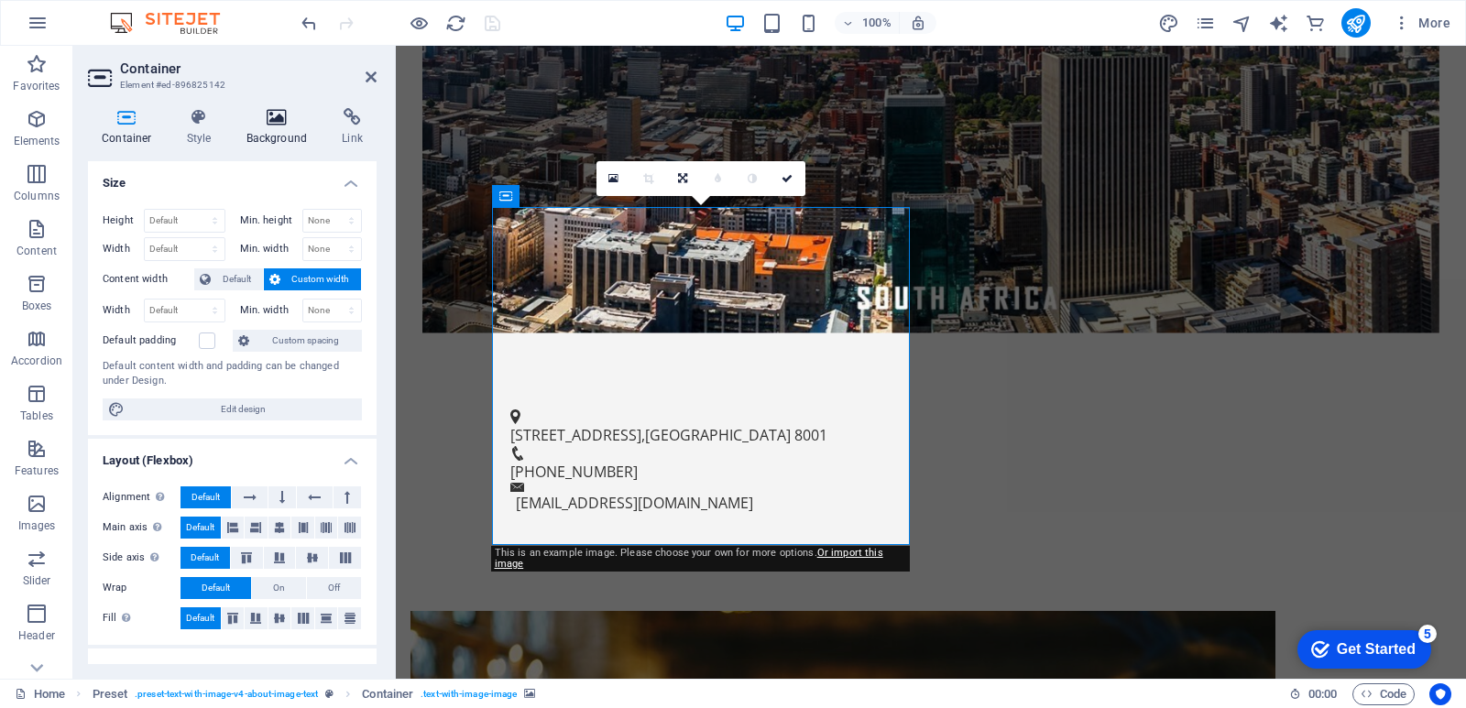
click at [279, 119] on icon at bounding box center [277, 117] width 89 height 18
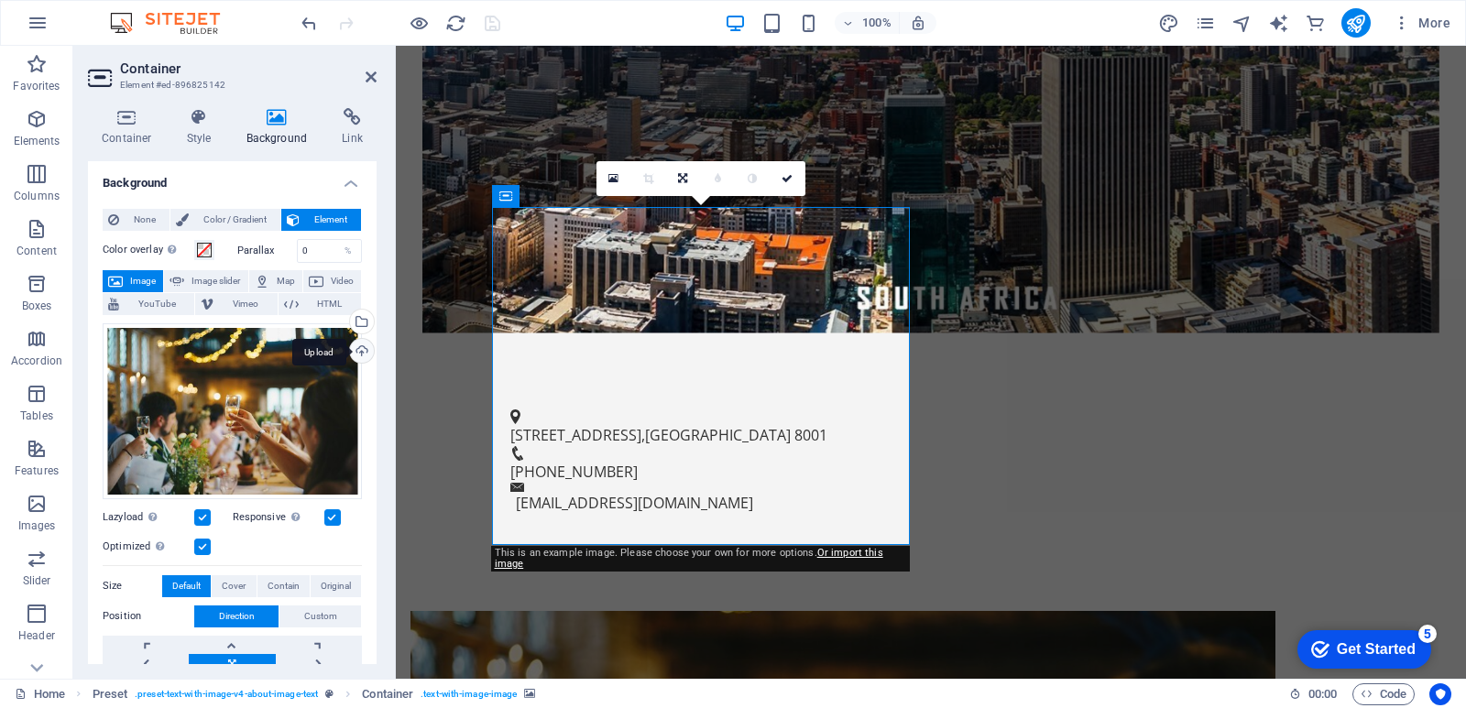
click at [358, 347] on div "Upload" at bounding box center [359, 352] width 27 height 27
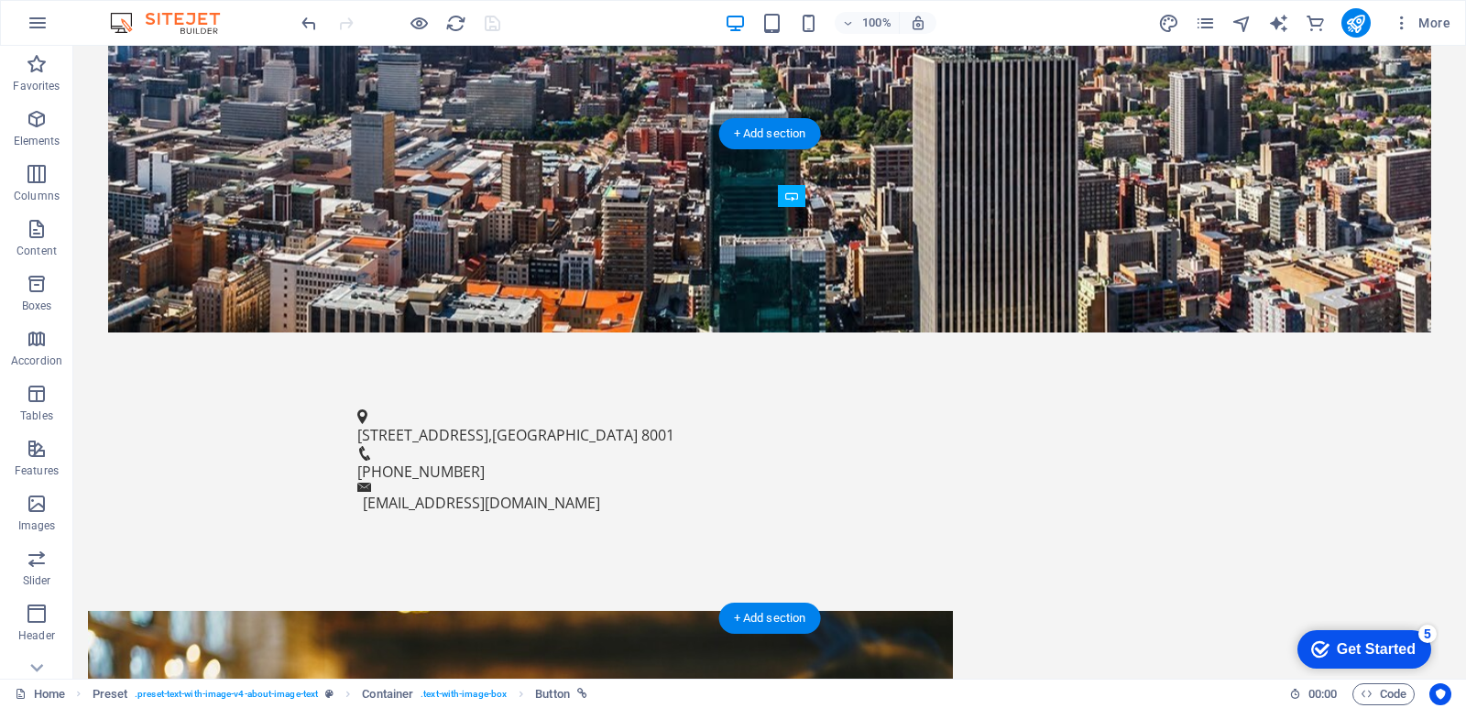
drag, startPoint x: 664, startPoint y: 479, endPoint x: 998, endPoint y: 463, distance: 333.9
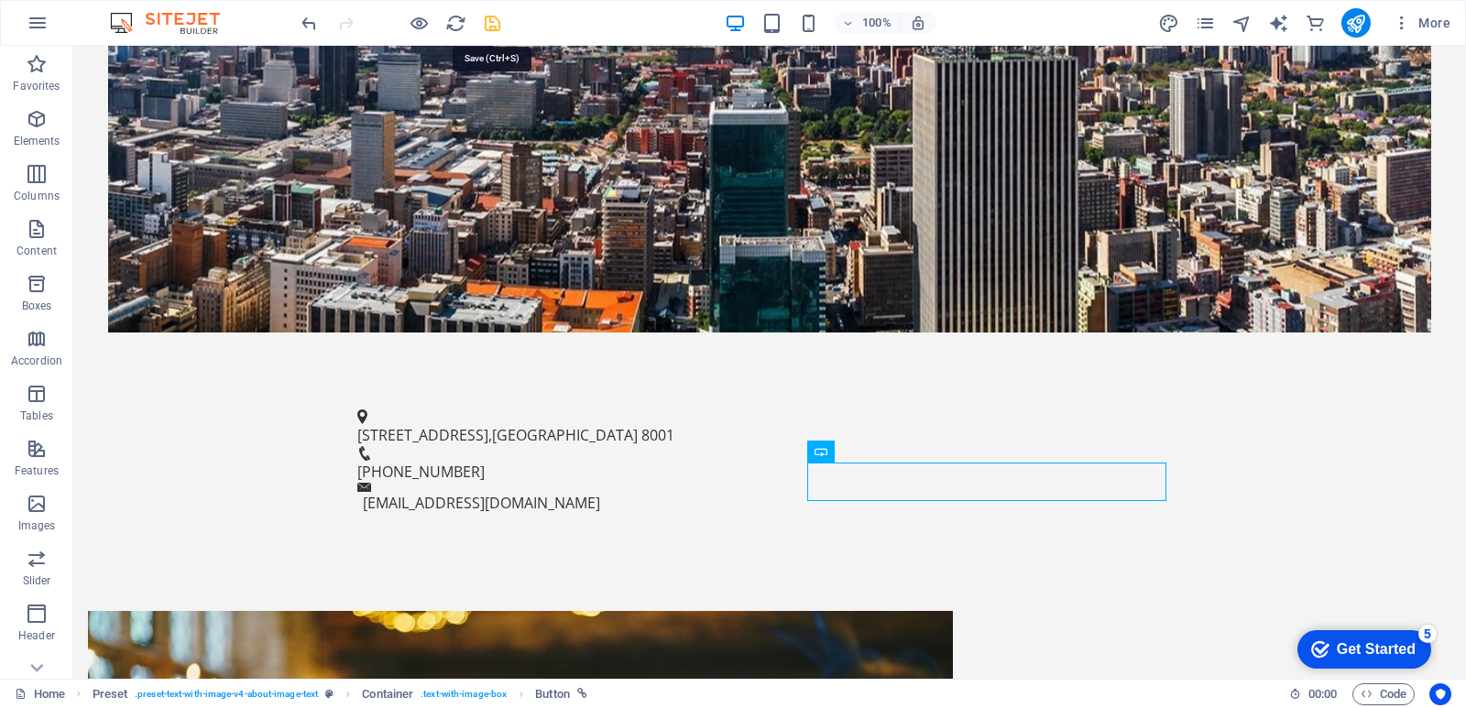
click at [487, 28] on icon "save" at bounding box center [492, 23] width 21 height 21
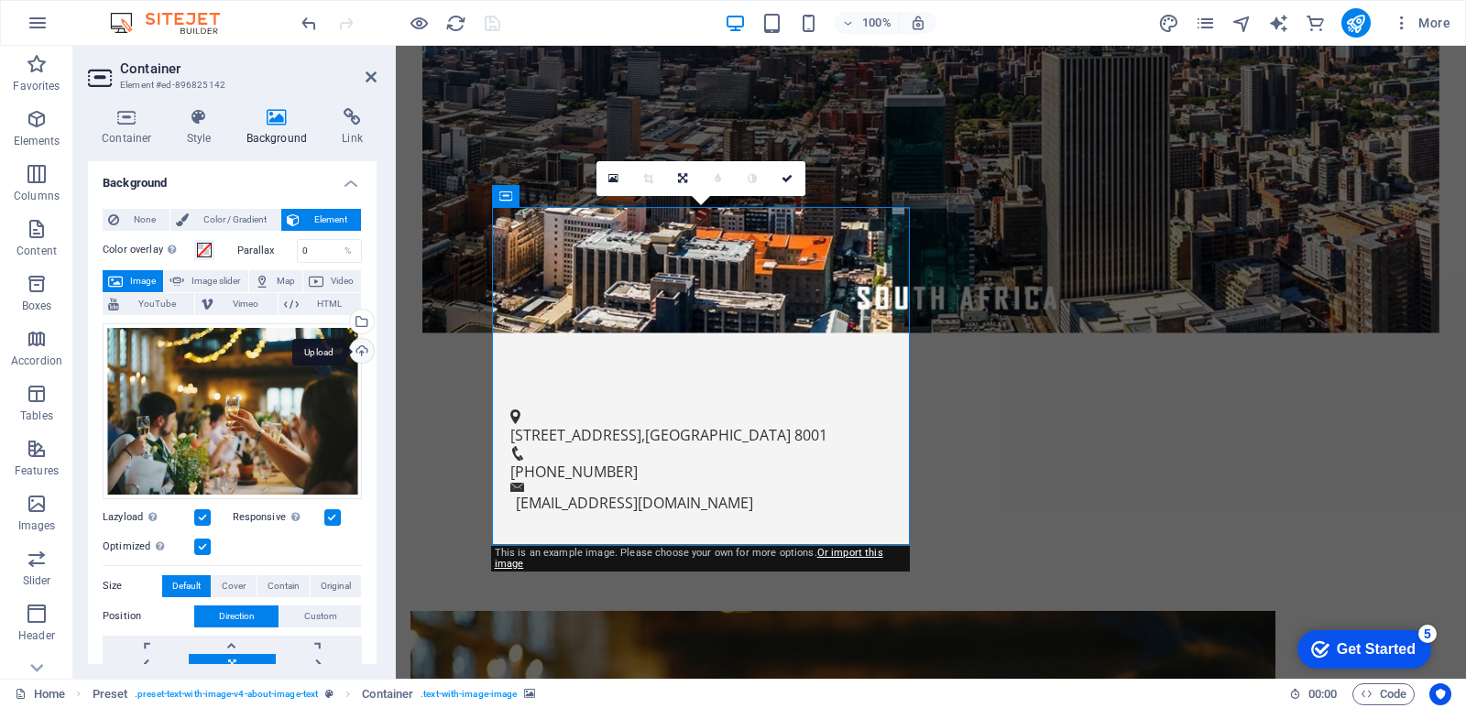
click at [356, 352] on div "Upload" at bounding box center [359, 352] width 27 height 27
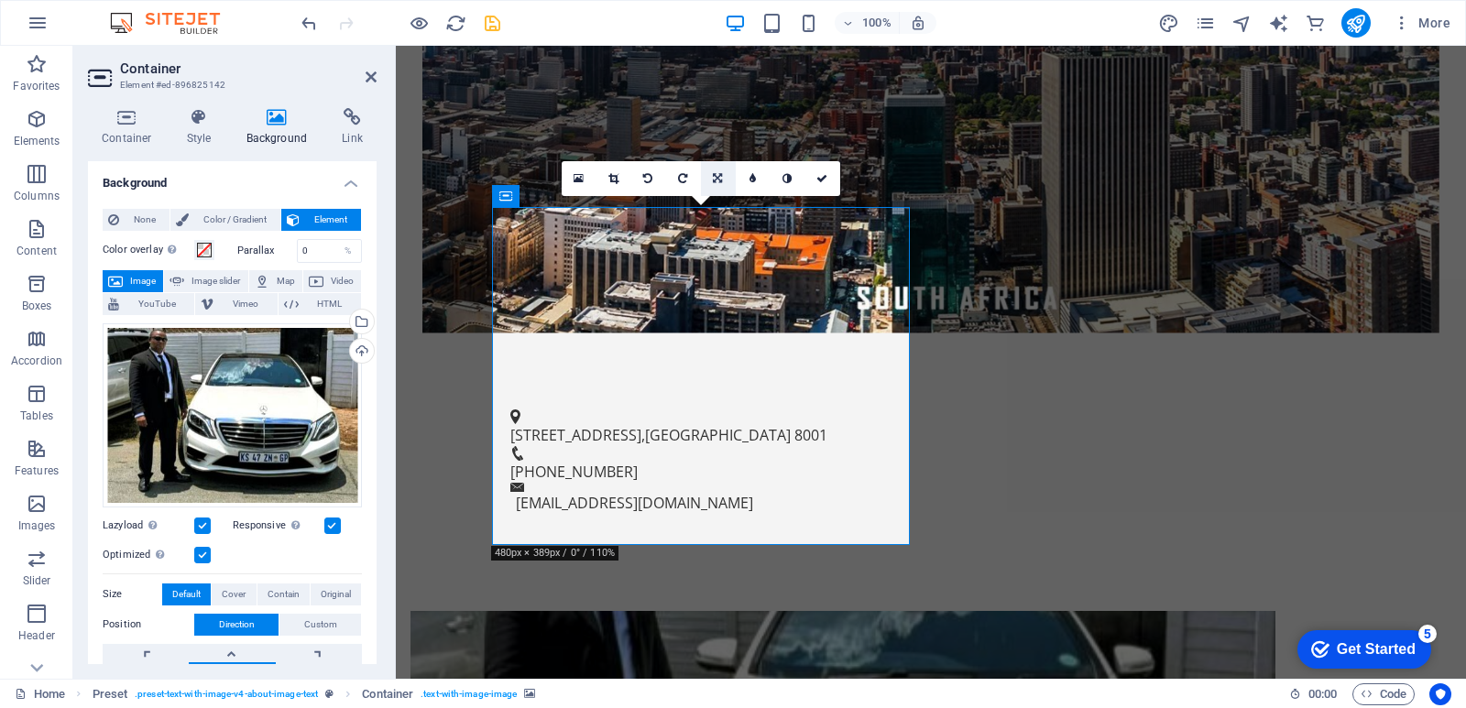
click at [715, 175] on icon at bounding box center [717, 178] width 9 height 11
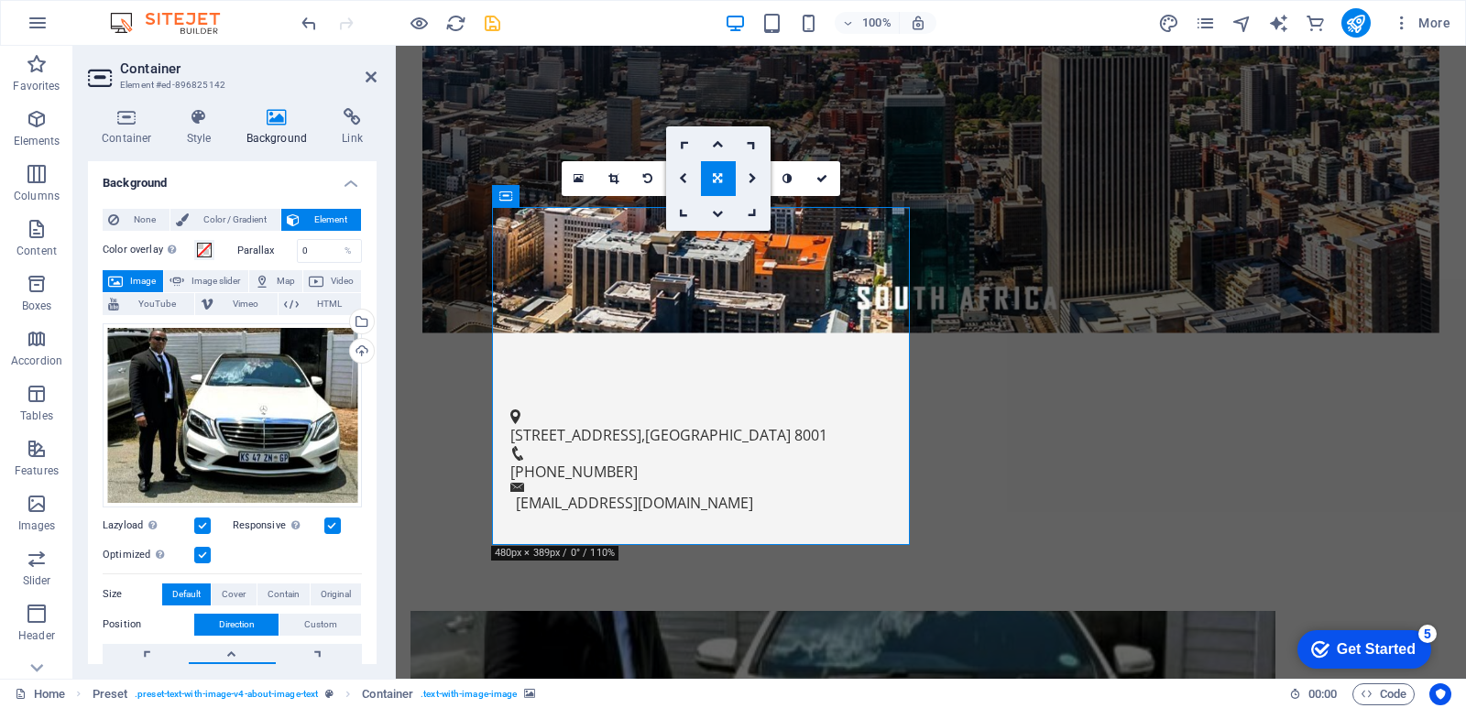
click at [715, 175] on icon at bounding box center [717, 178] width 9 height 11
click at [751, 176] on icon at bounding box center [753, 178] width 6 height 11
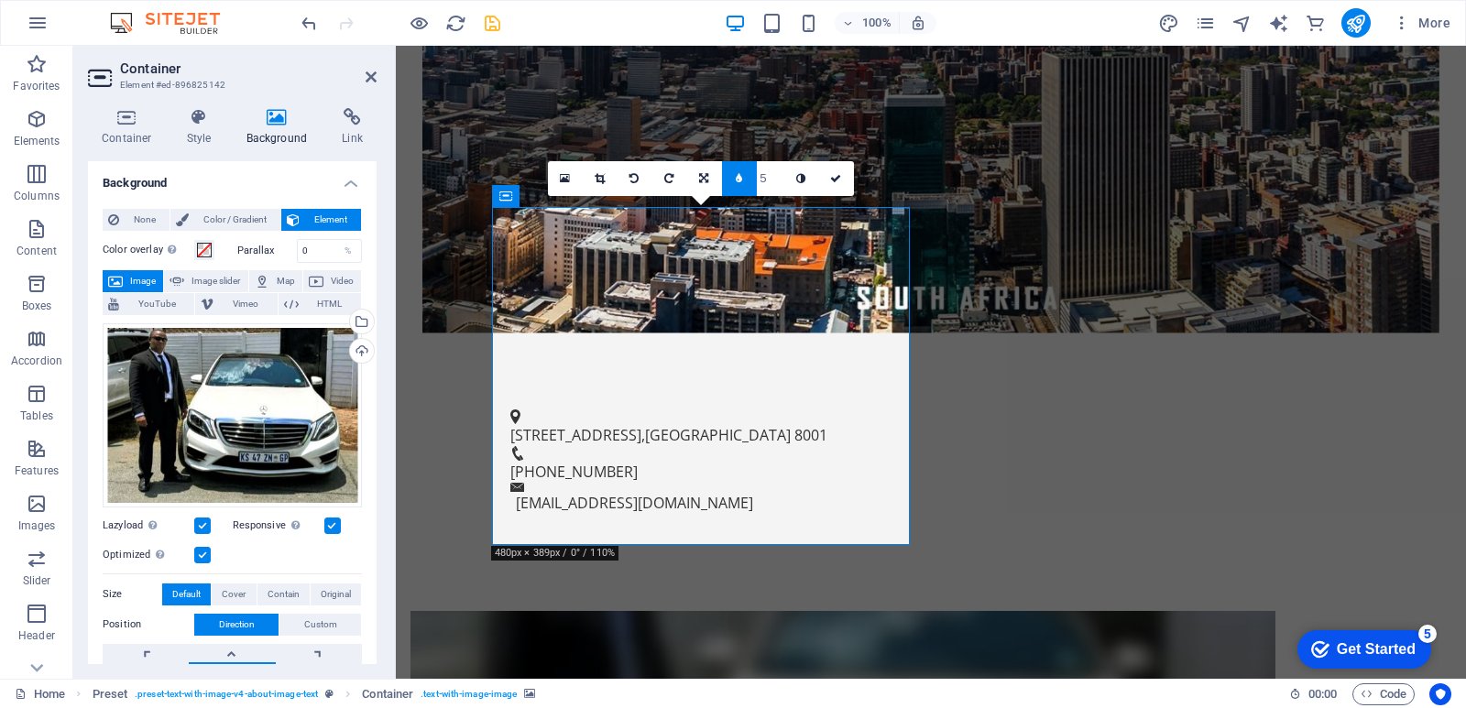
click at [739, 176] on icon at bounding box center [739, 178] width 6 height 11
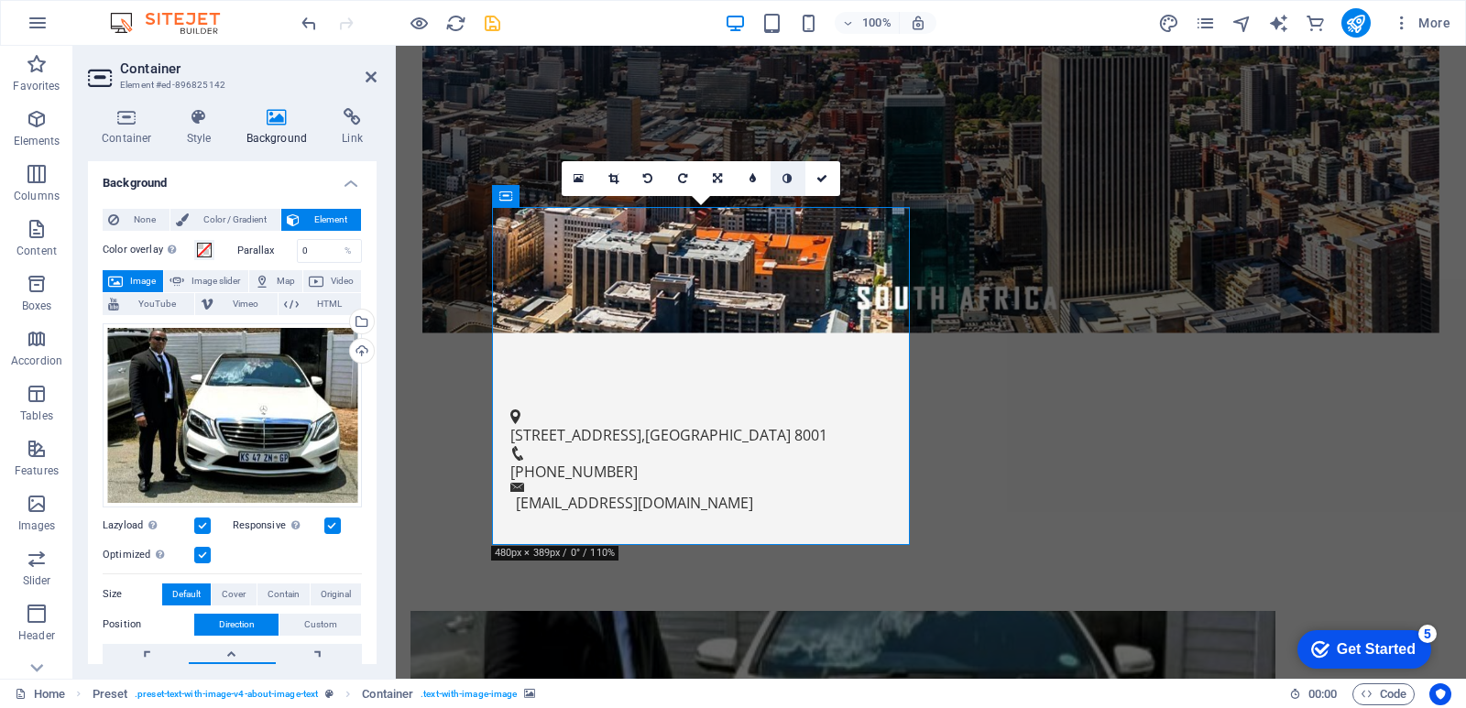
click at [789, 179] on icon at bounding box center [787, 178] width 9 height 11
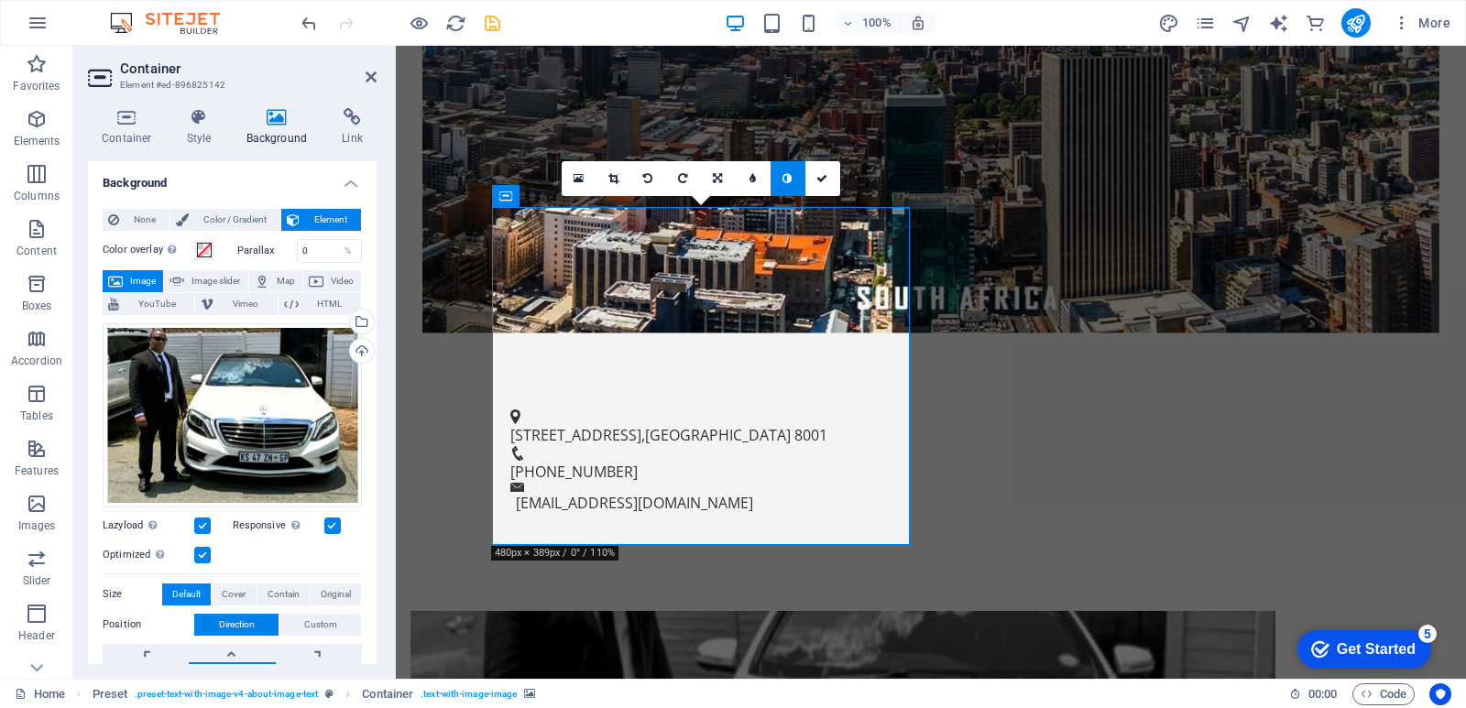
click at [790, 179] on icon at bounding box center [787, 178] width 9 height 11
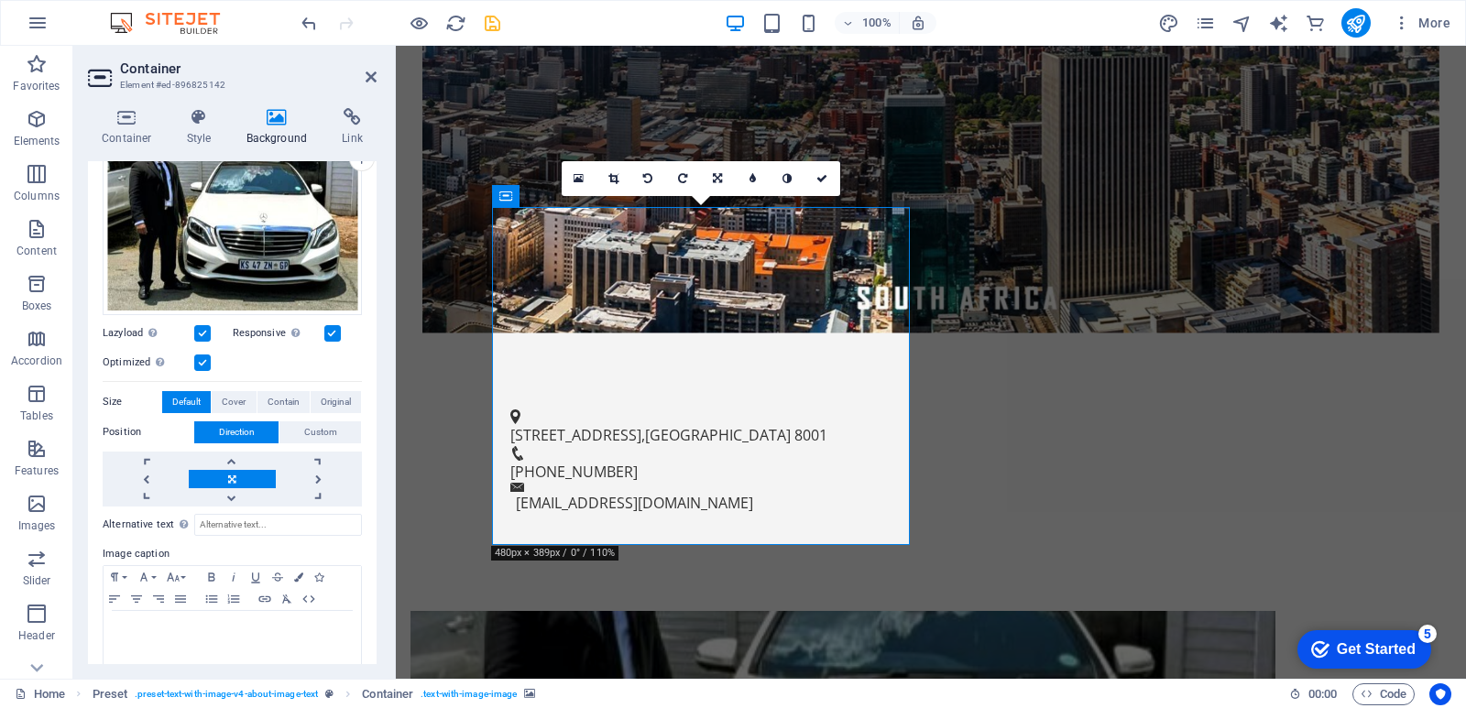
scroll to position [208, 0]
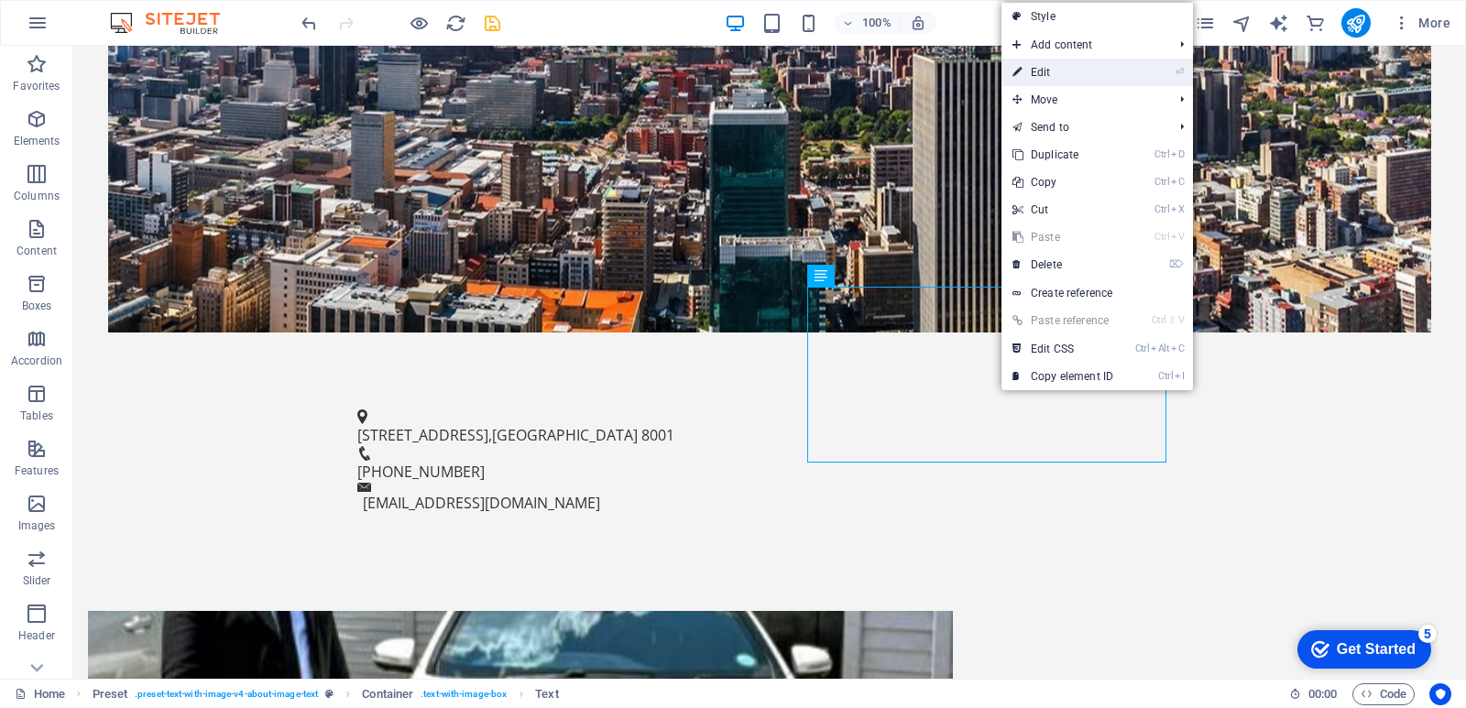
click at [1046, 70] on link "⏎ Edit" at bounding box center [1062, 72] width 123 height 27
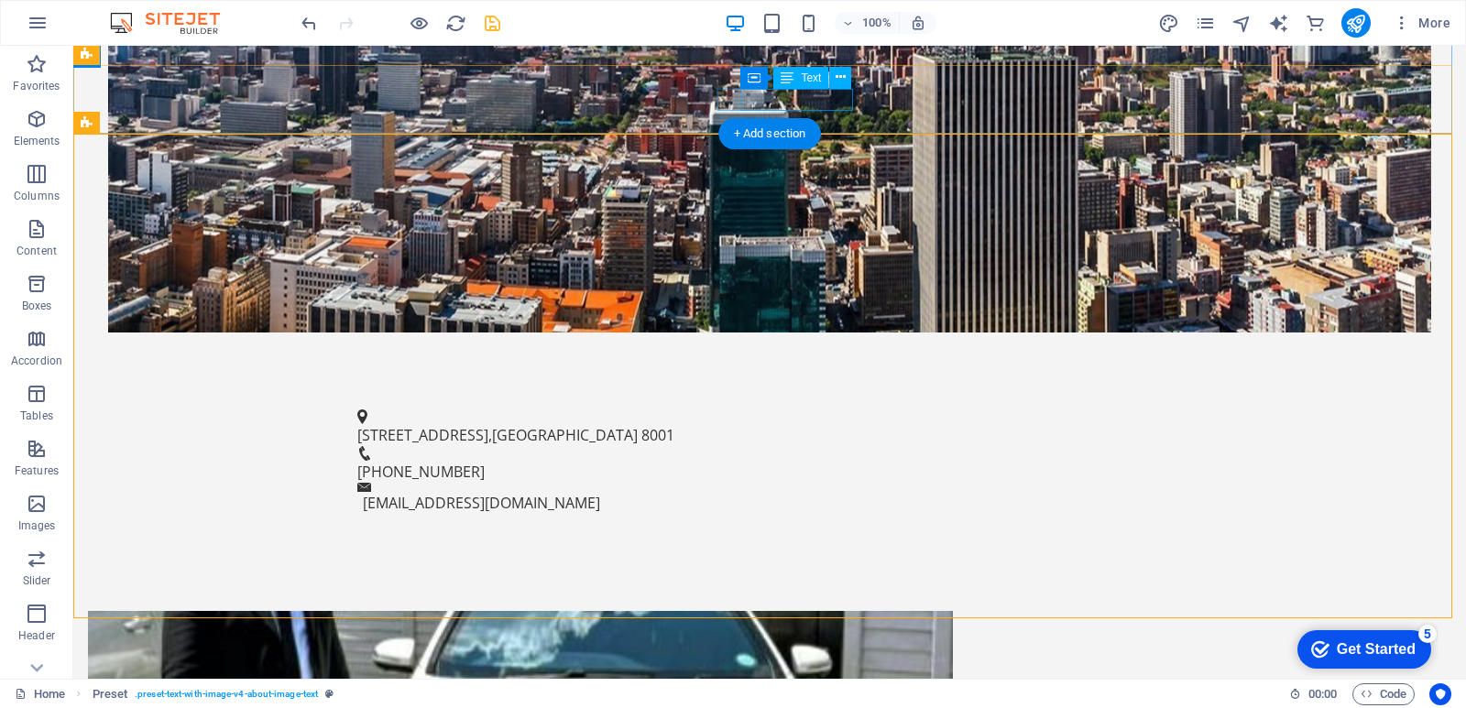
click at [485, 462] on span "+27 21 123 4567" at bounding box center [420, 472] width 127 height 20
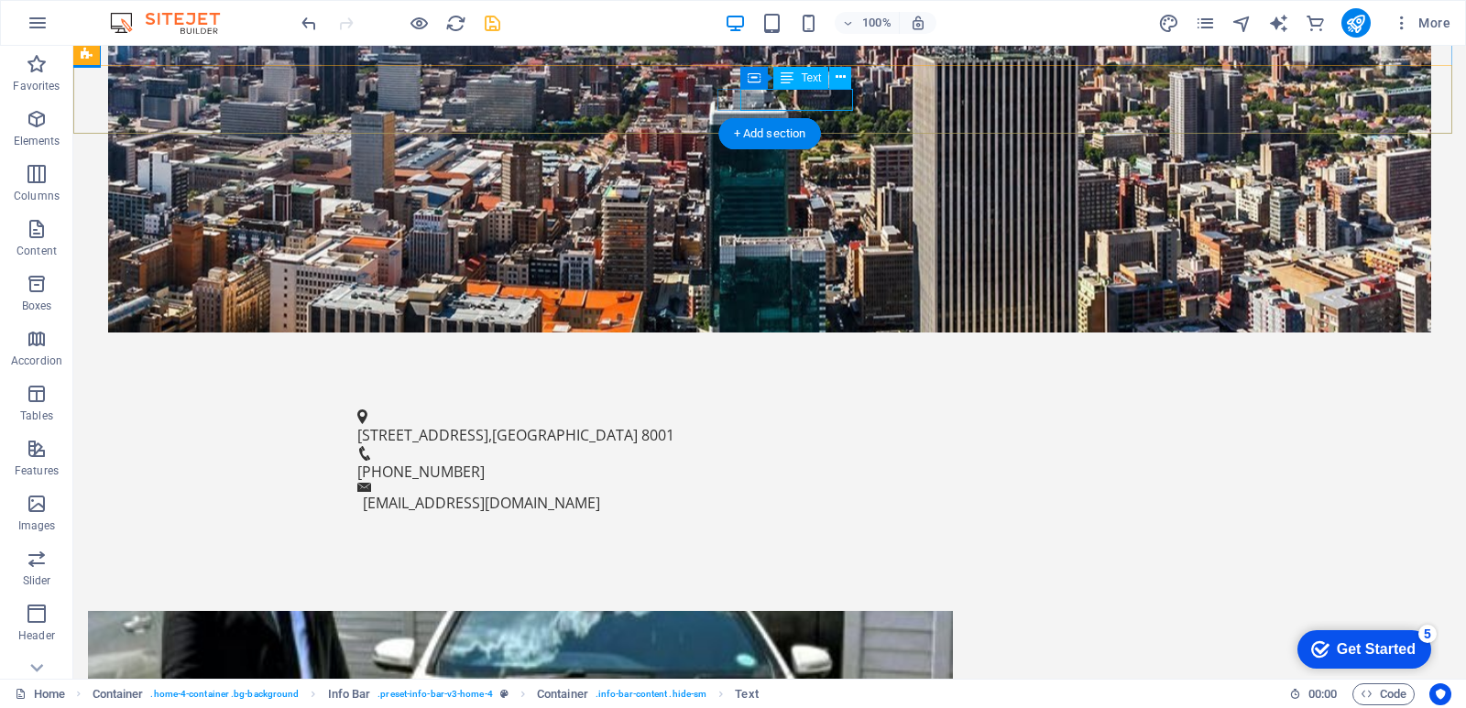
click at [485, 462] on span "+27 21 123 4567" at bounding box center [420, 472] width 127 height 20
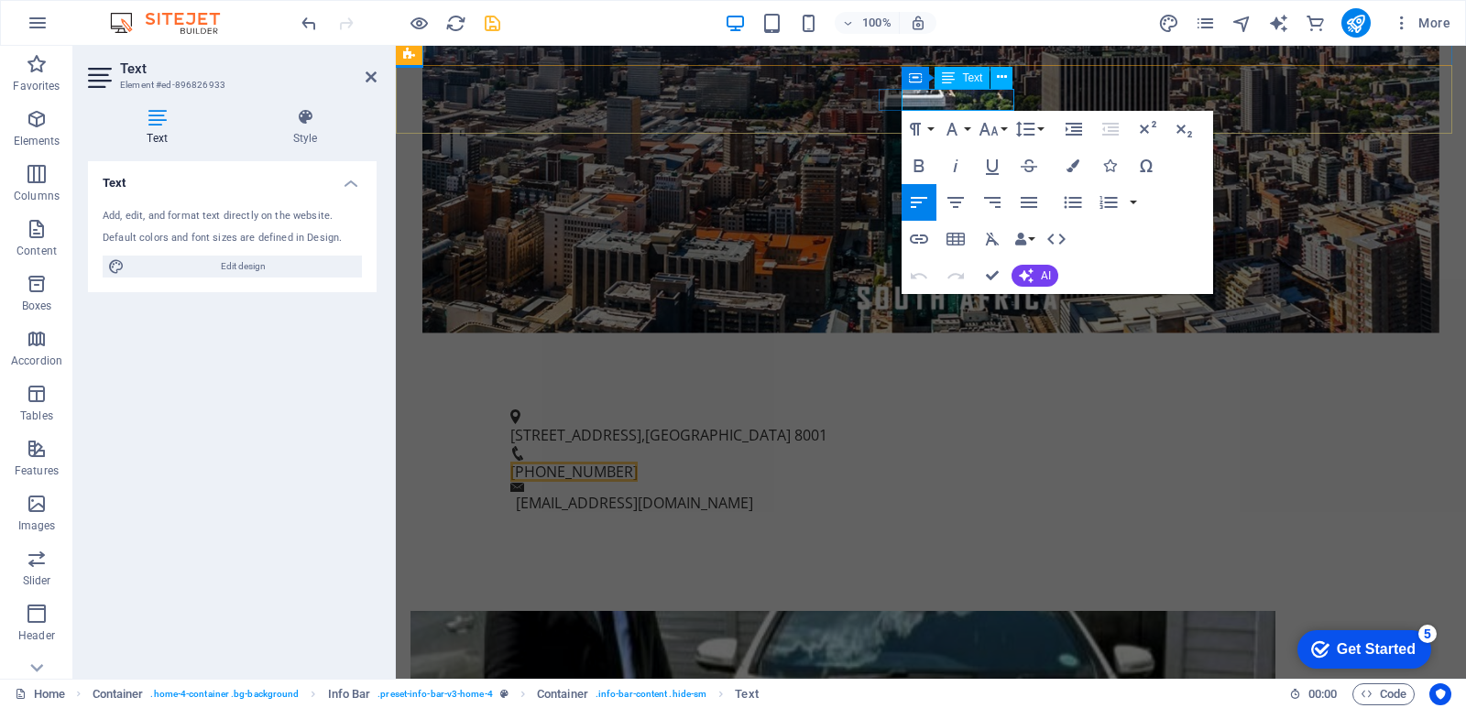
click at [638, 462] on span "+27 21 123 4567" at bounding box center [573, 472] width 127 height 20
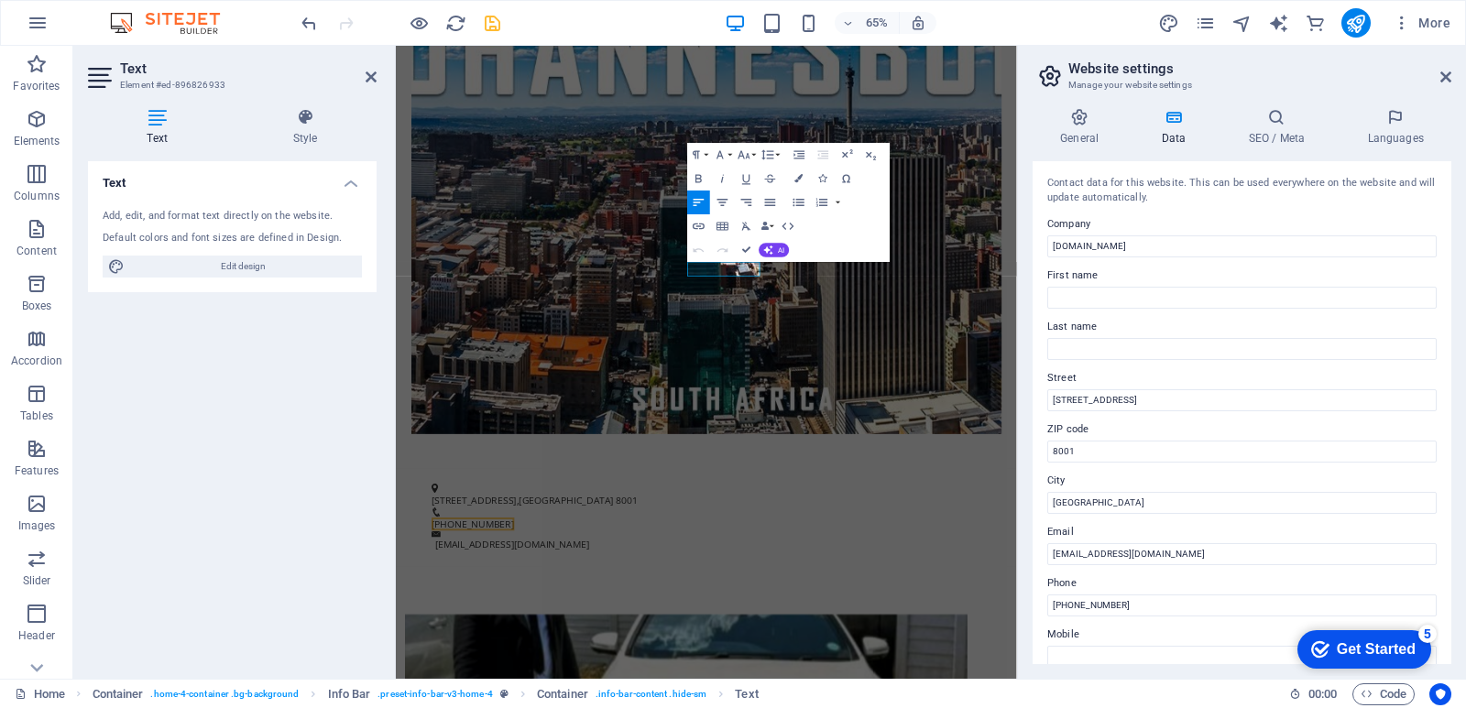
scroll to position [305, 0]
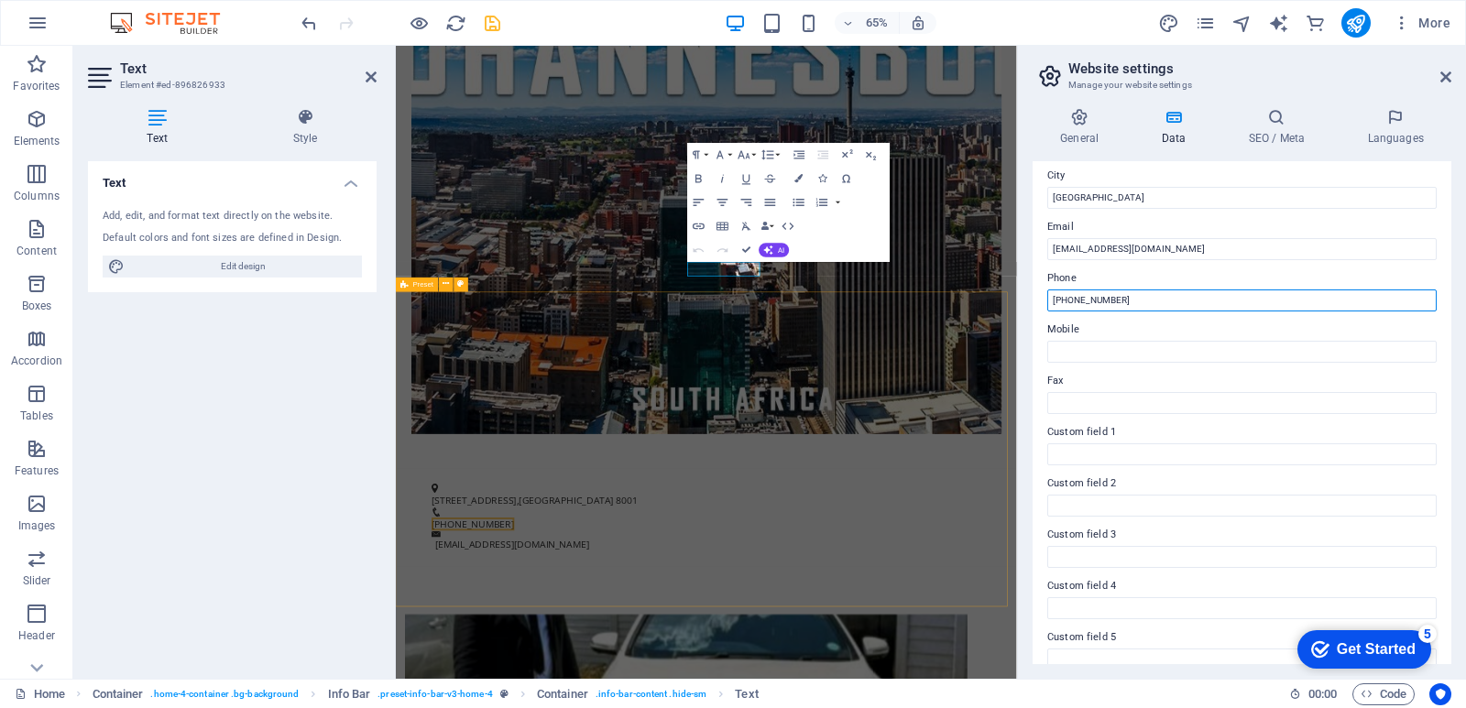
drag, startPoint x: 1532, startPoint y: 344, endPoint x: 1279, endPoint y: 445, distance: 272.6
click at [1136, 299] on input "+27 21 123 4567" at bounding box center [1241, 301] width 389 height 22
type input "+"
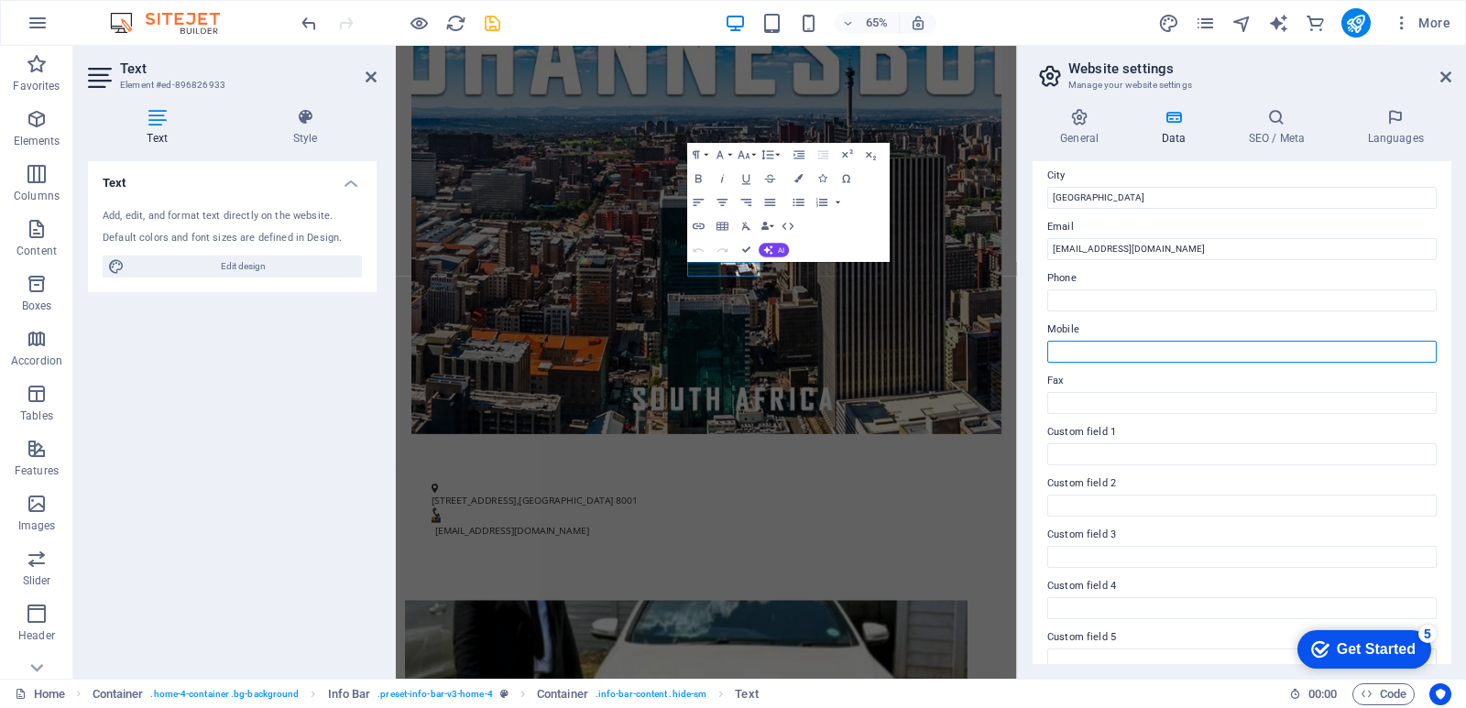
click at [1125, 349] on input "Mobile" at bounding box center [1241, 352] width 389 height 22
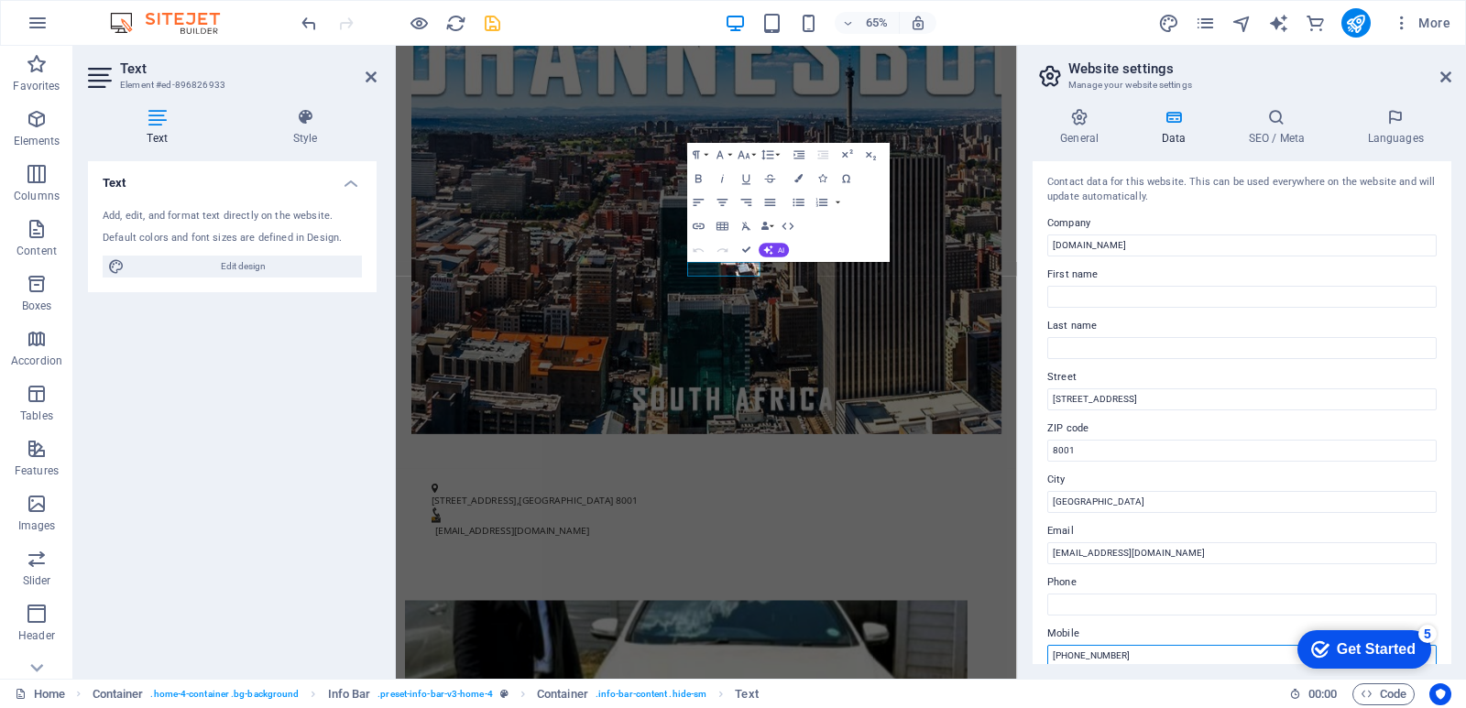
scroll to position [0, 0]
type input "[PHONE_NUMBER]"
drag, startPoint x: 1162, startPoint y: 246, endPoint x: 1113, endPoint y: 248, distance: 48.6
click at [1113, 248] on input "[DOMAIN_NAME]" at bounding box center [1241, 246] width 389 height 22
click at [1058, 243] on input "executivedrivers" at bounding box center [1241, 246] width 389 height 22
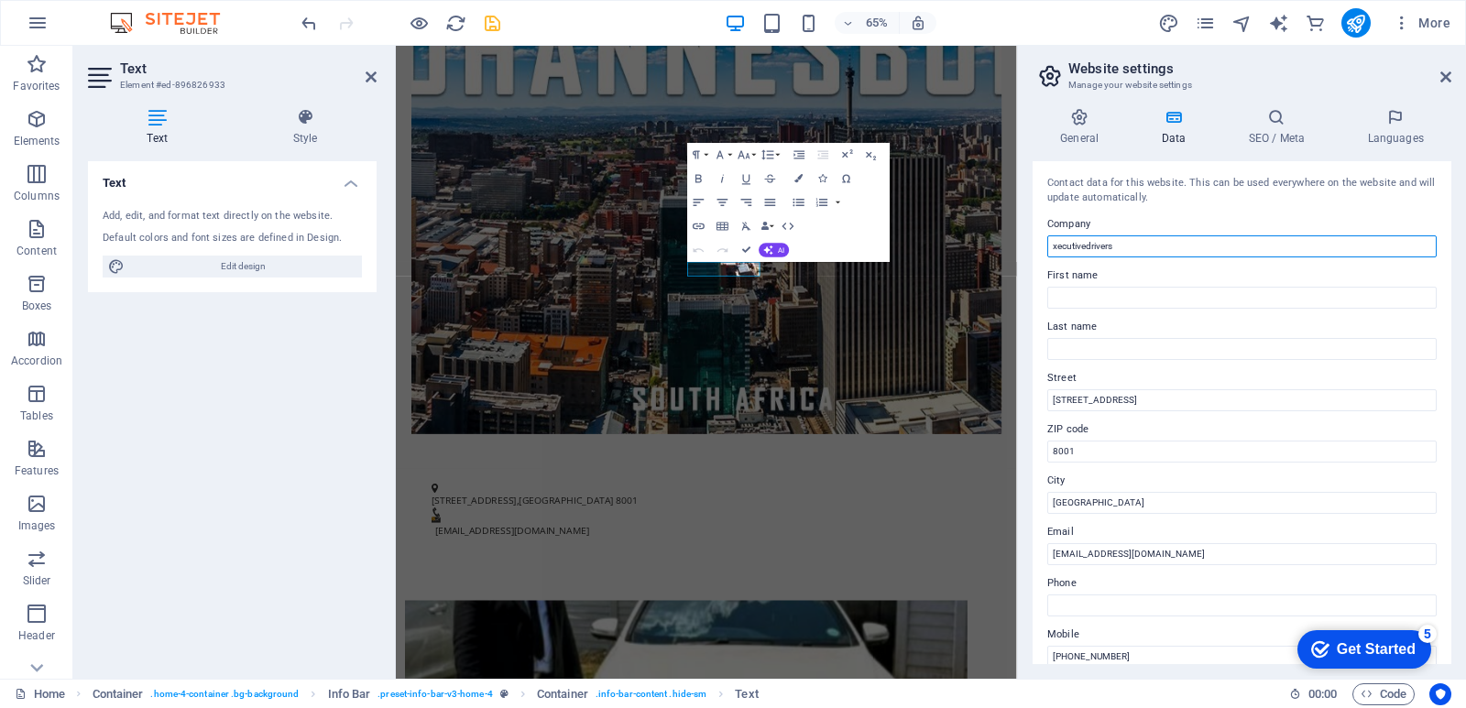
click at [1406, 244] on input "xecutivedrivers" at bounding box center [1241, 246] width 389 height 22
click at [1052, 246] on input "xecutivedrivers" at bounding box center [1241, 246] width 389 height 22
click at [1059, 246] on input "xecutivedrivers" at bounding box center [1241, 246] width 389 height 22
click at [1381, 245] on input "ecutivedrivers" at bounding box center [1241, 246] width 389 height 22
click at [1059, 245] on input "ecutivedrivers" at bounding box center [1241, 246] width 389 height 22
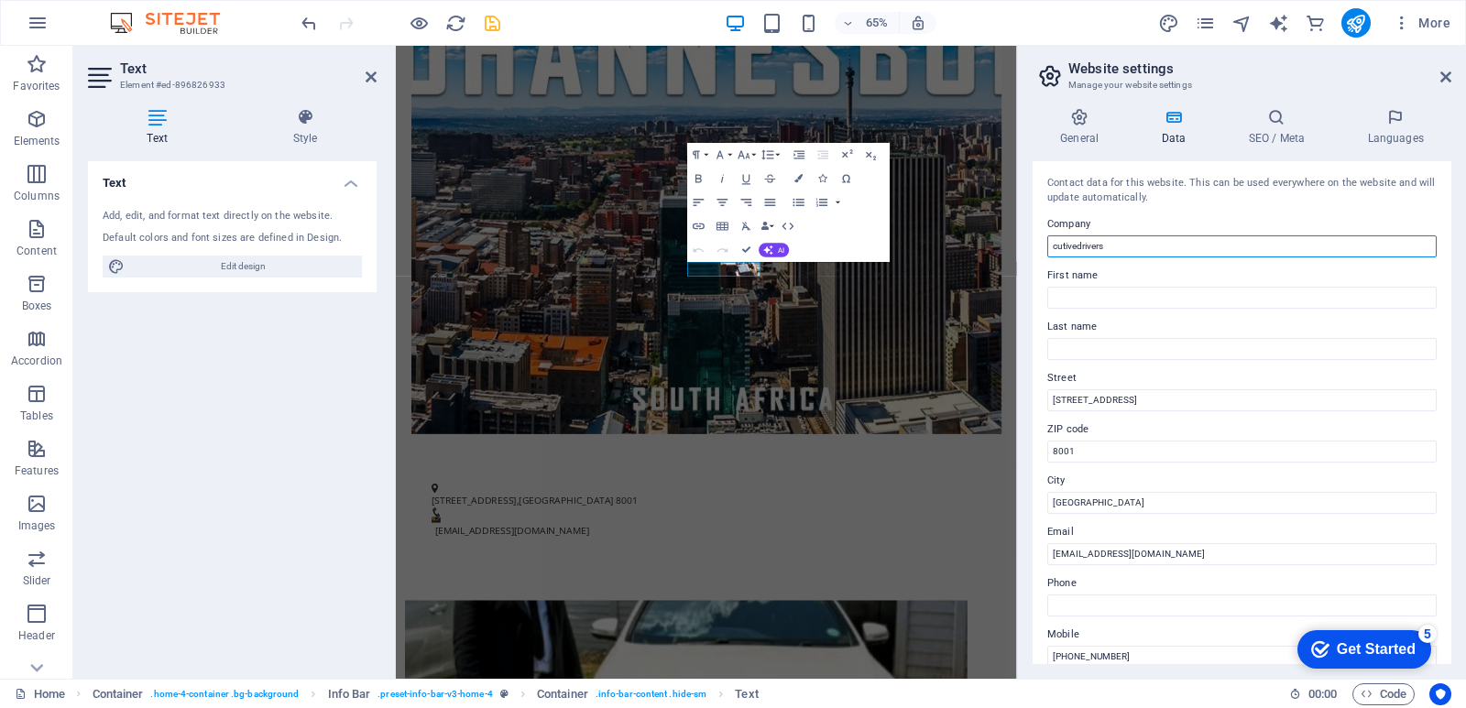
click at [1398, 240] on input "cutivedrivers" at bounding box center [1241, 246] width 389 height 22
click at [1055, 249] on input "cutivedrivers" at bounding box center [1241, 246] width 389 height 22
click at [1098, 246] on input "Executivedrivers" at bounding box center [1241, 246] width 389 height 22
click at [1130, 246] on input "Executive Drivers" at bounding box center [1241, 246] width 389 height 22
type input "Executive Drivers"
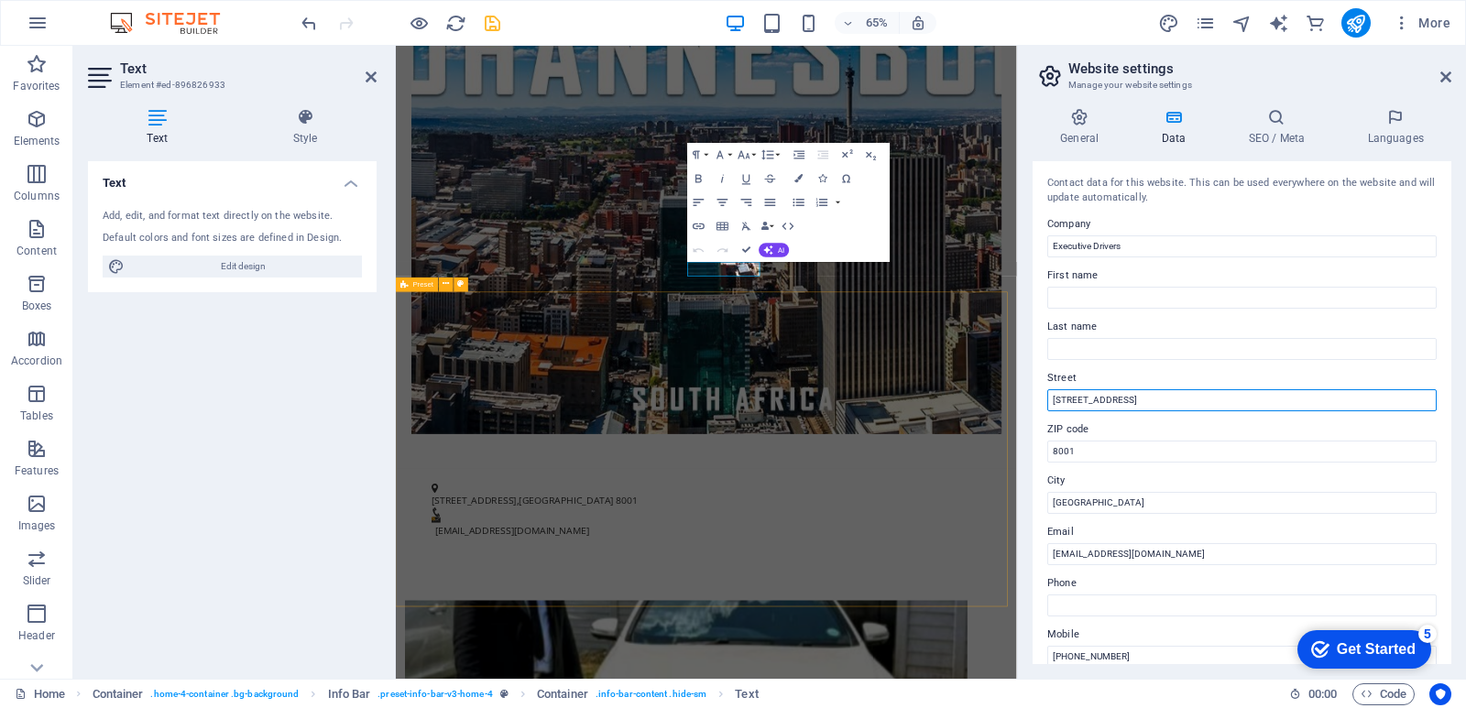
drag, startPoint x: 1525, startPoint y: 443, endPoint x: 1310, endPoint y: 588, distance: 259.2
drag, startPoint x: 1156, startPoint y: 398, endPoint x: 1043, endPoint y: 398, distance: 113.6
click at [1043, 398] on div "Contact data for this website. This can be used everywhere on the website and w…" at bounding box center [1242, 412] width 419 height 503
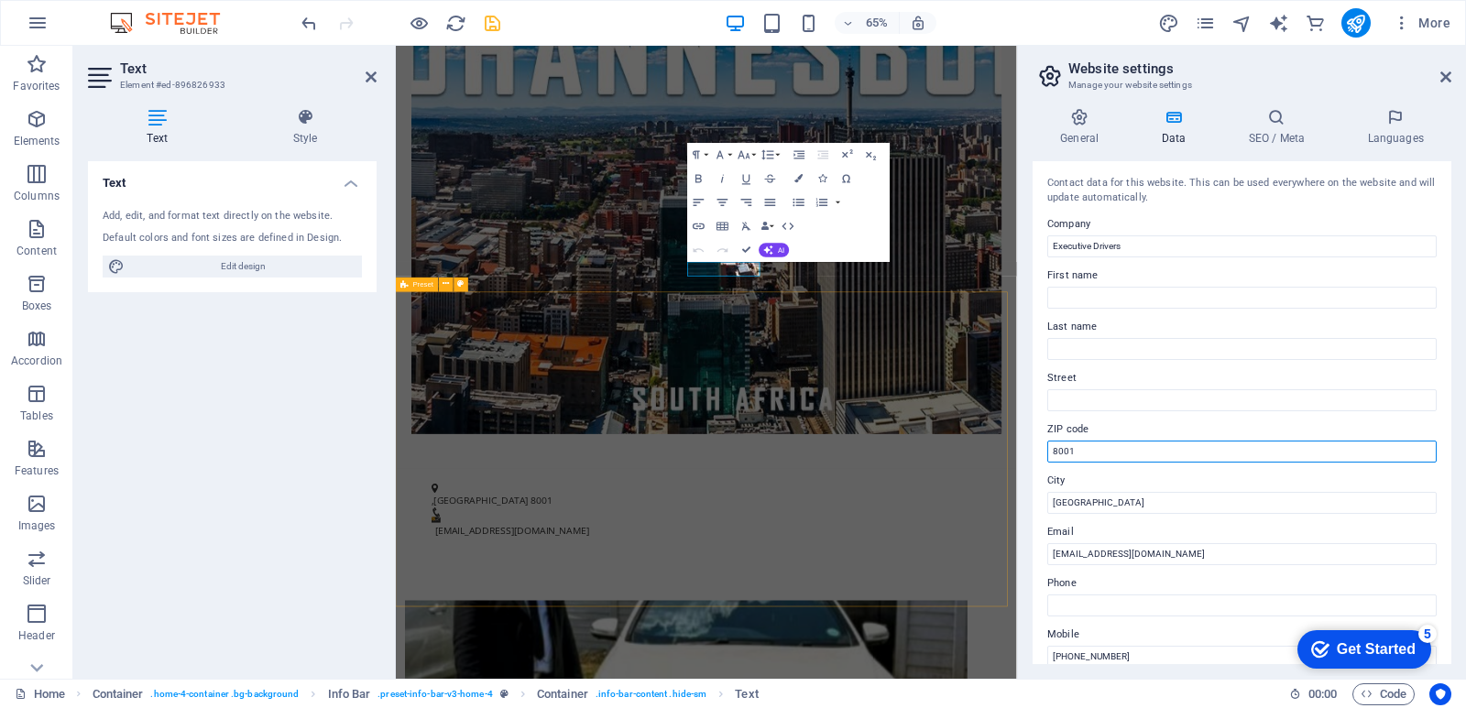
drag, startPoint x: 1491, startPoint y: 499, endPoint x: 1320, endPoint y: 674, distance: 244.3
drag, startPoint x: 1078, startPoint y: 451, endPoint x: 1034, endPoint y: 449, distance: 43.1
click at [1034, 449] on div "Contact data for this website. This can be used everywhere on the website and w…" at bounding box center [1242, 412] width 419 height 503
type input "2001"
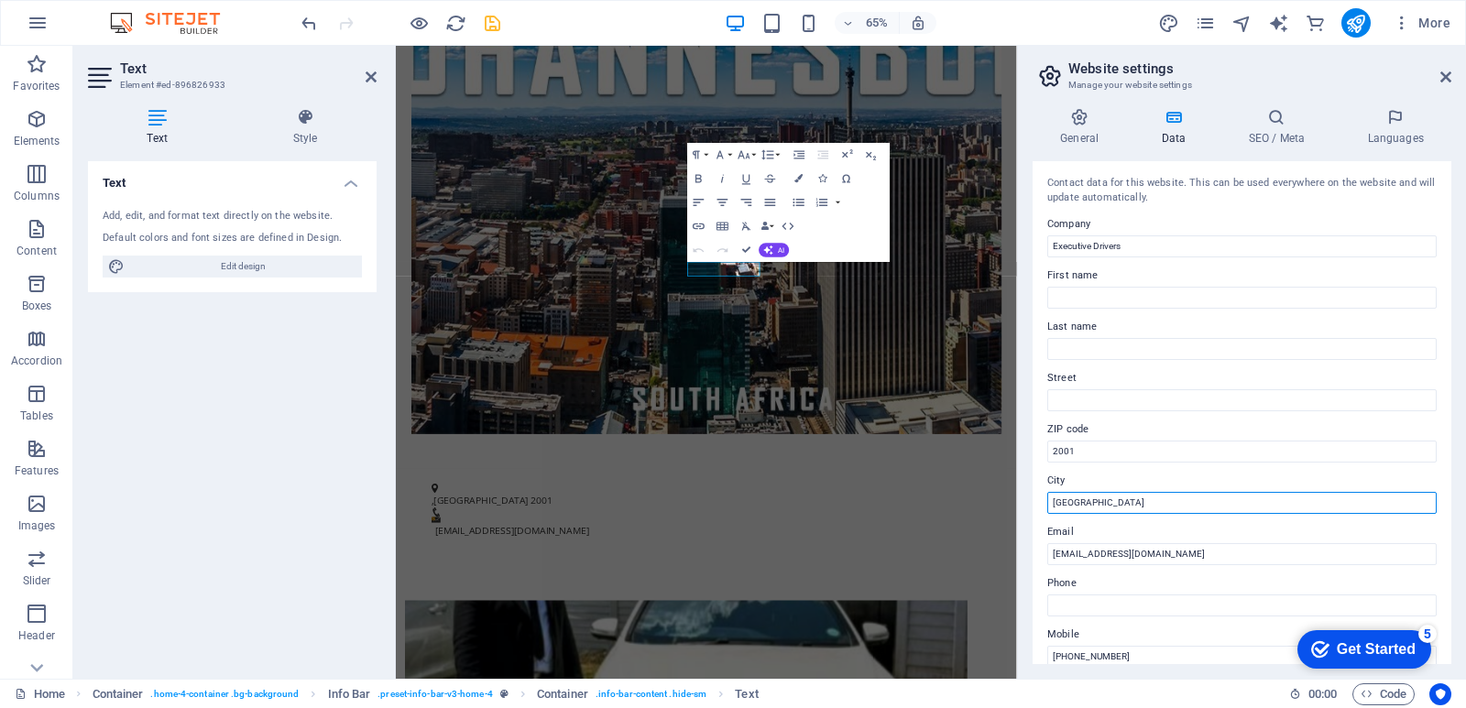
drag, startPoint x: 1111, startPoint y: 498, endPoint x: 1017, endPoint y: 490, distance: 94.7
click at [1017, 490] on aside "Website settings Manage your website settings General Data SEO / Meta Languages…" at bounding box center [1241, 362] width 449 height 633
type input "j"
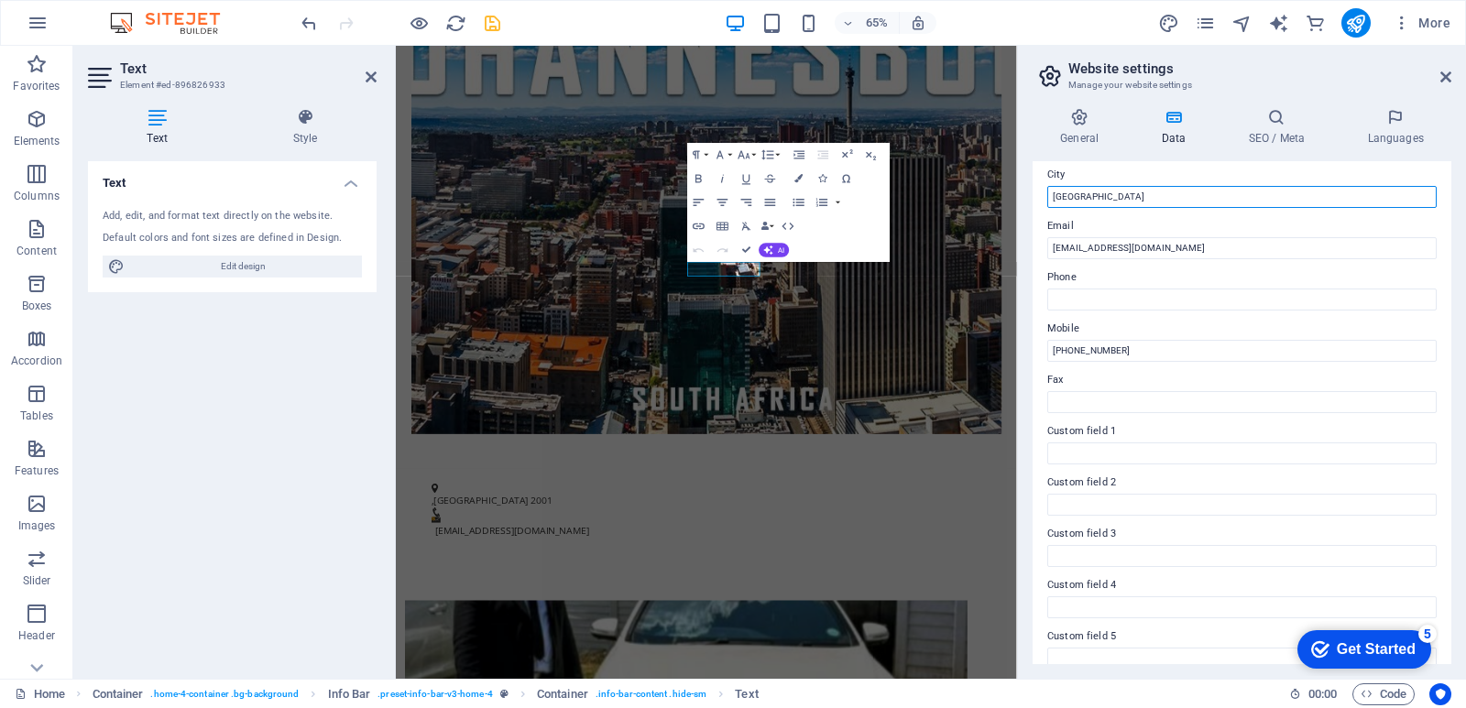
scroll to position [378, 0]
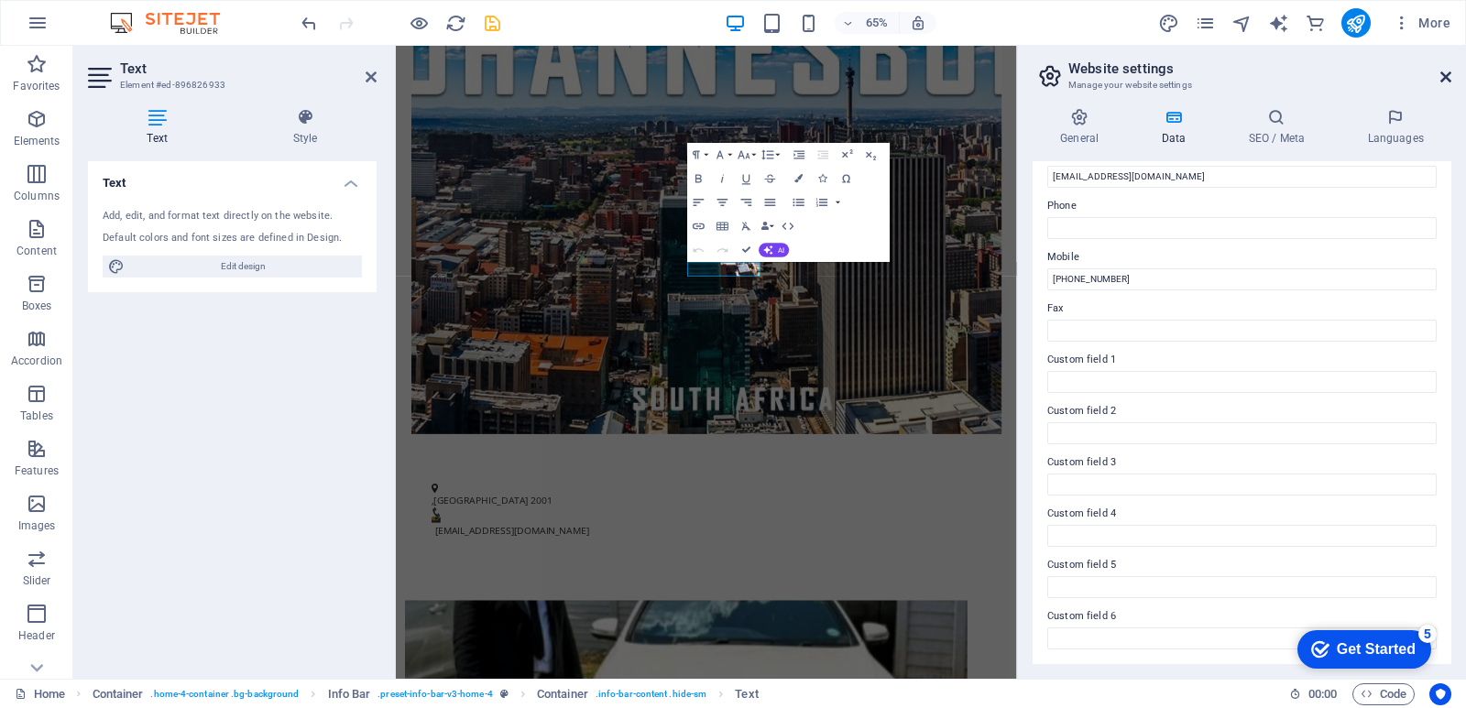
type input "[GEOGRAPHIC_DATA]"
drag, startPoint x: 1440, startPoint y: 74, endPoint x: 1044, endPoint y: 36, distance: 398.6
click at [1440, 74] on icon at bounding box center [1445, 77] width 11 height 15
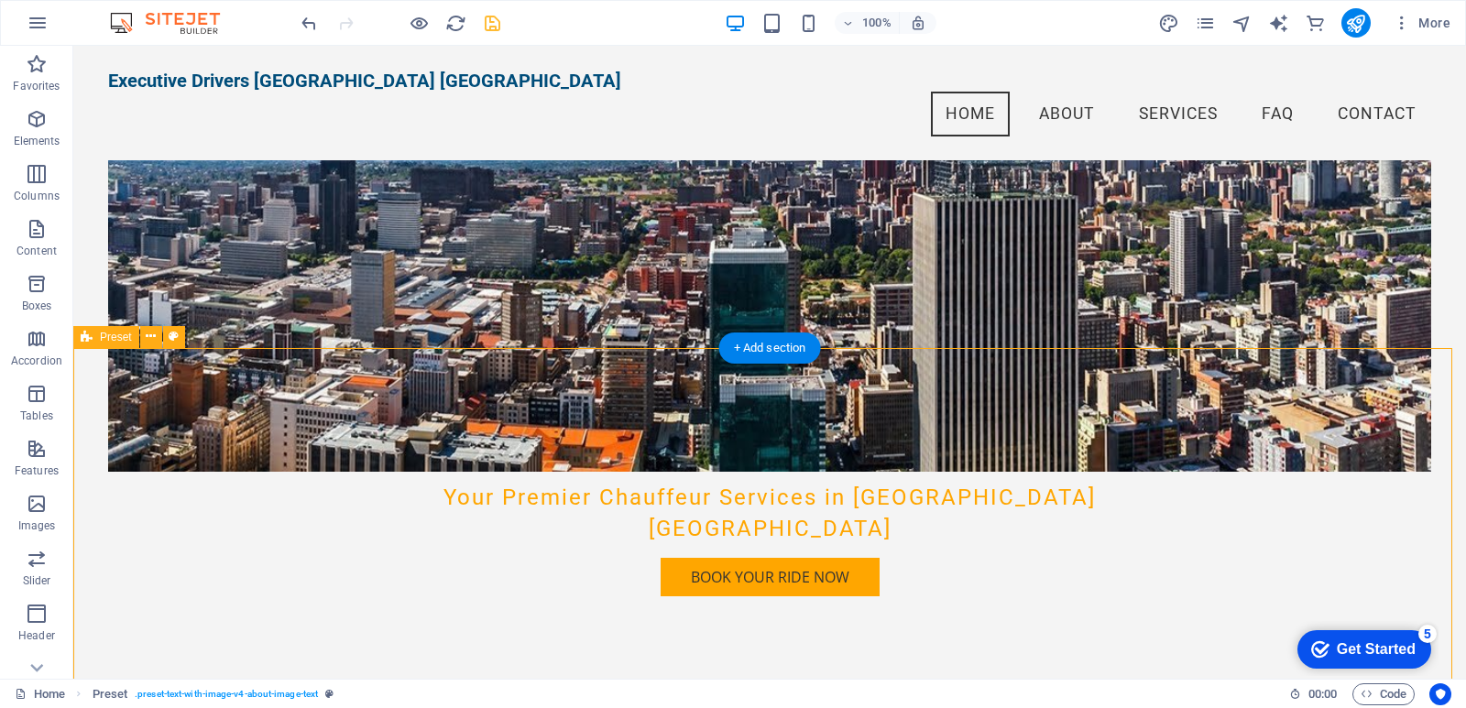
scroll to position [0, 0]
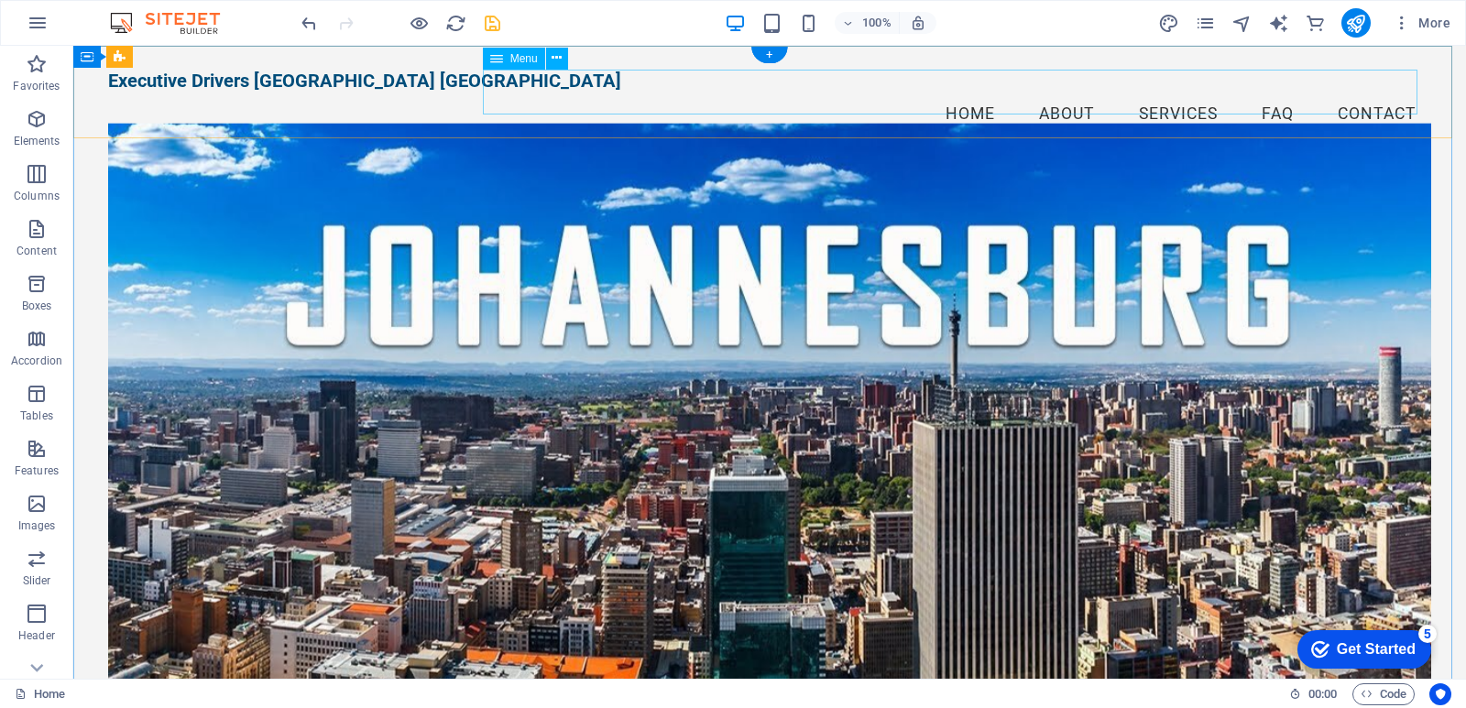
click at [1048, 92] on nav "Home About Services FAQ Contact" at bounding box center [769, 115] width 1323 height 46
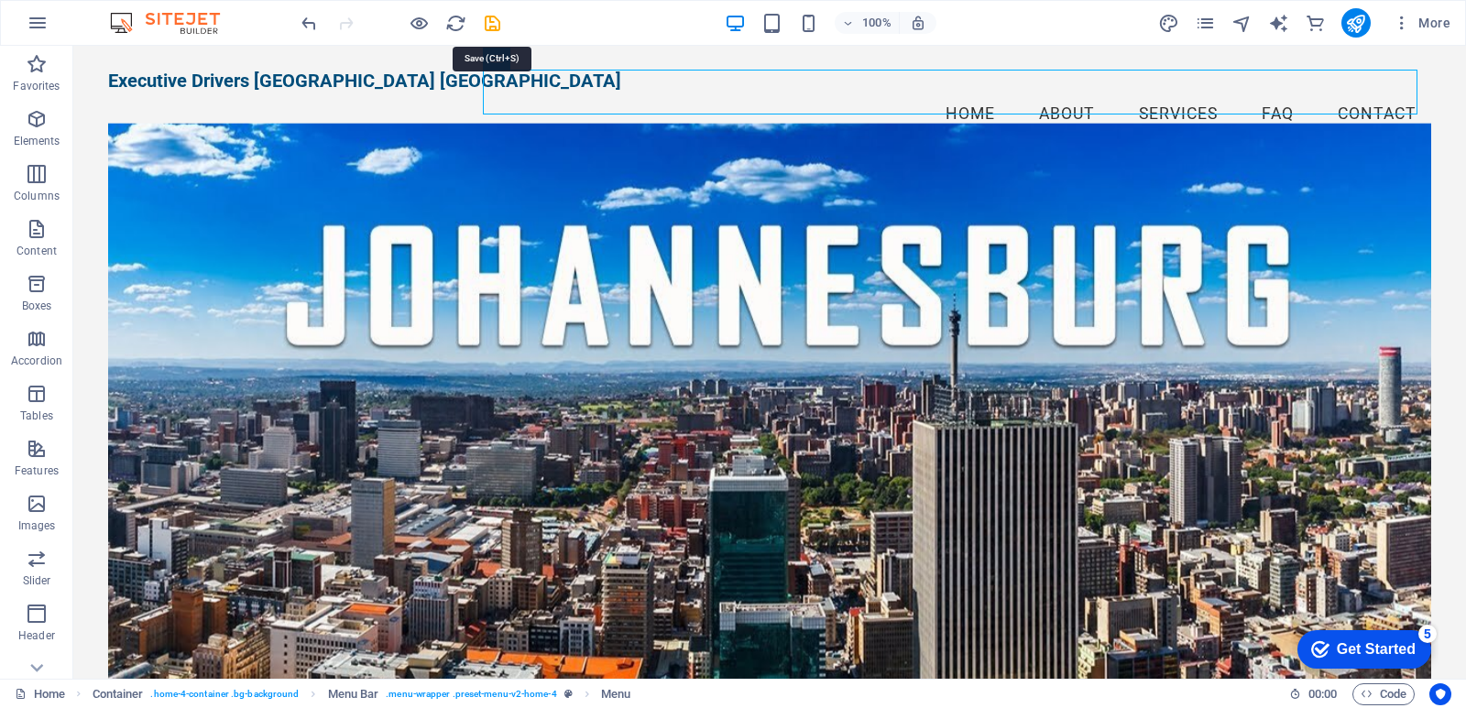
click at [489, 16] on icon "save" at bounding box center [492, 23] width 21 height 21
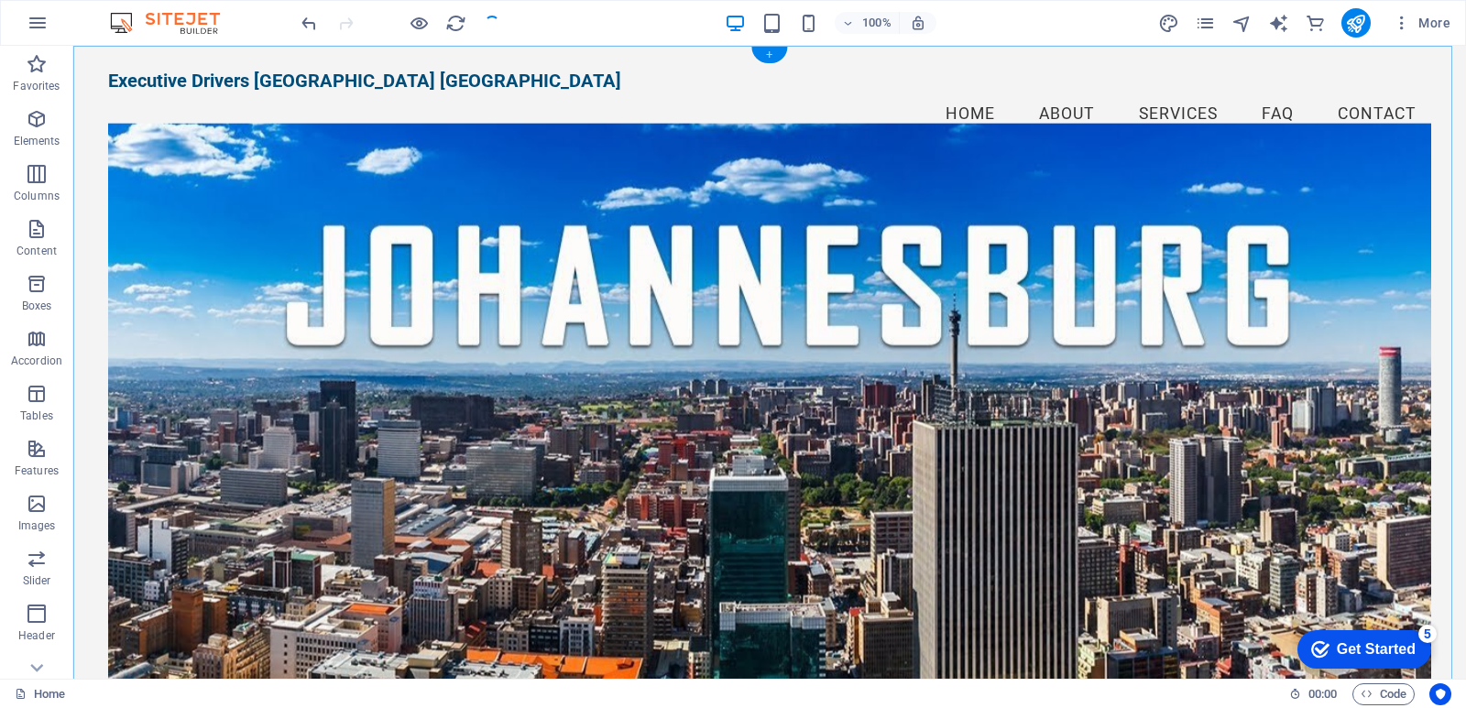
click at [768, 56] on div "+" at bounding box center [769, 55] width 36 height 16
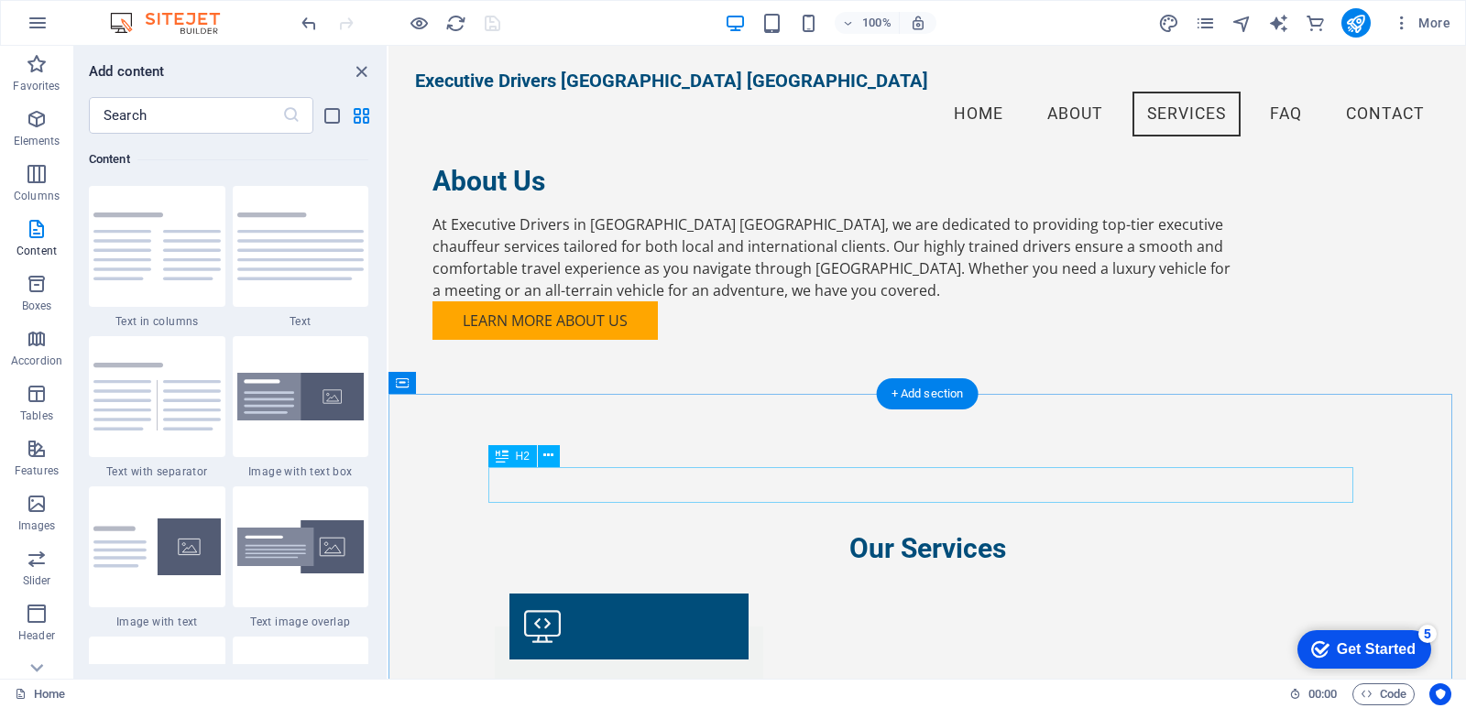
scroll to position [1130, 0]
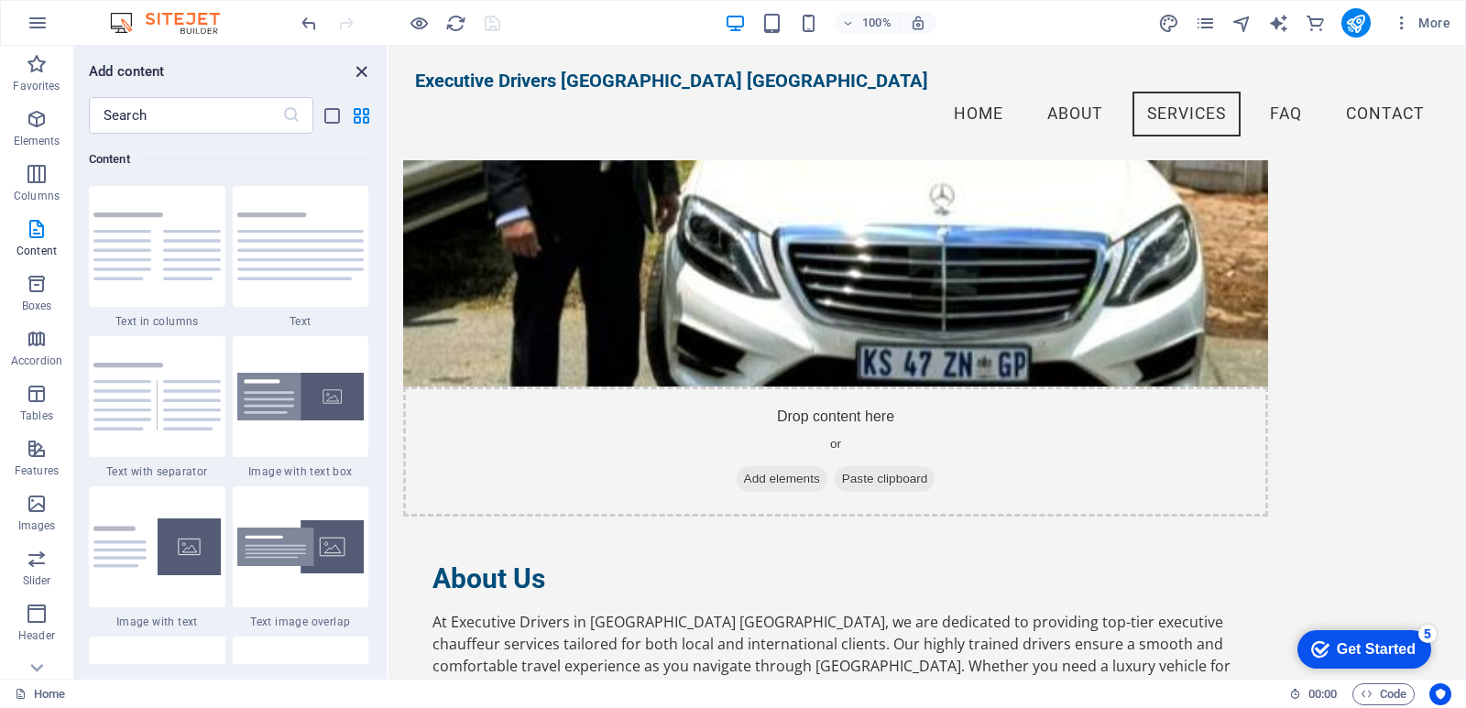
click at [364, 75] on icon "close panel" at bounding box center [361, 71] width 21 height 21
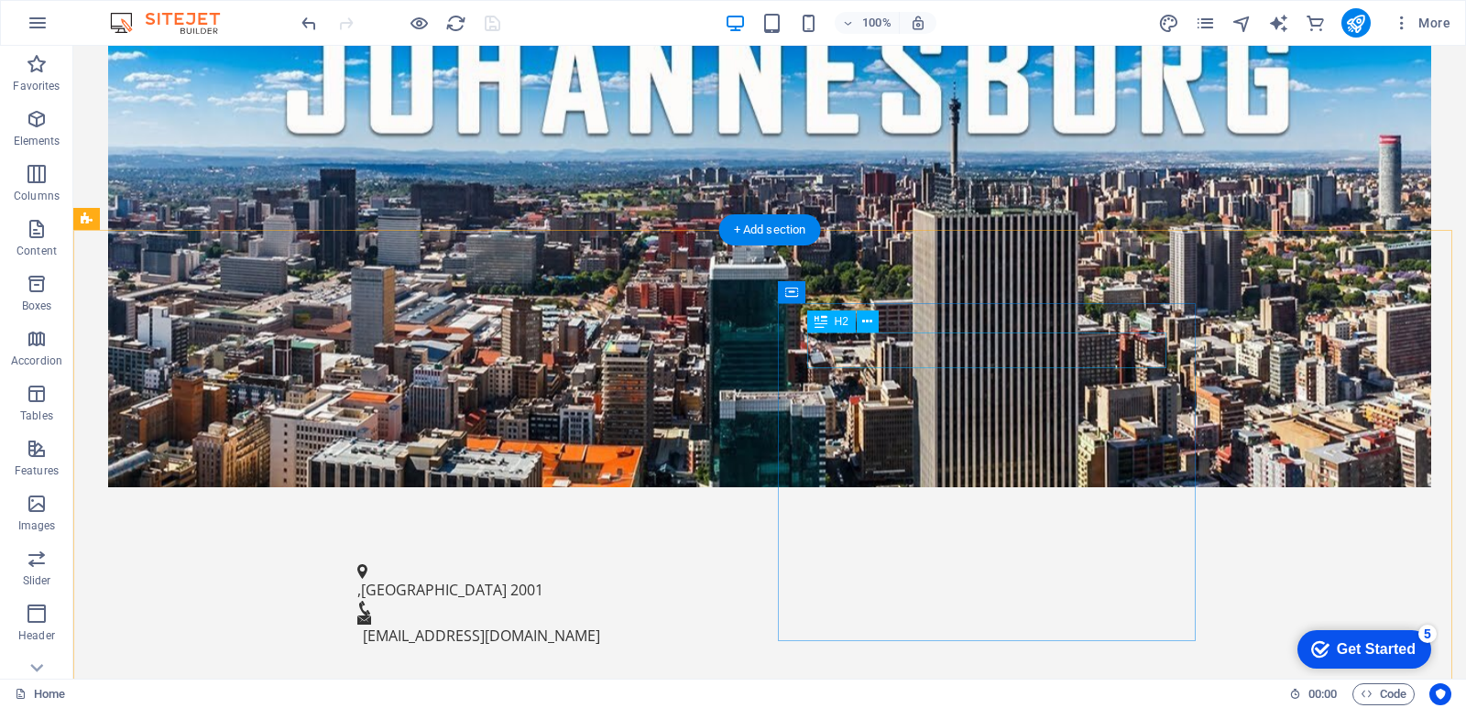
scroll to position [611, 0]
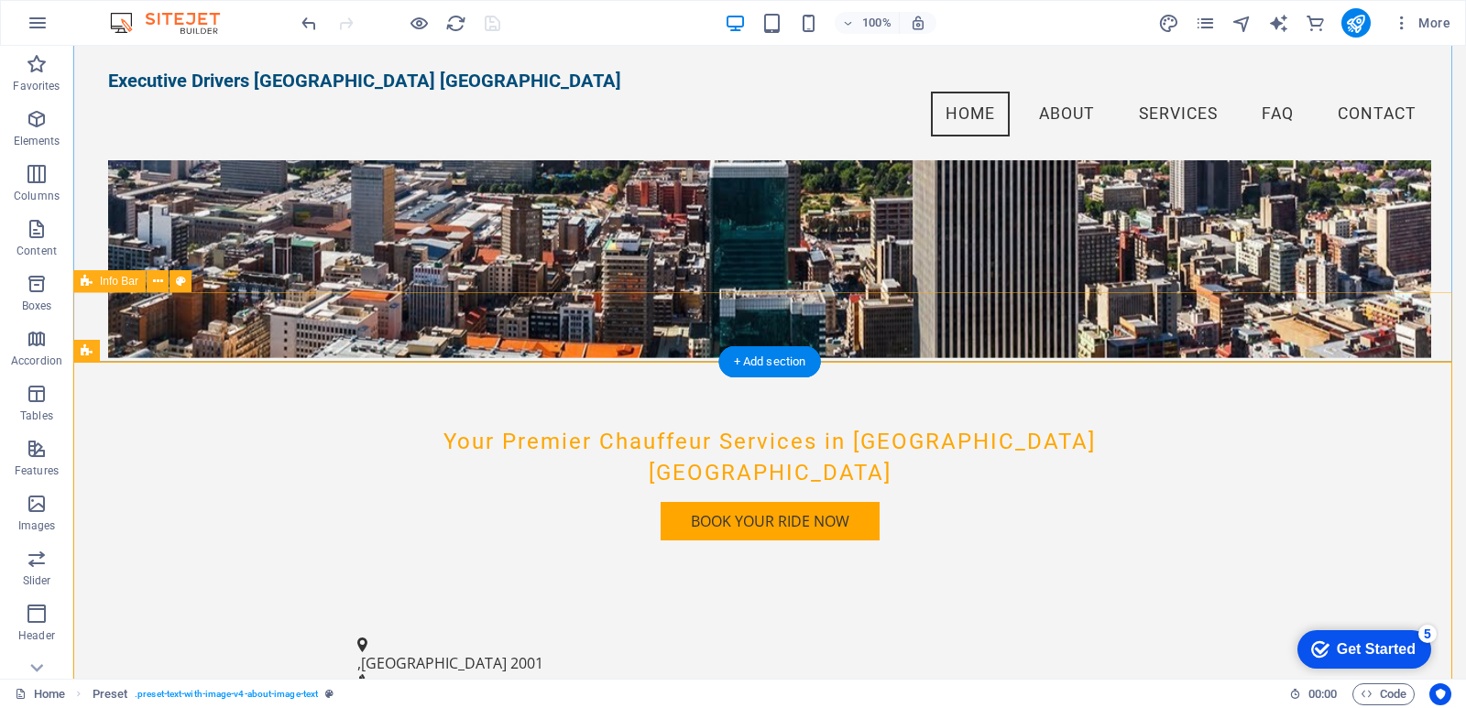
scroll to position [0, 0]
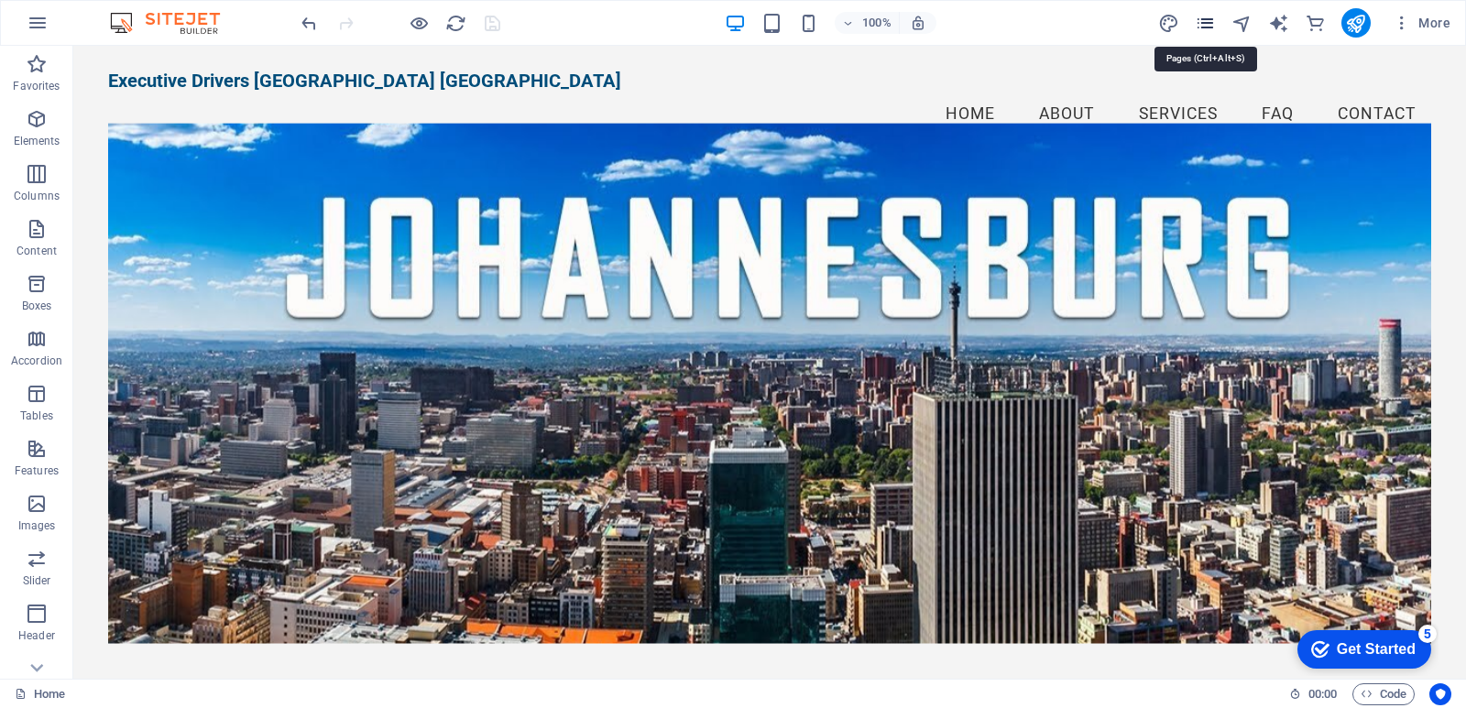
click at [1198, 22] on icon "pages" at bounding box center [1205, 23] width 21 height 21
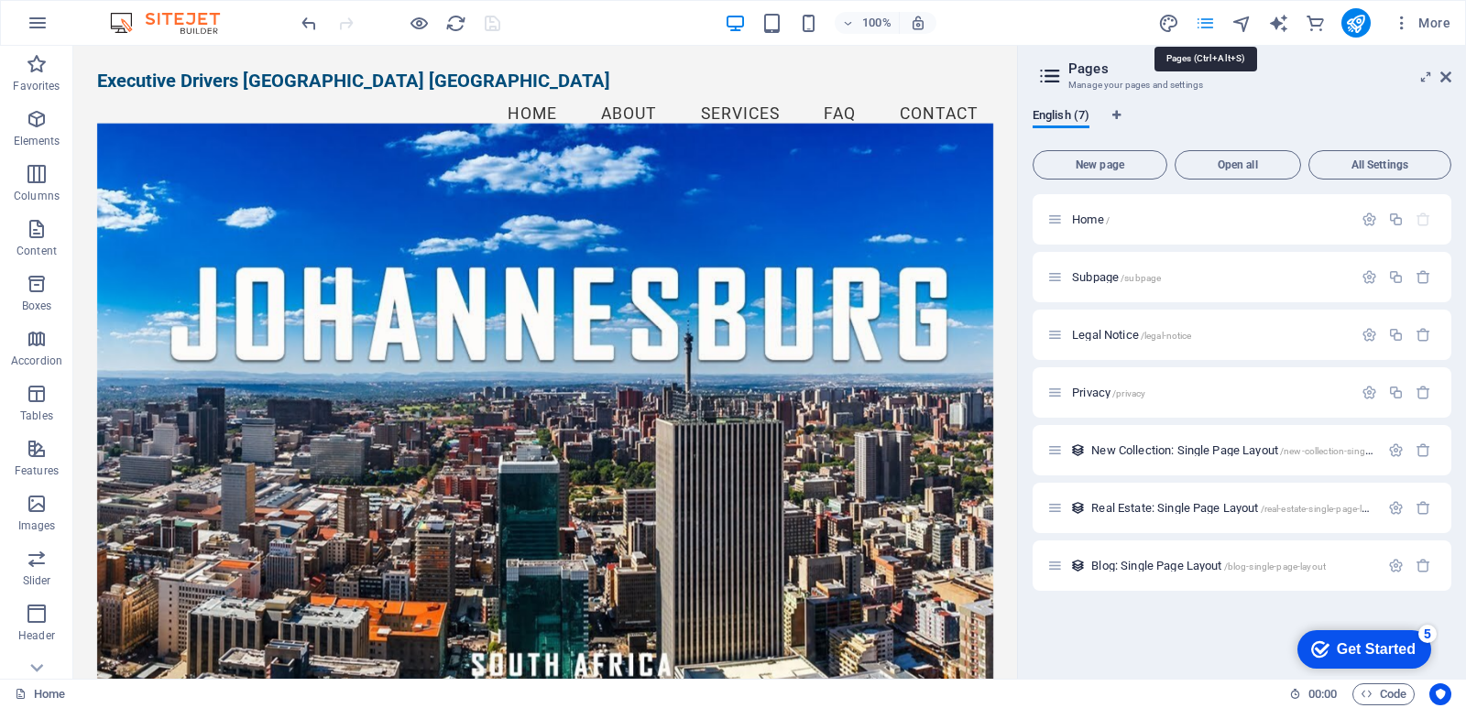
click at [1198, 22] on icon "pages" at bounding box center [1205, 23] width 21 height 21
click at [1447, 78] on icon at bounding box center [1445, 77] width 11 height 15
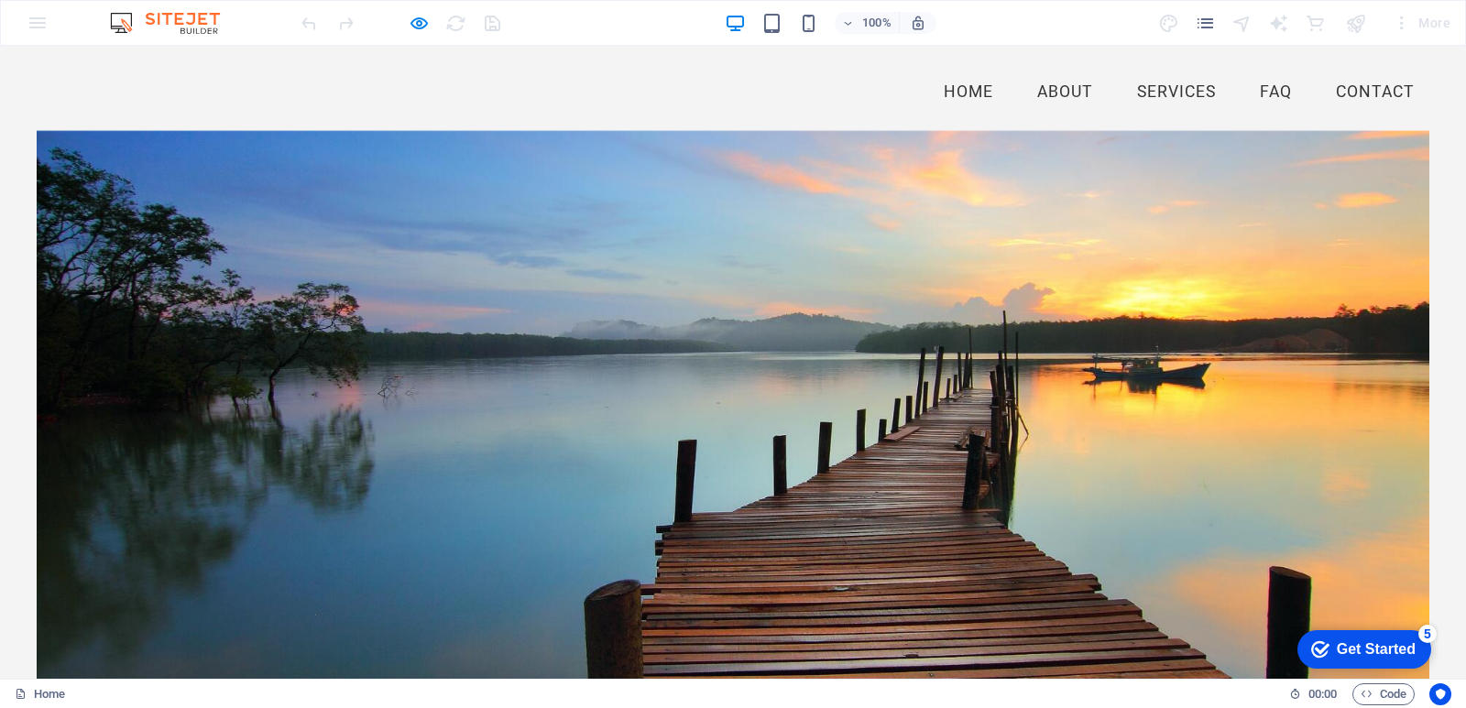
scroll to position [73, 0]
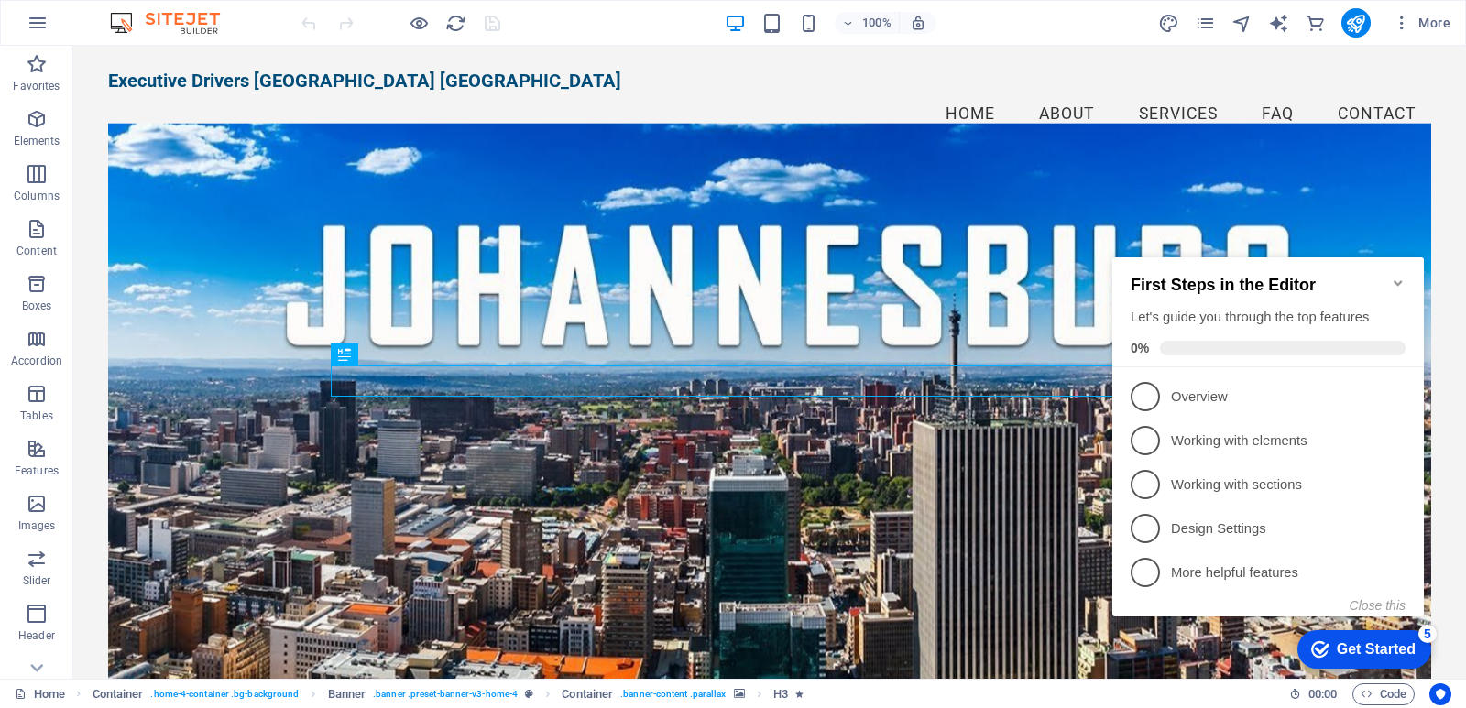
click at [901, 691] on div "Home Container . home-4-container .bg-background Banner . banner .preset-banner…" at bounding box center [645, 695] width 1260 height 22
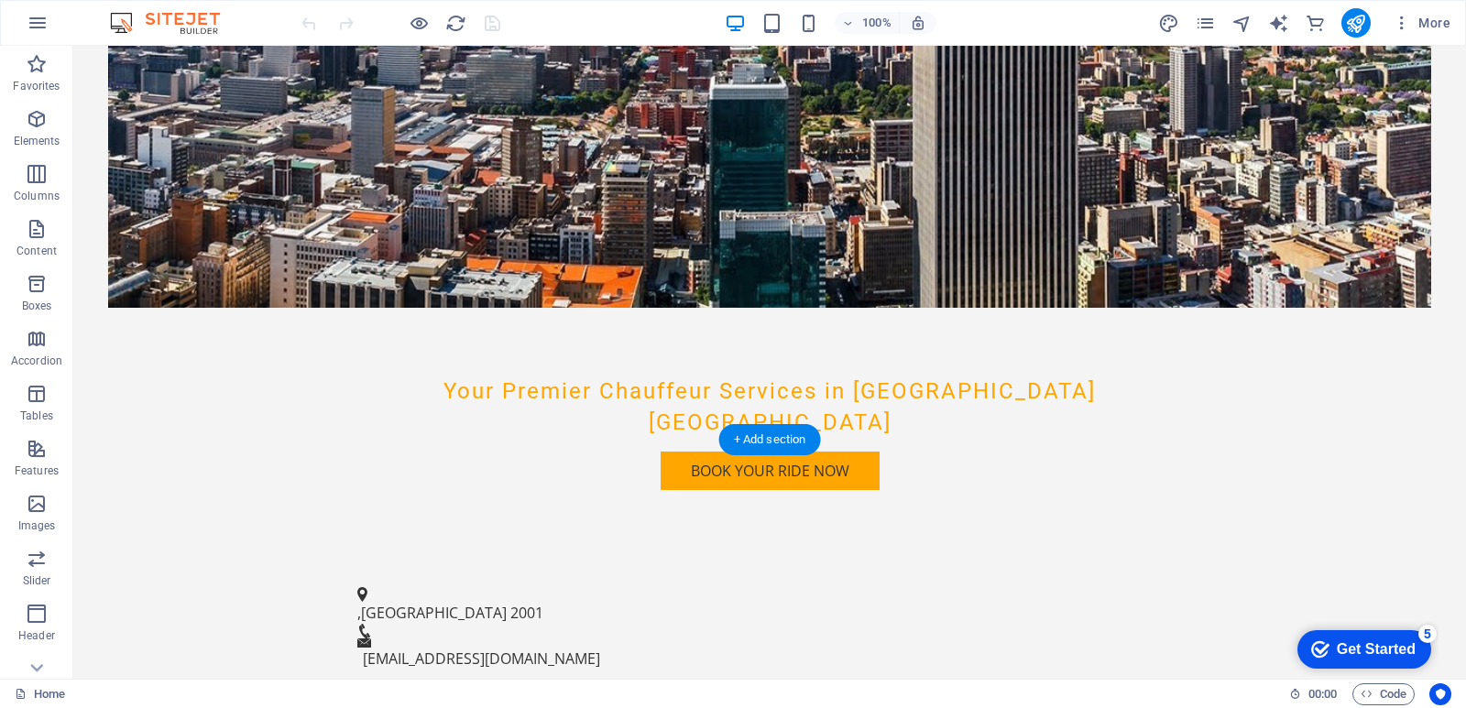
scroll to position [611, 0]
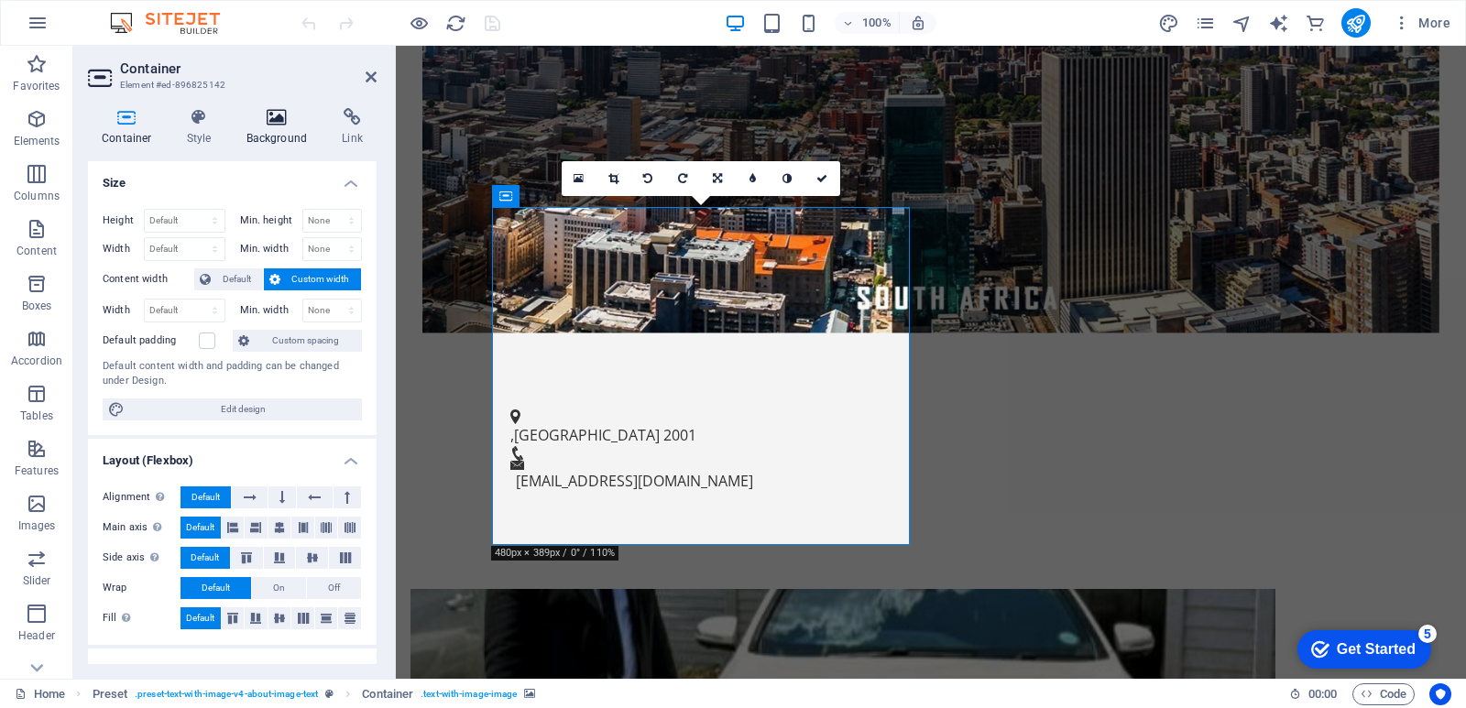
click at [283, 119] on icon at bounding box center [277, 117] width 89 height 18
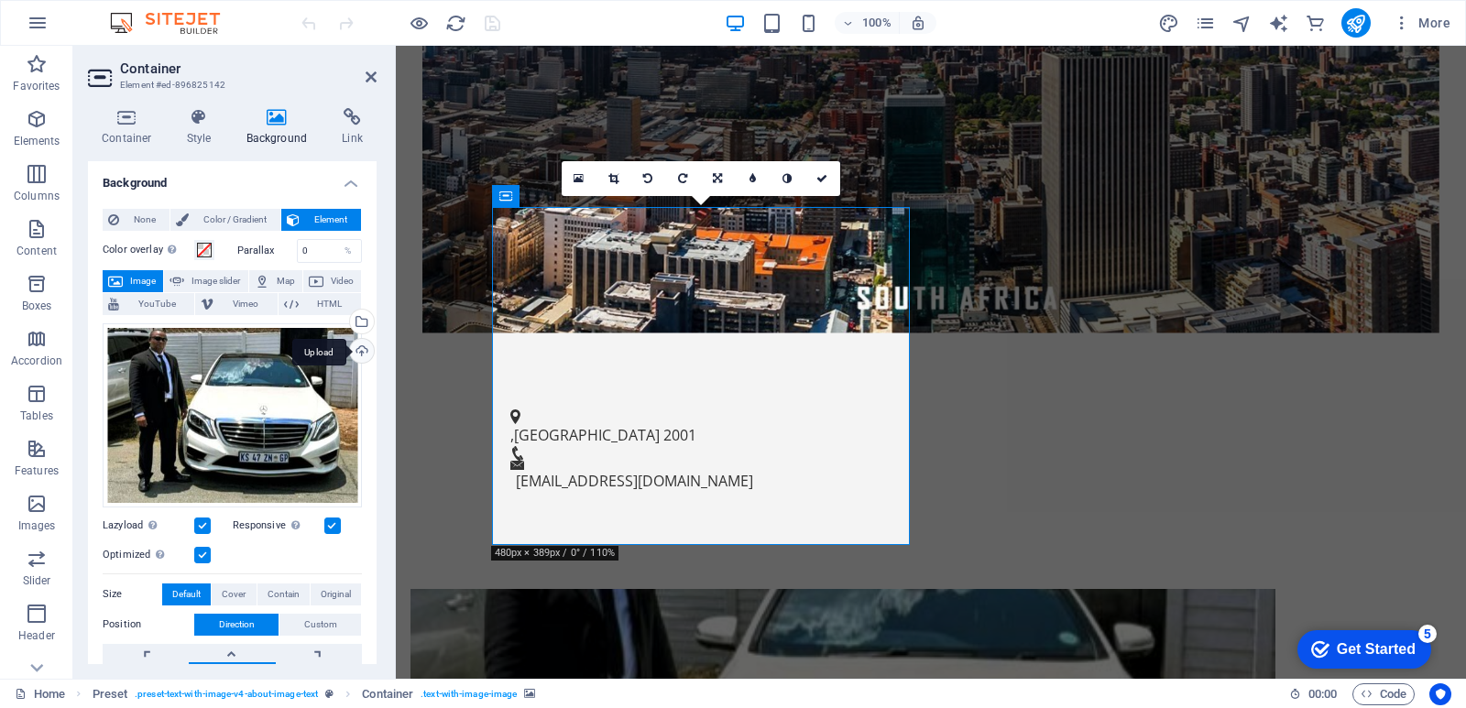
click at [358, 346] on div "Upload" at bounding box center [359, 352] width 27 height 27
click at [358, 353] on div "Upload" at bounding box center [359, 352] width 27 height 27
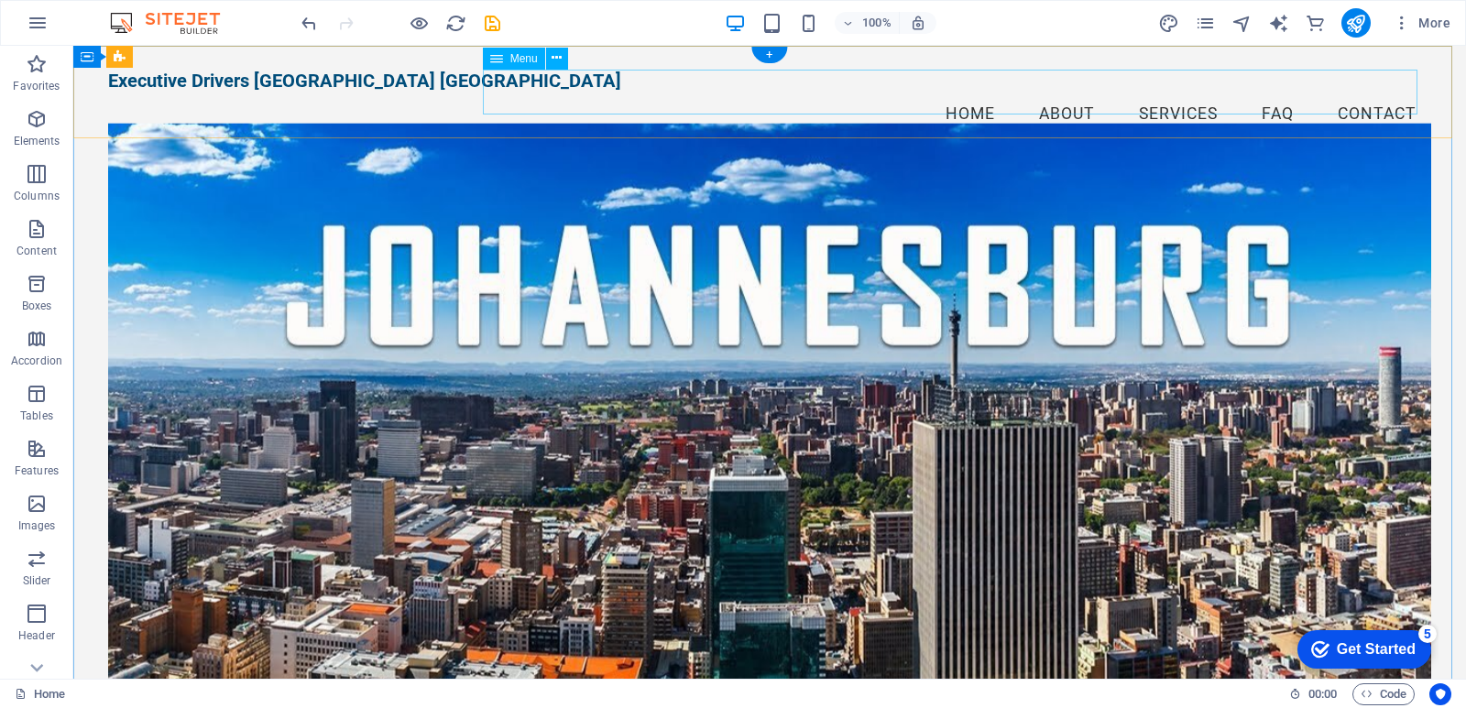
click at [1365, 92] on nav "Home About Services FAQ Contact" at bounding box center [769, 115] width 1323 height 46
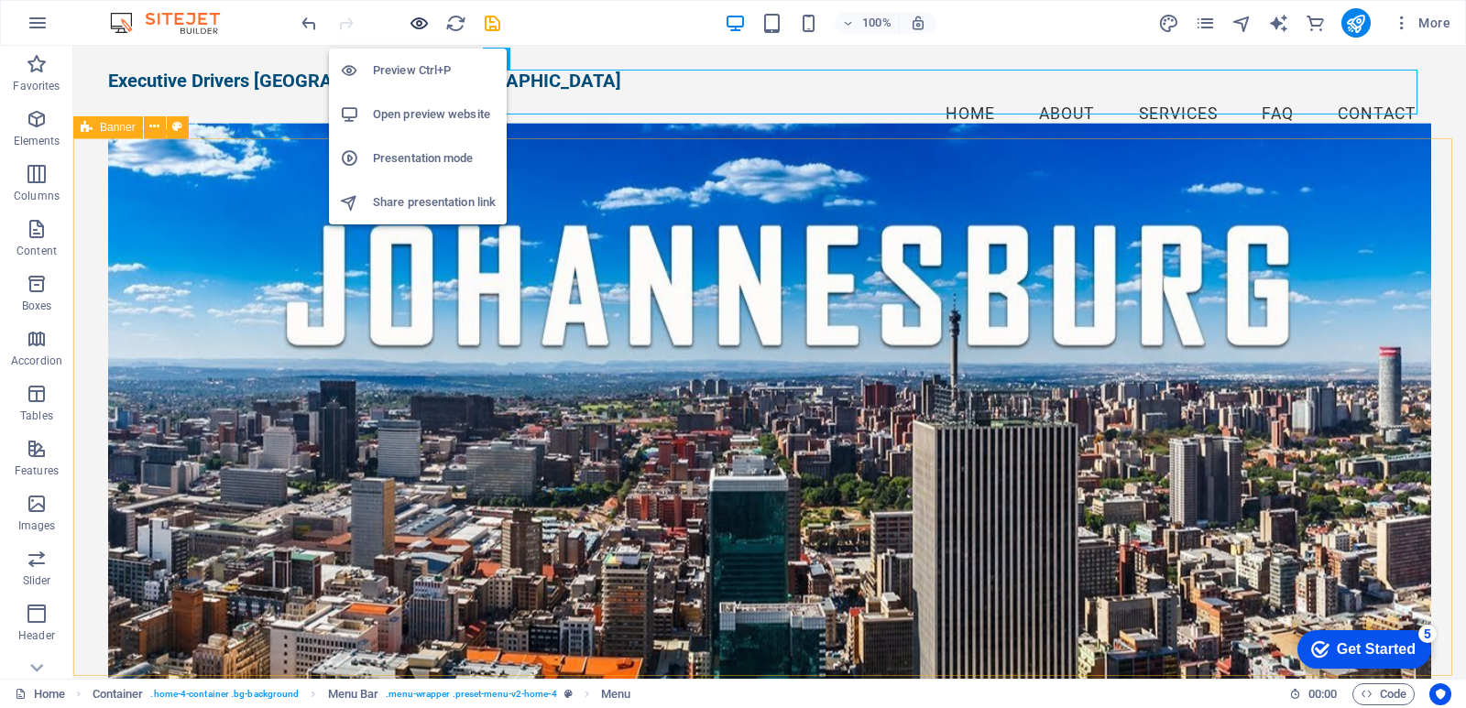
click at [418, 21] on icon "button" at bounding box center [419, 23] width 21 height 21
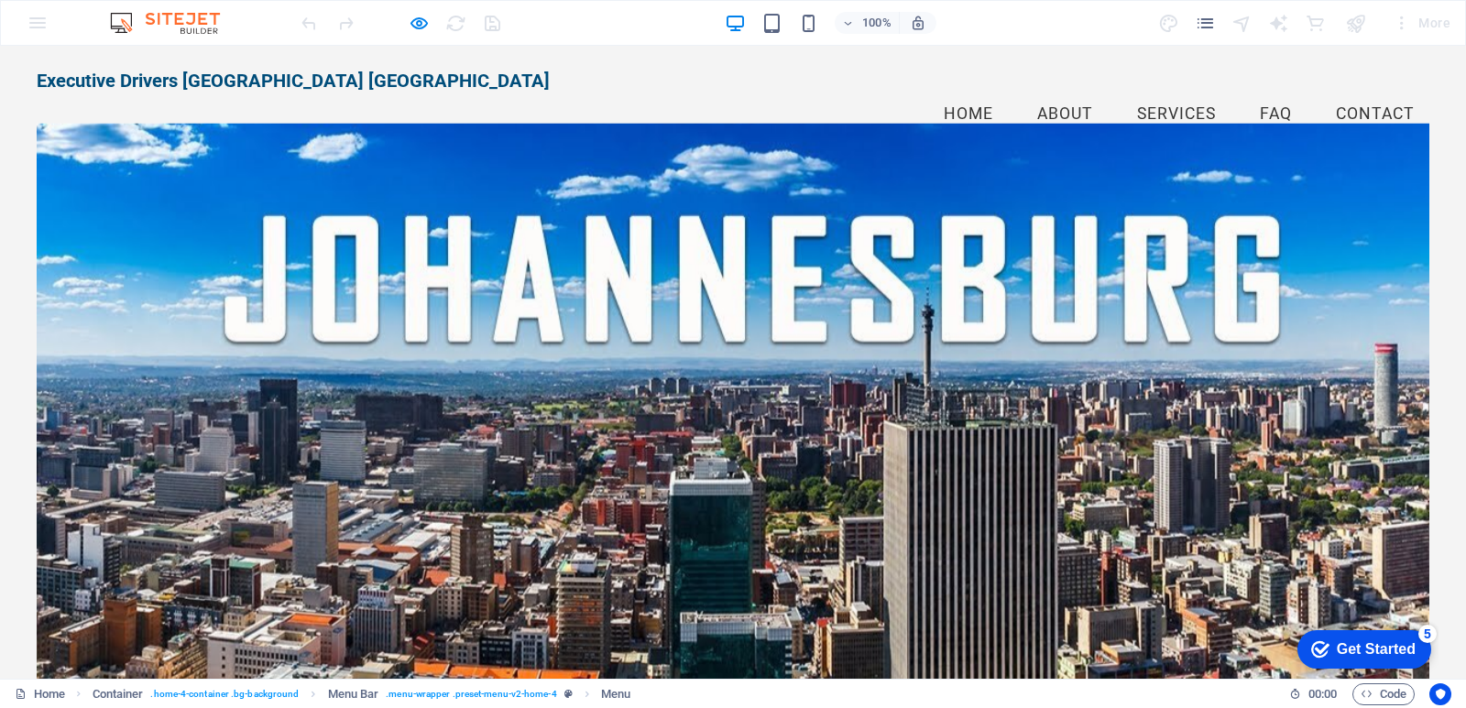
click at [1257, 92] on link "FAQ" at bounding box center [1275, 115] width 61 height 46
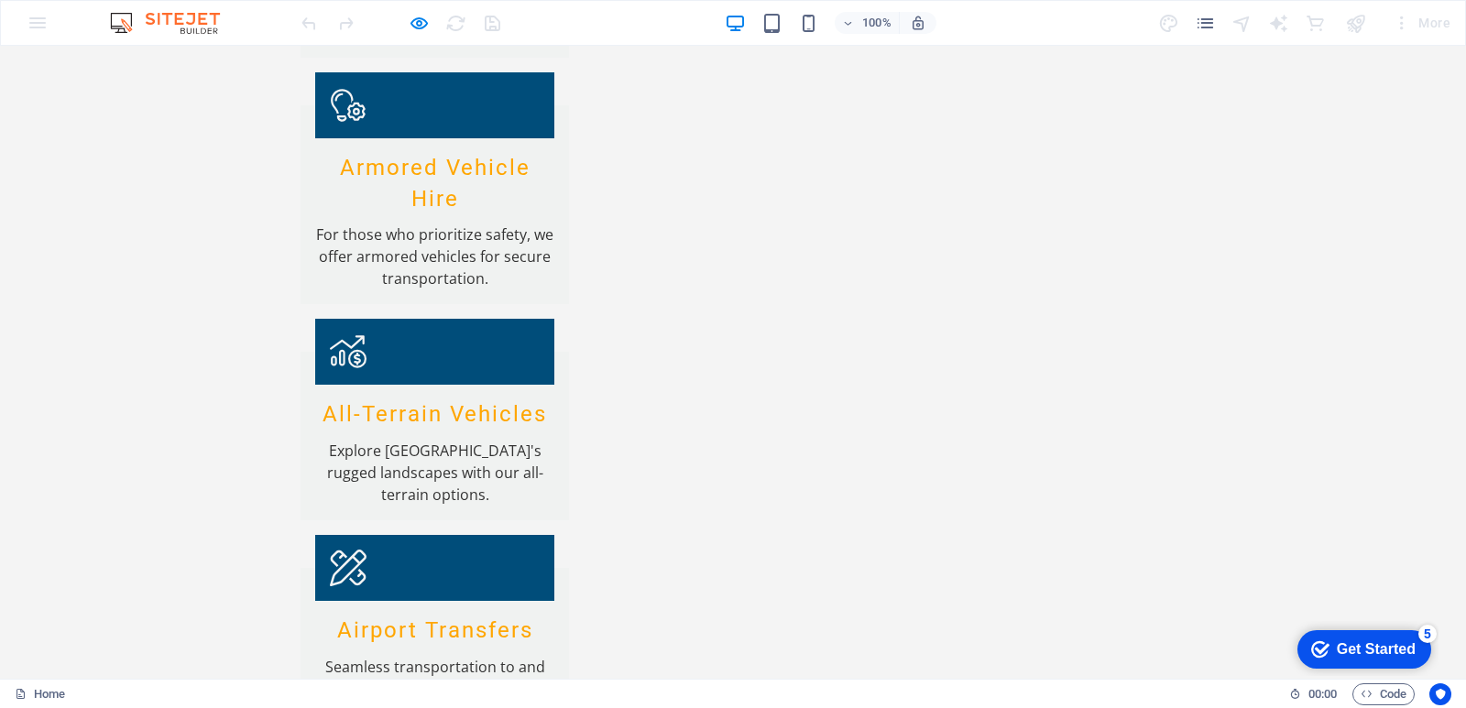
scroll to position [2171, 0]
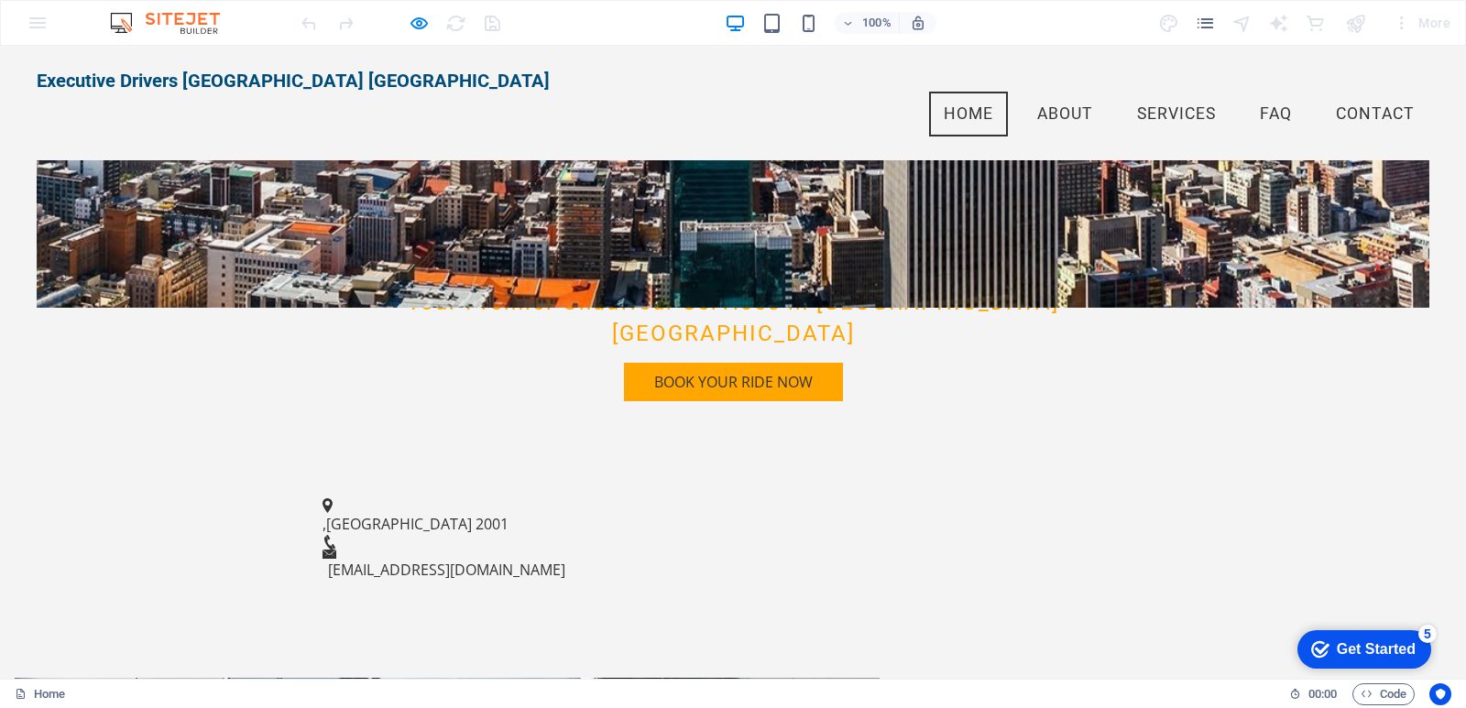
scroll to position [0, 0]
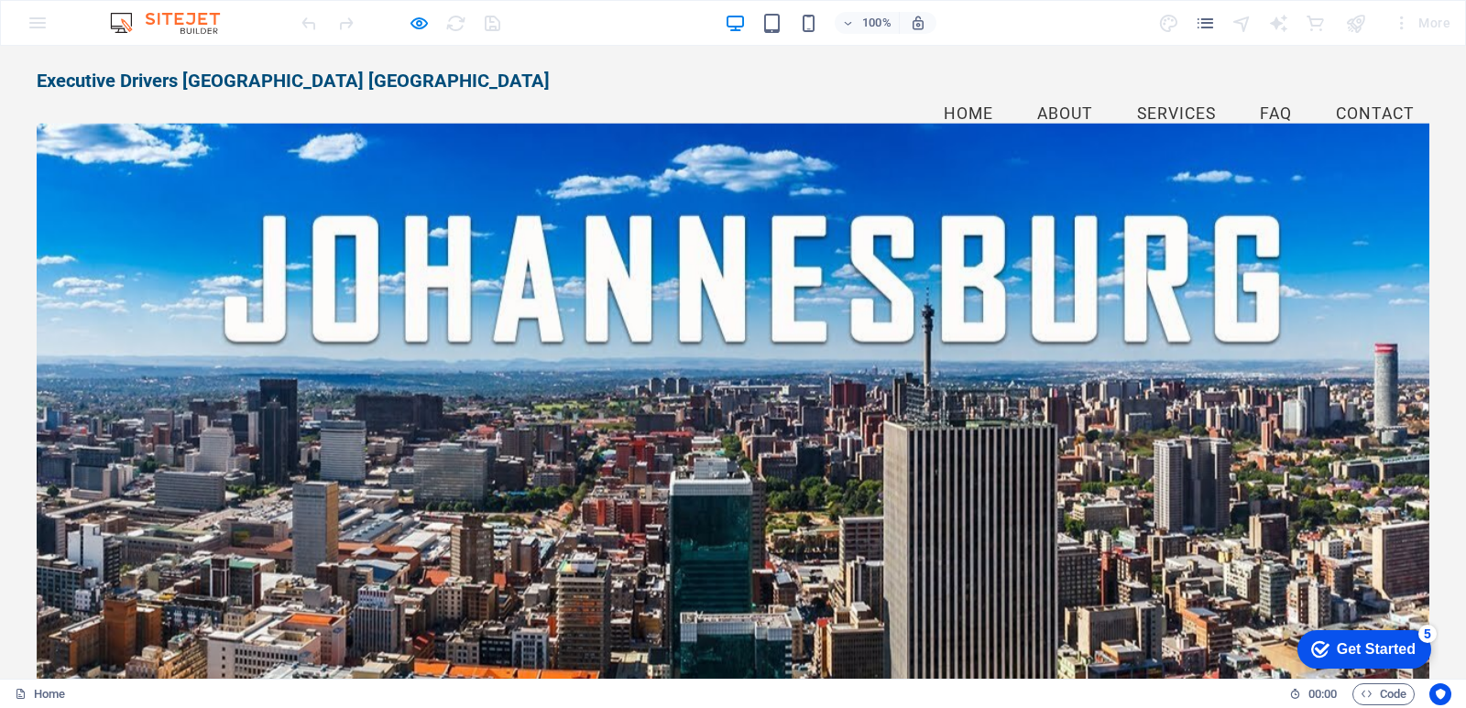
click at [1255, 92] on link "FAQ" at bounding box center [1275, 115] width 61 height 46
click at [1344, 92] on link "Contact" at bounding box center [1375, 115] width 108 height 46
click at [1050, 92] on link "About" at bounding box center [1065, 115] width 85 height 46
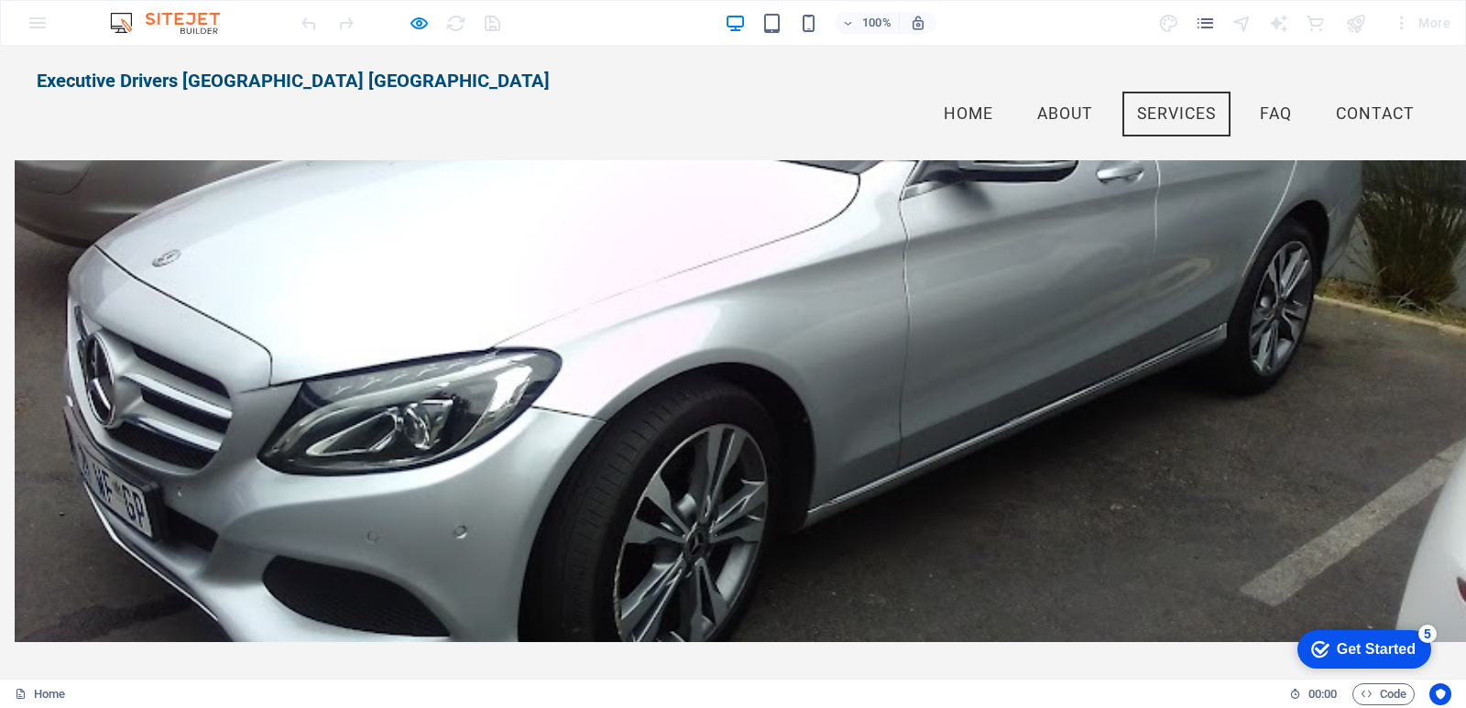
scroll to position [1130, 0]
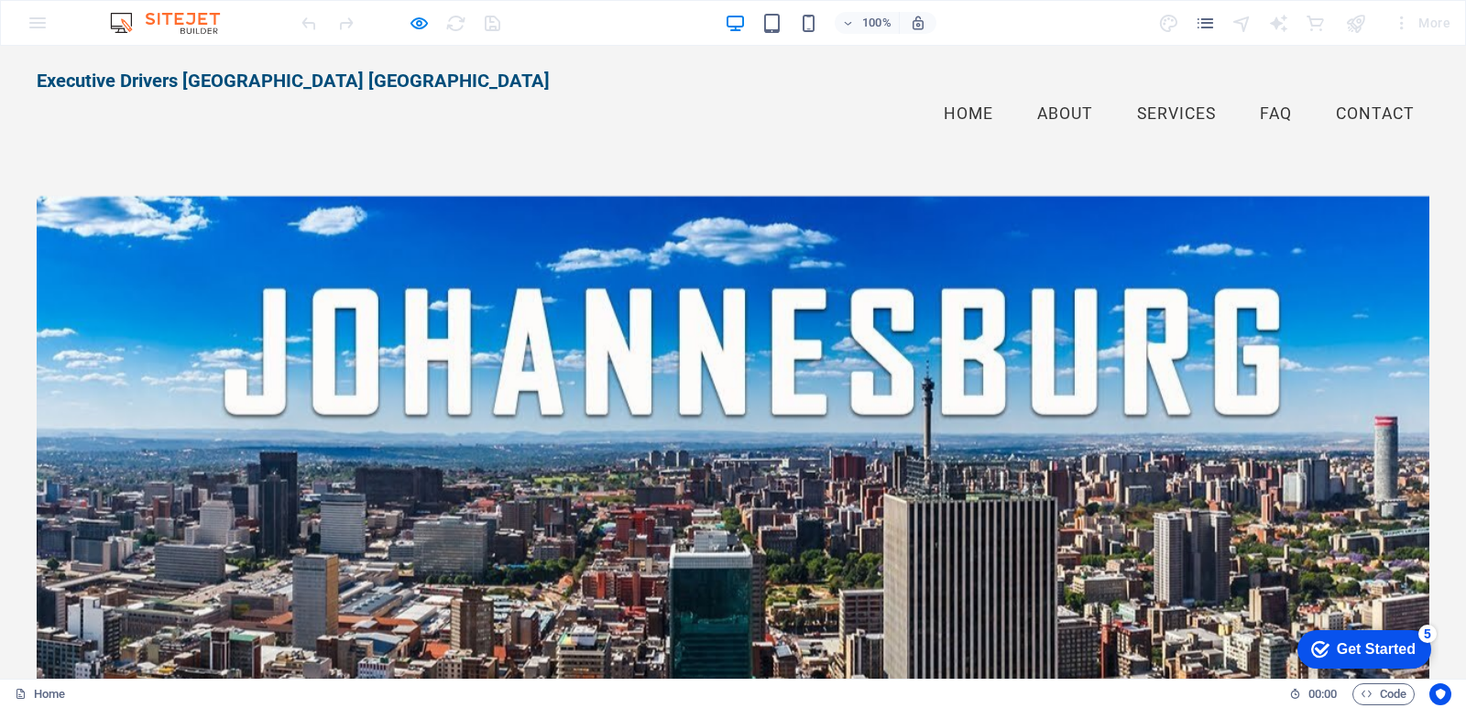
scroll to position [611, 0]
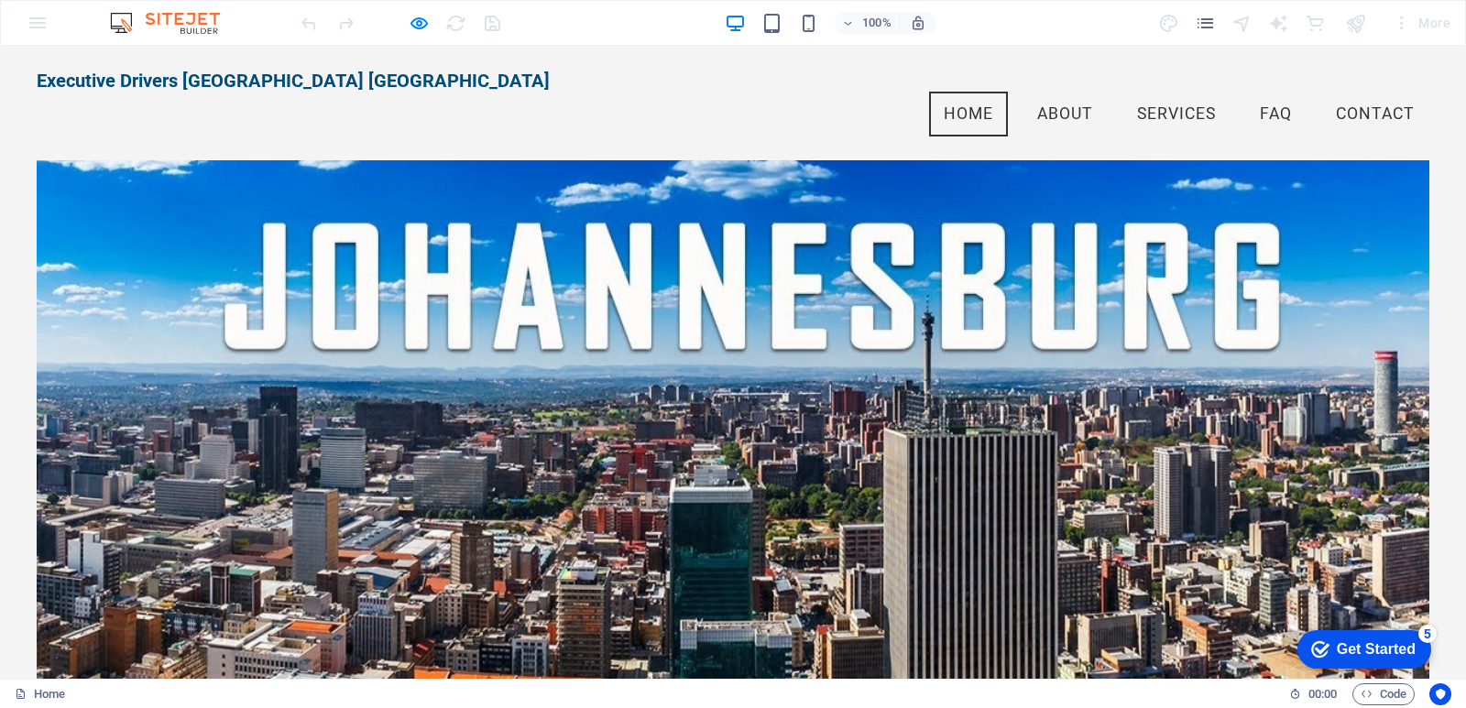
scroll to position [0, 0]
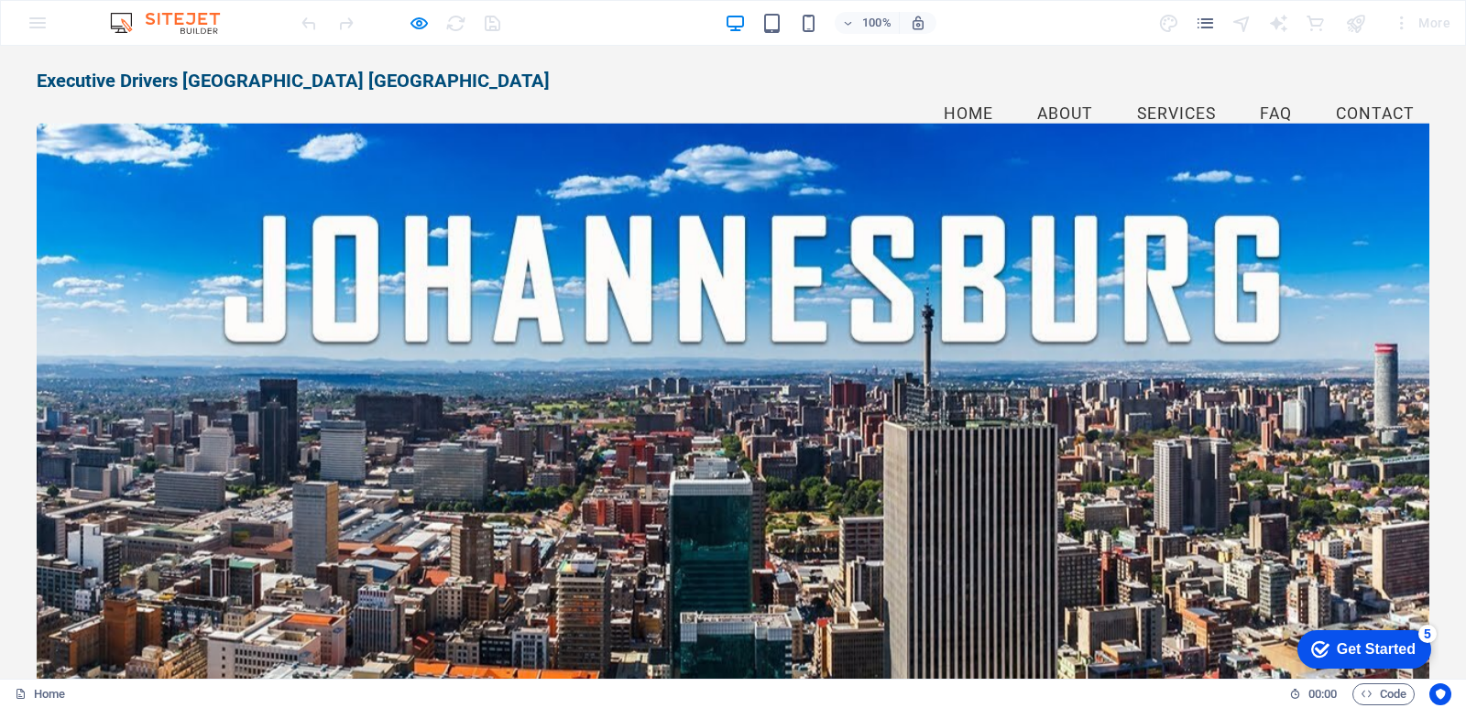
click at [1162, 92] on link "Services" at bounding box center [1176, 115] width 108 height 46
click at [1149, 92] on link "Services" at bounding box center [1176, 115] width 108 height 46
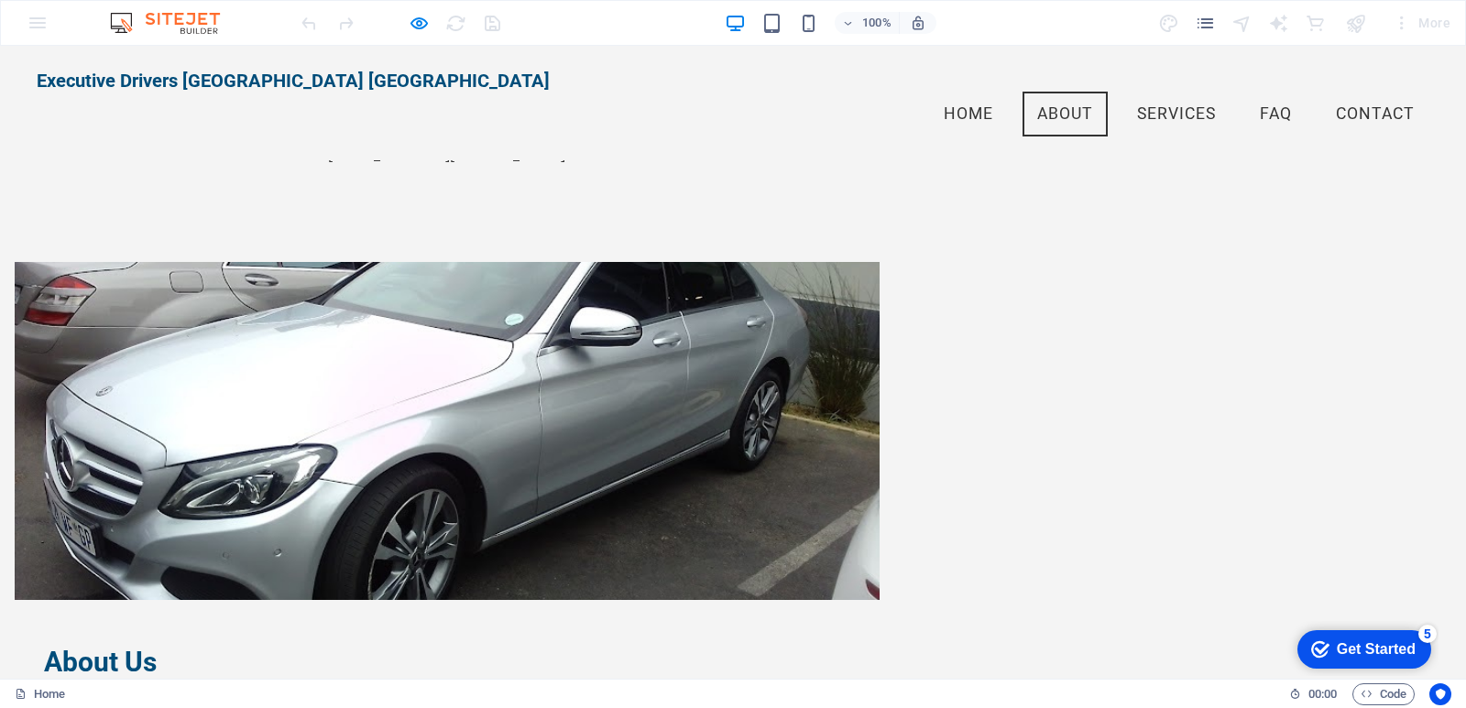
scroll to position [520, 0]
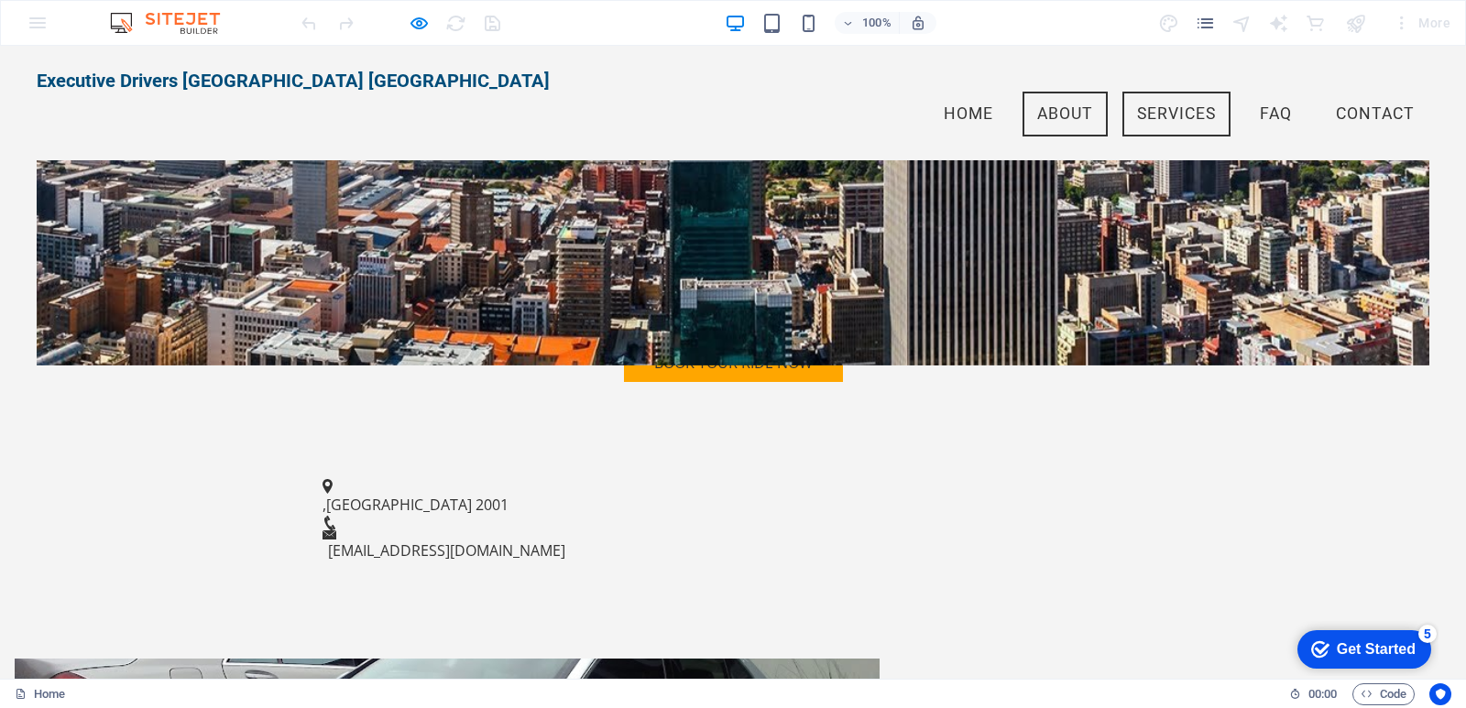
click at [1157, 92] on link "Services" at bounding box center [1176, 115] width 108 height 46
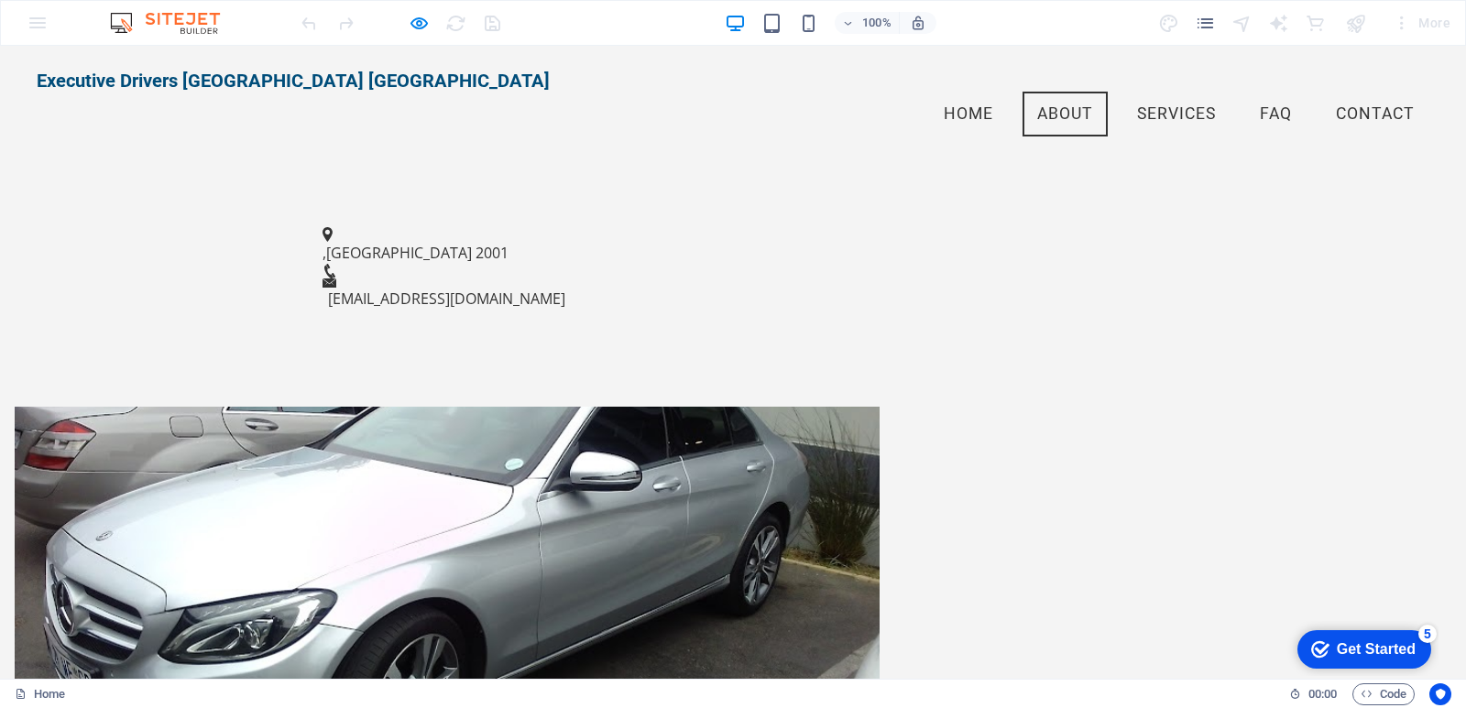
scroll to position [481, 0]
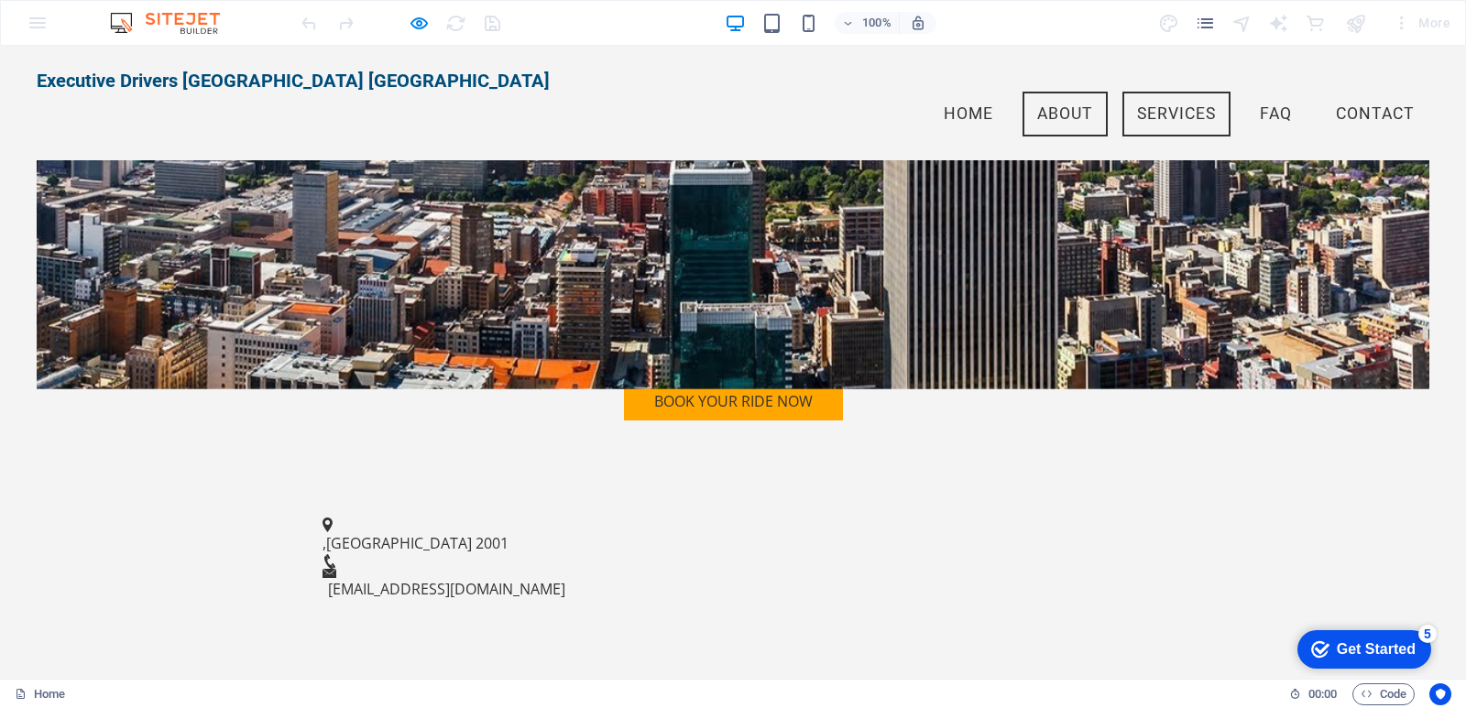
click at [1157, 92] on link "Services" at bounding box center [1176, 115] width 108 height 46
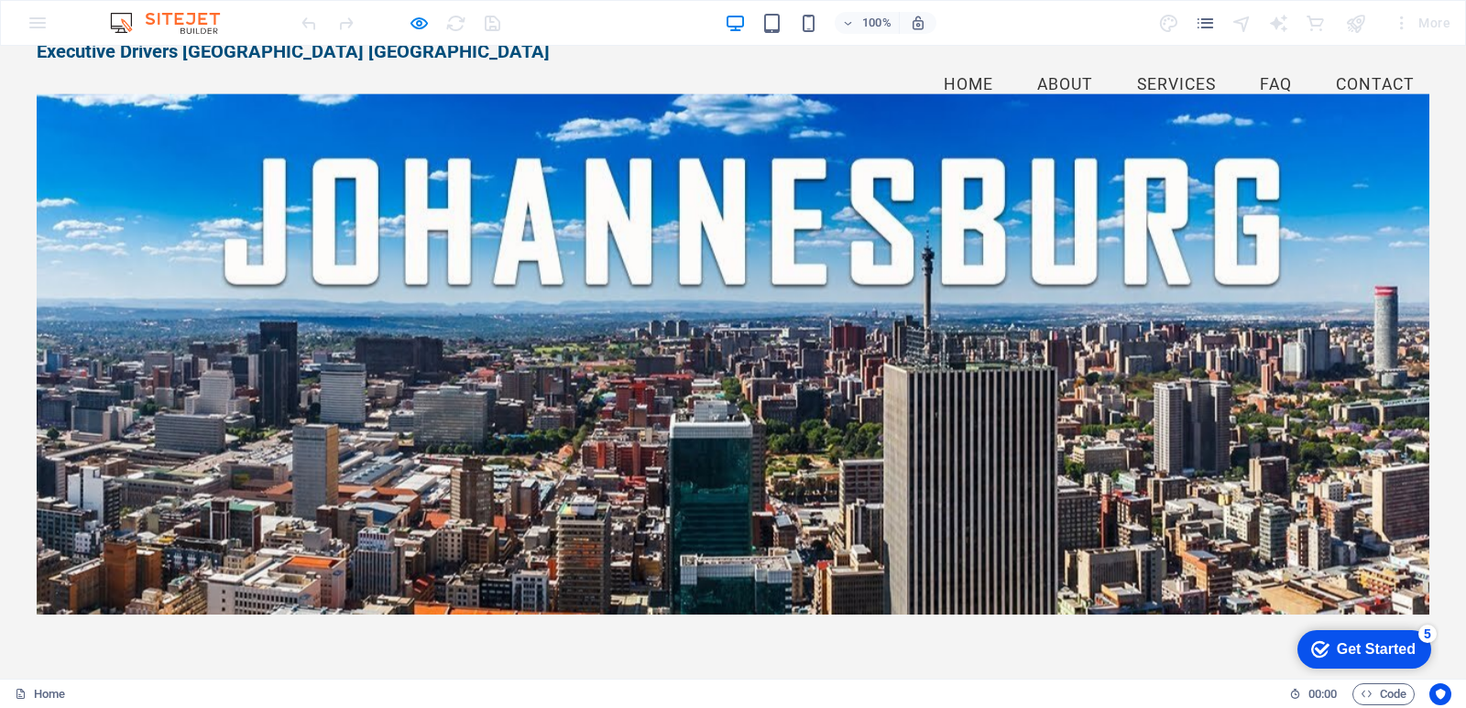
scroll to position [0, 0]
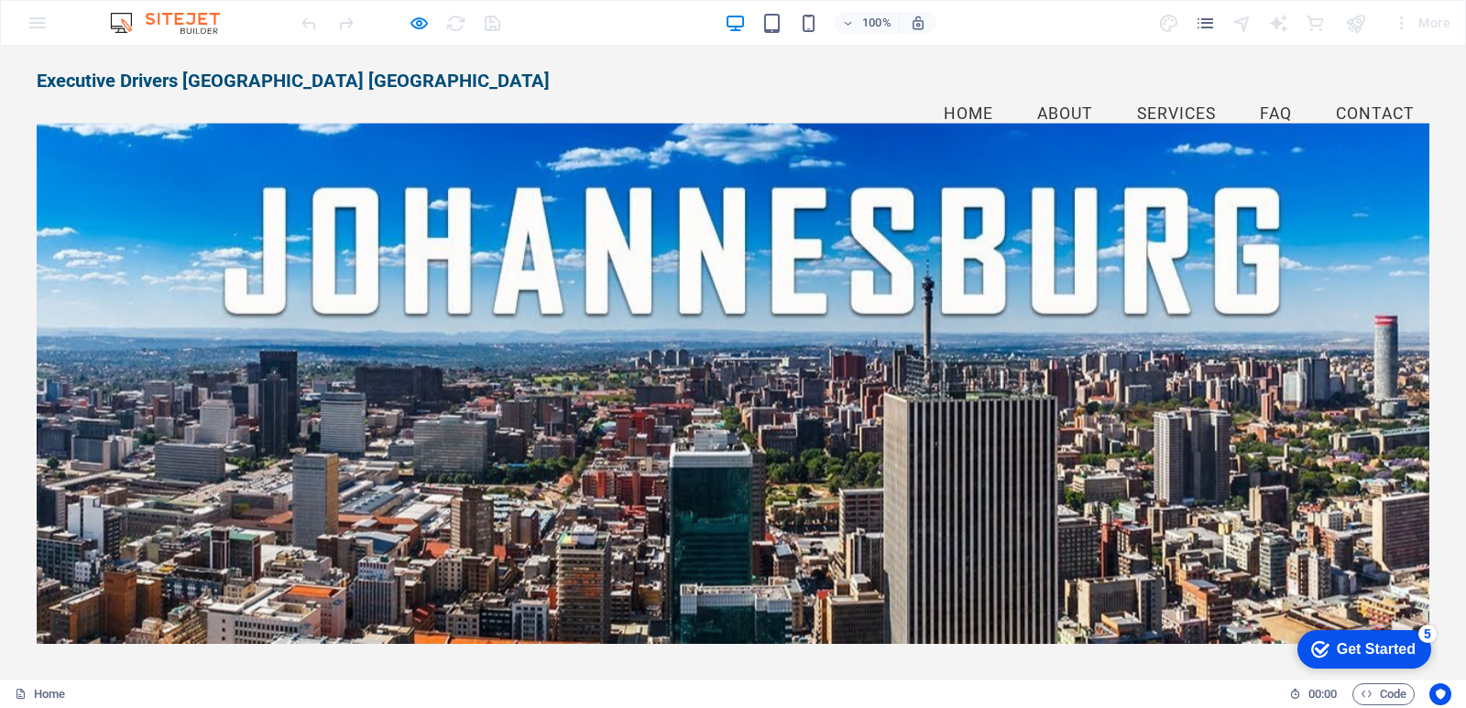
click at [1159, 92] on link "Services" at bounding box center [1176, 115] width 108 height 46
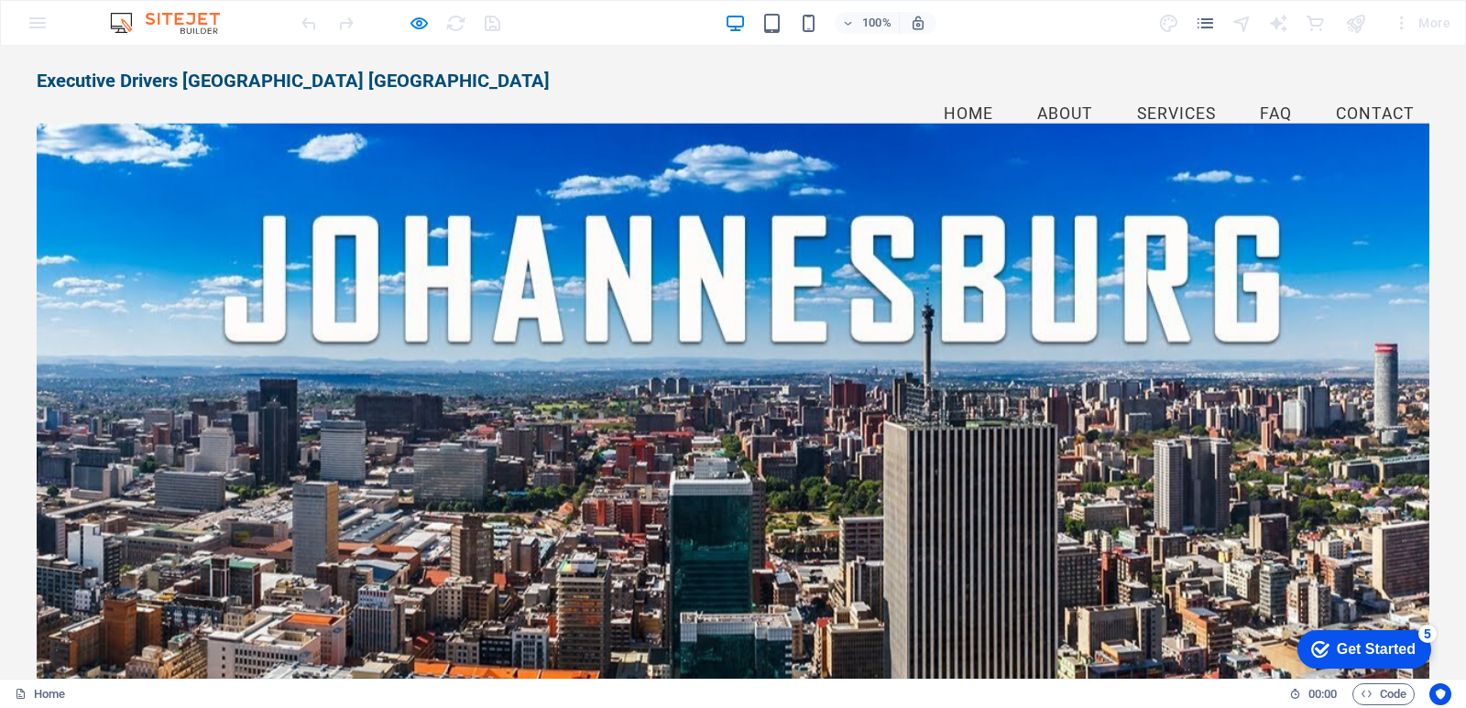
click at [1350, 92] on link "Contact" at bounding box center [1375, 115] width 108 height 46
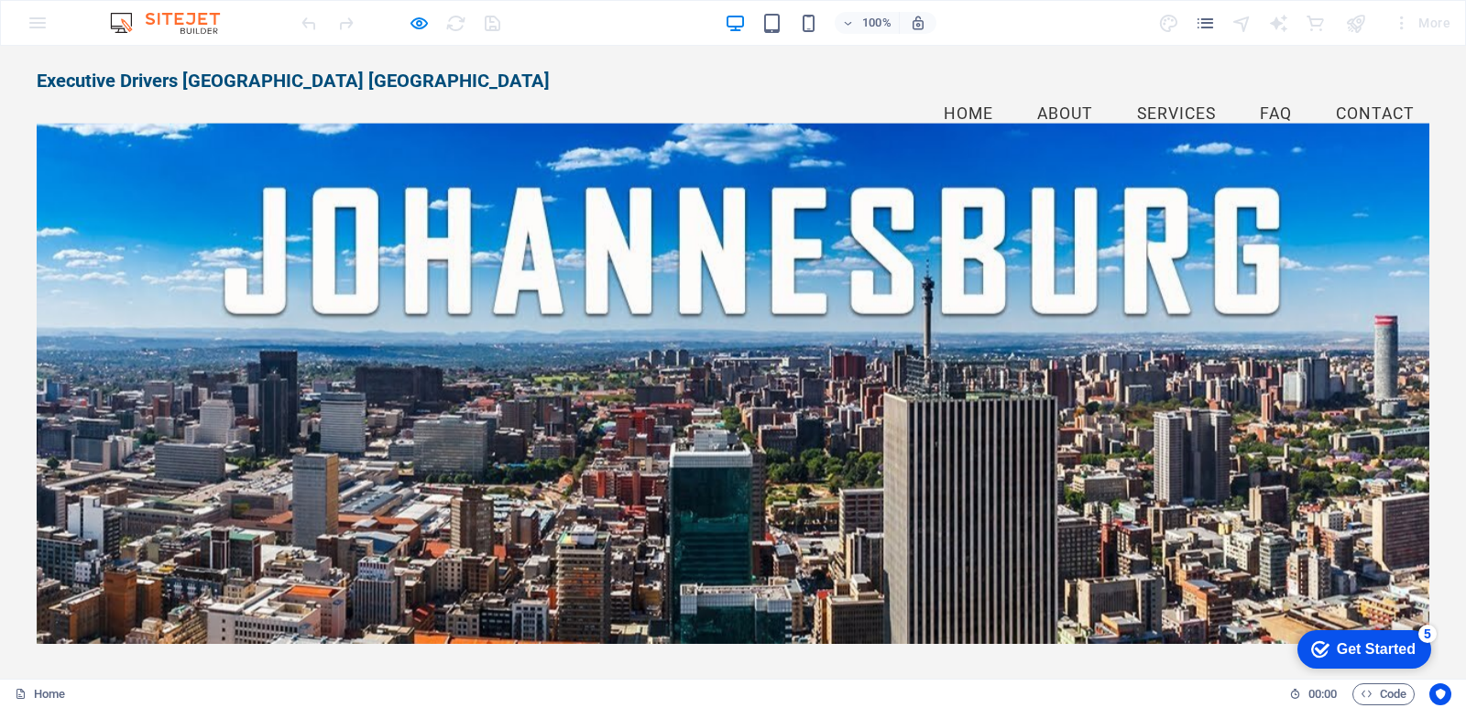
click at [954, 92] on link "Home" at bounding box center [968, 115] width 79 height 46
click at [1052, 92] on link "About" at bounding box center [1065, 115] width 85 height 46
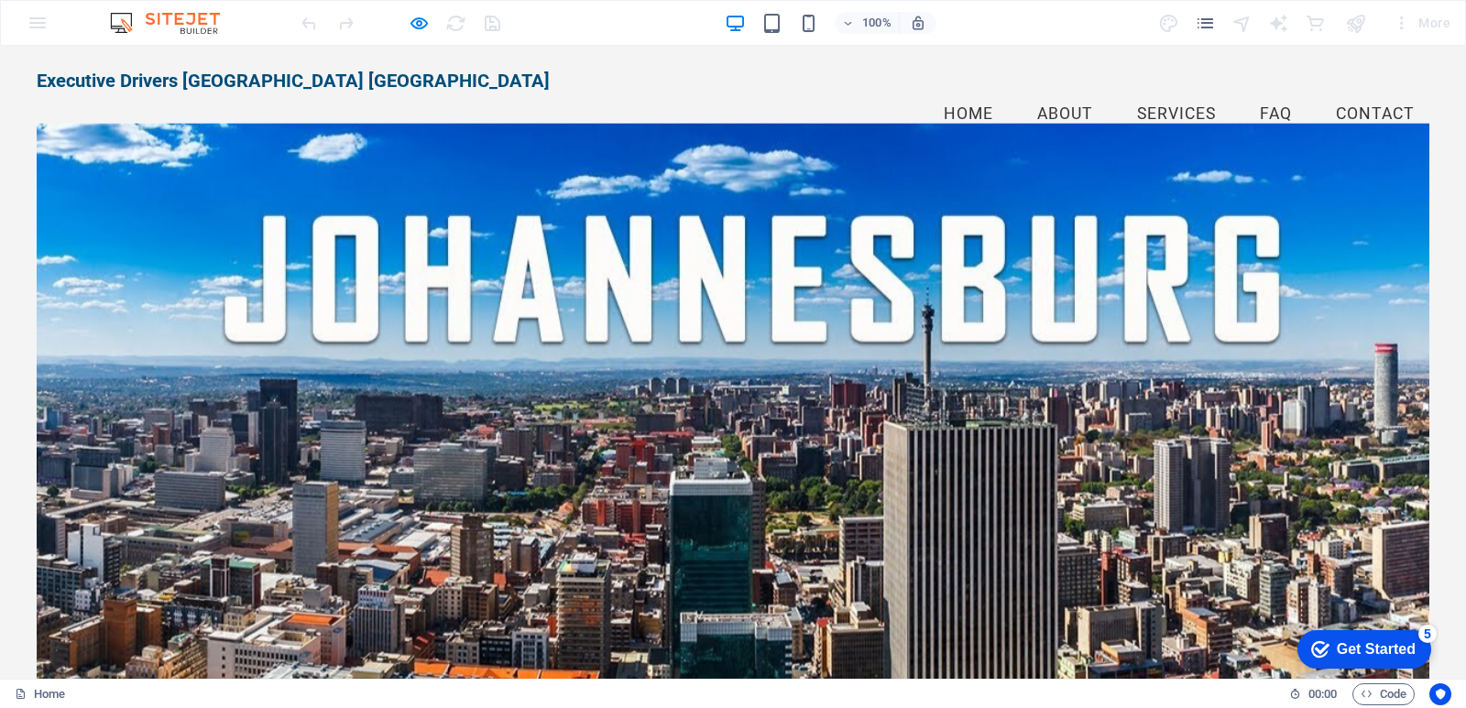
click at [1357, 92] on link "Contact" at bounding box center [1375, 115] width 108 height 46
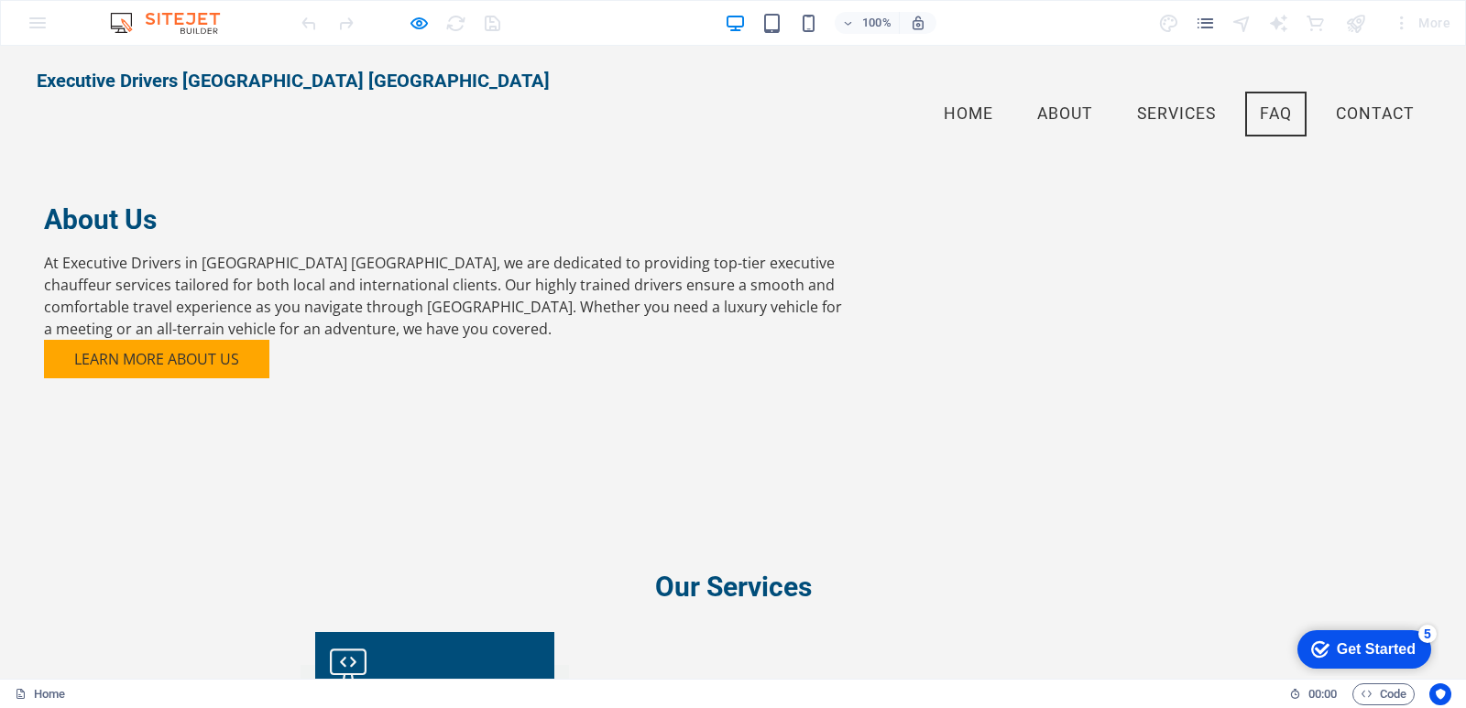
scroll to position [1324, 0]
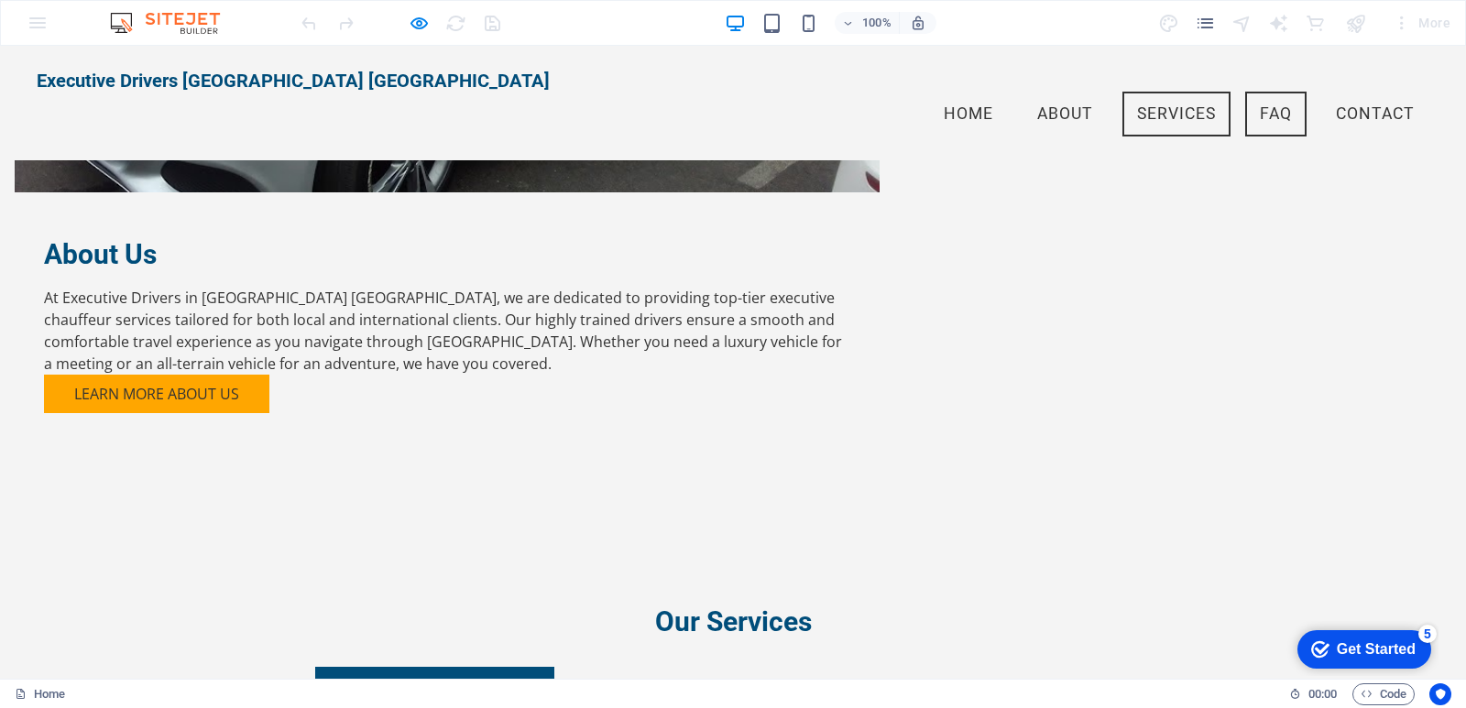
click at [1256, 92] on link "FAQ" at bounding box center [1275, 115] width 61 height 46
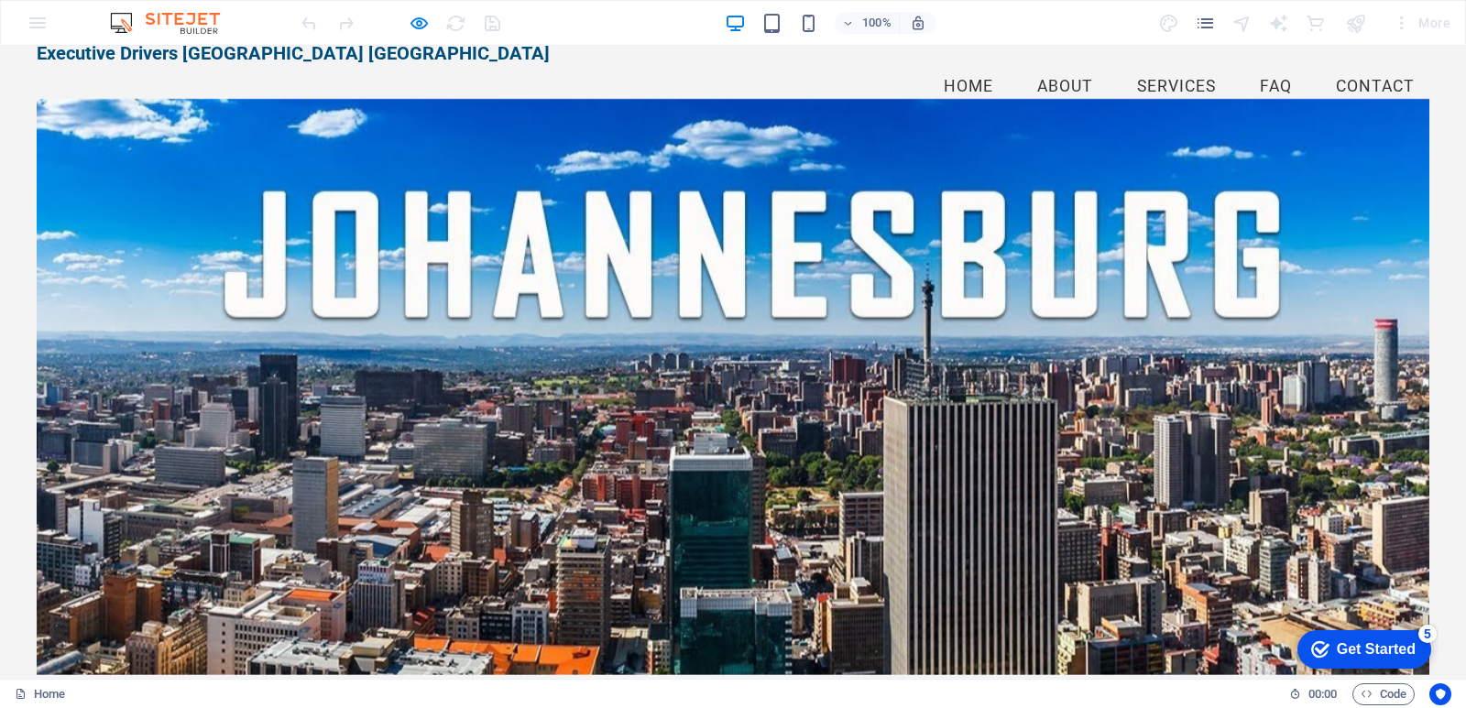
scroll to position [0, 0]
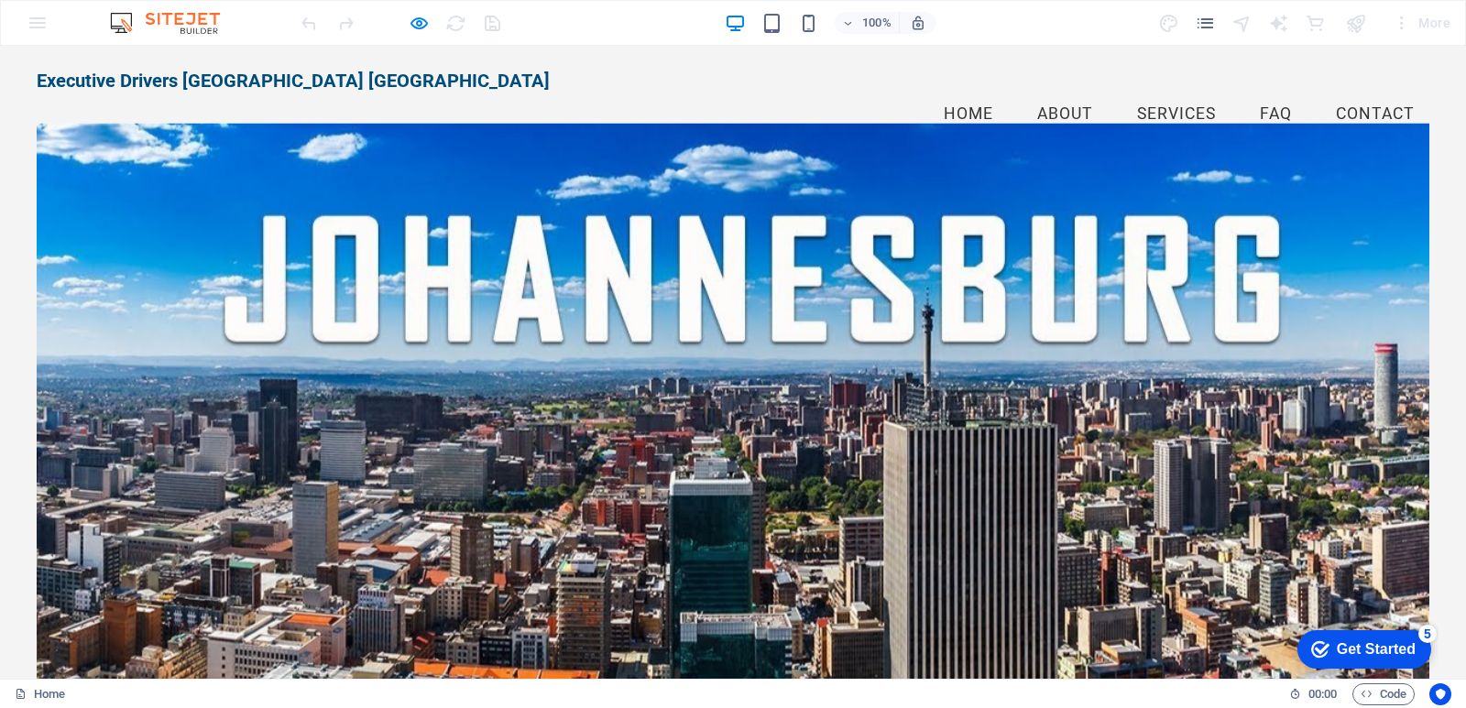
click at [1053, 92] on link "About" at bounding box center [1065, 115] width 85 height 46
click at [949, 92] on link "Home" at bounding box center [968, 115] width 79 height 46
click at [1045, 92] on link "About" at bounding box center [1065, 115] width 85 height 46
click at [1153, 92] on link "Services" at bounding box center [1176, 115] width 108 height 46
click at [1166, 92] on link "Services" at bounding box center [1176, 115] width 108 height 46
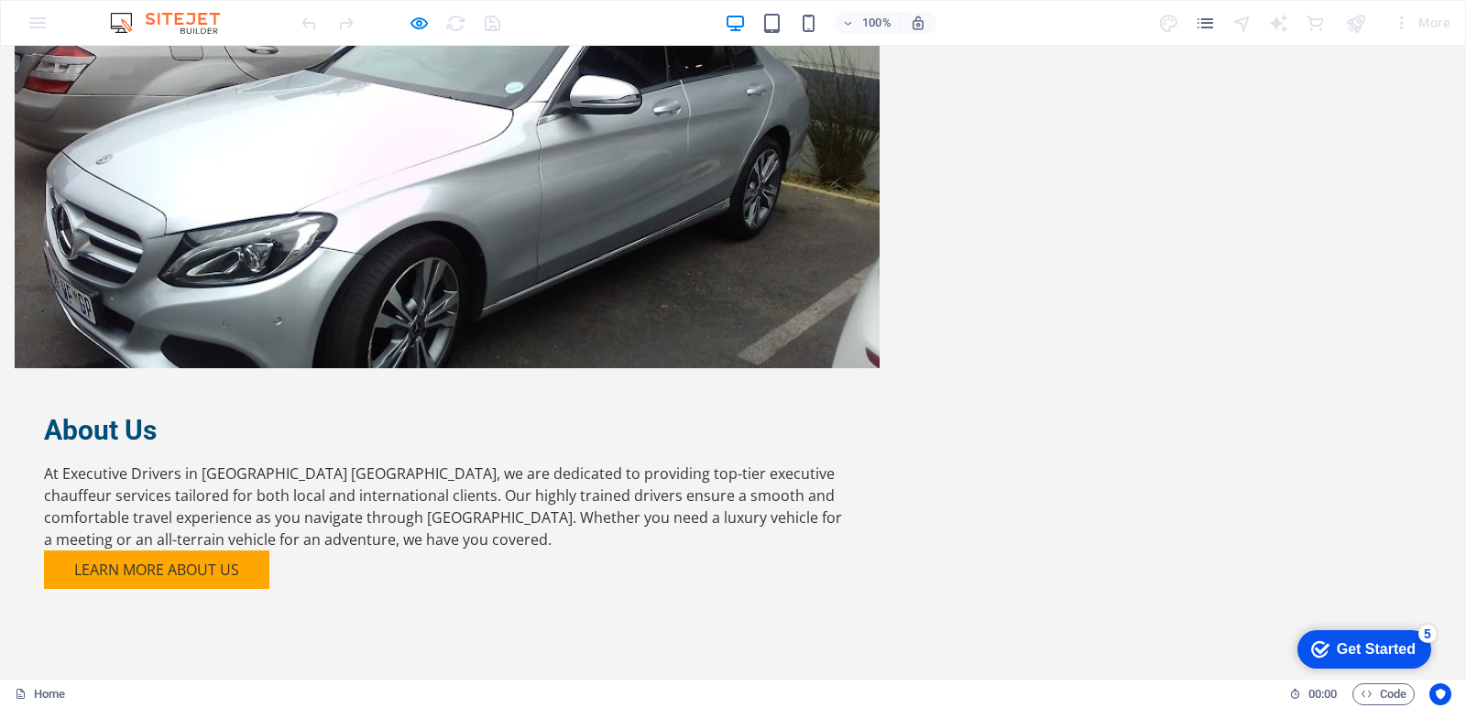
scroll to position [1184, 0]
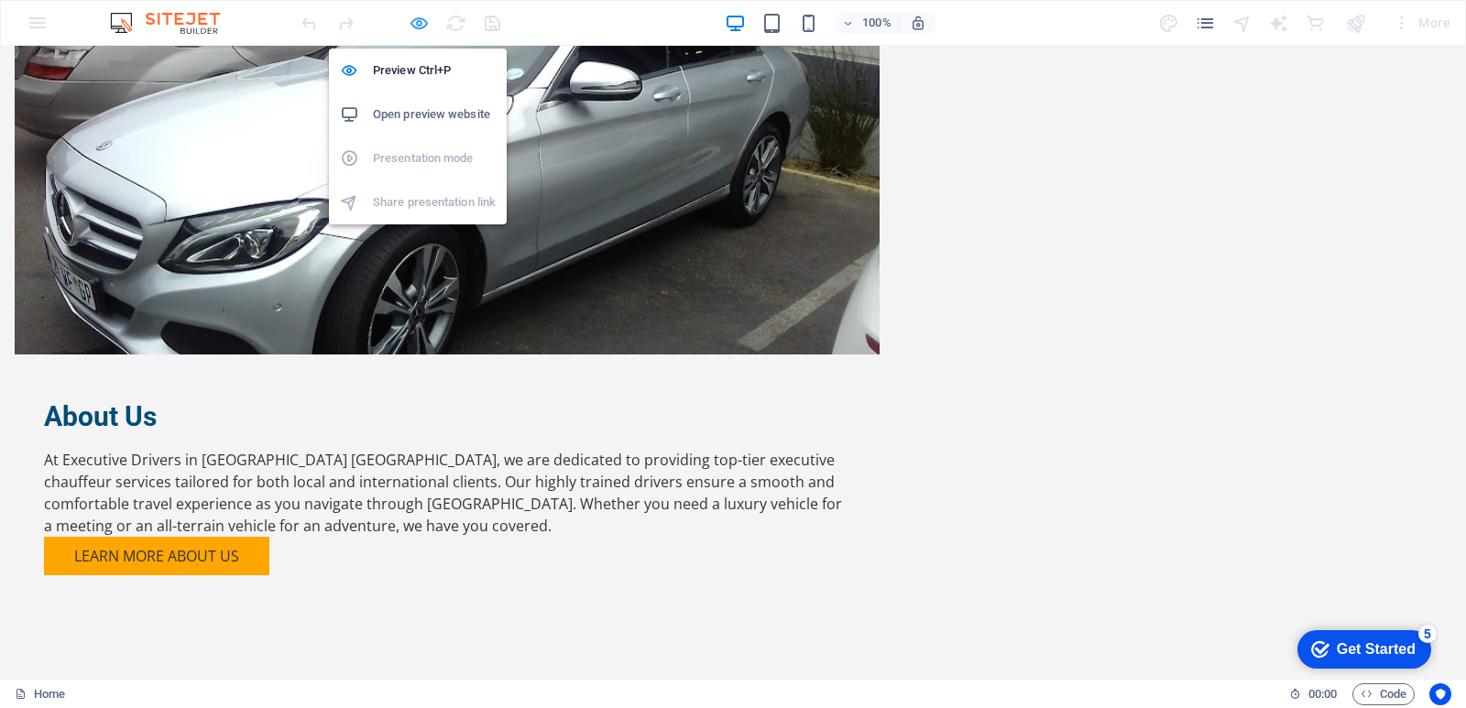
click at [416, 24] on icon "button" at bounding box center [419, 23] width 21 height 21
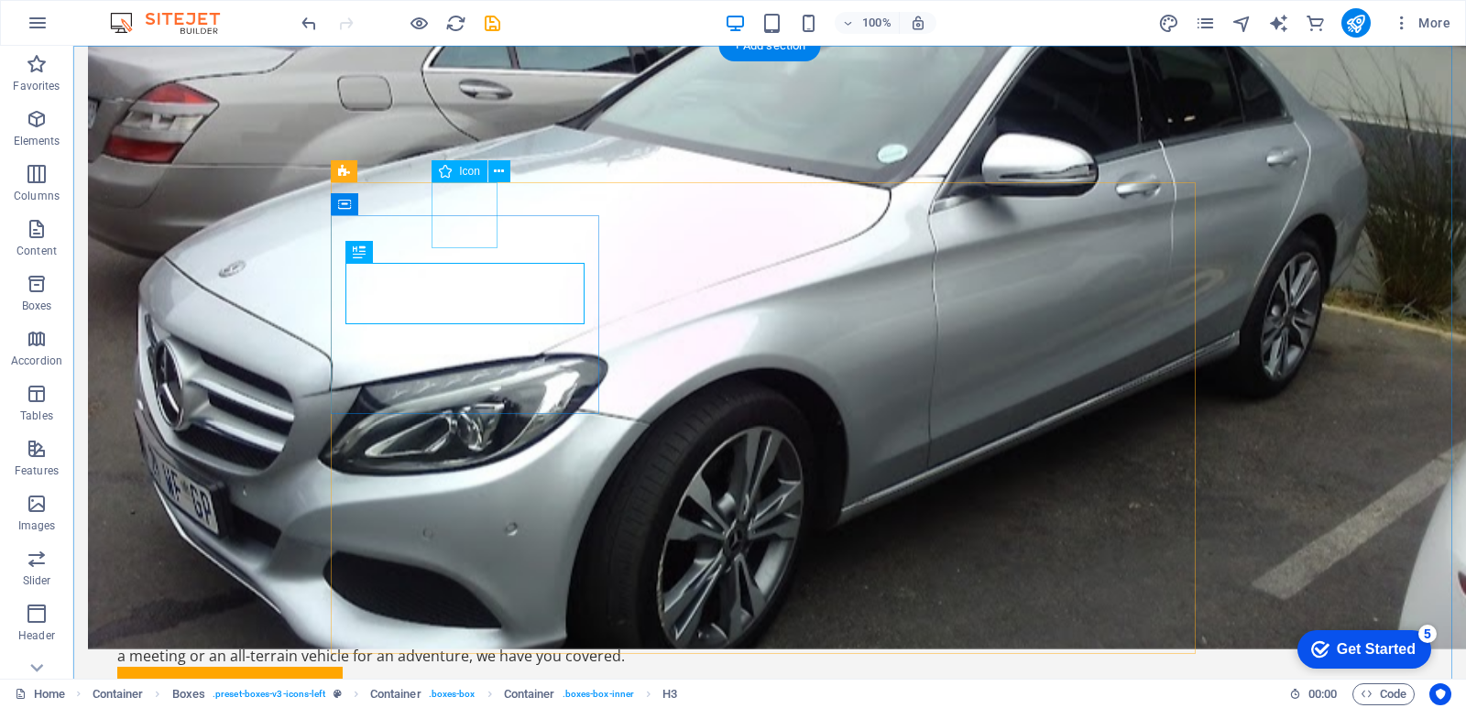
select select "xMidYMid"
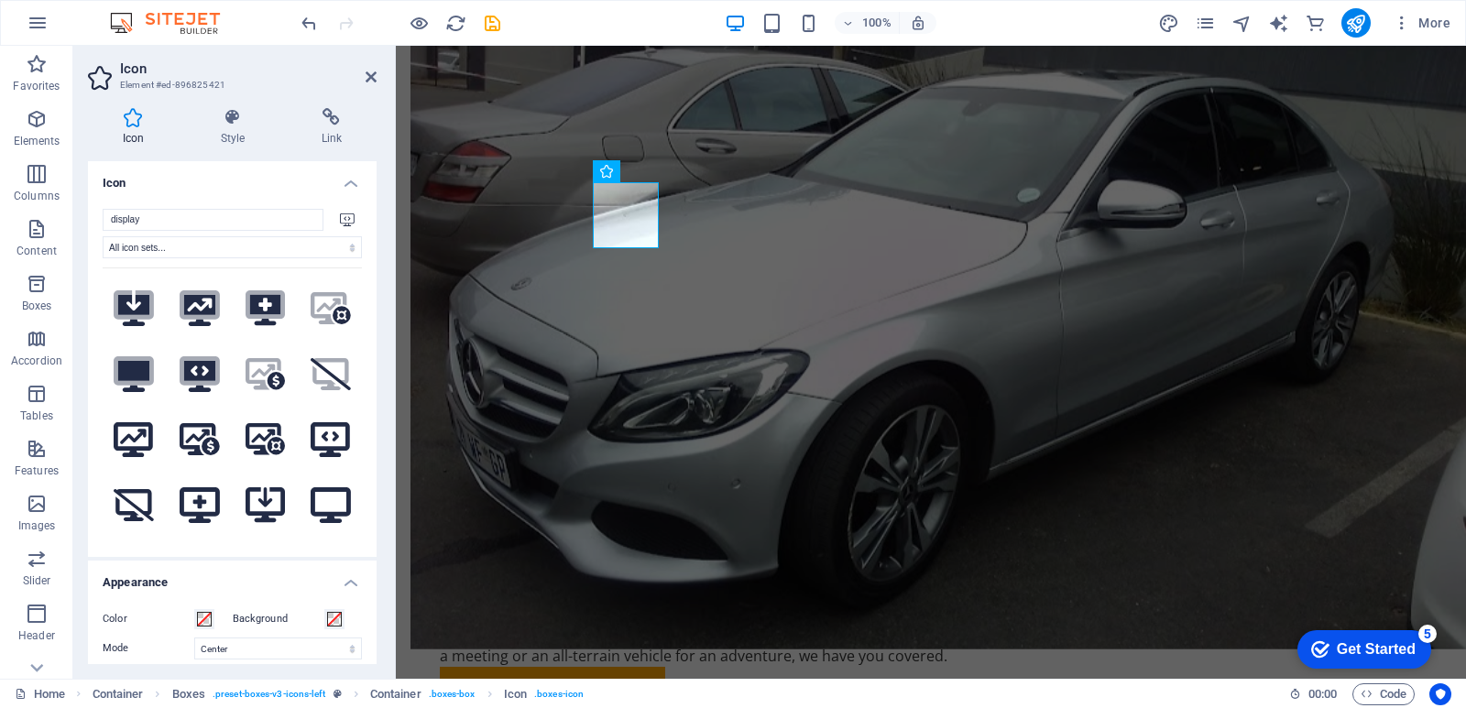
click at [126, 117] on icon at bounding box center [133, 117] width 91 height 18
click at [230, 122] on icon at bounding box center [232, 117] width 93 height 18
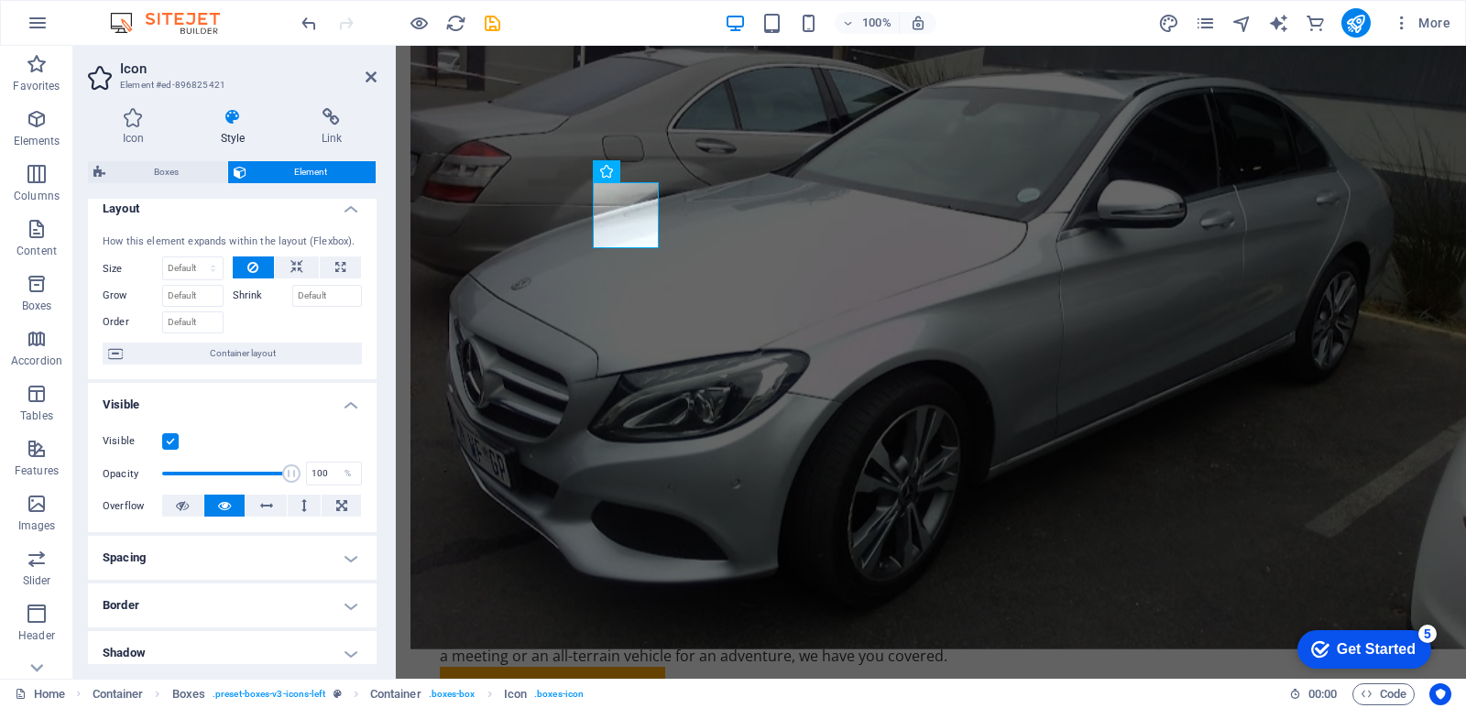
scroll to position [0, 0]
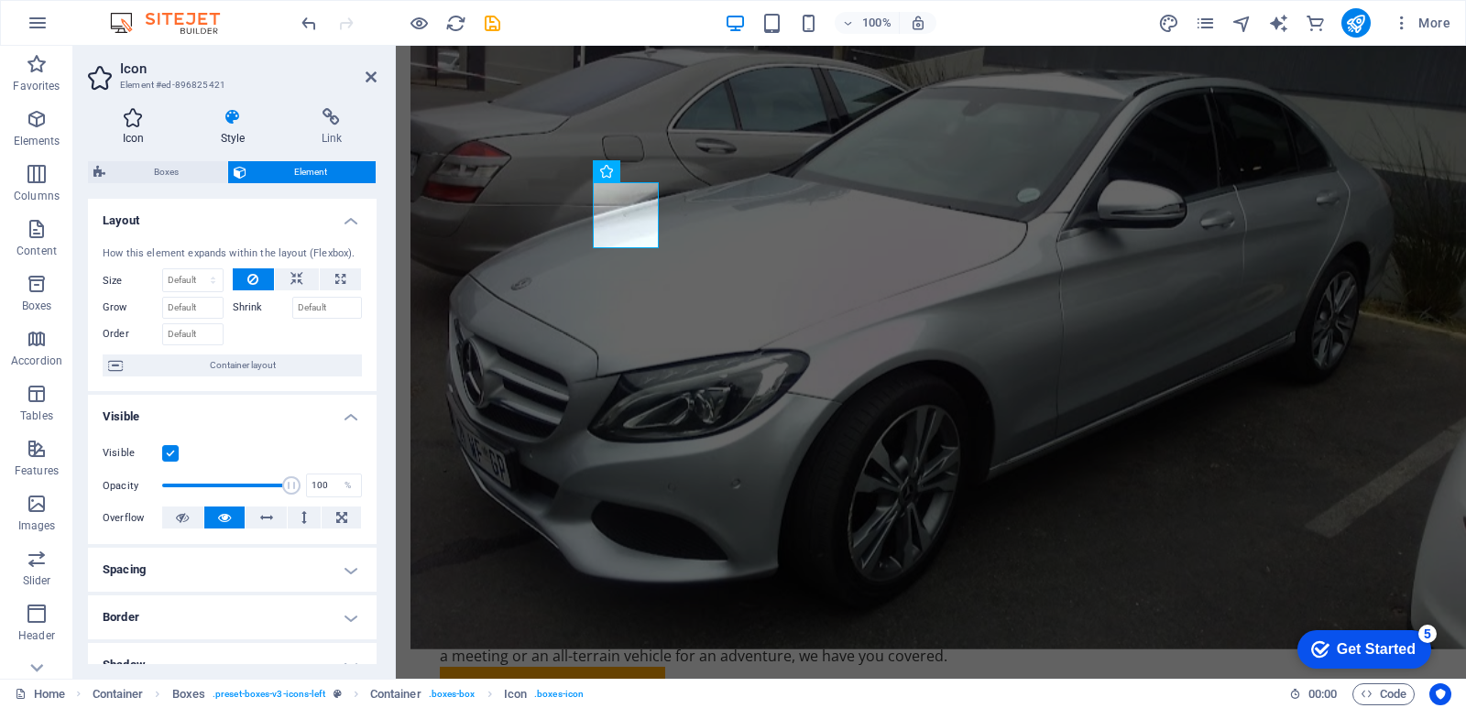
click at [134, 117] on icon at bounding box center [133, 117] width 91 height 18
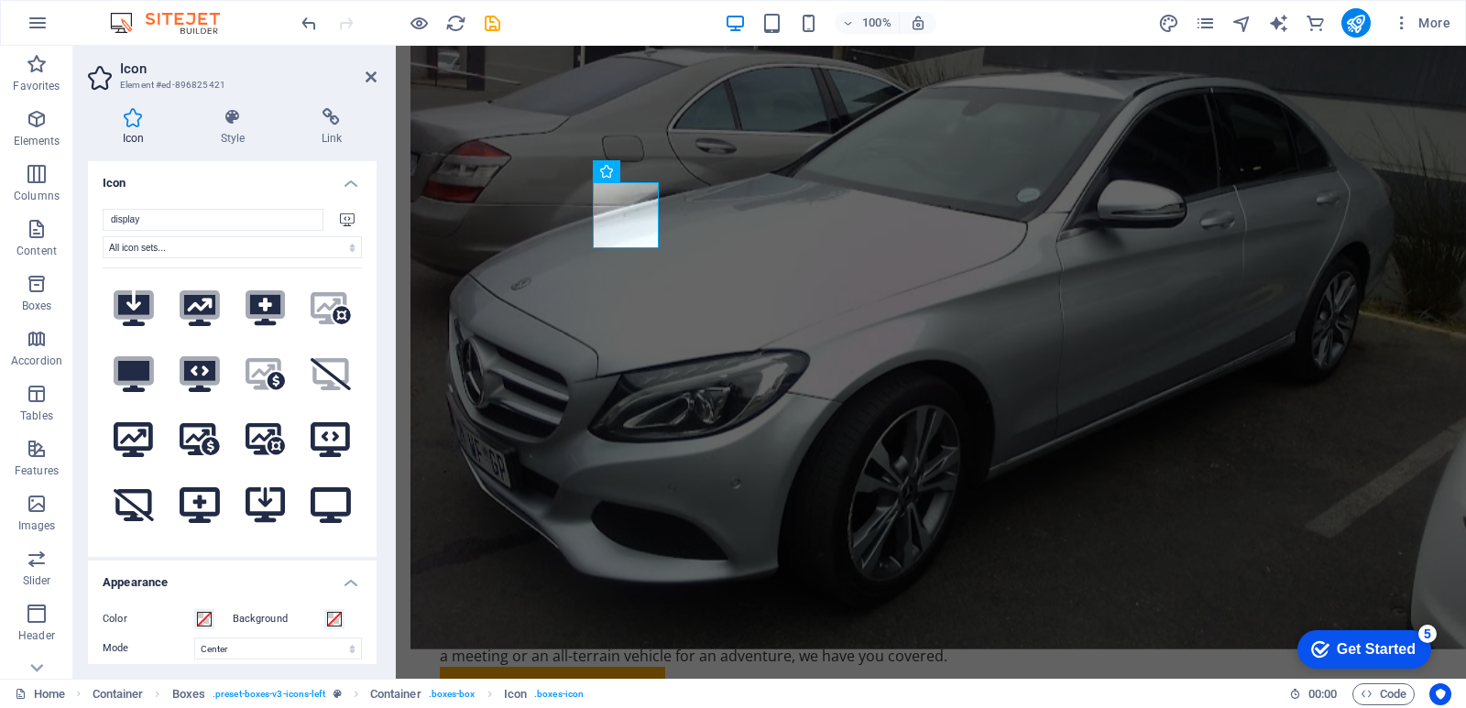
click at [342, 217] on icon at bounding box center [347, 219] width 15 height 13
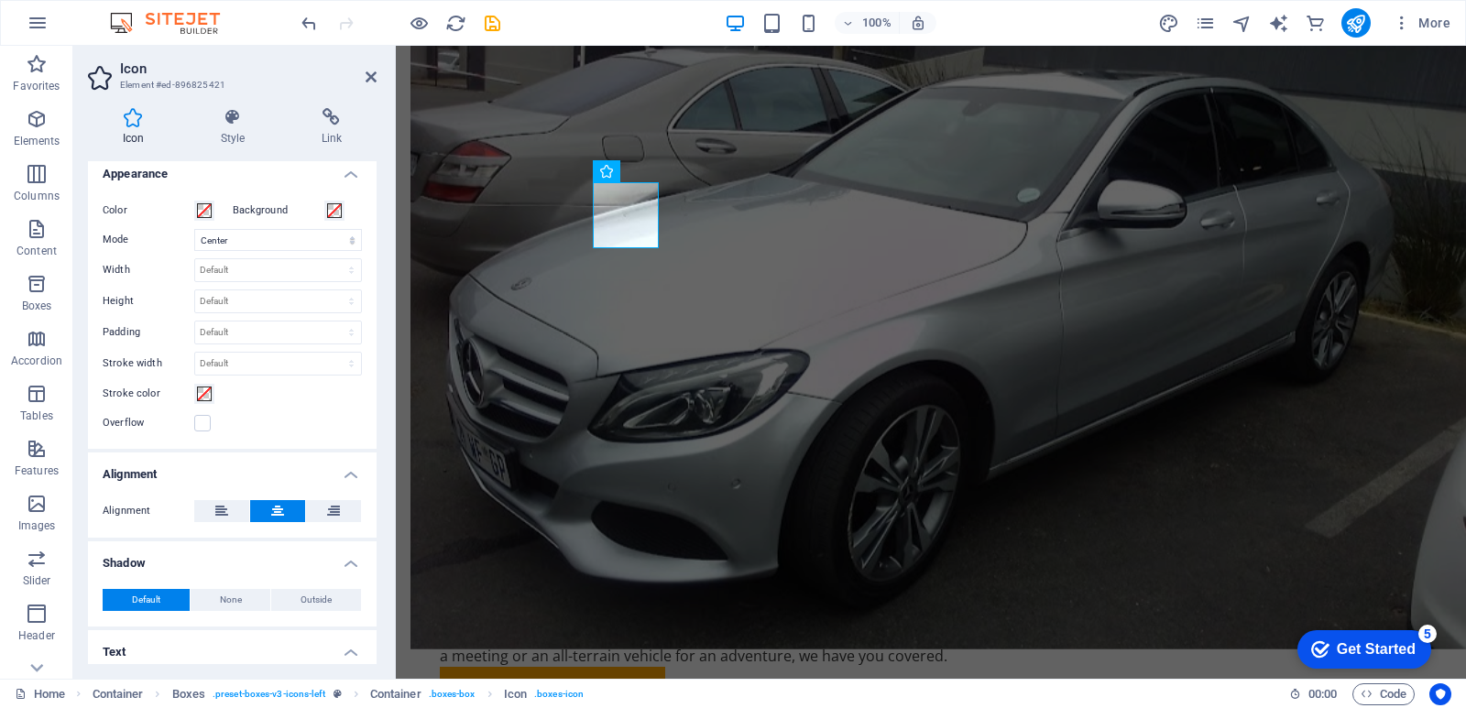
scroll to position [425, 0]
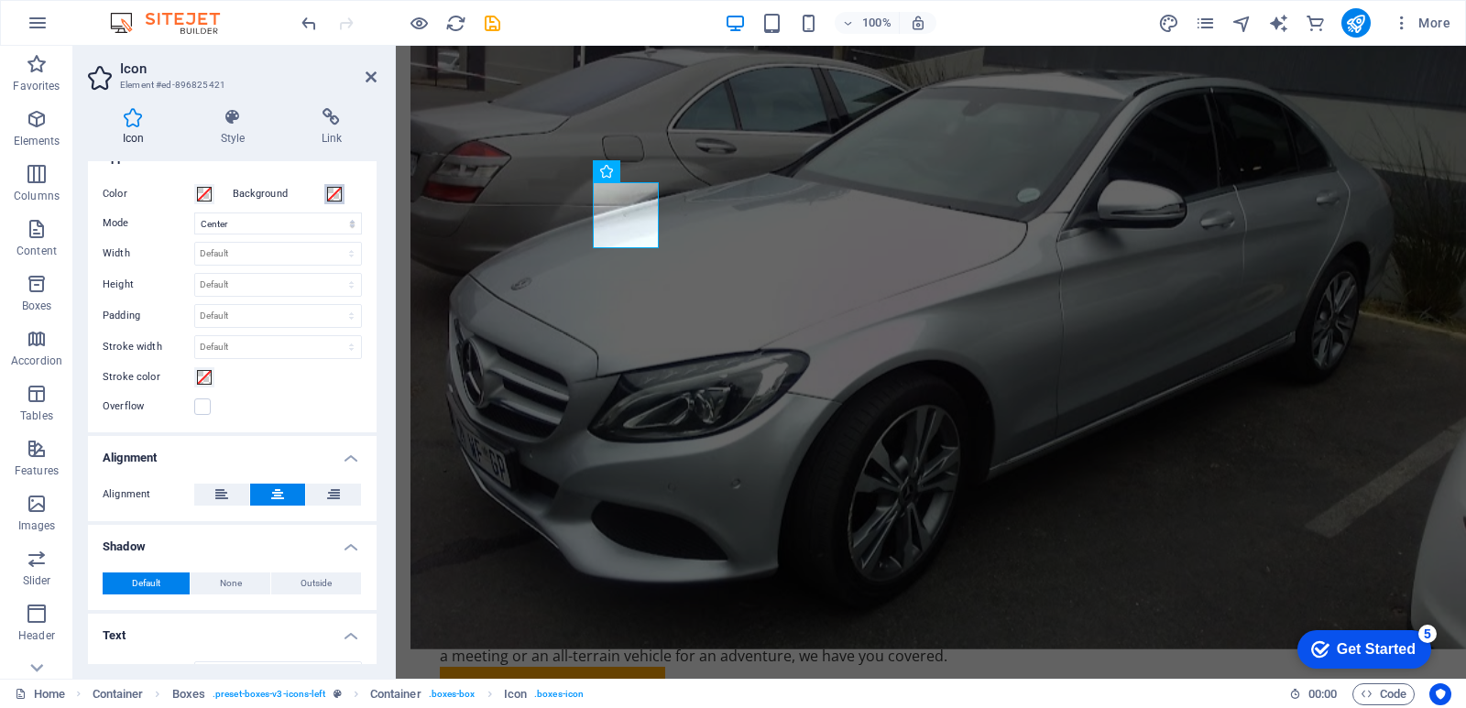
click at [330, 191] on span at bounding box center [334, 194] width 15 height 15
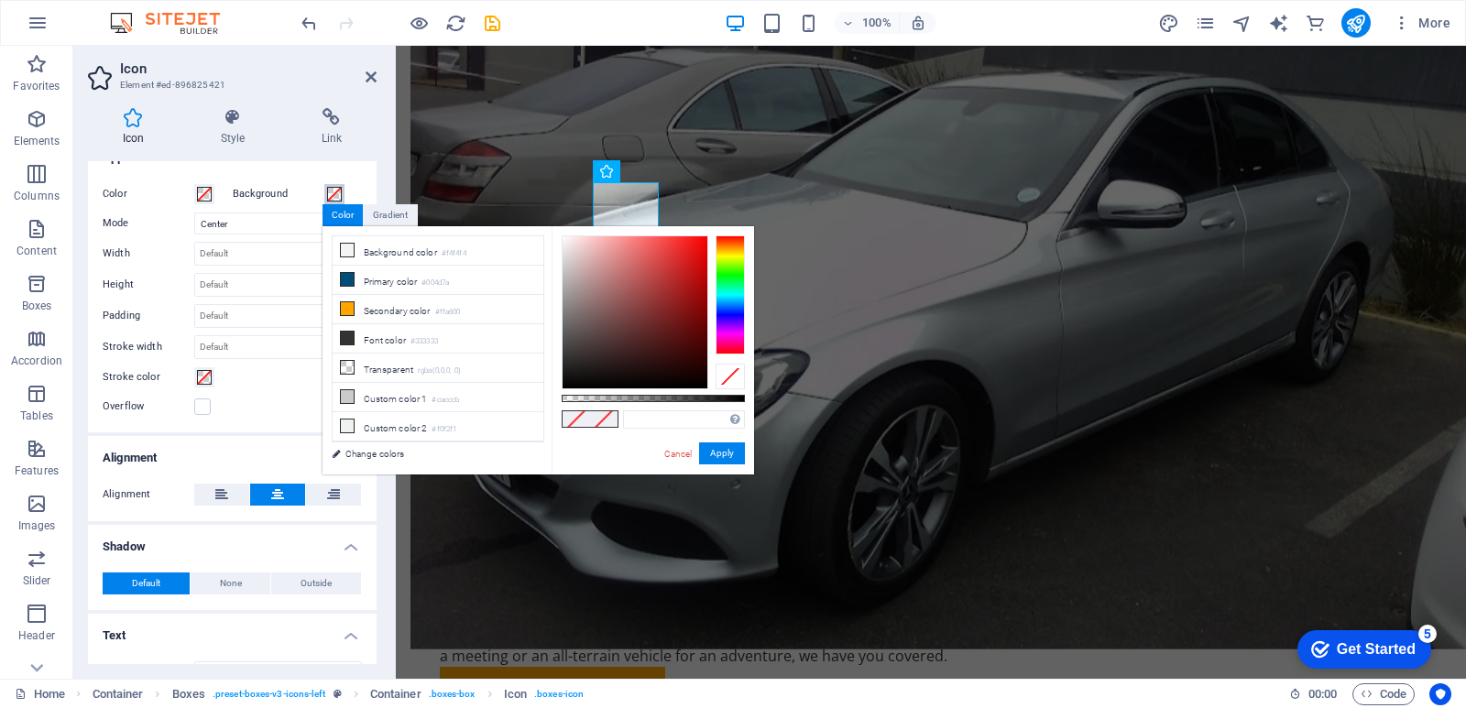
type input "#191616"
click at [583, 372] on div at bounding box center [635, 312] width 145 height 152
drag, startPoint x: 722, startPoint y: 447, endPoint x: 305, endPoint y: 401, distance: 419.4
click at [722, 447] on button "Apply" at bounding box center [722, 454] width 46 height 22
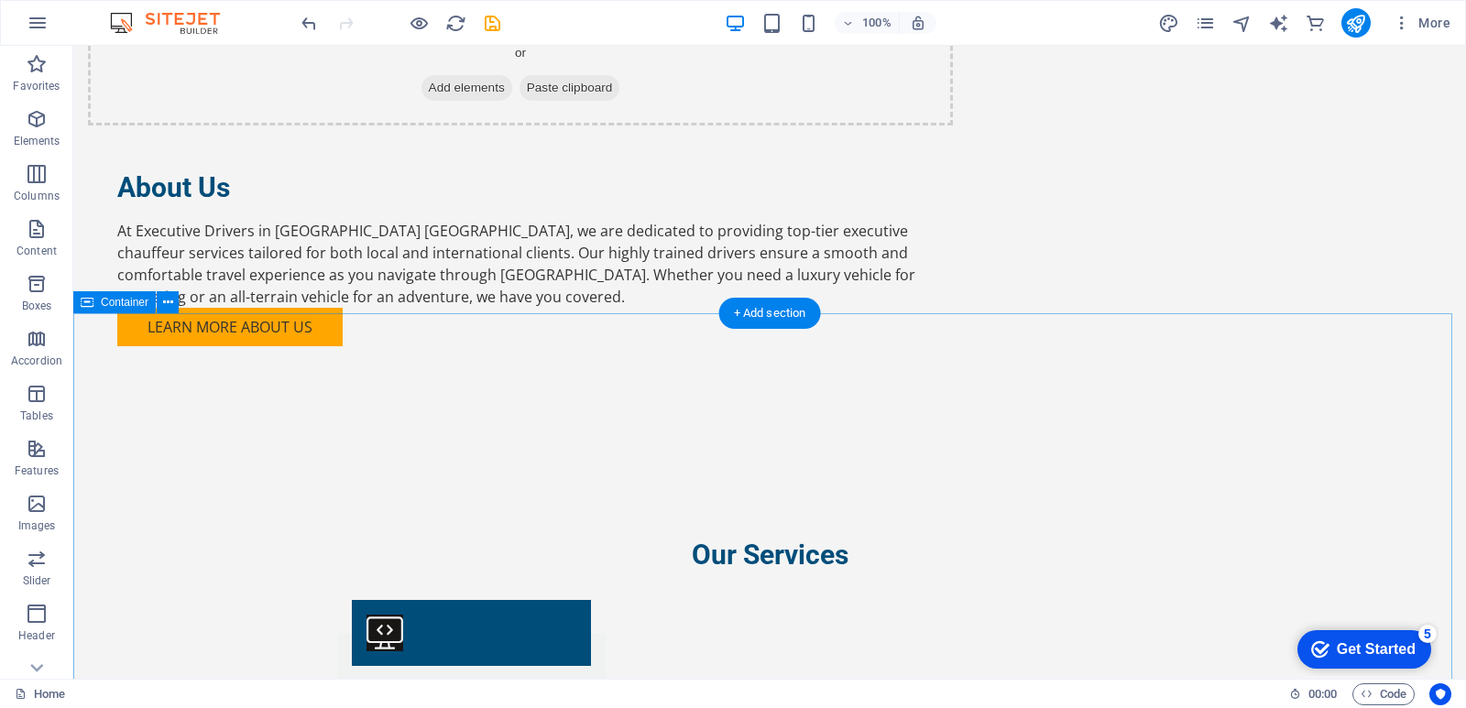
scroll to position [1833, 0]
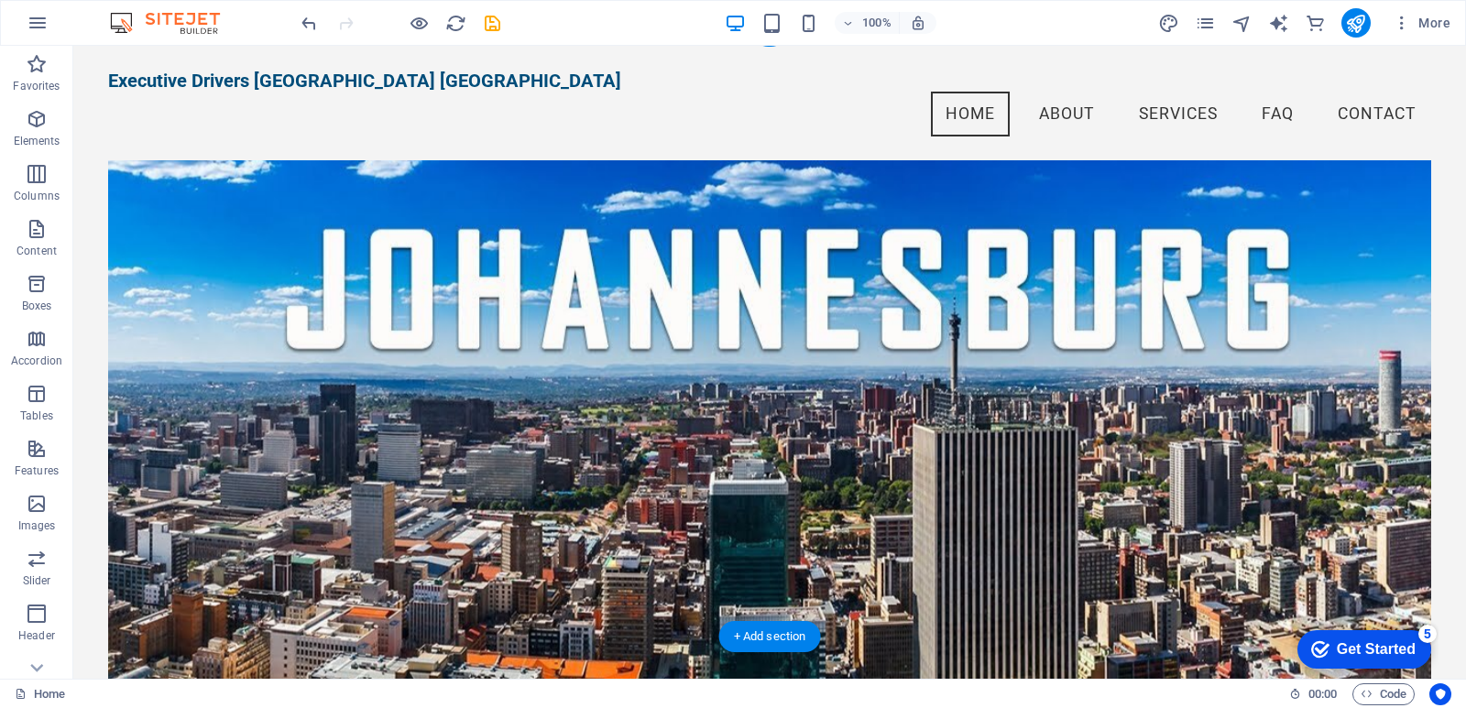
scroll to position [0, 0]
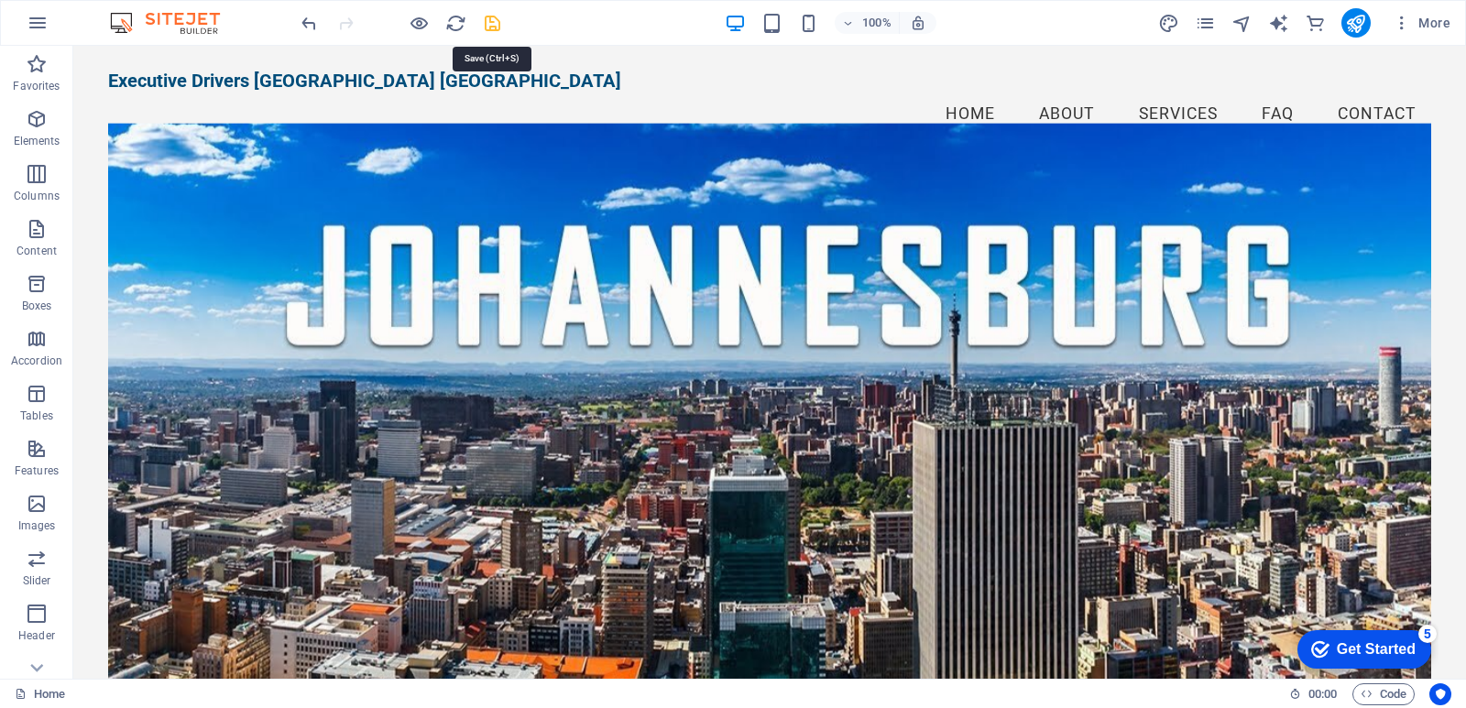
click at [487, 23] on icon "save" at bounding box center [492, 23] width 21 height 21
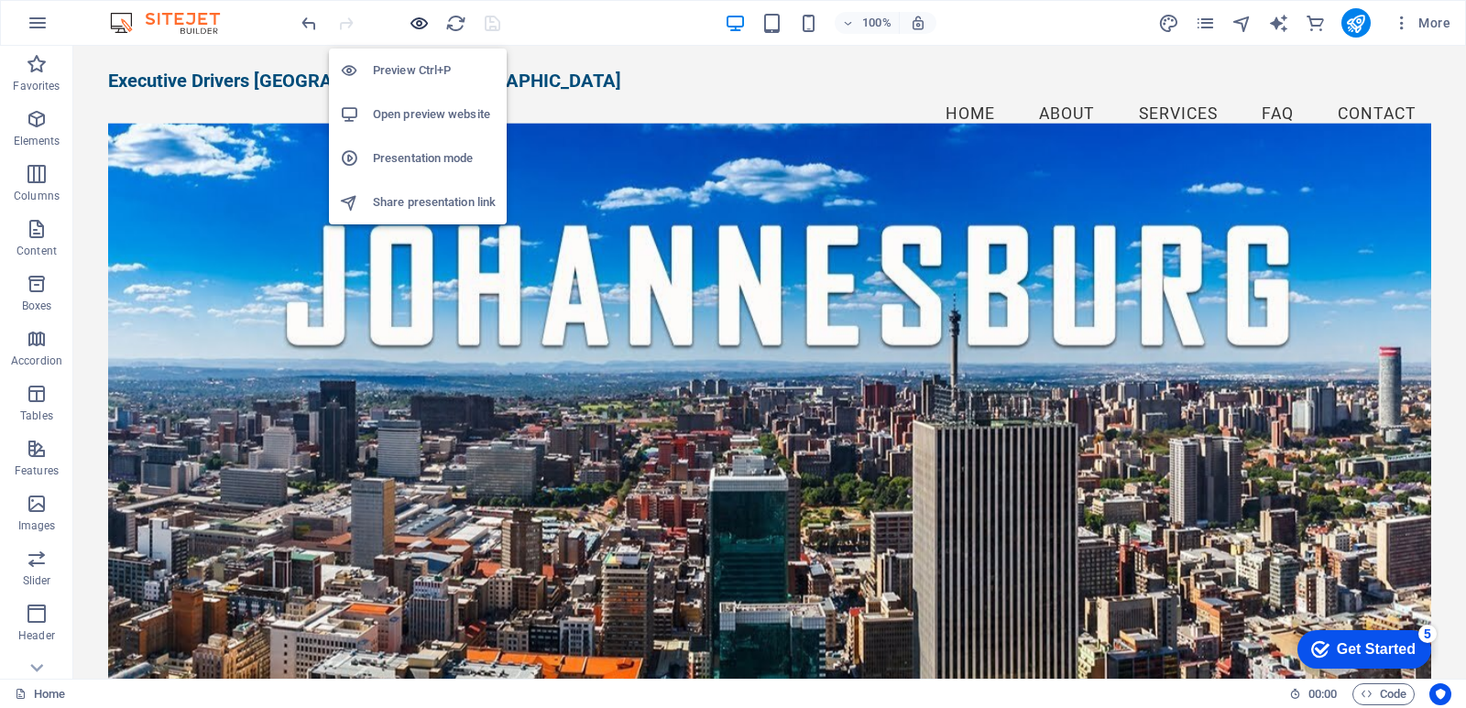
click at [414, 26] on icon "button" at bounding box center [419, 23] width 21 height 21
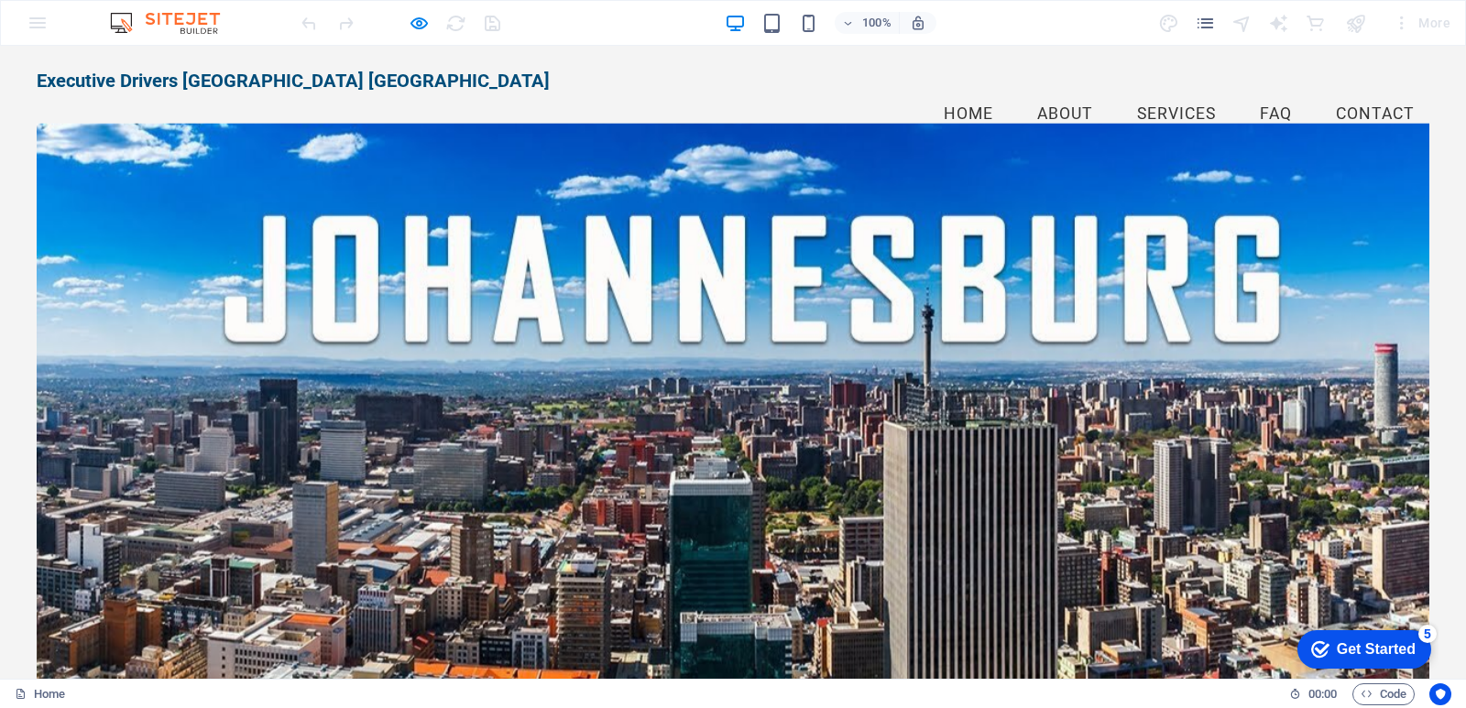
click at [1359, 92] on link "Contact" at bounding box center [1375, 115] width 108 height 46
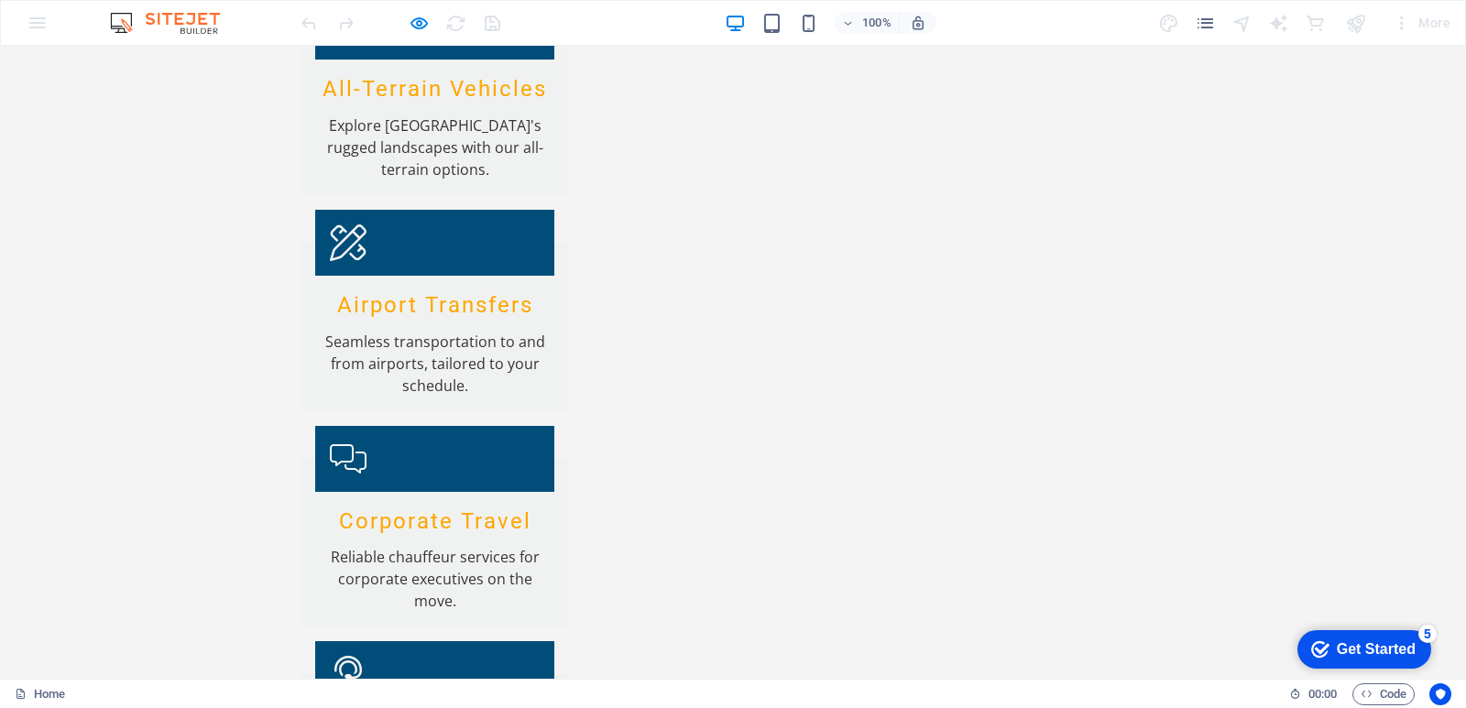
scroll to position [2016, 0]
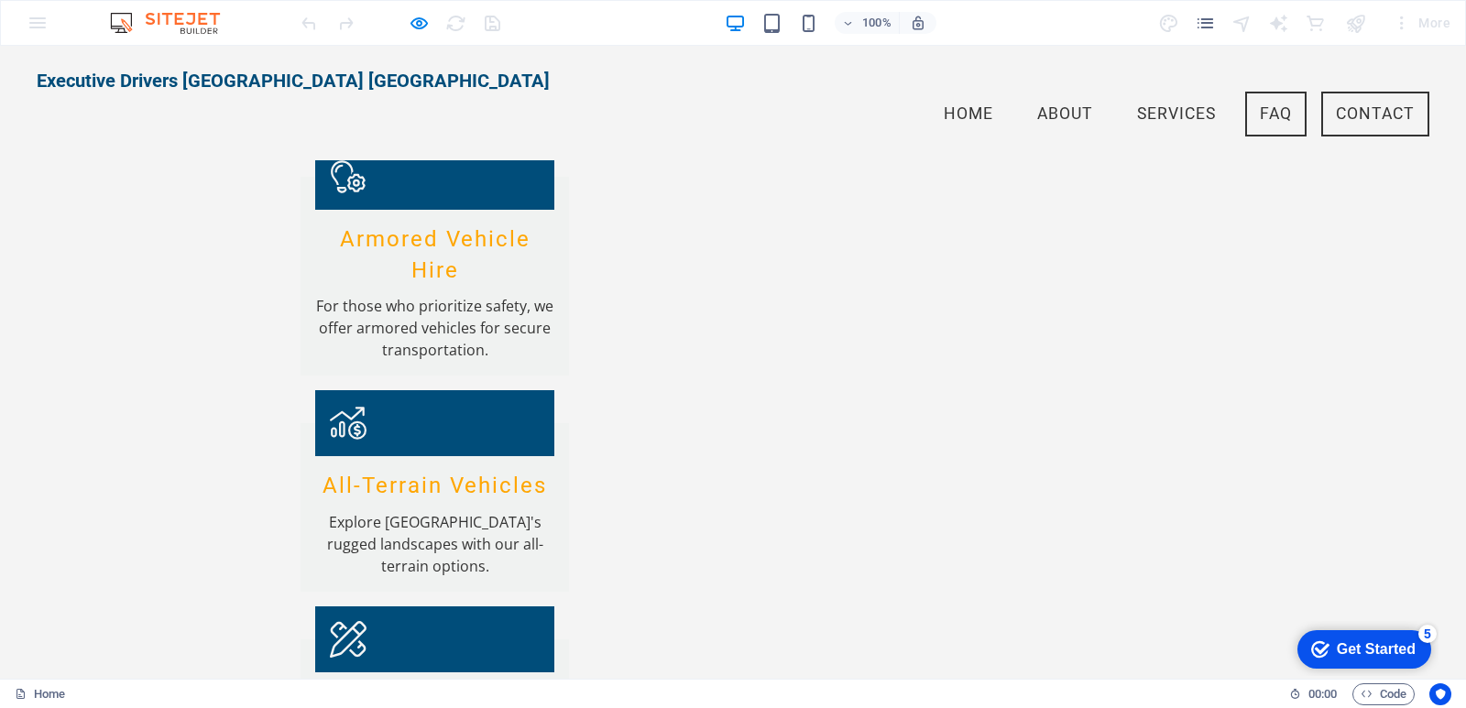
click at [1358, 94] on link "Contact" at bounding box center [1375, 115] width 108 height 46
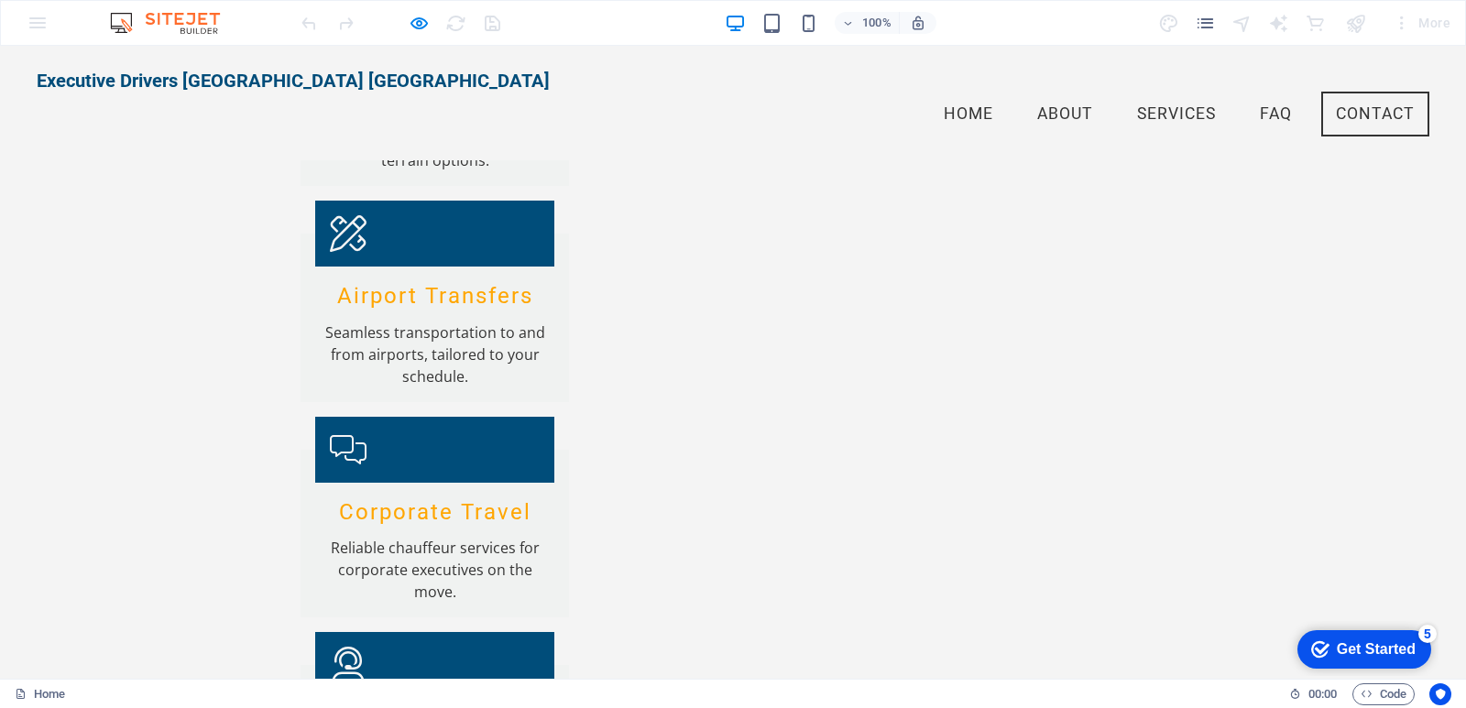
scroll to position [2453, 0]
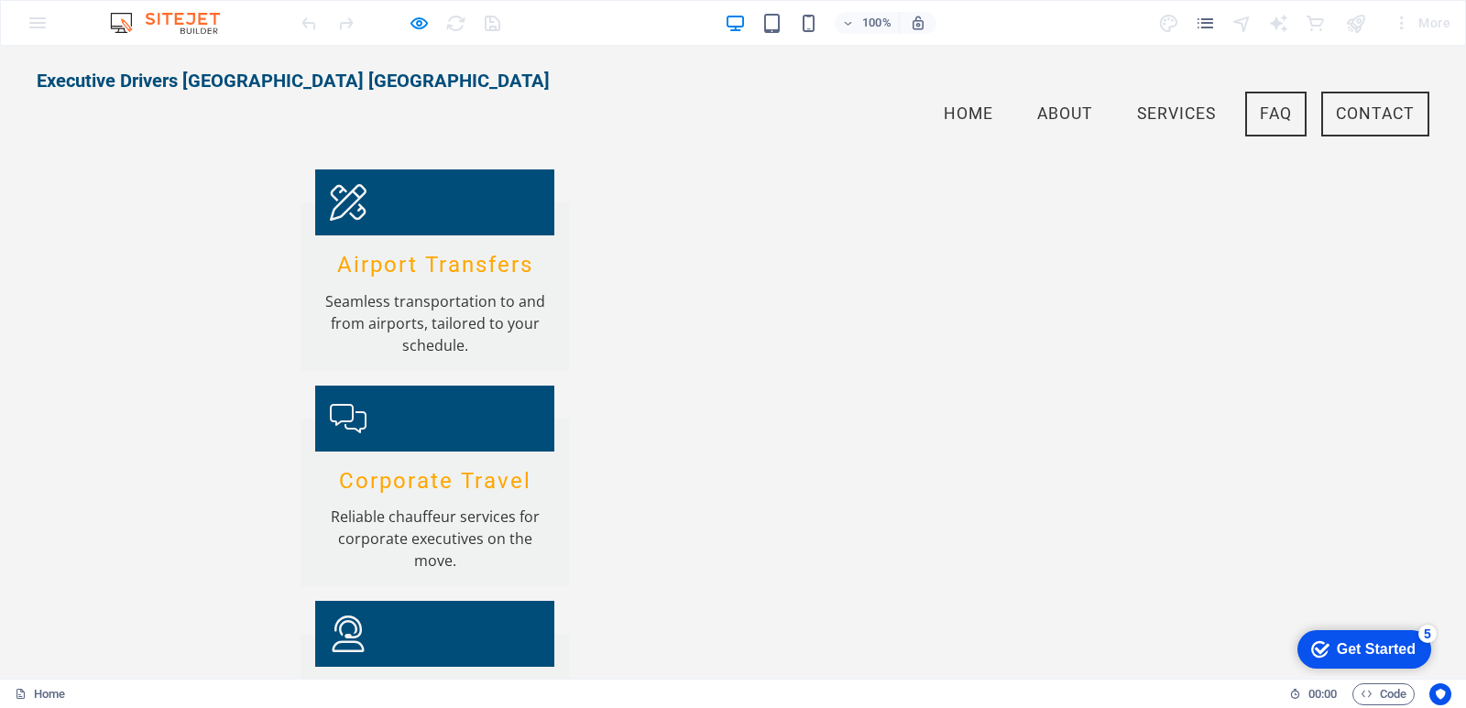
click at [1267, 92] on link "FAQ" at bounding box center [1275, 115] width 61 height 46
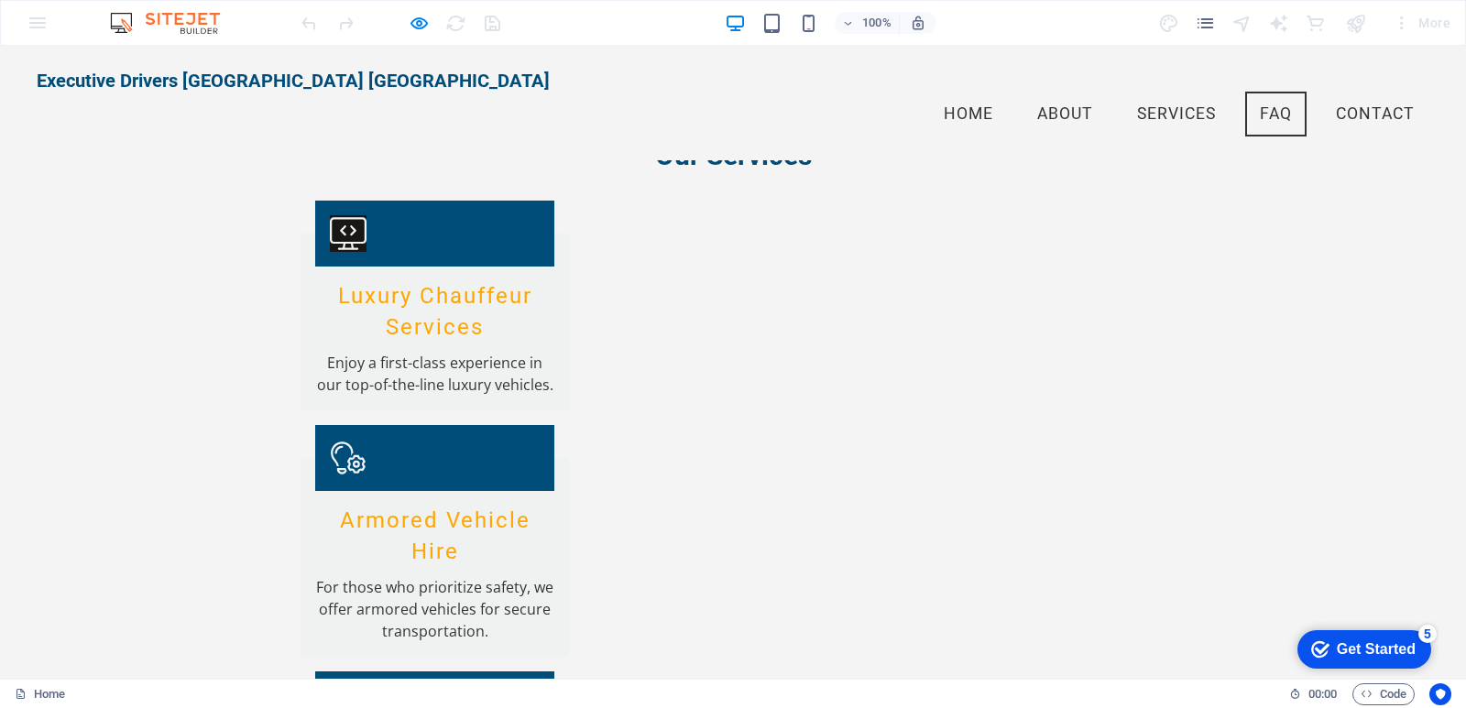
scroll to position [1680, 0]
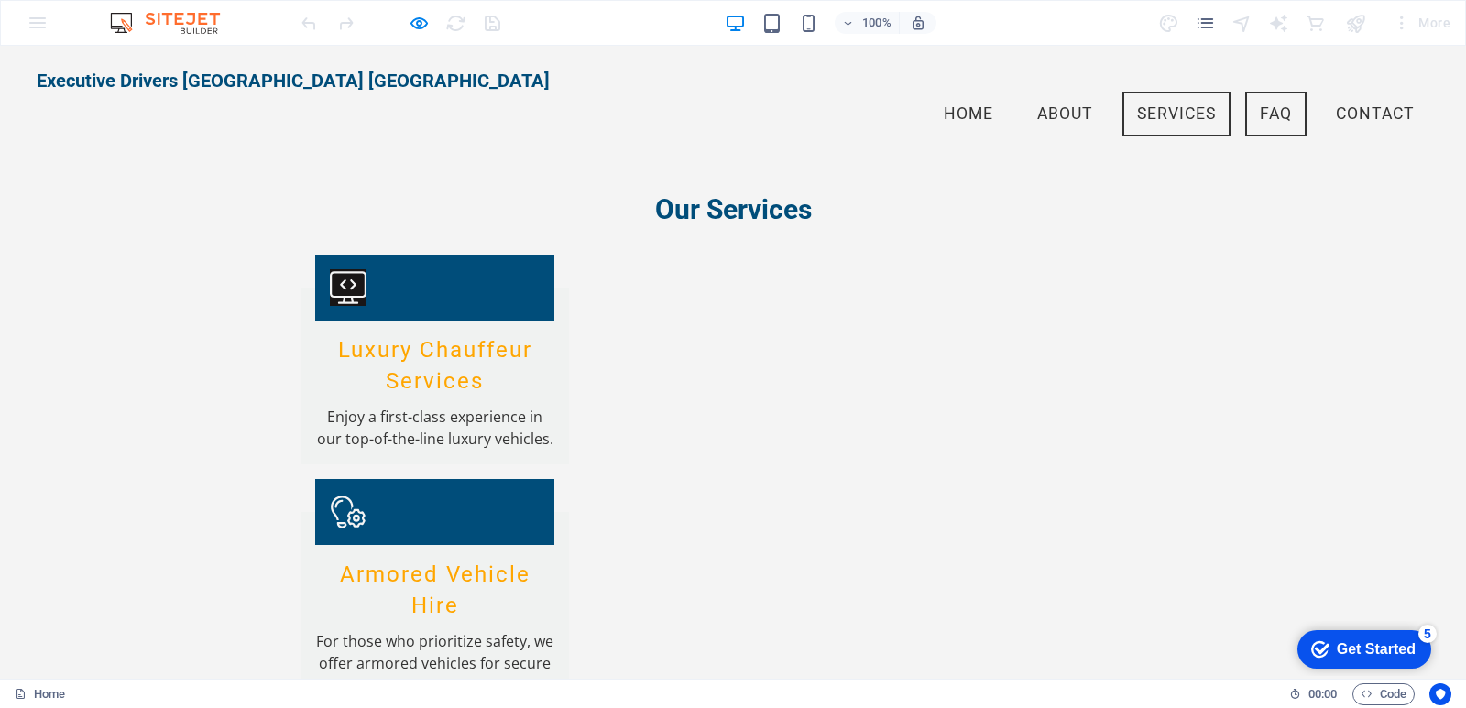
click at [1150, 92] on link "Services" at bounding box center [1176, 115] width 108 height 46
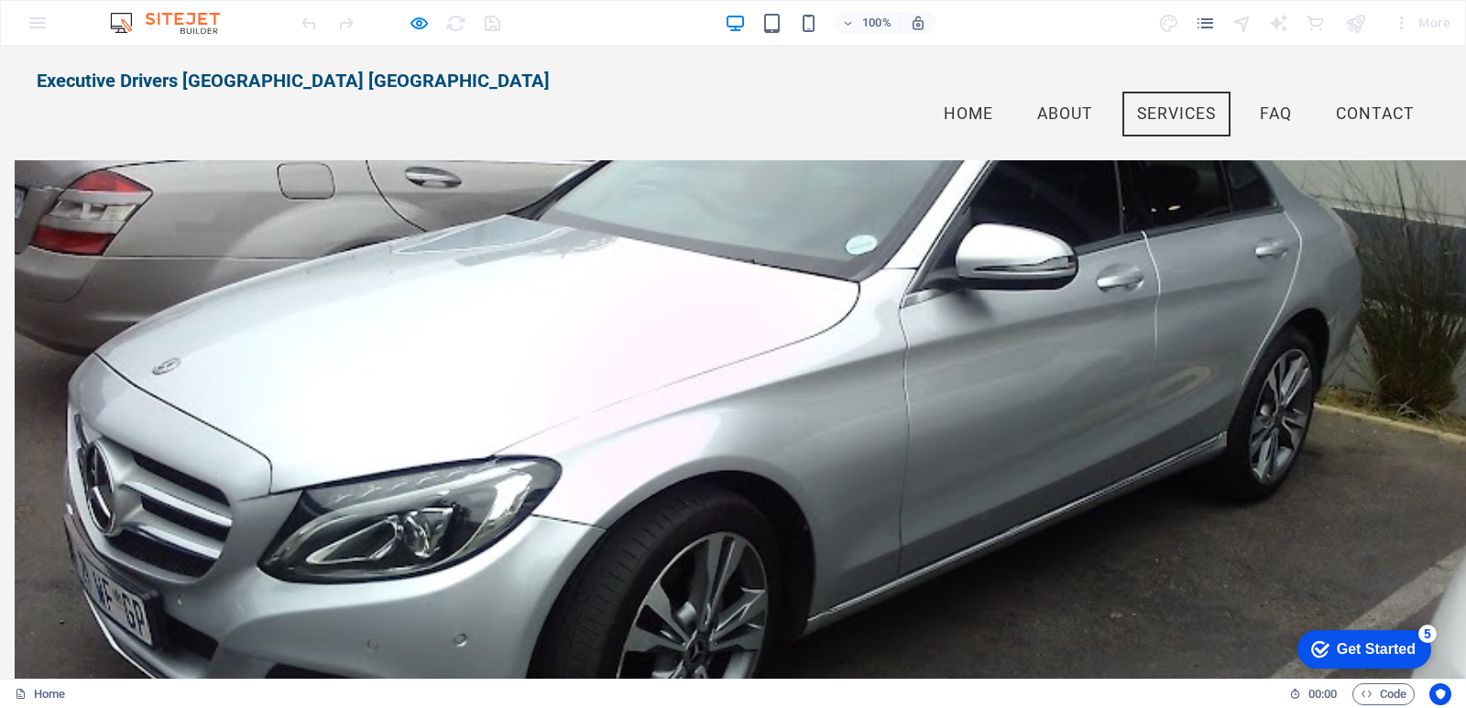
scroll to position [1000, 0]
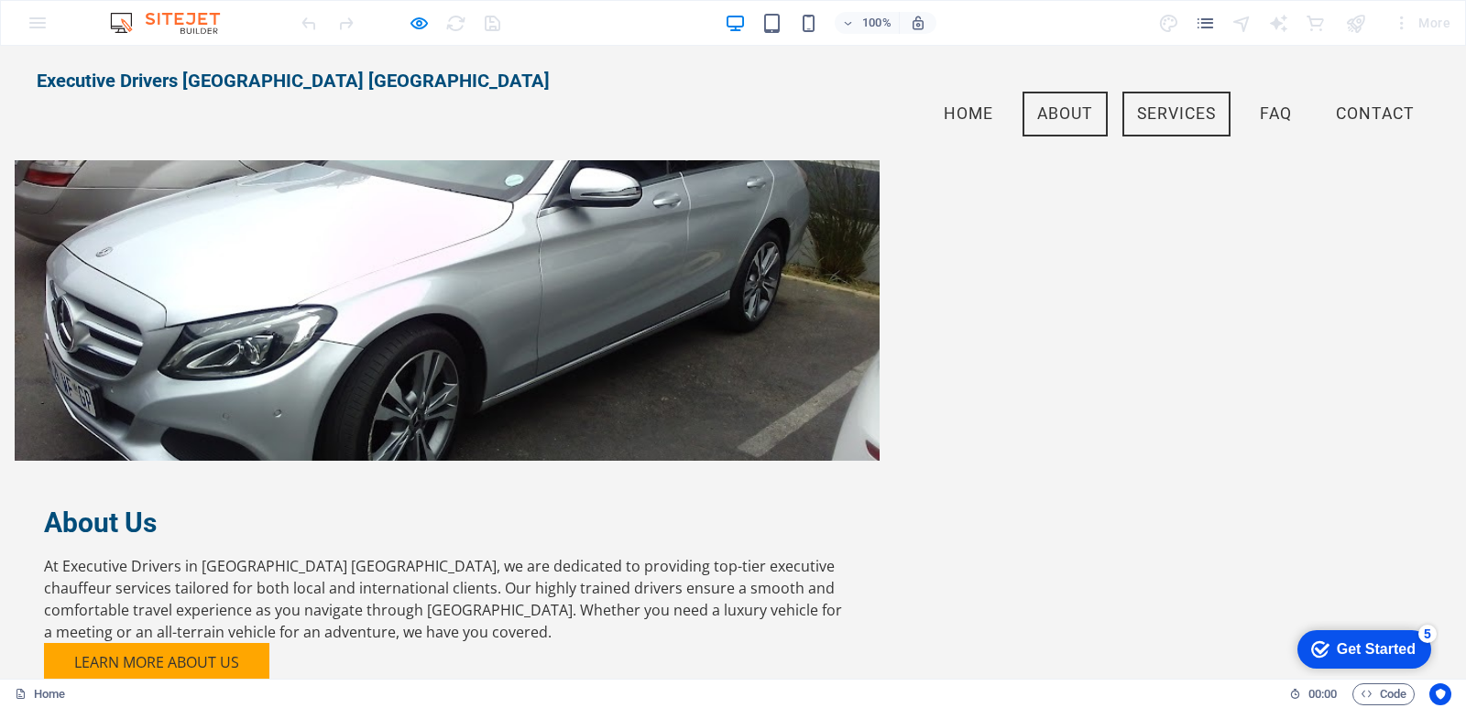
click at [1053, 92] on link "About" at bounding box center [1065, 115] width 85 height 46
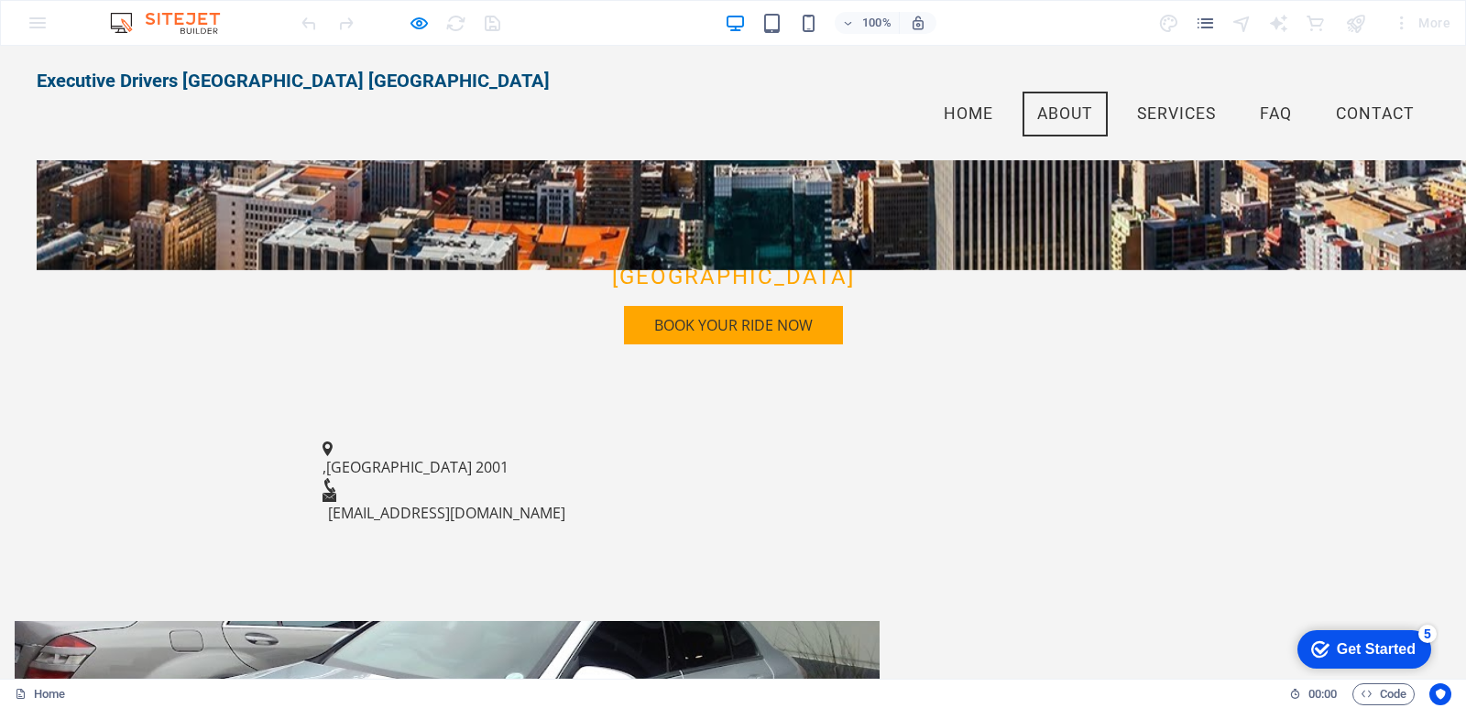
scroll to position [500, 0]
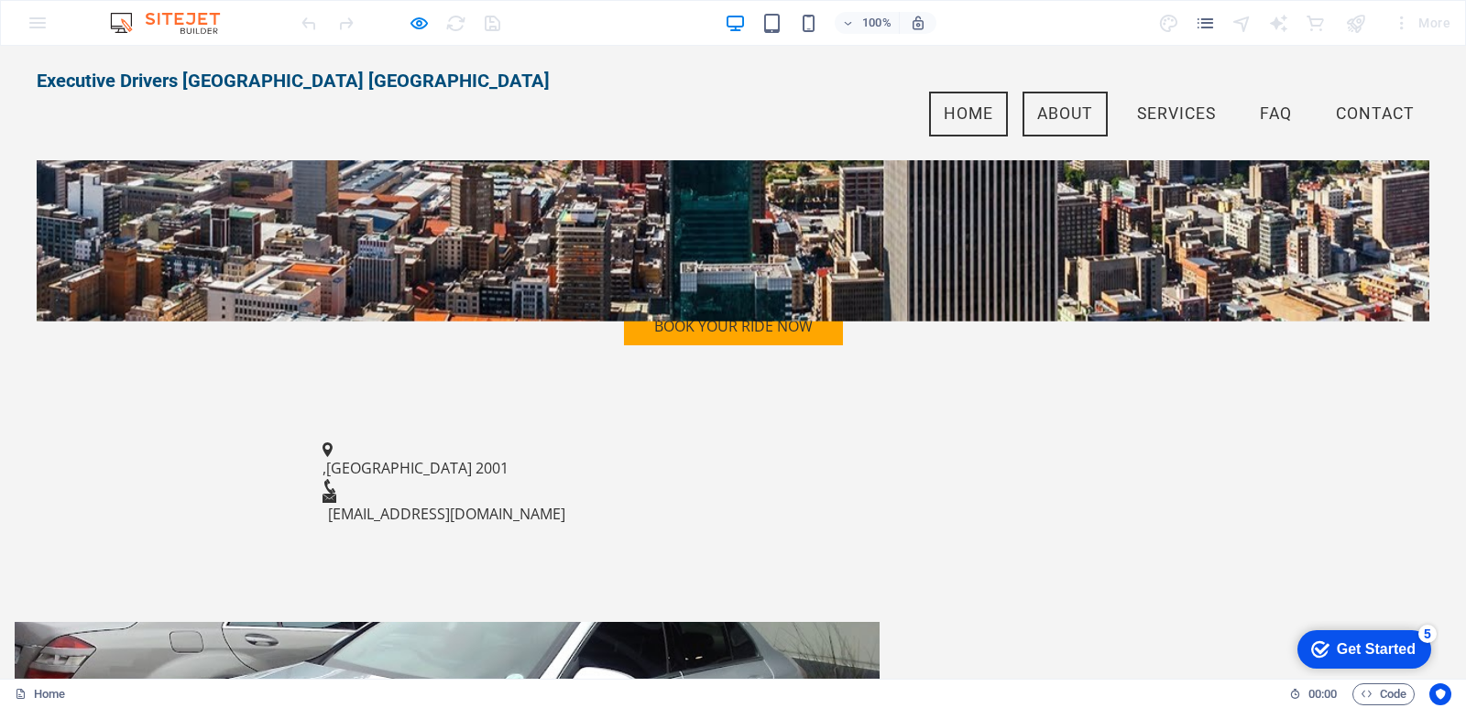
click at [949, 93] on link "Home" at bounding box center [968, 115] width 79 height 46
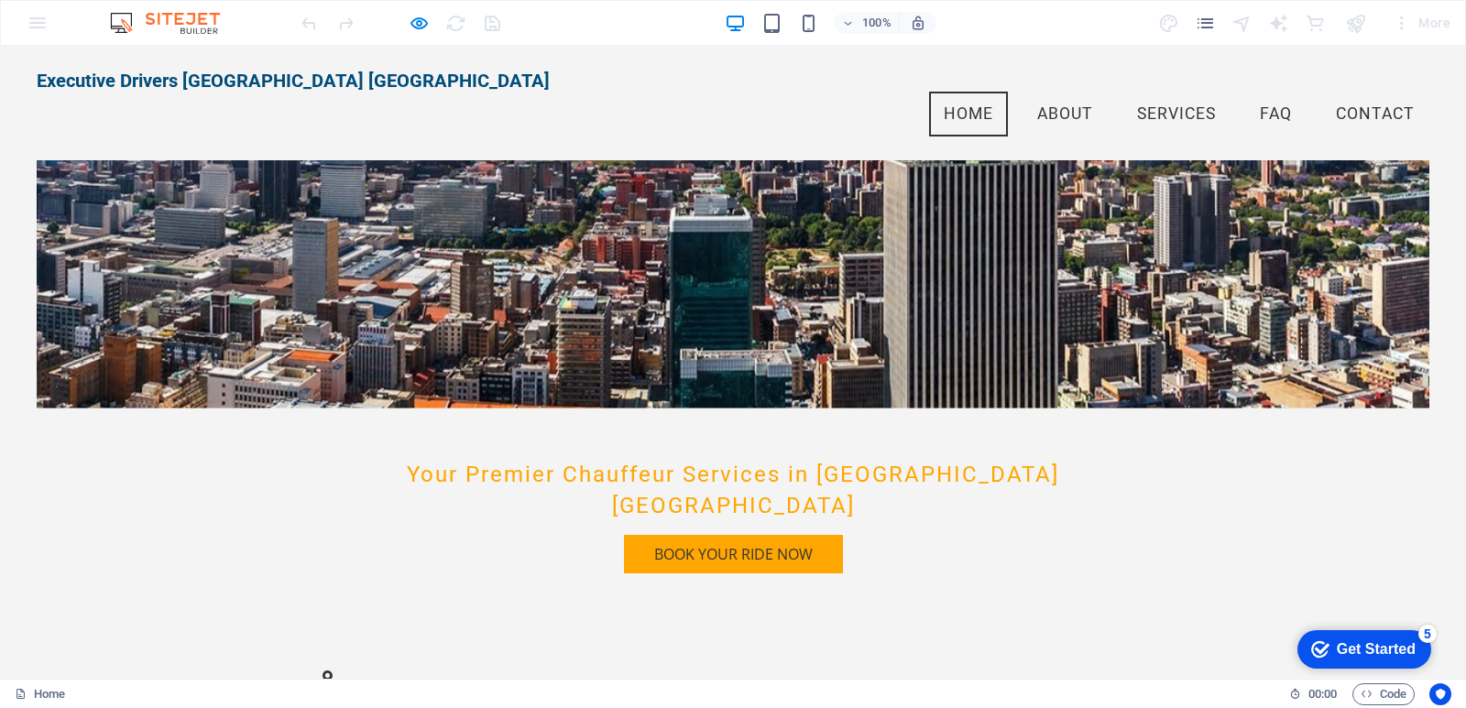
scroll to position [0, 0]
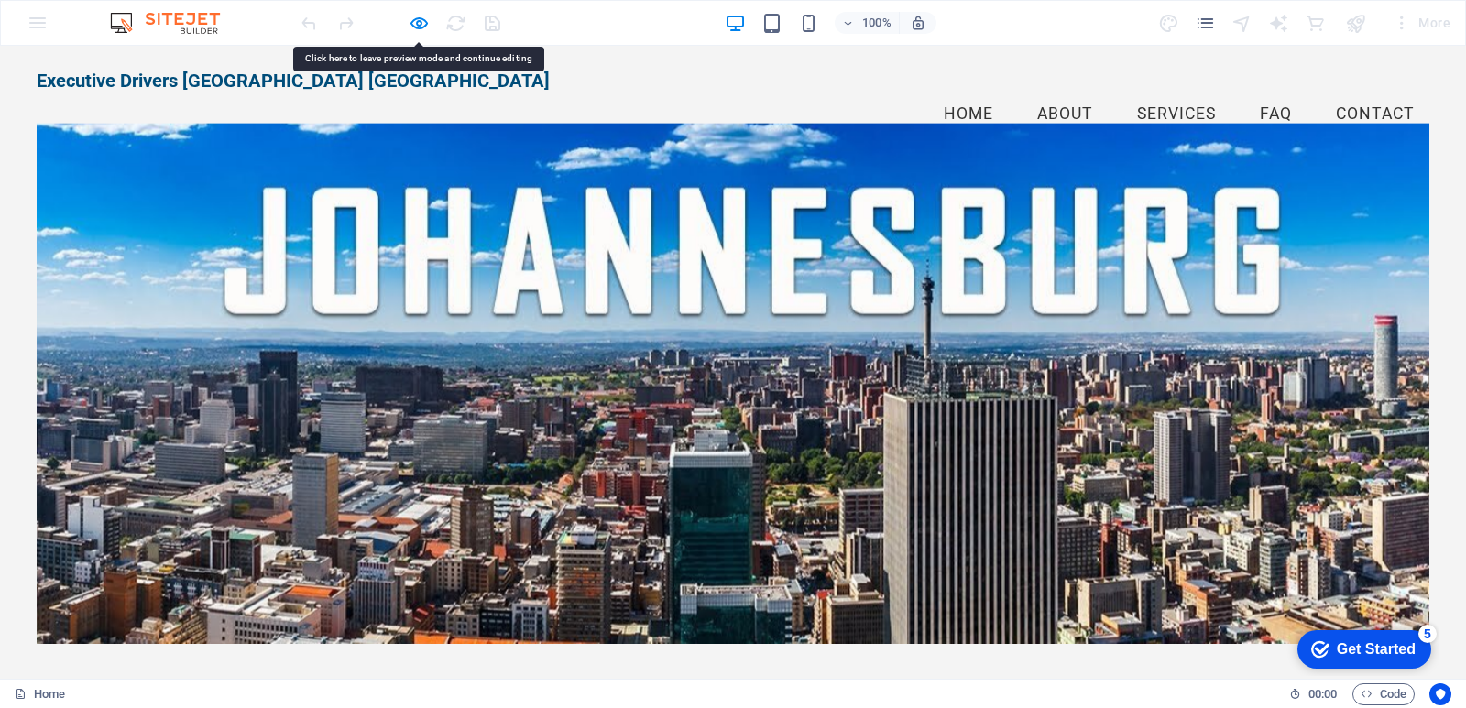
drag, startPoint x: 147, startPoint y: 244, endPoint x: 138, endPoint y: 204, distance: 40.3
click at [138, 204] on div at bounding box center [733, 384] width 1393 height 520
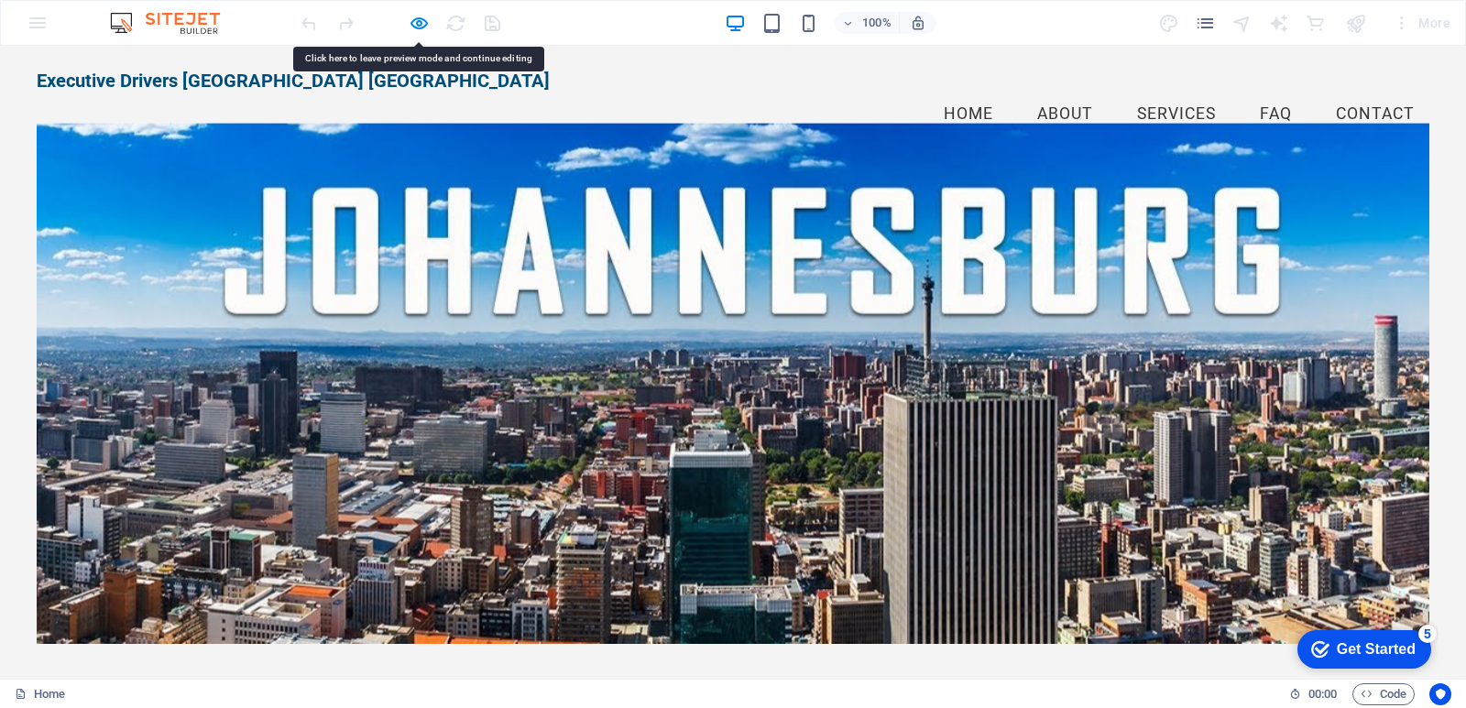
click at [138, 204] on div at bounding box center [733, 384] width 1393 height 520
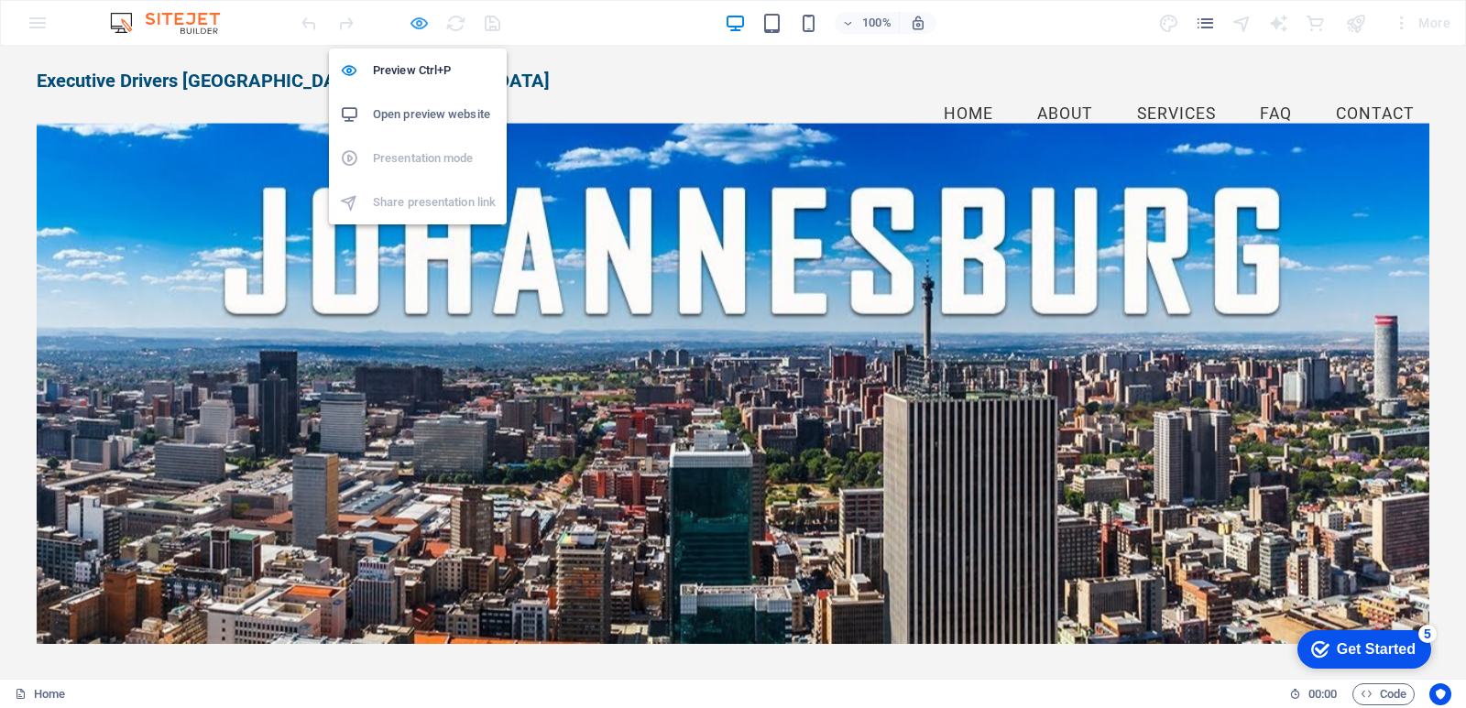
click at [419, 19] on icon "button" at bounding box center [419, 23] width 21 height 21
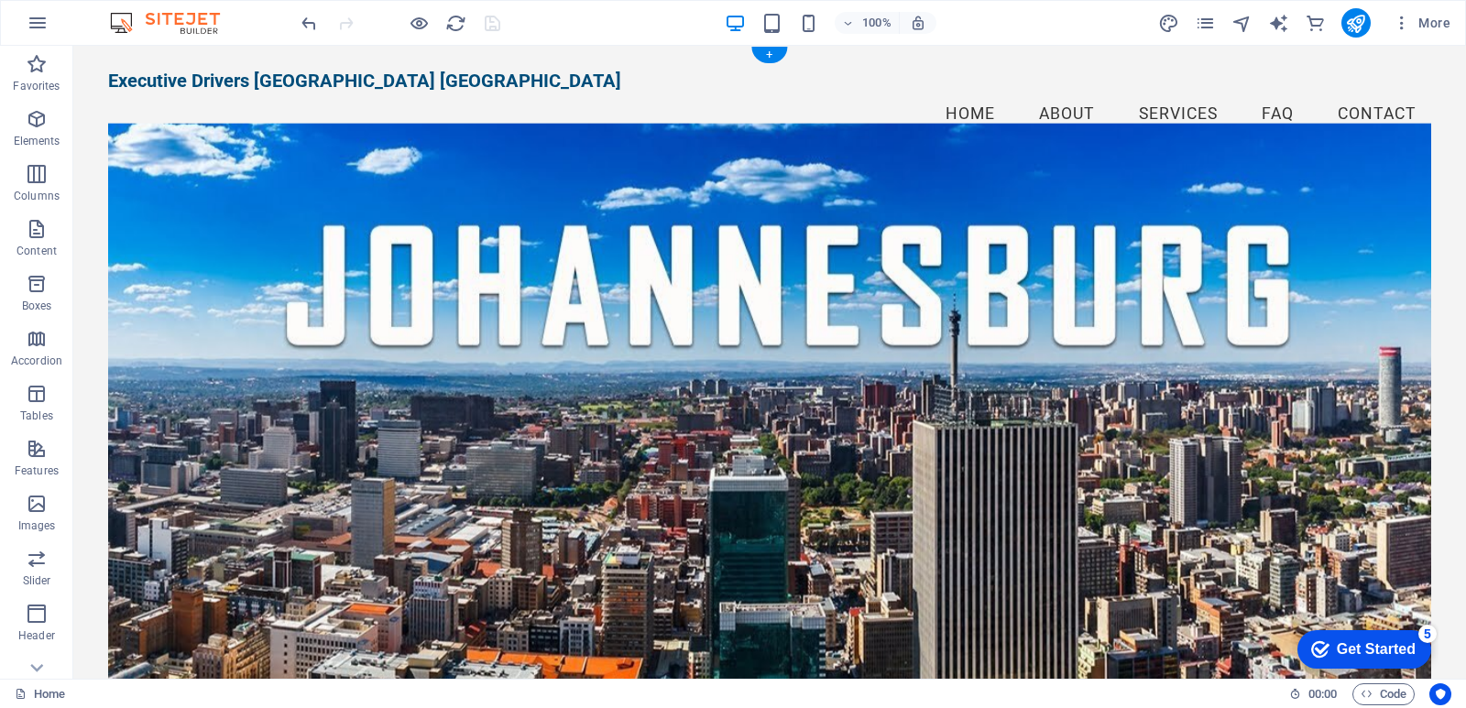
click at [224, 220] on figure at bounding box center [769, 412] width 1323 height 576
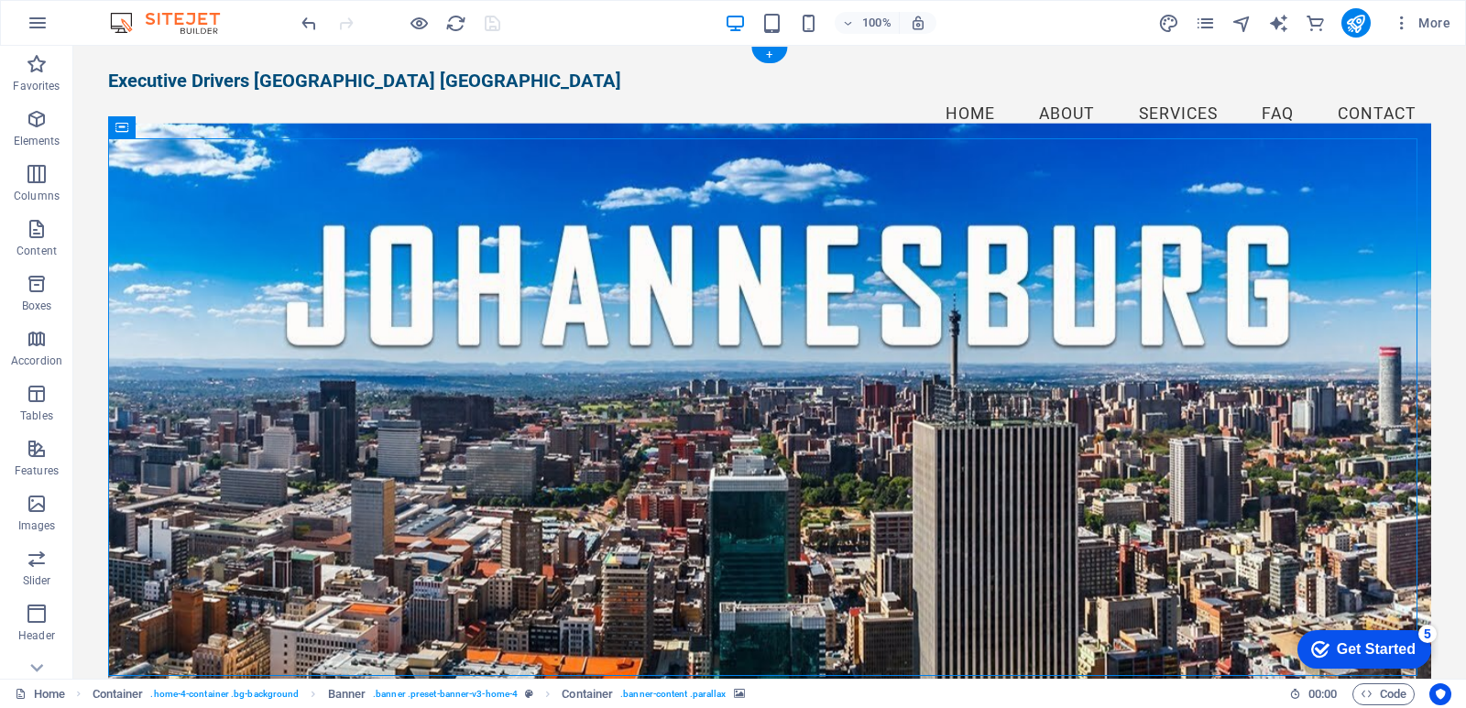
click at [224, 220] on figure at bounding box center [769, 412] width 1323 height 576
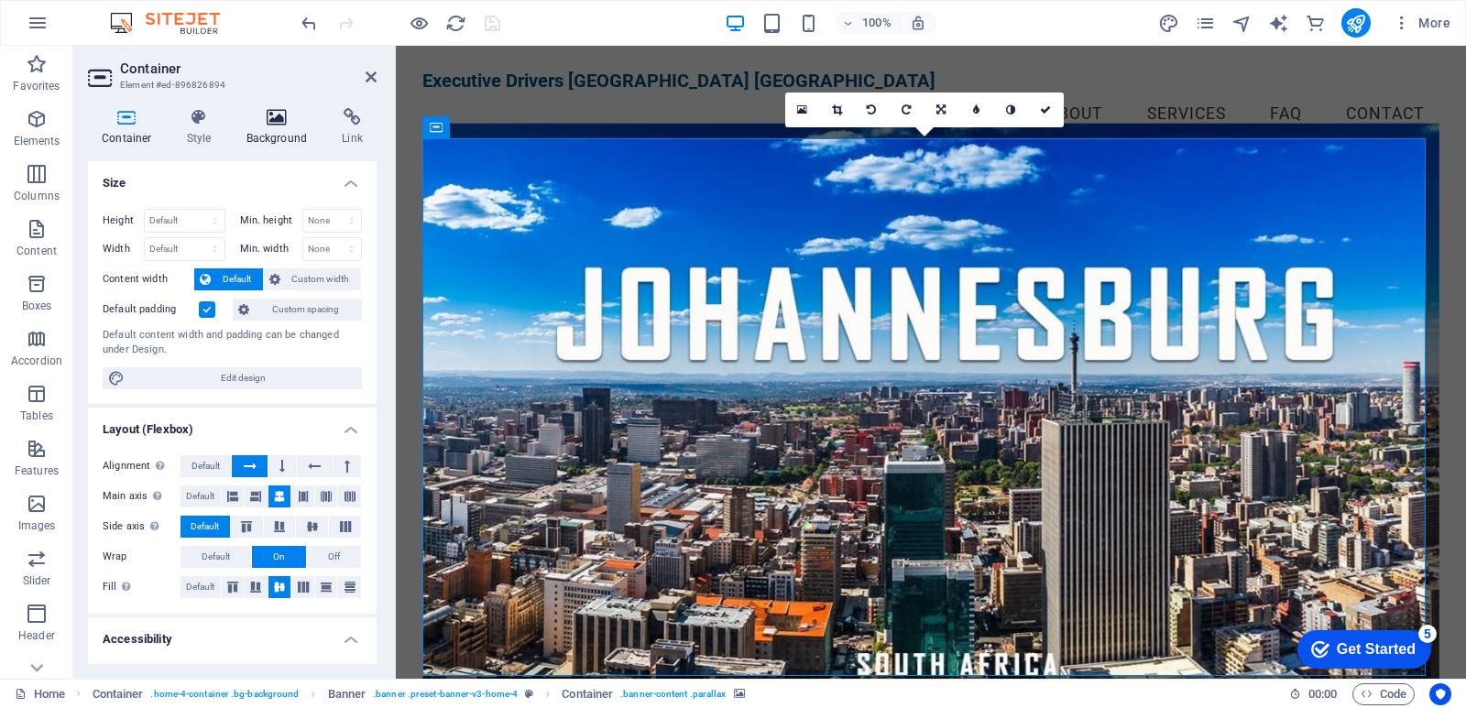
click at [282, 122] on icon at bounding box center [277, 117] width 89 height 18
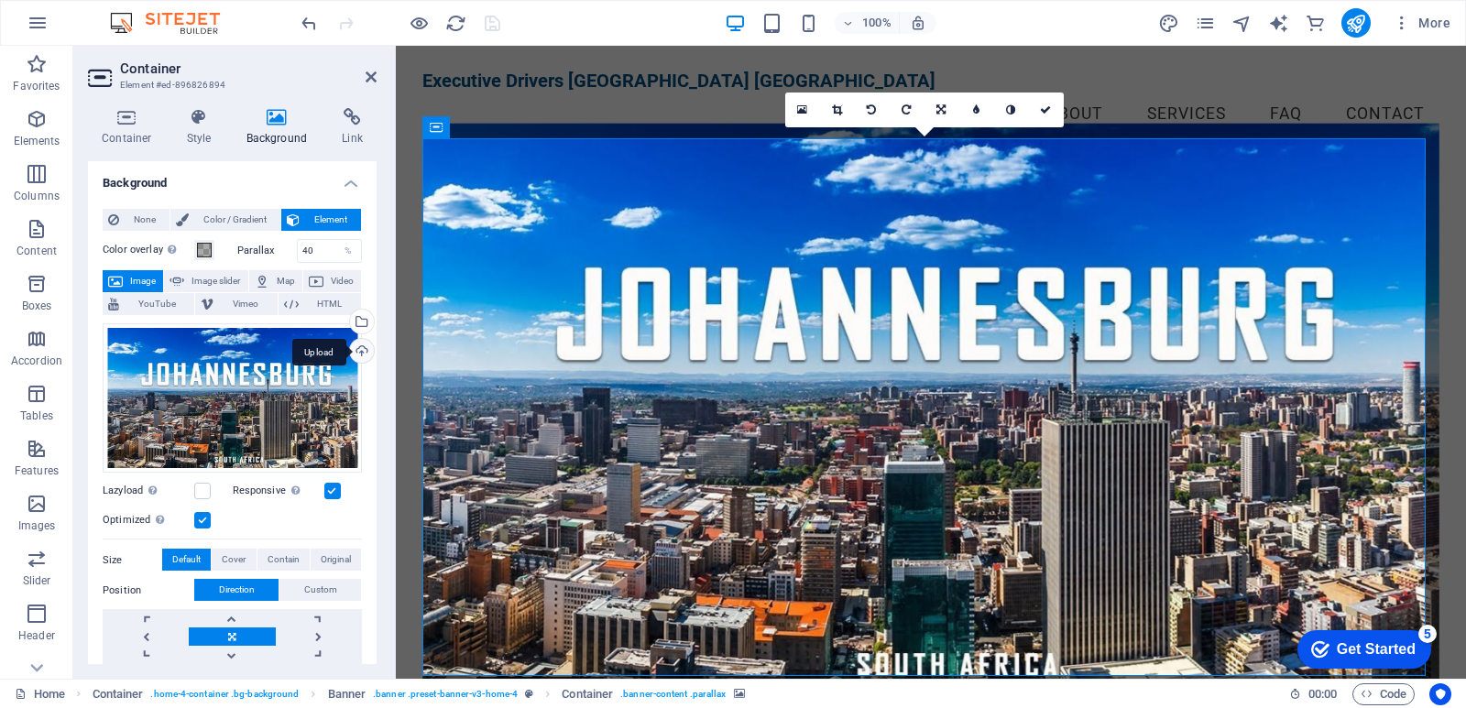
click at [359, 354] on div "Upload" at bounding box center [359, 352] width 27 height 27
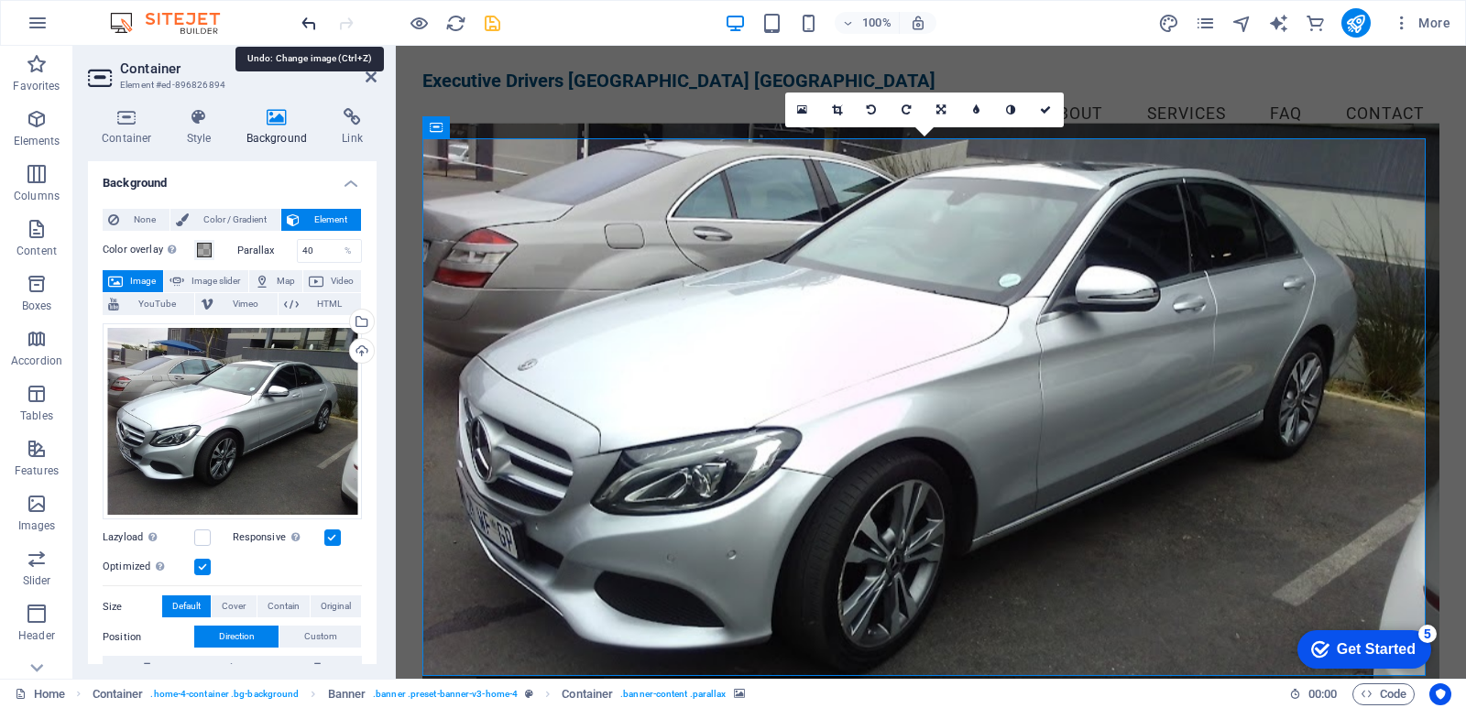
click at [305, 25] on icon "undo" at bounding box center [309, 23] width 21 height 21
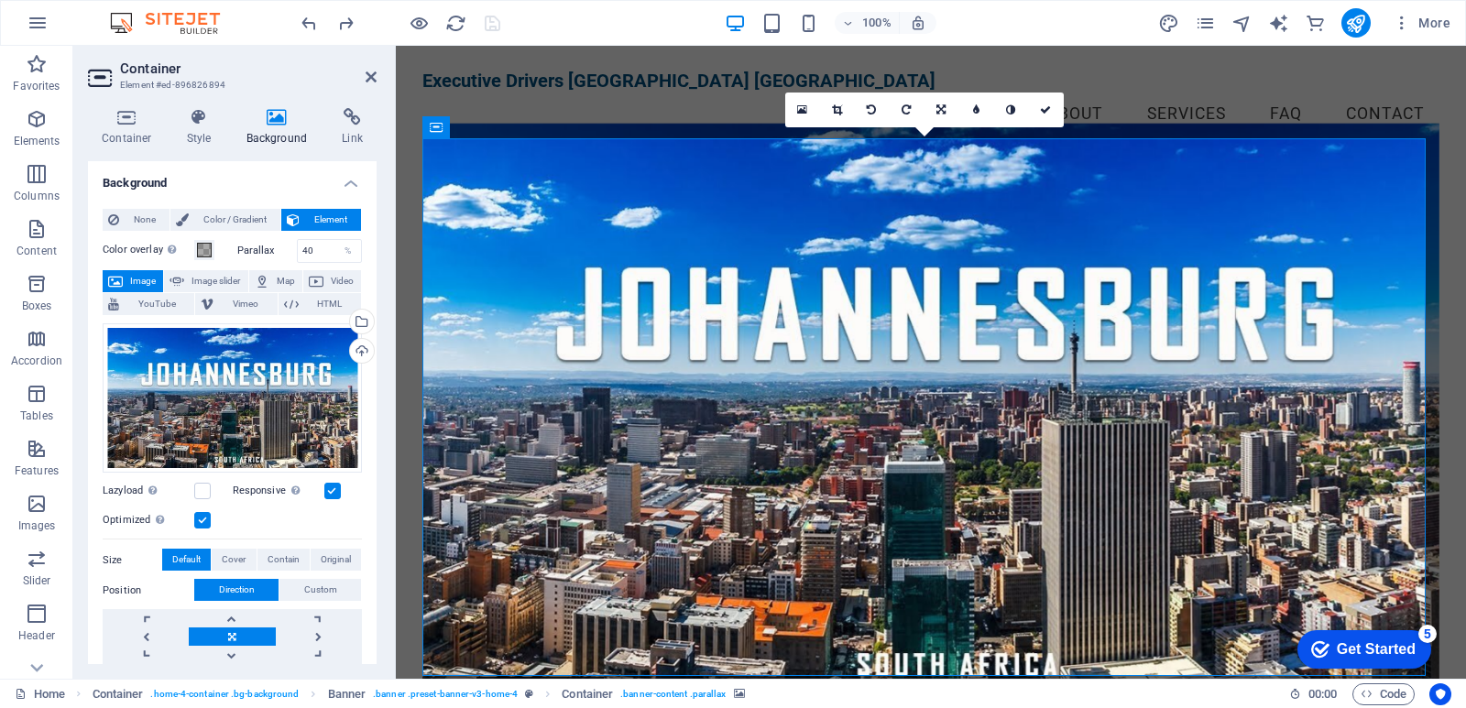
click at [640, 25] on div "100% More" at bounding box center [878, 22] width 1160 height 29
click at [367, 72] on icon at bounding box center [371, 77] width 11 height 15
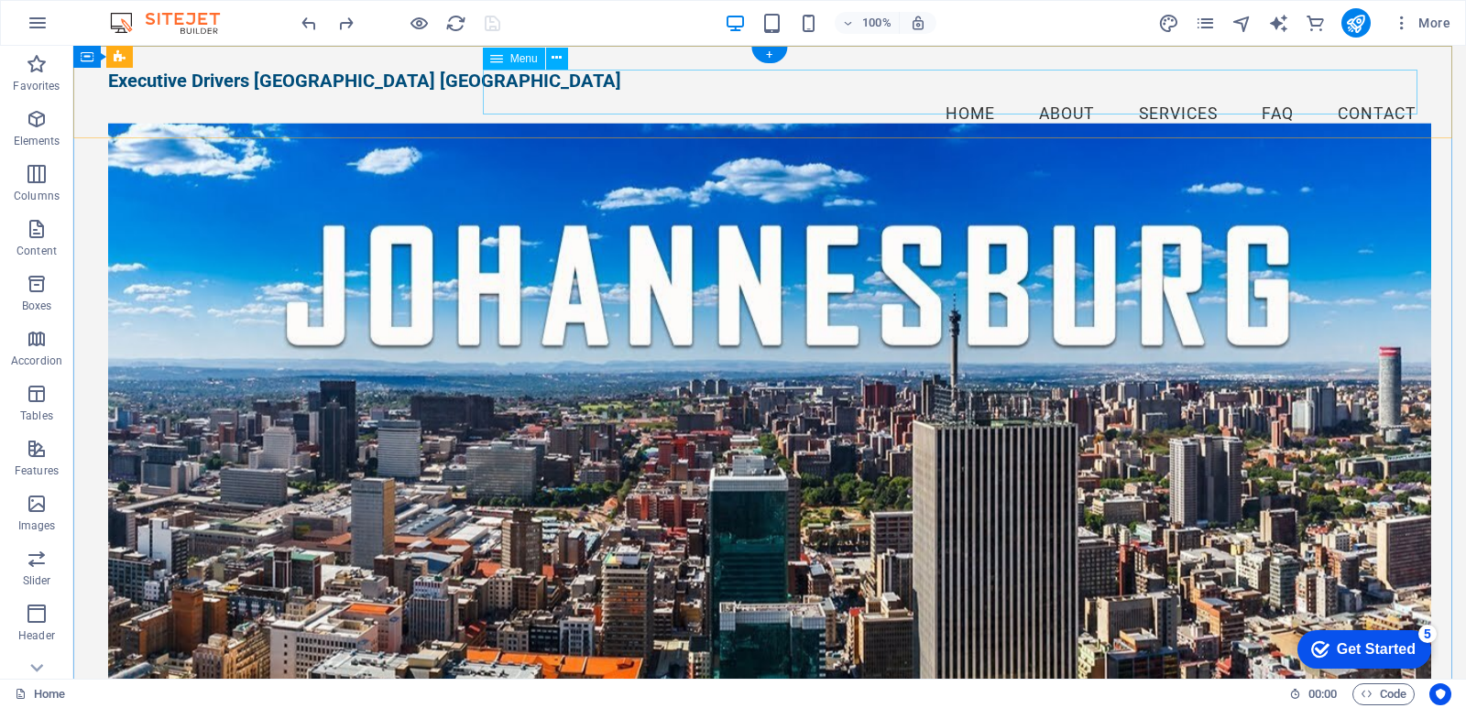
click at [951, 92] on nav "Home About Services FAQ Contact" at bounding box center [769, 115] width 1323 height 46
click at [1169, 92] on nav "Home About Services FAQ Contact" at bounding box center [769, 115] width 1323 height 46
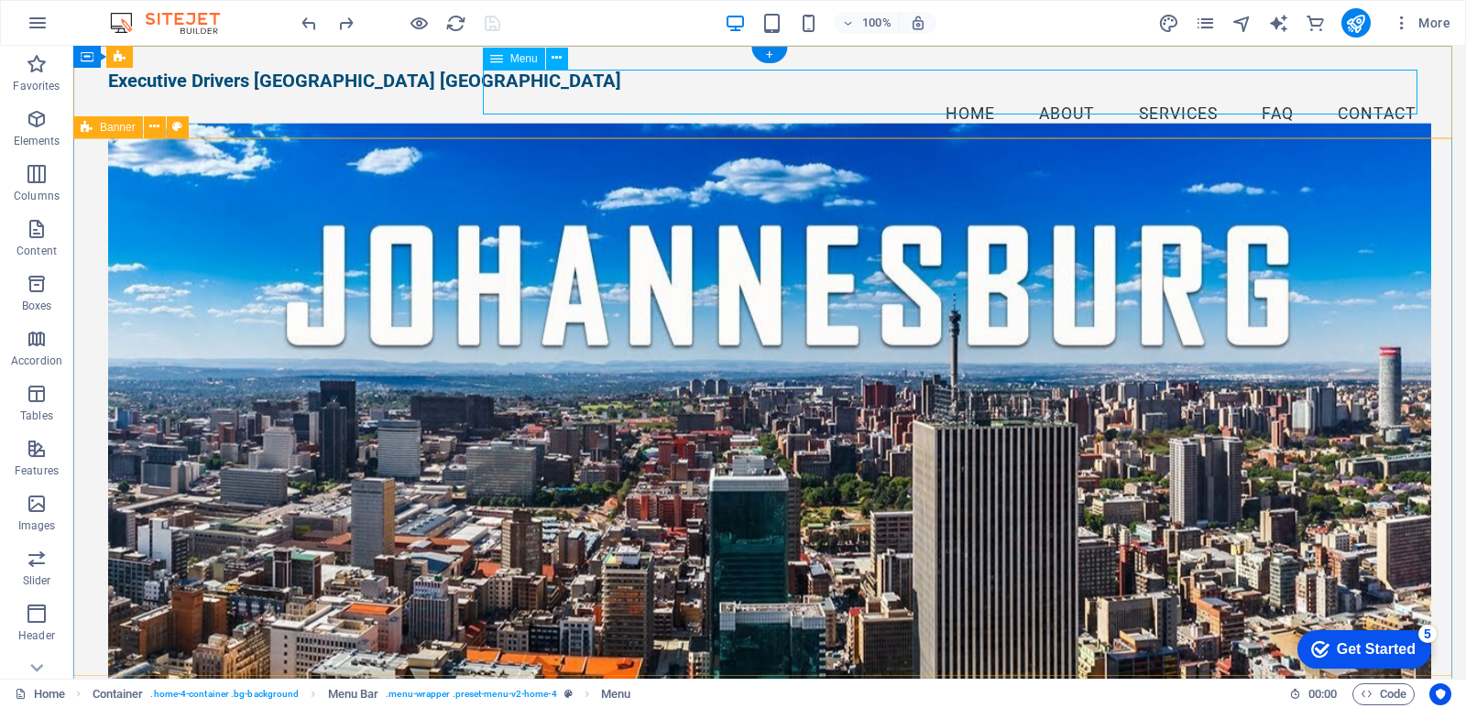
click at [1050, 98] on nav "Home About Services FAQ Contact" at bounding box center [769, 115] width 1323 height 46
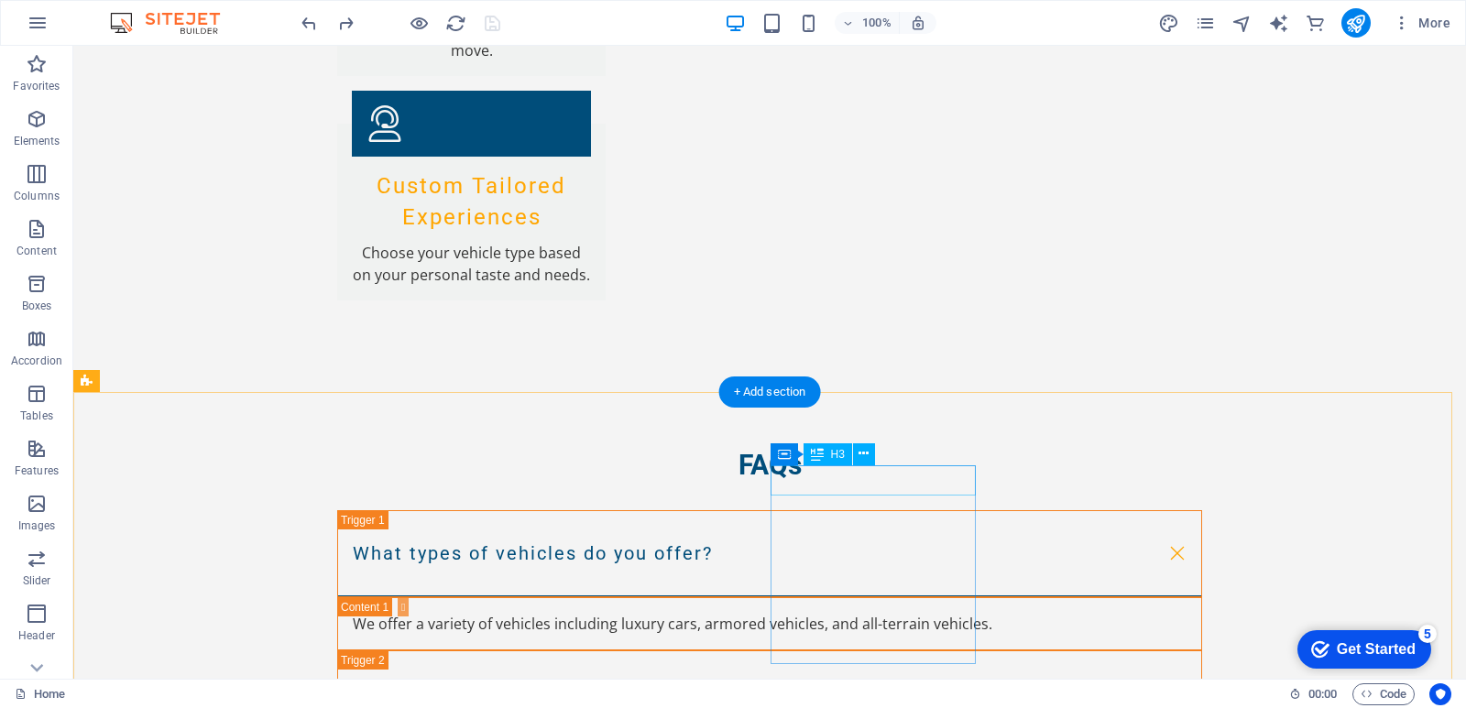
scroll to position [3303, 0]
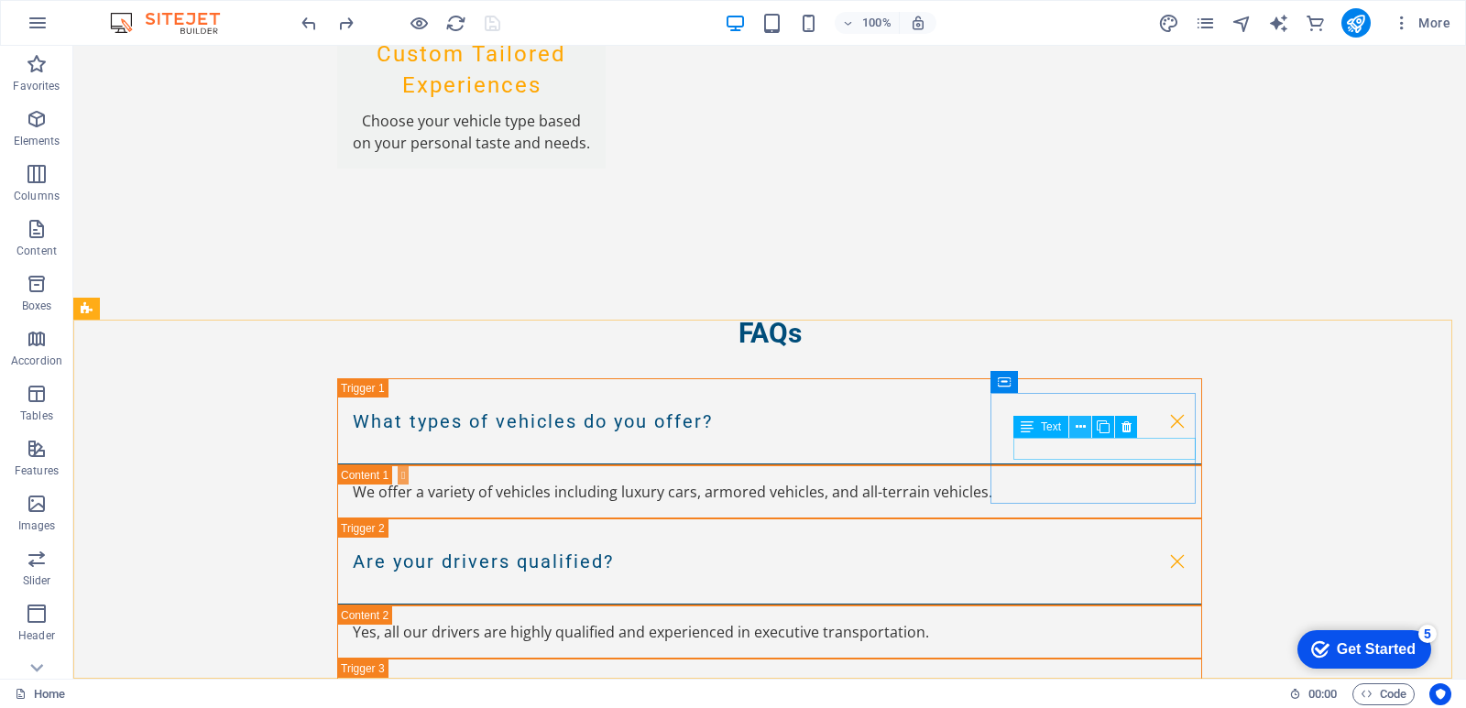
click at [1080, 422] on icon at bounding box center [1081, 427] width 10 height 19
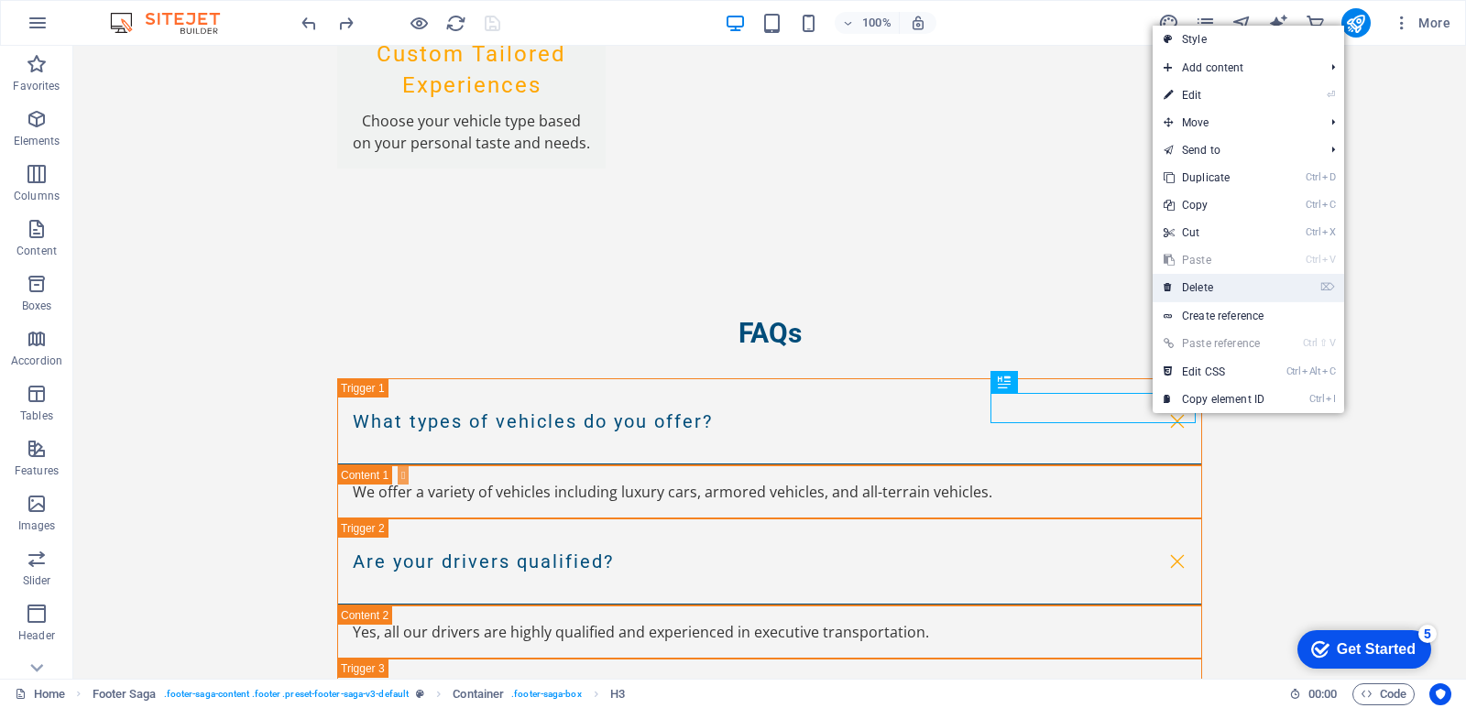
click at [1198, 280] on link "⌦ Delete" at bounding box center [1214, 287] width 123 height 27
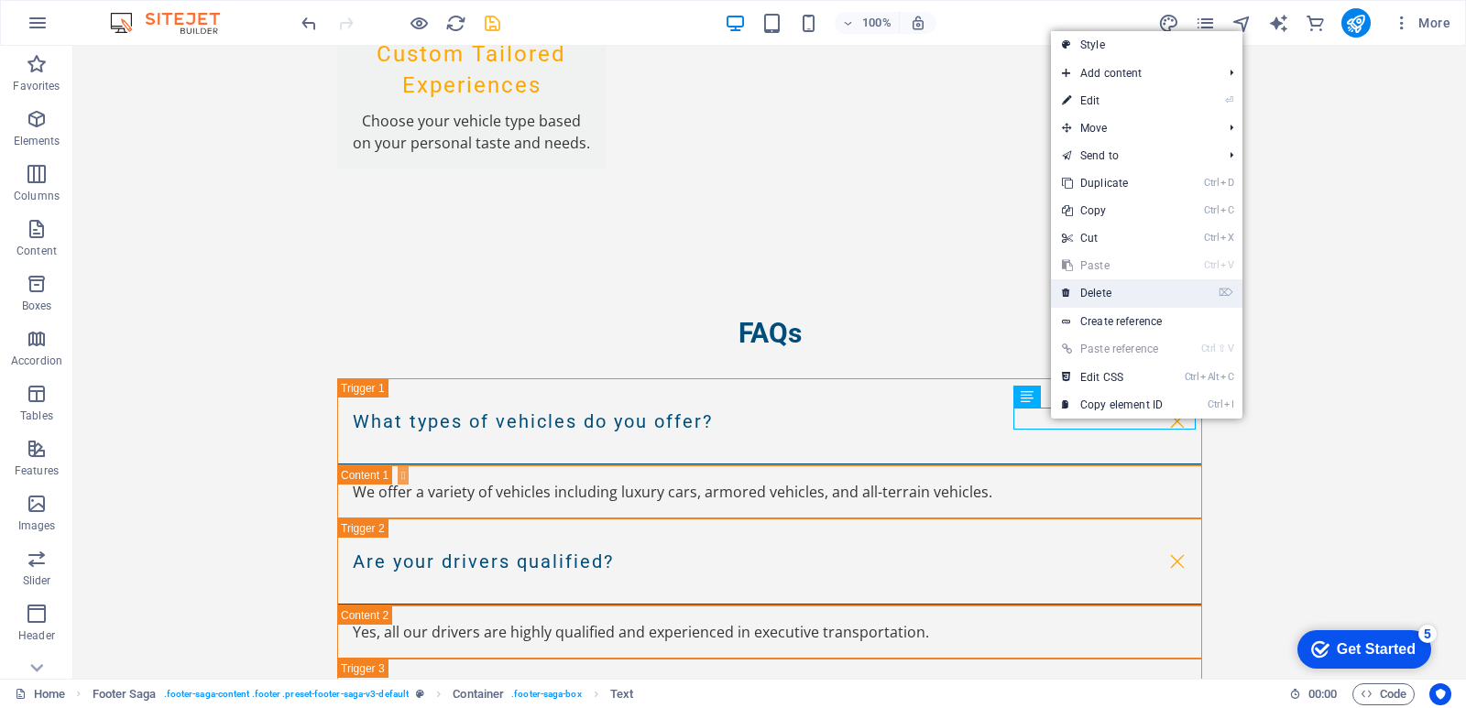
click at [1096, 289] on link "⌦ Delete" at bounding box center [1112, 292] width 123 height 27
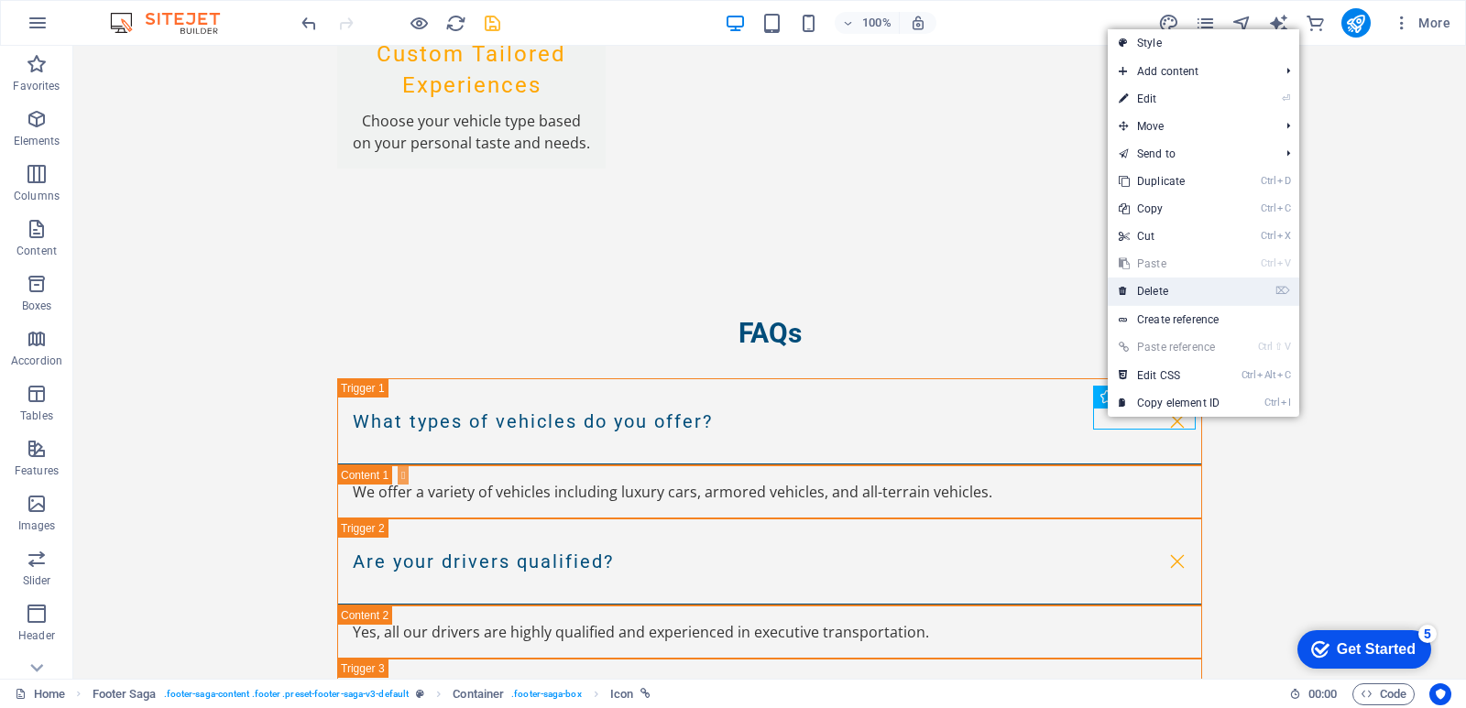
click at [1142, 290] on link "⌦ Delete" at bounding box center [1169, 291] width 123 height 27
click at [1138, 287] on link "⌦ Delete" at bounding box center [1161, 288] width 123 height 27
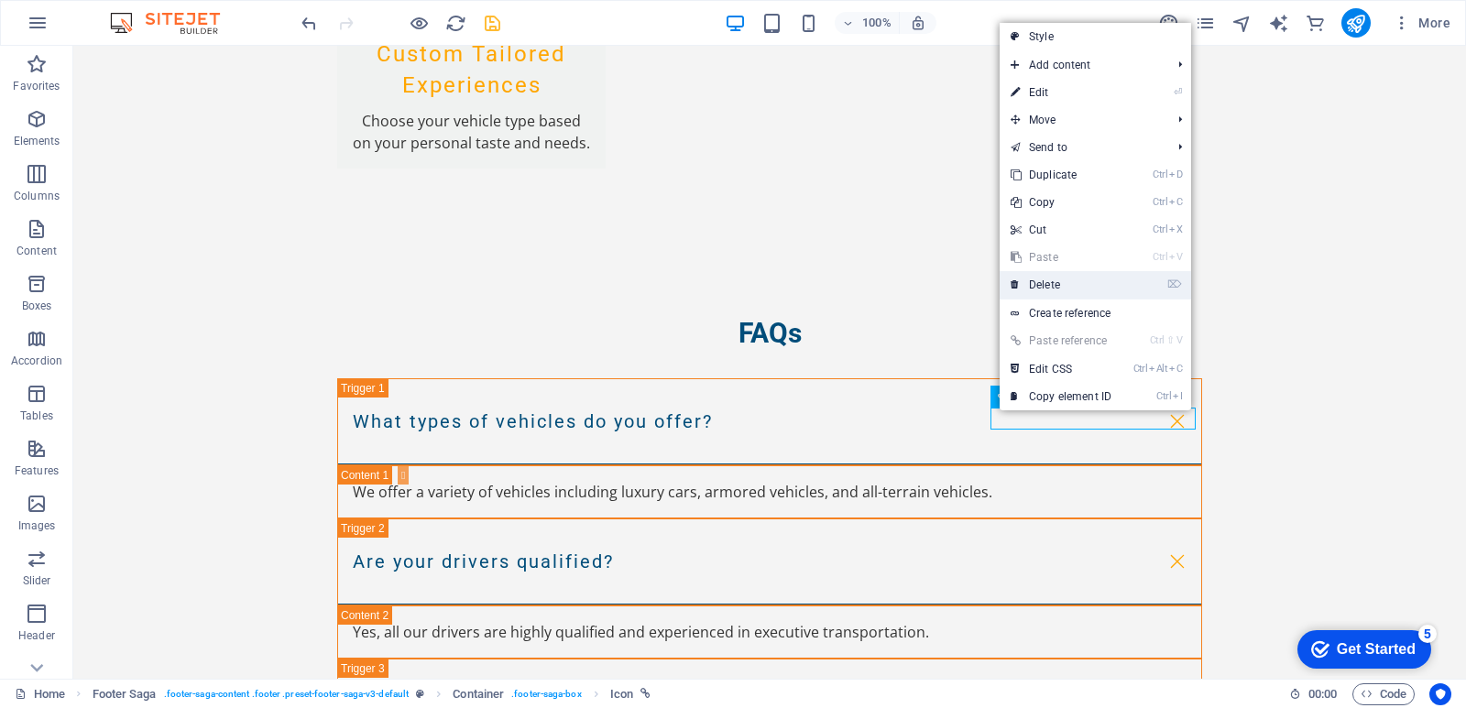
click at [1044, 281] on link "⌦ Delete" at bounding box center [1061, 284] width 123 height 27
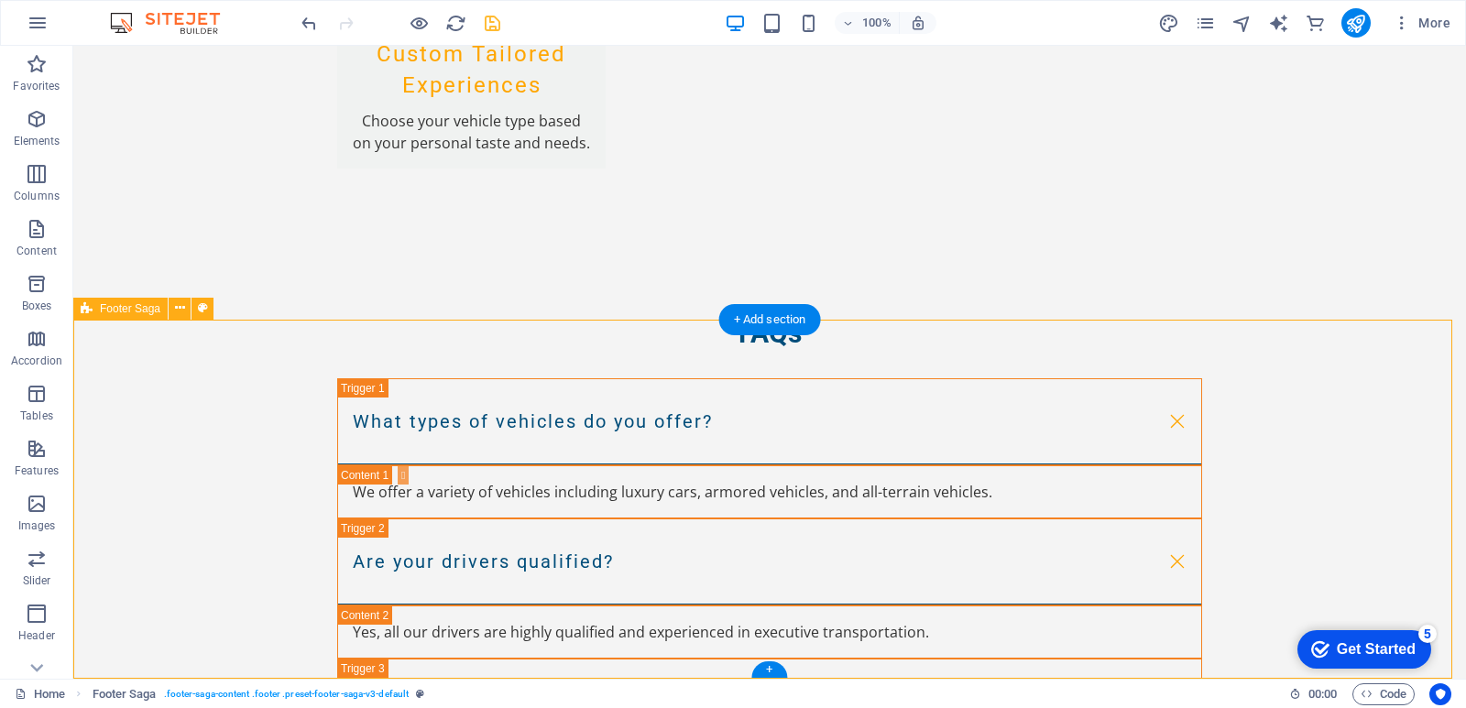
drag, startPoint x: 745, startPoint y: 367, endPoint x: 763, endPoint y: 387, distance: 27.2
drag, startPoint x: 282, startPoint y: 361, endPoint x: 396, endPoint y: 520, distance: 195.8
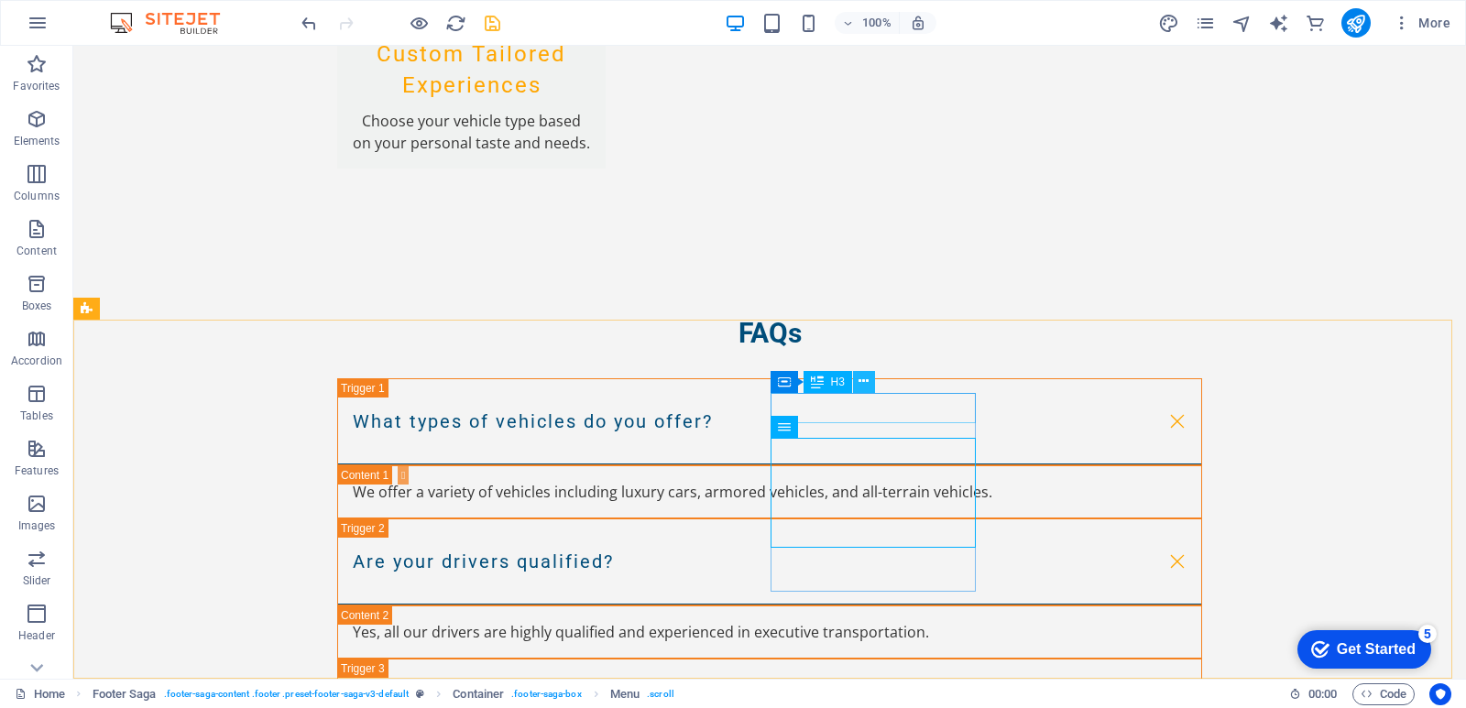
click at [864, 383] on icon at bounding box center [864, 381] width 10 height 19
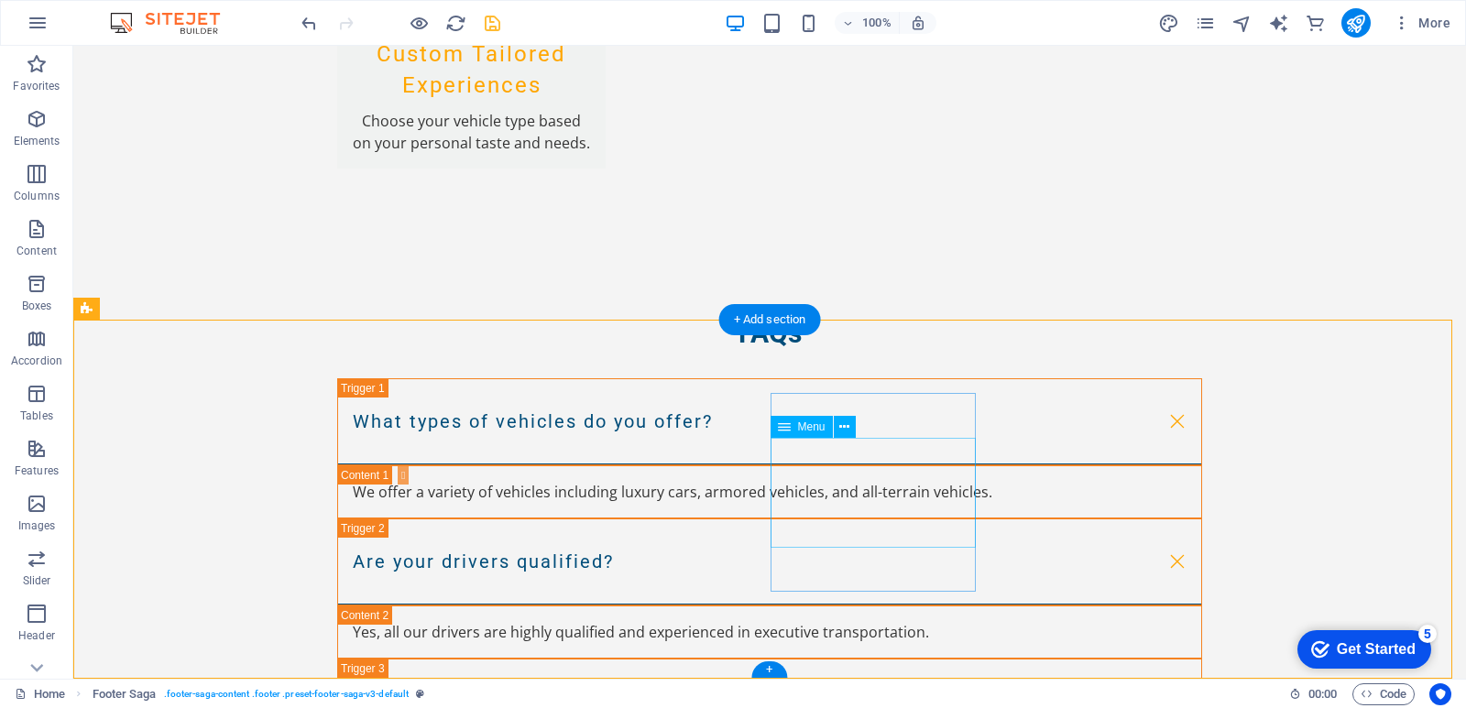
drag, startPoint x: 902, startPoint y: 618, endPoint x: 848, endPoint y: 527, distance: 105.9
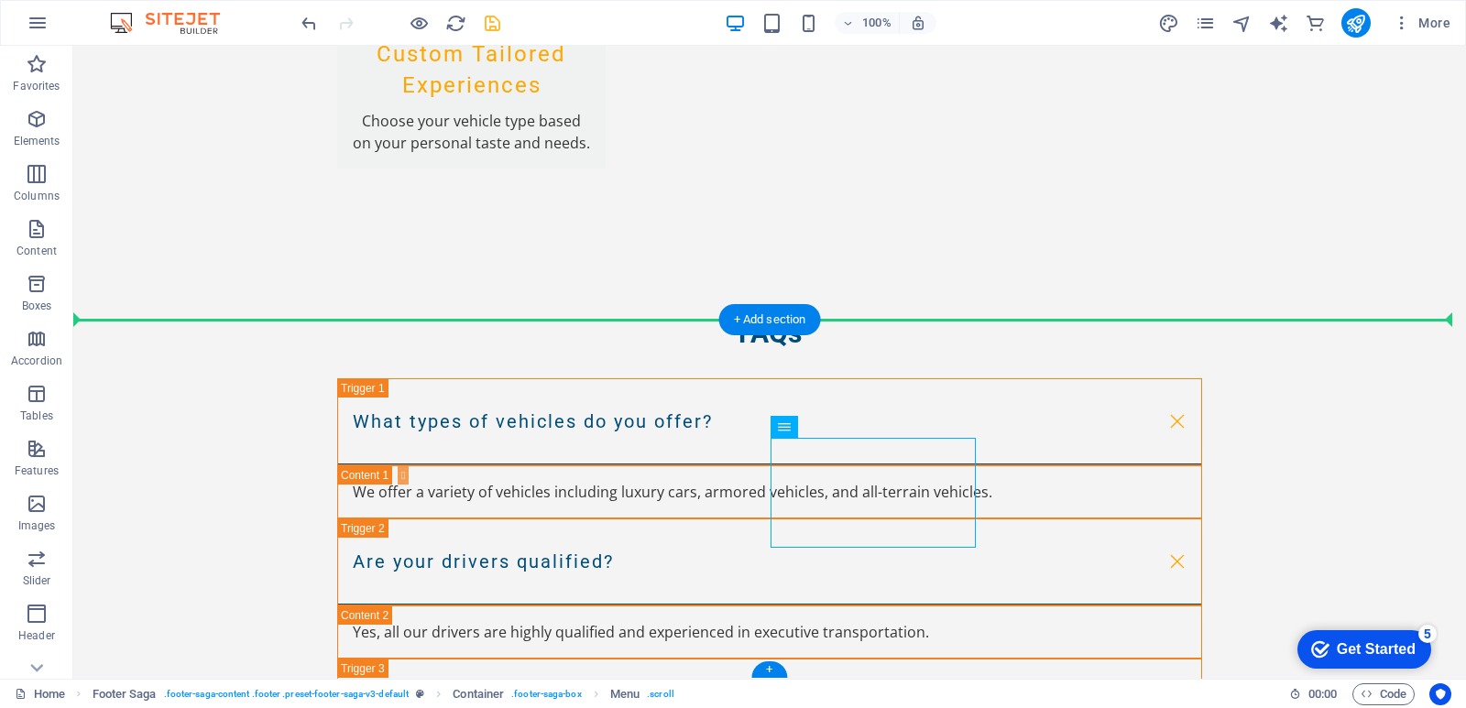
drag, startPoint x: 843, startPoint y: 494, endPoint x: 1131, endPoint y: 490, distance: 287.7
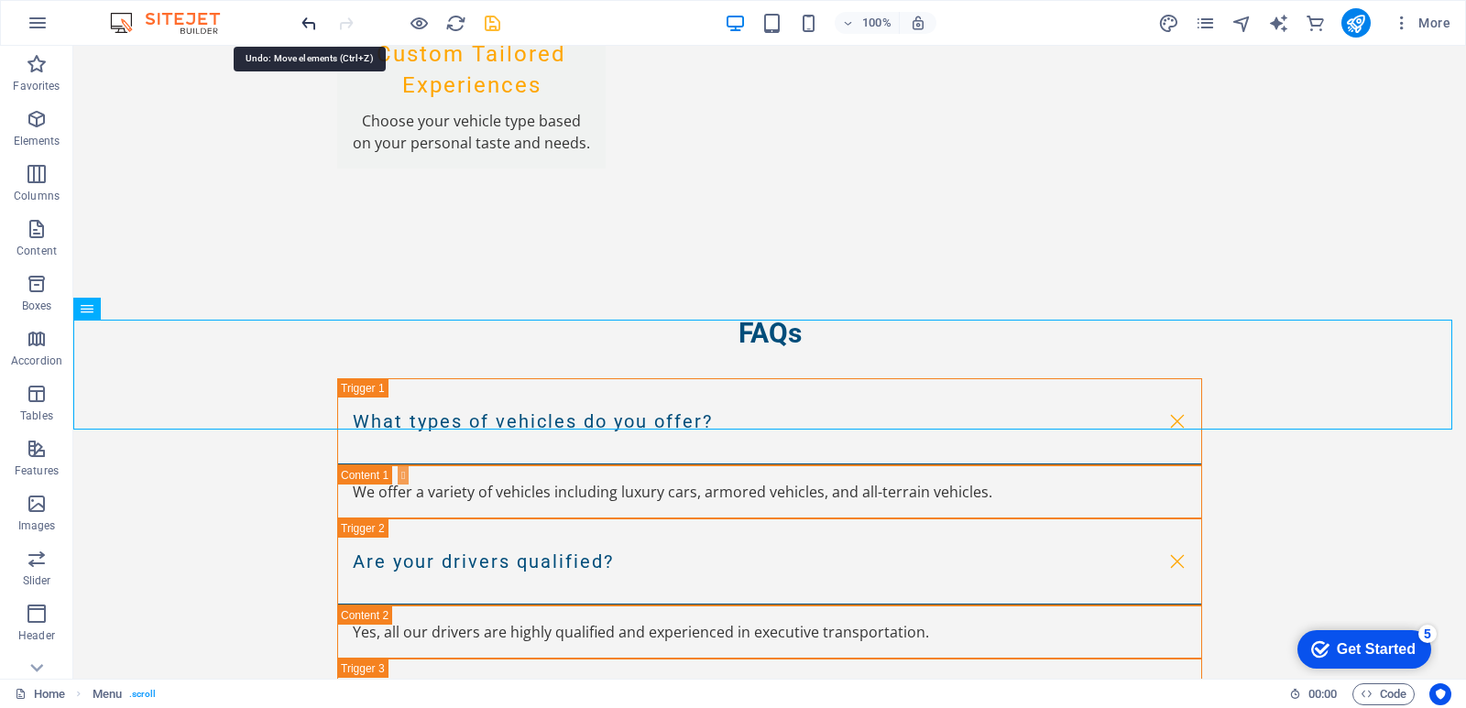
click at [309, 25] on icon "undo" at bounding box center [309, 23] width 21 height 21
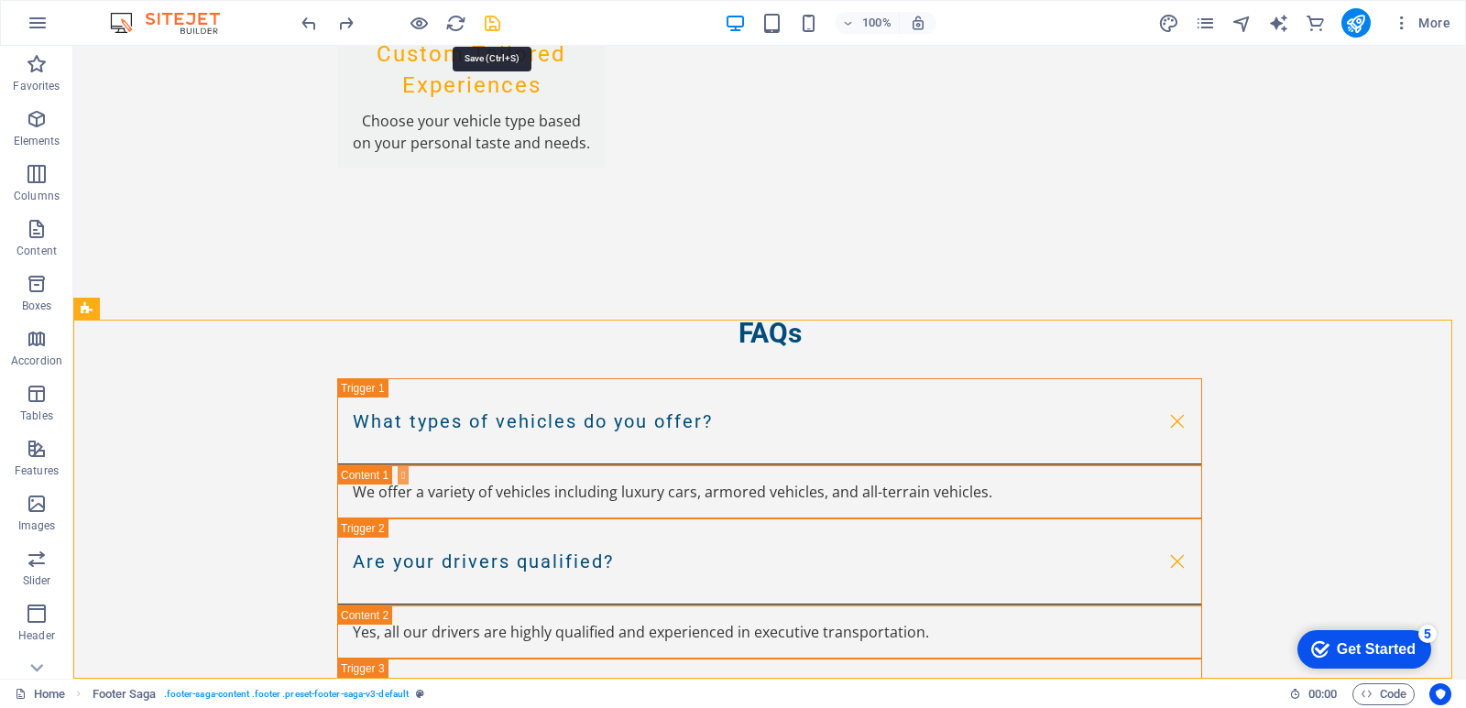
click at [489, 26] on icon "save" at bounding box center [492, 23] width 21 height 21
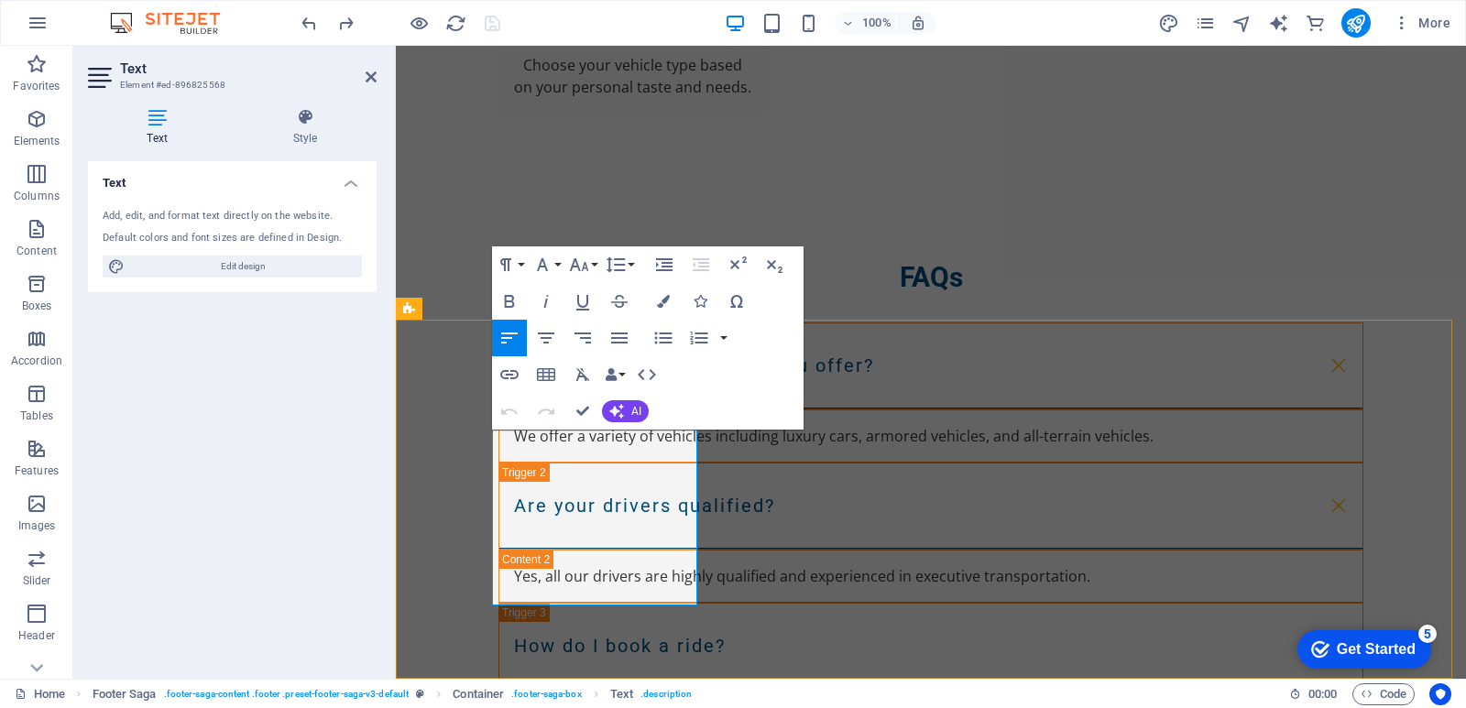
drag, startPoint x: 668, startPoint y: 572, endPoint x: 577, endPoint y: 573, distance: 90.7
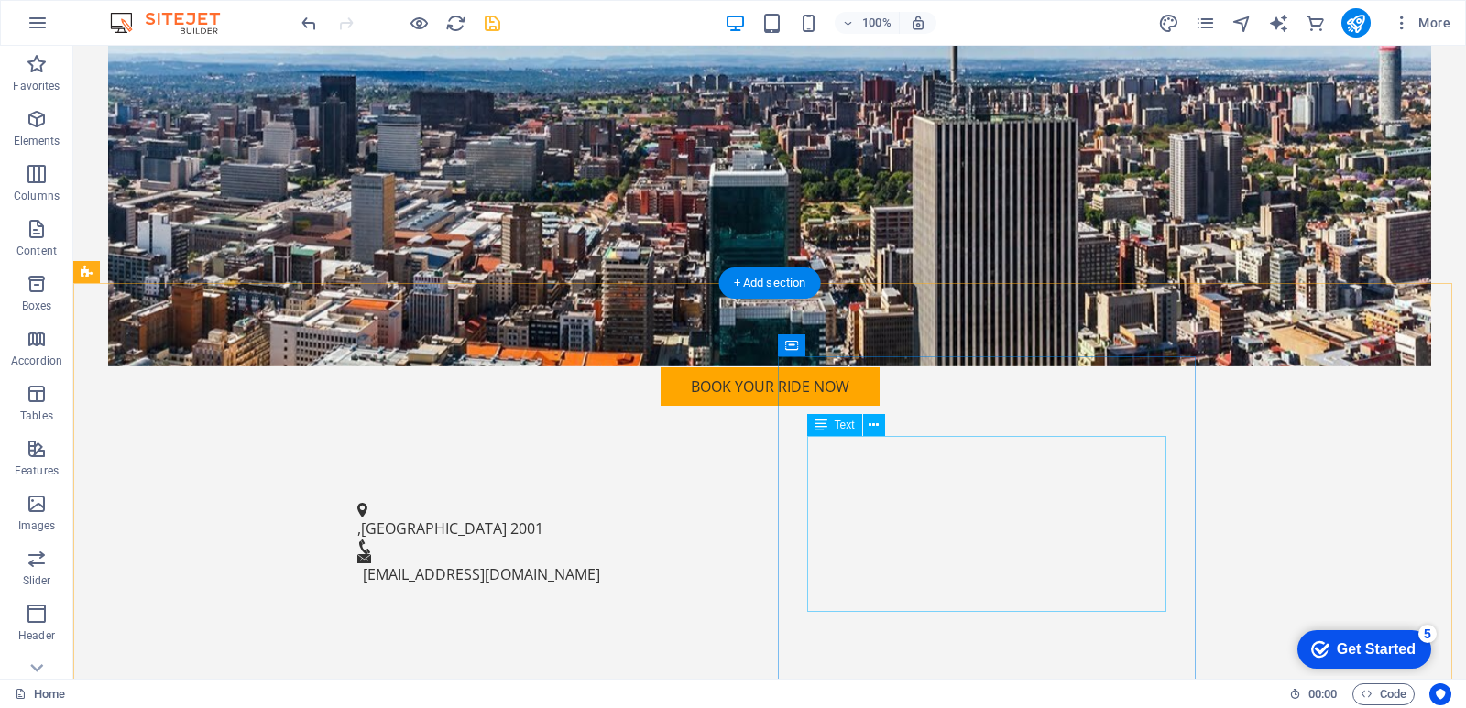
scroll to position [0, 0]
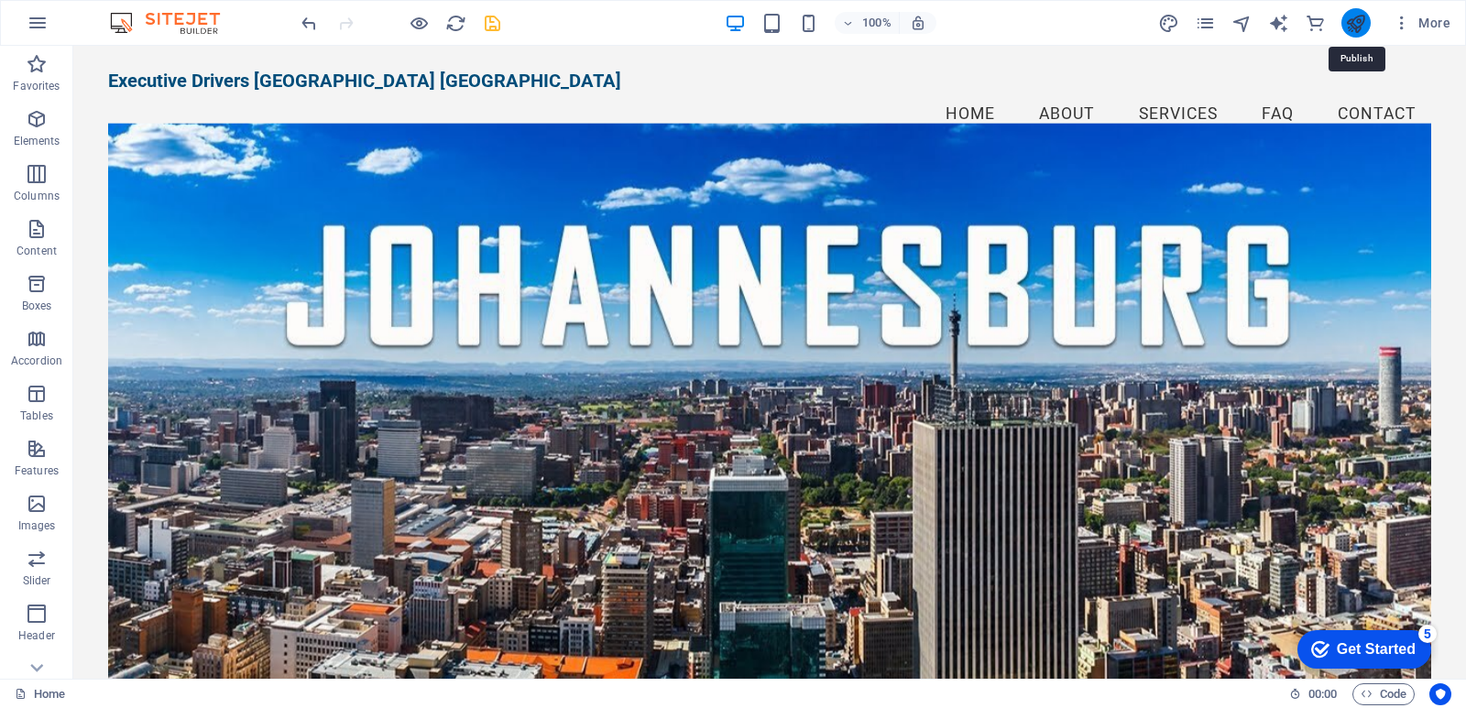
click at [1358, 23] on icon "publish" at bounding box center [1355, 23] width 21 height 21
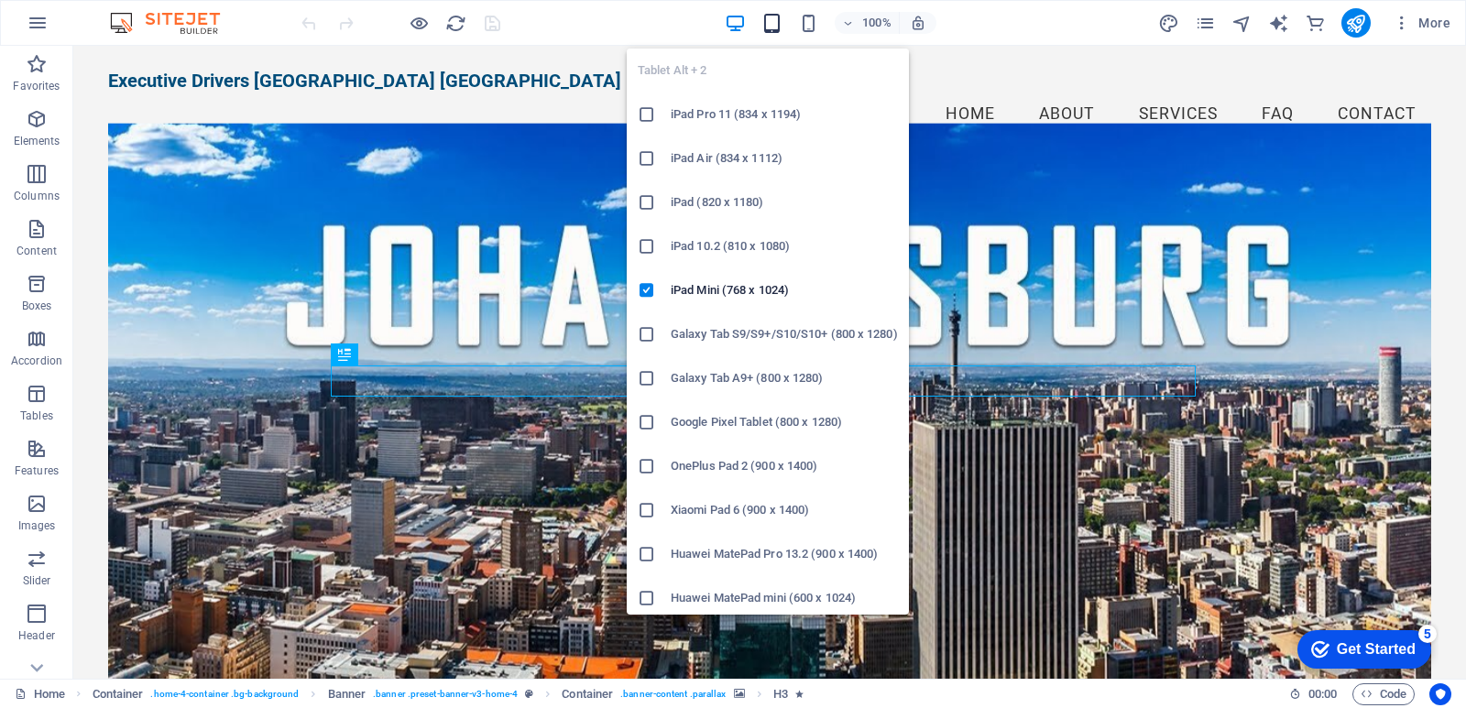
click at [775, 25] on icon "button" at bounding box center [771, 23] width 21 height 21
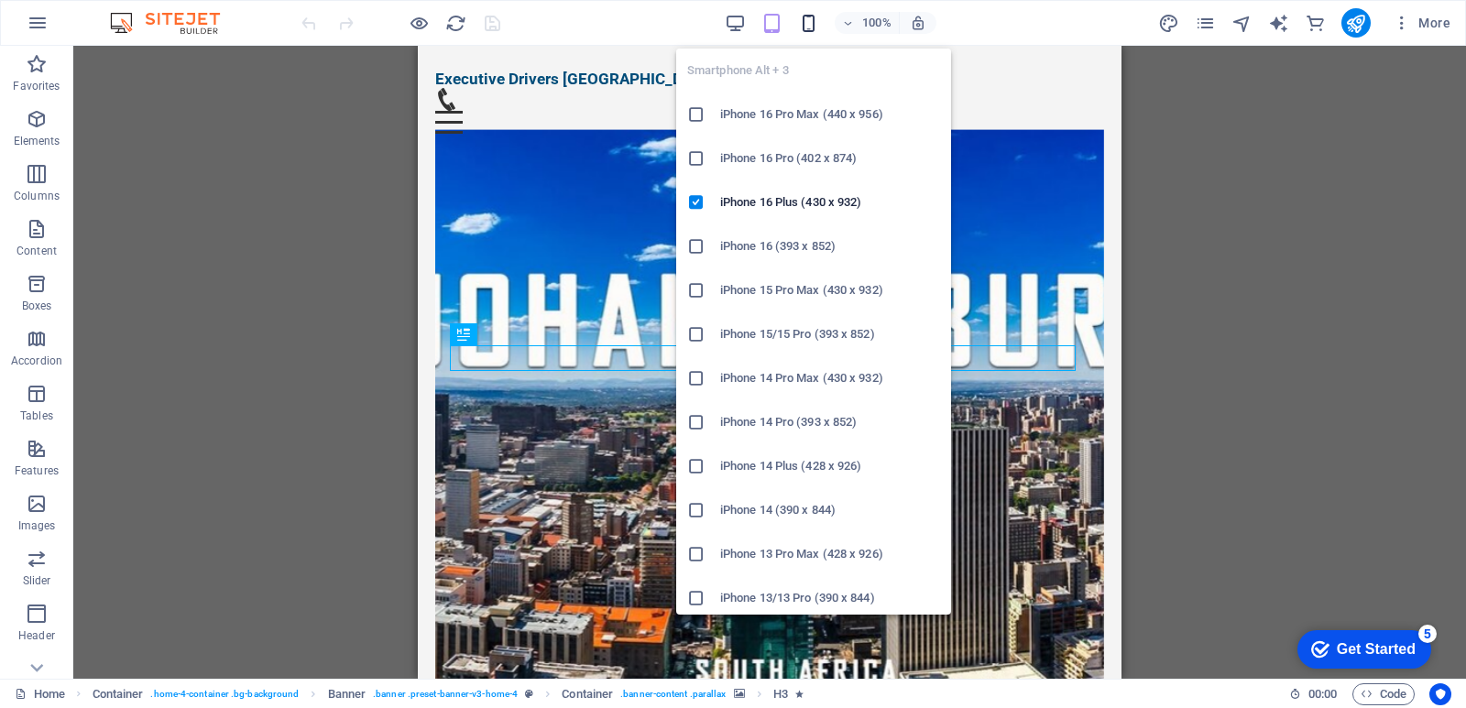
click at [808, 19] on icon "button" at bounding box center [808, 23] width 21 height 21
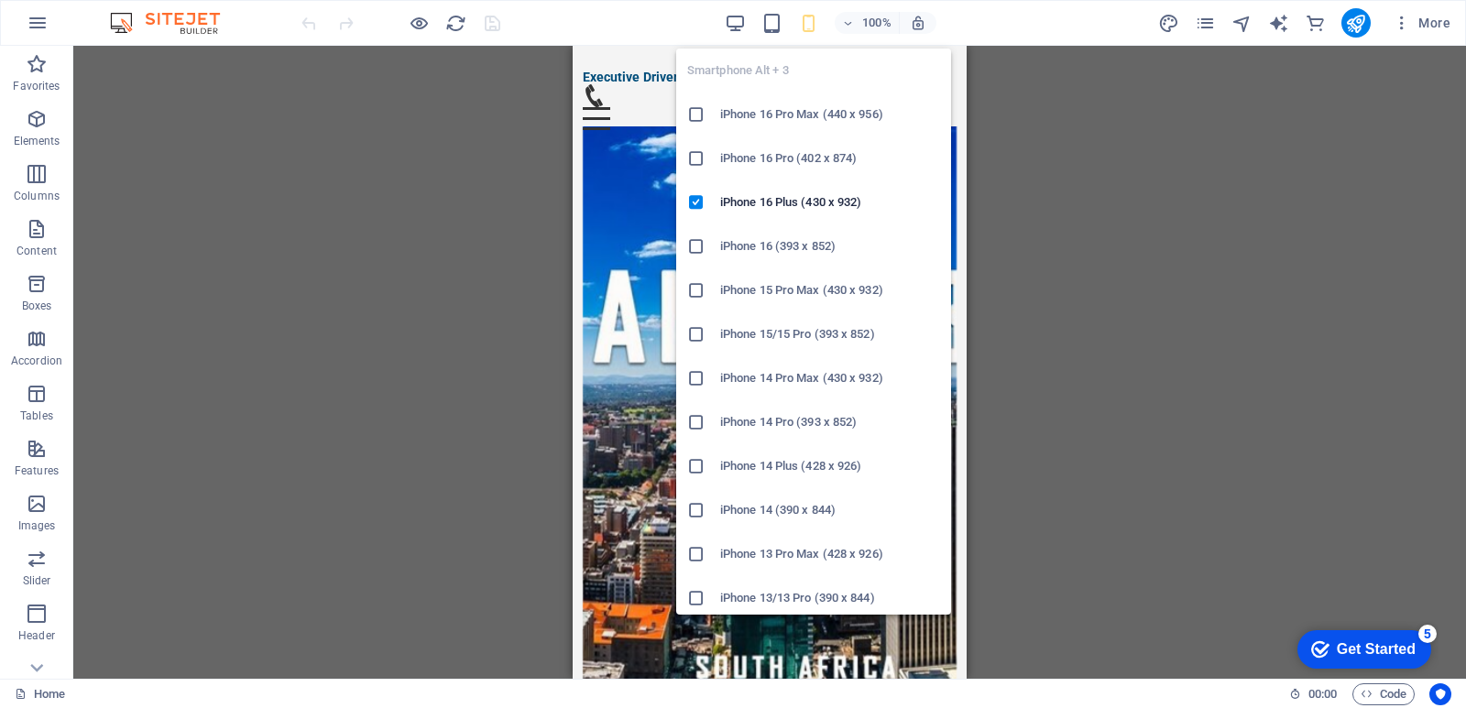
click at [805, 23] on icon "button" at bounding box center [808, 23] width 21 height 21
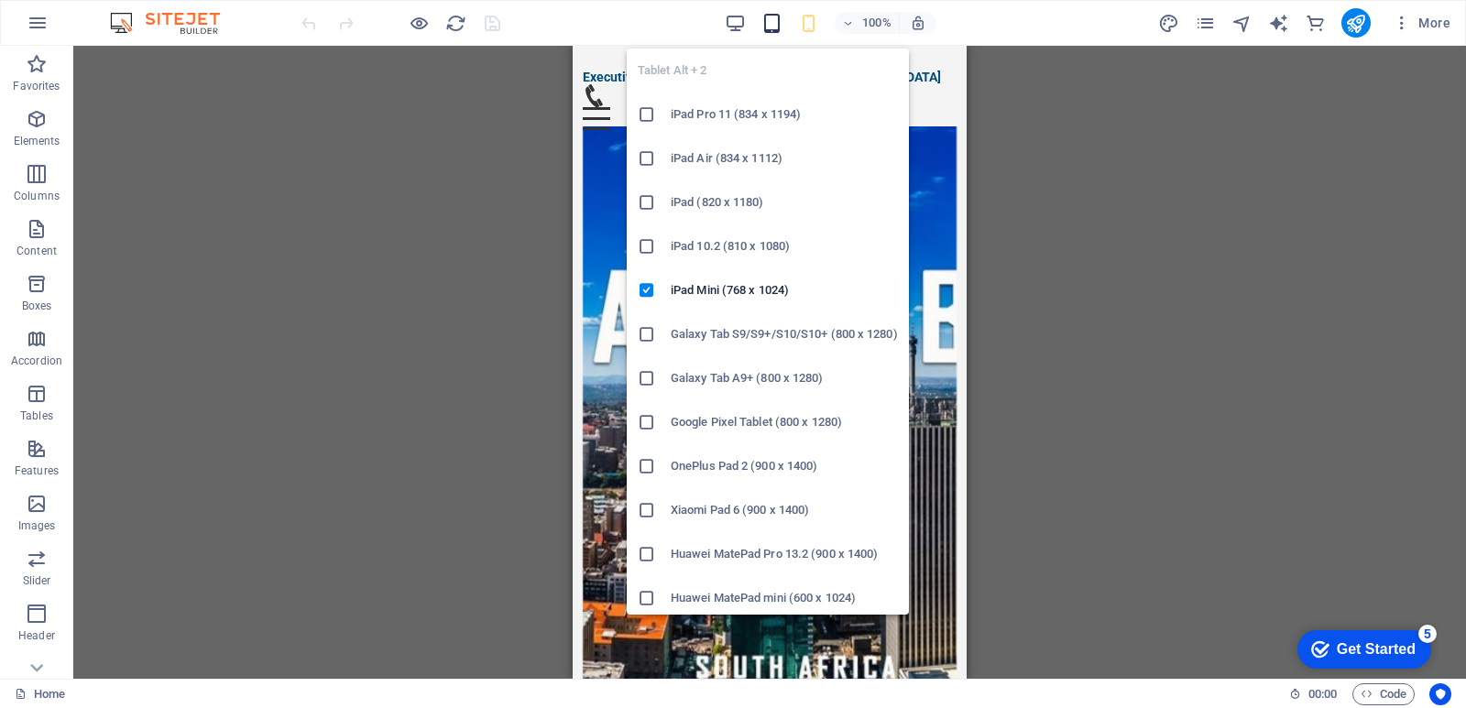
click at [770, 20] on icon "button" at bounding box center [771, 23] width 21 height 21
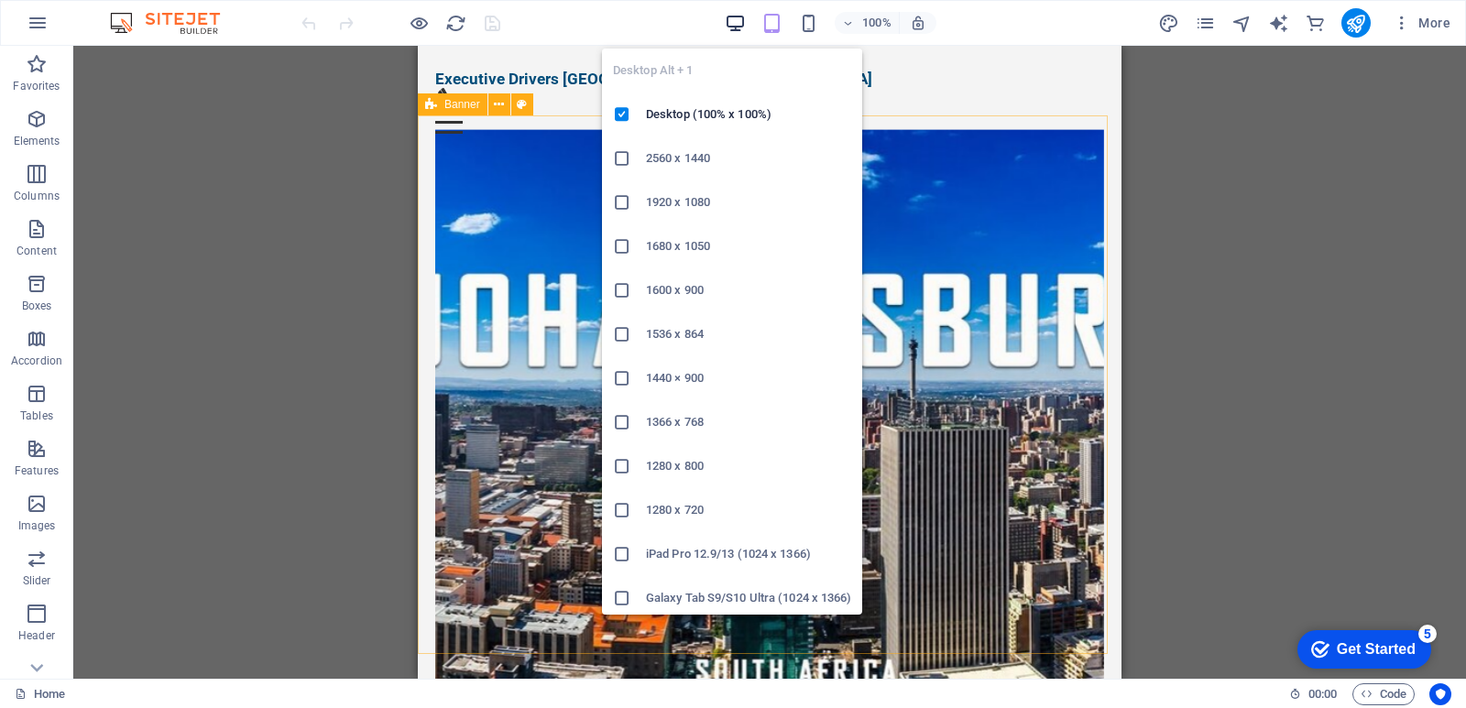
click at [733, 22] on icon "button" at bounding box center [735, 23] width 21 height 21
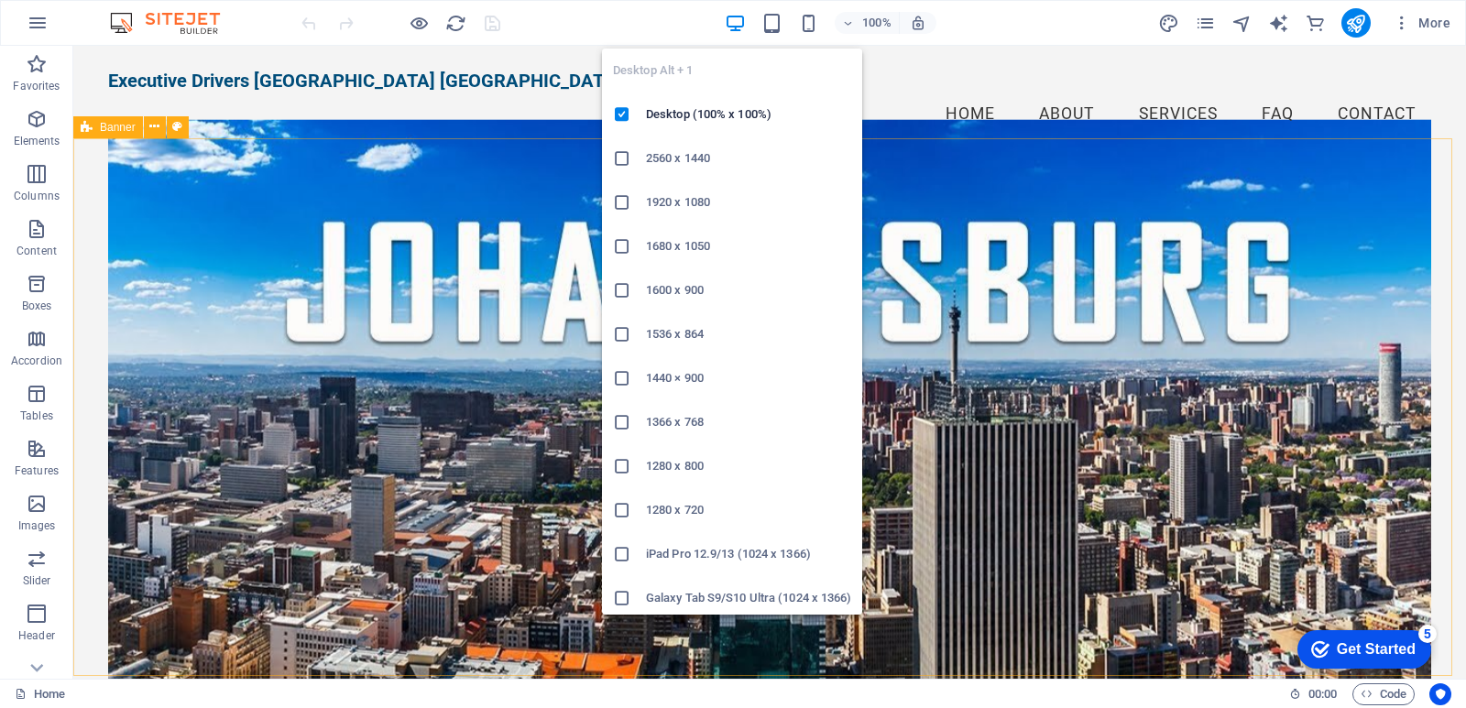
click at [635, 245] on div at bounding box center [629, 246] width 33 height 18
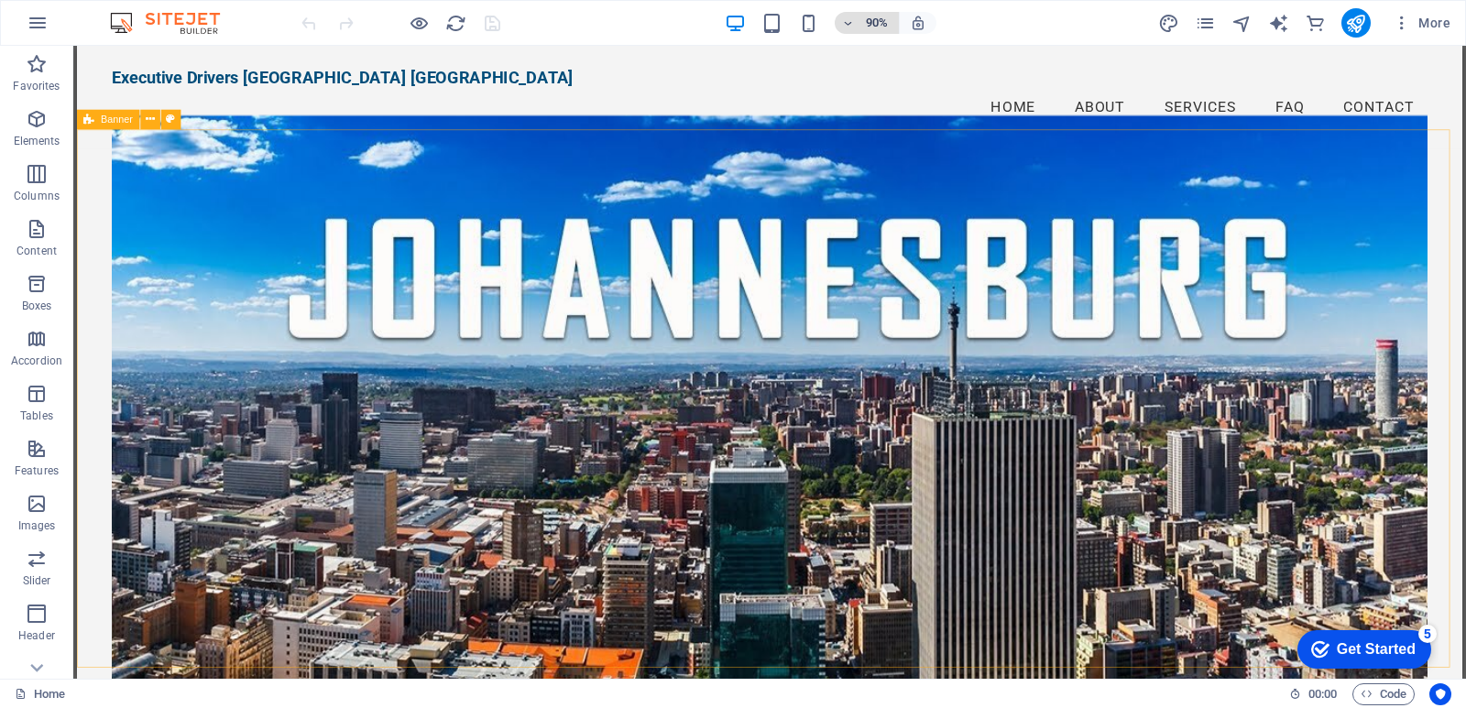
click at [855, 19] on icon "button" at bounding box center [848, 23] width 13 height 12
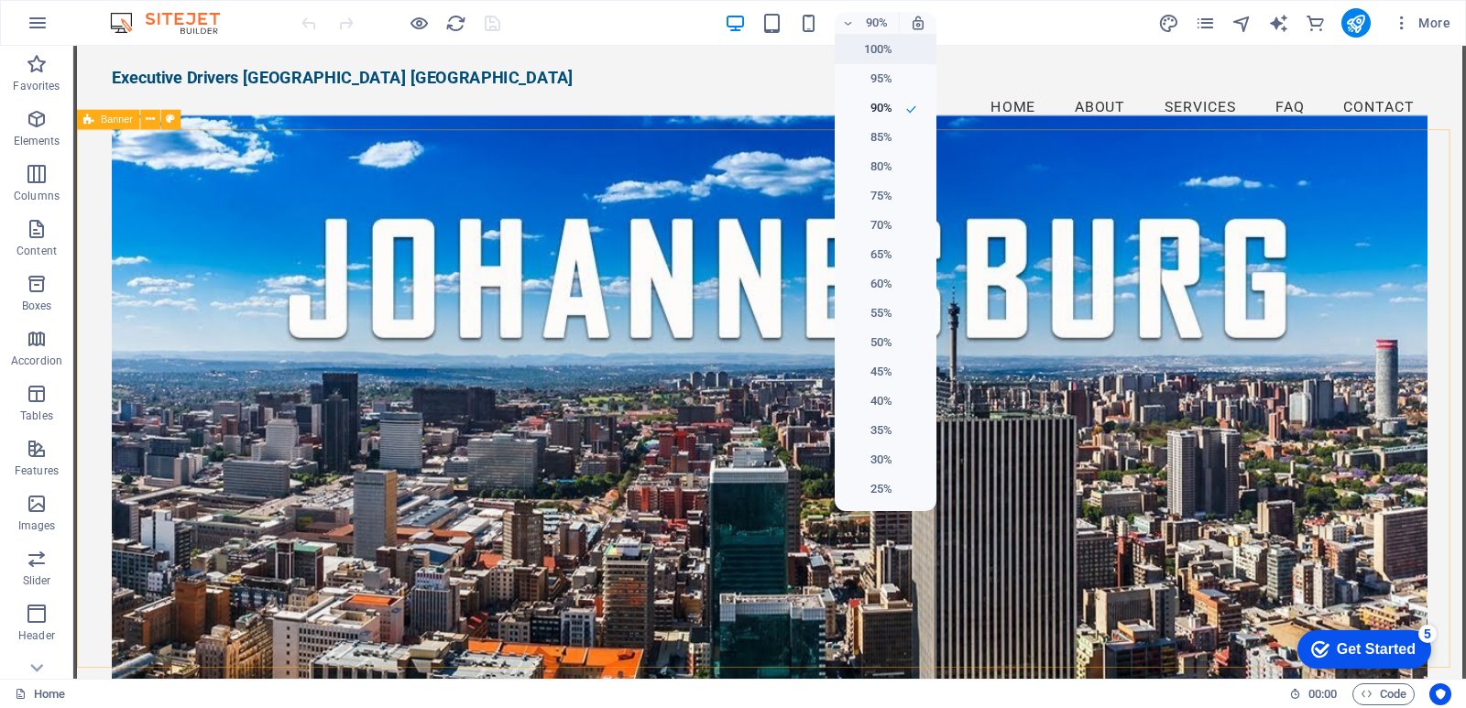
click at [888, 50] on h6 "100%" at bounding box center [869, 49] width 47 height 22
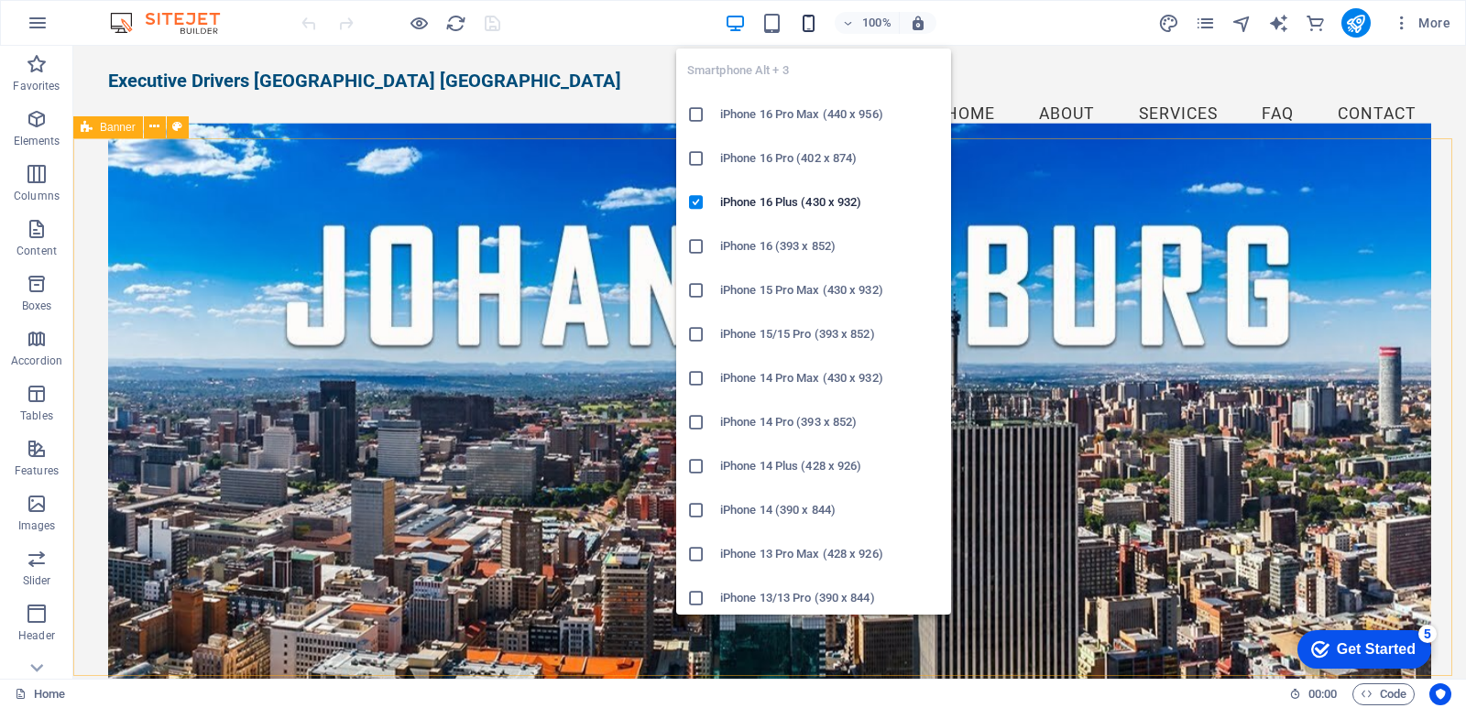
click at [808, 23] on icon "button" at bounding box center [808, 23] width 21 height 21
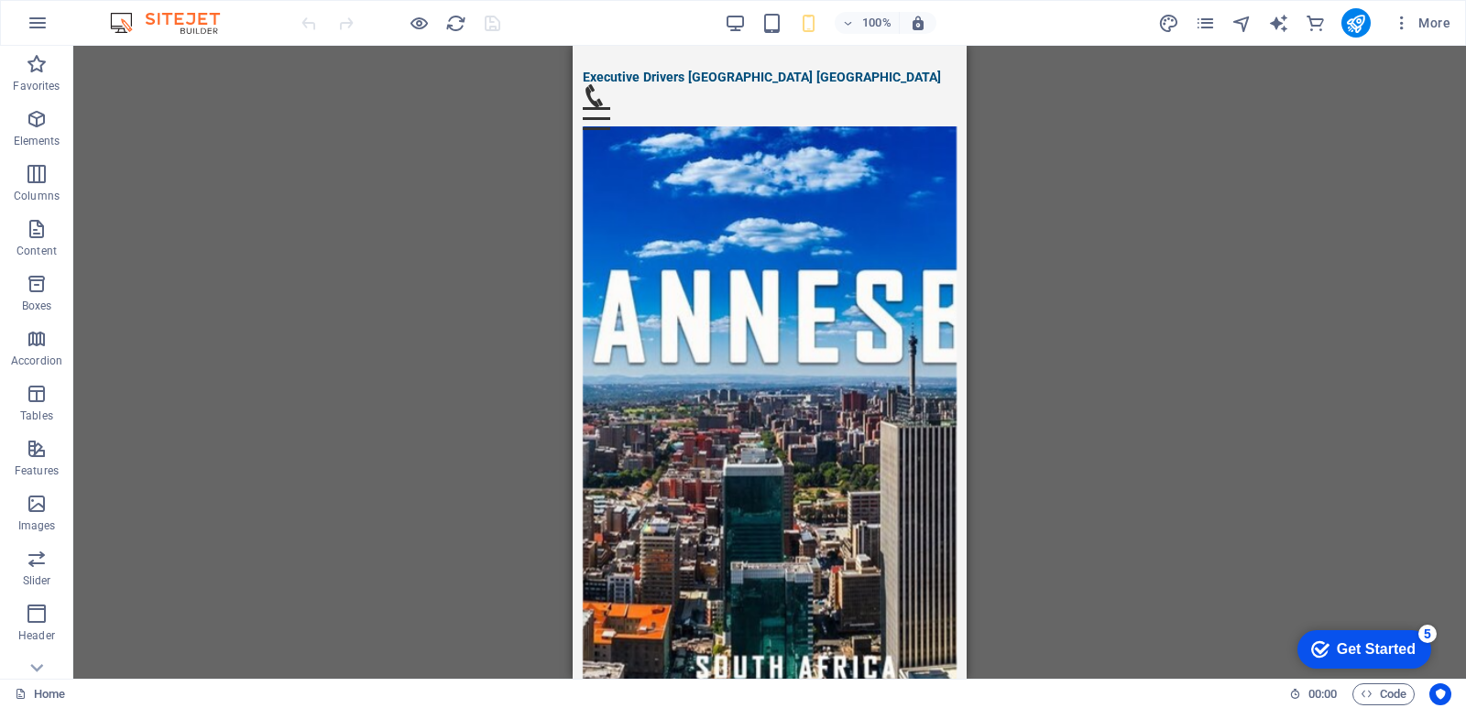
drag, startPoint x: 958, startPoint y: 113, endPoint x: 1625, endPoint y: 93, distance: 666.4
click at [1356, 16] on icon "publish" at bounding box center [1355, 23] width 21 height 21
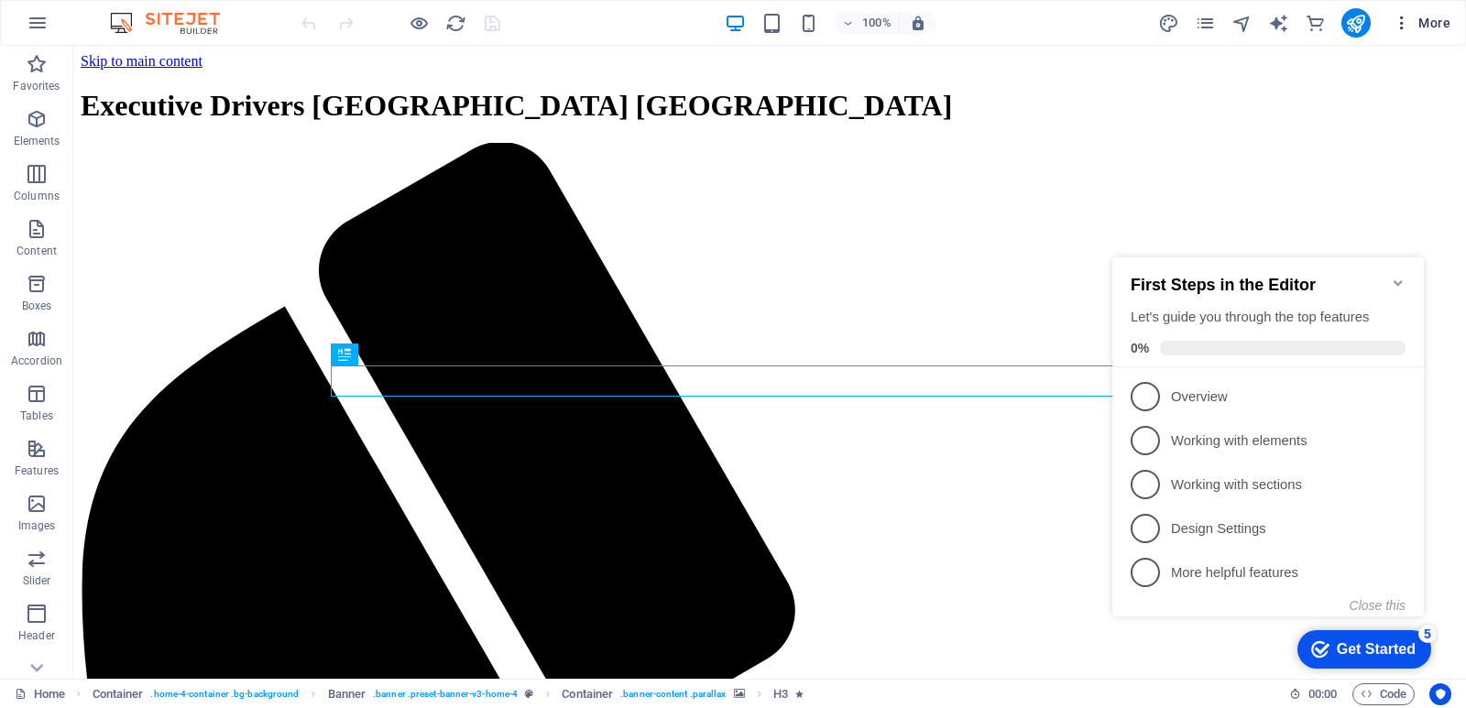
click at [1403, 24] on icon "button" at bounding box center [1402, 23] width 18 height 18
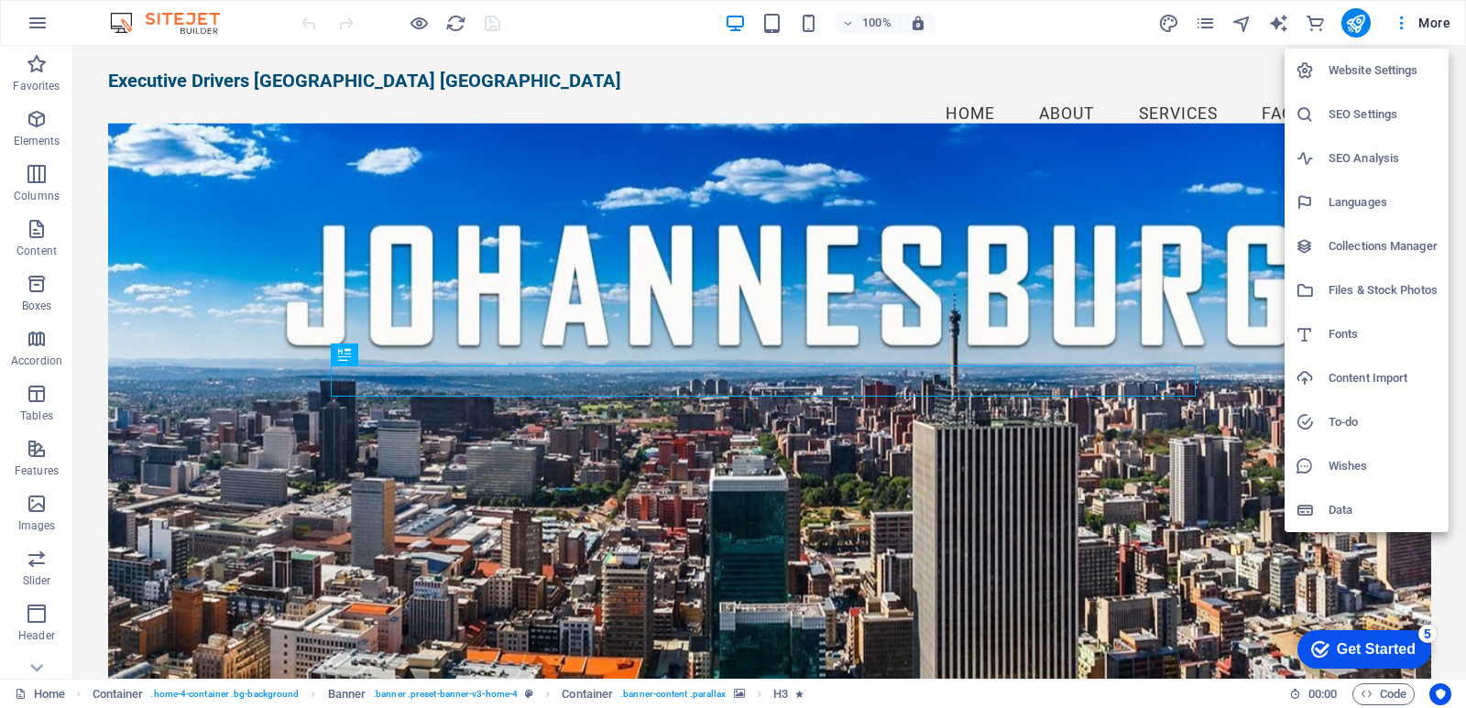
click at [1371, 66] on h6 "Website Settings" at bounding box center [1383, 71] width 109 height 22
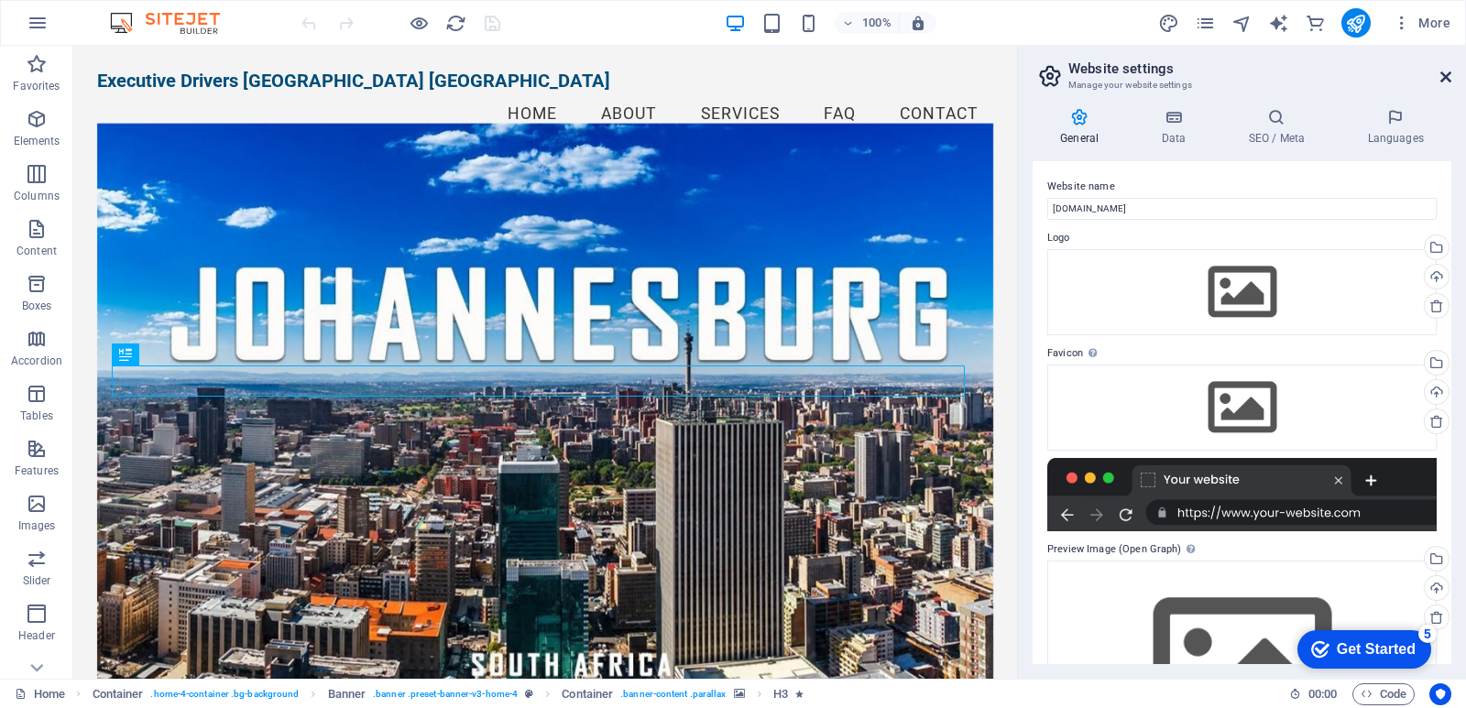
click at [1443, 74] on icon at bounding box center [1445, 77] width 11 height 15
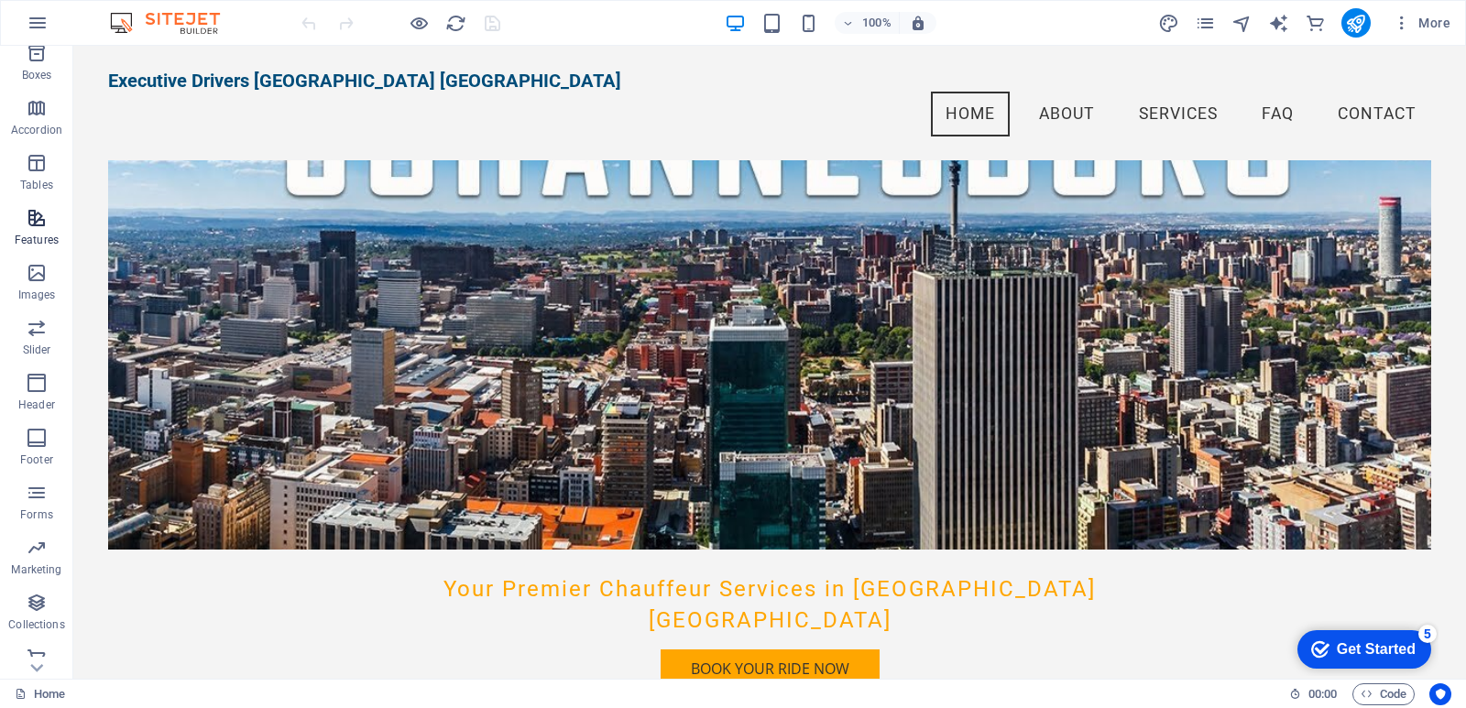
scroll to position [246, 0]
click at [31, 362] on icon "button" at bounding box center [37, 367] width 22 height 22
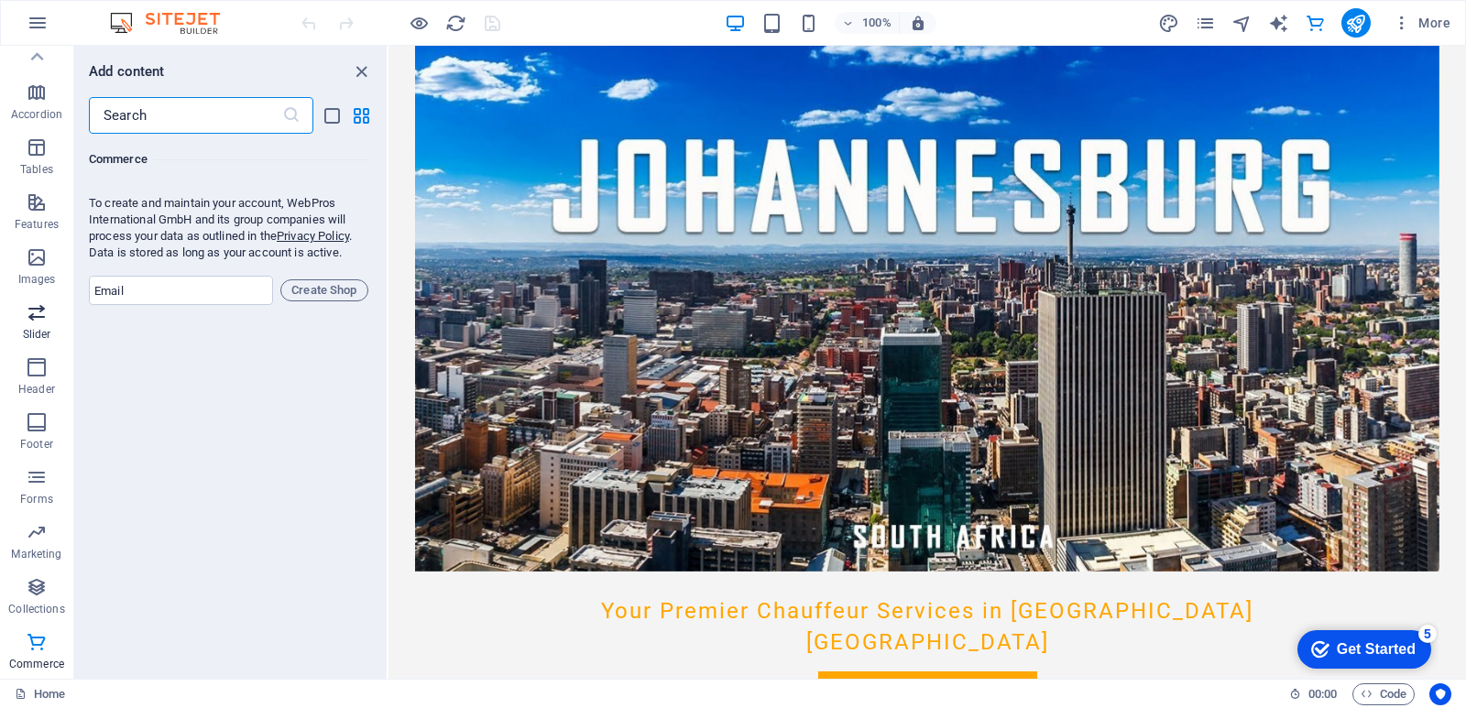
scroll to position [0, 0]
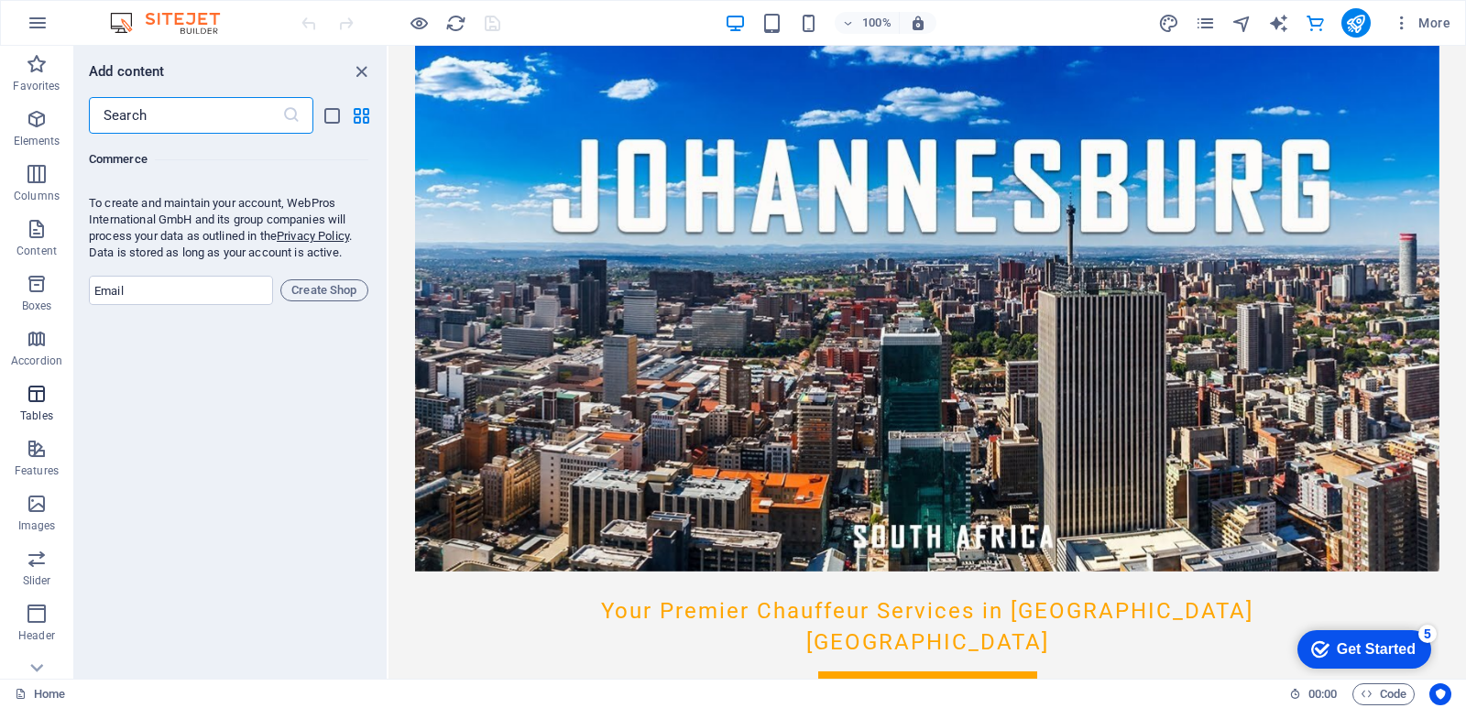
click at [34, 389] on icon "button" at bounding box center [37, 394] width 22 height 22
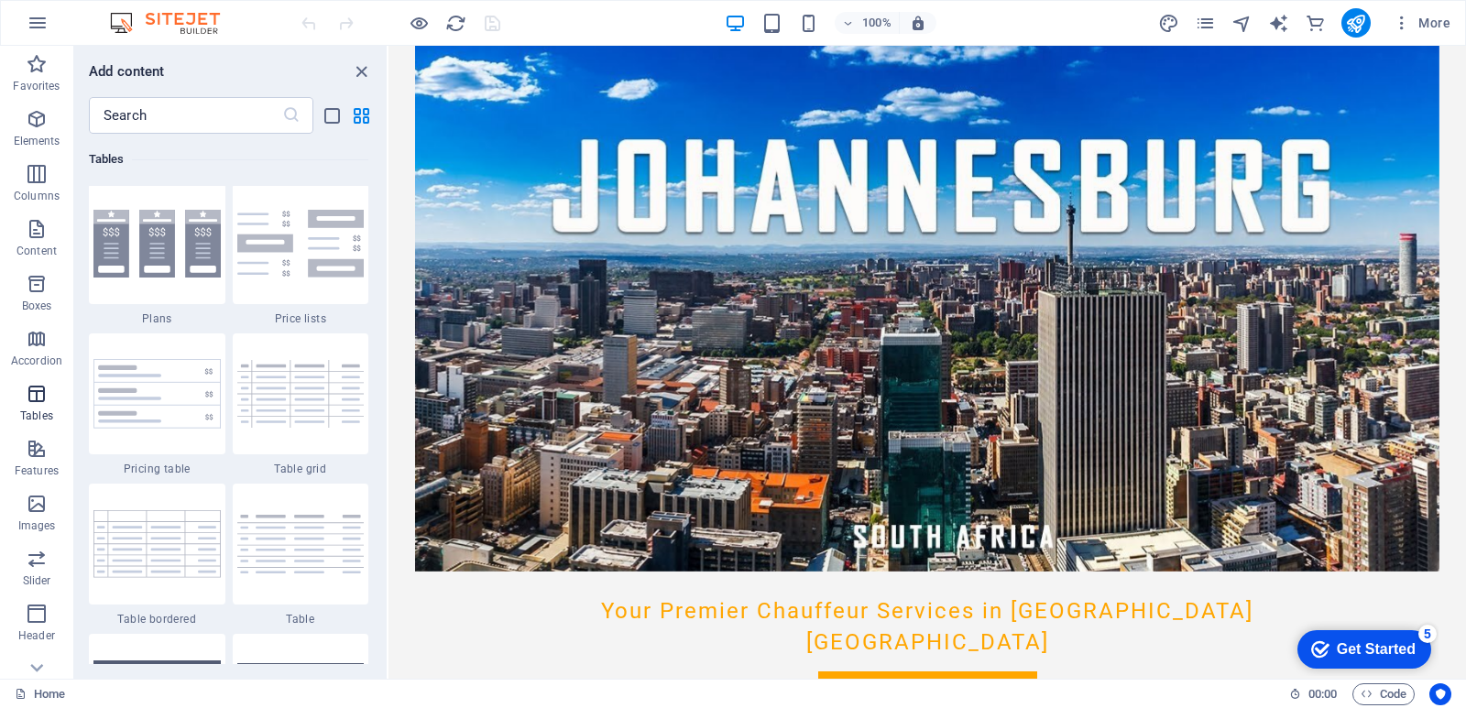
scroll to position [6346, 0]
click at [37, 19] on icon "button" at bounding box center [38, 23] width 22 height 22
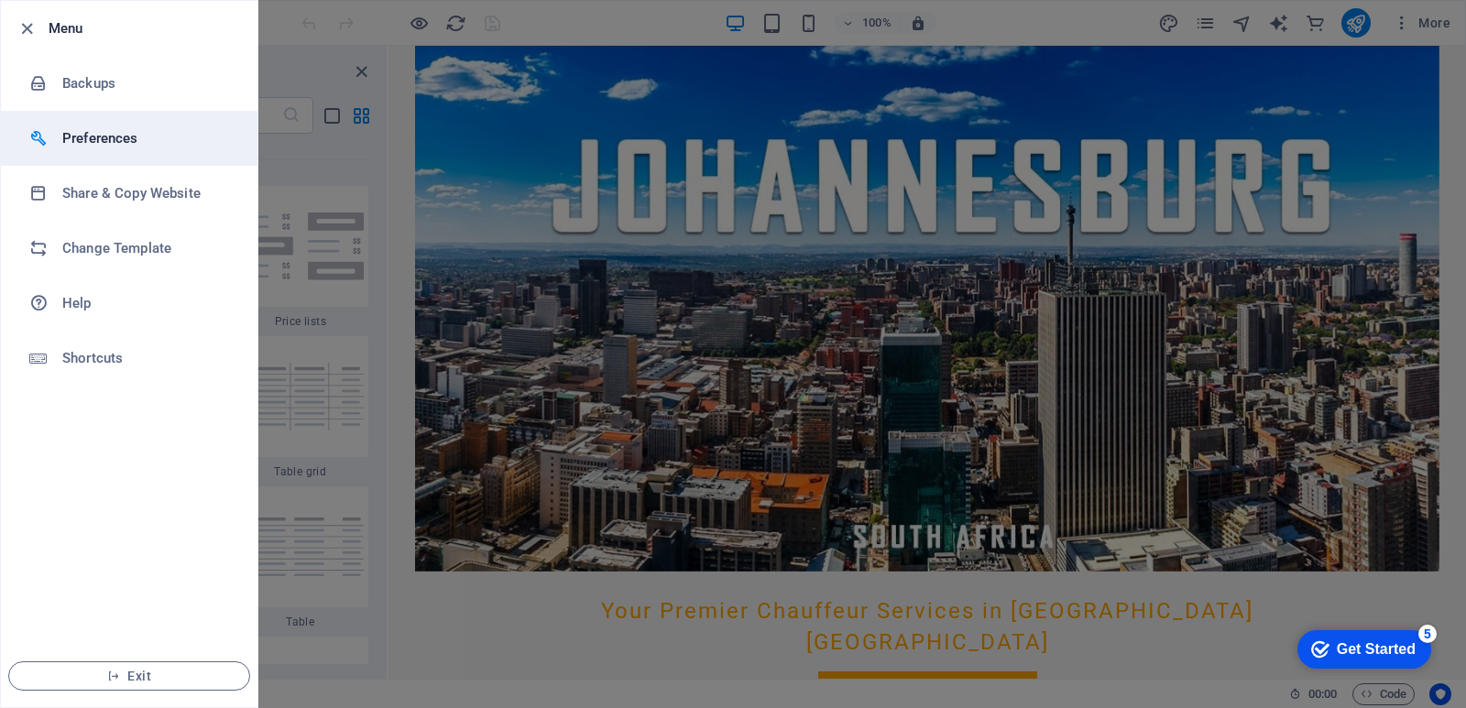
click at [82, 140] on h6 "Preferences" at bounding box center [147, 138] width 170 height 22
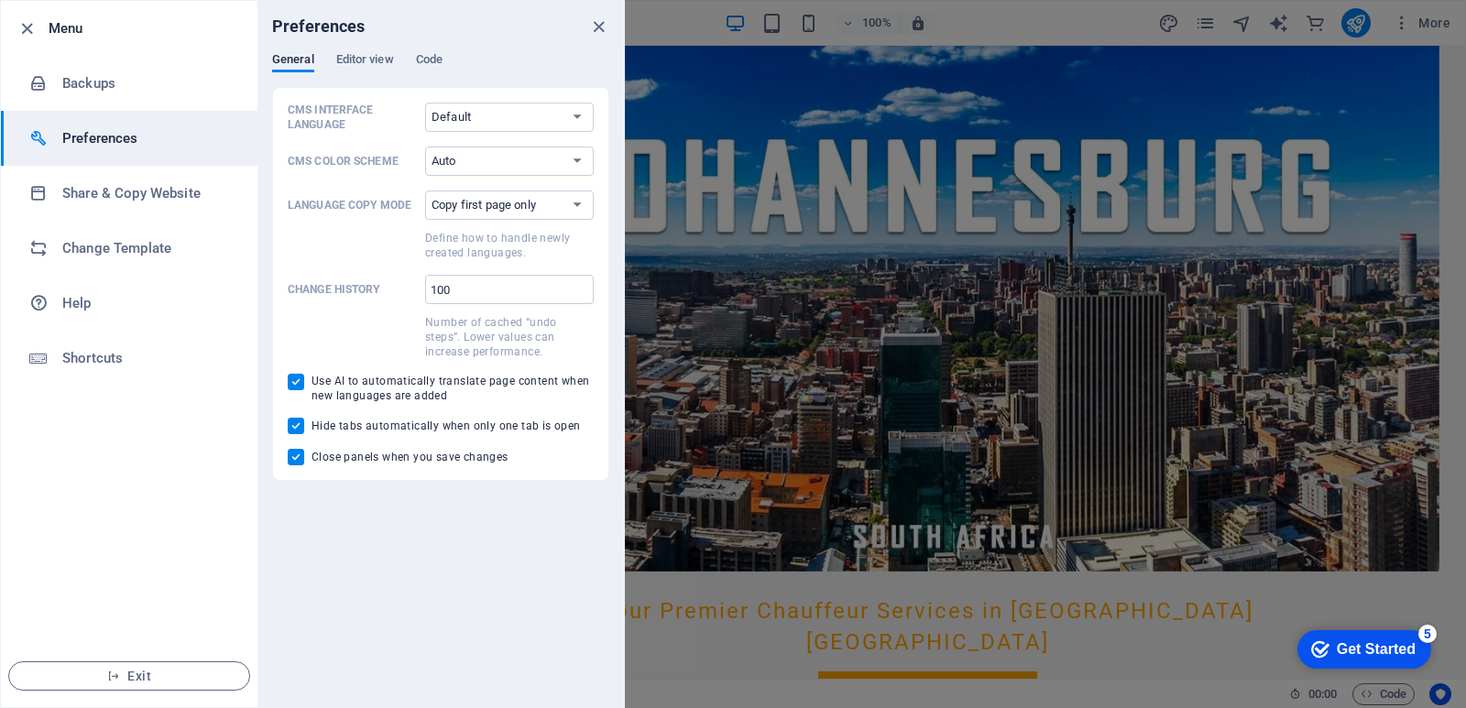
click at [373, 51] on div "Preferences" at bounding box center [440, 26] width 367 height 51
click at [427, 56] on span "Code" at bounding box center [429, 62] width 27 height 26
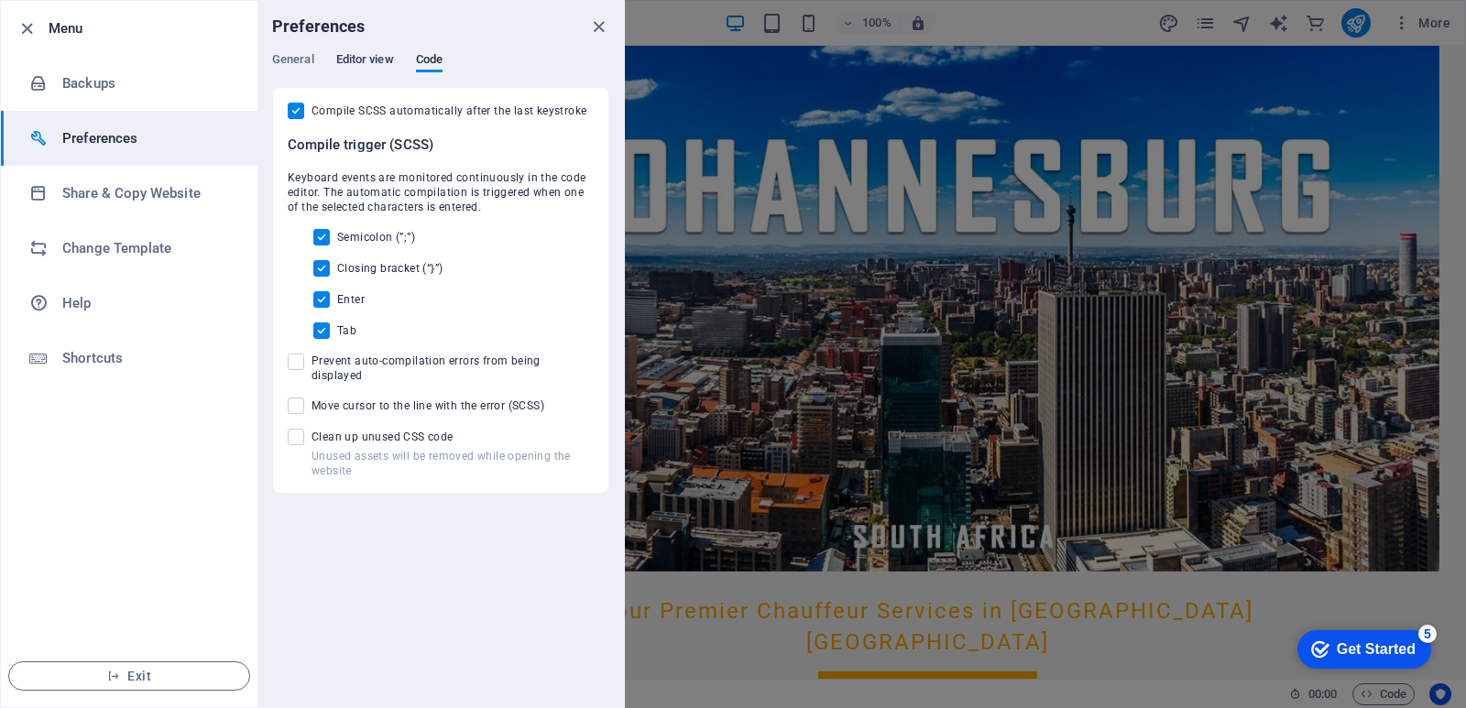
click at [367, 57] on span "Editor view" at bounding box center [365, 62] width 58 height 26
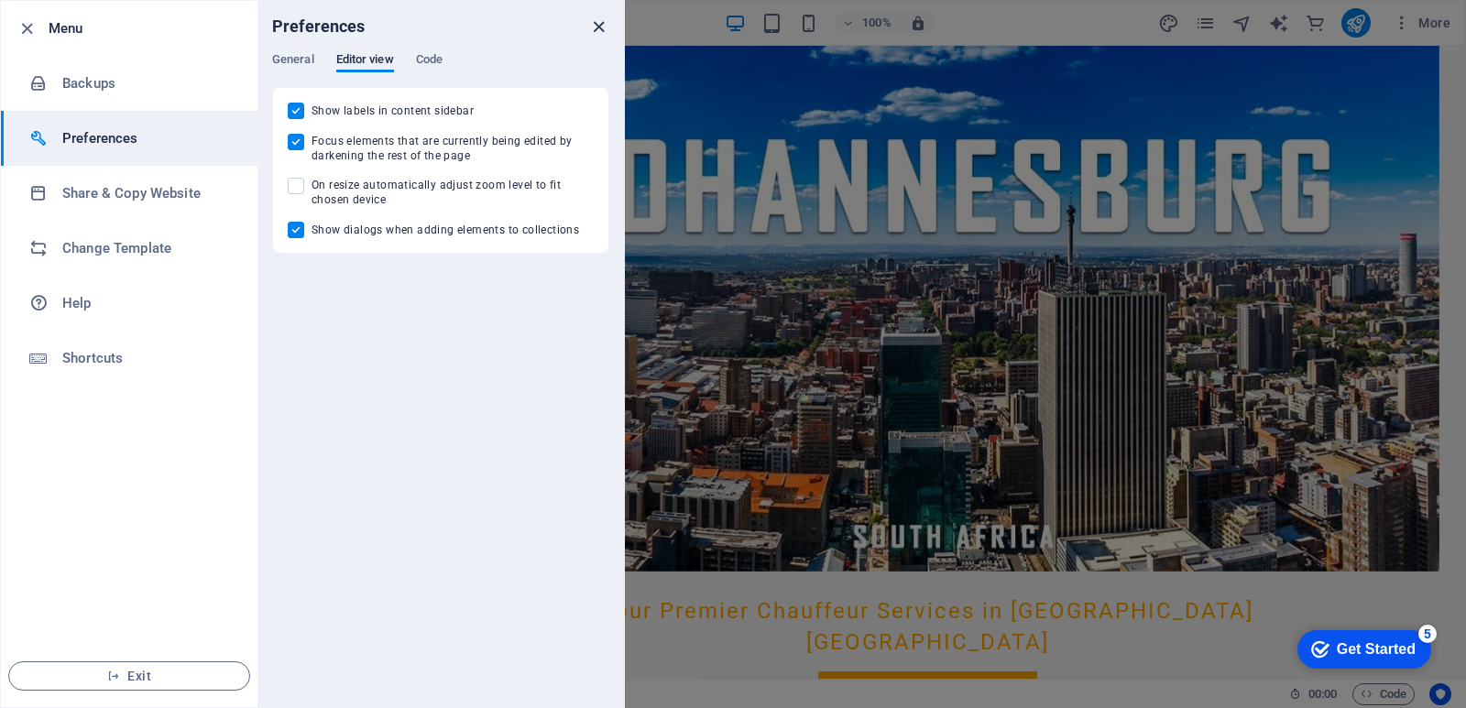
click at [605, 22] on icon "close" at bounding box center [598, 26] width 21 height 21
